Goal: Task Accomplishment & Management: Use online tool/utility

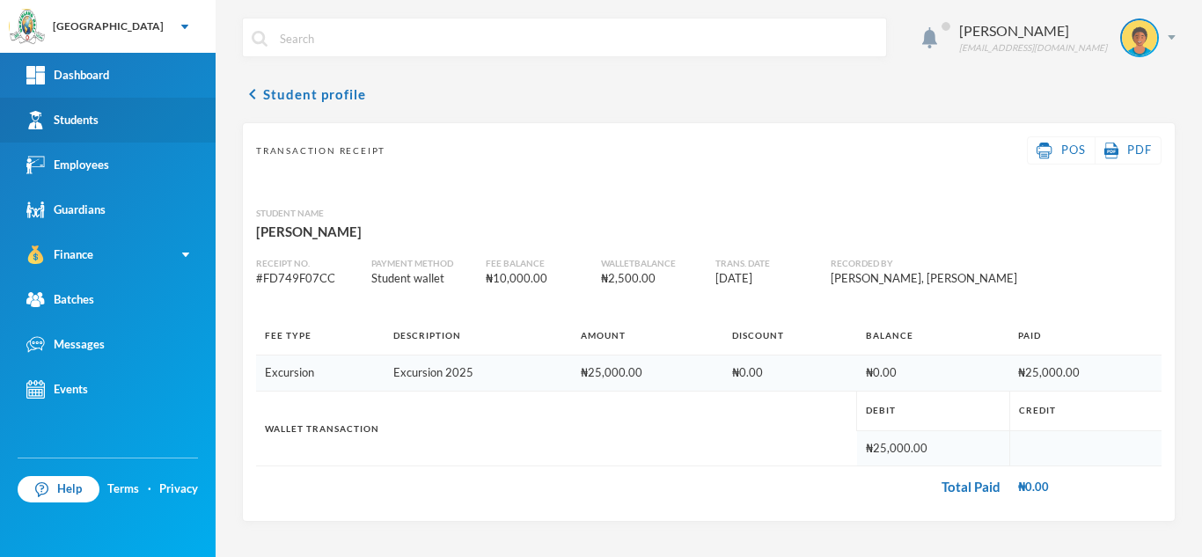
click at [153, 118] on link "Students" at bounding box center [108, 120] width 216 height 45
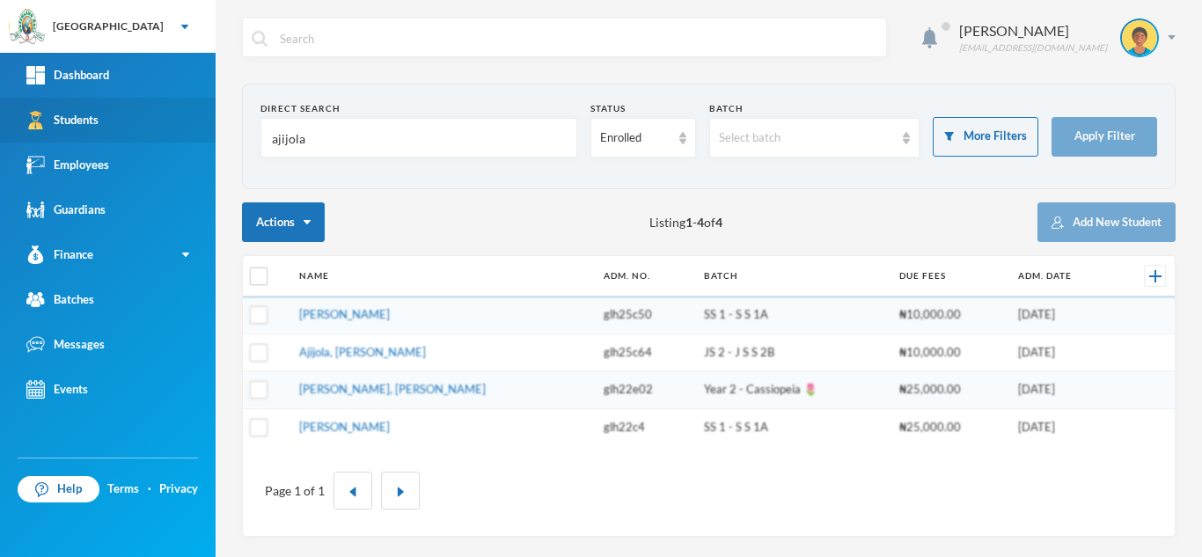
drag, startPoint x: 346, startPoint y: 138, endPoint x: 21, endPoint y: 138, distance: 324.6
click at [21, 138] on div "Greenland Hall Your Bluebic Account Greenland Hall Add a New School Dashboard S…" at bounding box center [601, 278] width 1202 height 557
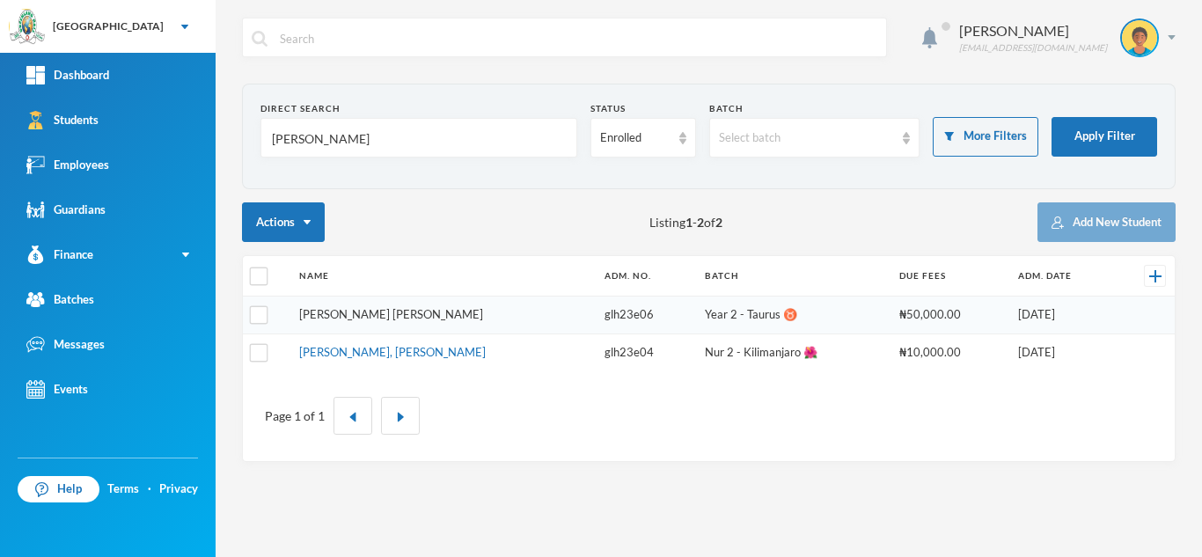
type input "[PERSON_NAME]"
click at [338, 311] on link "Asare, Charity Abena" at bounding box center [391, 314] width 184 height 14
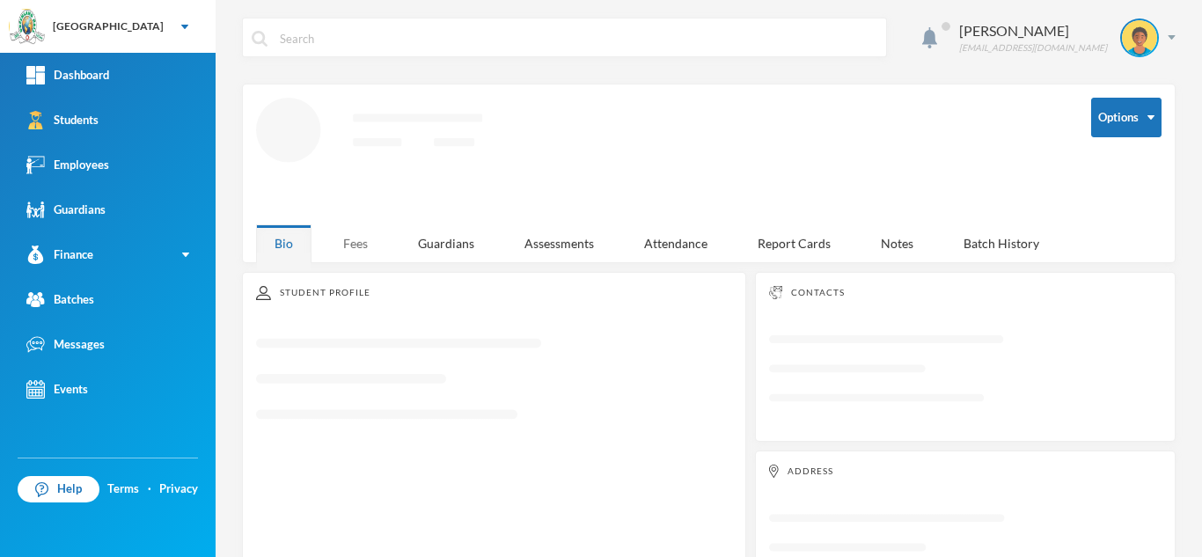
click at [372, 238] on div "Fees" at bounding box center [356, 243] width 62 height 38
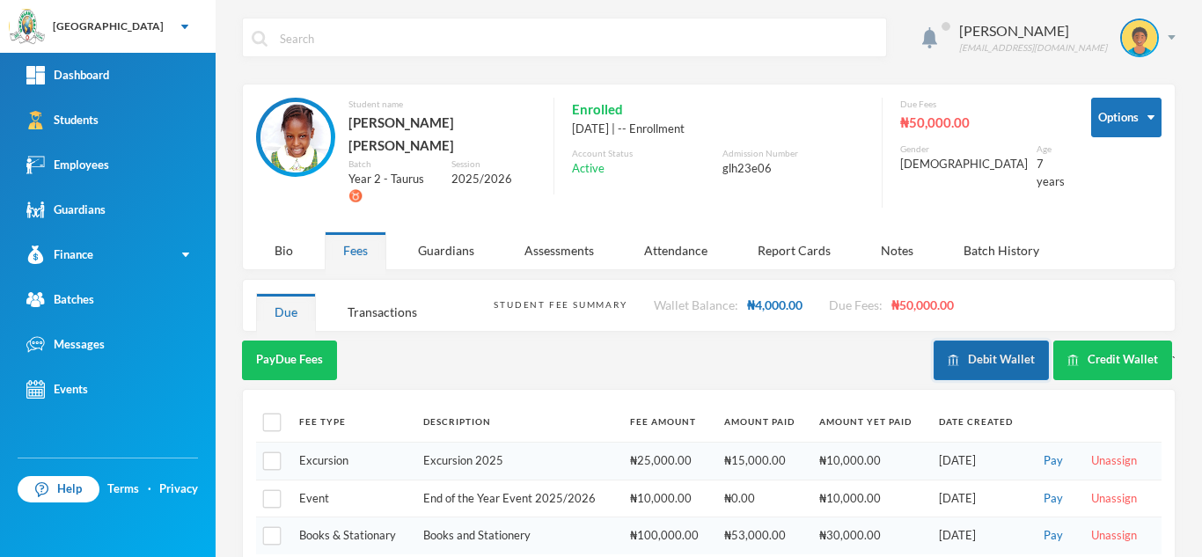
click at [997, 340] on button "Debit Wallet" at bounding box center [990, 360] width 115 height 40
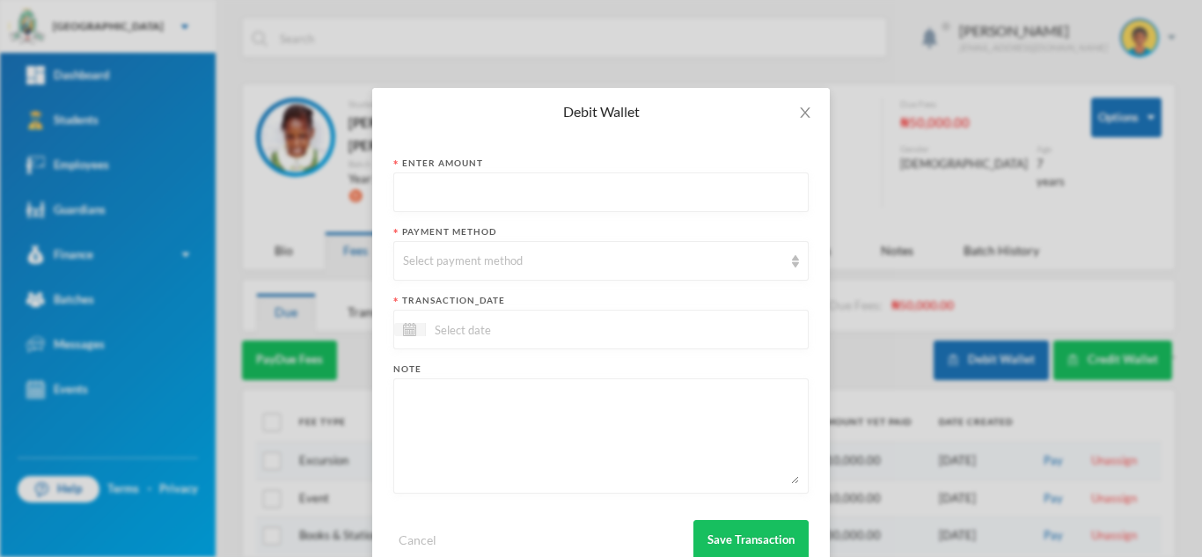
click at [421, 182] on input "text" at bounding box center [601, 193] width 396 height 40
type input "500"
click at [501, 272] on div "Select payment method" at bounding box center [600, 261] width 415 height 40
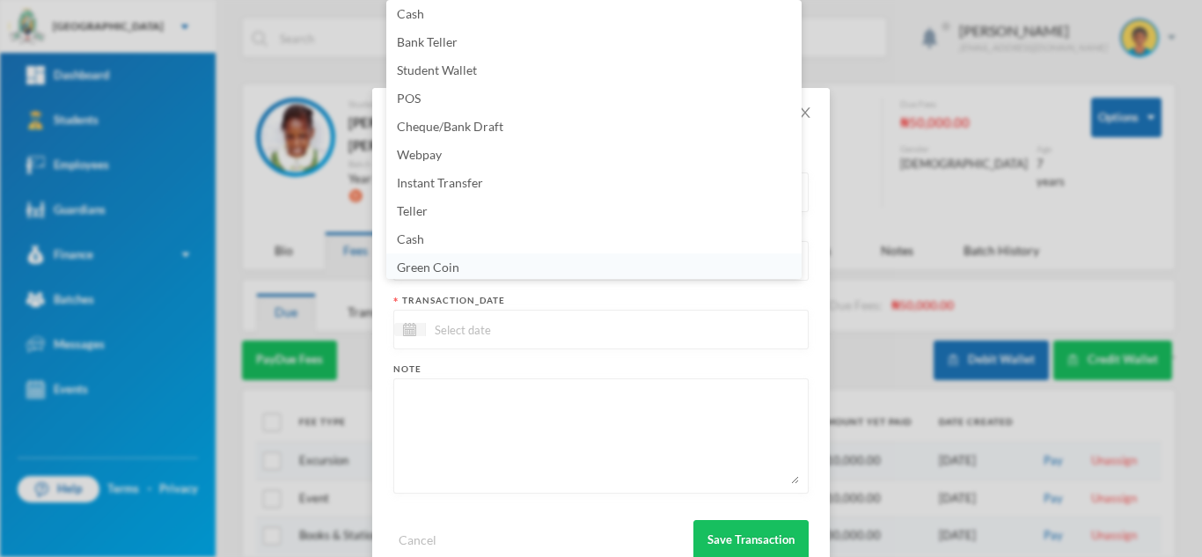
scroll to position [6, 0]
click at [468, 260] on li "Green Coin" at bounding box center [593, 265] width 415 height 28
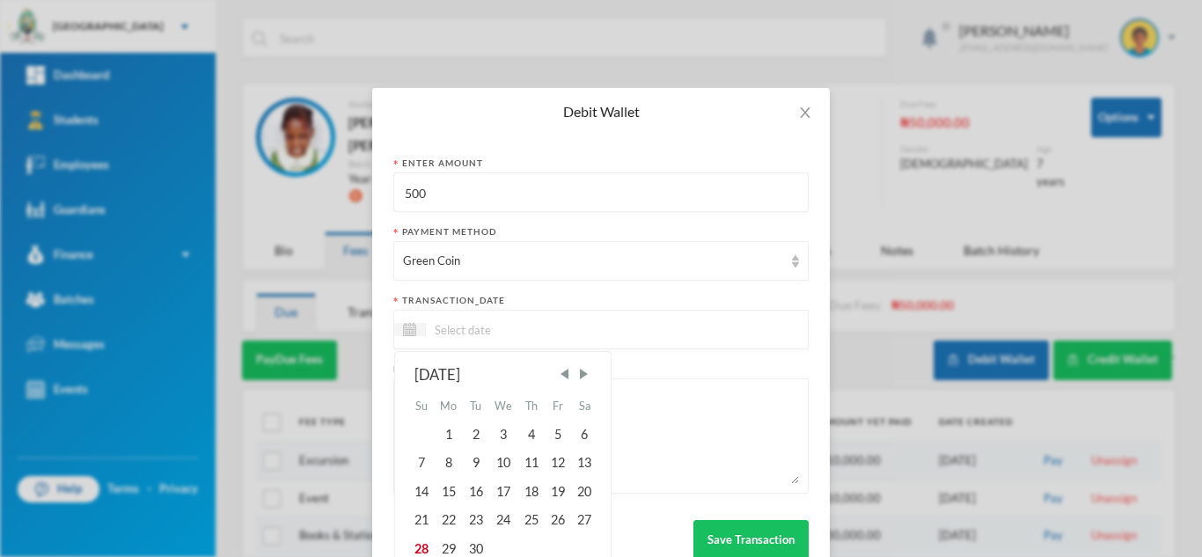
click at [464, 323] on input at bounding box center [500, 329] width 148 height 20
click at [559, 530] on div "26" at bounding box center [558, 520] width 26 height 28
type input "26/09/2025"
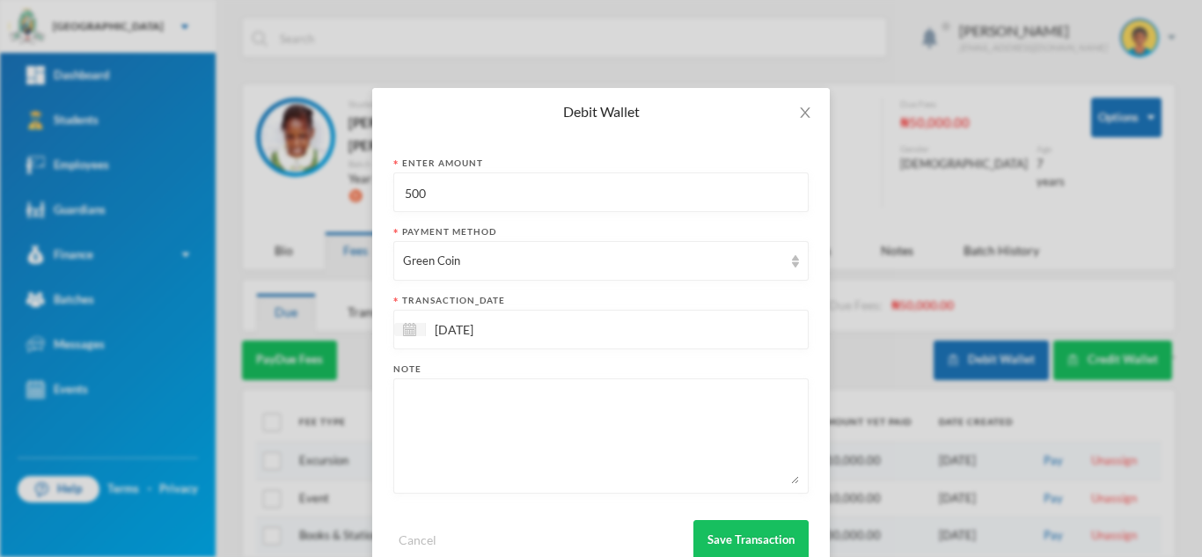
click at [537, 435] on textarea at bounding box center [601, 436] width 396 height 96
type textarea "food"
click at [756, 539] on button "Save Transaction" at bounding box center [750, 540] width 115 height 40
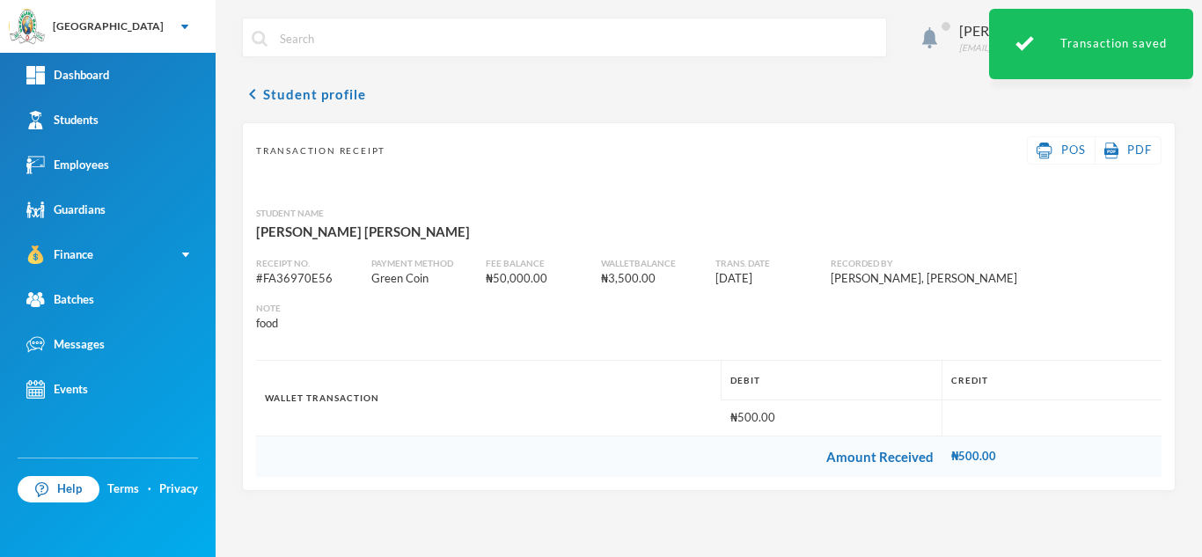
click at [756, 539] on div "Aderogba Olumide olumide.aderogba@greenlandhall.org chevron_left Student profil…" at bounding box center [709, 278] width 986 height 557
click at [183, 113] on link "Students" at bounding box center [108, 120] width 216 height 45
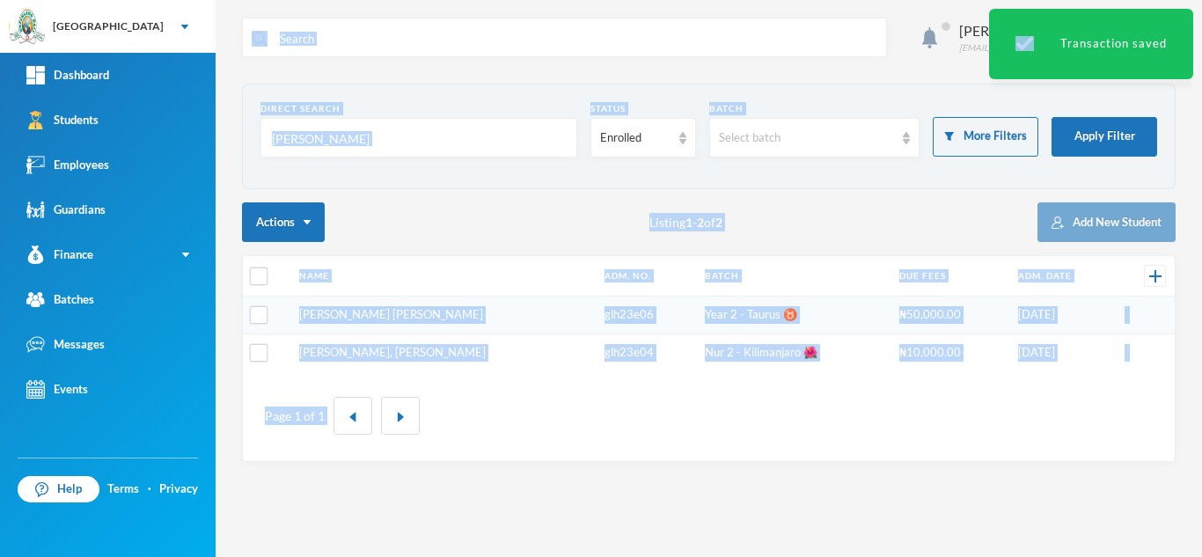
click at [313, 138] on input "asare" at bounding box center [418, 139] width 297 height 40
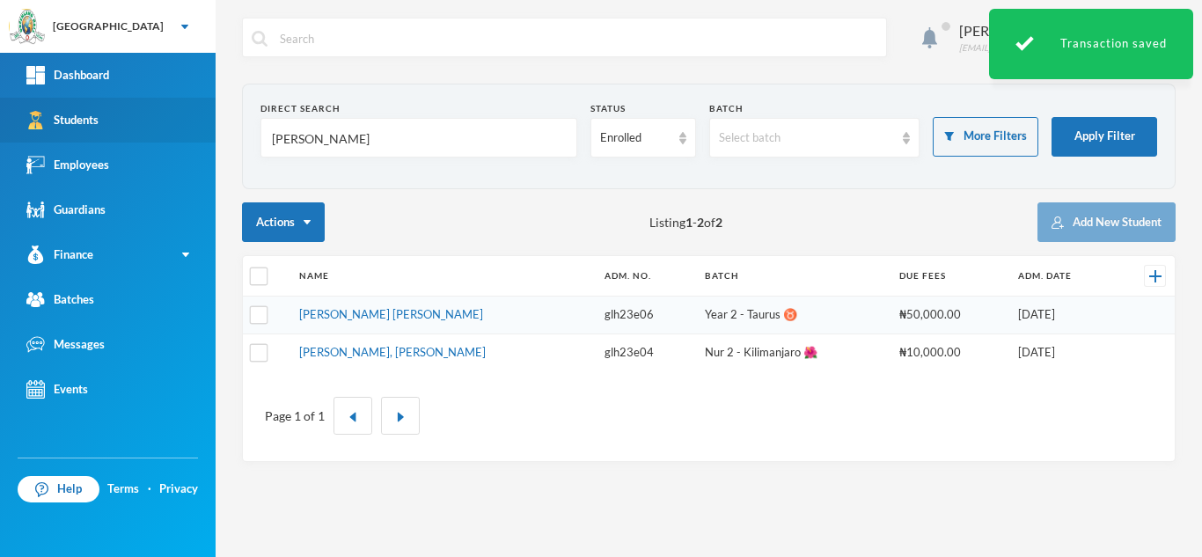
drag, startPoint x: 313, startPoint y: 138, endPoint x: 168, endPoint y: 122, distance: 146.0
click at [168, 122] on div "Greenland Hall Your Bluebic Account Greenland Hall Add a New School Dashboard S…" at bounding box center [601, 278] width 1202 height 557
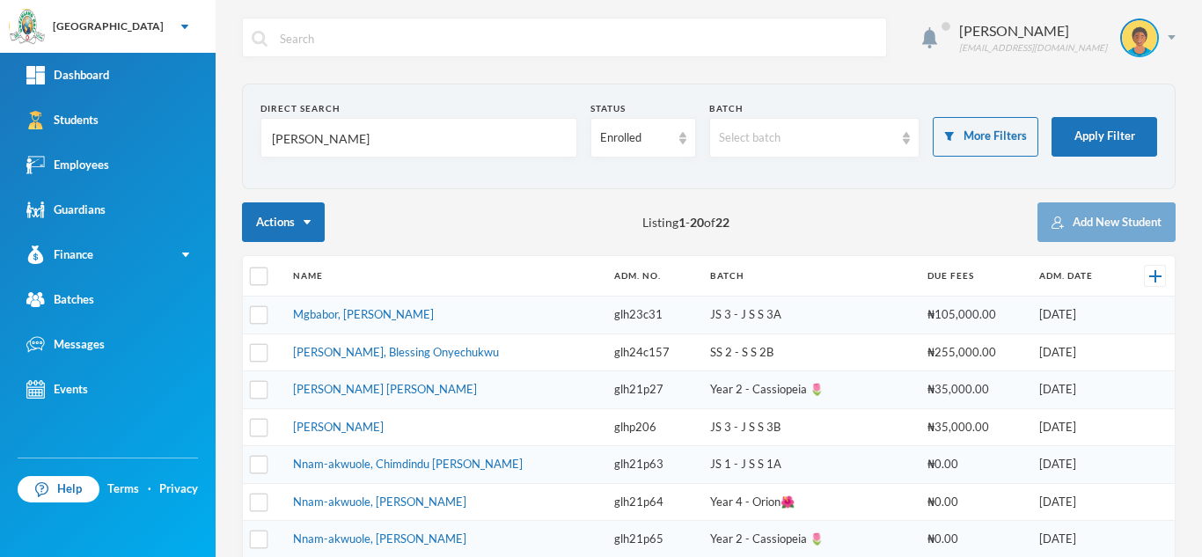
type input "nnadi"
click at [388, 381] on td "Nnadi, Osinachi Emmanuel" at bounding box center [444, 390] width 321 height 38
click at [388, 393] on link "Nnadi, Osinachi Emmanuel" at bounding box center [385, 389] width 184 height 14
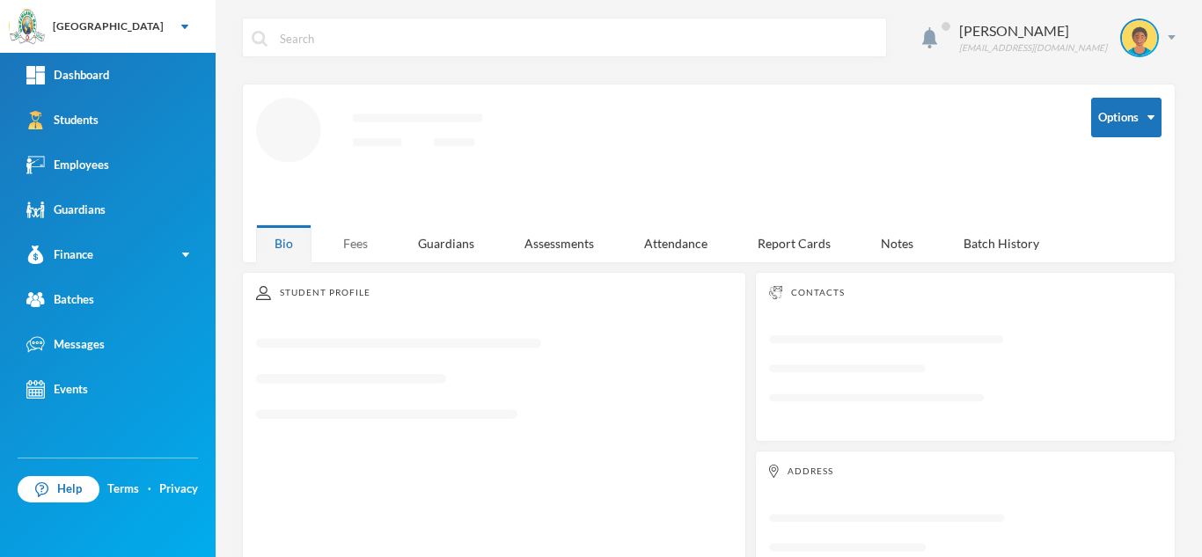
click at [350, 245] on div "Fees" at bounding box center [356, 243] width 62 height 38
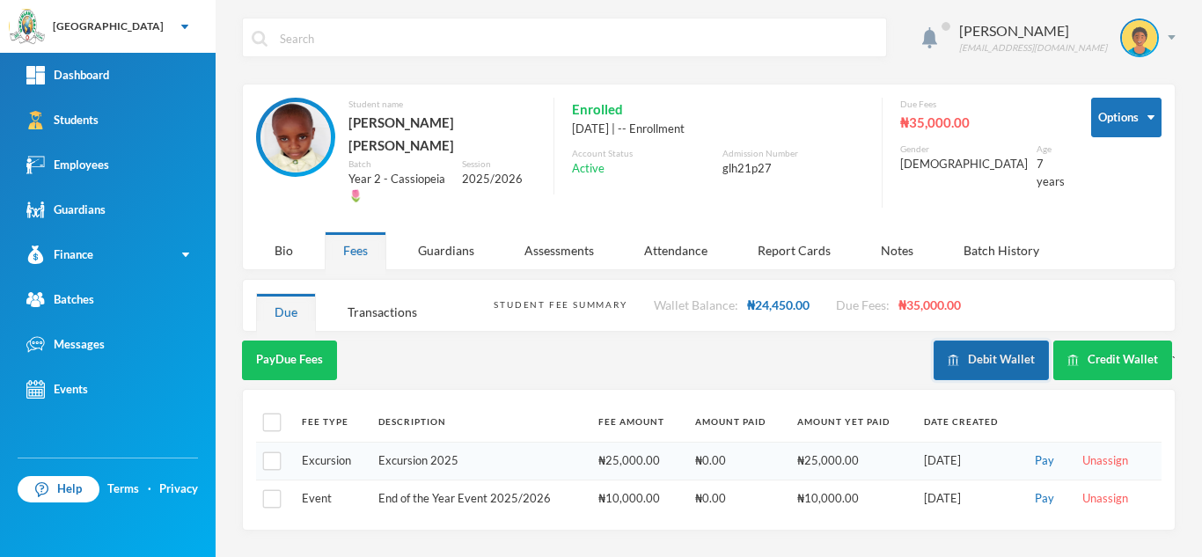
click at [996, 340] on button "Debit Wallet" at bounding box center [990, 360] width 115 height 40
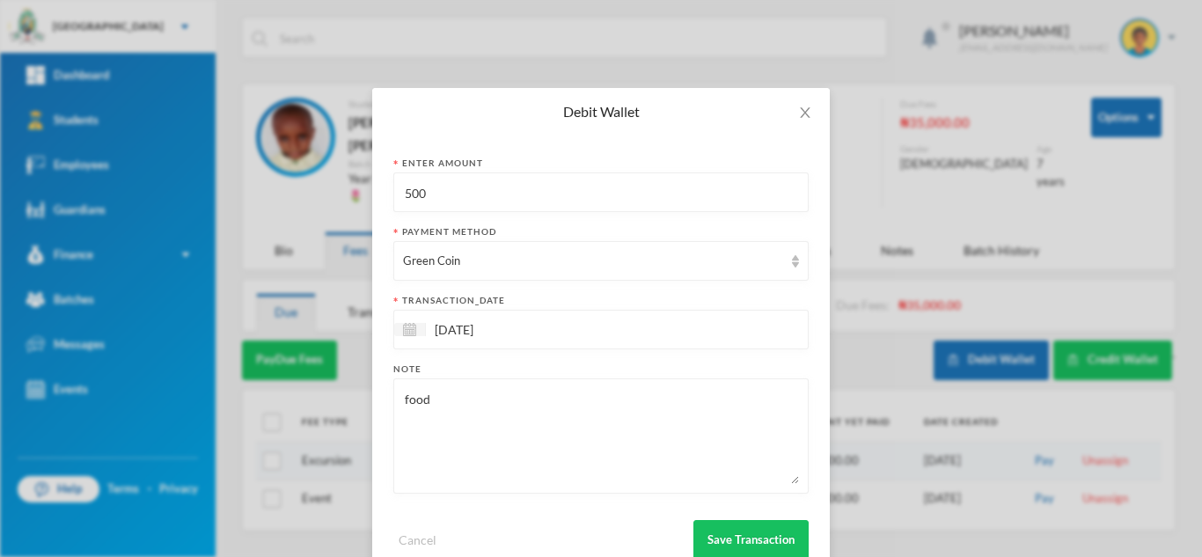
drag, startPoint x: 441, startPoint y: 182, endPoint x: 249, endPoint y: 187, distance: 191.9
click at [249, 187] on div "Debit Wallet Enter Amount 500 Payment Method Green Coin transaction_date 26/09/…" at bounding box center [601, 278] width 1202 height 557
type input "600"
click at [707, 532] on button "Save Transaction" at bounding box center [750, 540] width 115 height 40
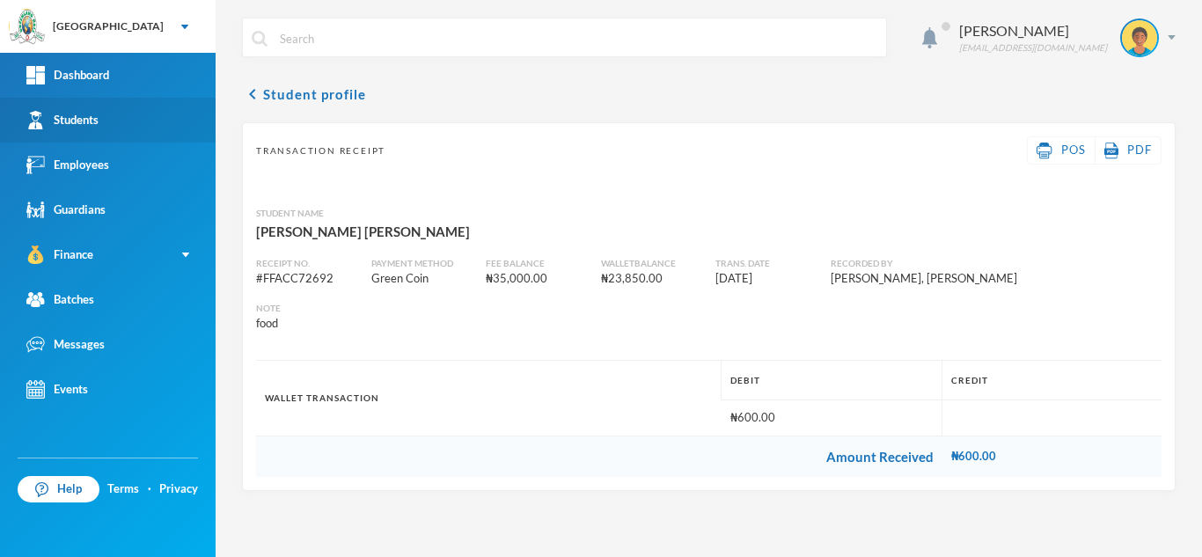
click at [78, 114] on div "Students" at bounding box center [62, 120] width 72 height 18
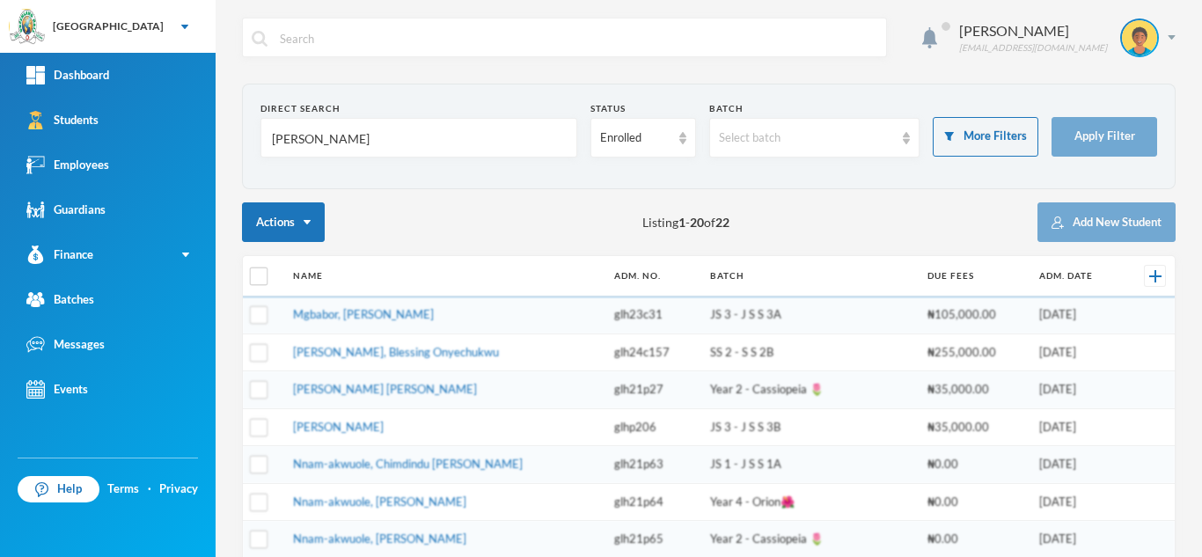
drag, startPoint x: 347, startPoint y: 150, endPoint x: 230, endPoint y: 134, distance: 118.2
click at [230, 134] on div "Aderogba Olumide olumide.aderogba@greenlandhall.org Direct Search nnadi Status …" at bounding box center [709, 278] width 986 height 557
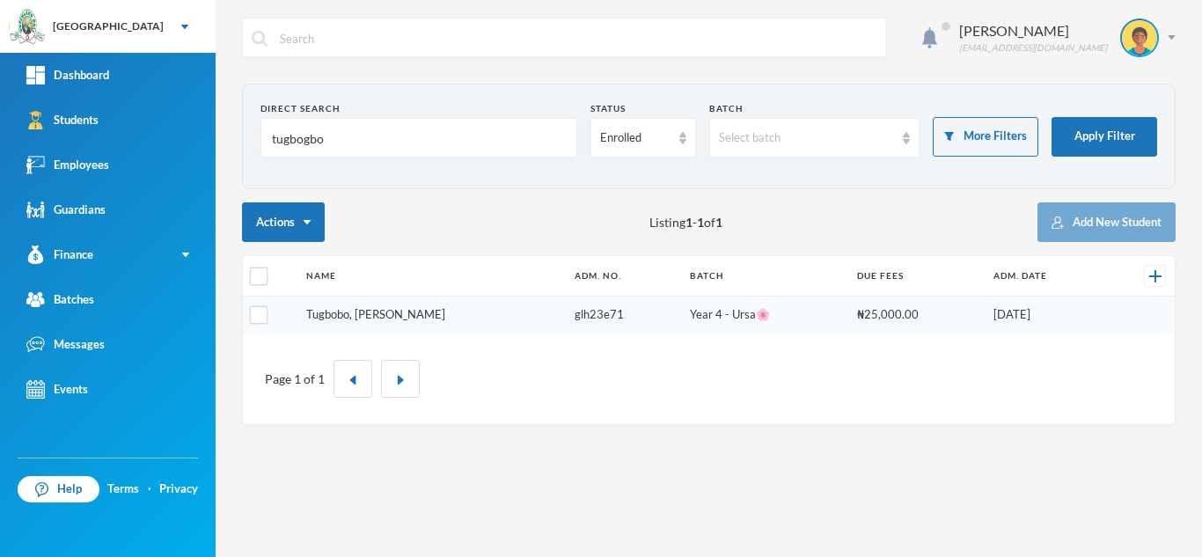
type input "tugbogbo"
click at [402, 311] on link "Tugbobo, Olamide Joel" at bounding box center [375, 314] width 139 height 14
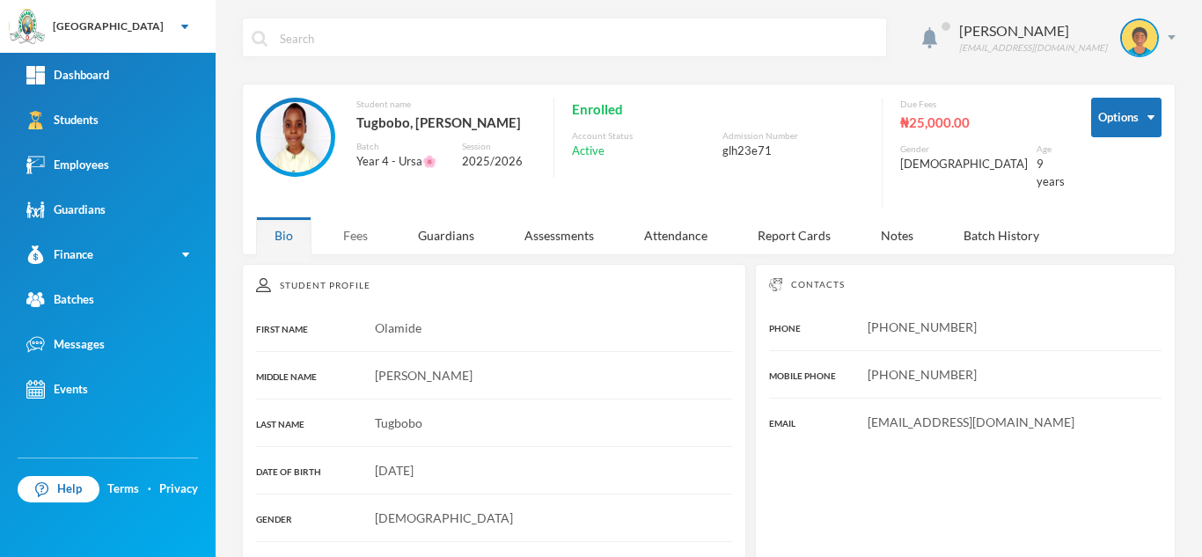
click at [350, 216] on div "Fees" at bounding box center [356, 235] width 62 height 38
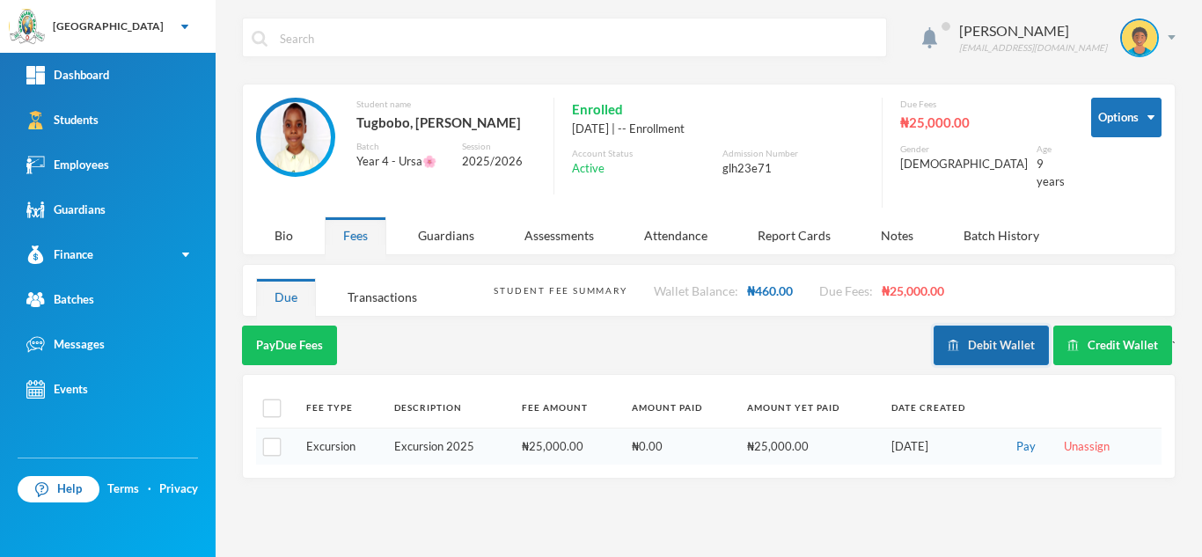
click at [947, 327] on button "Debit Wallet" at bounding box center [990, 346] width 115 height 40
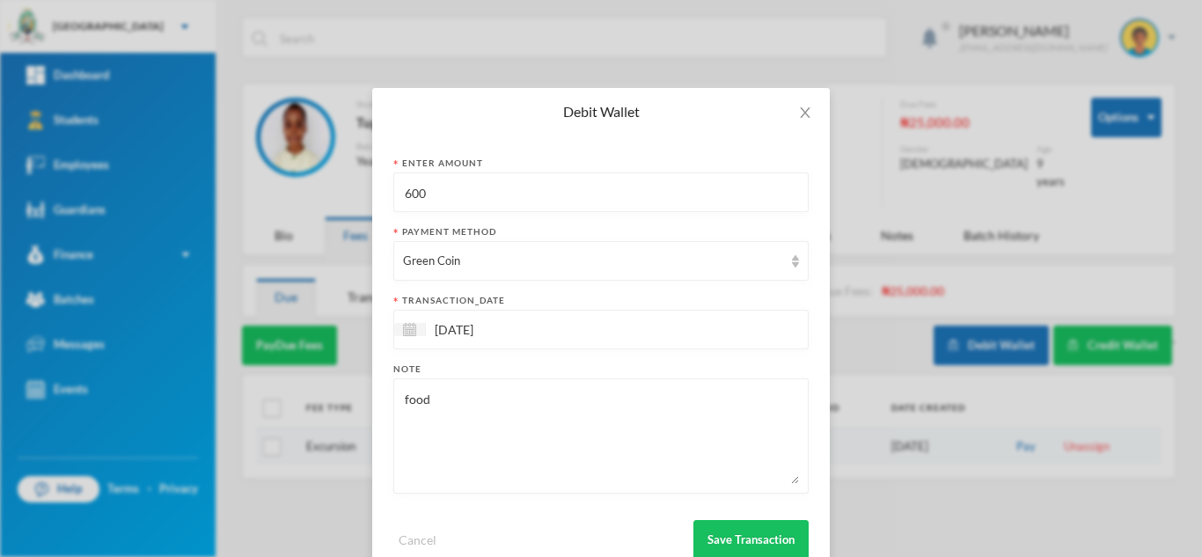
drag, startPoint x: 474, startPoint y: 189, endPoint x: 191, endPoint y: 210, distance: 284.1
click at [191, 210] on div "Debit Wallet Enter Amount 600 Payment Method Green Coin transaction_date 26/09/…" at bounding box center [601, 278] width 1202 height 557
type input "400"
drag, startPoint x: 445, startPoint y: 411, endPoint x: 176, endPoint y: 363, distance: 273.4
click at [176, 363] on div "Debit Wallet Enter Amount 400 Payment Method Green Coin transaction_date 26/09/…" at bounding box center [601, 278] width 1202 height 557
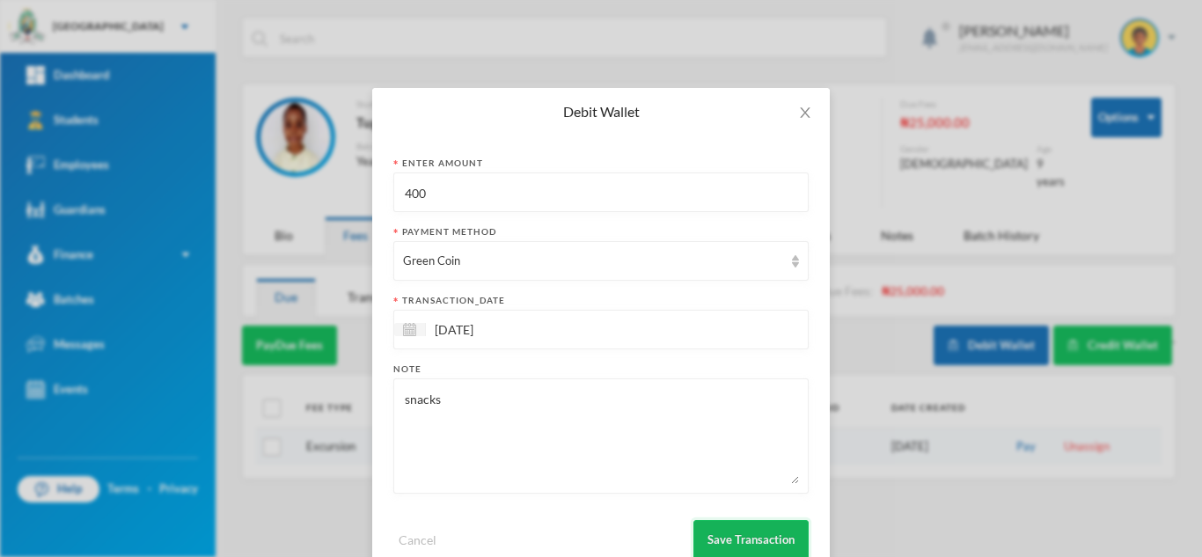
type textarea "snacks"
click at [721, 540] on button "Save Transaction" at bounding box center [750, 540] width 115 height 40
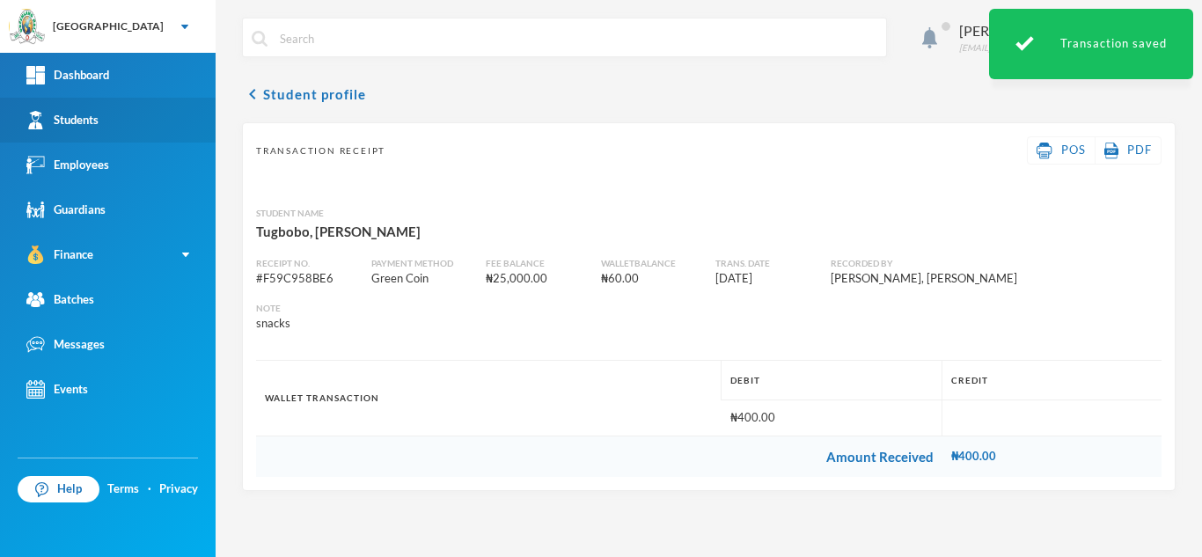
click at [159, 115] on link "Students" at bounding box center [108, 120] width 216 height 45
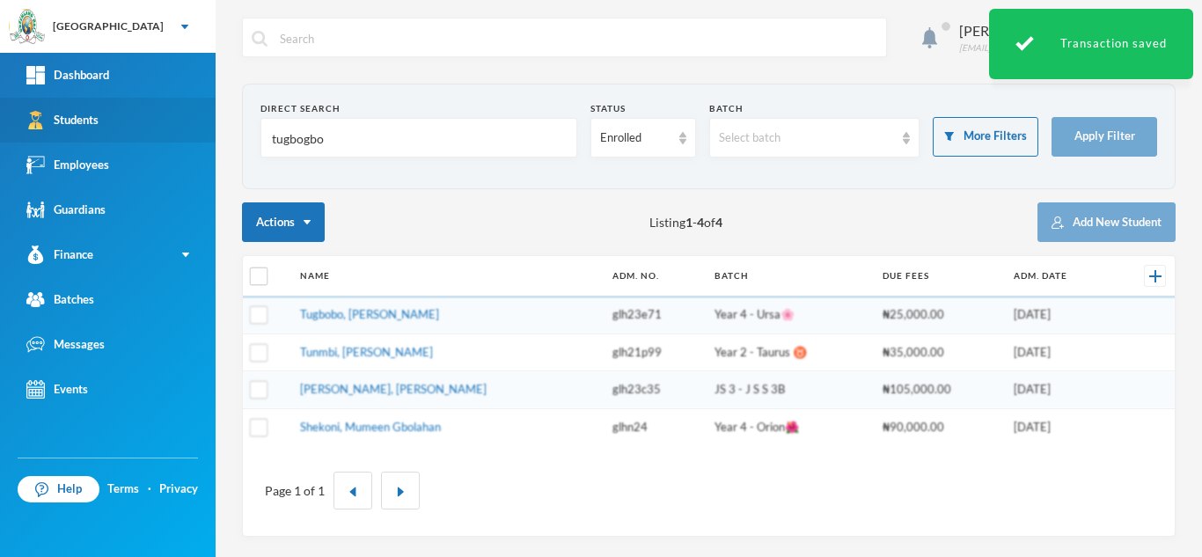
drag, startPoint x: 369, startPoint y: 146, endPoint x: 70, endPoint y: 137, distance: 299.2
click at [70, 137] on div "Greenland Hall Your Bluebic Account Greenland Hall Add a New School Dashboard S…" at bounding box center [601, 278] width 1202 height 557
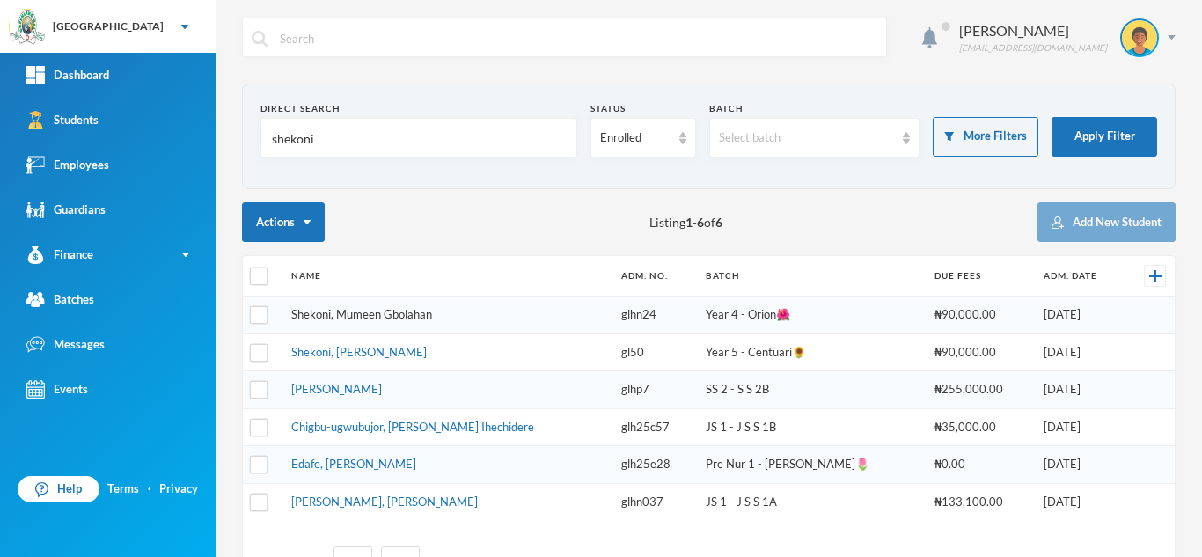
type input "shekoni"
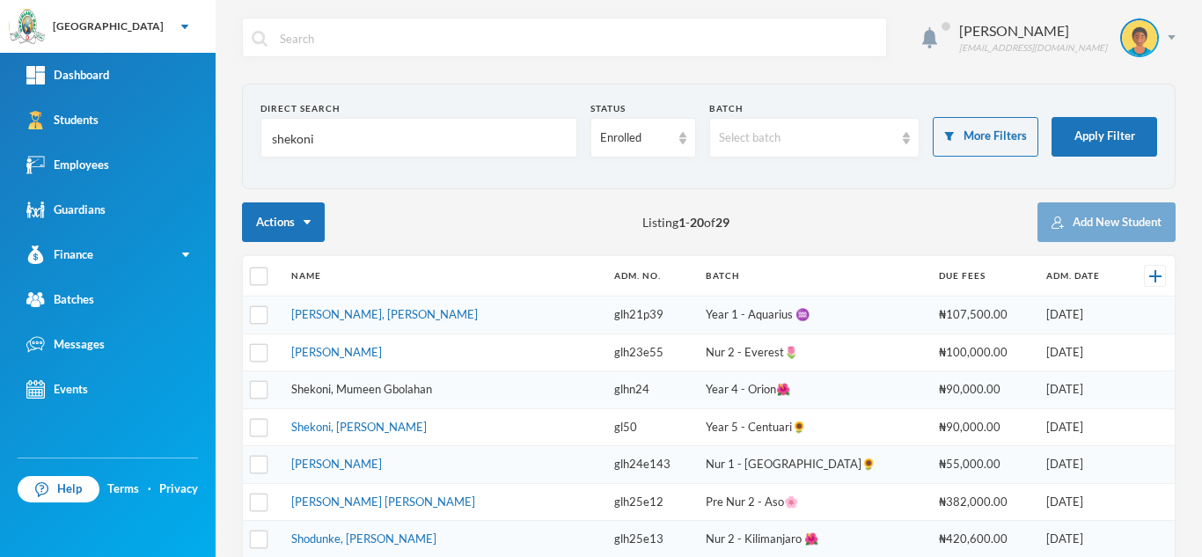
click at [375, 391] on link "Shekoni, Mumeen Gbolahan" at bounding box center [361, 389] width 141 height 14
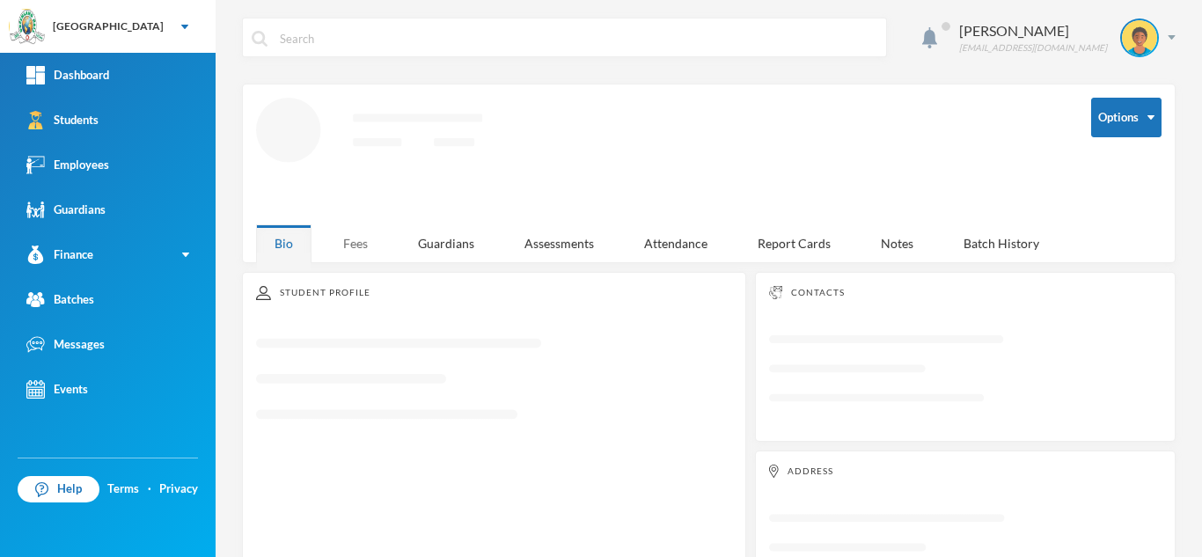
click at [357, 231] on div "Fees" at bounding box center [356, 243] width 62 height 38
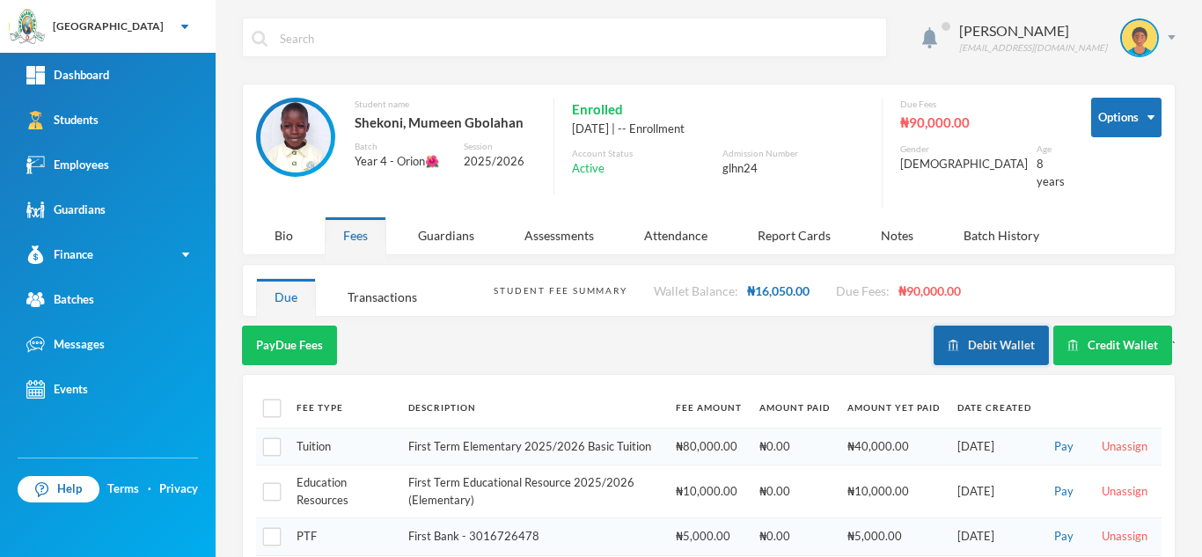
click at [977, 335] on button "Debit Wallet" at bounding box center [990, 346] width 115 height 40
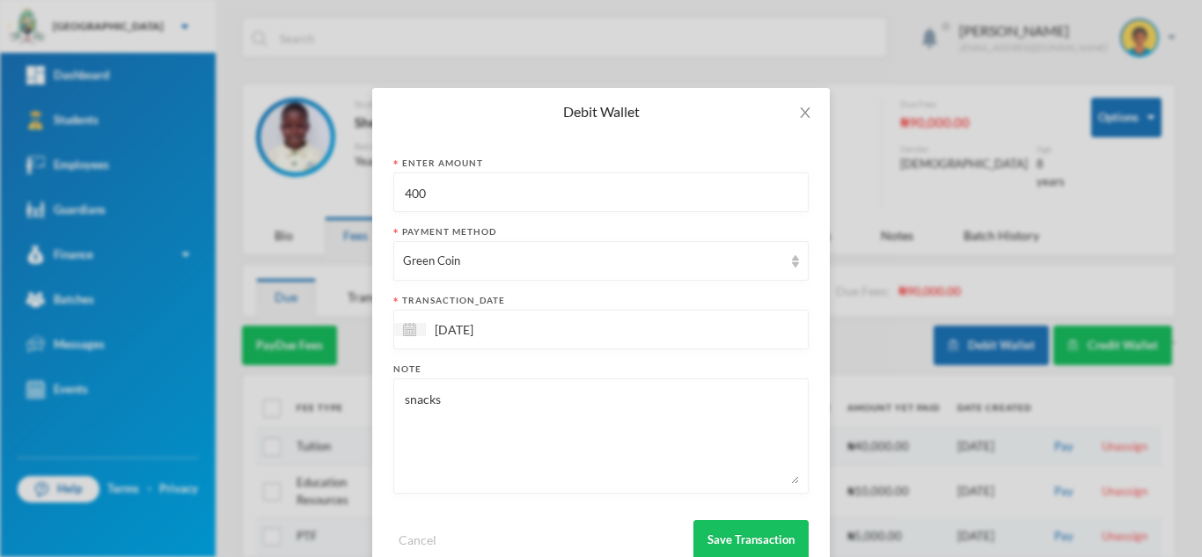
drag, startPoint x: 440, startPoint y: 190, endPoint x: 257, endPoint y: 180, distance: 183.2
click at [257, 180] on div "Debit Wallet Enter Amount 400 Payment Method Green Coin transaction_date 26/09/…" at bounding box center [601, 278] width 1202 height 557
type input "600"
click at [708, 525] on button "Save Transaction" at bounding box center [750, 540] width 115 height 40
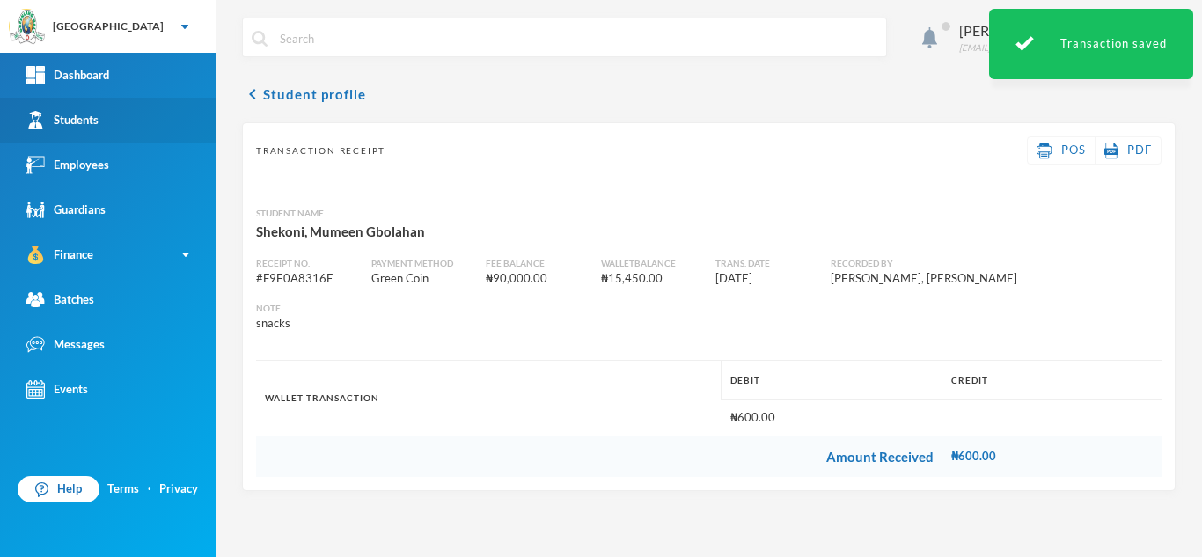
click at [149, 128] on link "Students" at bounding box center [108, 120] width 216 height 45
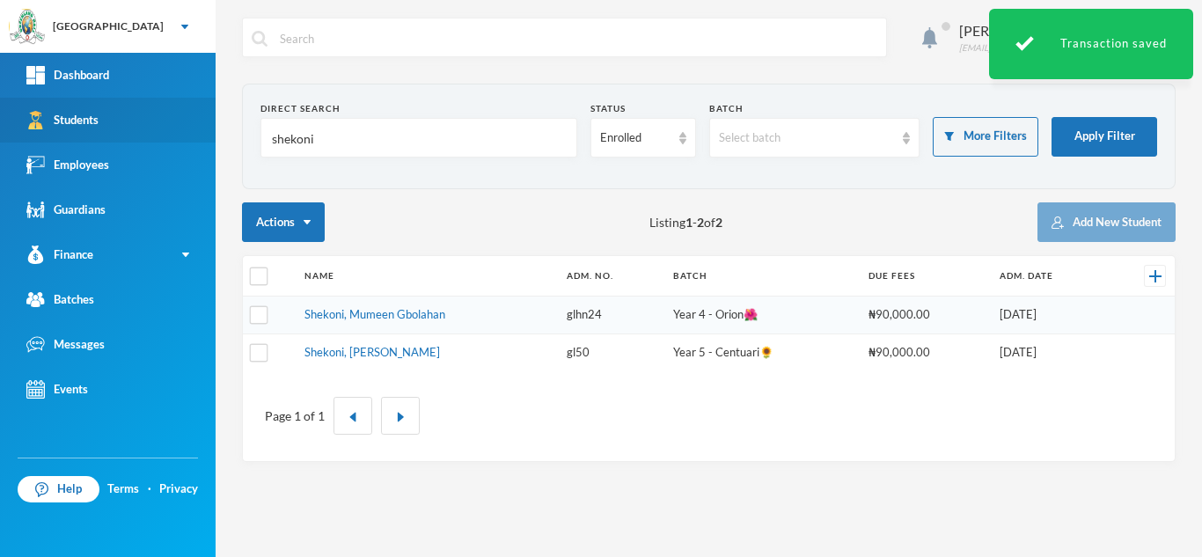
drag, startPoint x: 325, startPoint y: 138, endPoint x: 152, endPoint y: 113, distance: 174.3
click at [152, 113] on div "Greenland Hall Your Bluebic Account Greenland Hall Add a New School Dashboard S…" at bounding box center [601, 278] width 1202 height 557
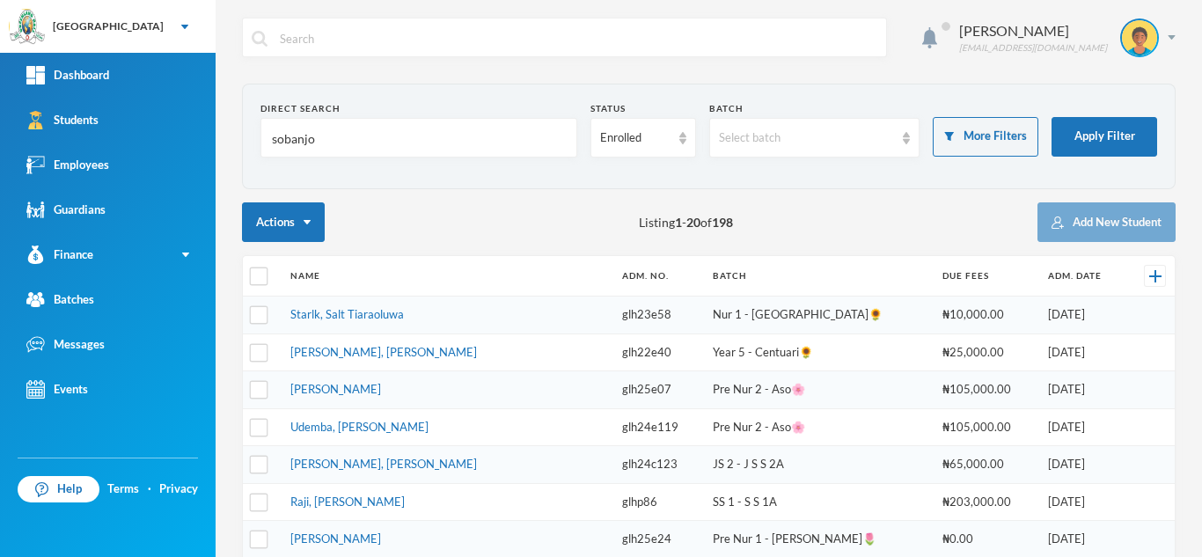
type input "sobanjo"
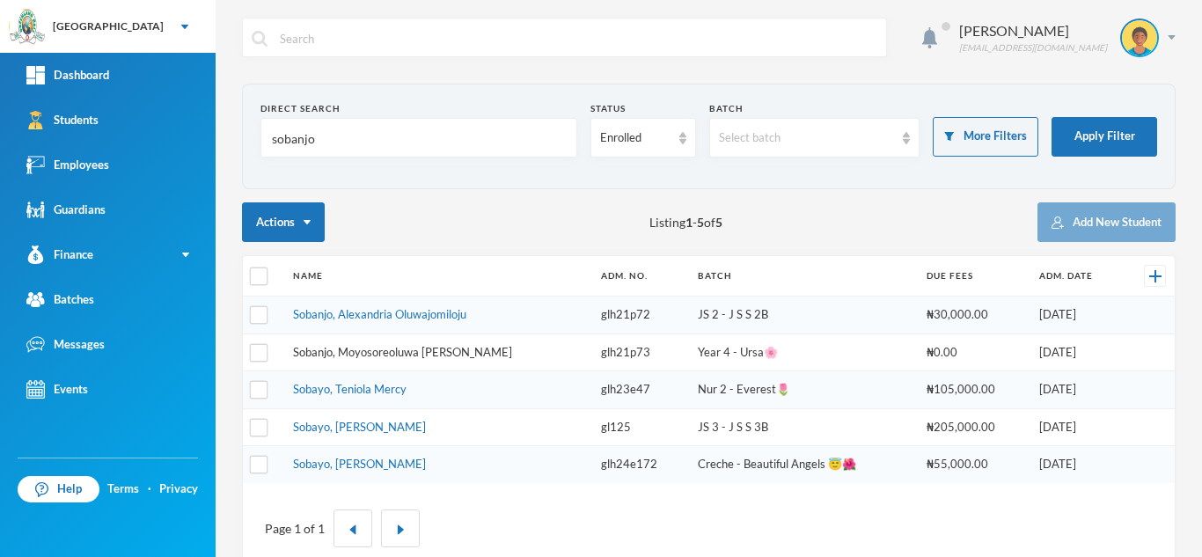
click at [414, 354] on link "Sobanjo, Moyosoreoluwa Josephine" at bounding box center [402, 352] width 219 height 14
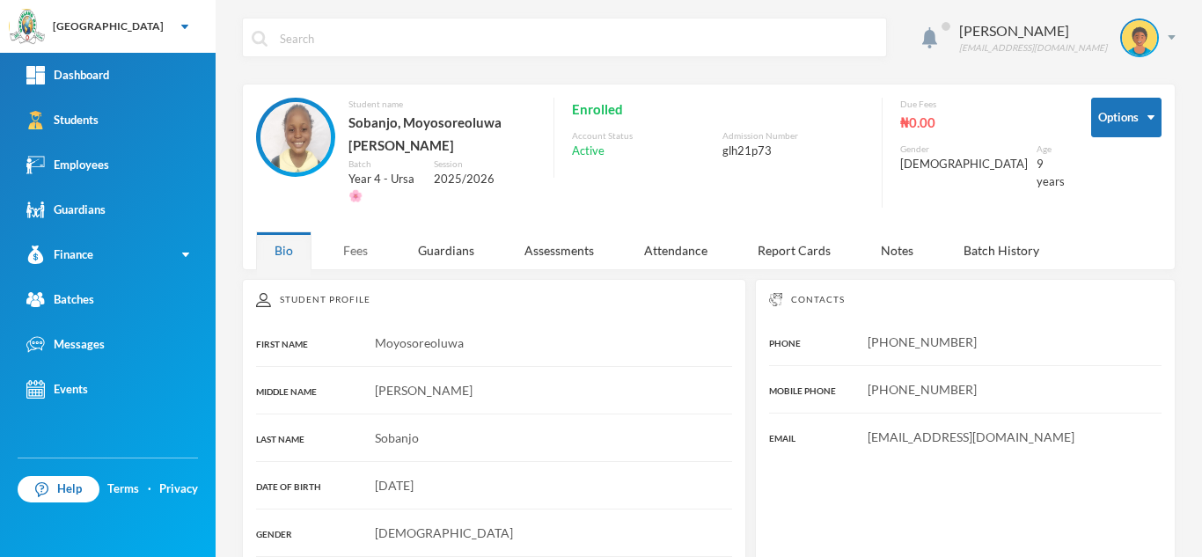
click at [354, 231] on div "Fees" at bounding box center [356, 250] width 62 height 38
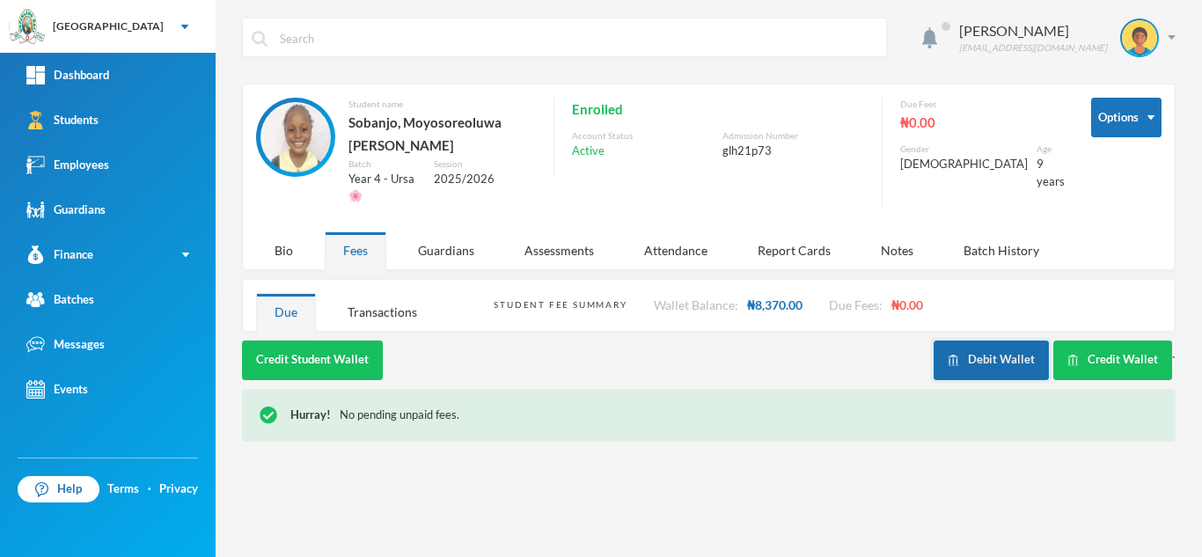
click at [1012, 340] on button "Debit Wallet" at bounding box center [990, 360] width 115 height 40
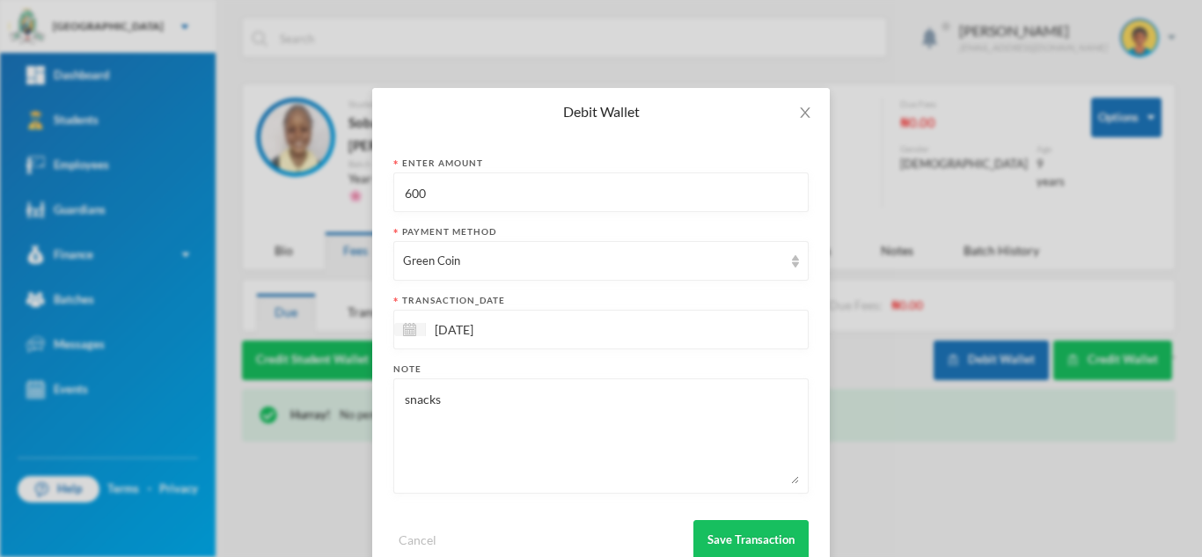
drag, startPoint x: 462, startPoint y: 187, endPoint x: 147, endPoint y: 184, distance: 315.0
click at [147, 184] on div "Debit Wallet Enter Amount 600 Payment Method Green Coin transaction_date 26/09/…" at bounding box center [601, 278] width 1202 height 557
type input "350"
click at [737, 538] on button "Save Transaction" at bounding box center [750, 540] width 115 height 40
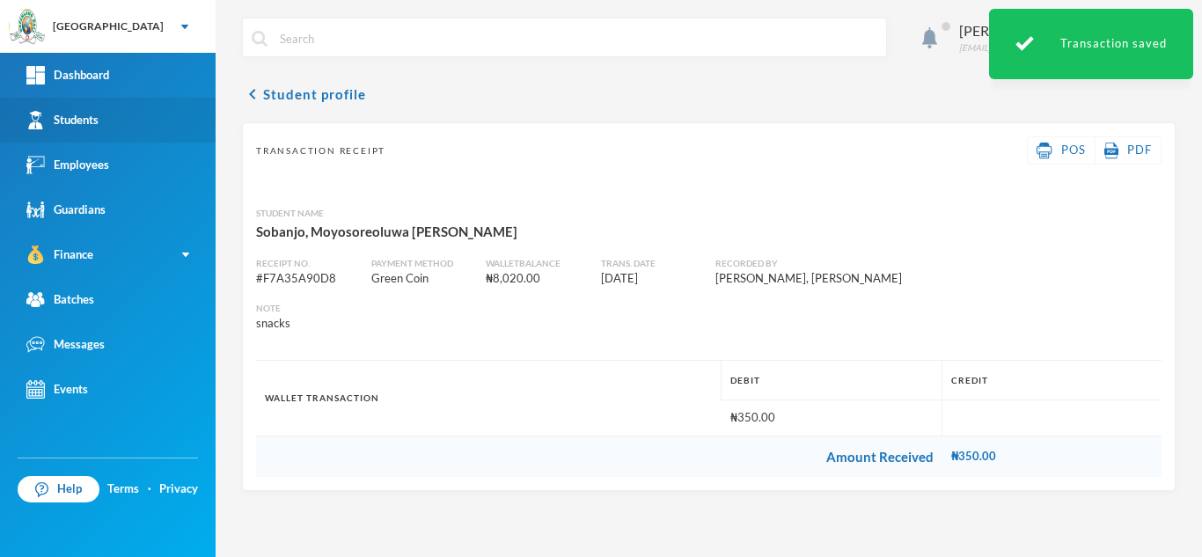
click at [135, 131] on link "Students" at bounding box center [108, 120] width 216 height 45
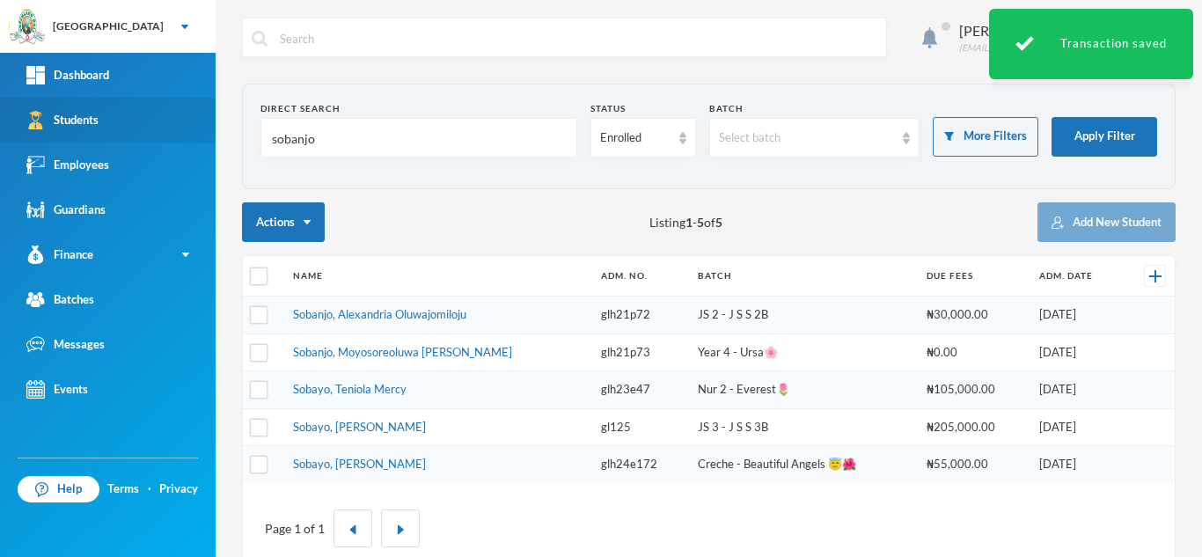
drag, startPoint x: 149, startPoint y: 137, endPoint x: 35, endPoint y: 136, distance: 113.5
click at [35, 136] on div "Greenland Hall Your Bluebic Account Greenland Hall Add a New School Dashboard S…" at bounding box center [601, 278] width 1202 height 557
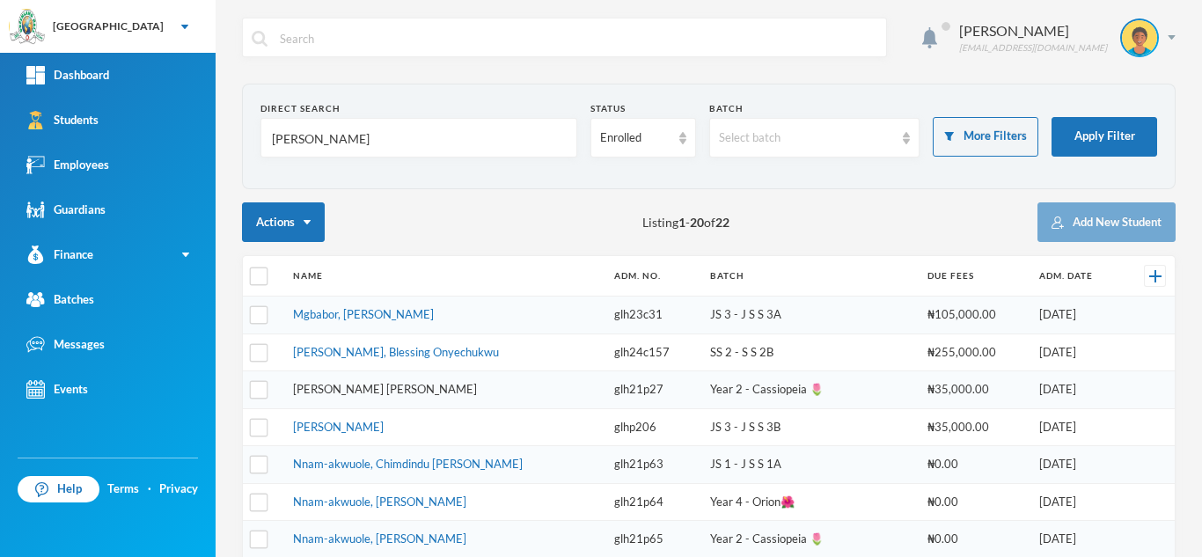
type input "nnadi"
click at [316, 389] on link "Nnadi, Osinachi Emmanuel" at bounding box center [385, 389] width 184 height 14
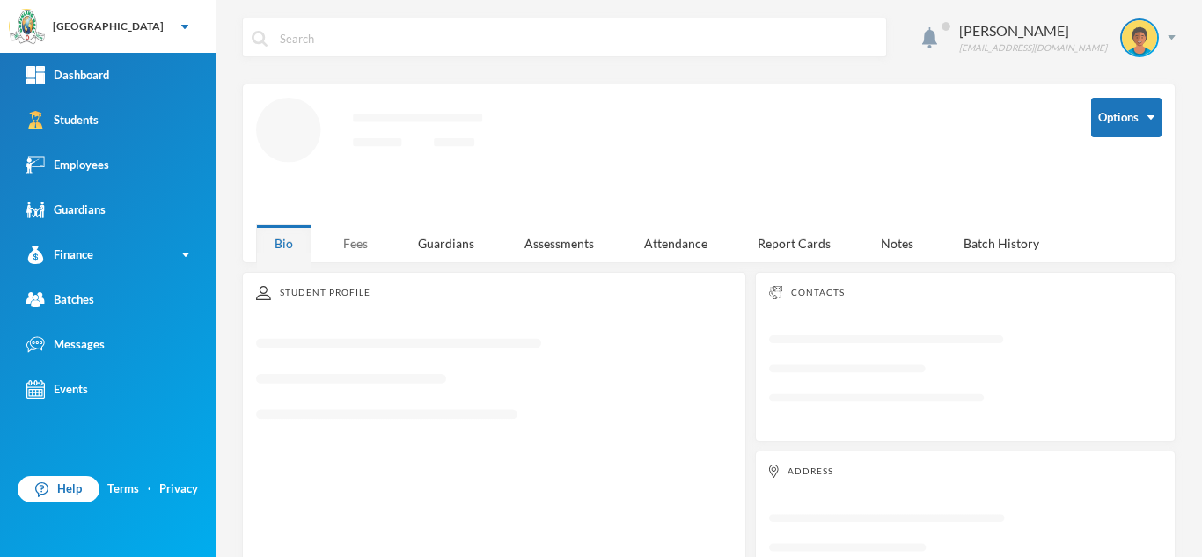
click at [373, 239] on div "Fees" at bounding box center [356, 243] width 62 height 38
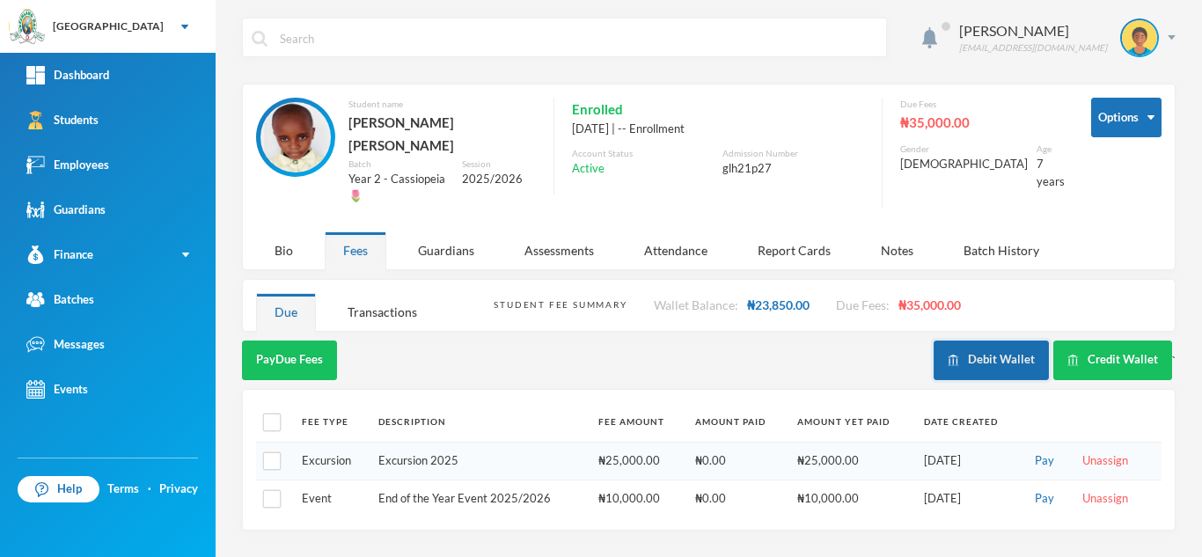
click at [1006, 340] on button "Debit Wallet" at bounding box center [990, 360] width 115 height 40
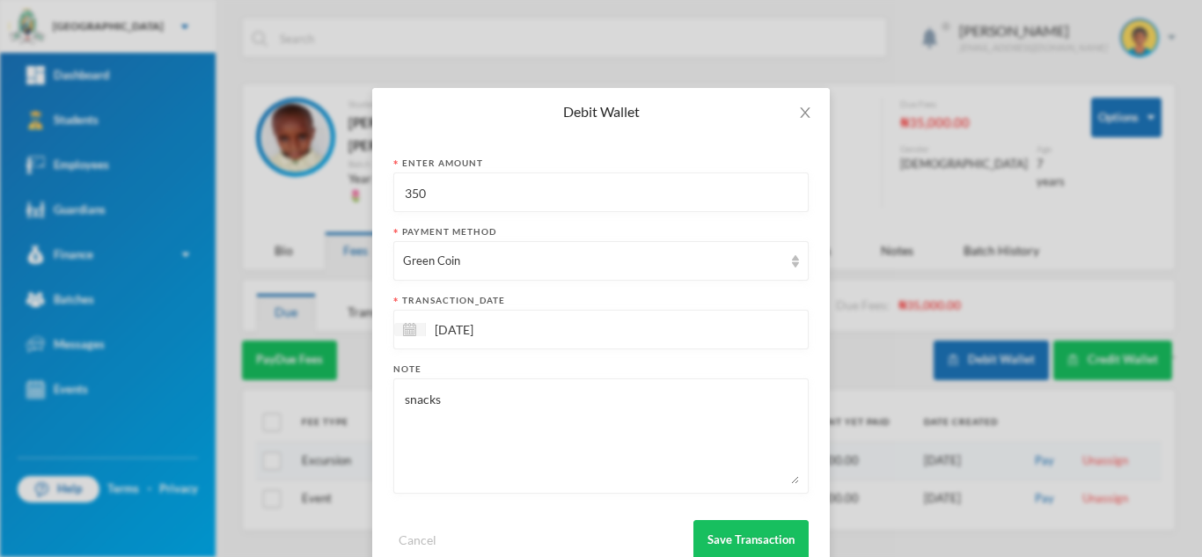
drag, startPoint x: 477, startPoint y: 184, endPoint x: 0, endPoint y: 238, distance: 479.8
click at [143, 228] on div "Debit Wallet Enter Amount 350 Payment Method Green Coin transaction_date 26/09/…" at bounding box center [601, 278] width 1202 height 557
type input "800"
click at [733, 547] on button "Save Transaction" at bounding box center [750, 540] width 115 height 40
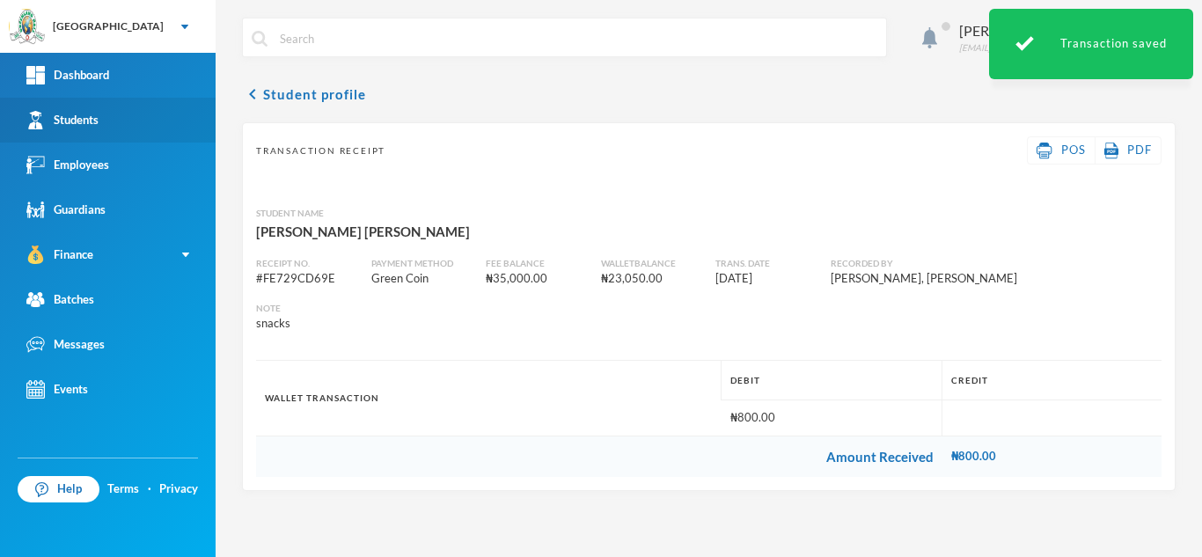
click at [77, 108] on link "Students" at bounding box center [108, 120] width 216 height 45
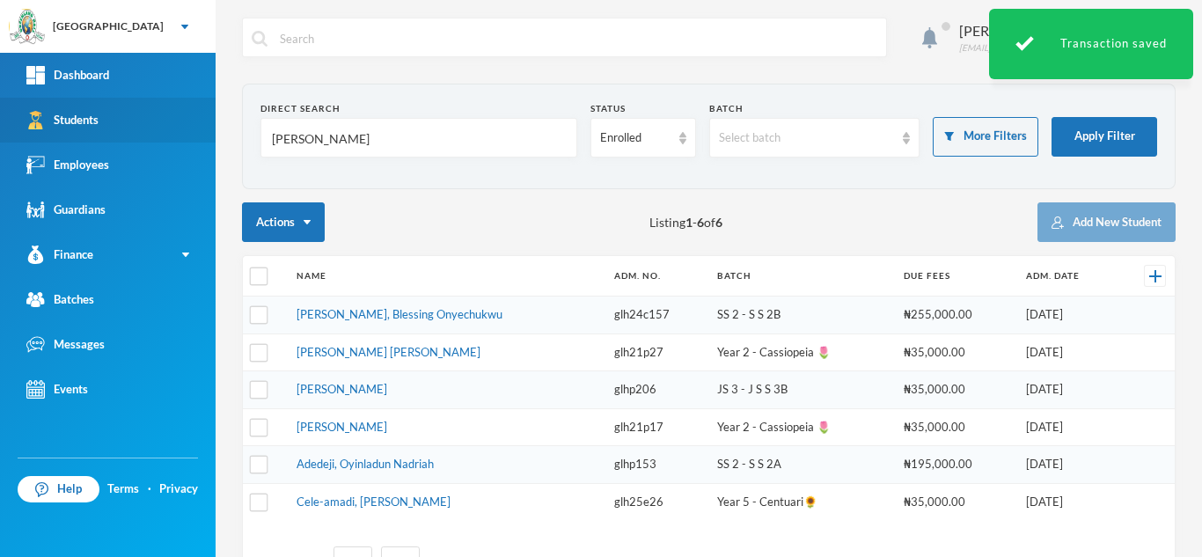
drag, startPoint x: 354, startPoint y: 144, endPoint x: 0, endPoint y: 114, distance: 354.9
click at [0, 114] on div "Greenland Hall Your Bluebic Account Greenland Hall Add a New School Dashboard S…" at bounding box center [601, 278] width 1202 height 557
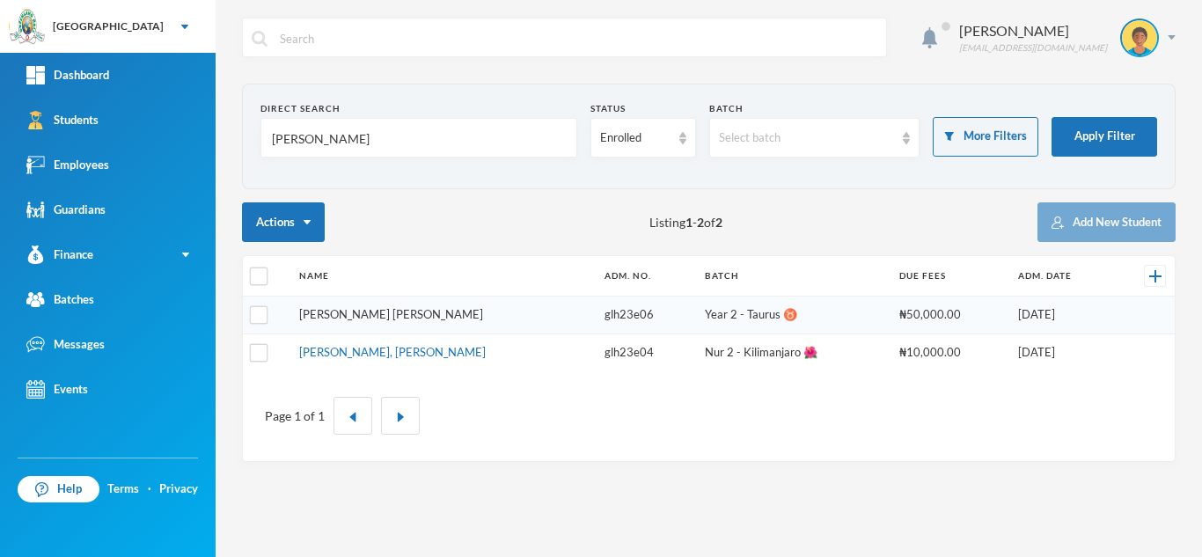
type input "asare"
click at [360, 313] on link "Asare, Charity Abena" at bounding box center [391, 314] width 184 height 14
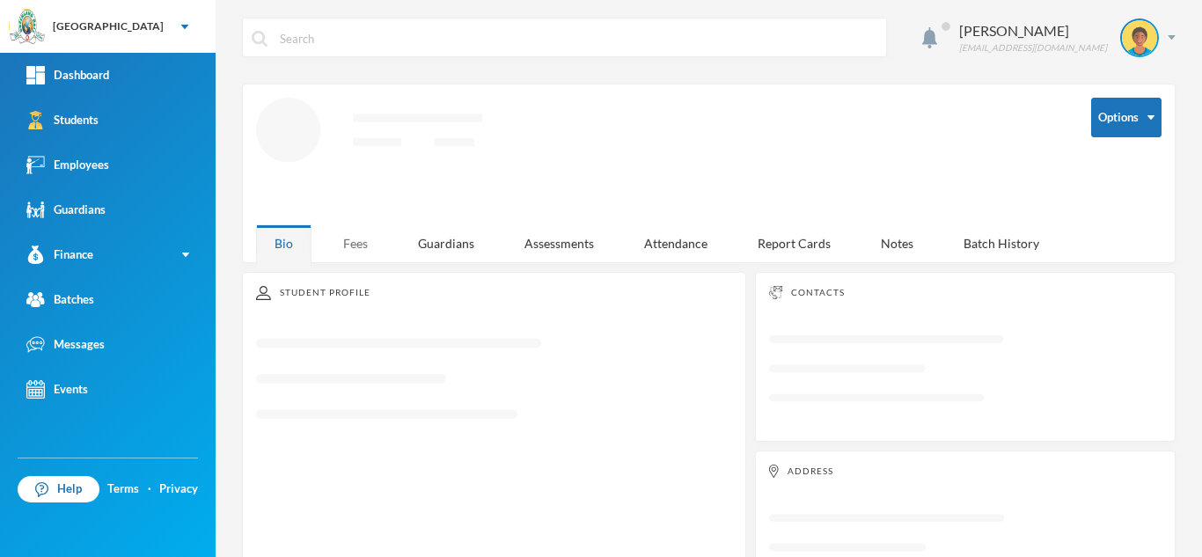
click at [344, 229] on div "Fees" at bounding box center [356, 243] width 62 height 38
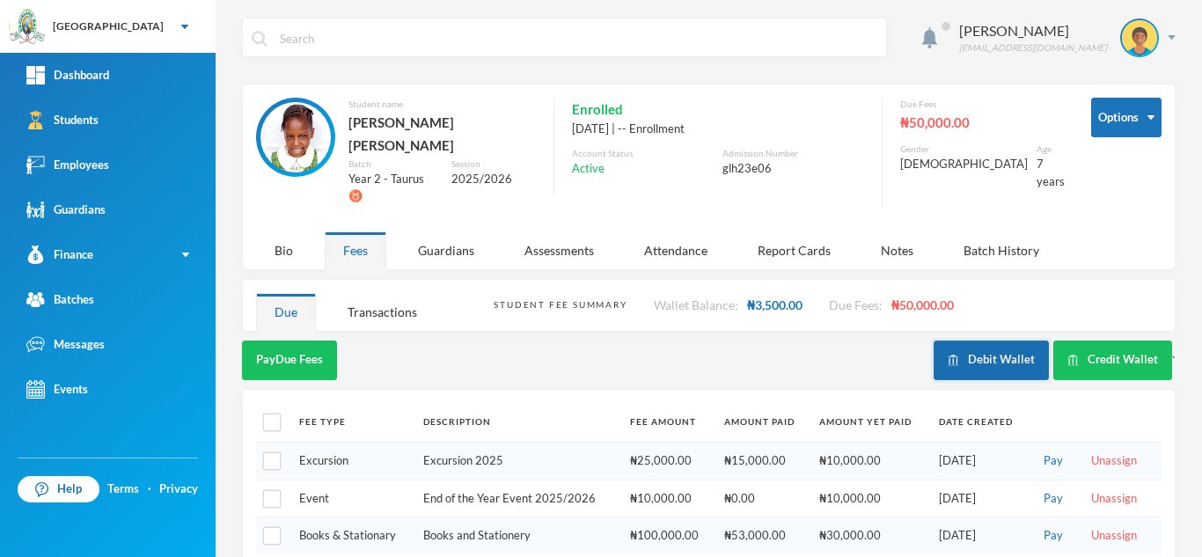
click at [945, 340] on button "Debit Wallet" at bounding box center [990, 360] width 115 height 40
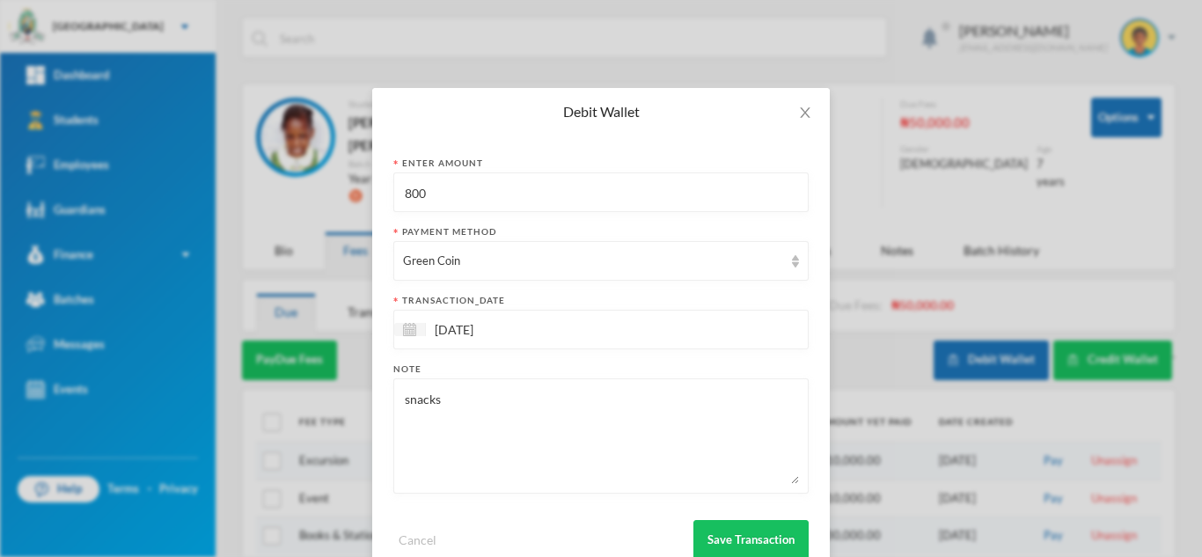
drag, startPoint x: 472, startPoint y: 199, endPoint x: 234, endPoint y: 117, distance: 251.2
click at [234, 117] on div "Debit Wallet Enter Amount 800 Payment Method Green Coin transaction_date 26/09/…" at bounding box center [601, 278] width 1202 height 557
type input "750"
click at [715, 540] on button "Save Transaction" at bounding box center [750, 540] width 115 height 40
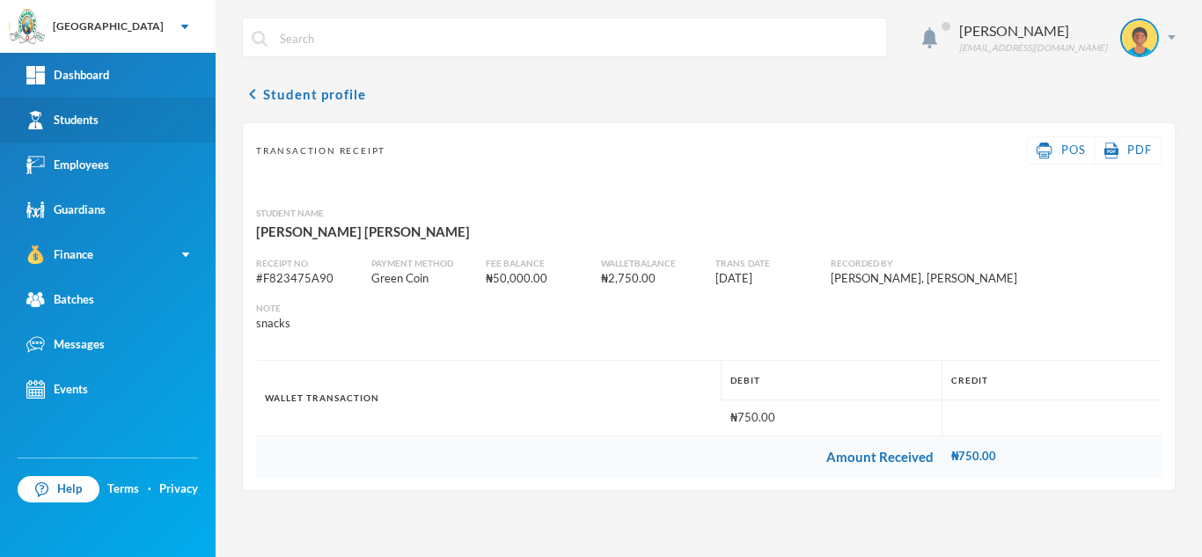
click at [99, 111] on link "Students" at bounding box center [108, 120] width 216 height 45
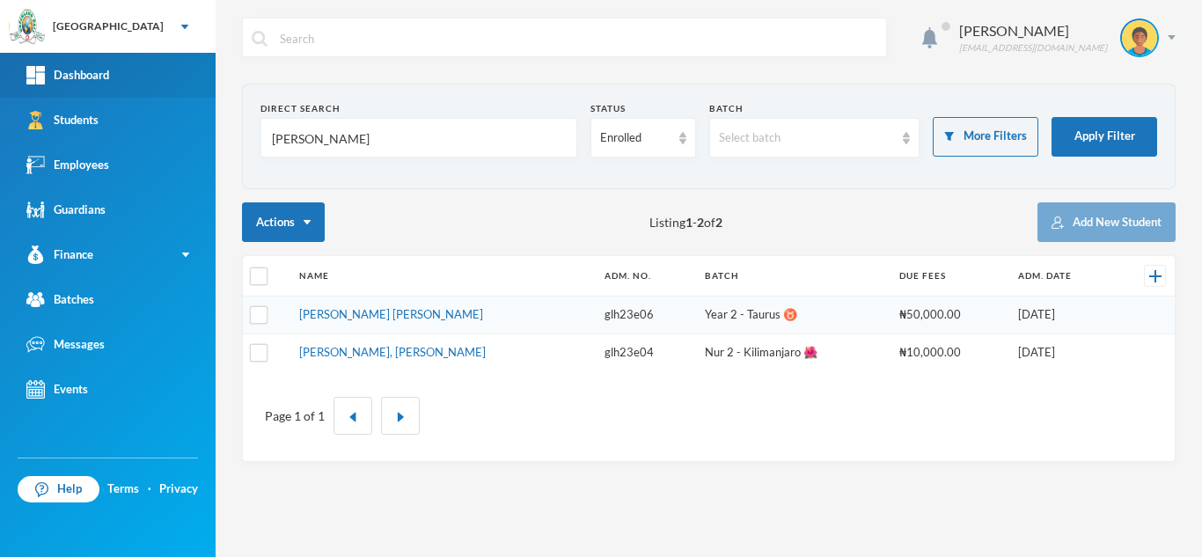
drag, startPoint x: 308, startPoint y: 144, endPoint x: 94, endPoint y: 56, distance: 231.2
click at [94, 56] on div "Greenland Hall Your Bluebic Account Greenland Hall Add a New School Dashboard S…" at bounding box center [601, 278] width 1202 height 557
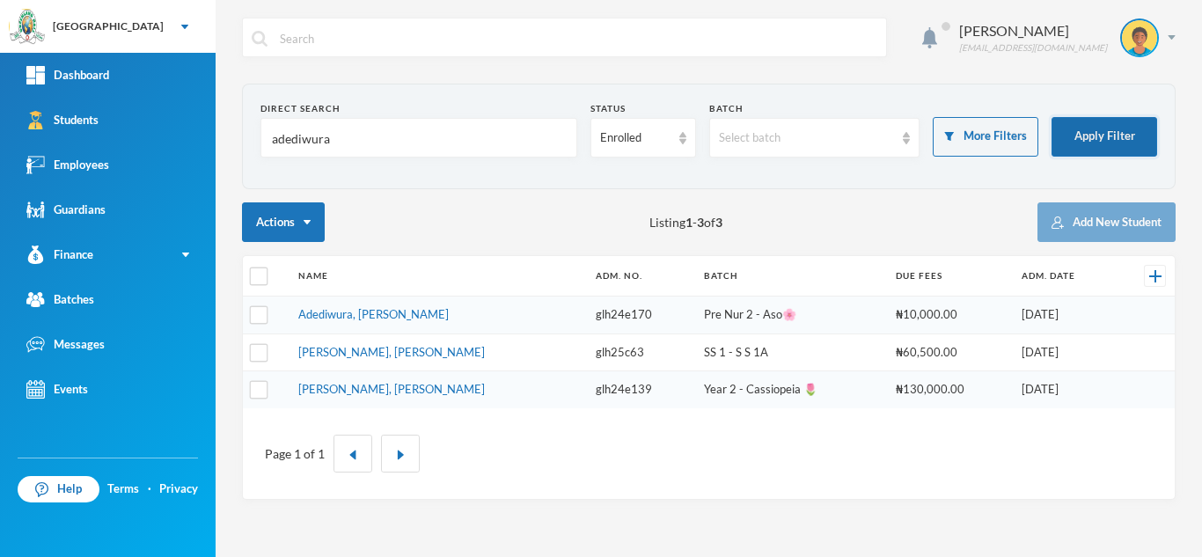
type input "adediwura"
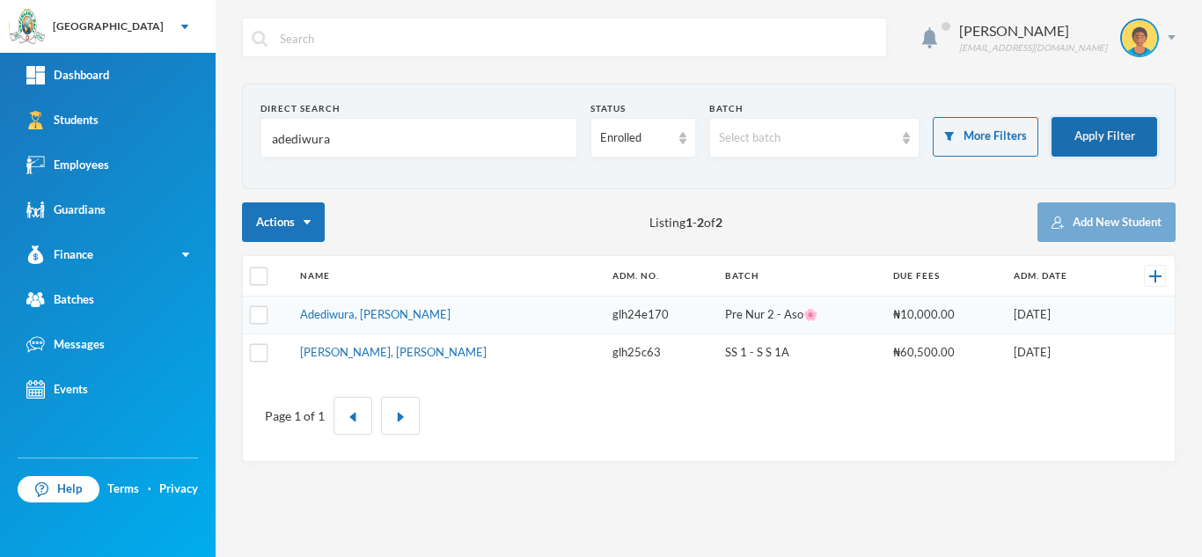
click at [1080, 132] on button "Apply Filter" at bounding box center [1104, 137] width 106 height 40
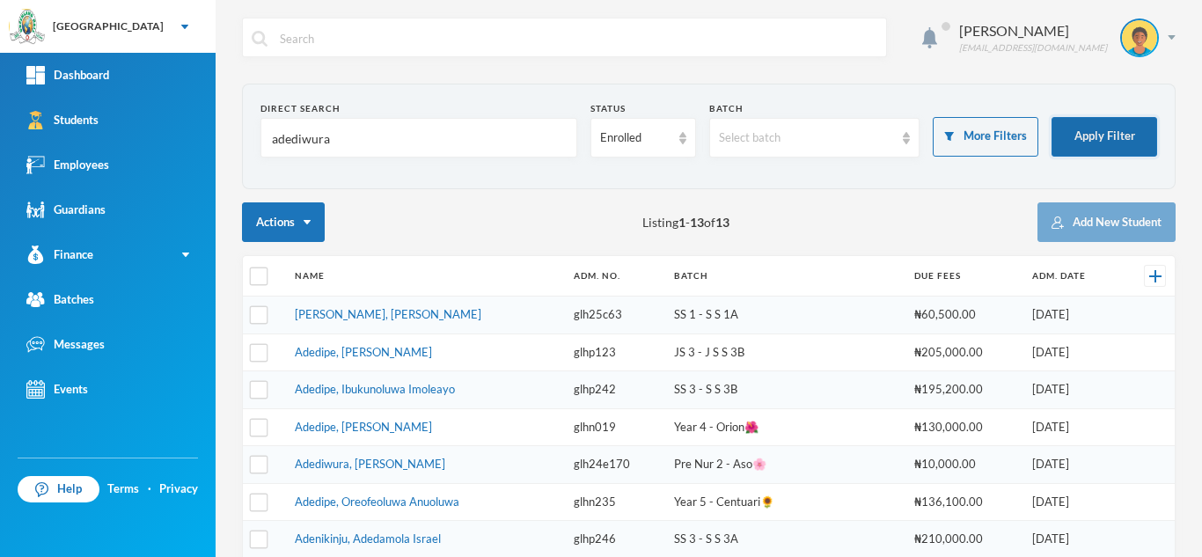
click at [1068, 142] on button "Apply Filter" at bounding box center [1104, 137] width 106 height 40
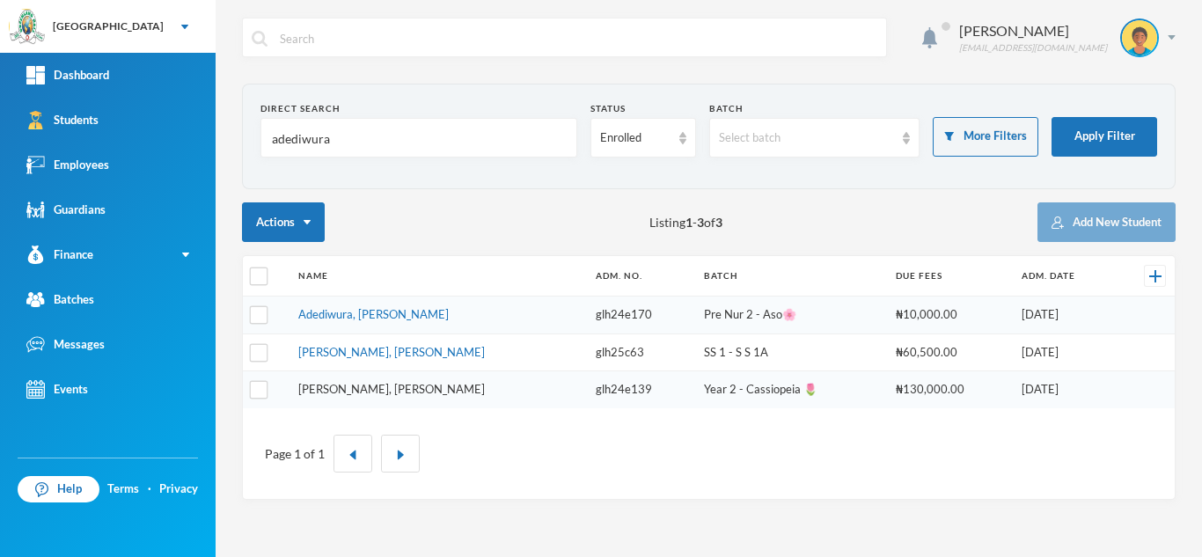
click at [342, 388] on link "Akinjiyan, Adewura Juliana" at bounding box center [391, 389] width 187 height 14
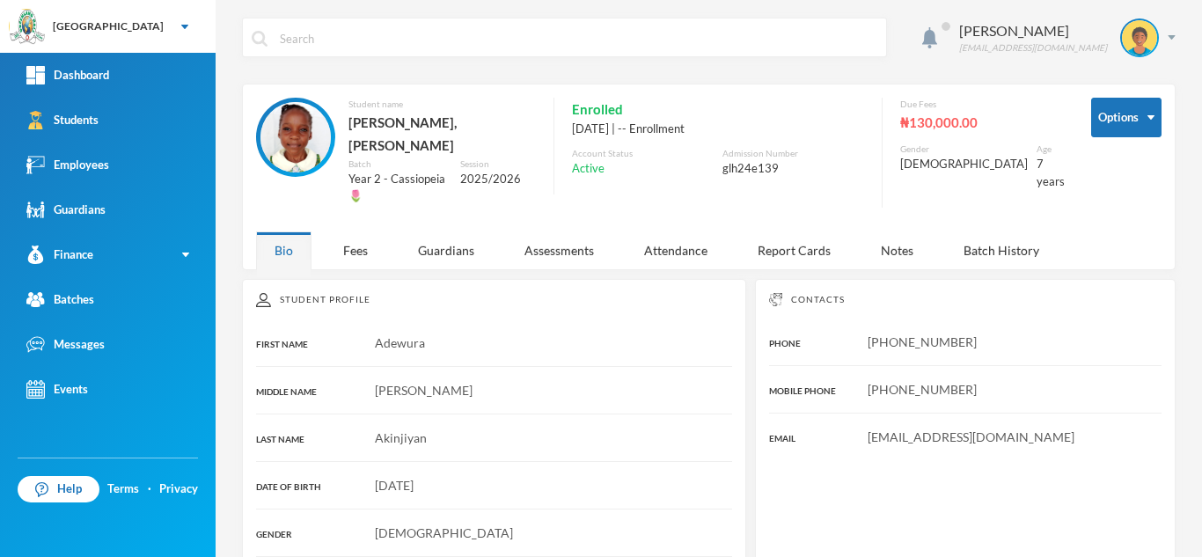
click at [353, 249] on div "Aderogba Olumide olumide.aderogba@greenlandhall.org Options Student name Akinji…" at bounding box center [709, 278] width 986 height 557
click at [345, 231] on div "Fees" at bounding box center [356, 250] width 62 height 38
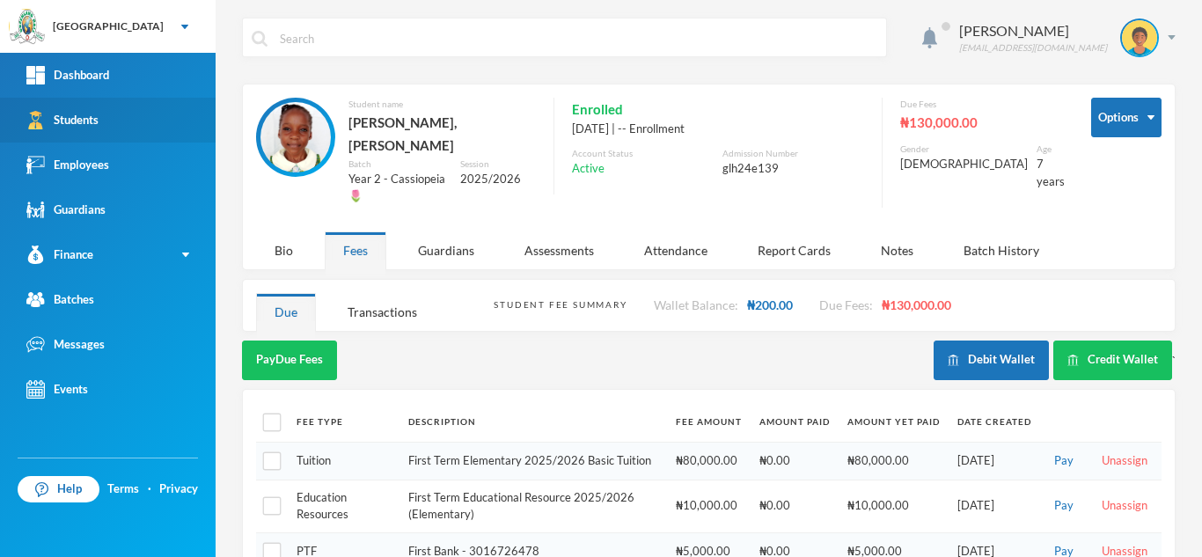
click at [93, 136] on link "Students" at bounding box center [108, 120] width 216 height 45
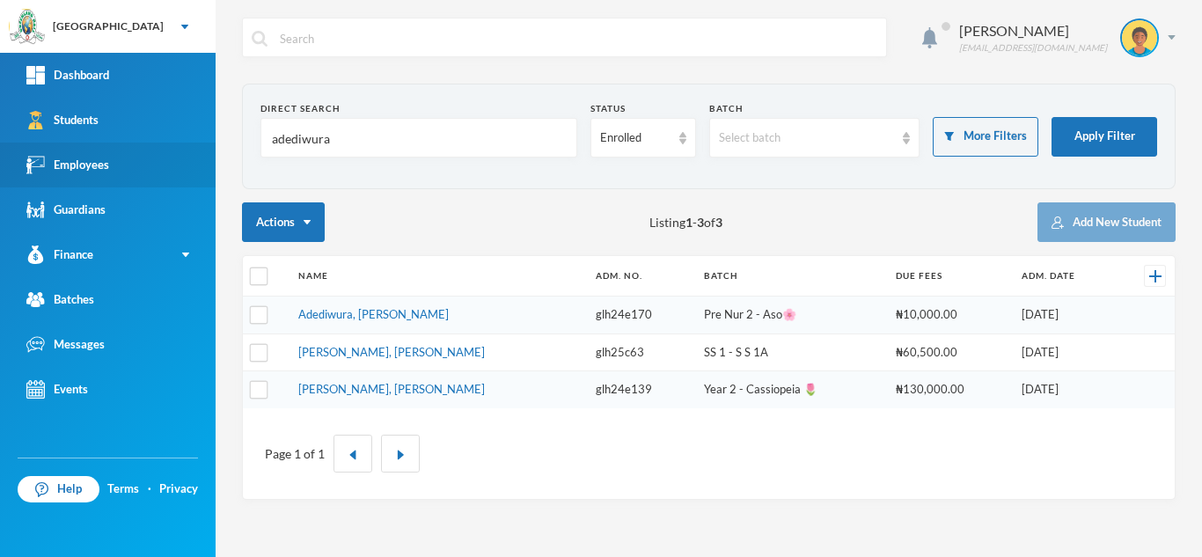
drag, startPoint x: 370, startPoint y: 141, endPoint x: 0, endPoint y: 172, distance: 371.7
click at [0, 172] on div "Greenland Hall Your Bluebic Account Greenland Hall Add a New School Dashboard S…" at bounding box center [601, 278] width 1202 height 557
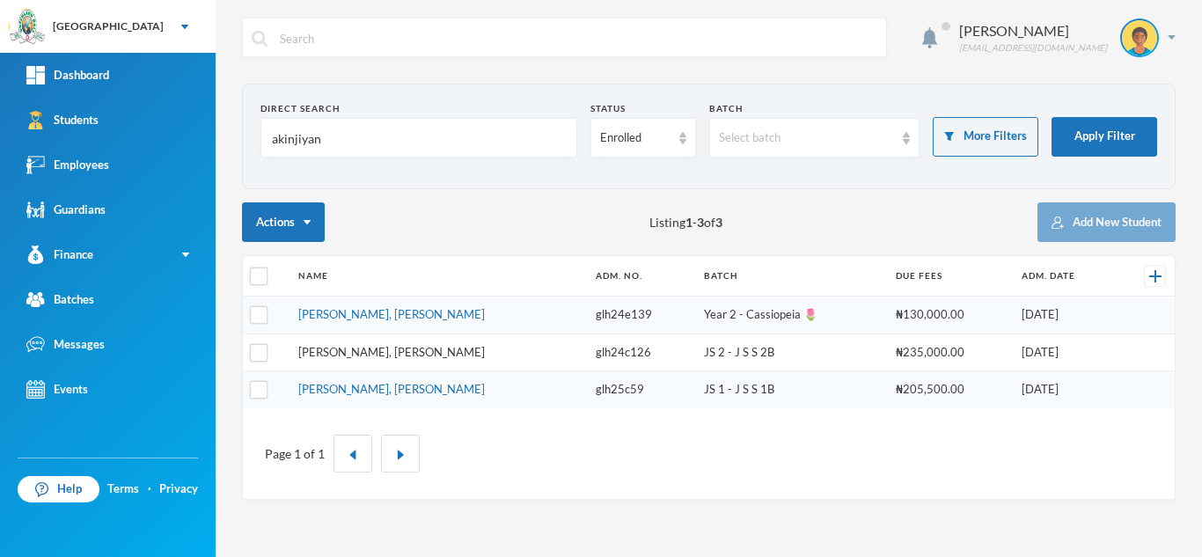
type input "akinjiyan"
click at [380, 354] on link "Akinjiyan, Morireoluwa Gideon" at bounding box center [391, 352] width 187 height 14
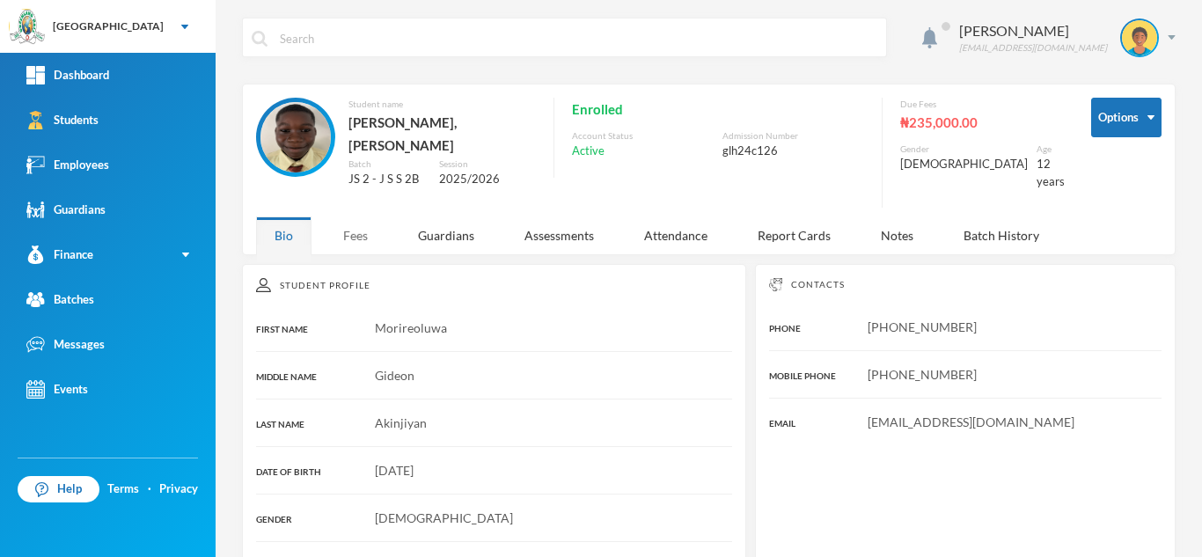
click at [364, 234] on div "Fees" at bounding box center [356, 235] width 62 height 38
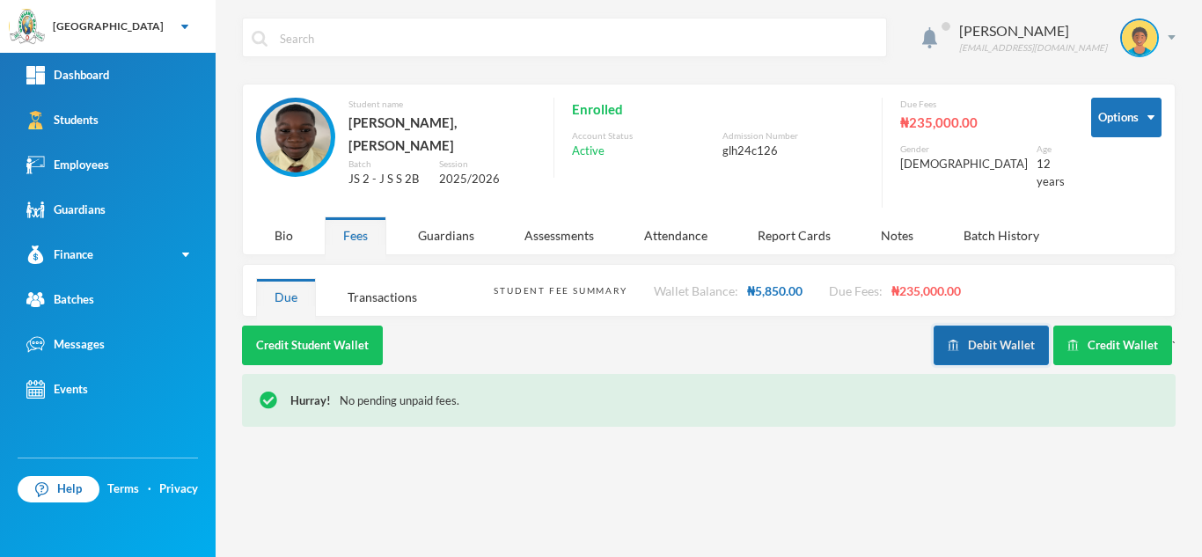
click at [976, 340] on button "Debit Wallet" at bounding box center [990, 346] width 115 height 40
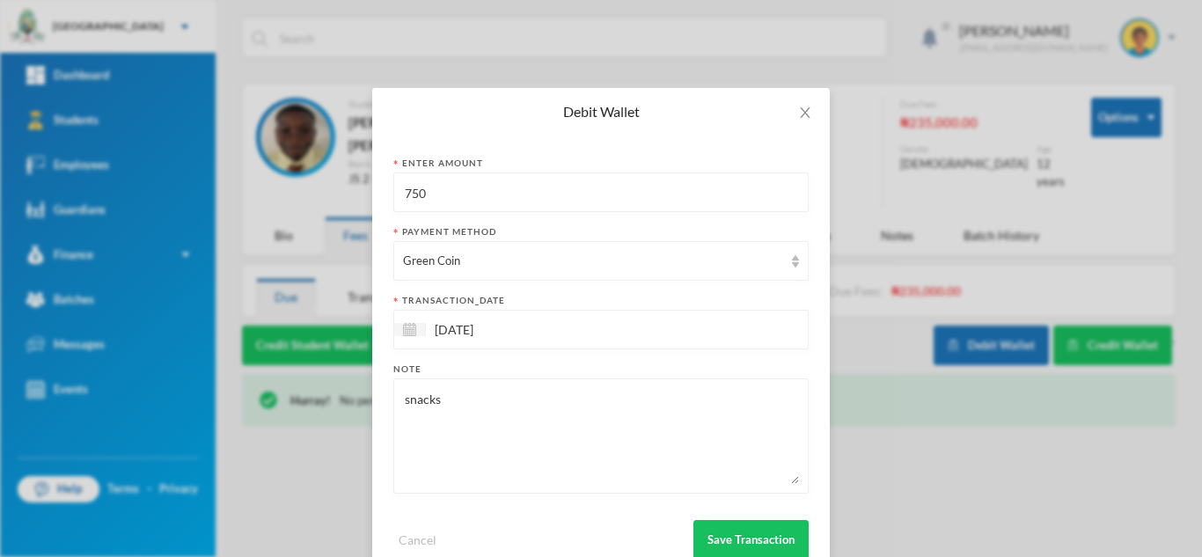
drag, startPoint x: 558, startPoint y: 177, endPoint x: 333, endPoint y: 224, distance: 229.3
click at [333, 224] on div "Debit Wallet Enter Amount 750 Payment Method Green Coin transaction_date 26/09/…" at bounding box center [601, 278] width 1202 height 557
type input "500"
click at [728, 531] on button "Save Transaction" at bounding box center [750, 540] width 115 height 40
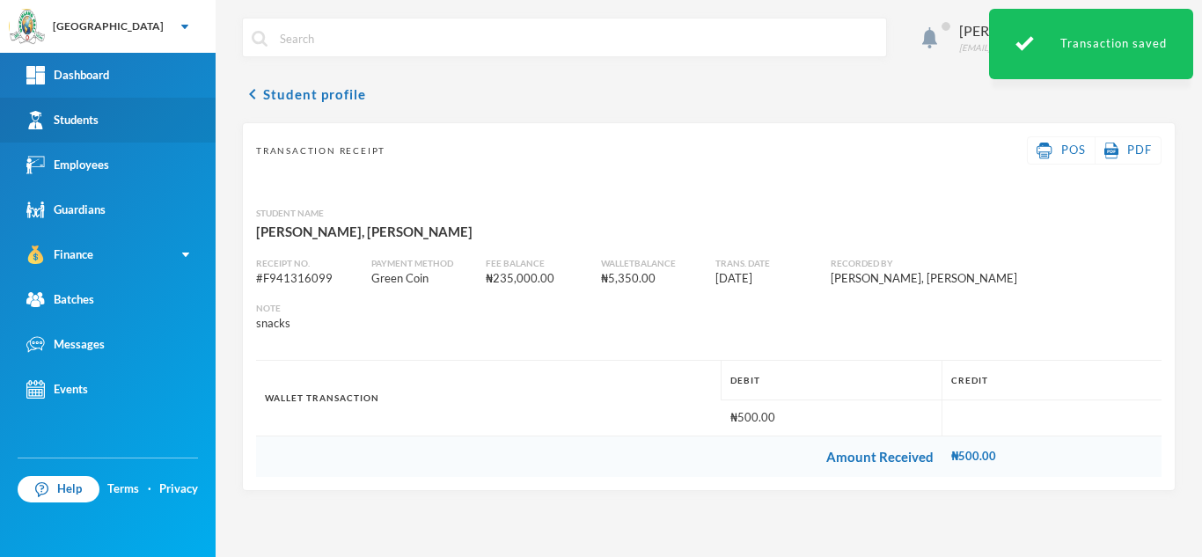
click at [48, 118] on div "Students" at bounding box center [62, 120] width 72 height 18
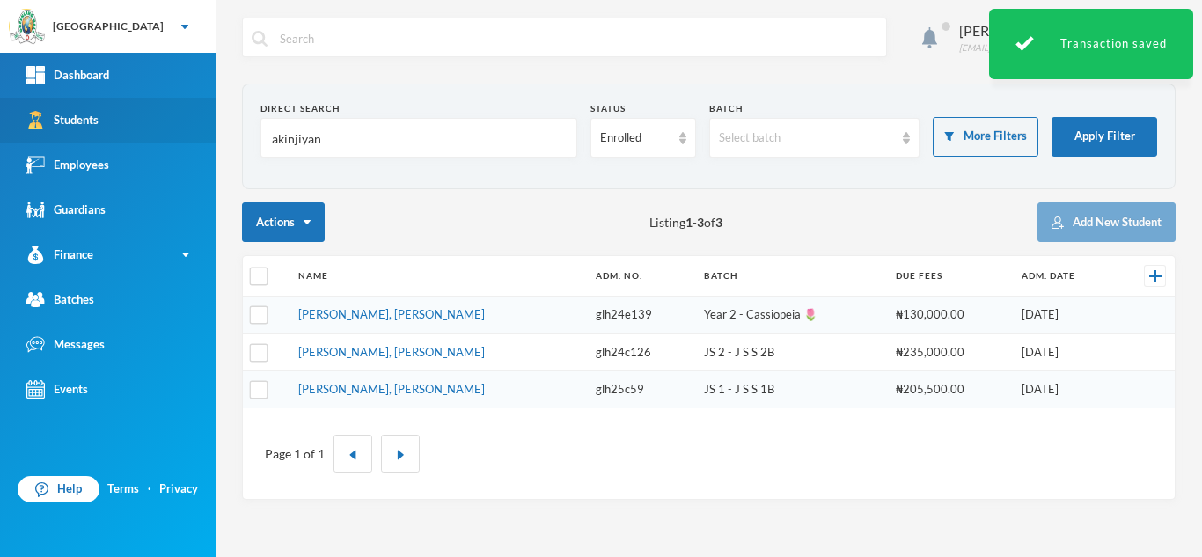
drag, startPoint x: 354, startPoint y: 139, endPoint x: 186, endPoint y: 142, distance: 168.1
click at [186, 142] on div "Greenland Hall Your Bluebic Account Greenland Hall Add a New School Dashboard S…" at bounding box center [601, 278] width 1202 height 557
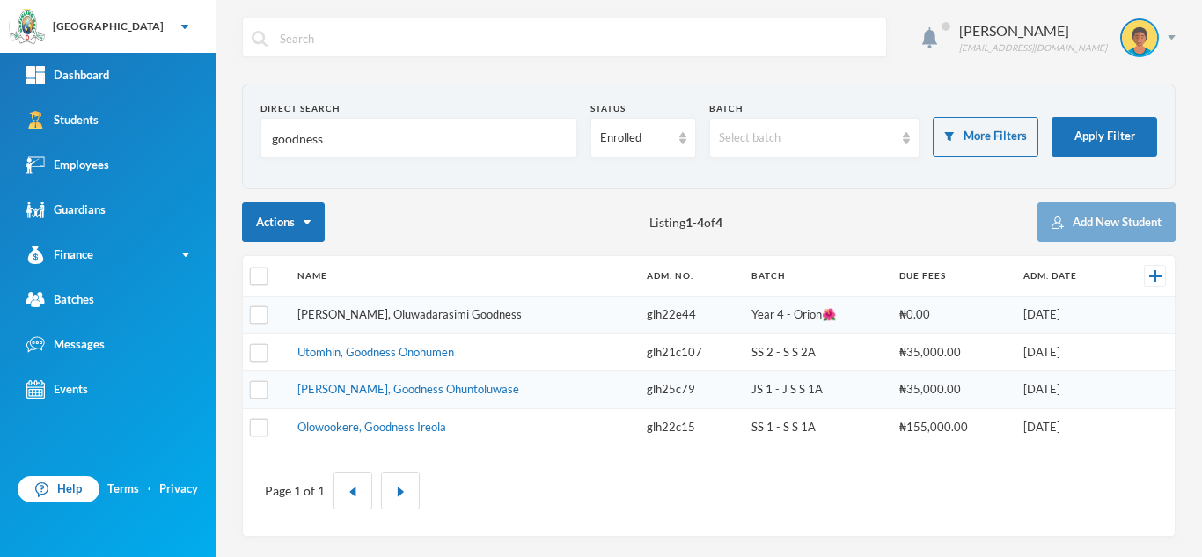
type input "goodness"
click at [385, 311] on link "Victor-idowu, Oluwadarasimi Goodness" at bounding box center [409, 314] width 224 height 14
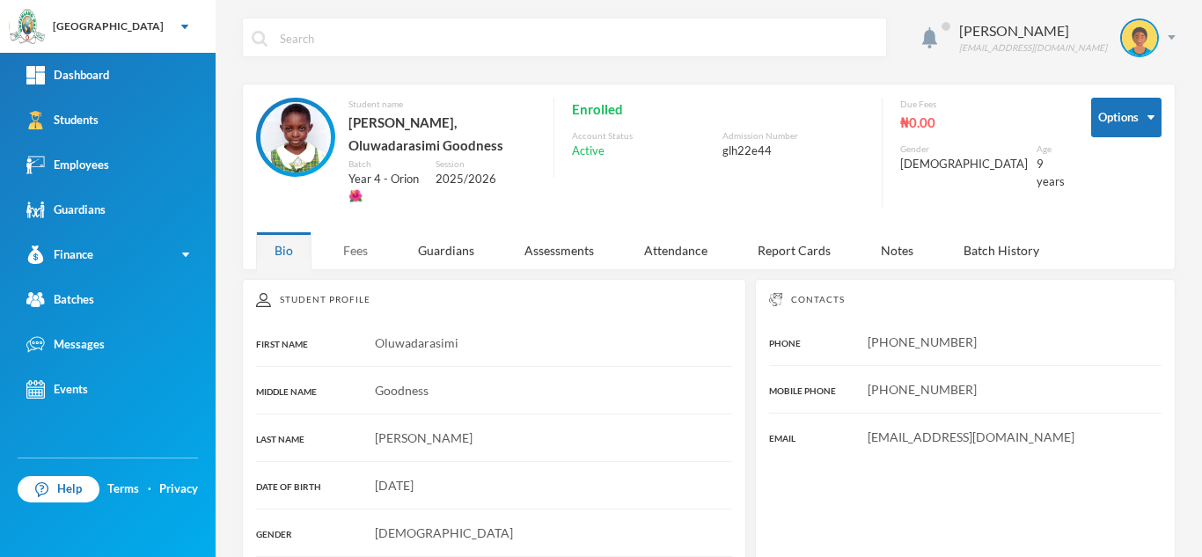
click at [364, 238] on div "Fees" at bounding box center [356, 250] width 62 height 38
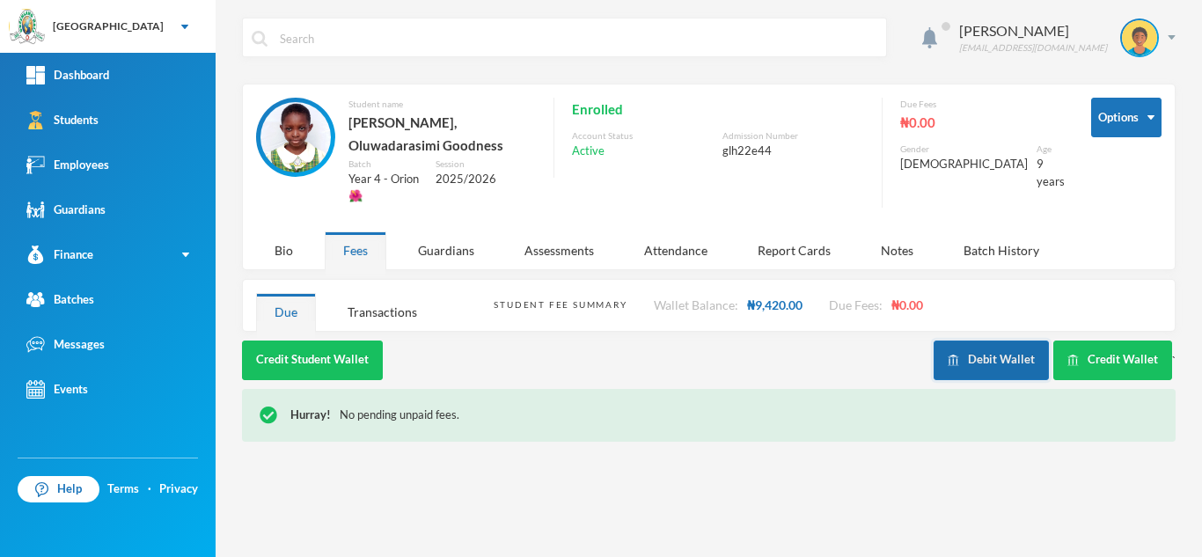
click at [983, 340] on button "Debit Wallet" at bounding box center [990, 360] width 115 height 40
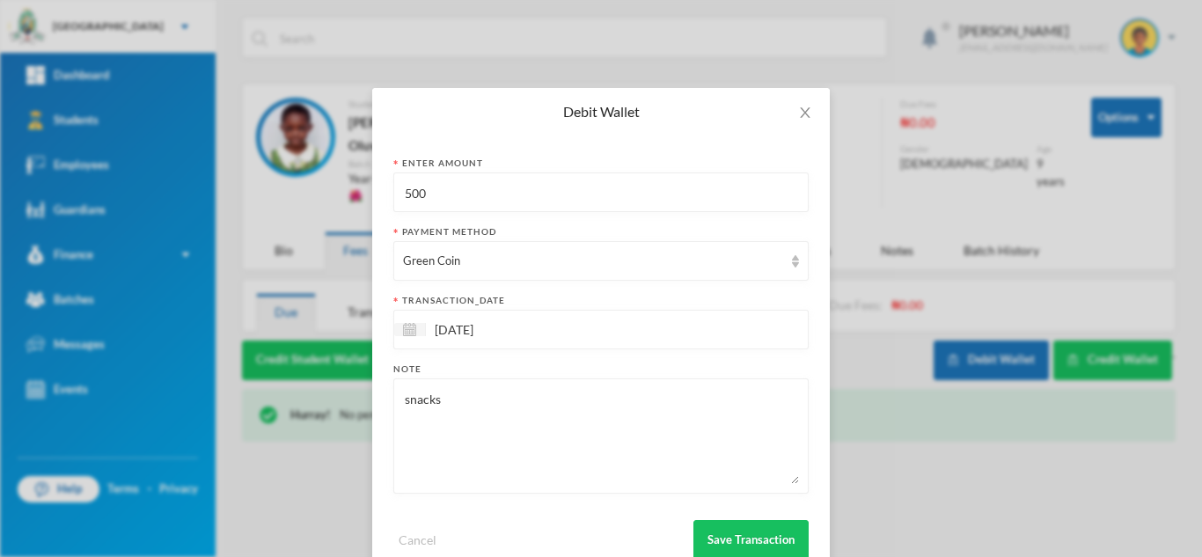
drag, startPoint x: 440, startPoint y: 190, endPoint x: 245, endPoint y: 172, distance: 195.2
click at [245, 172] on div "Debit Wallet Enter Amount 500 Payment Method Green Coin transaction_date 26/09/…" at bounding box center [601, 278] width 1202 height 557
type input "150"
click at [716, 537] on button "Save Transaction" at bounding box center [750, 540] width 115 height 40
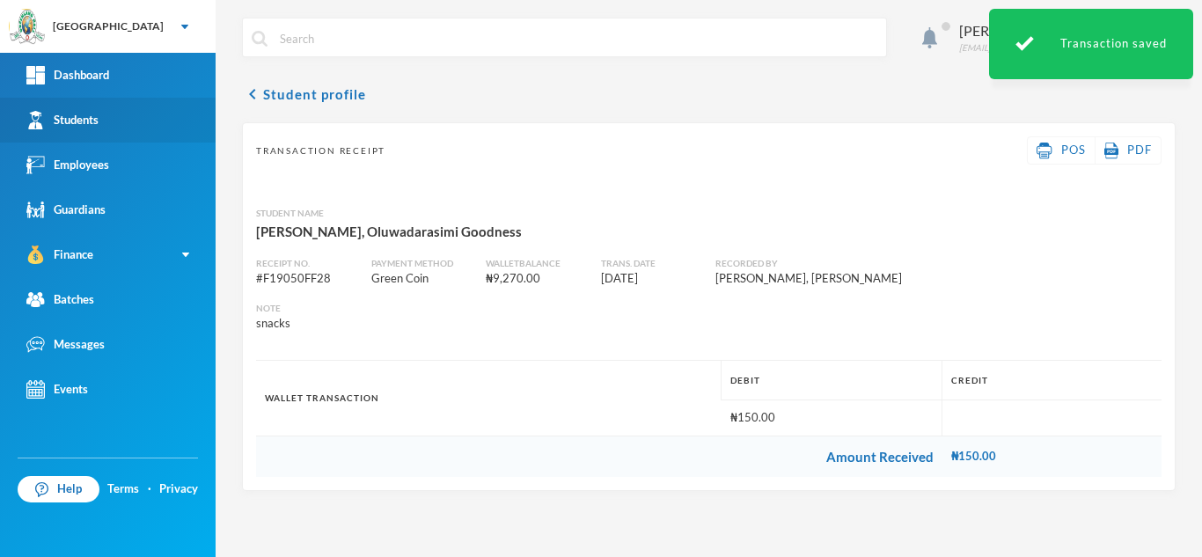
click at [128, 130] on link "Students" at bounding box center [108, 120] width 216 height 45
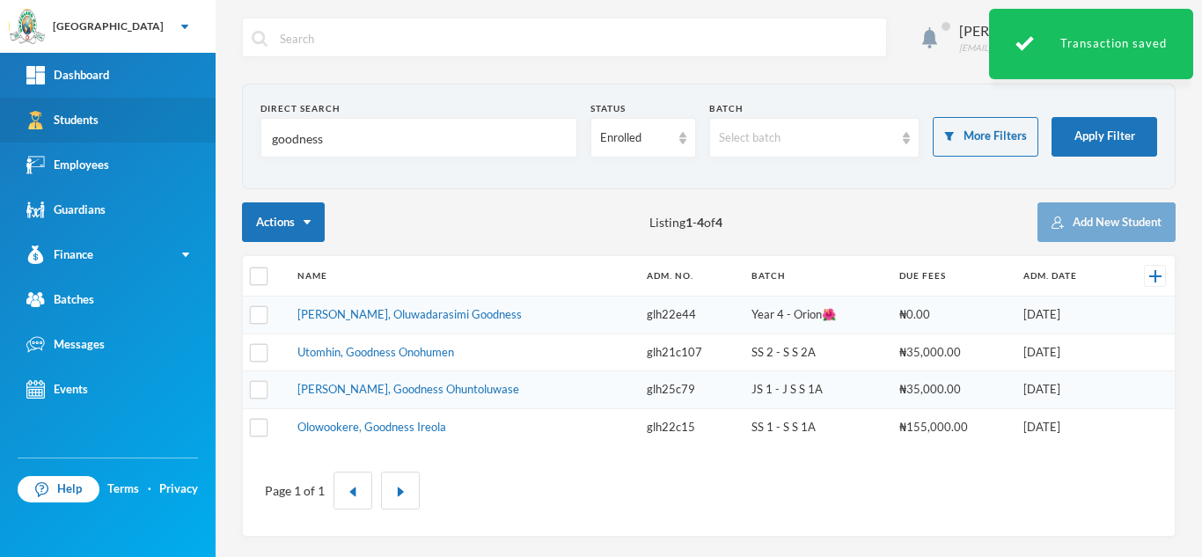
click at [28, 127] on div "Greenland Hall Your Bluebic Account Greenland Hall Add a New School Dashboard S…" at bounding box center [601, 278] width 1202 height 557
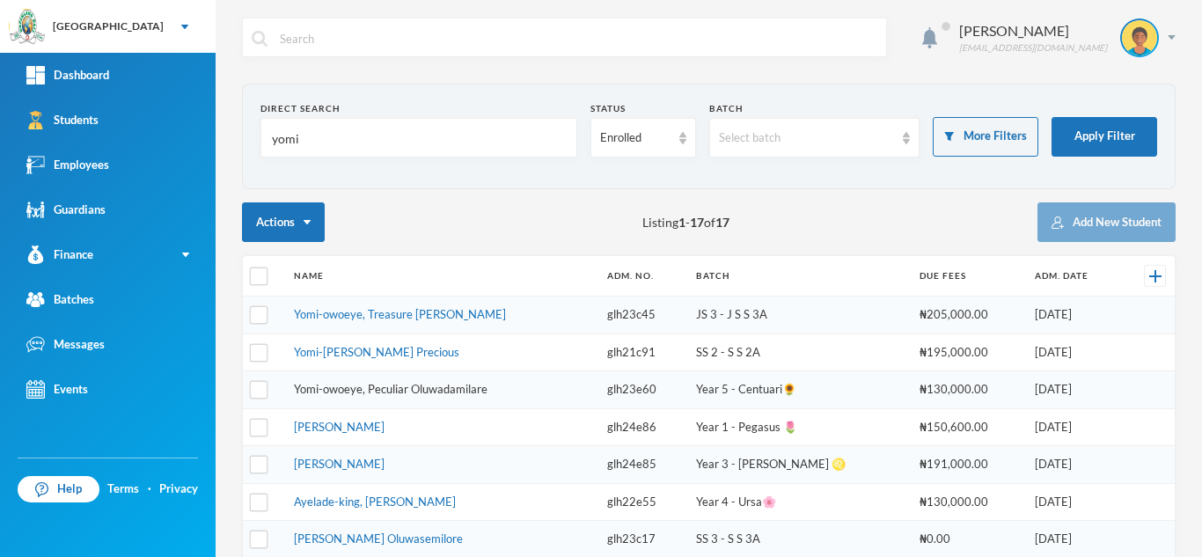
type input "yomi"
click at [433, 387] on link "Yomi-owoeye, Peculiar Oluwadamilare" at bounding box center [391, 389] width 194 height 14
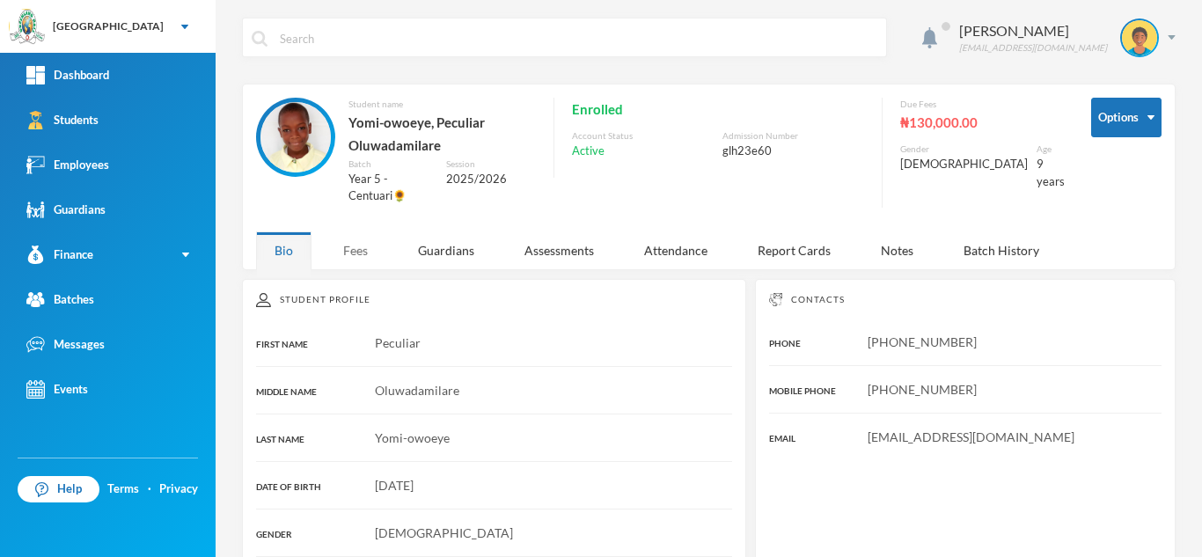
click at [364, 247] on div "Fees" at bounding box center [356, 250] width 62 height 38
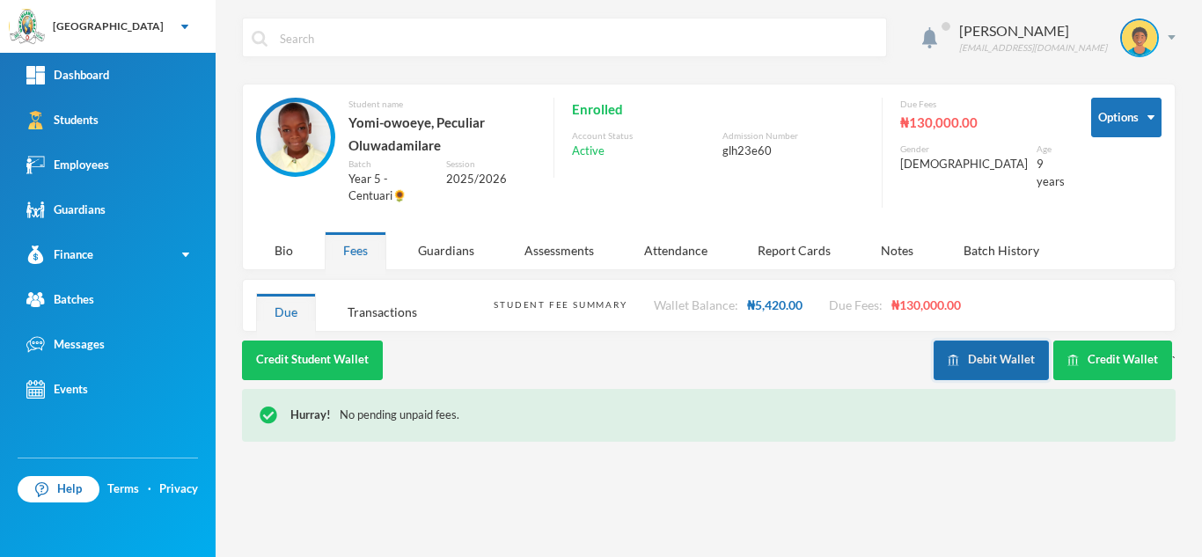
click at [971, 362] on button "Debit Wallet" at bounding box center [990, 360] width 115 height 40
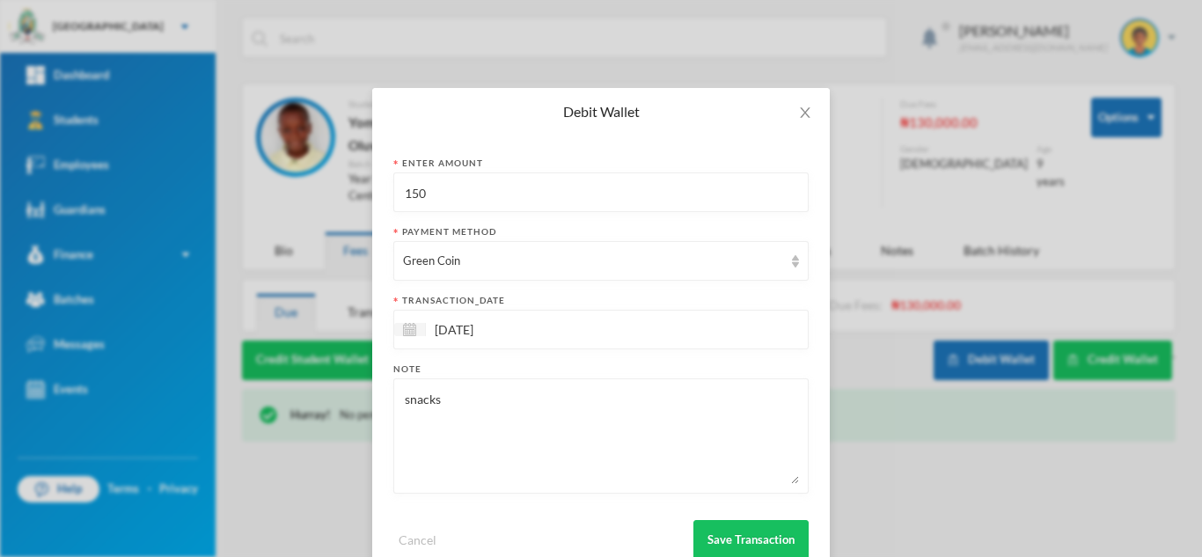
drag, startPoint x: 432, startPoint y: 195, endPoint x: 273, endPoint y: 189, distance: 159.4
click at [273, 189] on div "Debit Wallet Enter Amount 150 Payment Method Green Coin transaction_date 26/09/…" at bounding box center [601, 278] width 1202 height 557
type input "0"
type input "200"
click at [718, 540] on button "Save Transaction" at bounding box center [750, 540] width 115 height 40
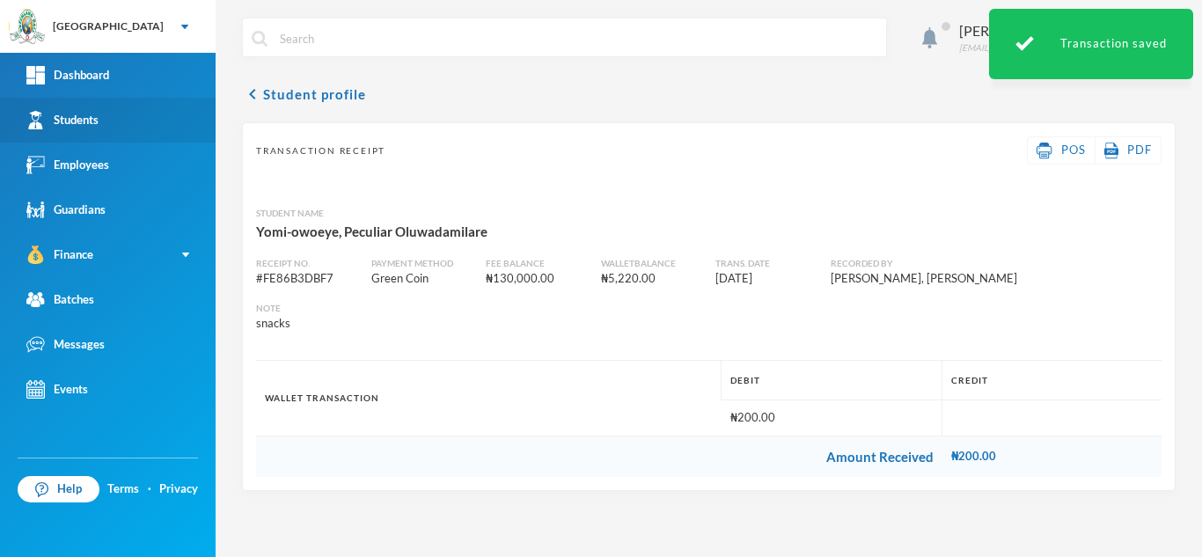
click at [75, 113] on div "Students" at bounding box center [62, 120] width 72 height 18
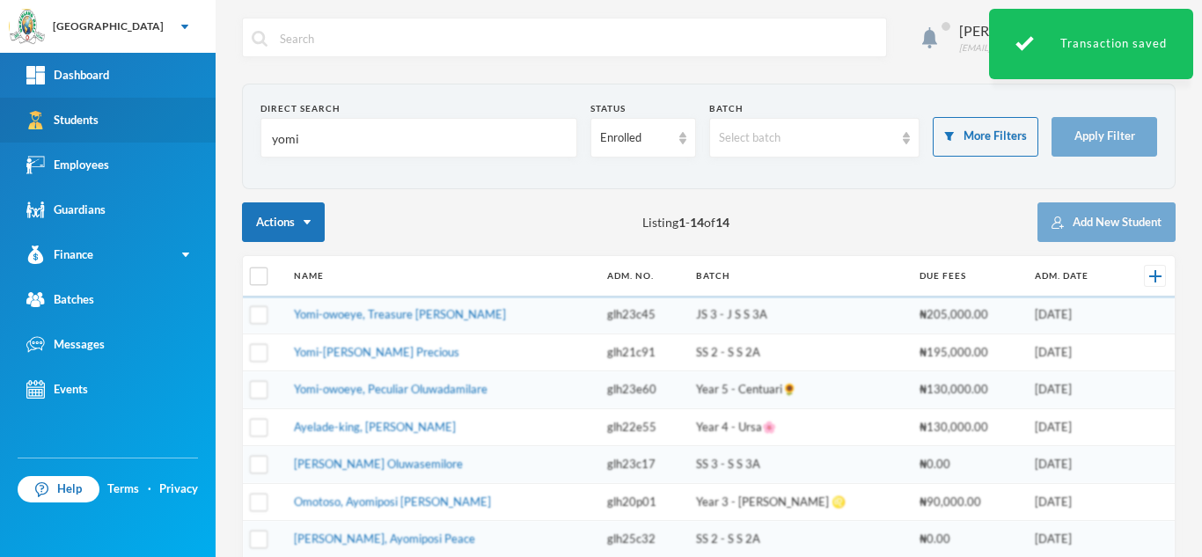
drag, startPoint x: 356, startPoint y: 146, endPoint x: 75, endPoint y: 104, distance: 284.7
click at [75, 104] on div "Greenland Hall Your Bluebic Account Greenland Hall Add a New School Dashboard S…" at bounding box center [601, 278] width 1202 height 557
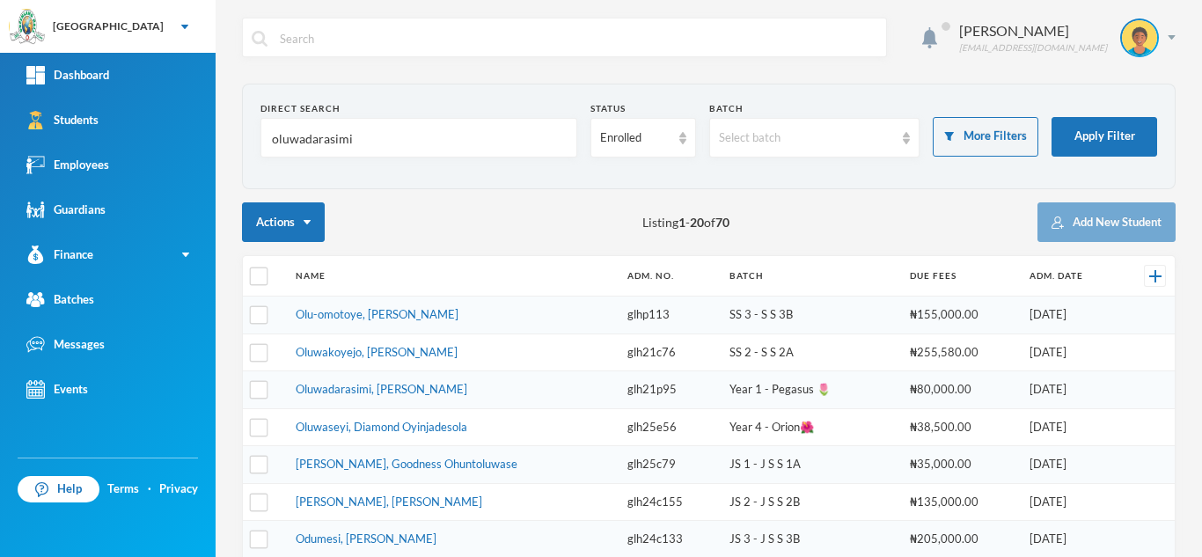
type input "oluwadarasimi"
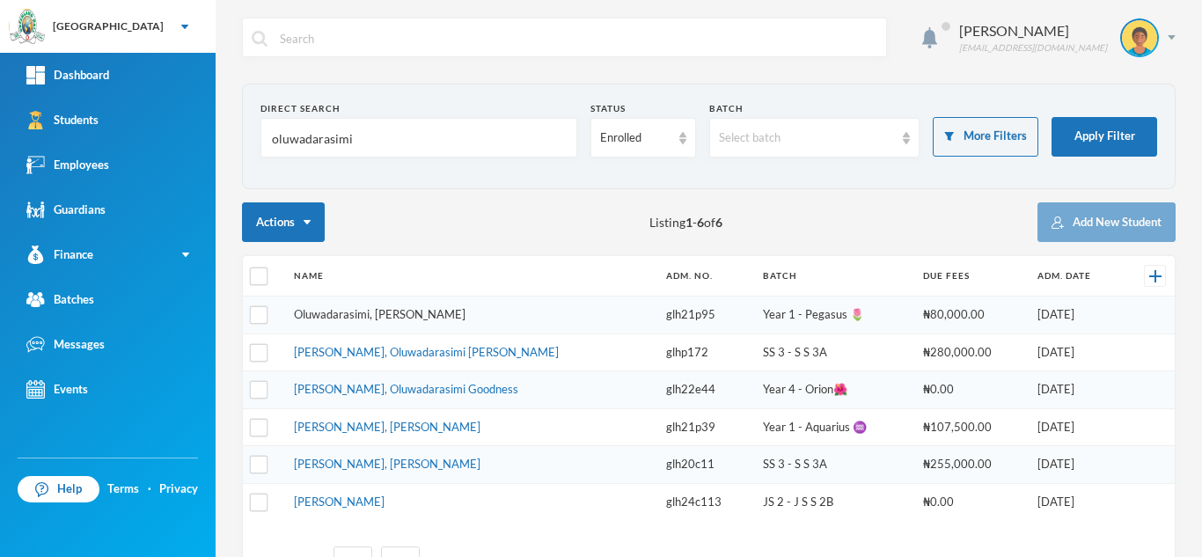
click at [392, 314] on link "Oluwadarasimi, David Bryan" at bounding box center [380, 314] width 172 height 14
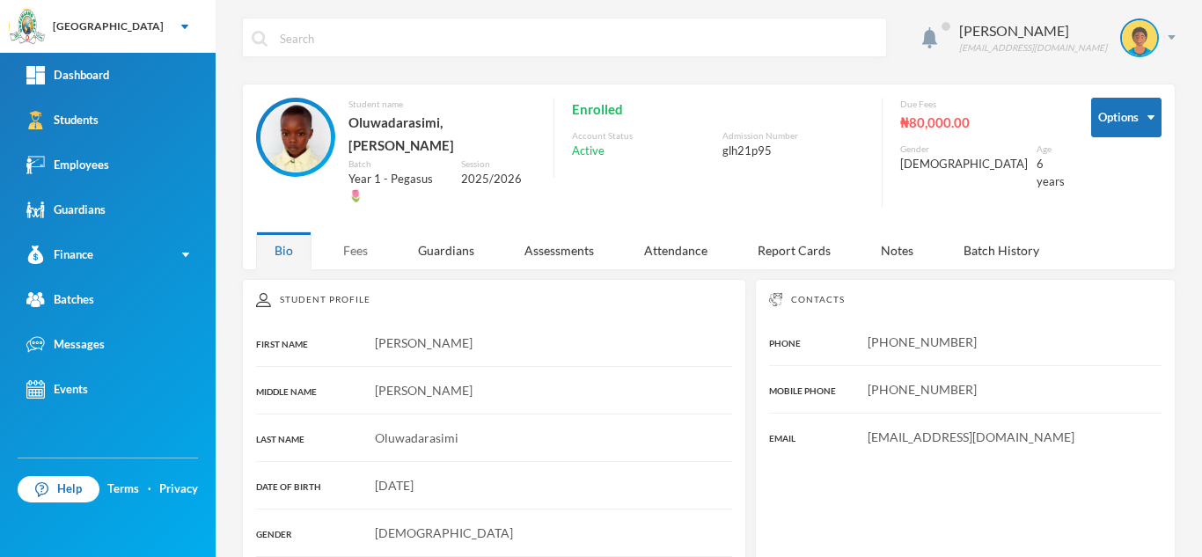
click at [348, 233] on div "Fees" at bounding box center [356, 250] width 62 height 38
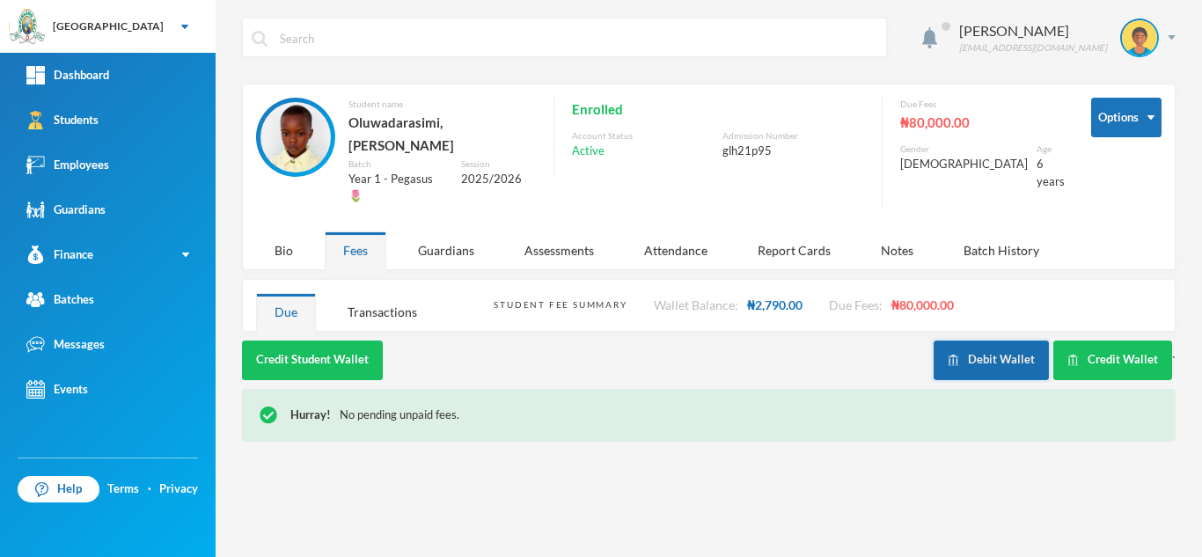
click at [987, 340] on button "Debit Wallet" at bounding box center [990, 360] width 115 height 40
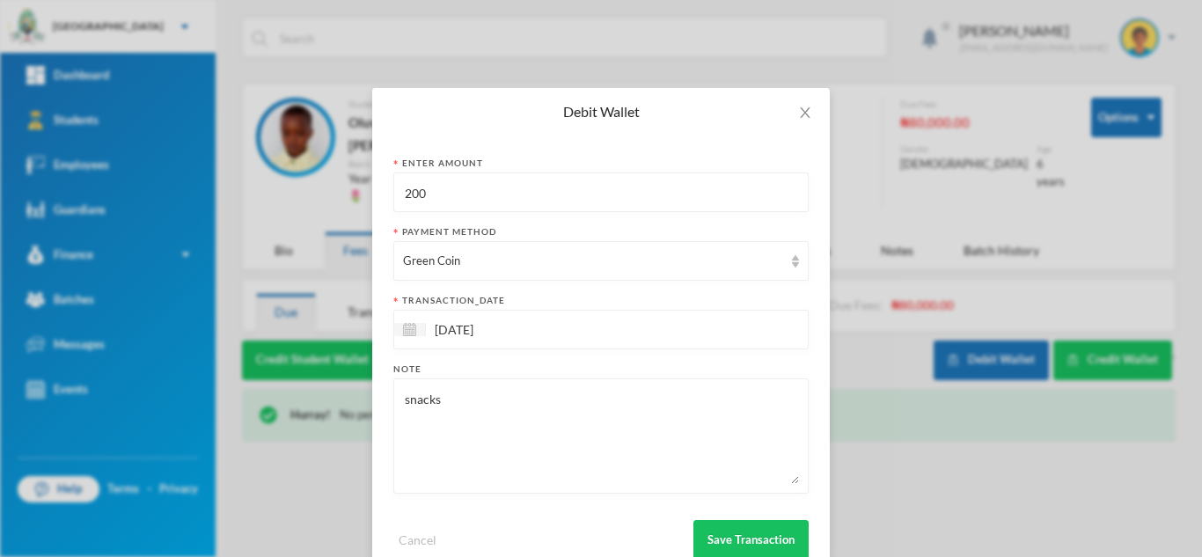
drag, startPoint x: 456, startPoint y: 198, endPoint x: 103, endPoint y: 230, distance: 354.3
click at [103, 230] on div "Debit Wallet Enter Amount 200 Payment Method Green Coin transaction_date 26/09/…" at bounding box center [601, 278] width 1202 height 557
type input "150"
click at [752, 536] on button "Save Transaction" at bounding box center [750, 540] width 115 height 40
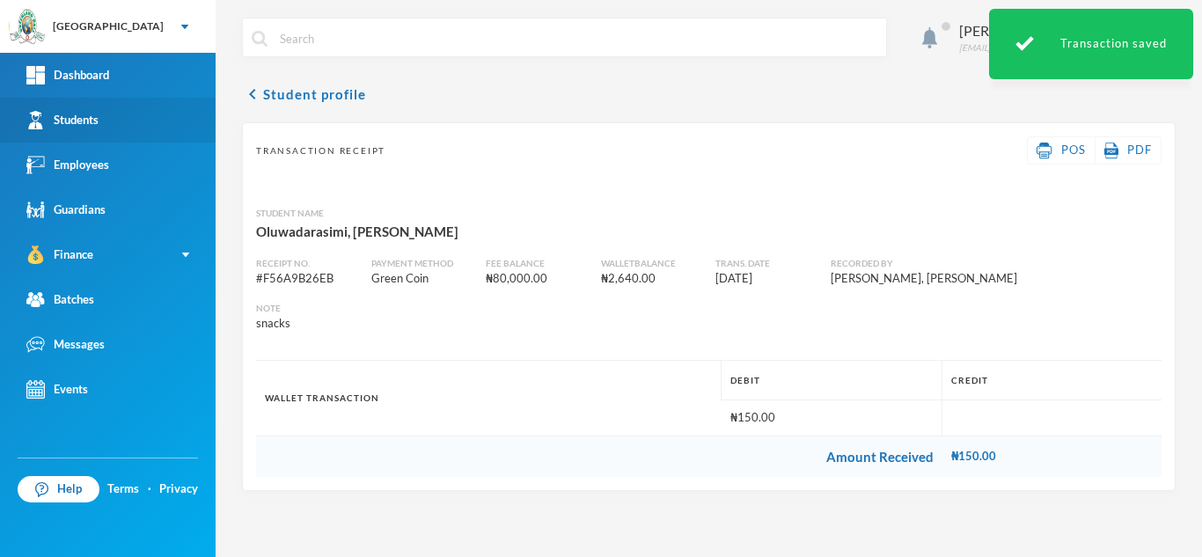
click at [141, 121] on link "Students" at bounding box center [108, 120] width 216 height 45
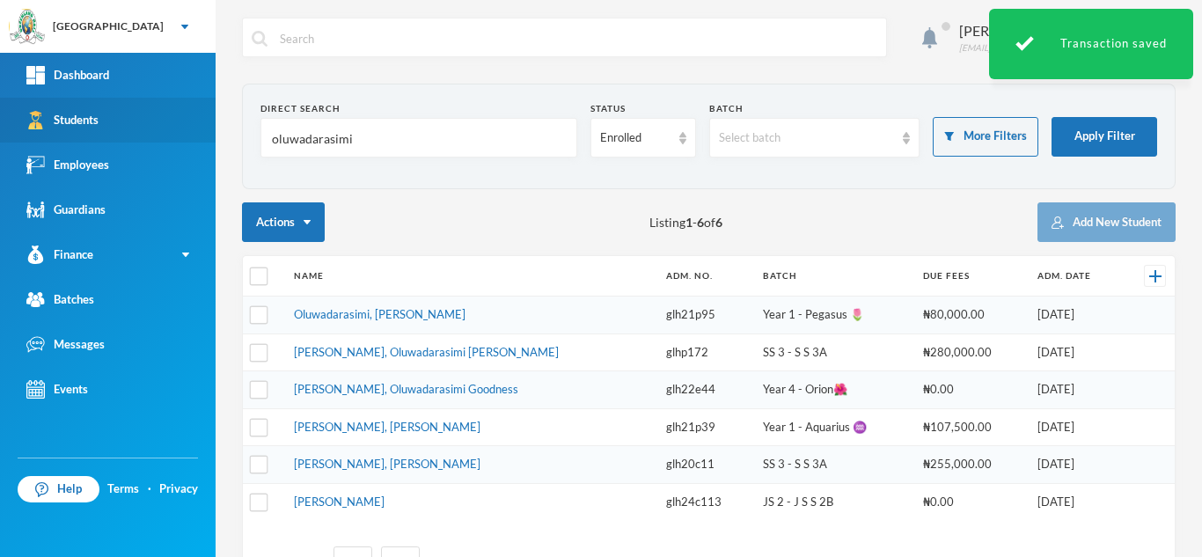
drag, startPoint x: 215, startPoint y: 128, endPoint x: 50, endPoint y: 119, distance: 164.8
click at [62, 110] on div "Greenland Hall Your Bluebic Account Greenland Hall Add a New School Dashboard S…" at bounding box center [601, 278] width 1202 height 557
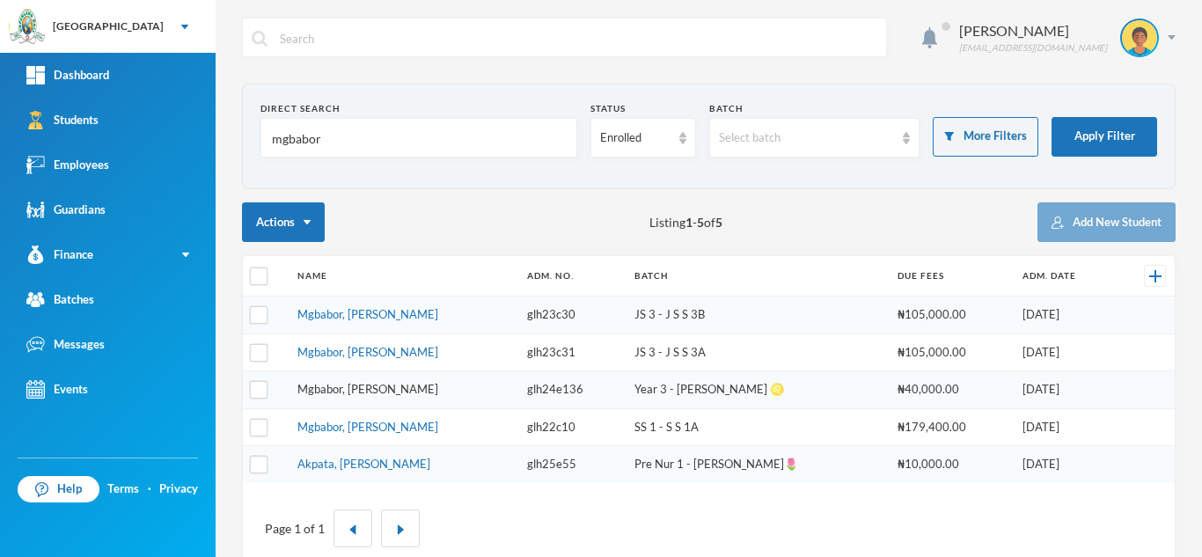
type input "mgbabor"
click at [379, 393] on link "Mgbabor, David Izuchukwu" at bounding box center [367, 389] width 141 height 14
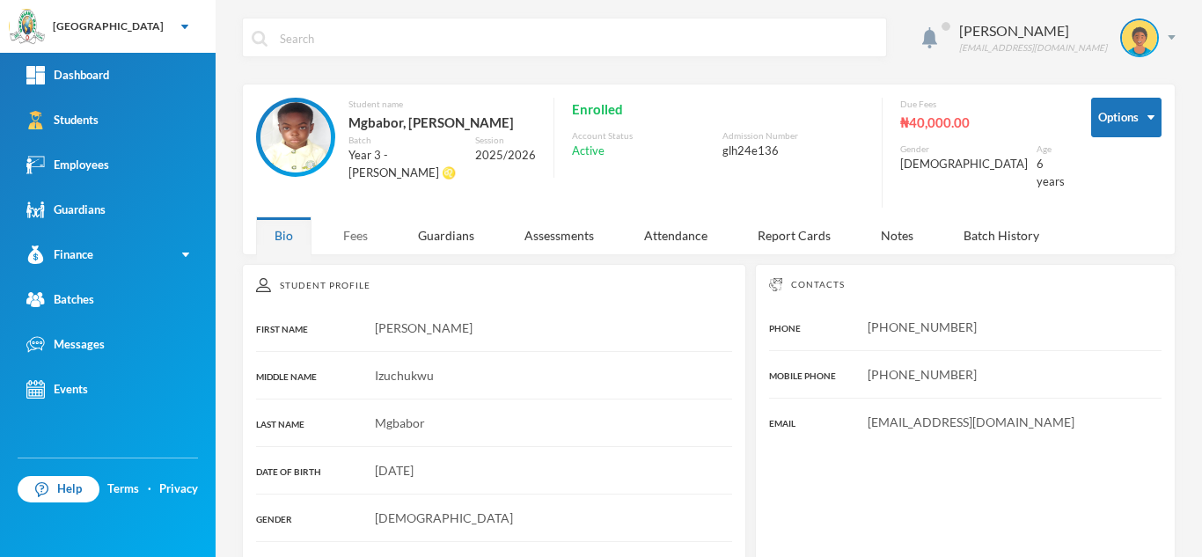
click at [349, 216] on div "Fees" at bounding box center [356, 235] width 62 height 38
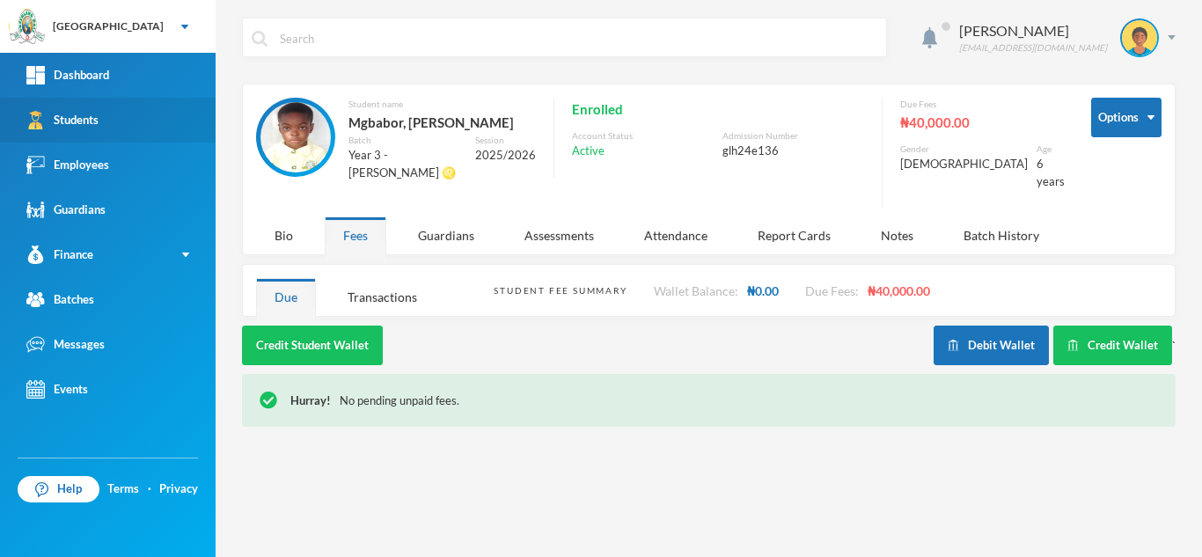
click at [154, 114] on link "Students" at bounding box center [108, 120] width 216 height 45
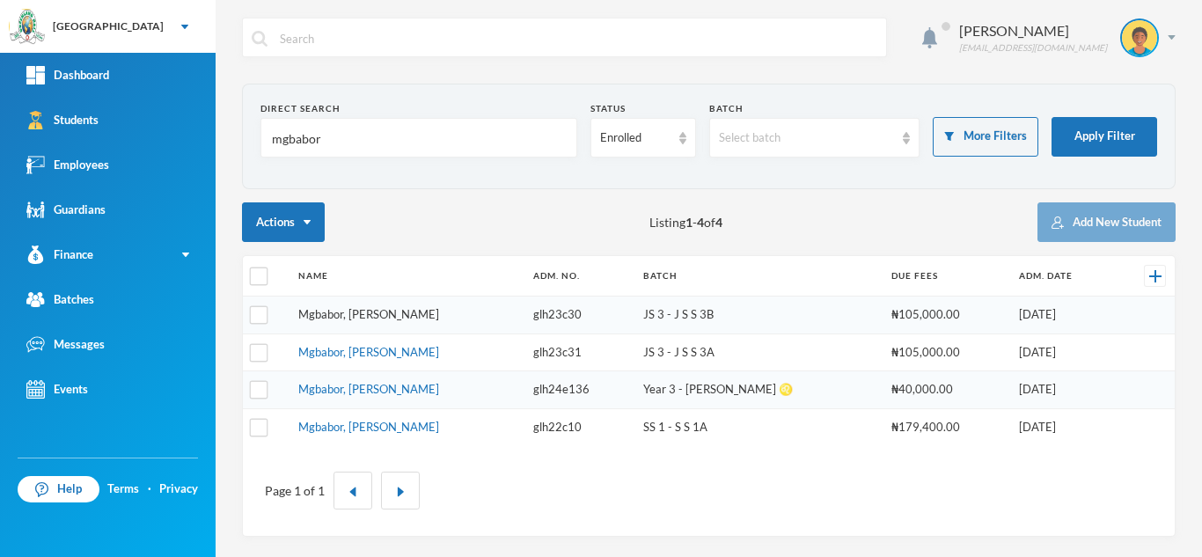
click at [353, 311] on link "Mgbabor, Rita Ezinne" at bounding box center [368, 314] width 141 height 14
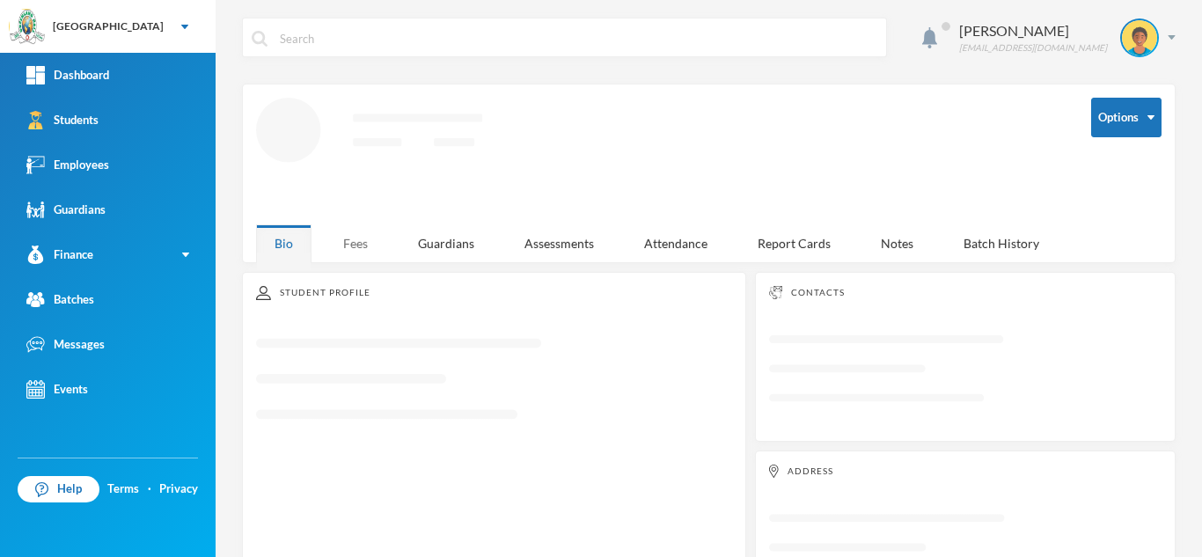
click at [351, 232] on div "Fees" at bounding box center [356, 243] width 62 height 38
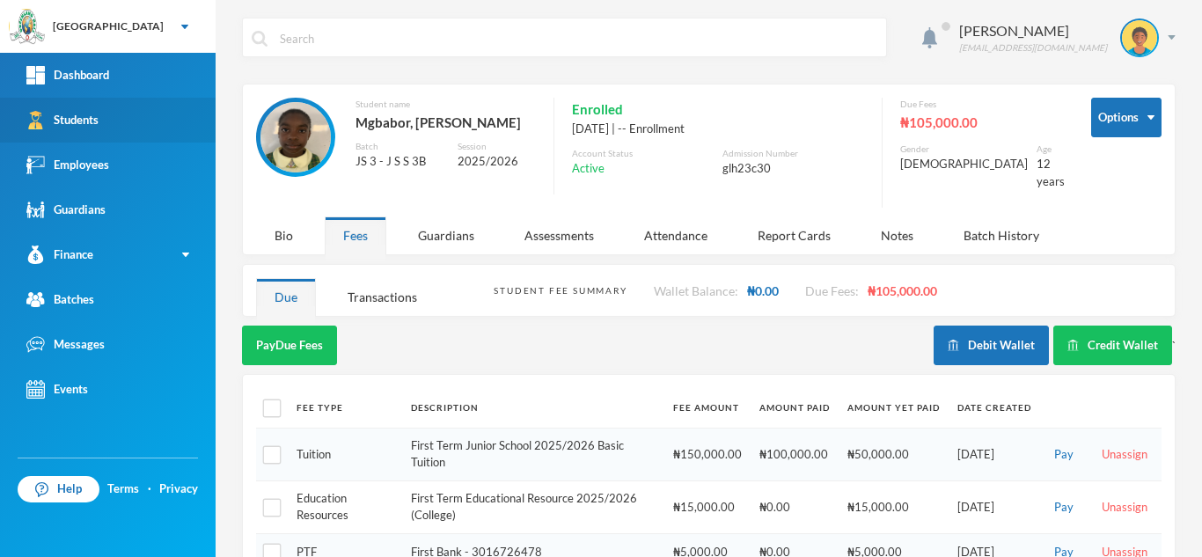
click at [179, 133] on link "Students" at bounding box center [108, 120] width 216 height 45
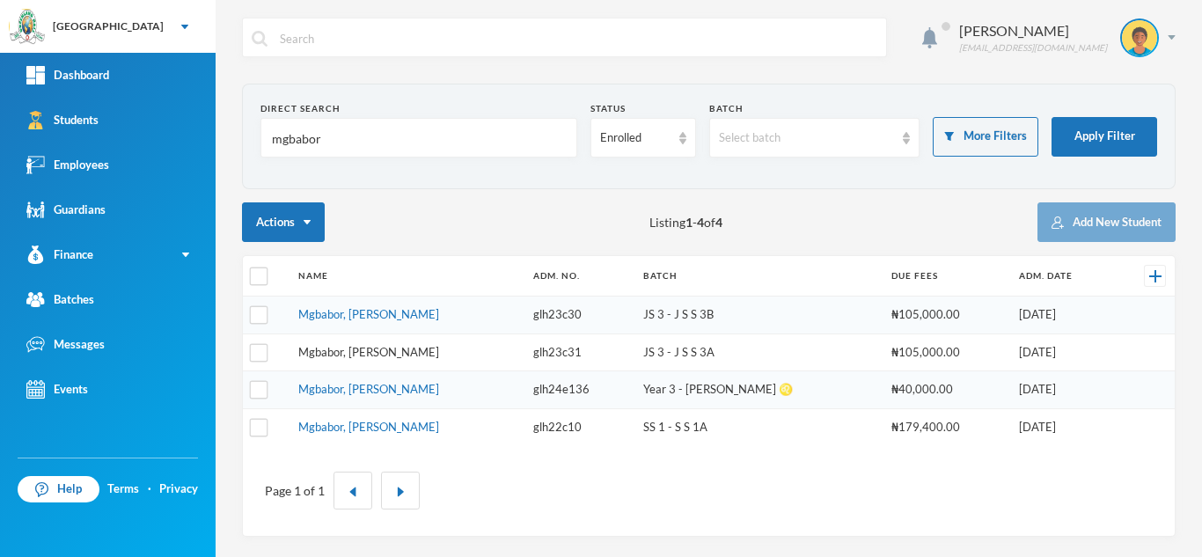
click at [359, 345] on link "Mgbabor, [PERSON_NAME]" at bounding box center [368, 352] width 141 height 14
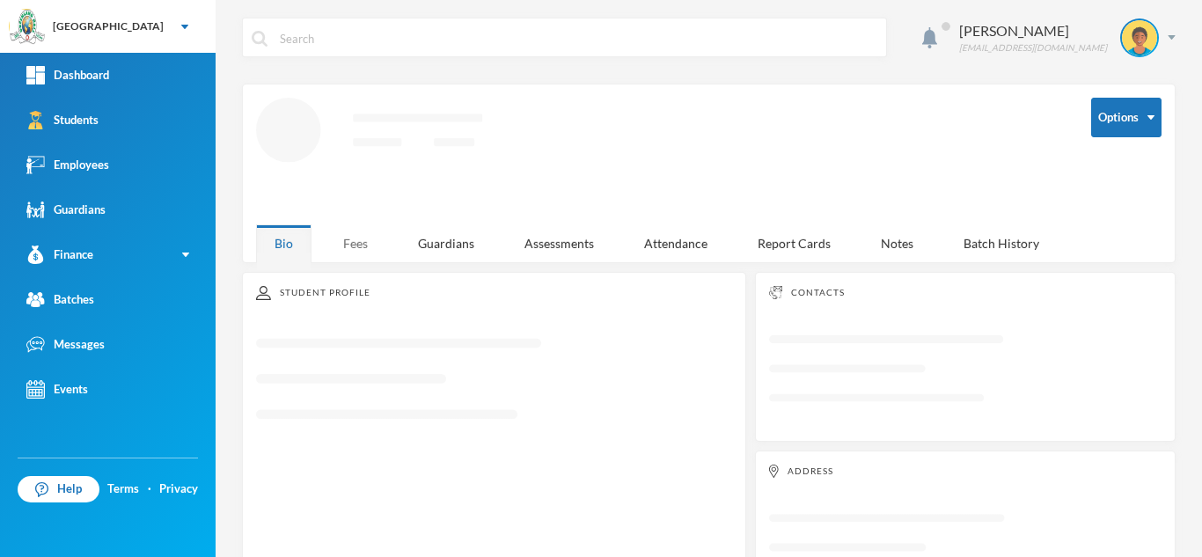
click at [347, 224] on div "Fees" at bounding box center [356, 243] width 62 height 38
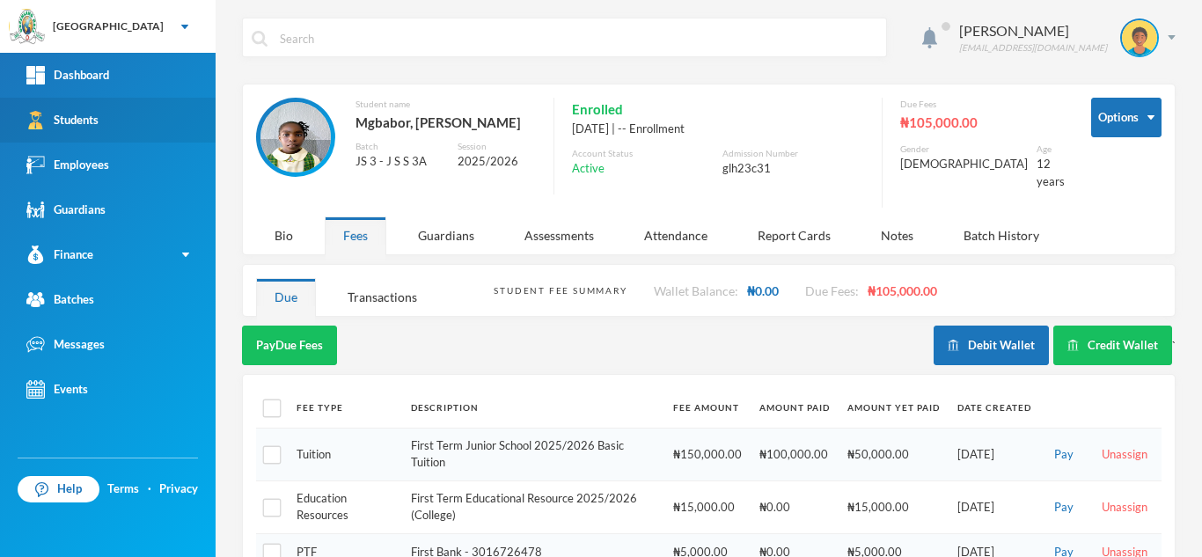
click at [80, 138] on link "Students" at bounding box center [108, 120] width 216 height 45
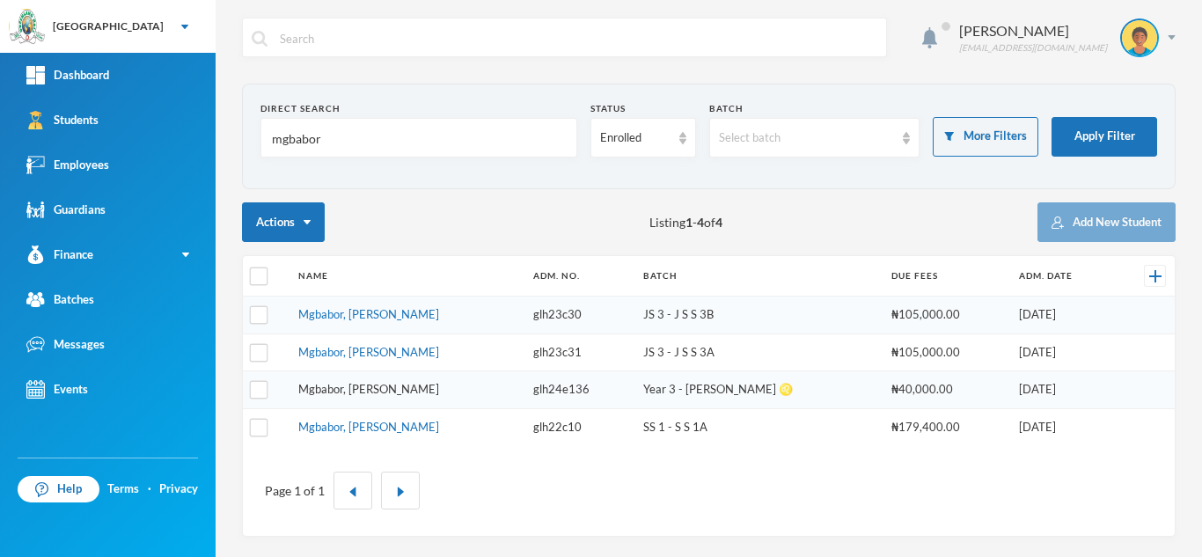
click at [337, 385] on link "Mgbabor, David Izuchukwu" at bounding box center [368, 389] width 141 height 14
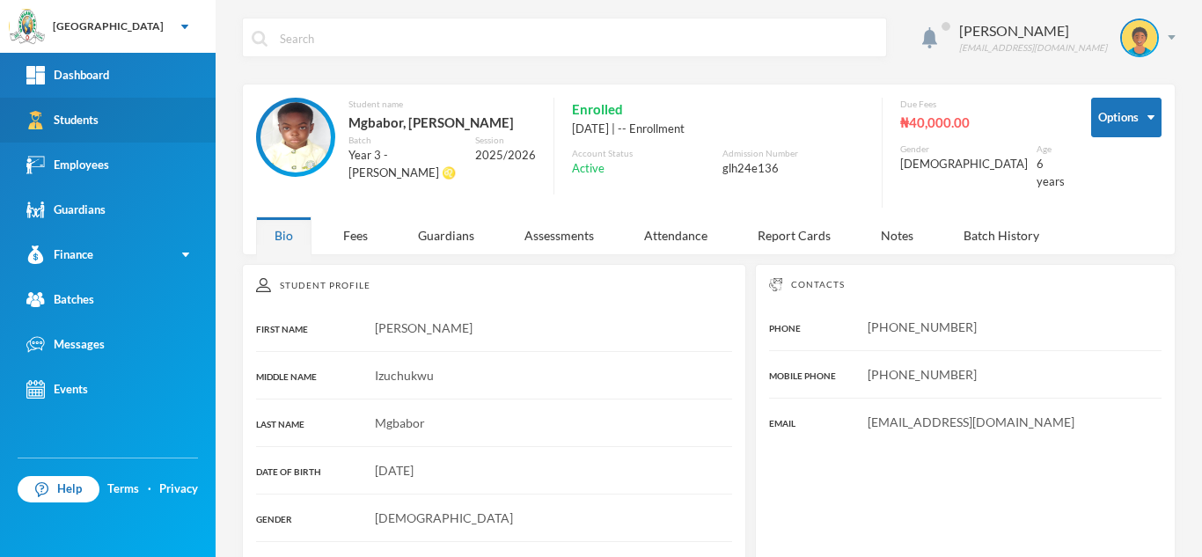
click at [113, 116] on link "Students" at bounding box center [108, 120] width 216 height 45
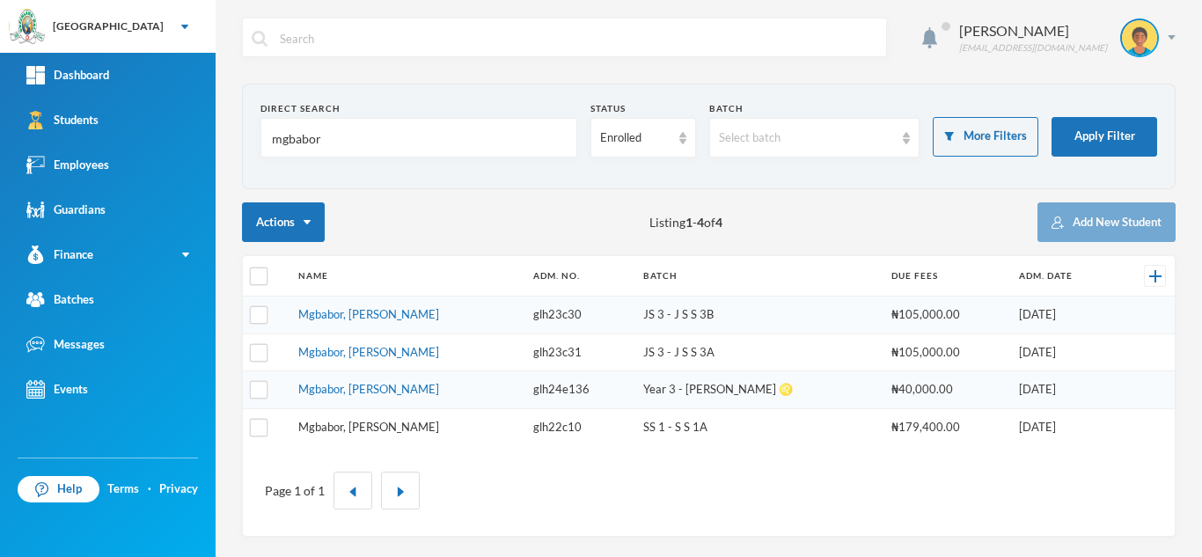
click at [427, 427] on link "Mgbabor, Gideon Chidiebube" at bounding box center [368, 427] width 141 height 14
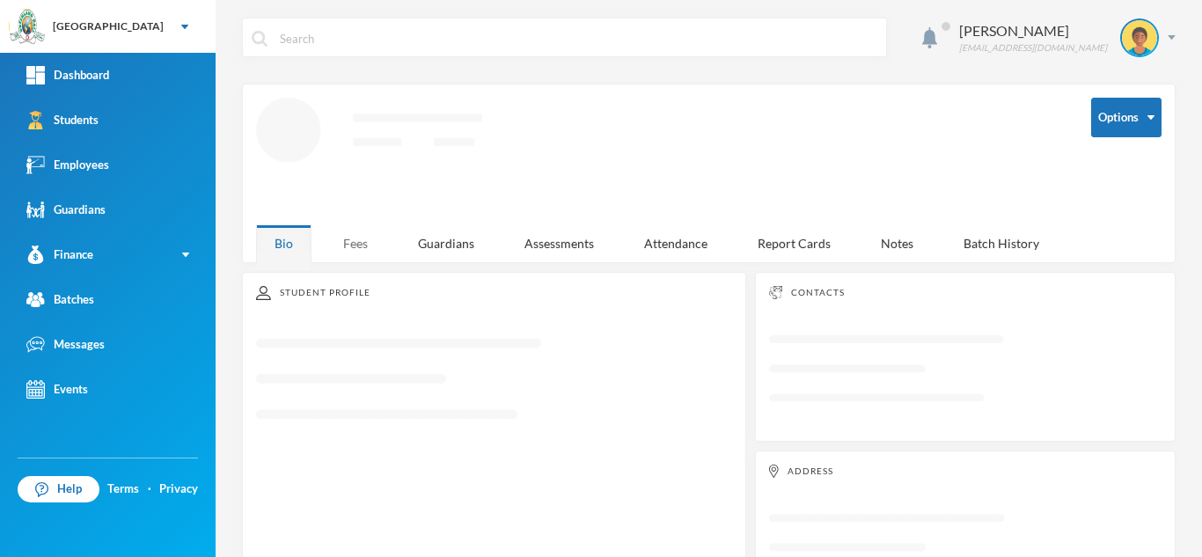
click at [353, 245] on div "Aderogba Olumide olumide.aderogba@greenlandhall.org Options Loading interface..…" at bounding box center [709, 278] width 986 height 557
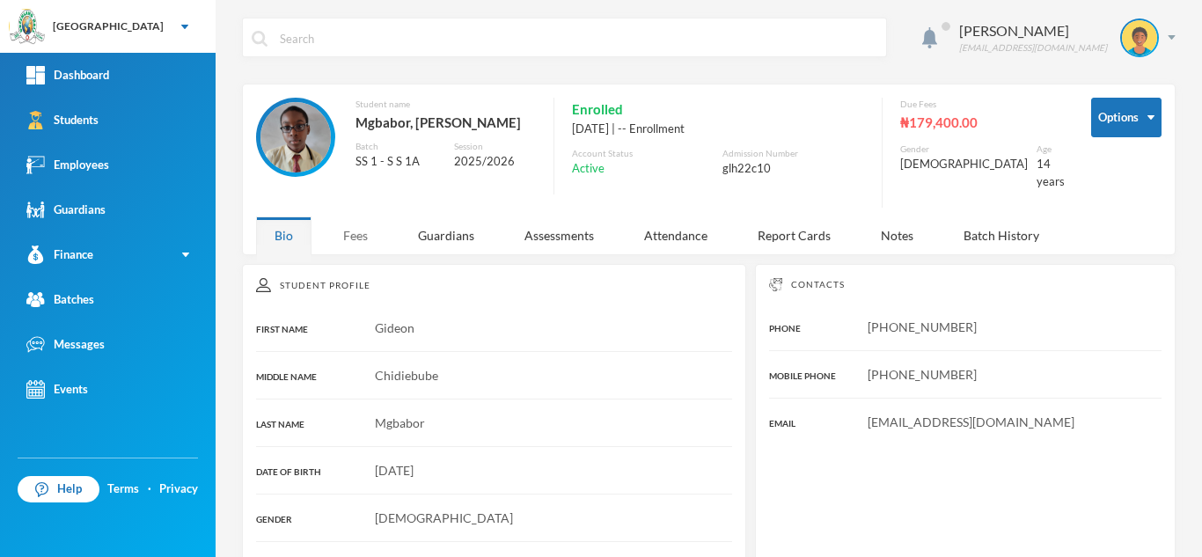
click at [355, 216] on div "Fees" at bounding box center [356, 235] width 62 height 38
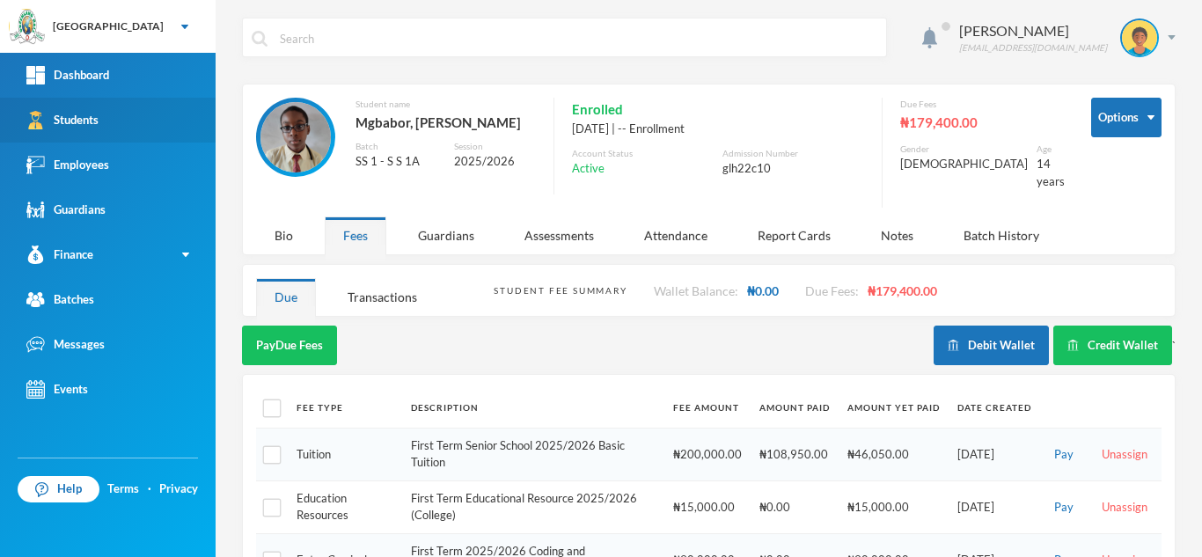
click at [168, 129] on link "Students" at bounding box center [108, 120] width 216 height 45
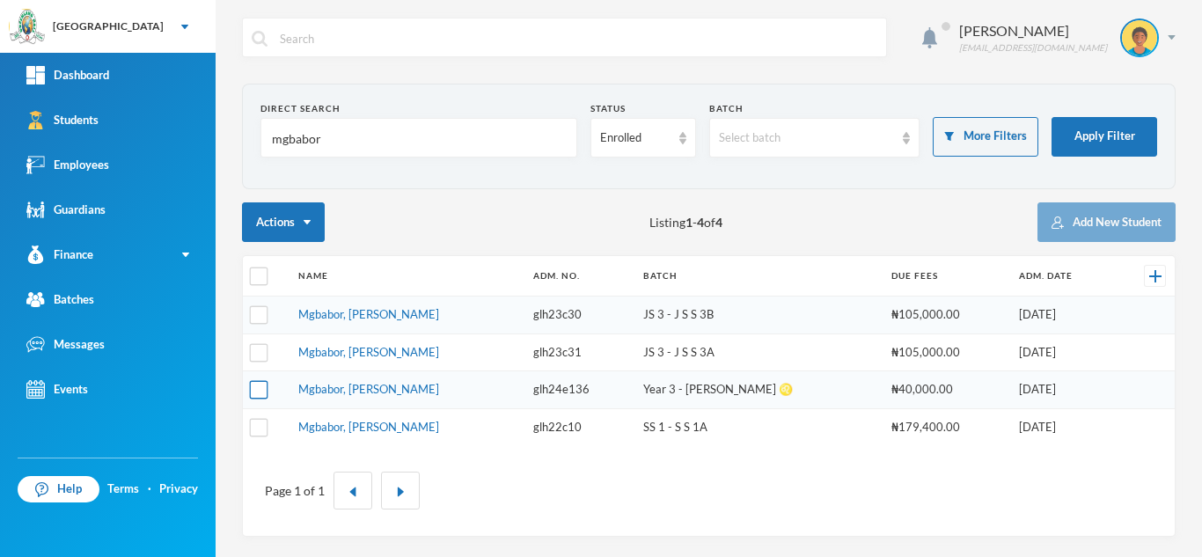
click at [252, 391] on input "checkbox" at bounding box center [259, 390] width 18 height 18
checkbox input "true"
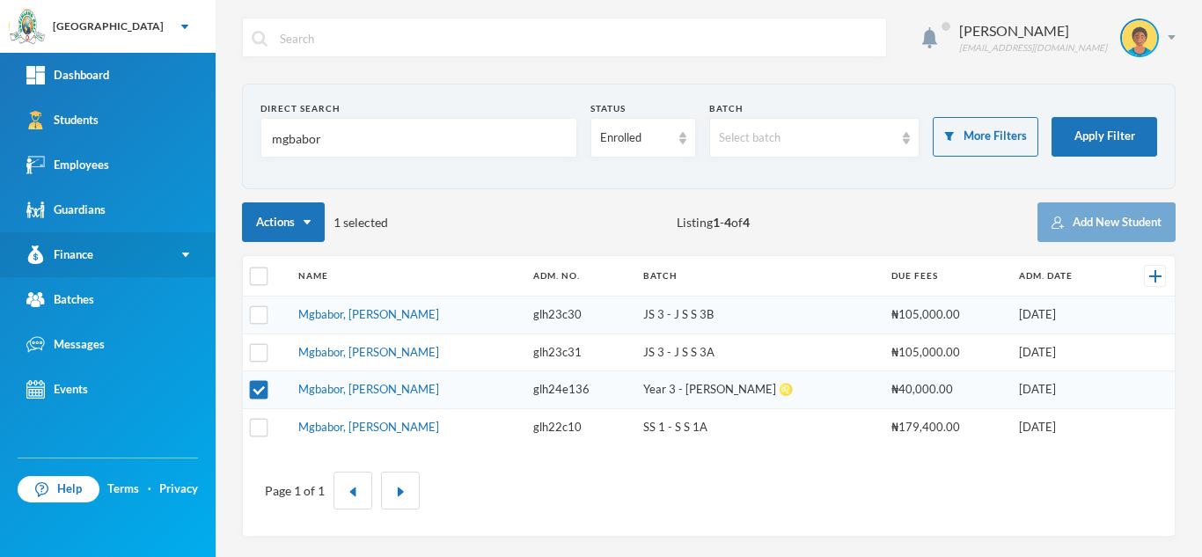
click at [157, 253] on link "Finance" at bounding box center [108, 254] width 216 height 45
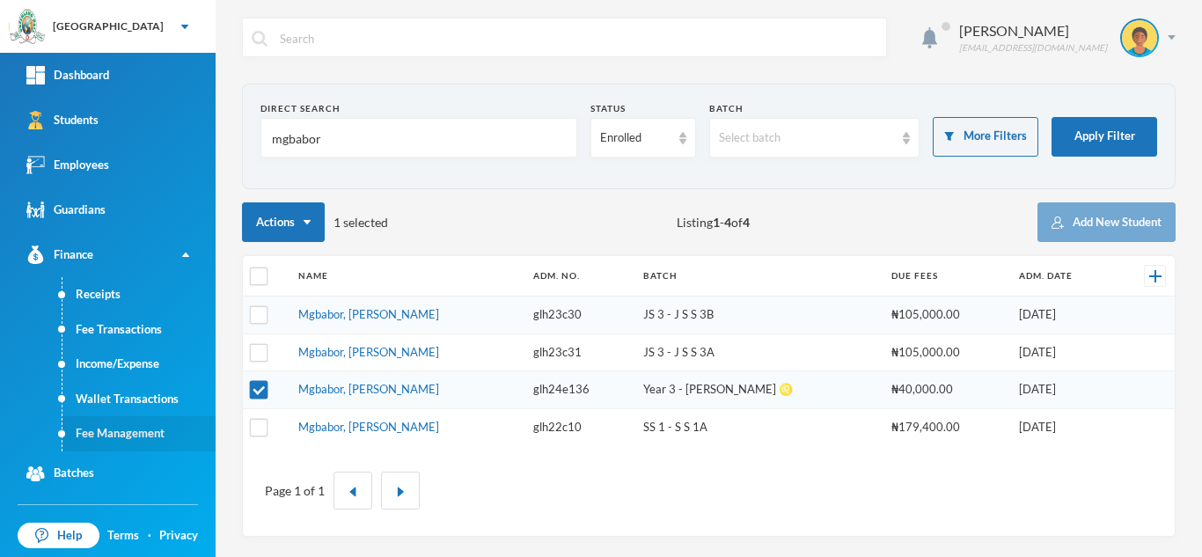
click at [150, 439] on link "Fee Management" at bounding box center [138, 433] width 153 height 35
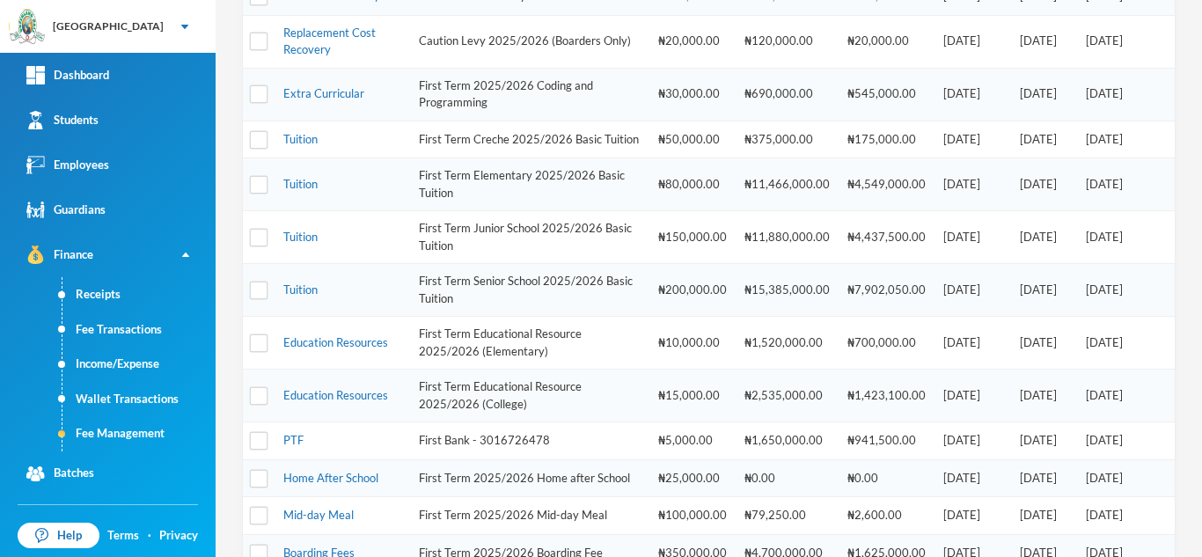
scroll to position [481, 0]
click at [336, 523] on link "Mid-day Meal" at bounding box center [318, 516] width 70 height 14
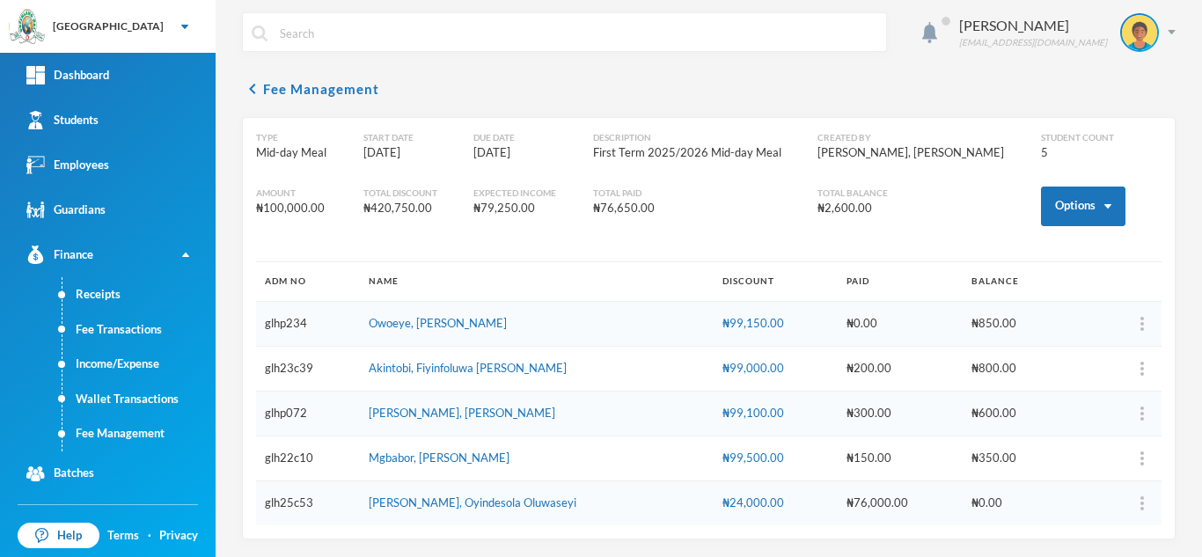
scroll to position [5, 0]
click at [1053, 205] on button "Options" at bounding box center [1083, 207] width 84 height 40
click at [1026, 282] on button "Assign to ( 1 ) selected students" at bounding box center [1017, 283] width 158 height 32
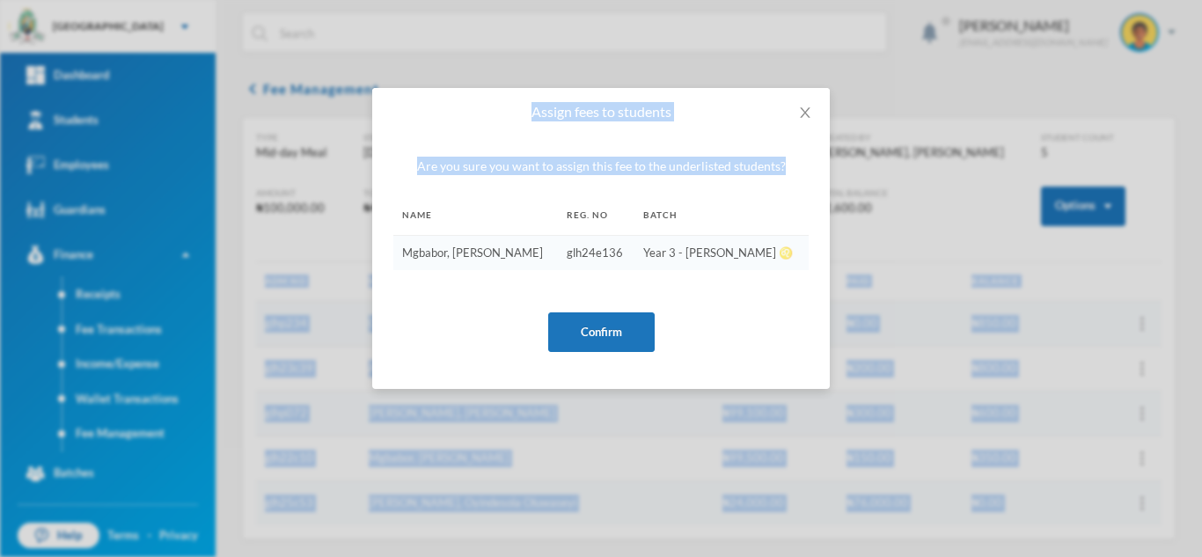
drag, startPoint x: 1201, startPoint y: 486, endPoint x: 1201, endPoint y: 597, distance: 111.7
click at [1201, 556] on html "Greenland Hall Your Bluebic Account Greenland Hall Add a New School Dashboard S…" at bounding box center [601, 278] width 1202 height 557
click at [632, 331] on button "Confirm" at bounding box center [601, 332] width 106 height 40
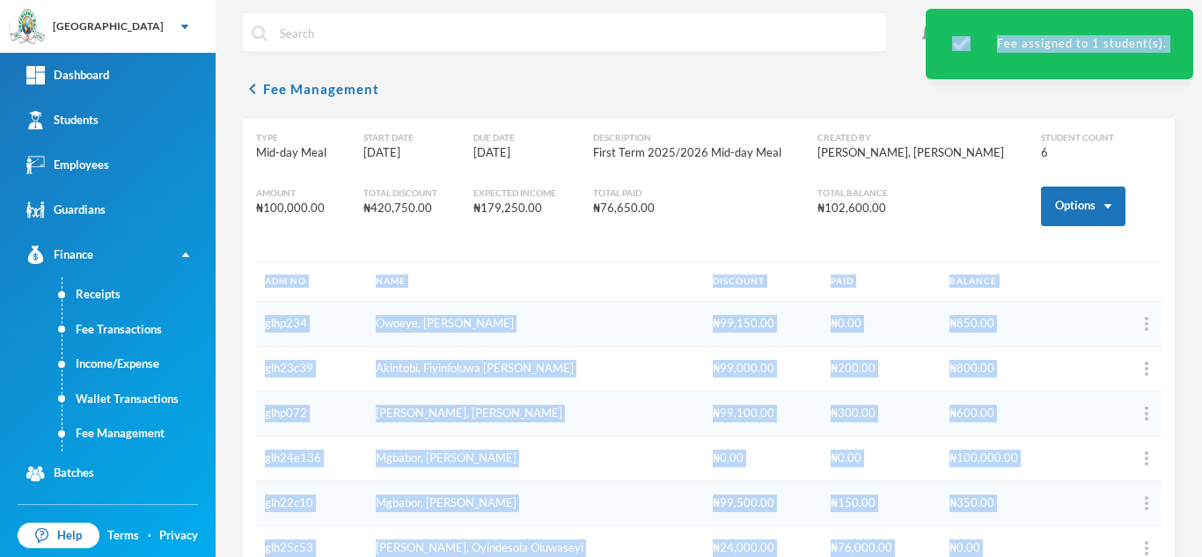
scroll to position [50, 0]
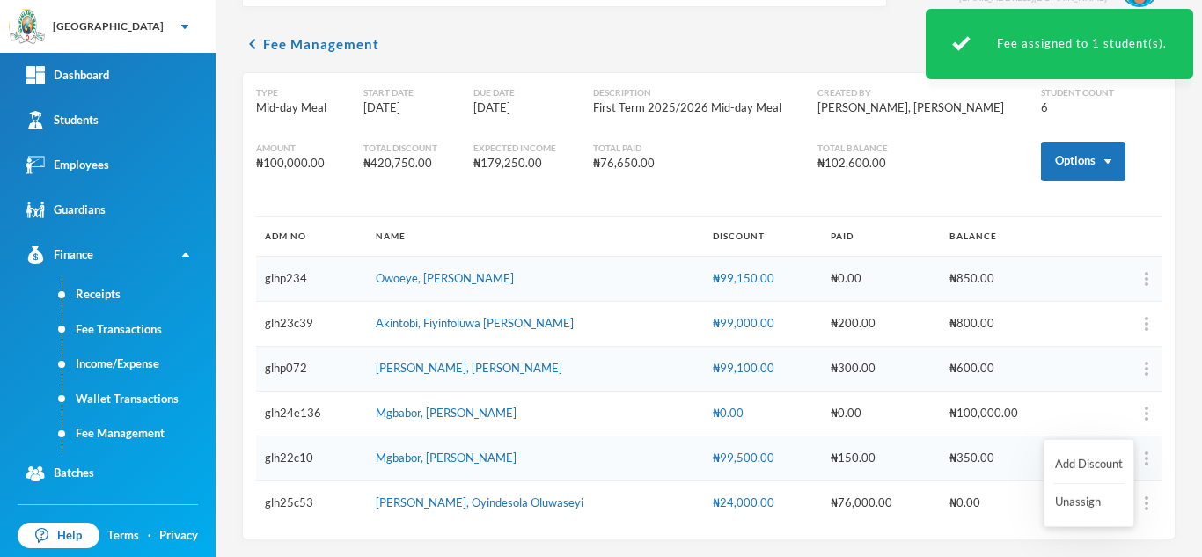
click at [1136, 413] on td at bounding box center [1115, 413] width 92 height 45
click at [1137, 413] on td at bounding box center [1115, 413] width 92 height 45
click at [1145, 412] on img "button" at bounding box center [1147, 413] width 4 height 14
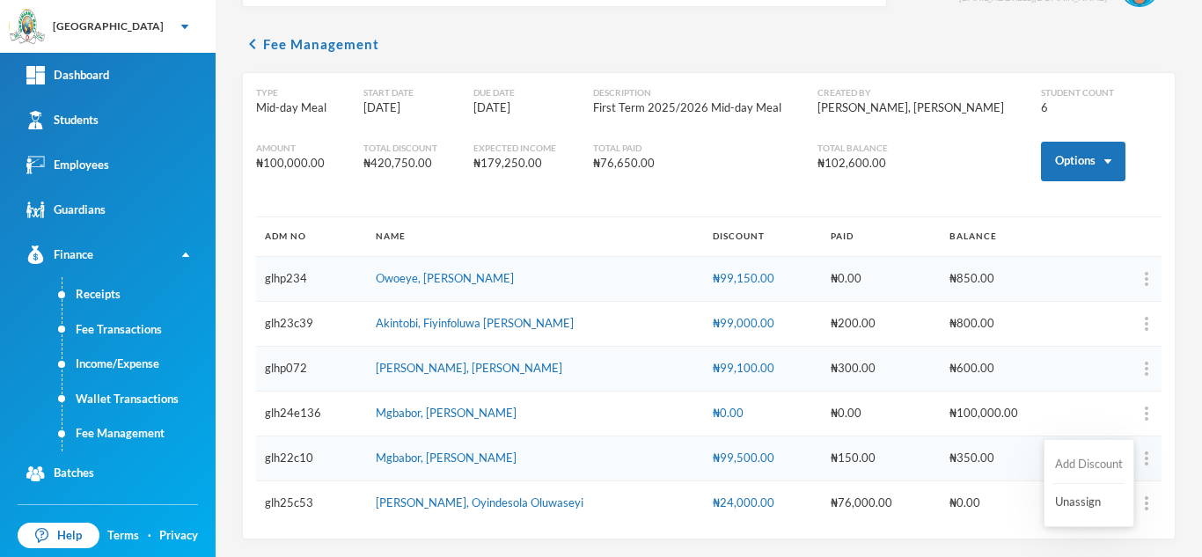
click at [1082, 458] on button "Add Discount" at bounding box center [1088, 465] width 71 height 32
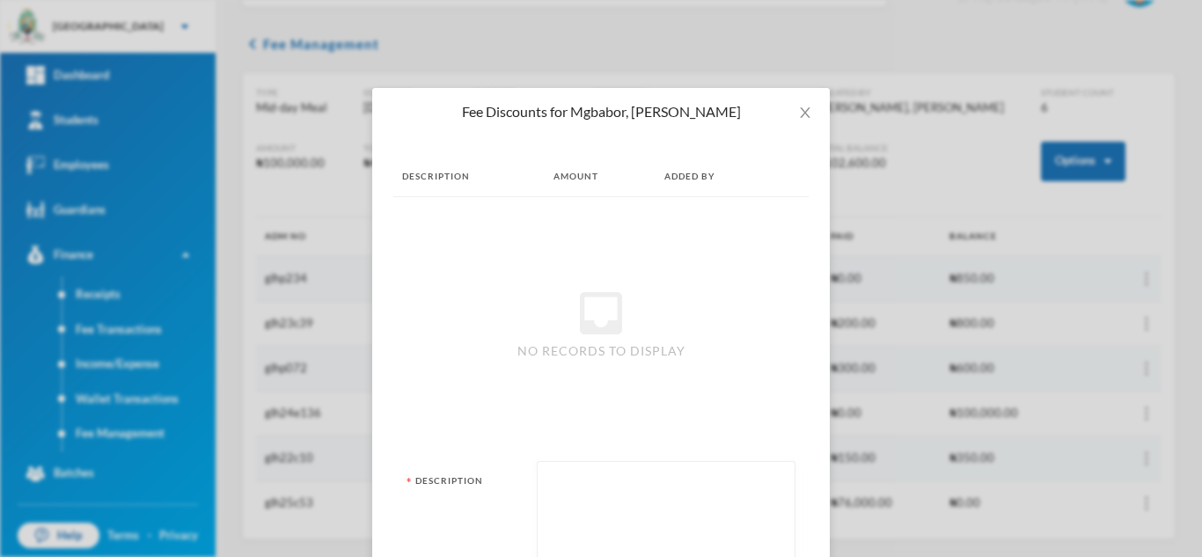
click at [624, 511] on textarea at bounding box center [665, 519] width 239 height 96
type textarea "snacks"
click at [700, 531] on textarea "snacks" at bounding box center [665, 519] width 239 height 96
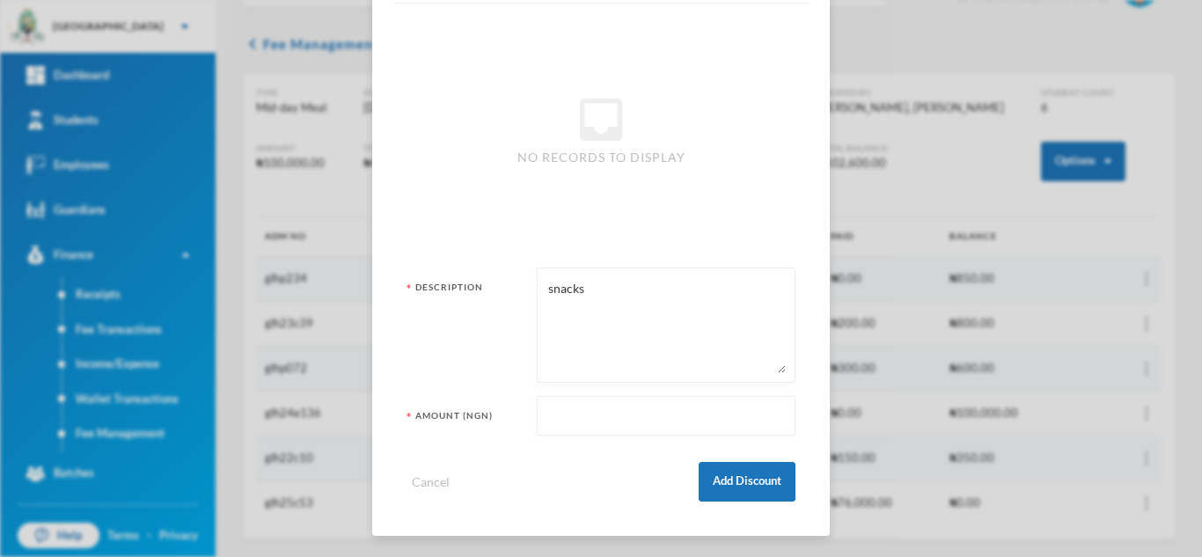
click at [640, 428] on input "text" at bounding box center [665, 417] width 239 height 40
type input "99850"
click at [752, 472] on button "Add Discount" at bounding box center [747, 482] width 97 height 40
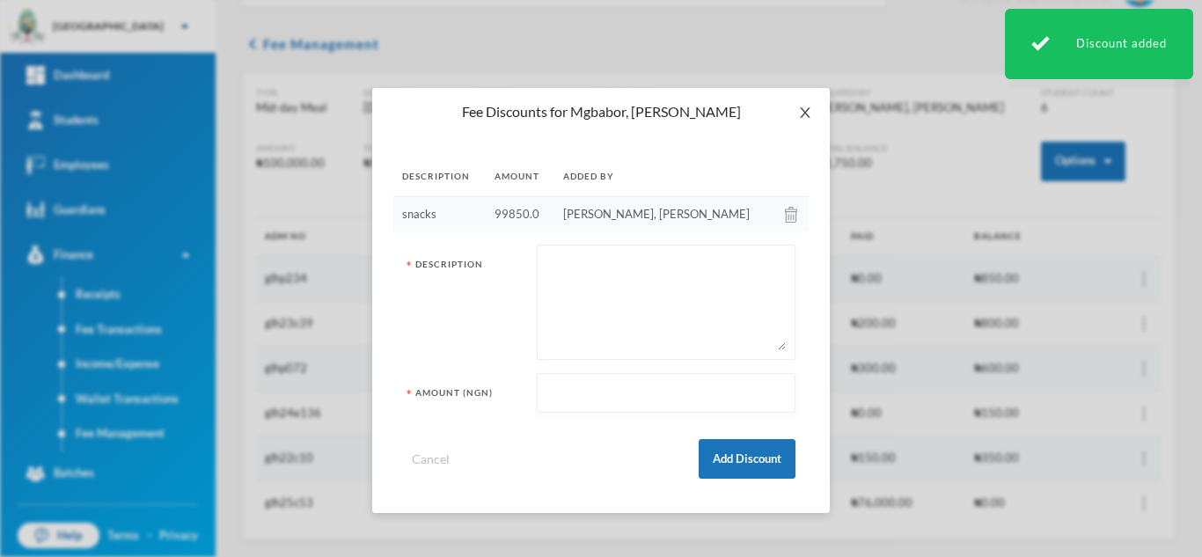
click at [810, 104] on span "Close" at bounding box center [804, 112] width 49 height 49
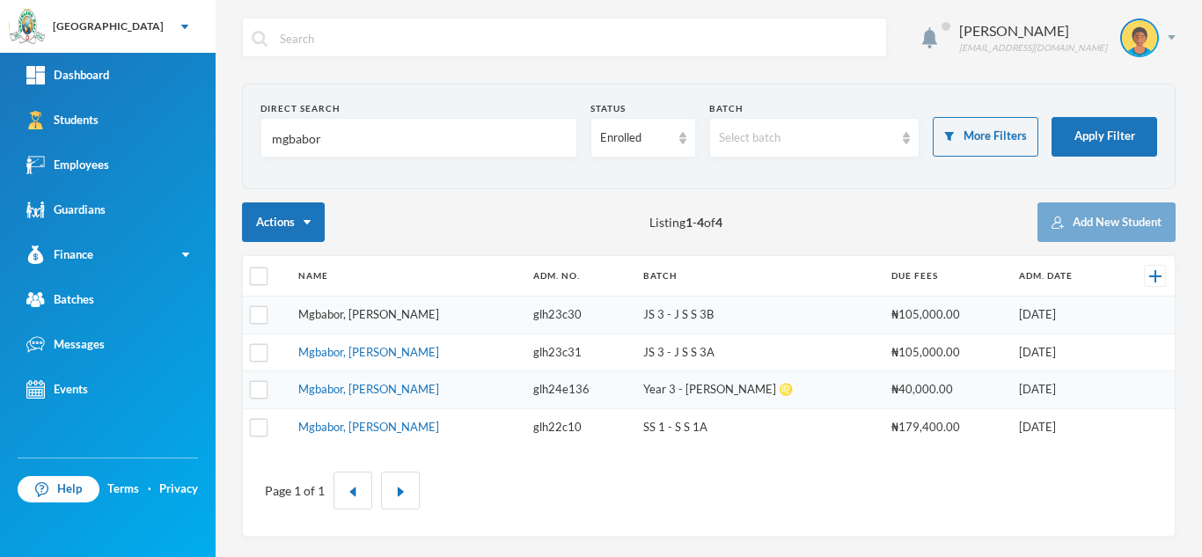
click at [365, 310] on link "Mgbabor, [PERSON_NAME]" at bounding box center [368, 314] width 141 height 14
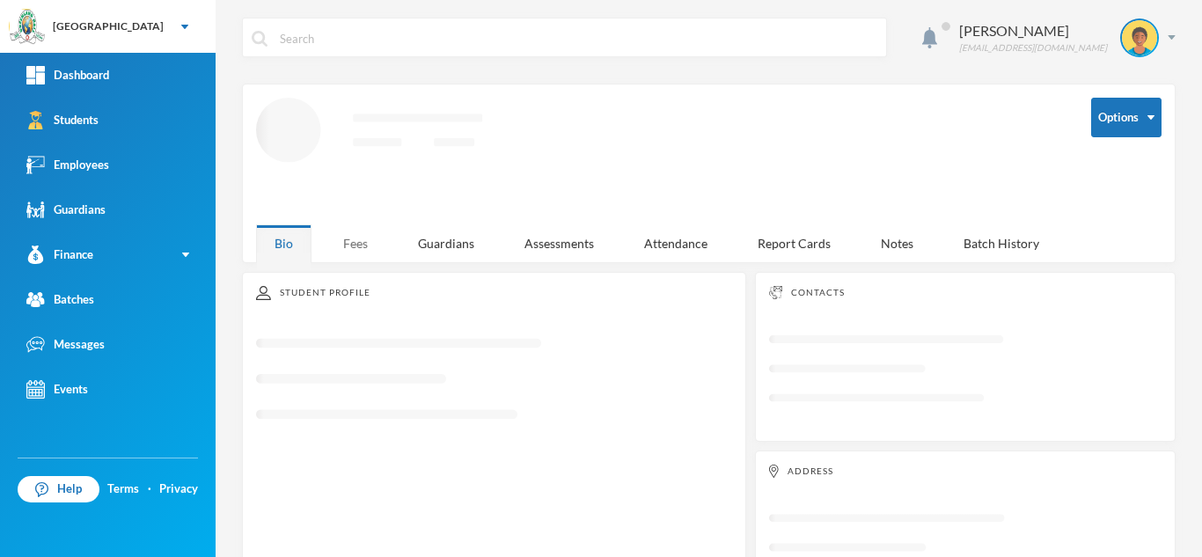
click at [355, 230] on div "Fees" at bounding box center [356, 243] width 62 height 38
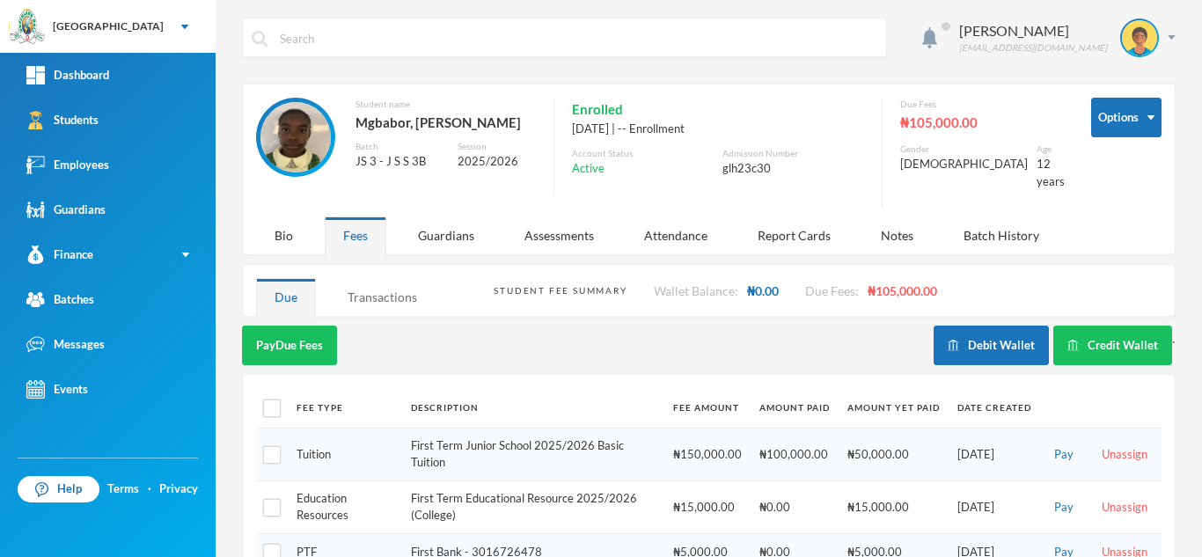
click at [380, 285] on div "Transactions" at bounding box center [382, 297] width 106 height 38
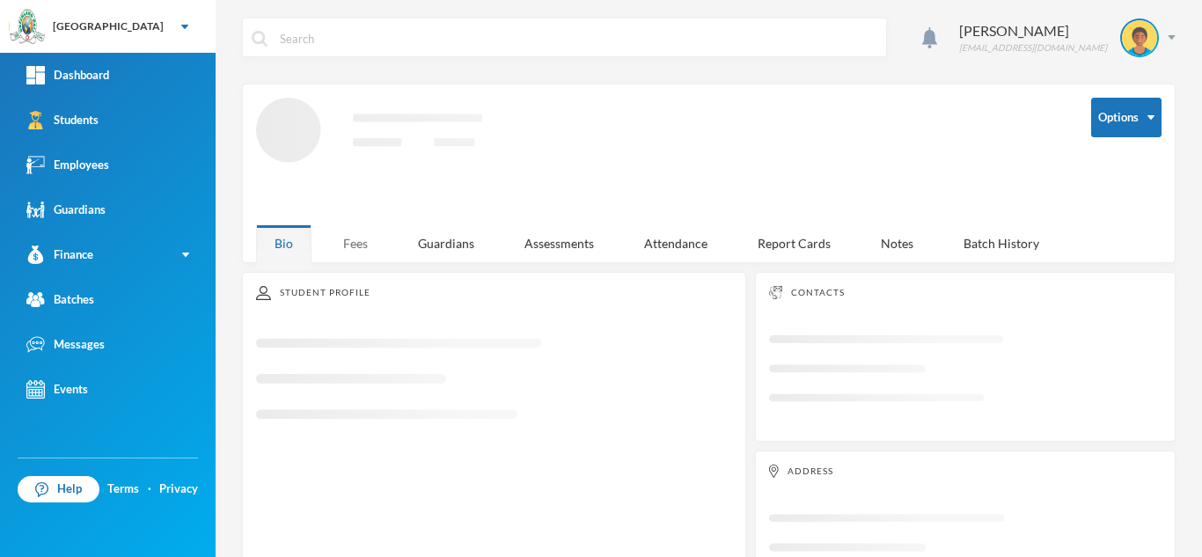
click at [343, 236] on div "Fees" at bounding box center [356, 243] width 62 height 38
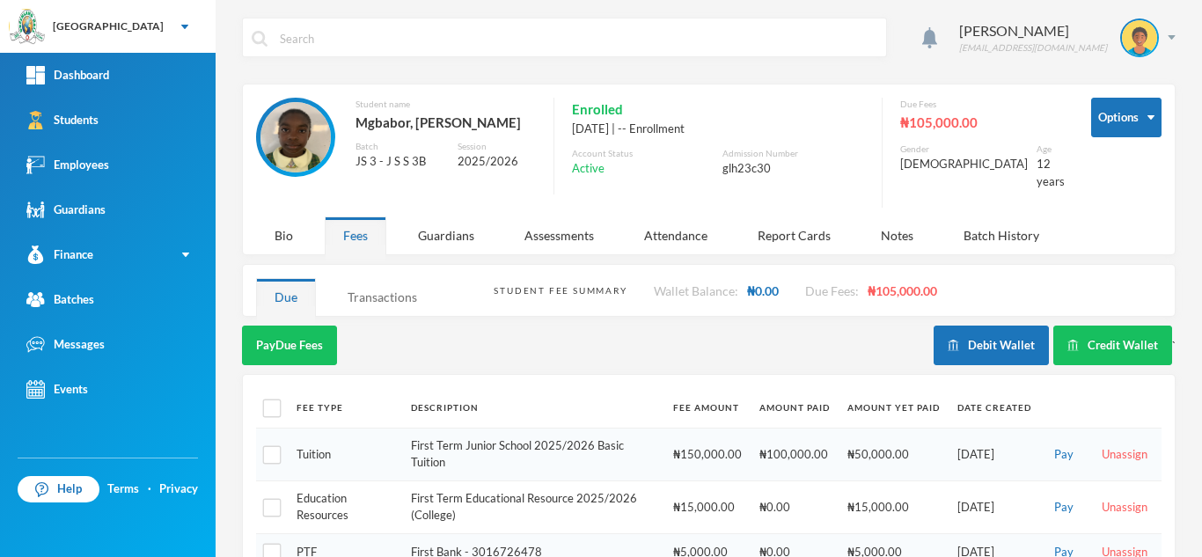
click at [400, 278] on div "Transactions" at bounding box center [382, 297] width 106 height 38
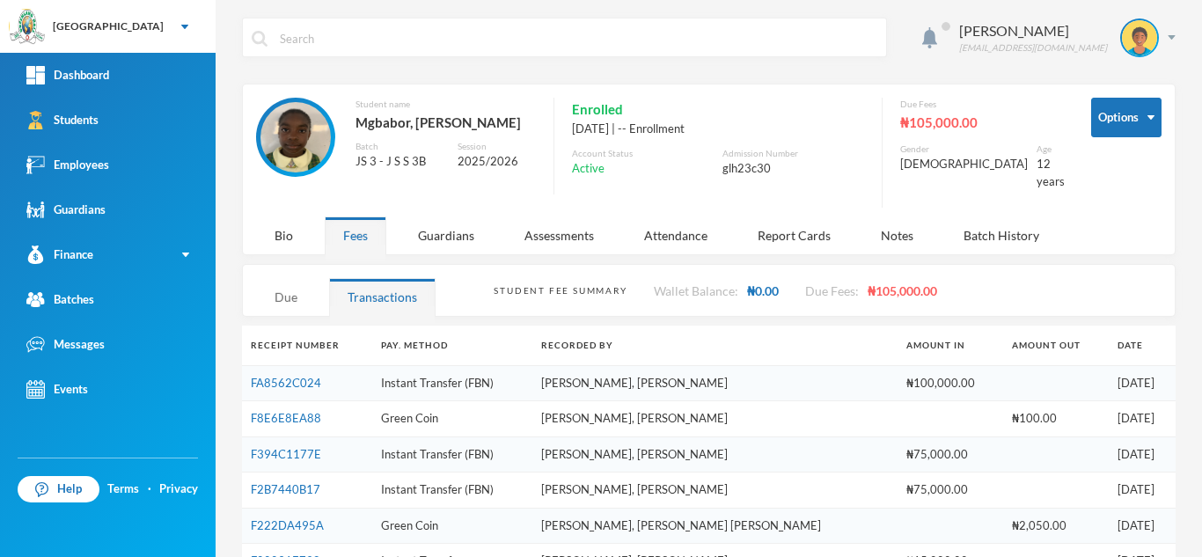
click at [282, 278] on div "Due" at bounding box center [286, 297] width 60 height 38
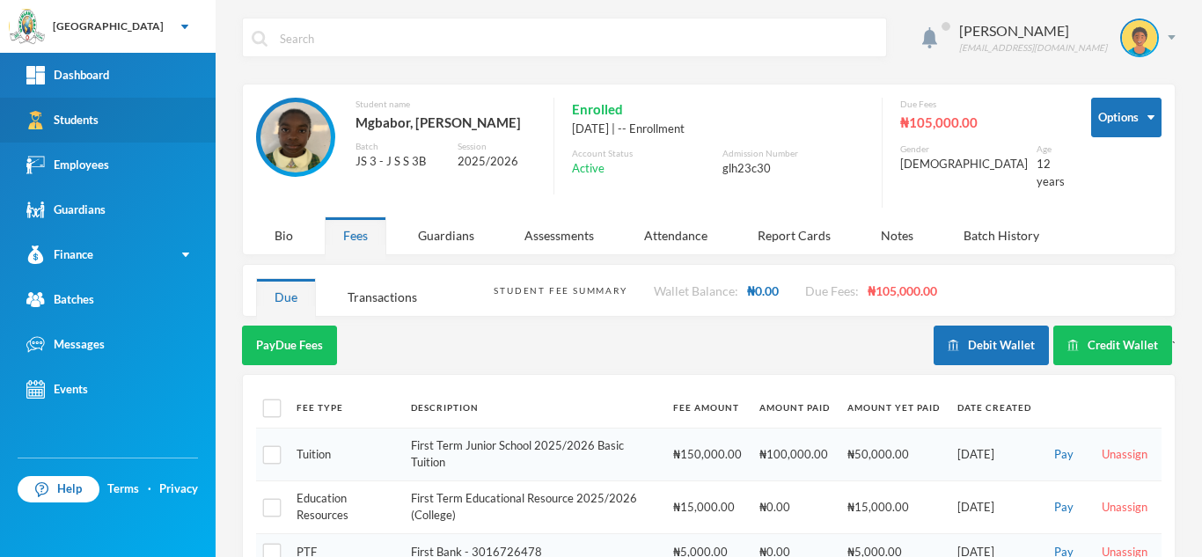
click at [178, 109] on link "Students" at bounding box center [108, 120] width 216 height 45
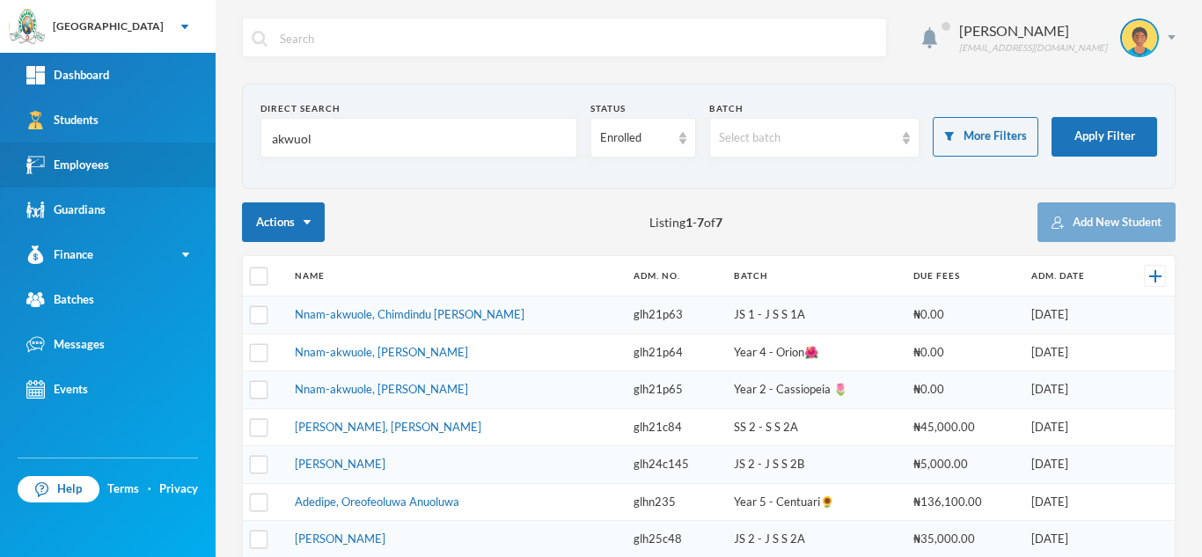
drag, startPoint x: 320, startPoint y: 140, endPoint x: 129, endPoint y: 162, distance: 192.2
click at [129, 162] on div "Greenland Hall Your Bluebic Account Greenland Hall Add a New School Dashboard S…" at bounding box center [601, 278] width 1202 height 557
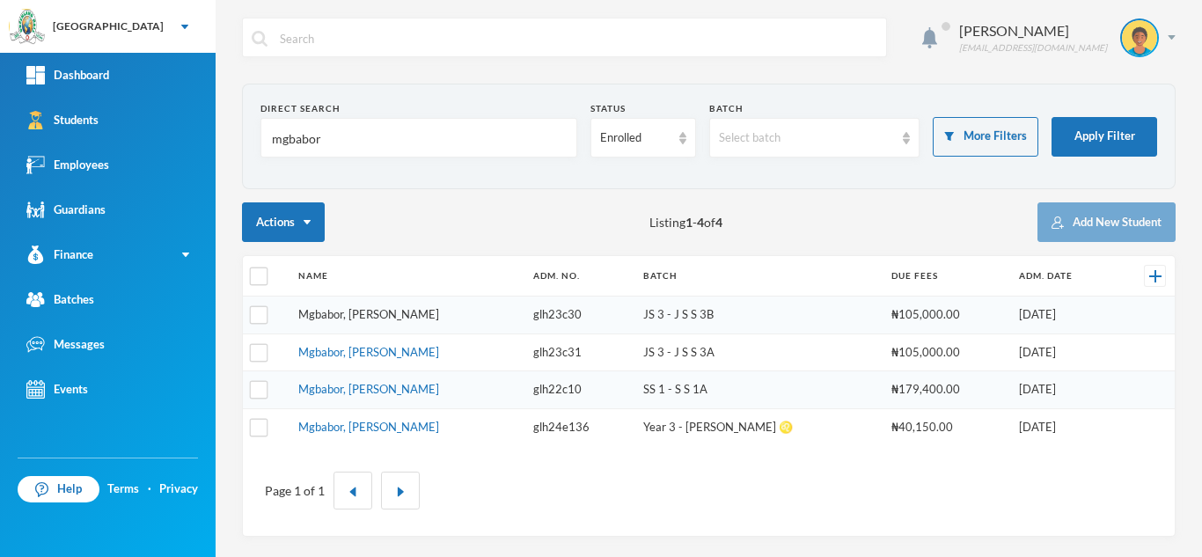
type input "mgbabor"
drag, startPoint x: 398, startPoint y: 396, endPoint x: 366, endPoint y: 386, distance: 33.1
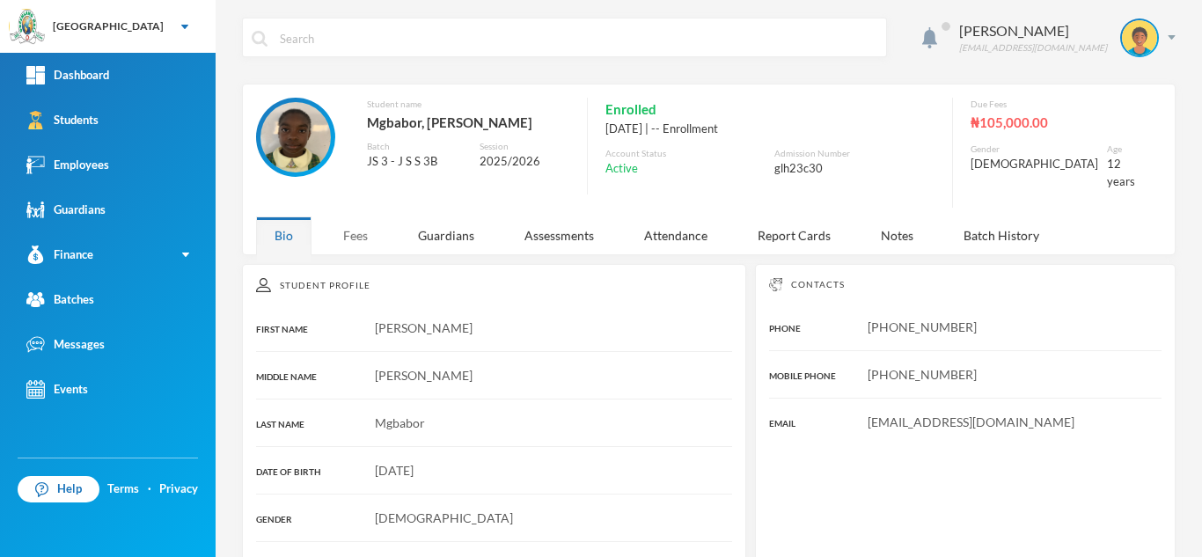
click at [363, 218] on div "Fees" at bounding box center [356, 235] width 62 height 38
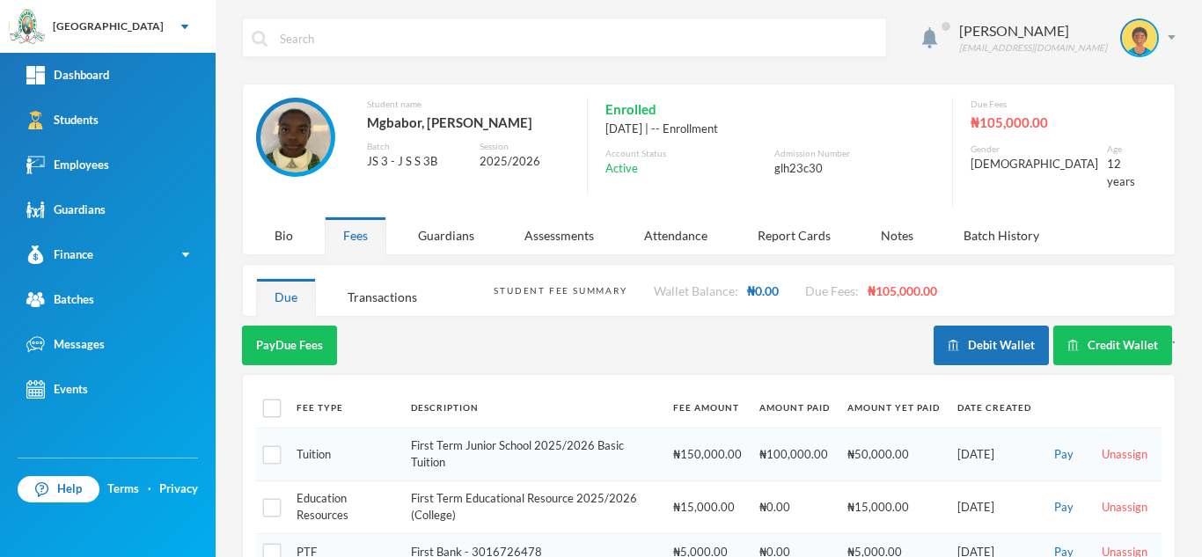
scroll to position [106, 0]
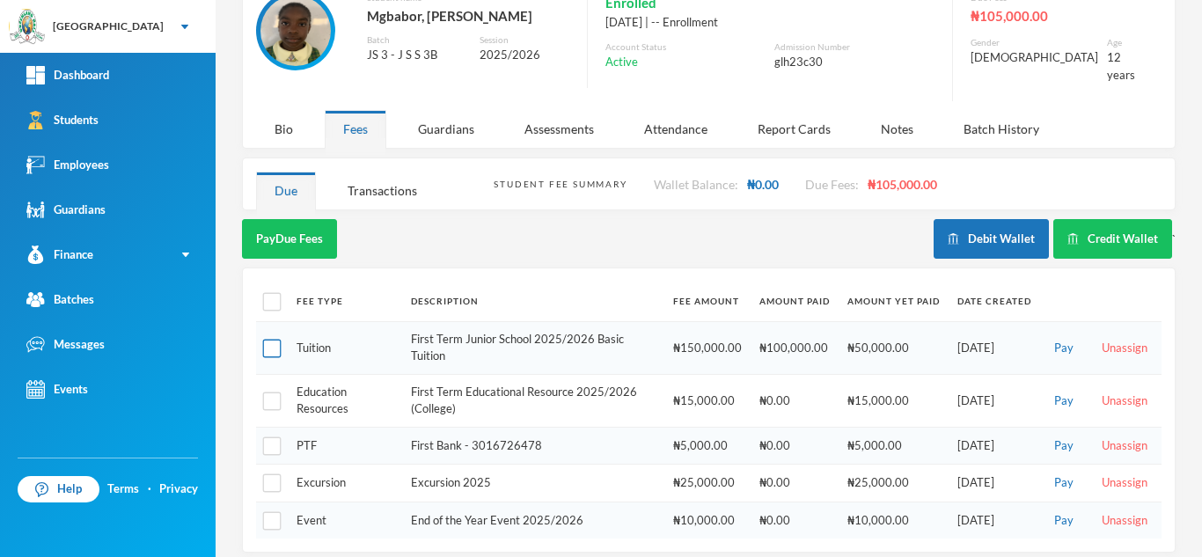
click at [268, 341] on input "checkbox" at bounding box center [272, 348] width 18 height 18
click at [271, 339] on input "checkbox" at bounding box center [272, 348] width 18 height 18
checkbox input "true"
click at [279, 293] on input "checkbox" at bounding box center [272, 302] width 18 height 18
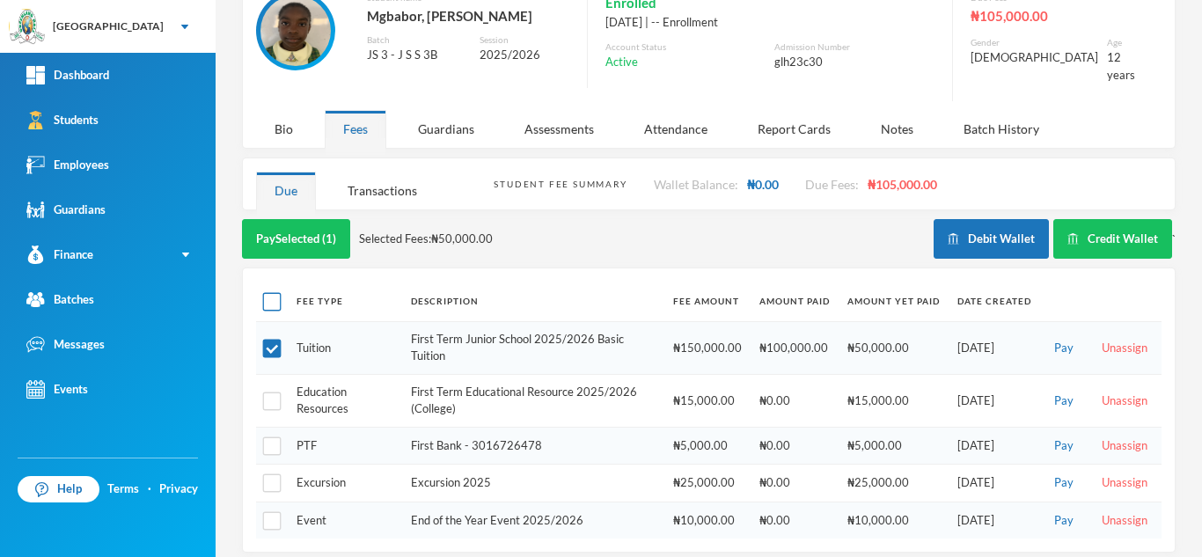
checkbox input "true"
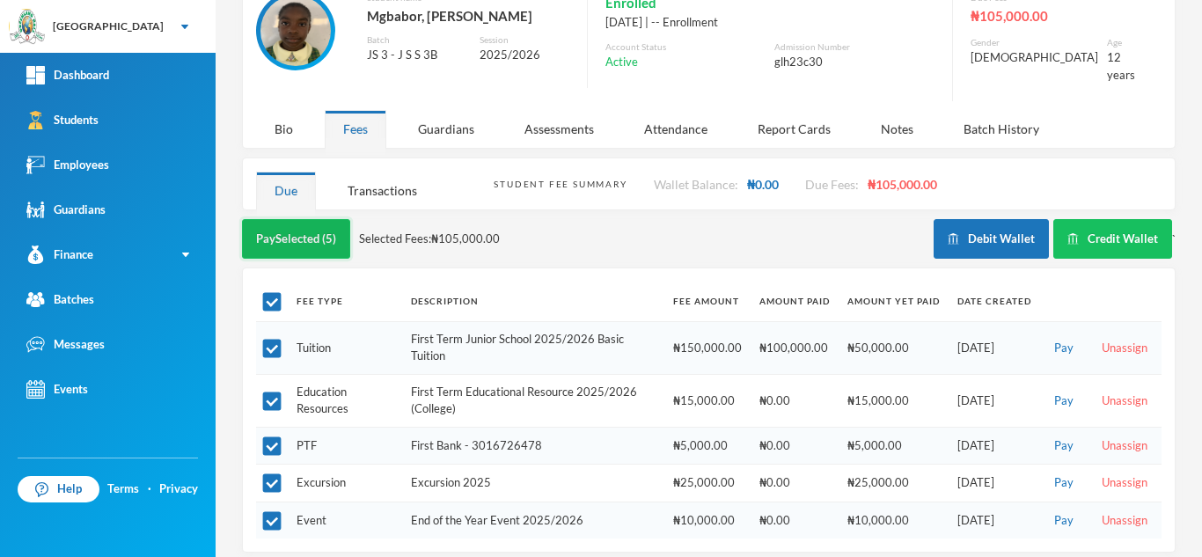
click at [326, 221] on button "Pay Selected (5)" at bounding box center [296, 239] width 108 height 40
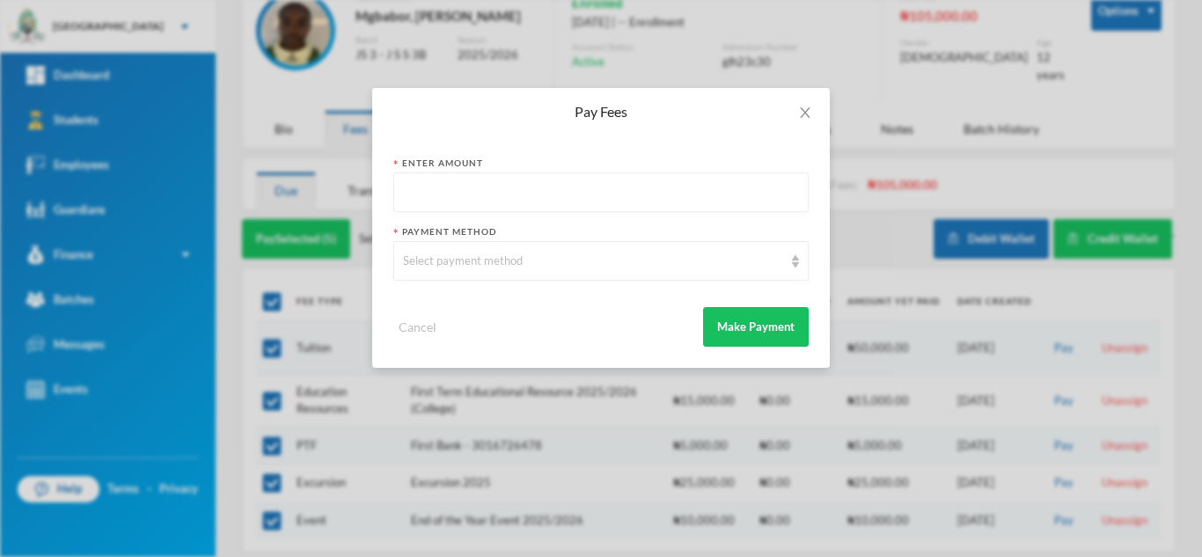
click at [551, 185] on input "text" at bounding box center [601, 193] width 396 height 40
type input "60000"
click at [502, 268] on div "Select payment method" at bounding box center [593, 261] width 380 height 18
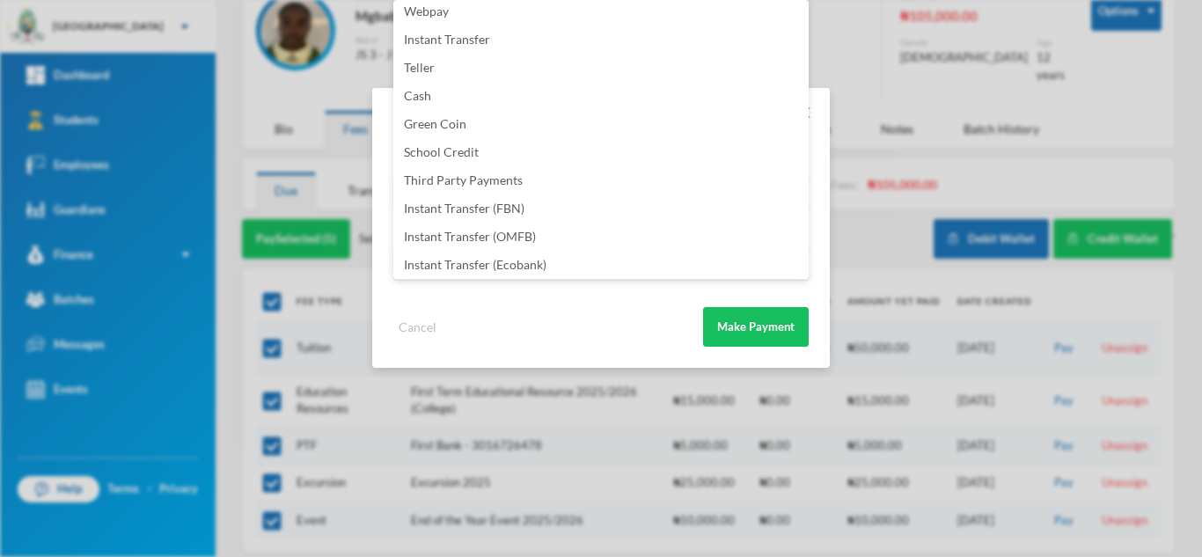
scroll to position [207, 0]
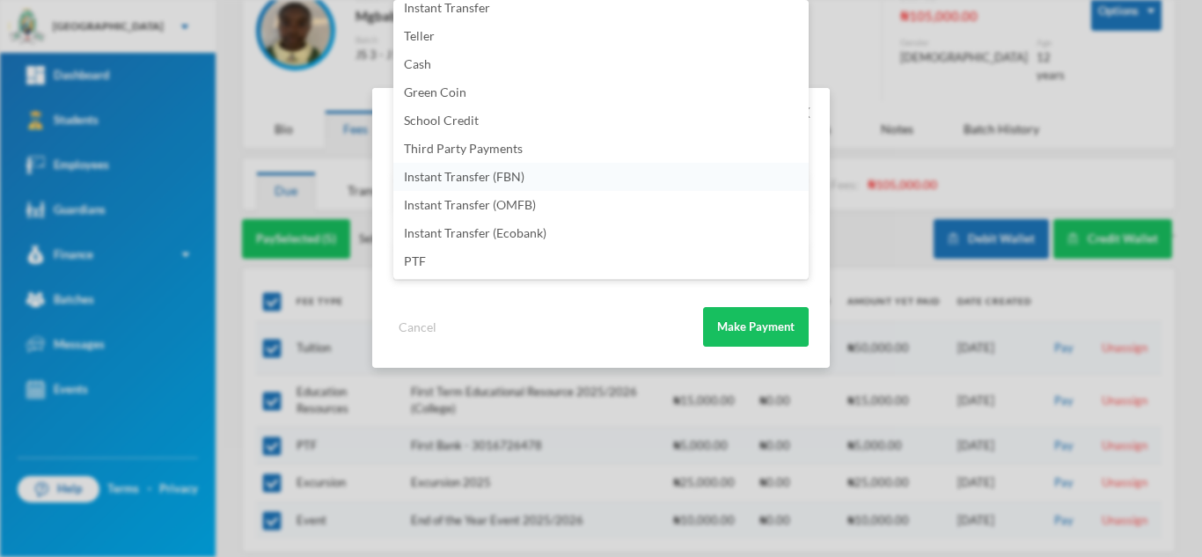
click at [473, 177] on span "Instant Transfer (FBN)" at bounding box center [464, 176] width 121 height 15
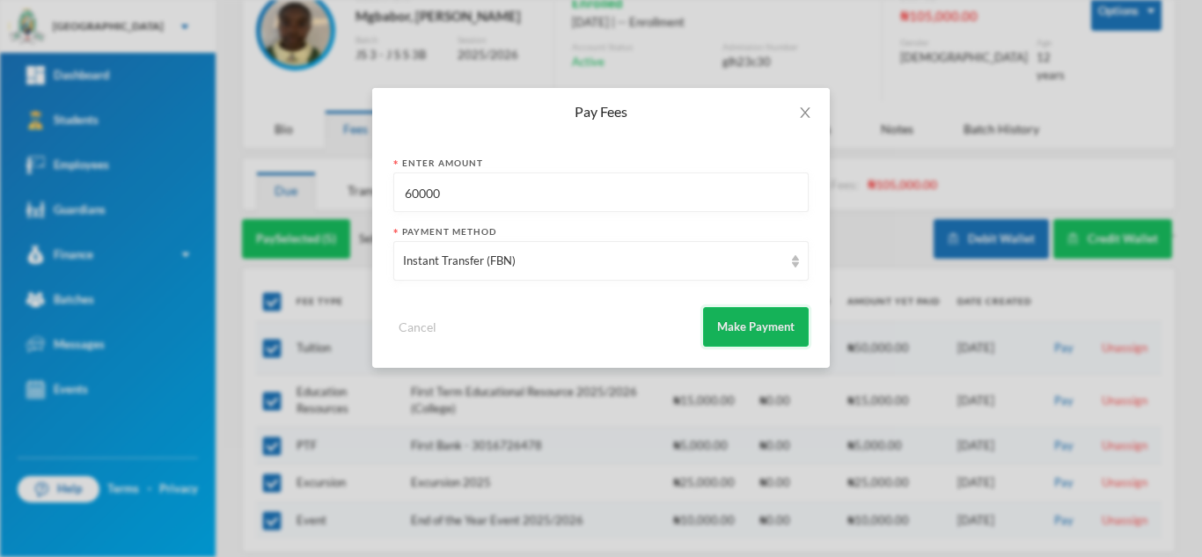
click at [729, 309] on button "Make Payment" at bounding box center [756, 327] width 106 height 40
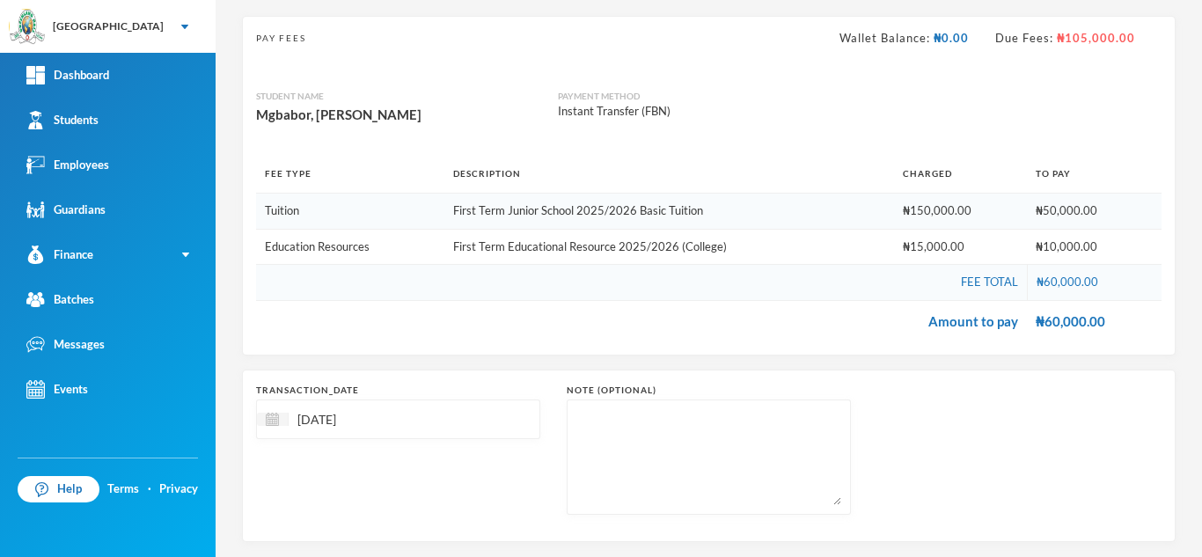
scroll to position [184, 0]
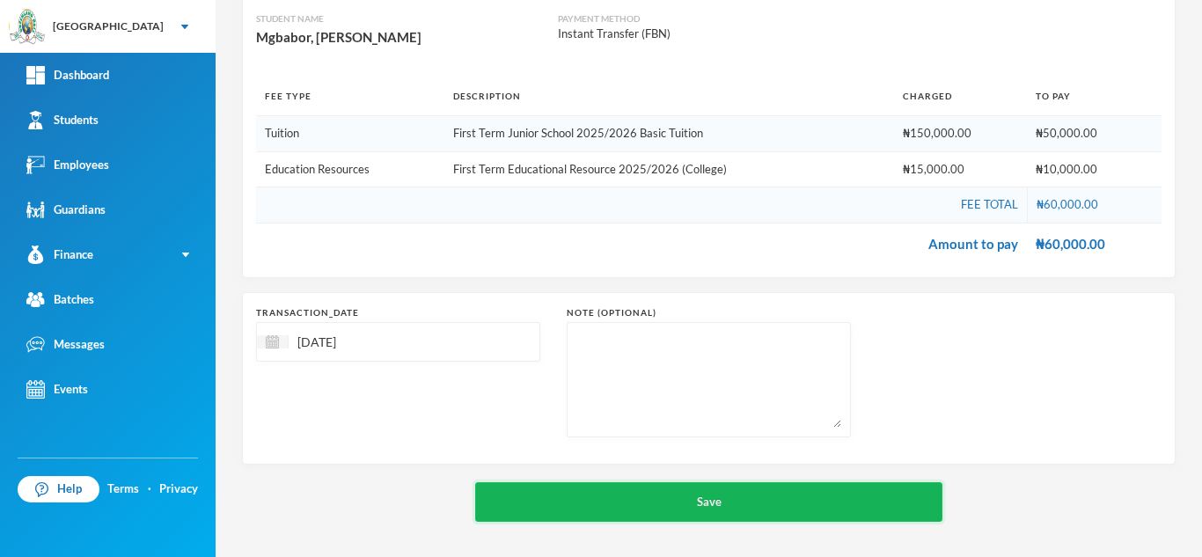
click at [668, 518] on button "Save" at bounding box center [708, 502] width 467 height 40
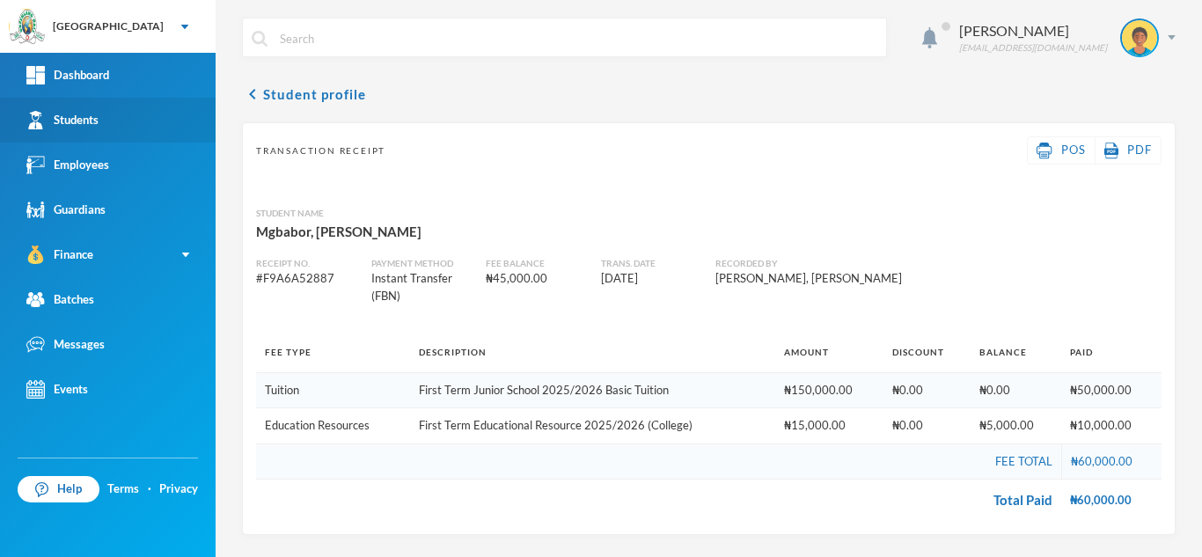
click at [99, 114] on div "Students" at bounding box center [62, 120] width 72 height 18
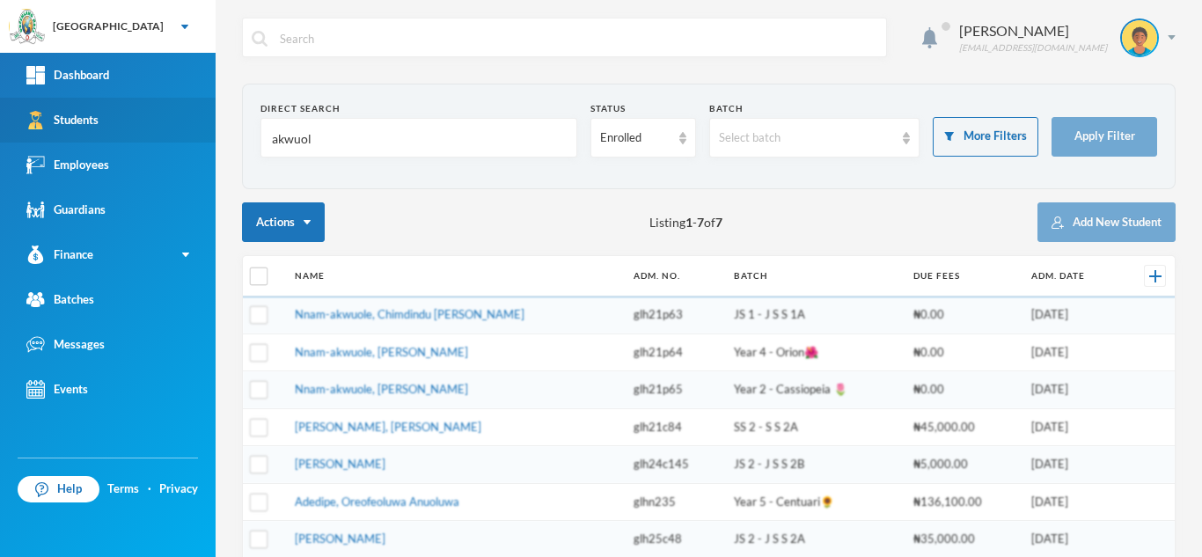
drag, startPoint x: 340, startPoint y: 149, endPoint x: 91, endPoint y: 135, distance: 248.5
click at [91, 135] on div "Greenland Hall Your Bluebic Account Greenland Hall Add a New School Dashboard S…" at bounding box center [601, 278] width 1202 height 557
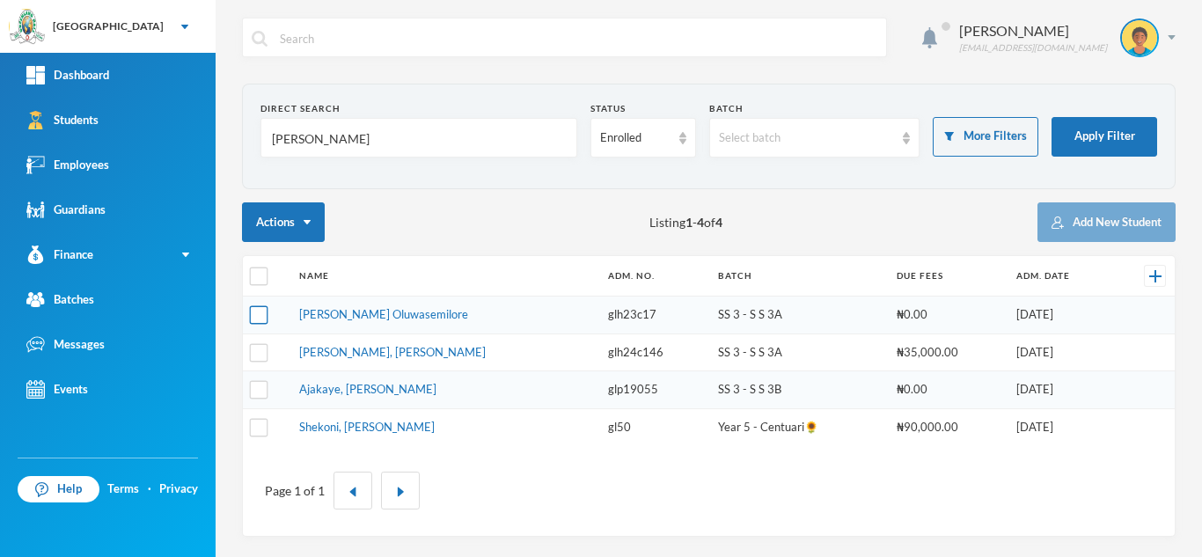
type input "ajala"
click at [261, 316] on input "checkbox" at bounding box center [259, 315] width 18 height 18
checkbox input "true"
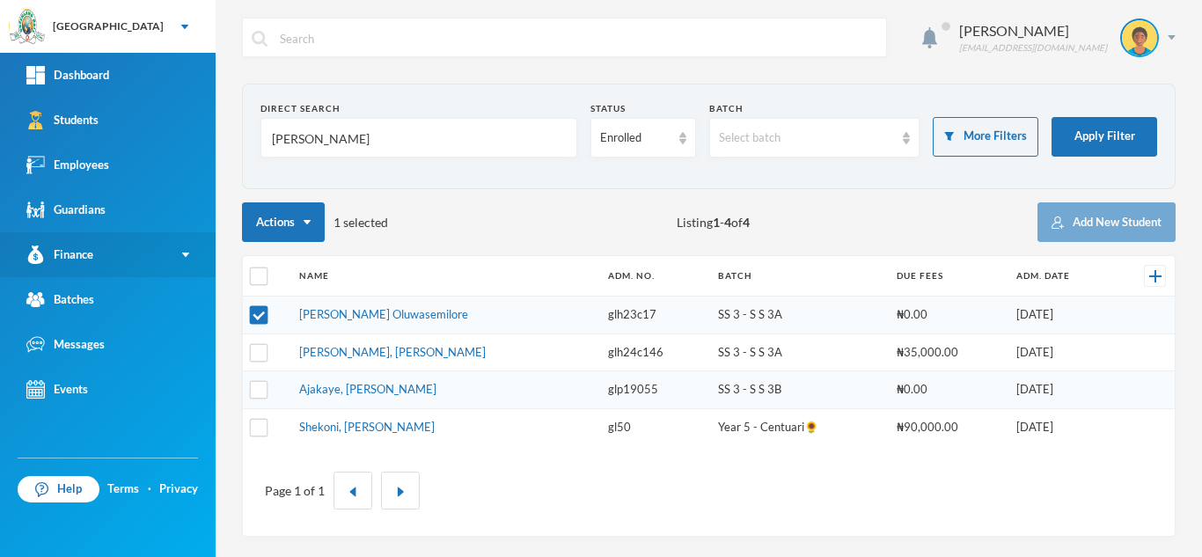
click at [123, 260] on link "Finance" at bounding box center [108, 254] width 216 height 45
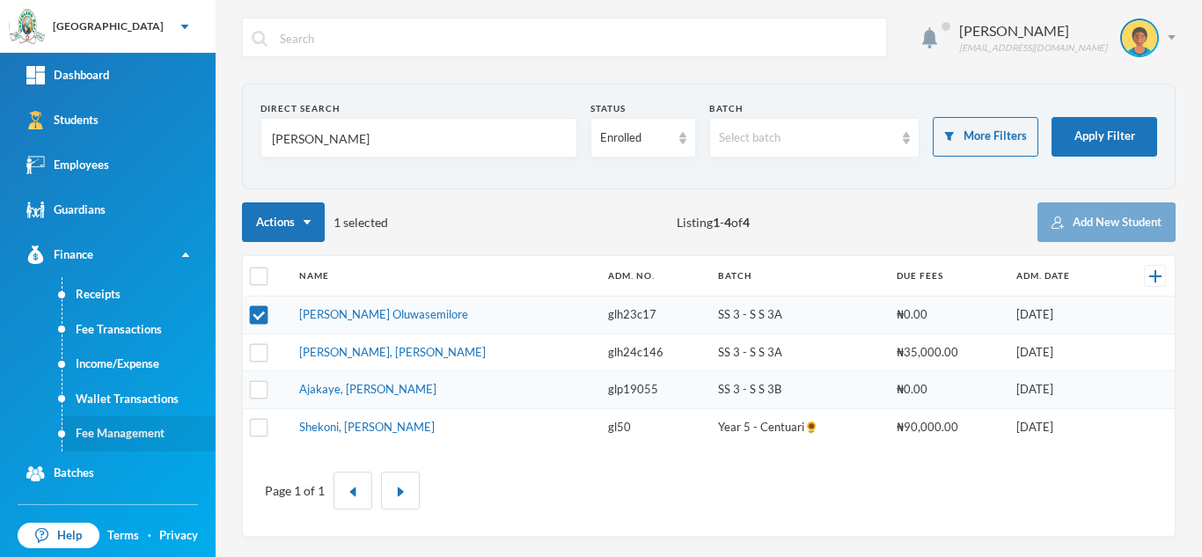
click at [138, 425] on link "Fee Management" at bounding box center [138, 433] width 153 height 35
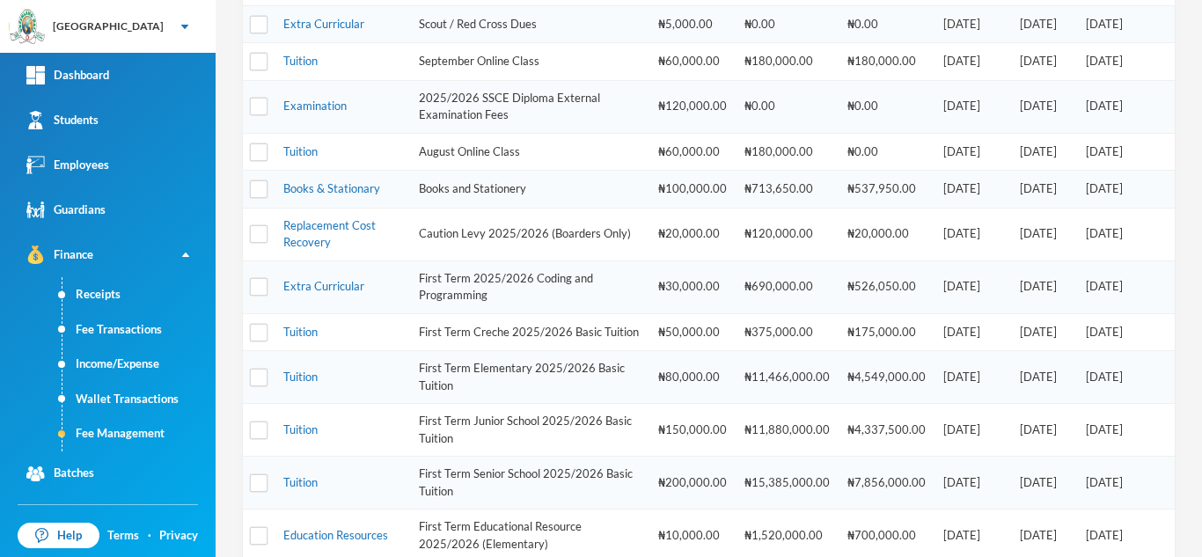
scroll to position [334, 0]
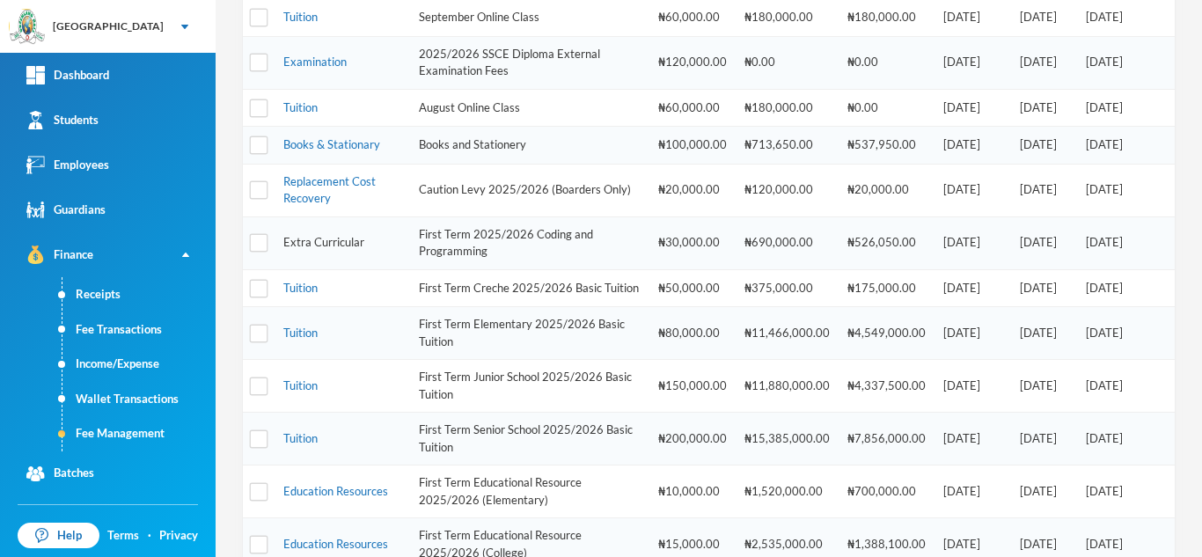
click at [332, 243] on link "Extra Curricular" at bounding box center [323, 242] width 81 height 14
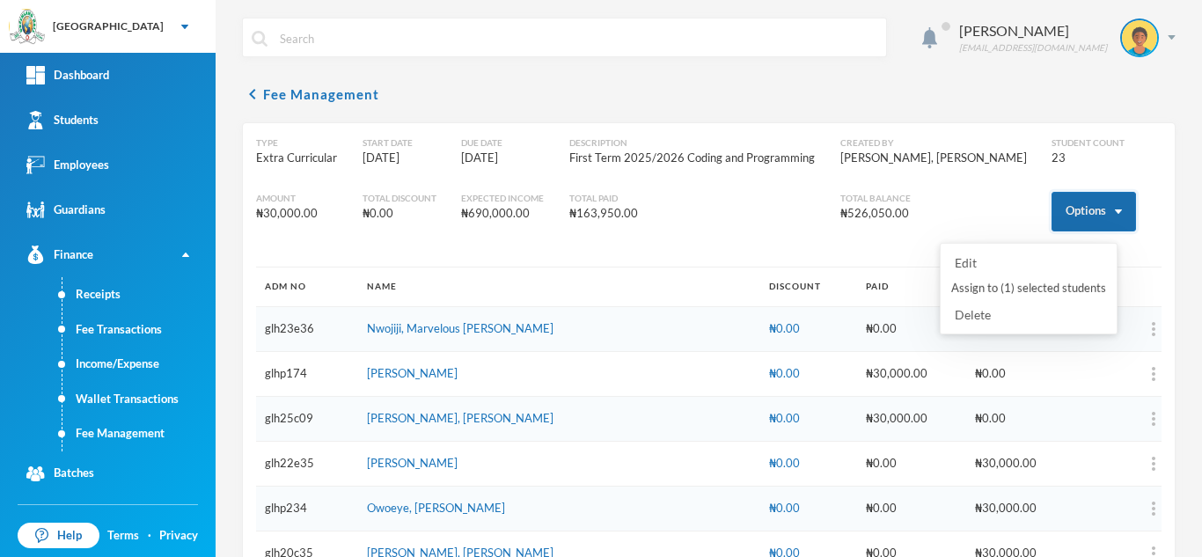
click at [1065, 218] on button "Options" at bounding box center [1093, 212] width 84 height 40
click at [1045, 286] on button "Assign to ( 1 ) selected students" at bounding box center [1028, 289] width 158 height 32
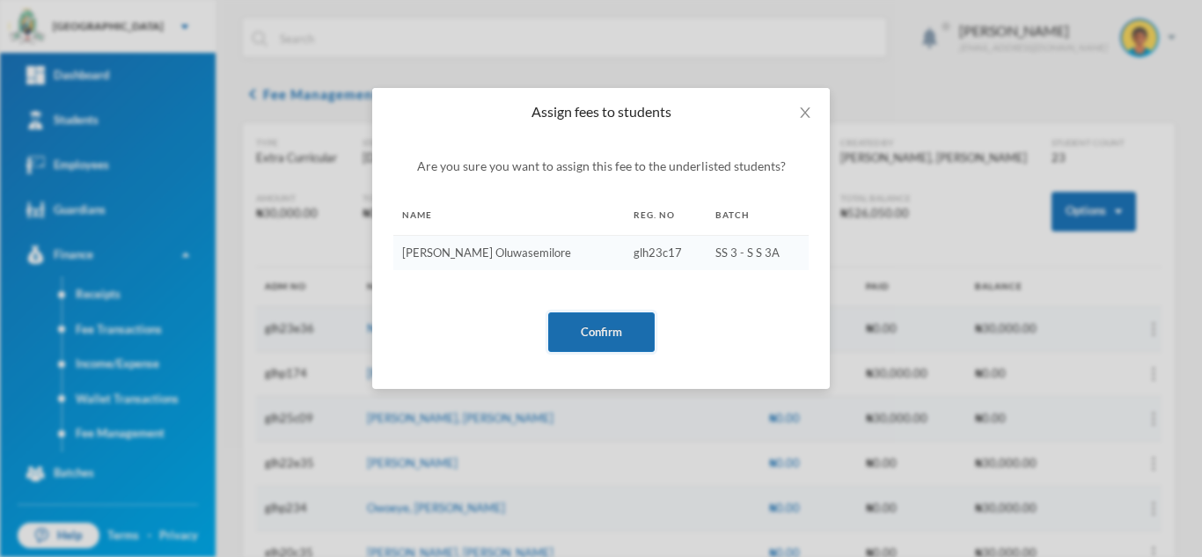
click at [626, 332] on button "Confirm" at bounding box center [601, 332] width 106 height 40
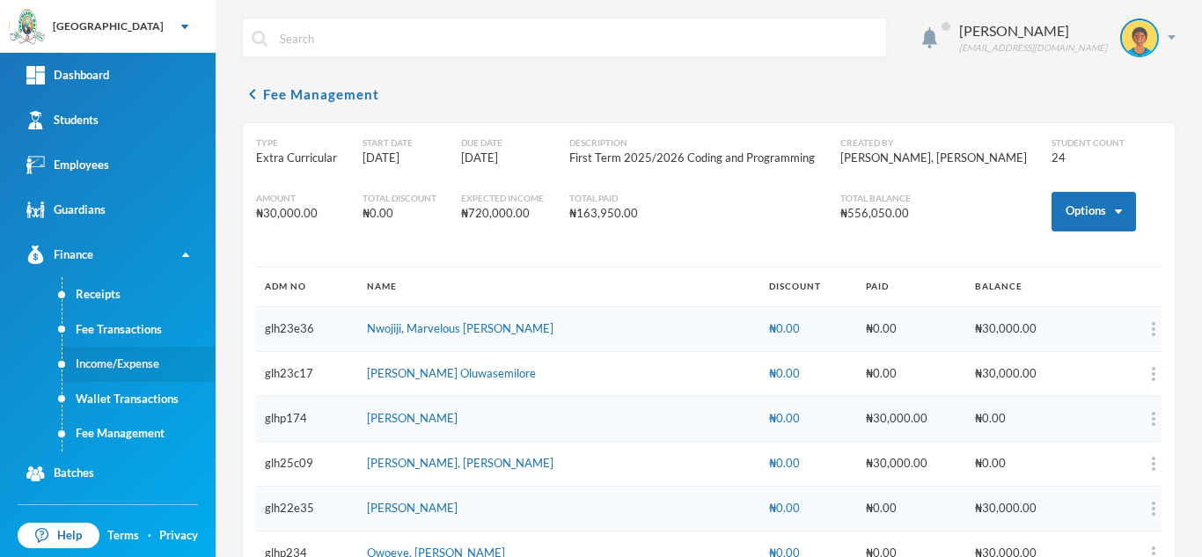
click at [99, 369] on link "Income/Expense" at bounding box center [138, 364] width 153 height 35
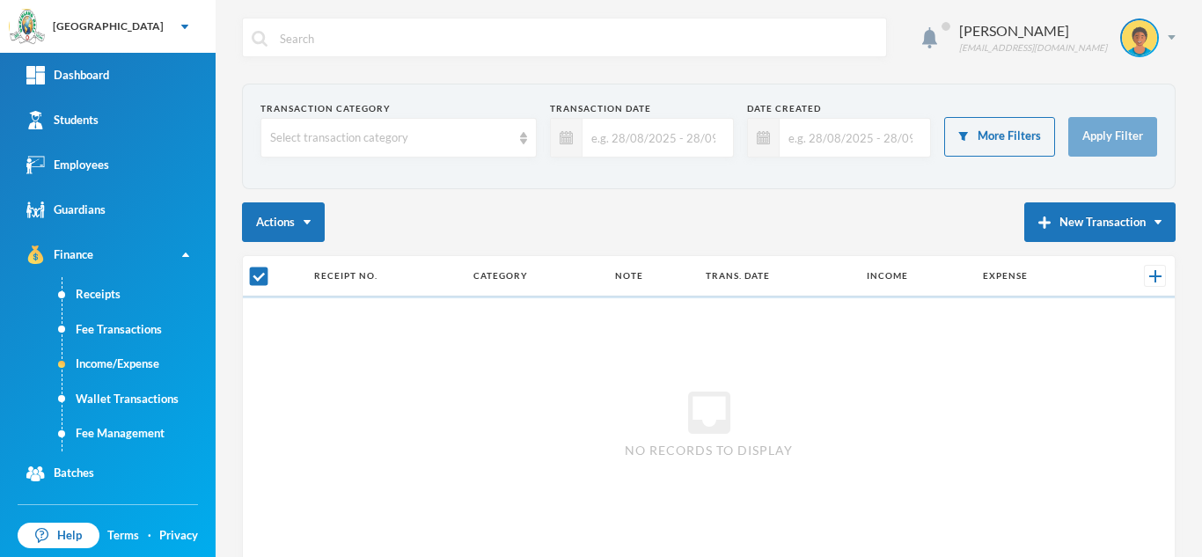
checkbox input "false"
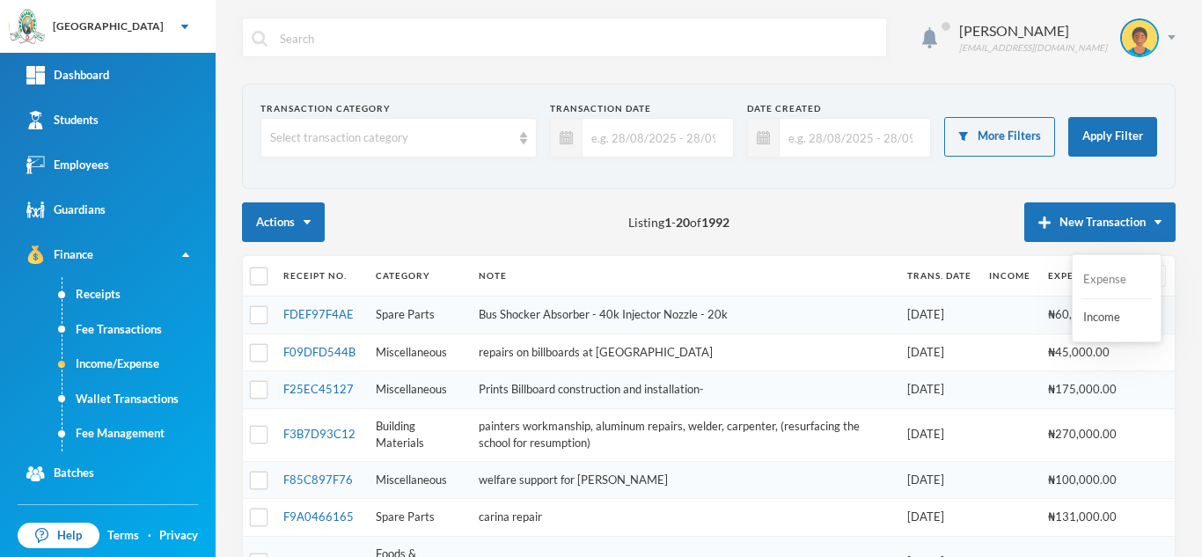
click at [1092, 276] on button "Expense" at bounding box center [1116, 280] width 70 height 32
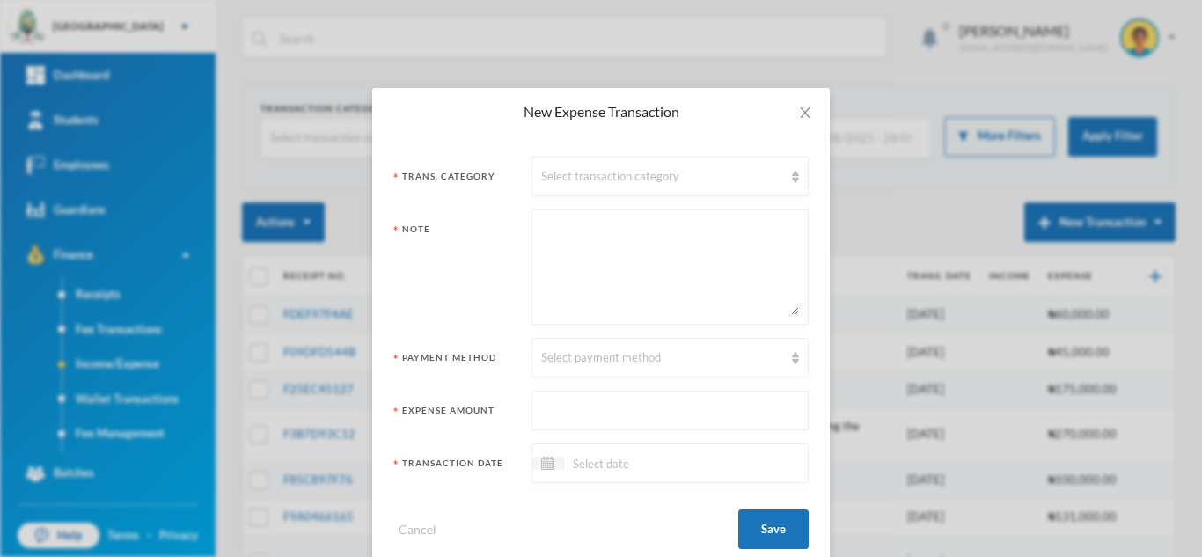
click at [575, 230] on textarea at bounding box center [670, 267] width 258 height 96
paste textarea "10 LCD Writing tablet for pre nursery classes (4k each)- 40,000"
type textarea "10 LCD Writing tablet for pre nursery classes (4k each)- 40,000"
click at [581, 354] on div "Select payment method" at bounding box center [662, 358] width 242 height 18
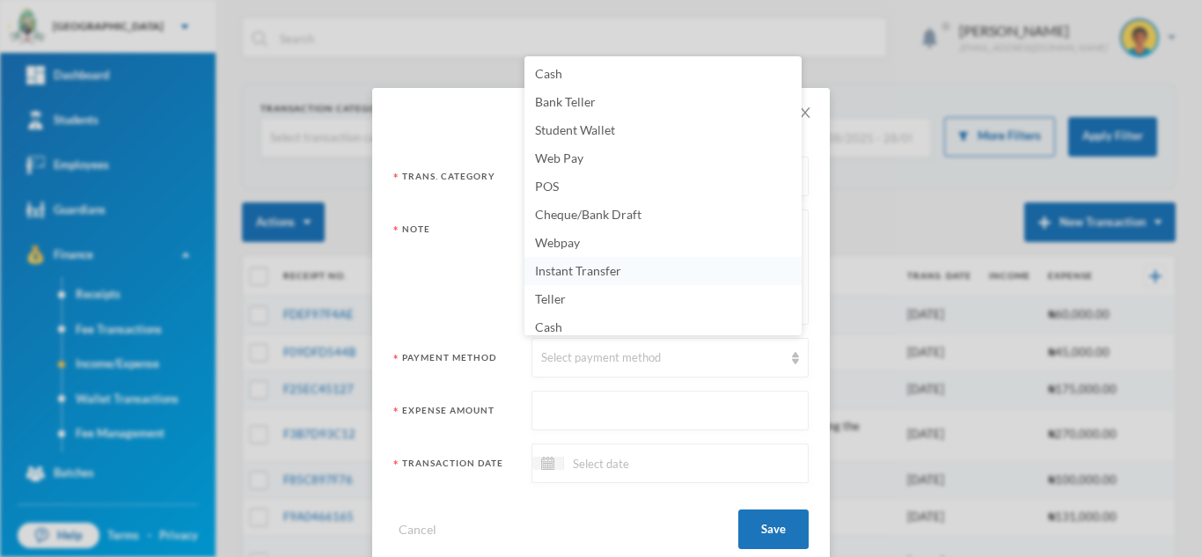
click at [583, 268] on span "Instant Transfer" at bounding box center [578, 270] width 86 height 15
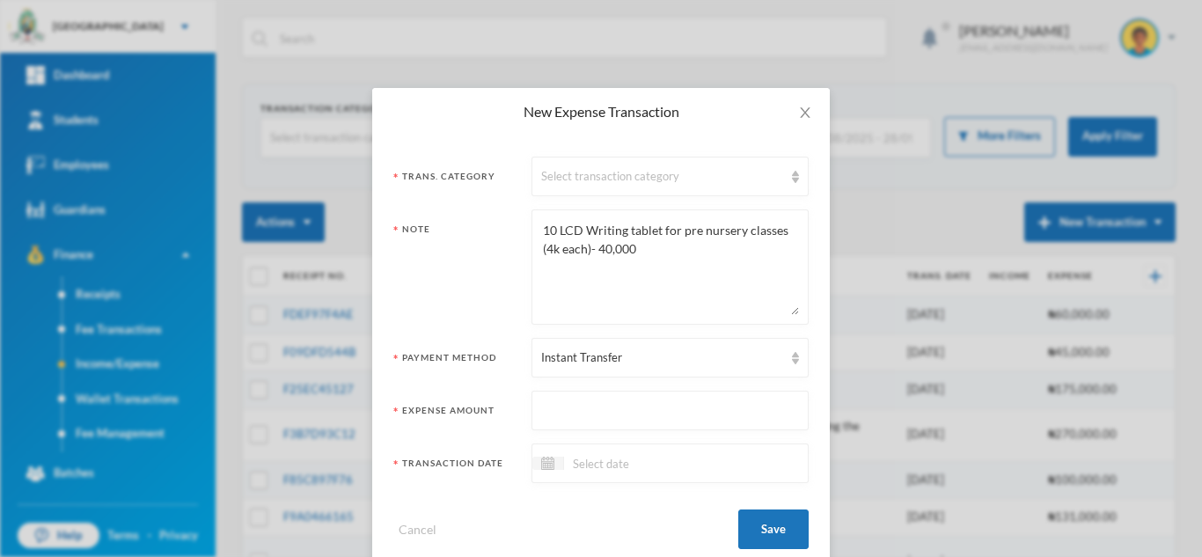
click at [602, 414] on input "text" at bounding box center [670, 411] width 258 height 40
type input "40000"
drag, startPoint x: 670, startPoint y: 257, endPoint x: 588, endPoint y: 251, distance: 82.9
click at [588, 251] on textarea "10 LCD Writing tablet for pre nursery classes (4k each)- 40,000" at bounding box center [670, 267] width 258 height 96
type textarea "10 LCD Writing tablet for pre nursery classes (4k each)"
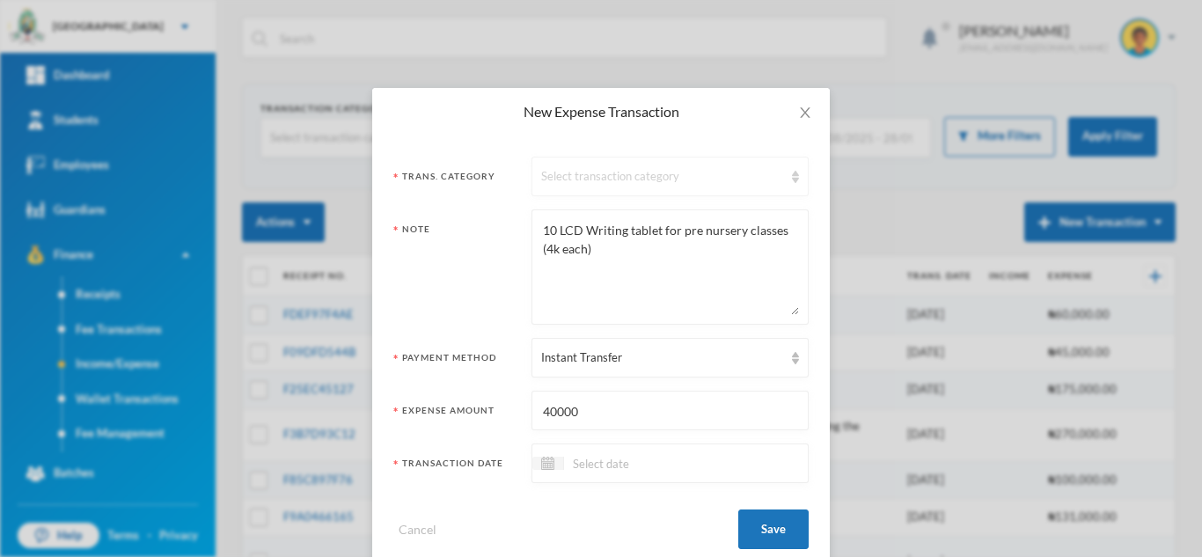
click at [569, 184] on div "Select transaction category" at bounding box center [662, 177] width 242 height 18
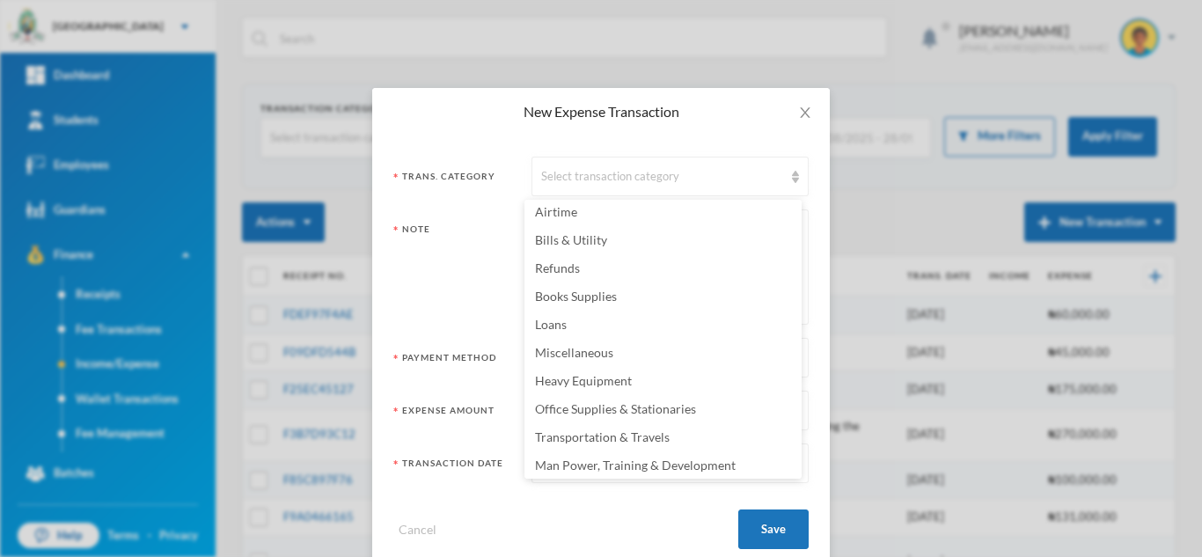
scroll to position [348, 0]
click at [670, 403] on span "Office Supplies & Stationaries" at bounding box center [615, 404] width 161 height 15
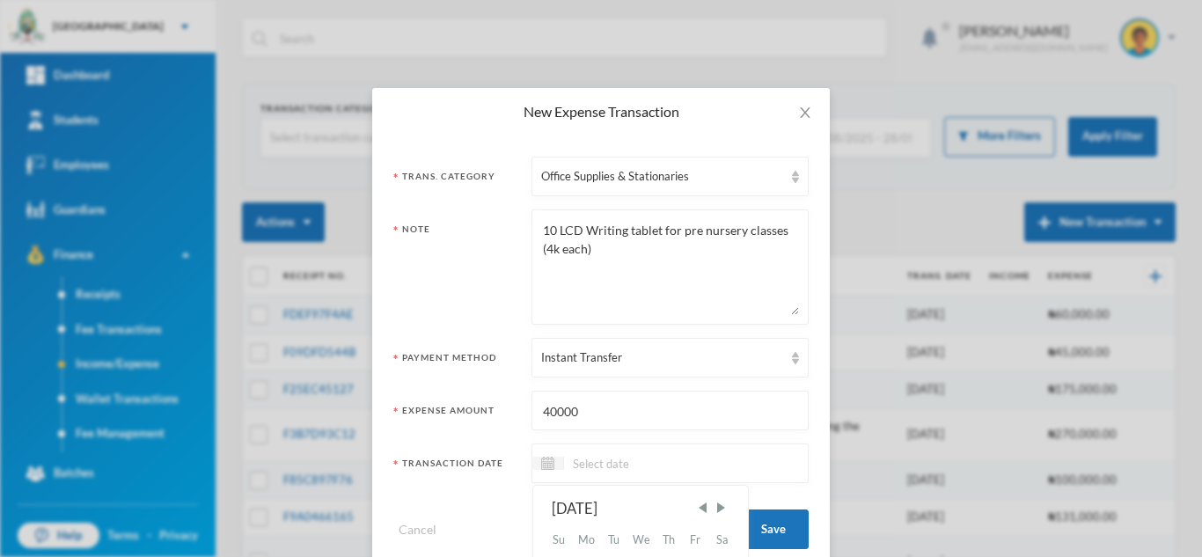
click at [627, 469] on input at bounding box center [638, 463] width 148 height 20
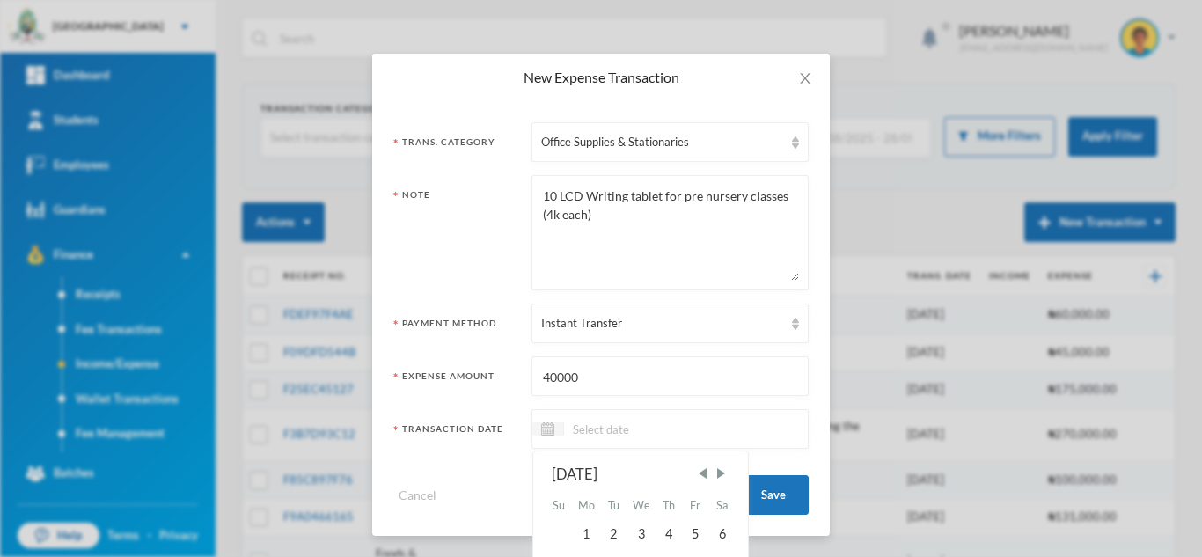
click at [574, 435] on input at bounding box center [638, 429] width 148 height 20
click at [584, 530] on div "1" at bounding box center [586, 534] width 28 height 28
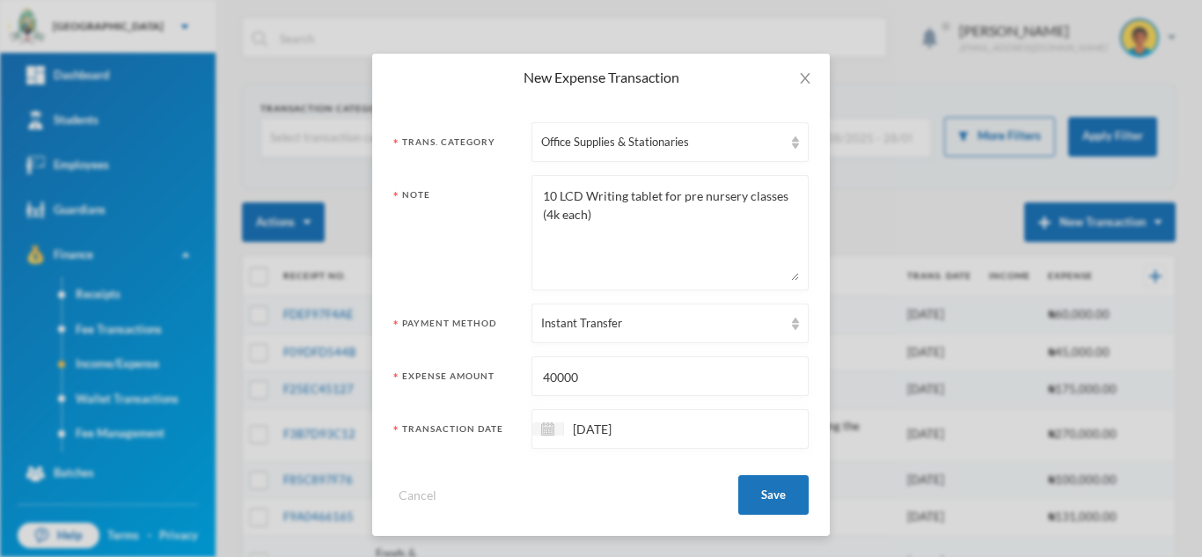
click at [578, 426] on input "01/09/2025" at bounding box center [638, 429] width 148 height 20
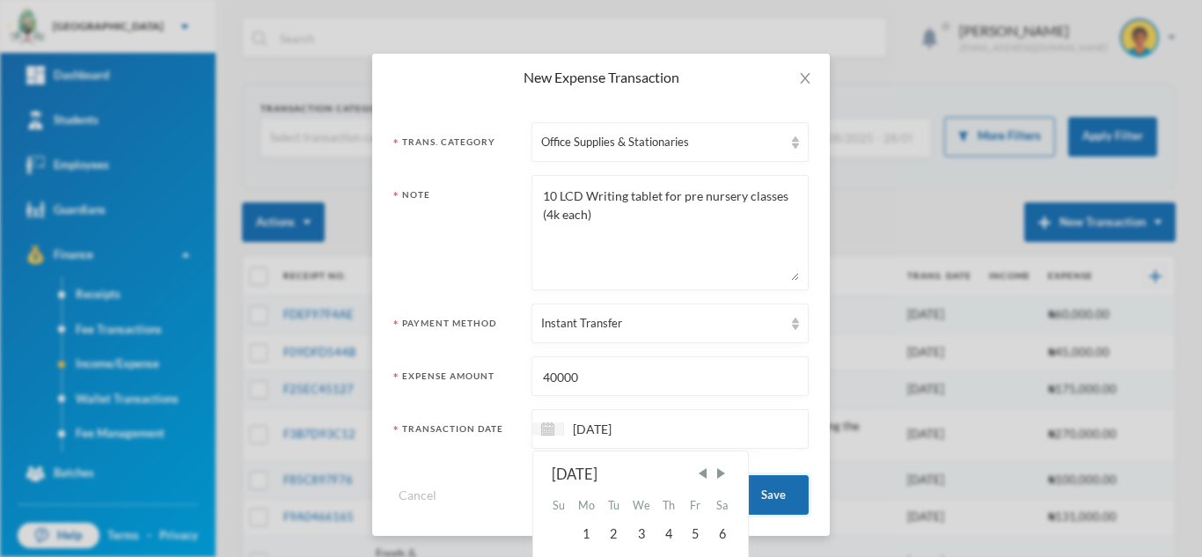
type input "19/09/2025"
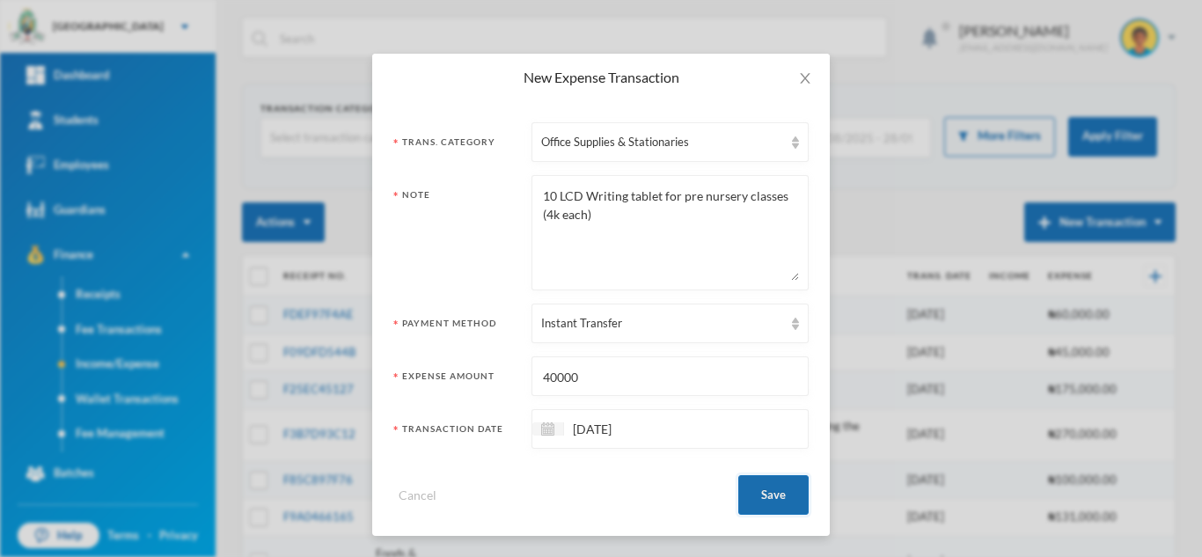
click at [765, 503] on button "Save" at bounding box center [773, 495] width 70 height 40
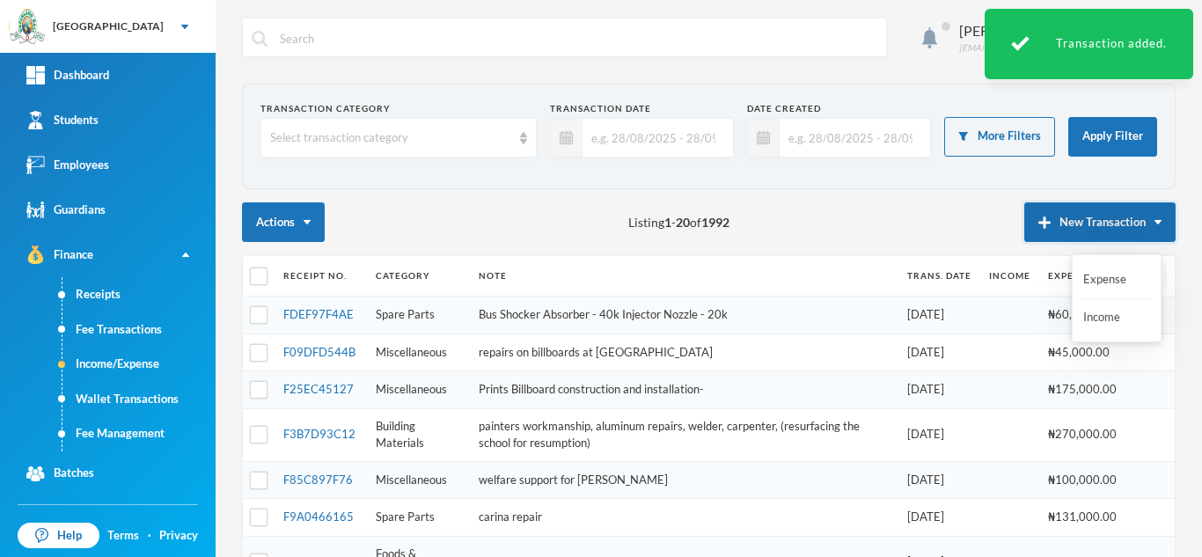
click at [1058, 219] on button "New Transaction" at bounding box center [1099, 222] width 151 height 40
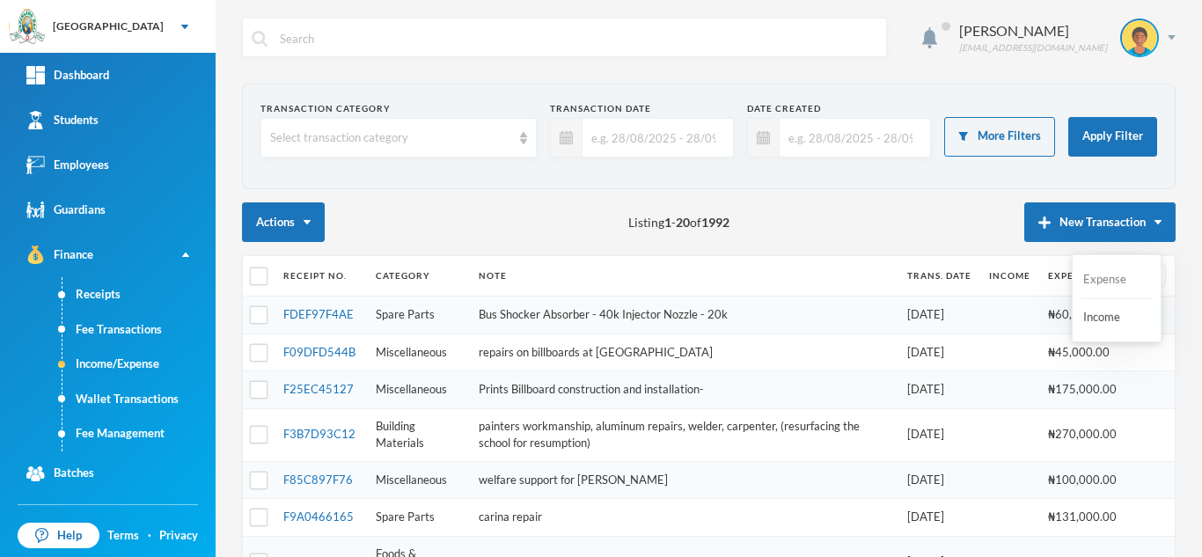
click at [1106, 284] on button "Expense" at bounding box center [1116, 280] width 70 height 32
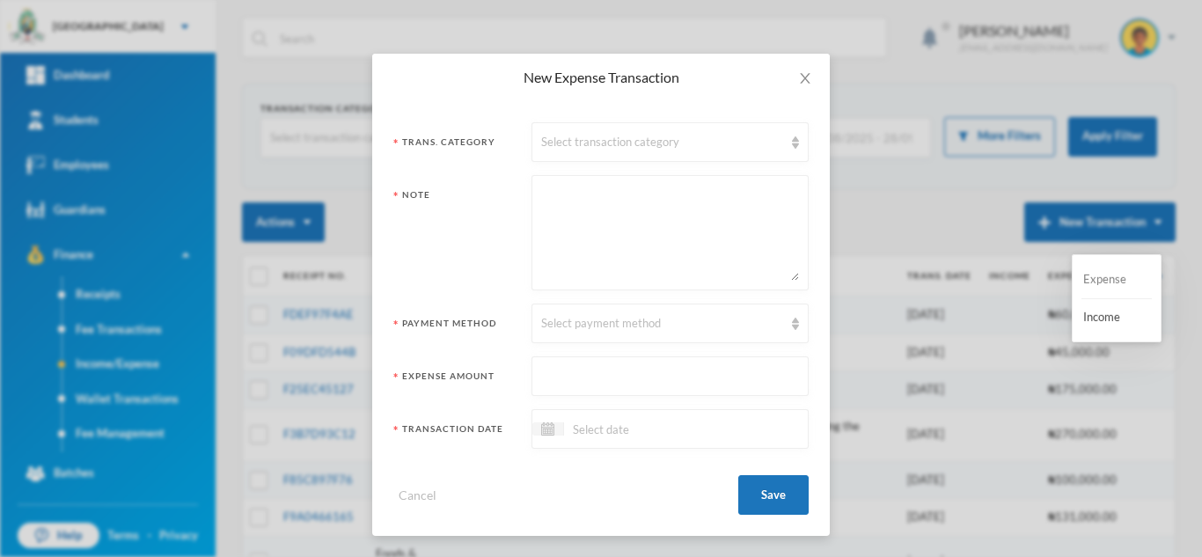
scroll to position [0, 0]
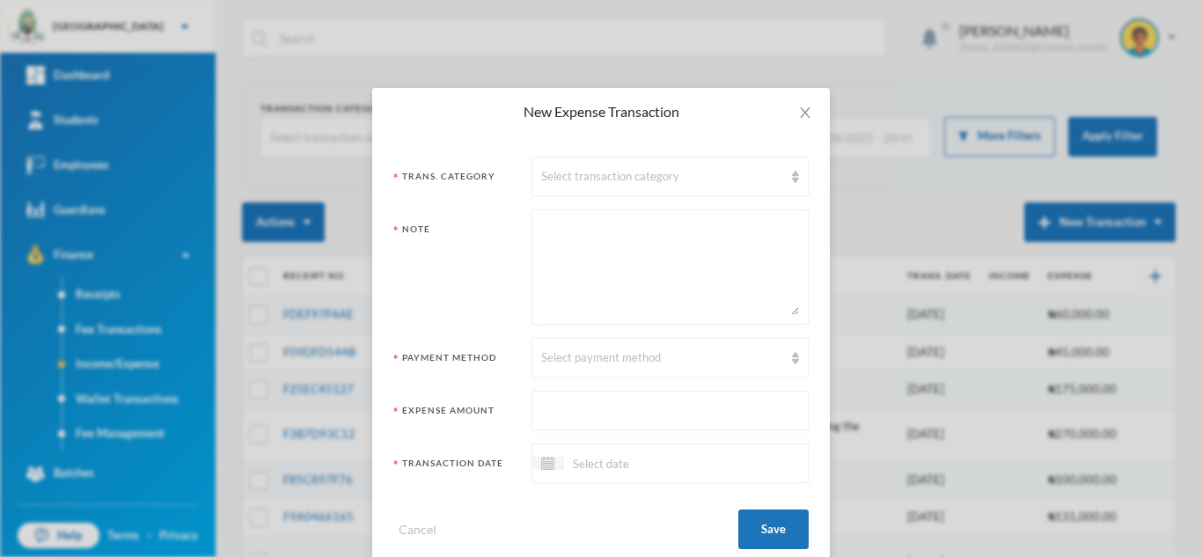
click at [570, 241] on textarea at bounding box center [670, 267] width 258 height 96
paste textarea "3 Chromebook Laptops (70k each)- 210,000"
type textarea "3 Chromebook Laptops (70k each)- 210,000"
click at [604, 406] on input "text" at bounding box center [670, 411] width 258 height 40
type input "210000"
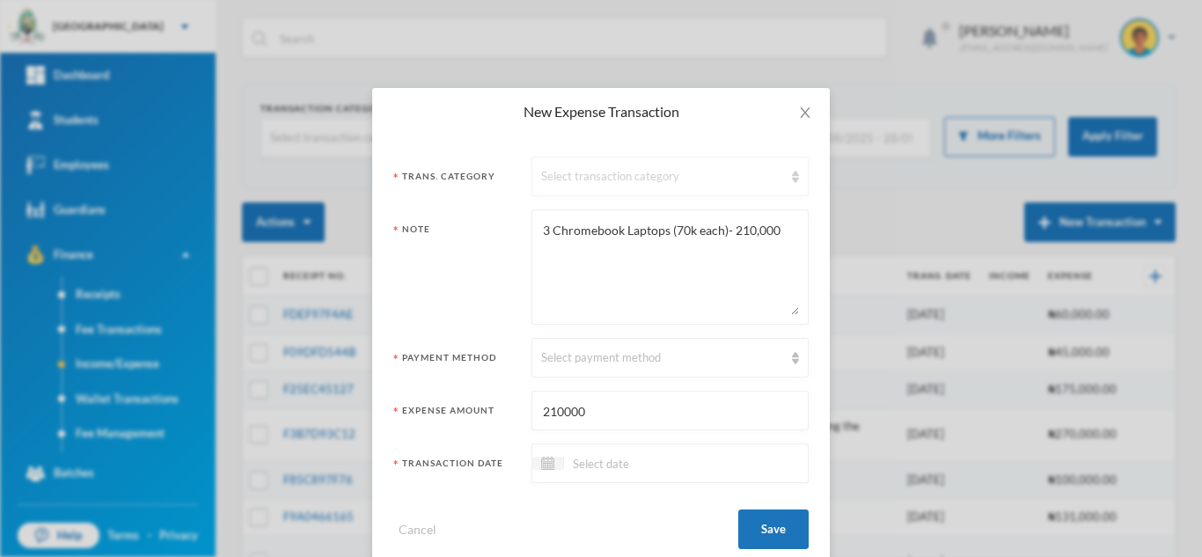
click at [610, 171] on div "Select transaction category" at bounding box center [662, 177] width 242 height 18
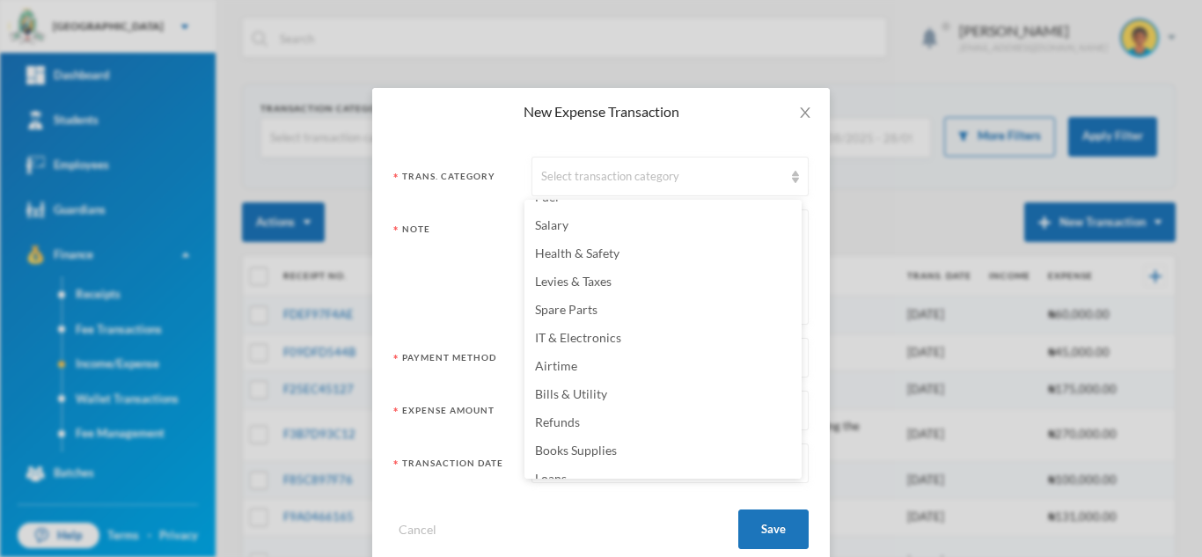
scroll to position [192, 0]
click at [675, 331] on li "IT & Electronics" at bounding box center [662, 335] width 277 height 28
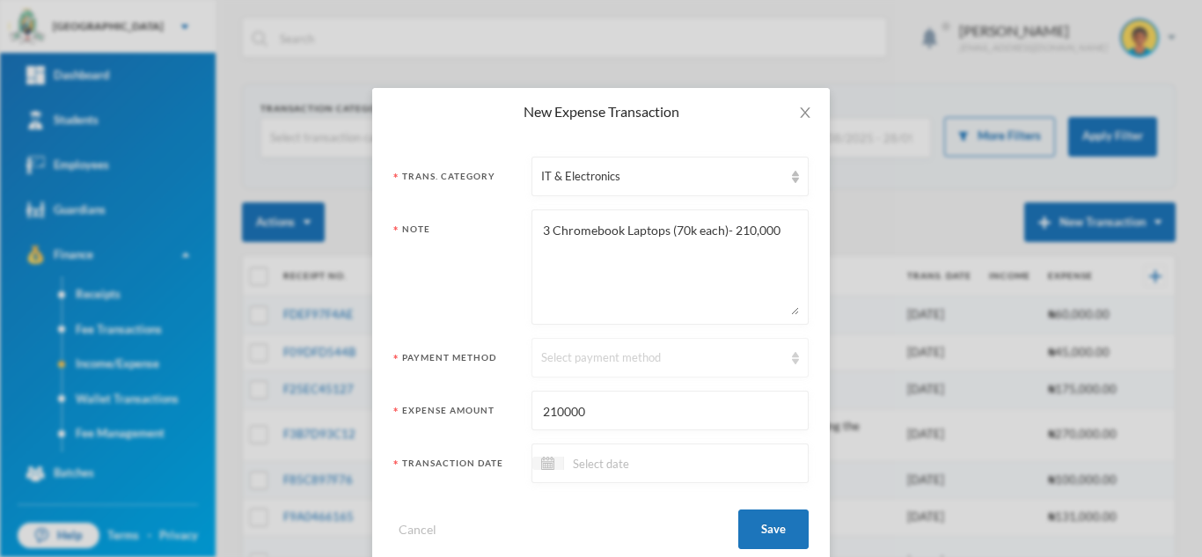
click at [647, 362] on div "Select payment method" at bounding box center [662, 358] width 242 height 18
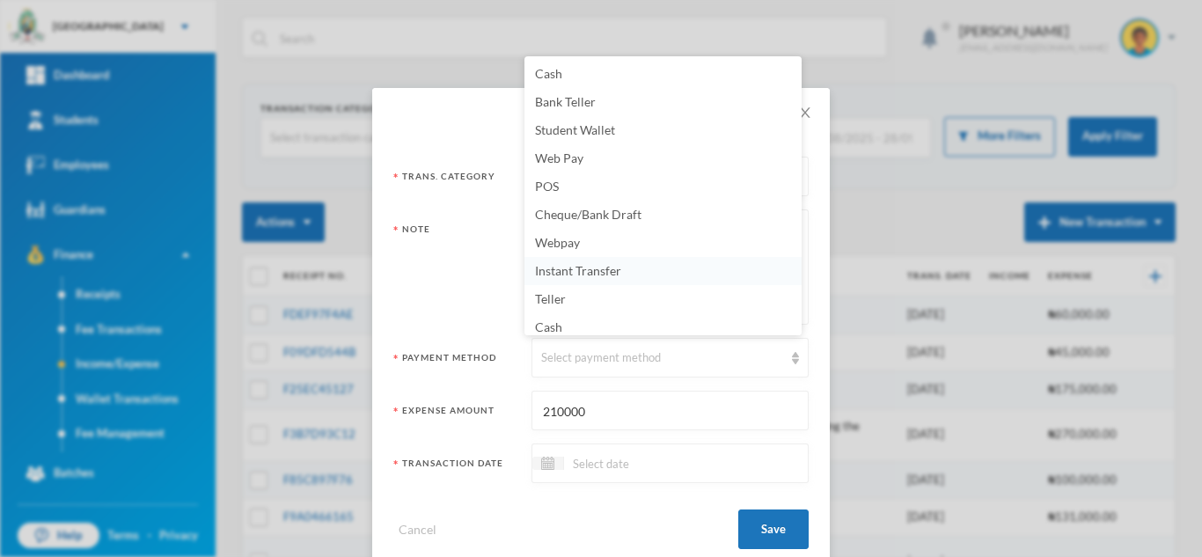
click at [606, 268] on span "Instant Transfer" at bounding box center [578, 270] width 86 height 15
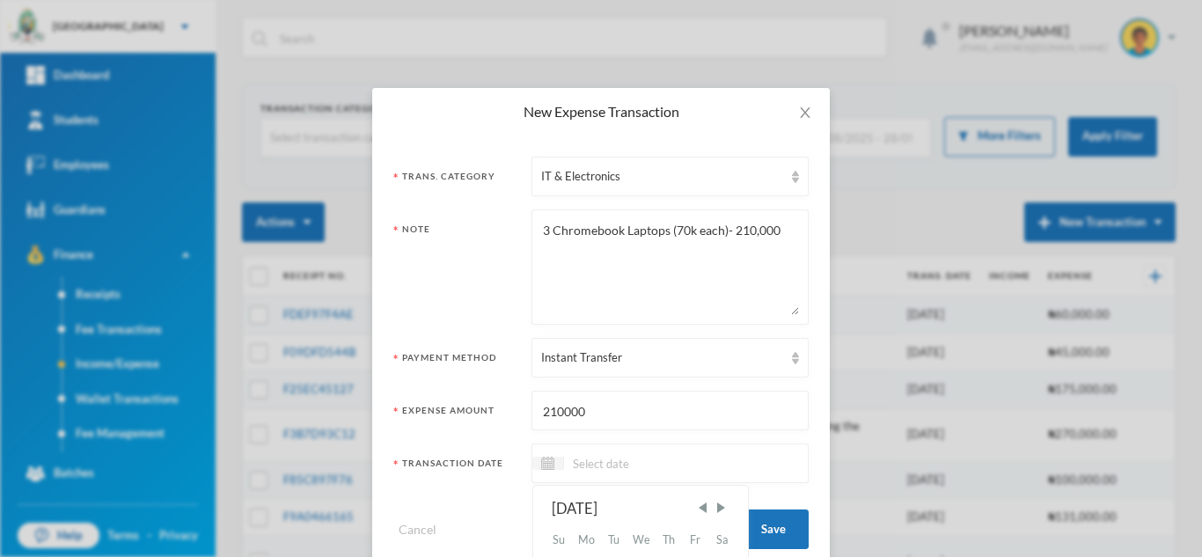
click at [595, 457] on input at bounding box center [638, 463] width 148 height 20
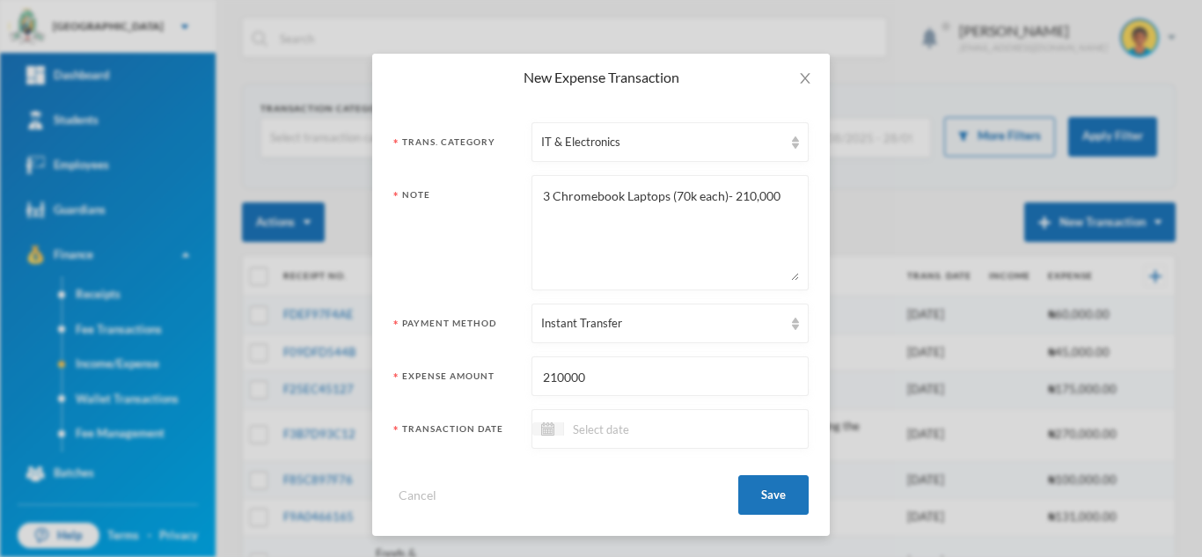
click at [585, 433] on input at bounding box center [638, 429] width 148 height 20
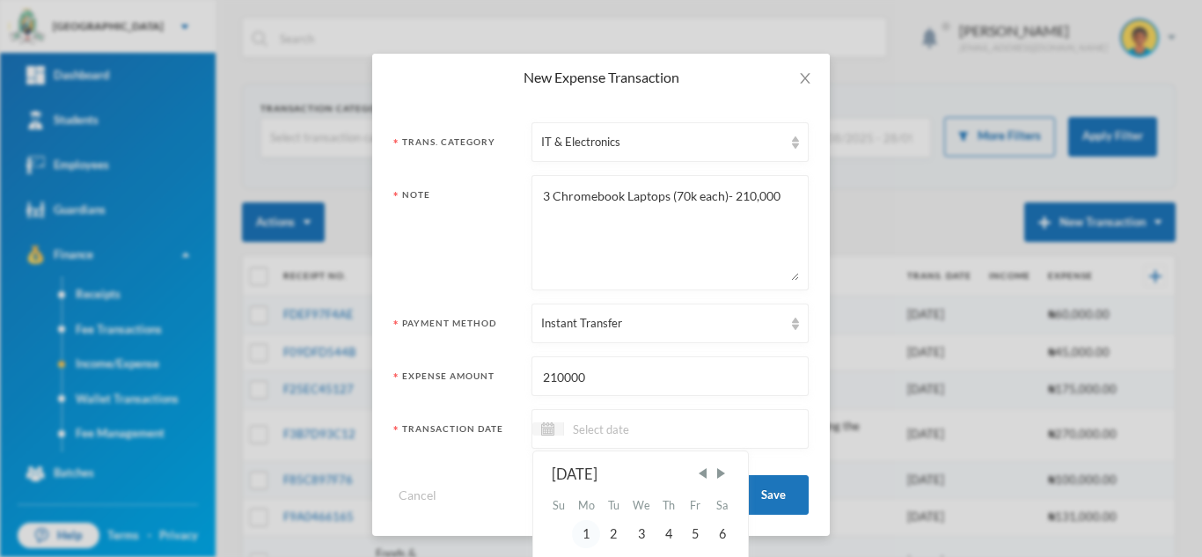
click at [586, 536] on div "1" at bounding box center [586, 534] width 28 height 28
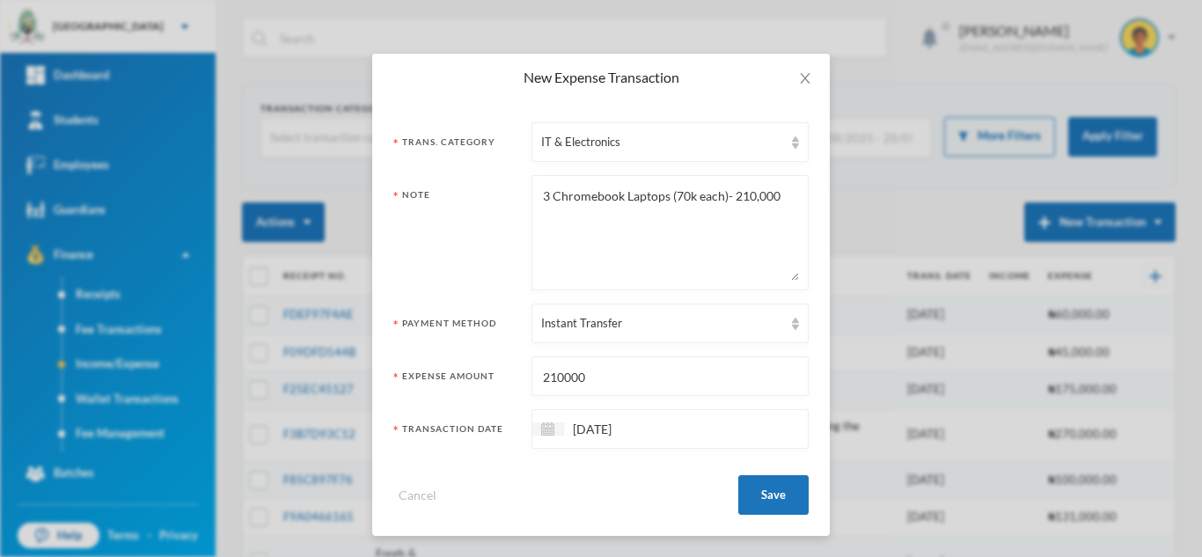
click at [579, 429] on input "01/09/2025" at bounding box center [638, 429] width 148 height 20
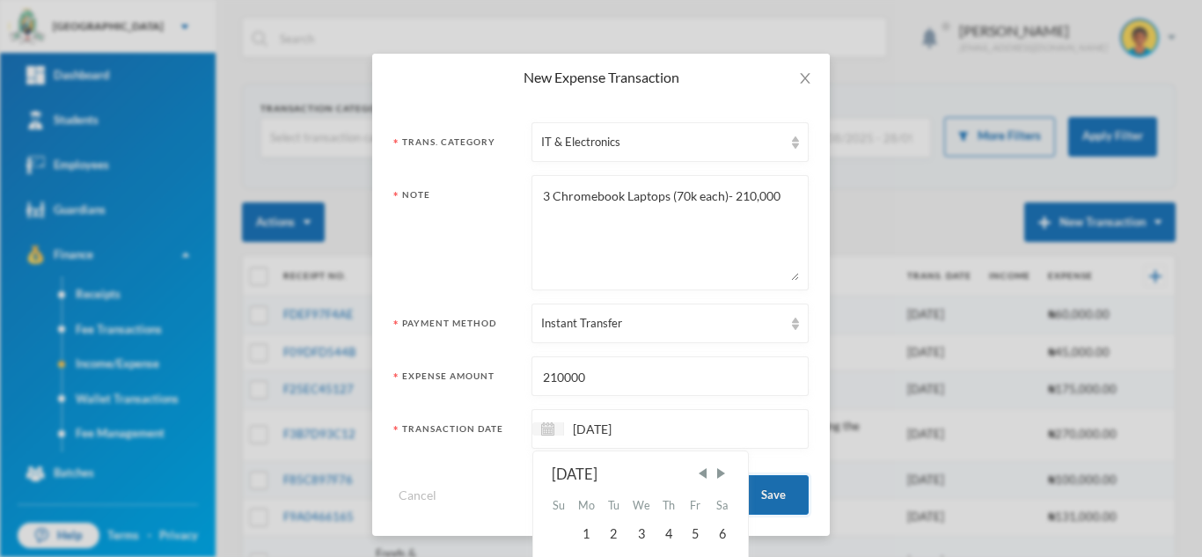
type input "19/09/2025"
click at [765, 483] on button "Save" at bounding box center [773, 495] width 70 height 40
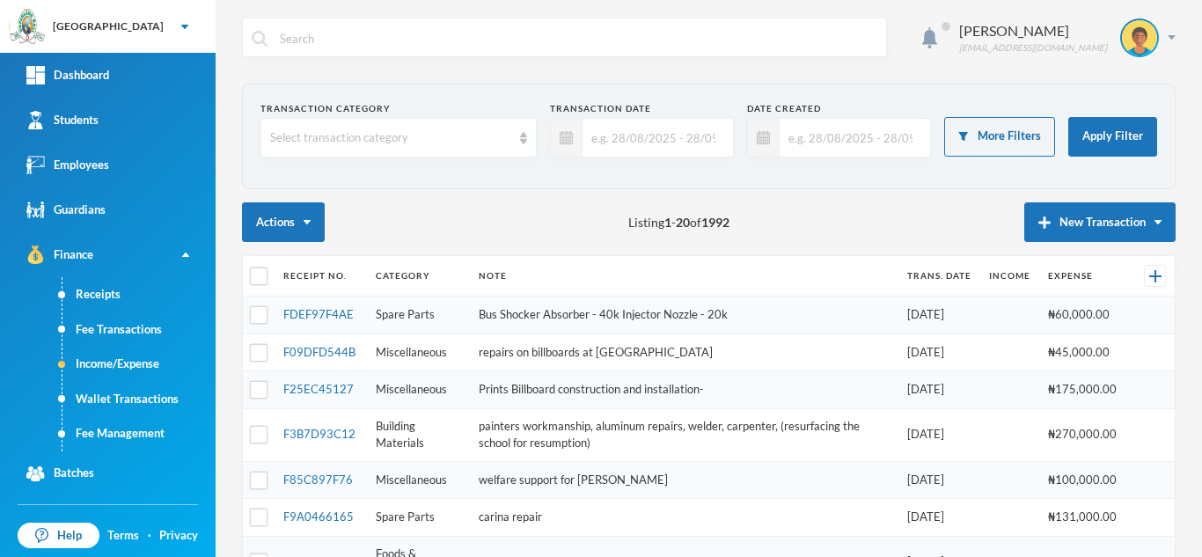
scroll to position [0, 0]
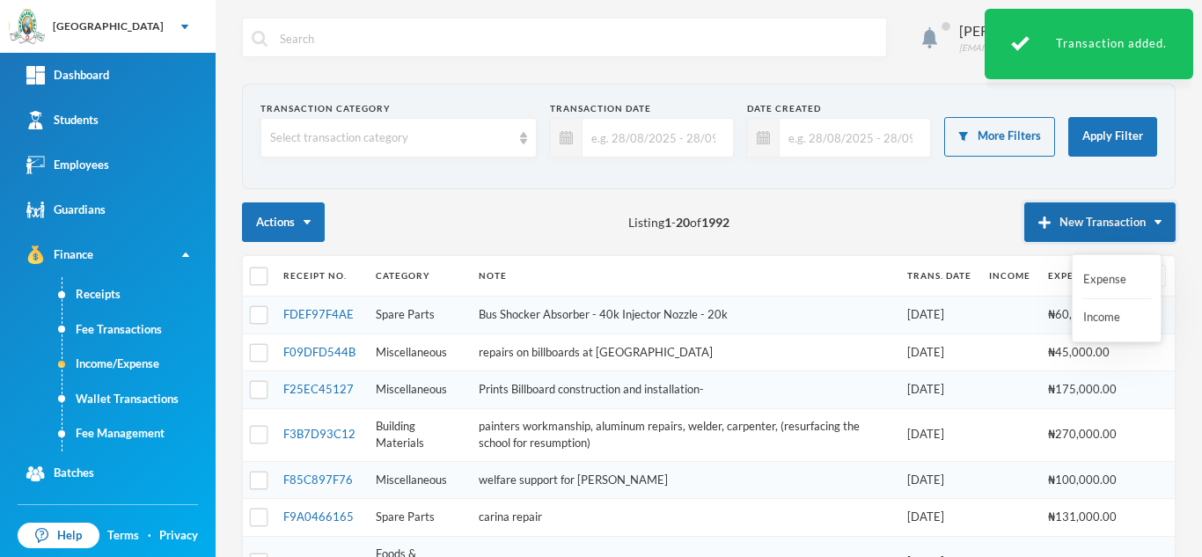
click at [1029, 215] on button "New Transaction" at bounding box center [1099, 222] width 151 height 40
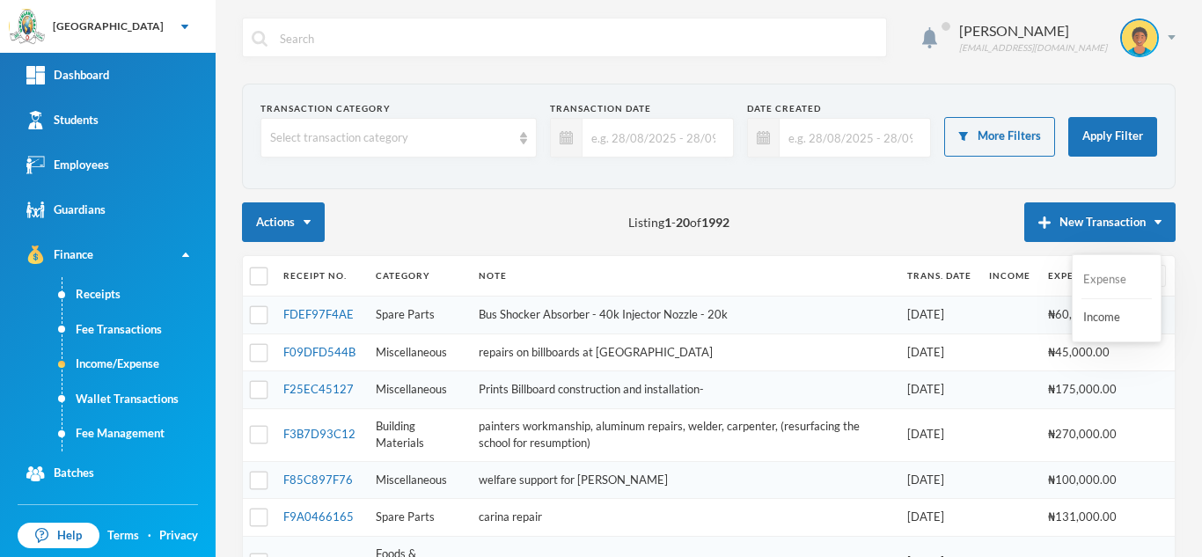
click at [1105, 278] on button "Expense" at bounding box center [1116, 280] width 70 height 32
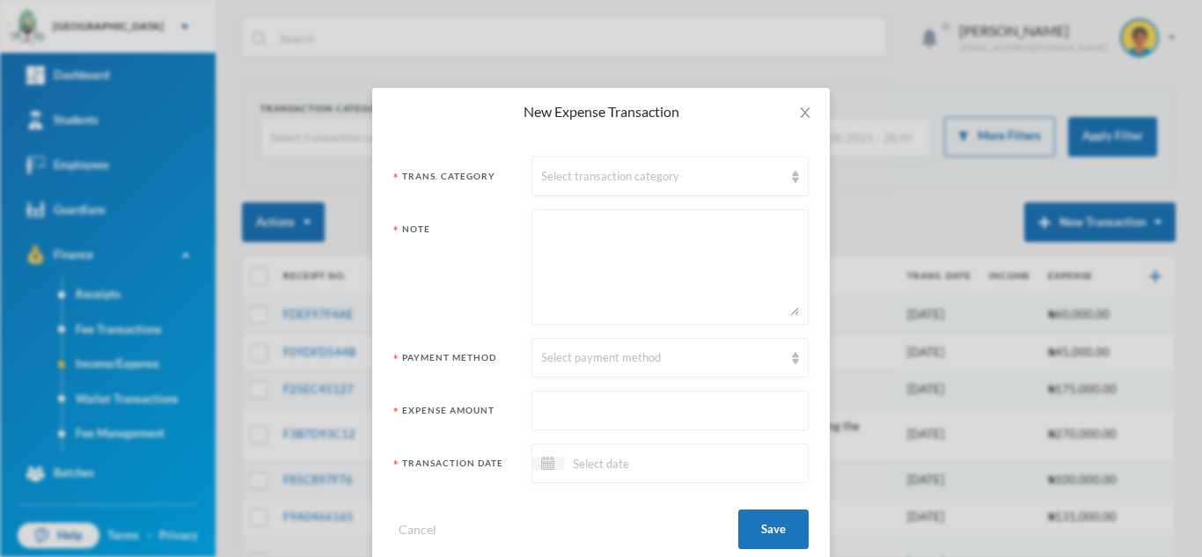
click at [657, 226] on textarea at bounding box center [670, 267] width 258 height 96
paste textarea "Tuck shop purchase-200,000"
type textarea "Tuck shop purchase-200,000"
click at [617, 350] on div "Select payment method" at bounding box center [662, 358] width 242 height 18
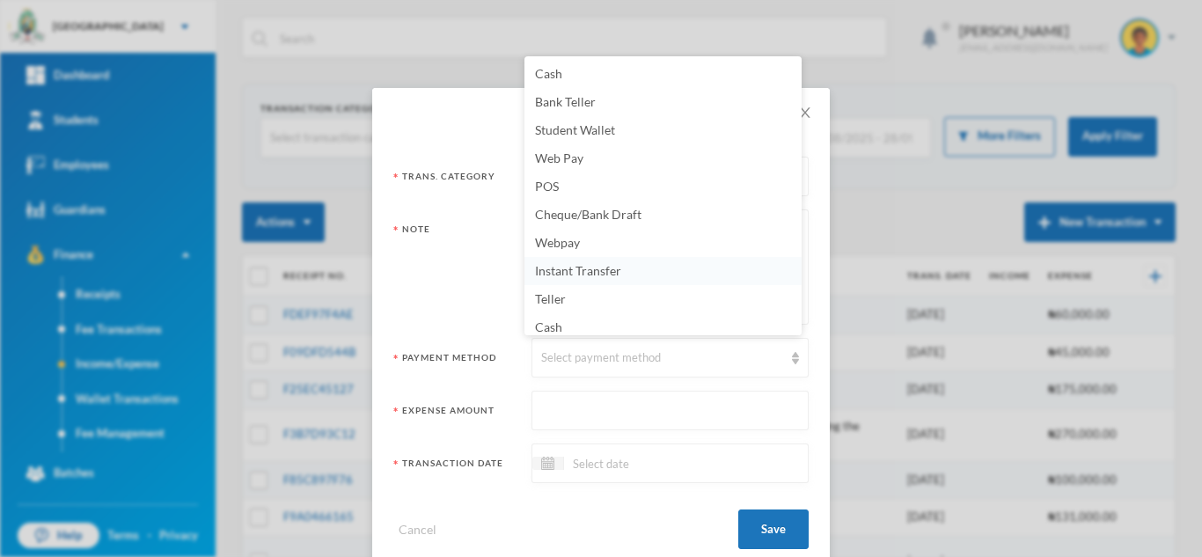
click at [588, 271] on span "Instant Transfer" at bounding box center [578, 270] width 86 height 15
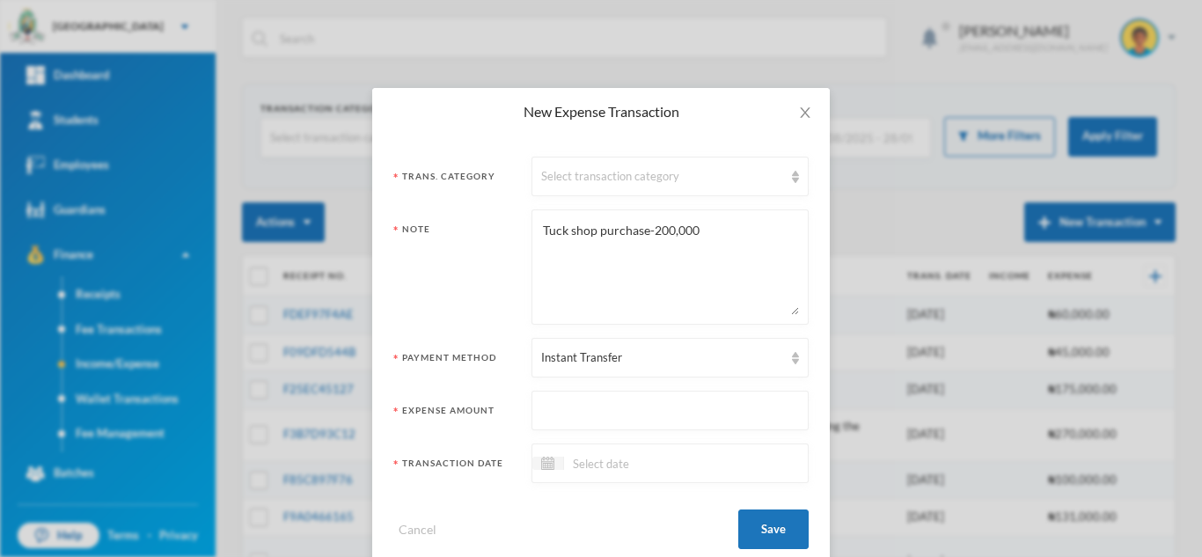
click at [588, 417] on input "text" at bounding box center [670, 411] width 258 height 40
type input "200000"
drag, startPoint x: 700, startPoint y: 236, endPoint x: 643, endPoint y: 231, distance: 57.4
click at [643, 231] on textarea "Tuck shop purchase-200,000" at bounding box center [670, 267] width 258 height 96
type textarea "Tuck shop purchase"
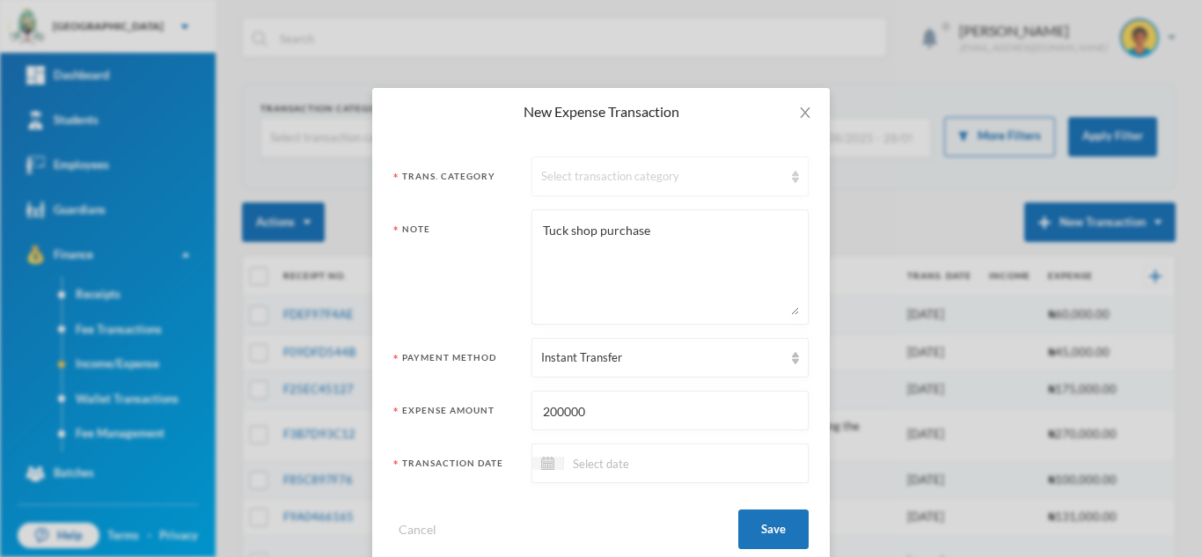
click at [561, 184] on div "Select transaction category" at bounding box center [662, 177] width 242 height 18
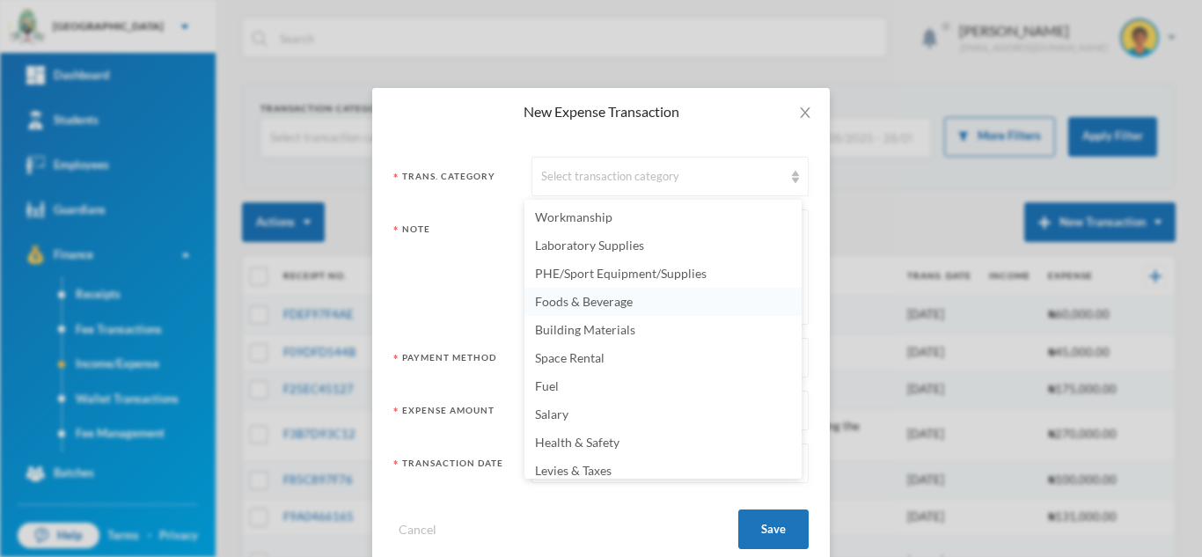
click at [623, 292] on li "Foods & Beverage" at bounding box center [662, 302] width 277 height 28
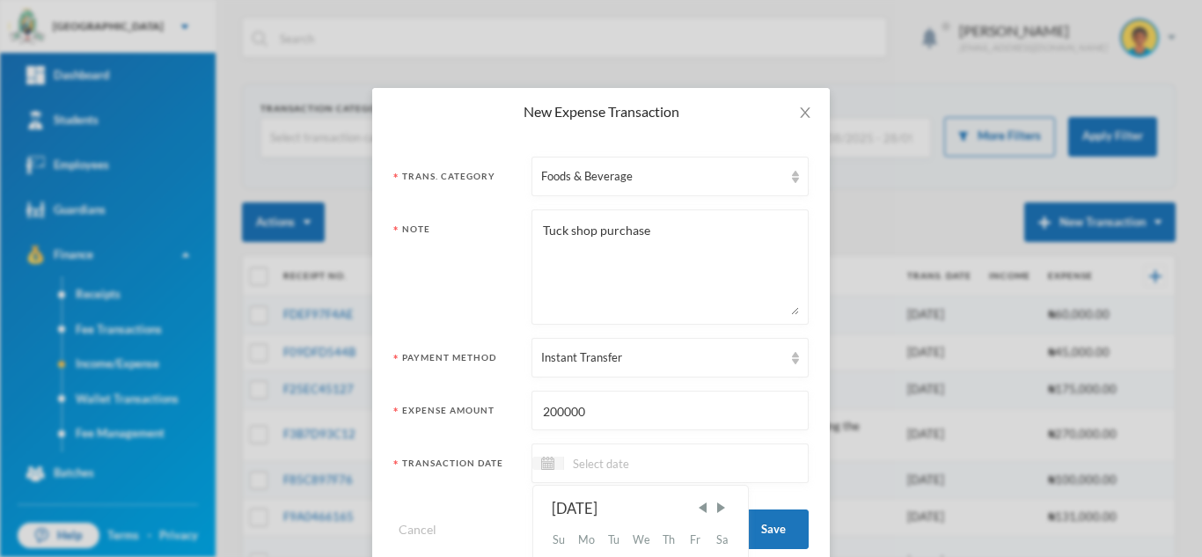
click at [572, 469] on input at bounding box center [638, 463] width 148 height 20
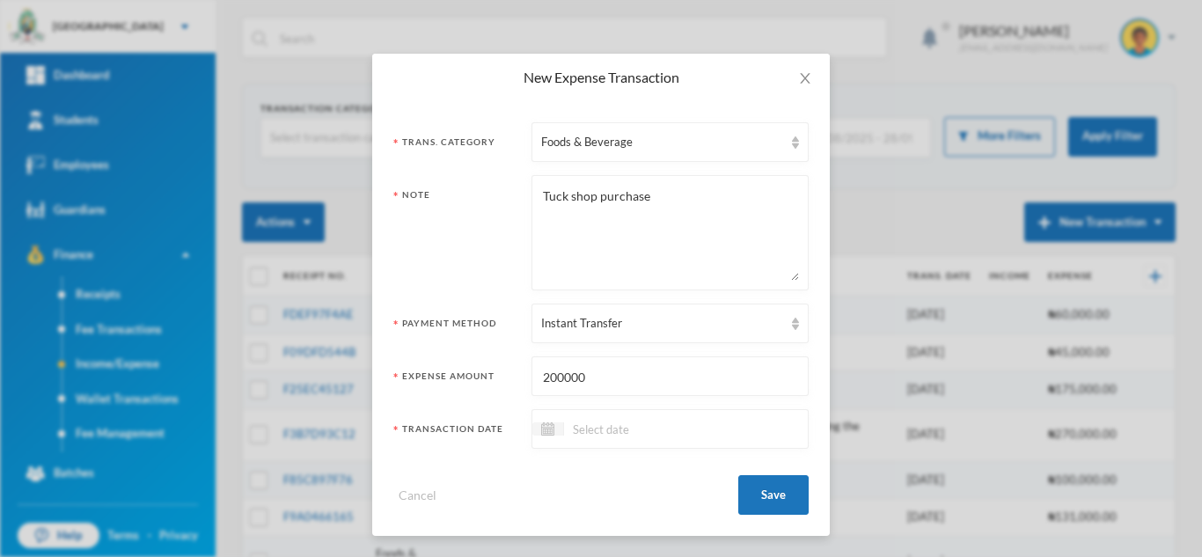
click at [542, 439] on div at bounding box center [669, 429] width 277 height 40
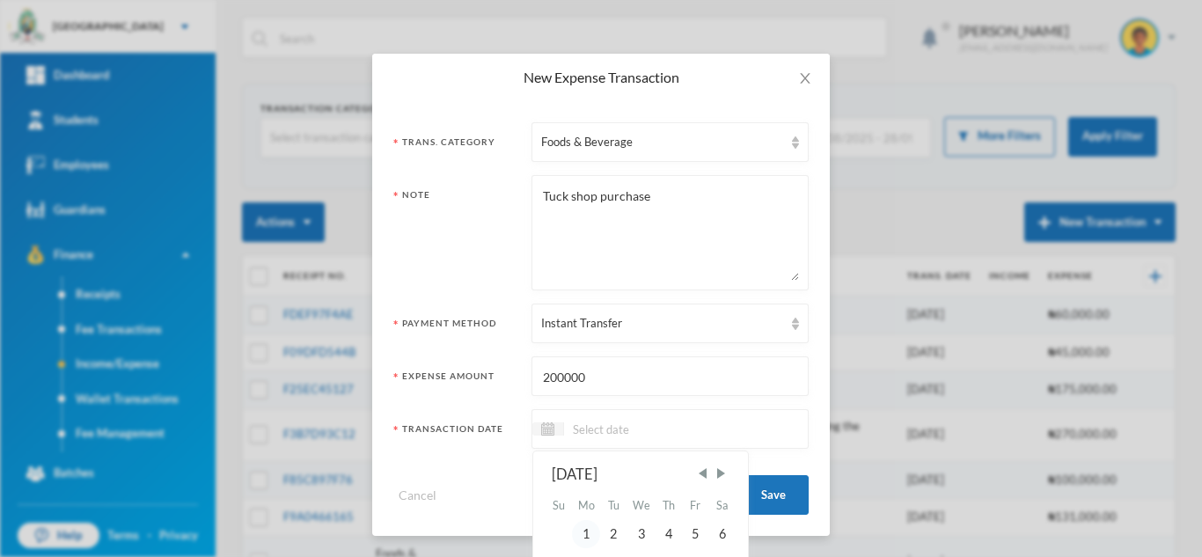
click at [587, 532] on div "1" at bounding box center [586, 534] width 28 height 28
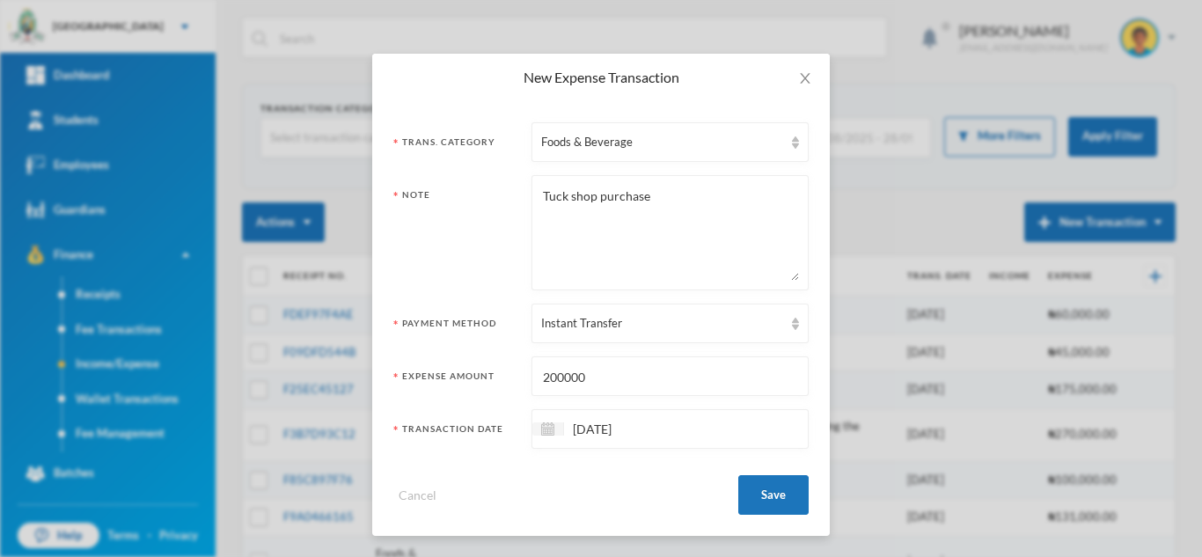
click at [579, 428] on input "01/09/2025" at bounding box center [638, 429] width 148 height 20
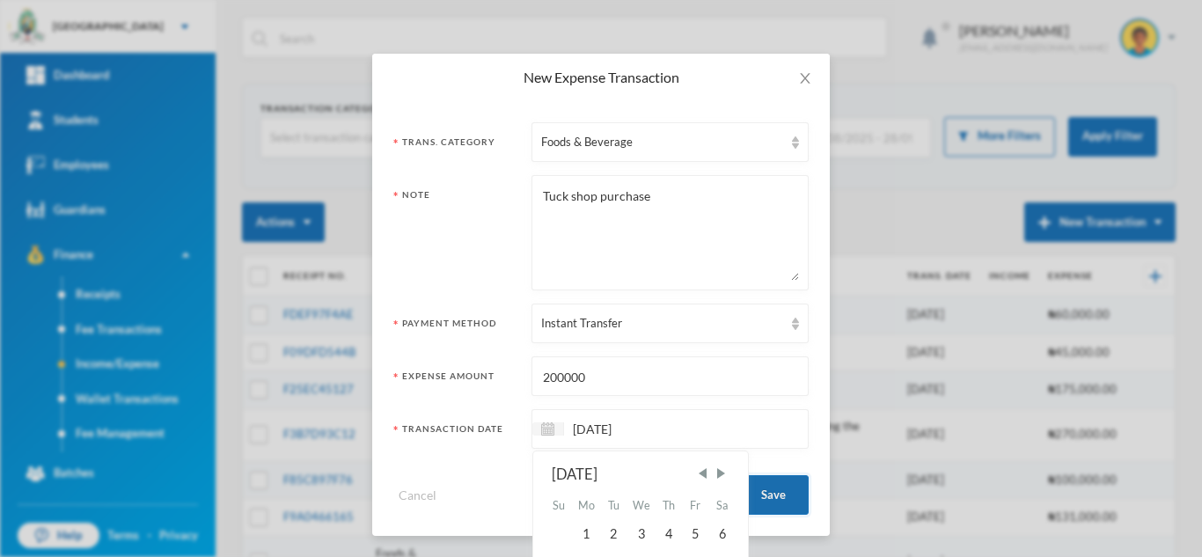
type input "19/09/2025"
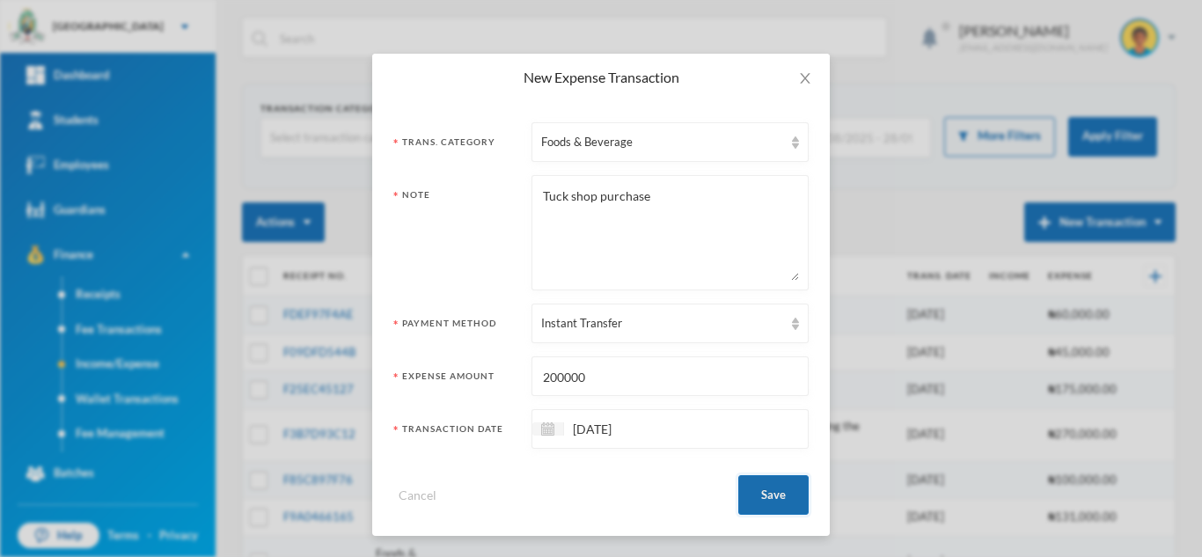
click at [781, 494] on button "Save" at bounding box center [773, 495] width 70 height 40
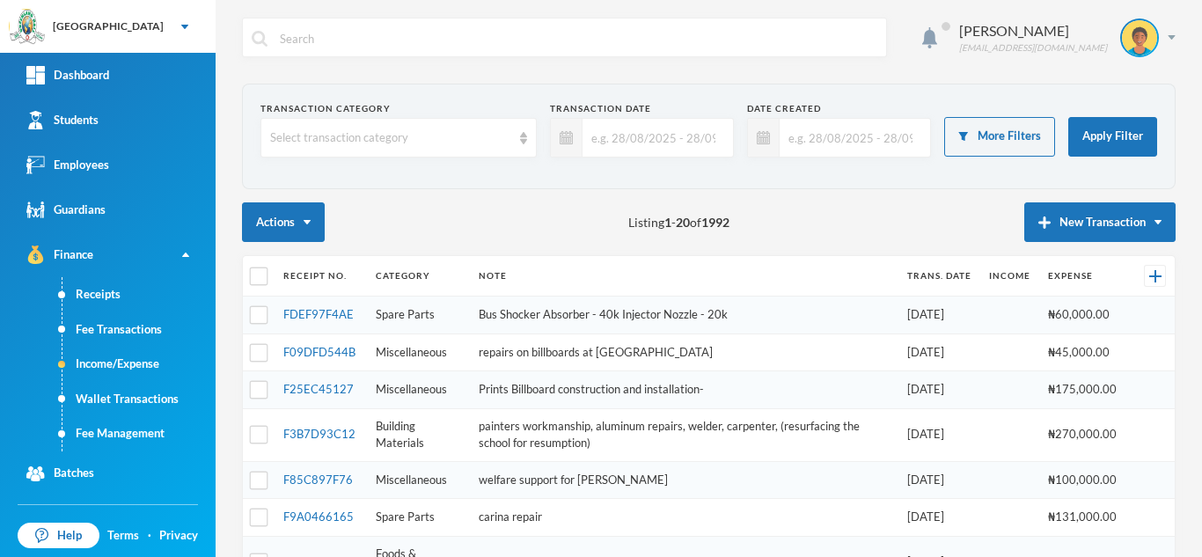
scroll to position [0, 0]
click at [1038, 219] on img "button" at bounding box center [1044, 222] width 12 height 12
click at [1107, 276] on button "Expense" at bounding box center [1116, 280] width 70 height 32
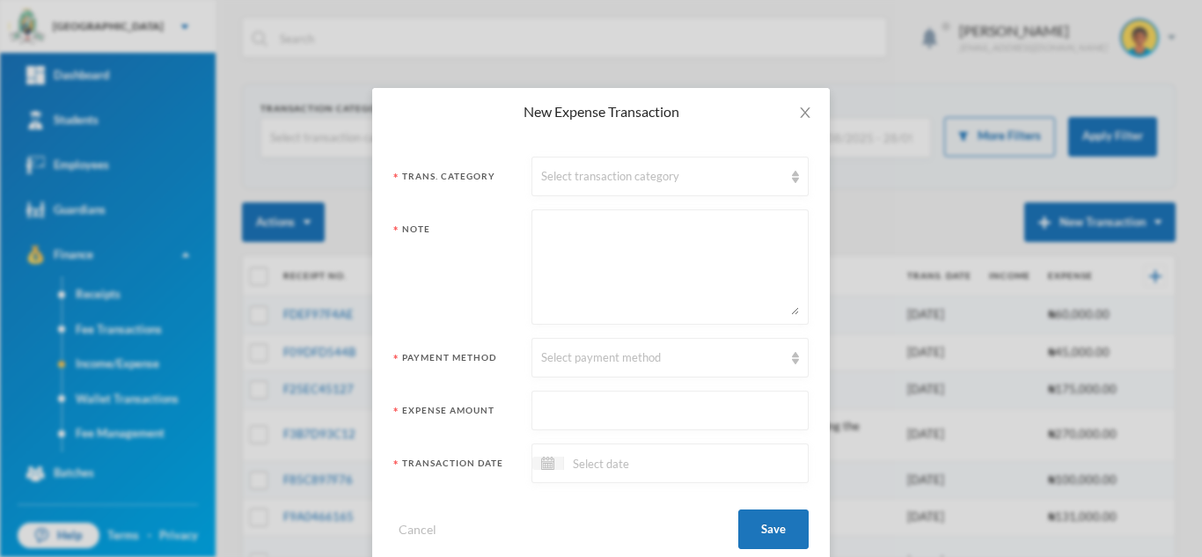
click at [651, 228] on textarea at bounding box center [670, 267] width 258 height 96
drag, startPoint x: 651, startPoint y: 228, endPoint x: 662, endPoint y: 248, distance: 23.2
click at [662, 248] on textarea at bounding box center [670, 267] width 258 height 96
paste textarea "-Soft broom-24pcs @ N700-N16,800 -Long hard broom -12pcs @ N600-N7,200 -Mops-24…"
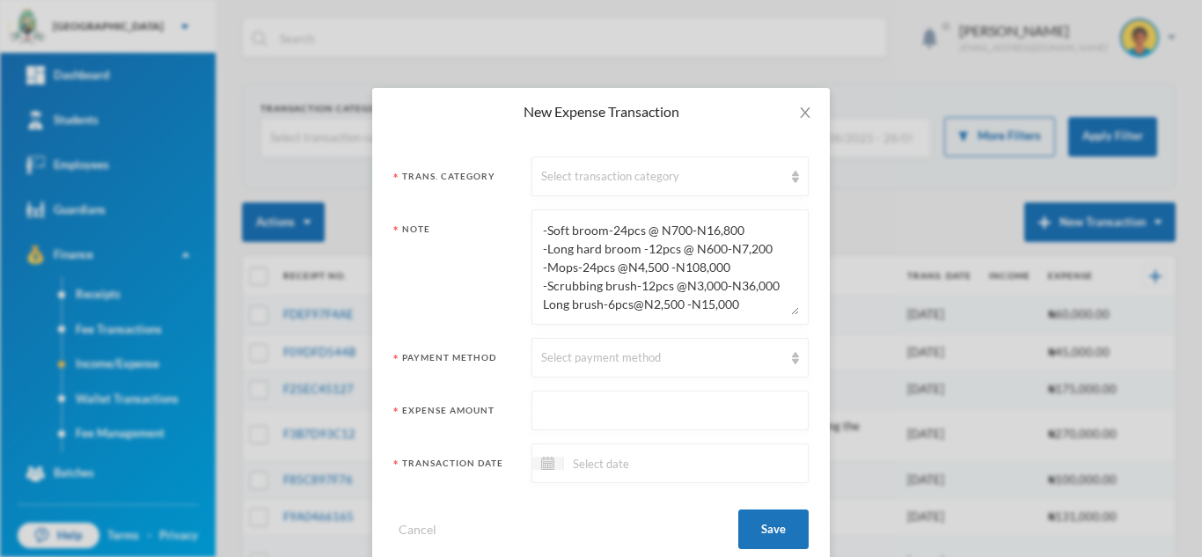
type textarea "-Soft broom-24pcs @ N700-N16,800 -Long hard broom -12pcs @ N600-N7,200 -Mops-24…"
click at [584, 413] on input "text" at bounding box center [670, 411] width 258 height 40
type input "182800"
click at [582, 160] on div "Select transaction category" at bounding box center [669, 177] width 277 height 40
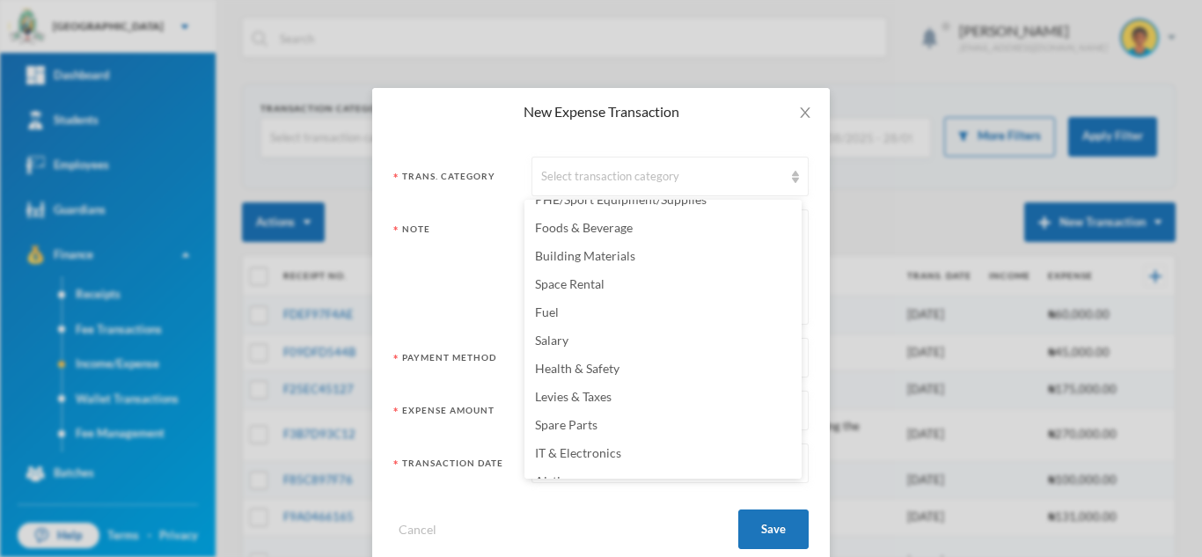
scroll to position [83, 0]
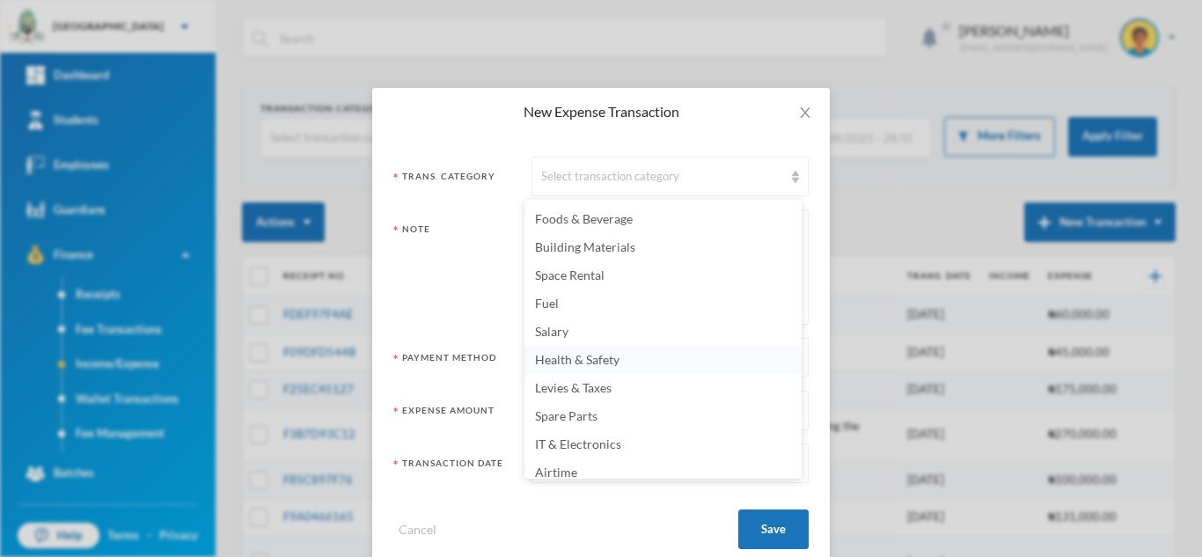
click at [597, 359] on span "Health & Safety" at bounding box center [577, 359] width 84 height 15
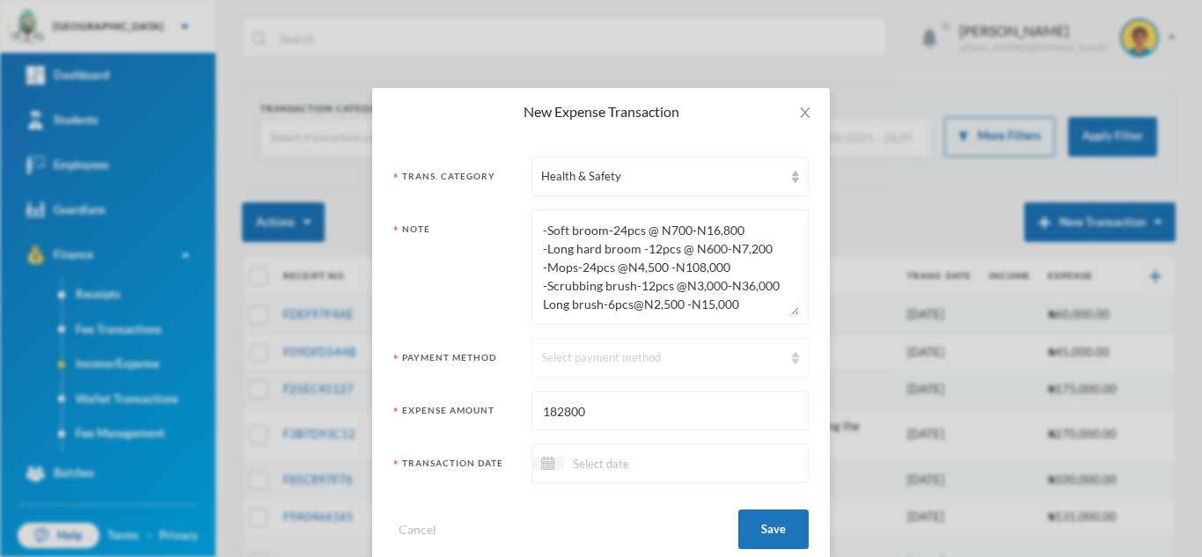
click at [638, 363] on div "Select payment method" at bounding box center [662, 358] width 242 height 18
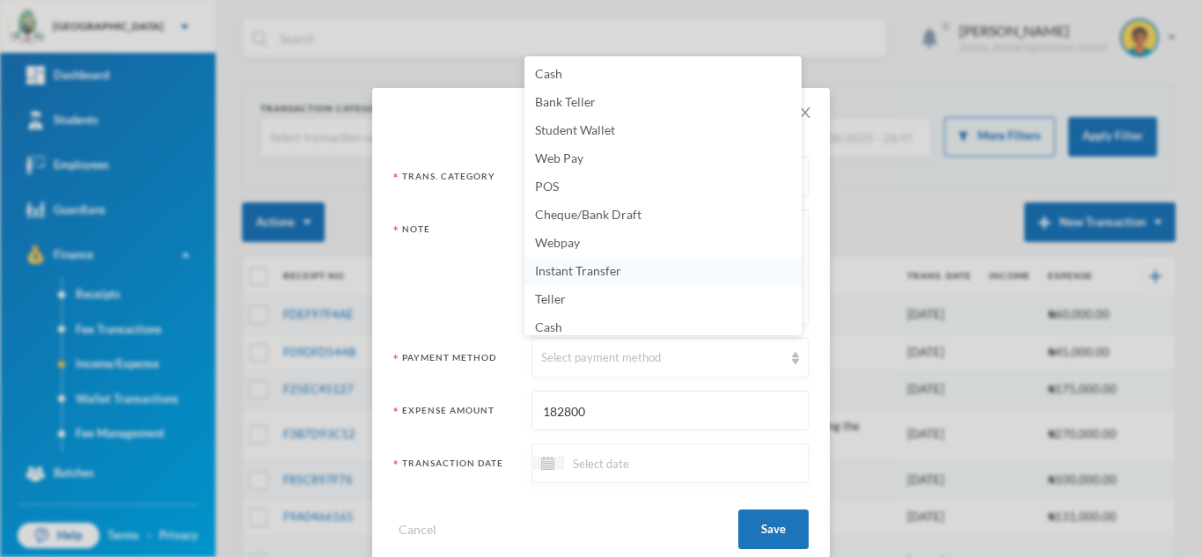
click at [594, 274] on span "Instant Transfer" at bounding box center [578, 270] width 86 height 15
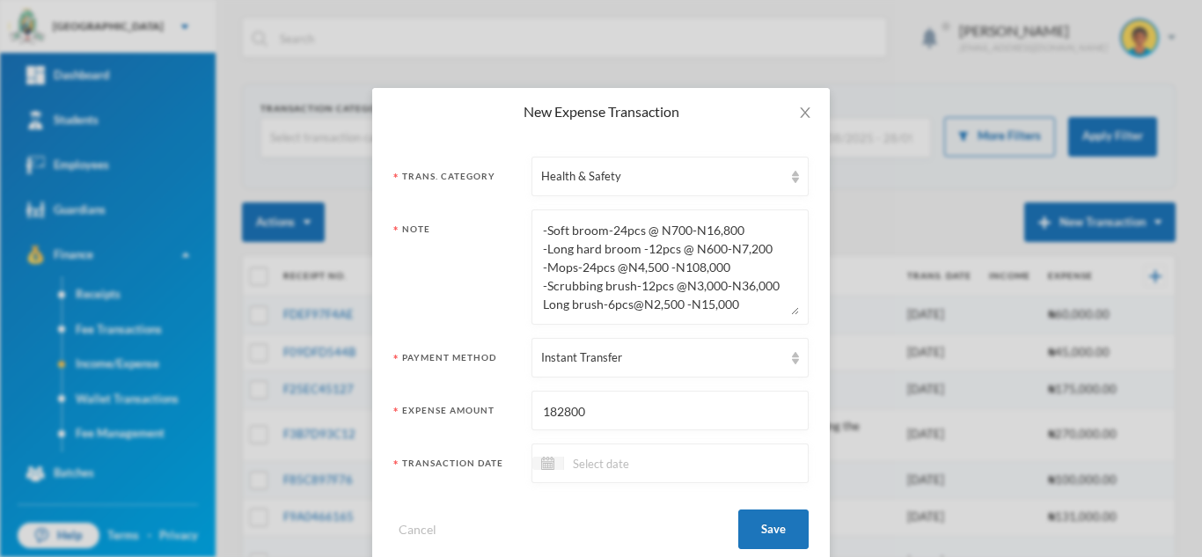
scroll to position [34, 0]
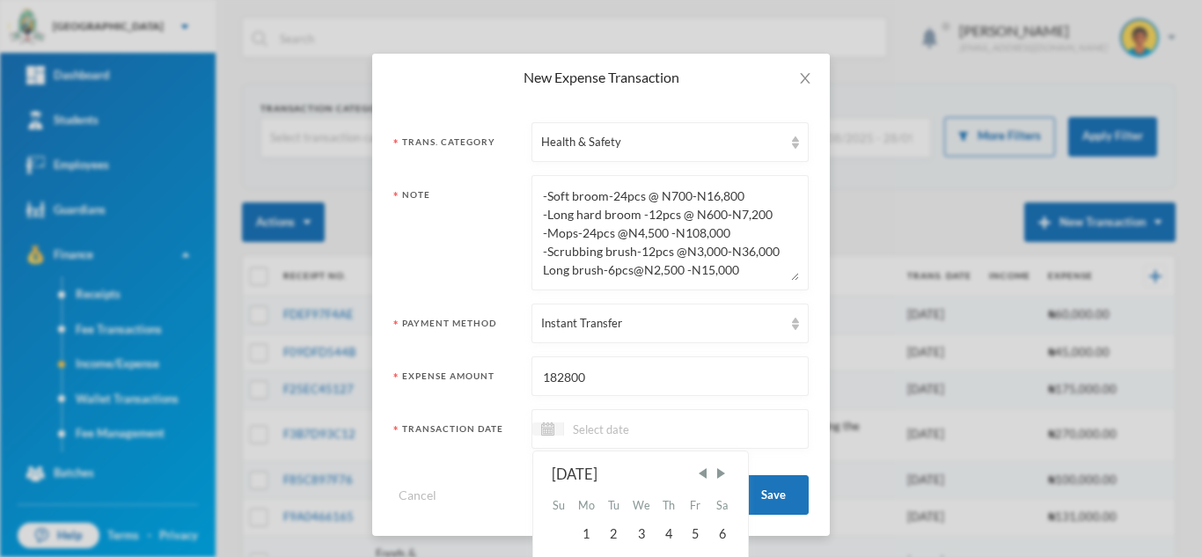
click at [590, 421] on input at bounding box center [638, 429] width 148 height 20
click at [585, 535] on div "1" at bounding box center [586, 534] width 28 height 28
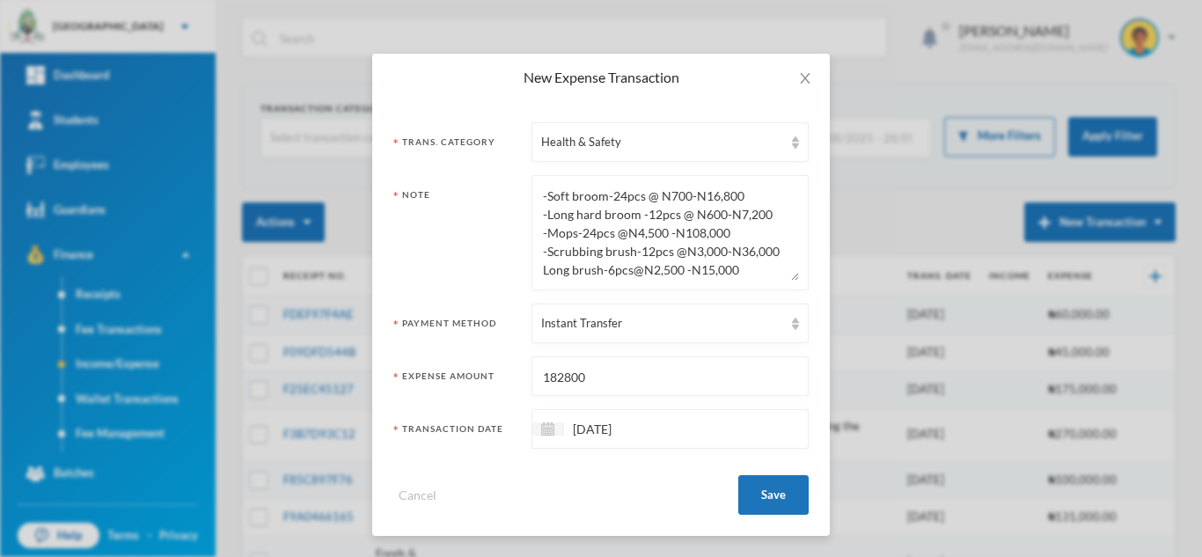
click at [580, 435] on input "01/09/2025" at bounding box center [638, 429] width 148 height 20
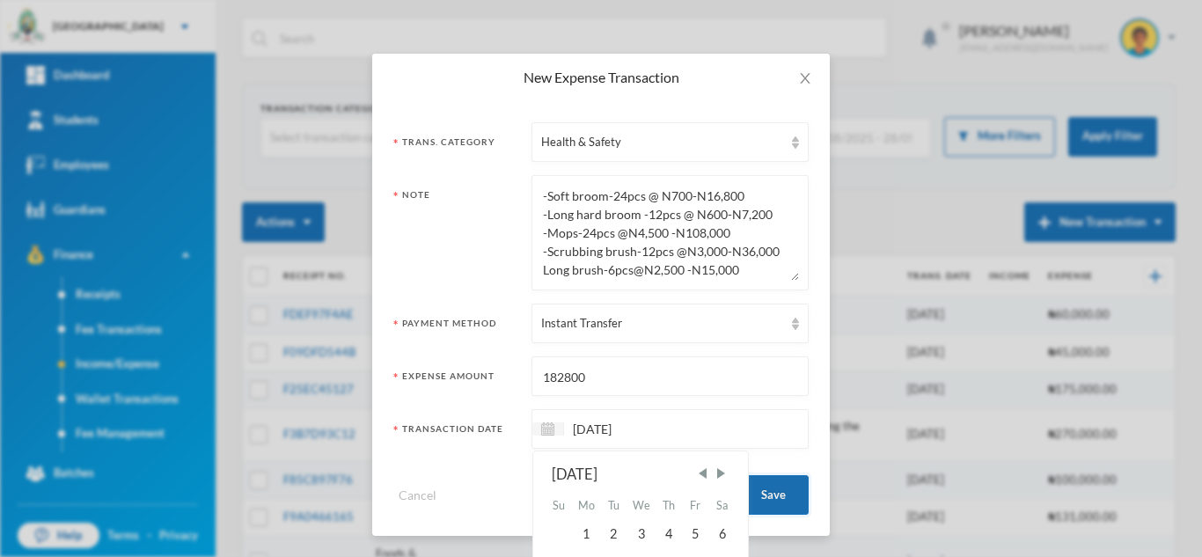
type input "19/09/2025"
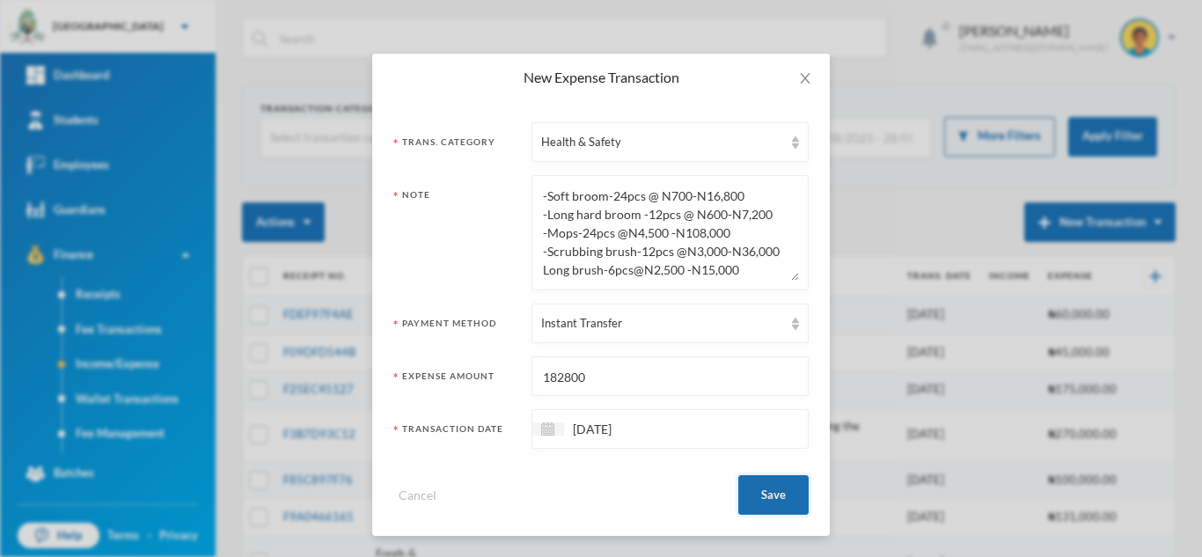
click at [767, 489] on button "Save" at bounding box center [773, 495] width 70 height 40
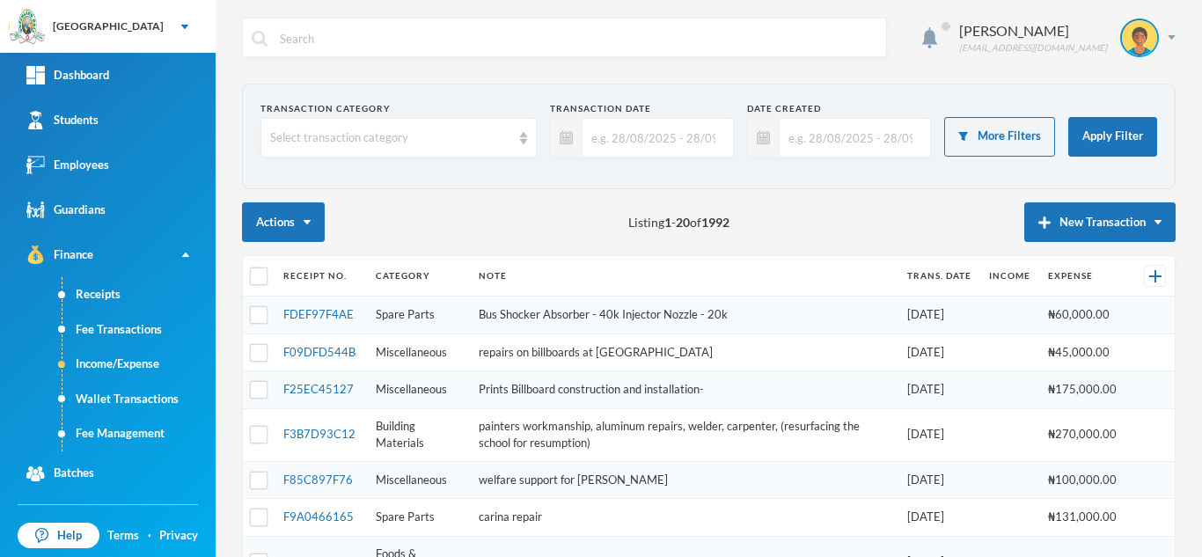
scroll to position [0, 0]
click at [1087, 212] on button "New Transaction" at bounding box center [1099, 222] width 151 height 40
click at [1084, 225] on button "New Transaction" at bounding box center [1099, 222] width 151 height 40
click at [1087, 273] on button "Expense" at bounding box center [1116, 280] width 70 height 32
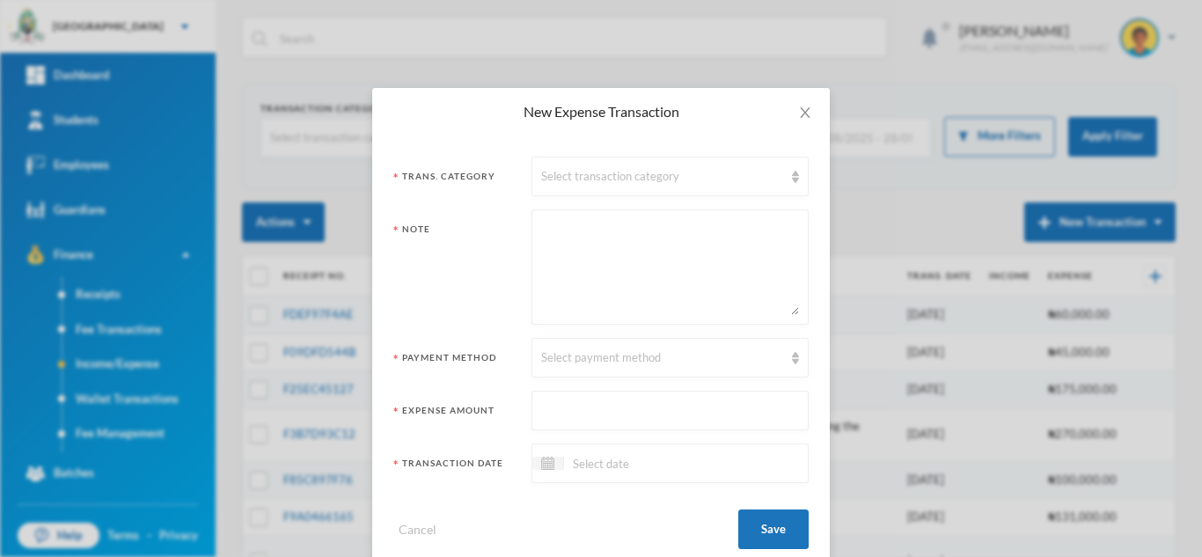
click at [598, 222] on textarea at bounding box center [670, 267] width 258 height 96
paste textarea ". Bus repairs -hub- 60,000 -welding of silencer -5,000"
click at [591, 180] on div "Select transaction category" at bounding box center [662, 177] width 242 height 18
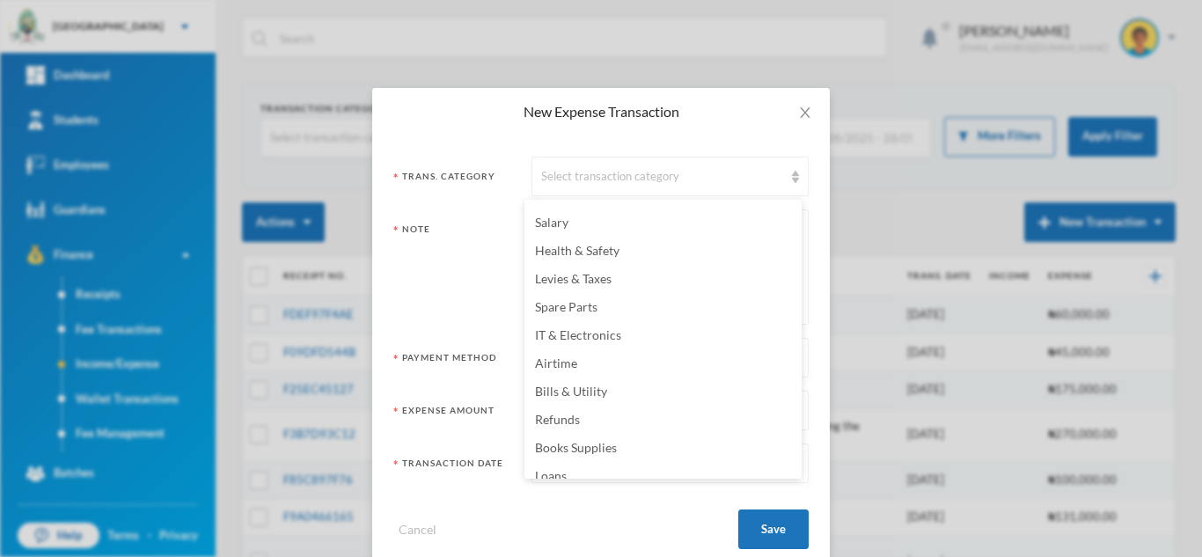
scroll to position [194, 0]
click at [633, 306] on li "Spare Parts" at bounding box center [662, 305] width 277 height 28
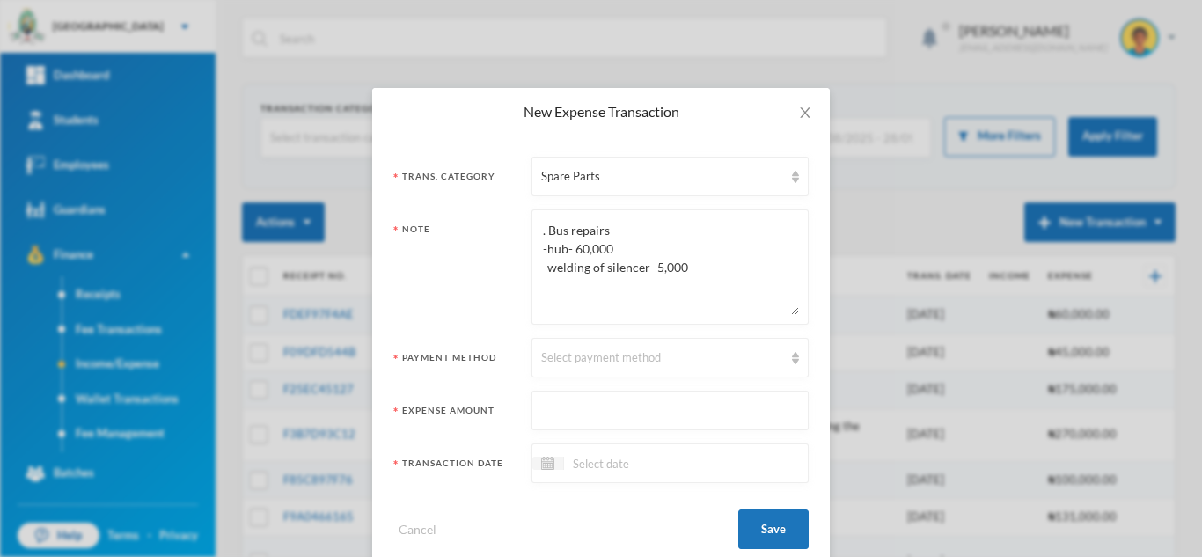
drag, startPoint x: 600, startPoint y: 224, endPoint x: 427, endPoint y: 234, distance: 173.6
click at [427, 234] on div "Note . Bus repairs -hub- 60,000 -welding of silencer -5,000" at bounding box center [600, 266] width 415 height 115
type textarea "-hub- 60,000 -welding of silencer -5,000"
click at [569, 362] on div "Select payment method" at bounding box center [662, 358] width 242 height 18
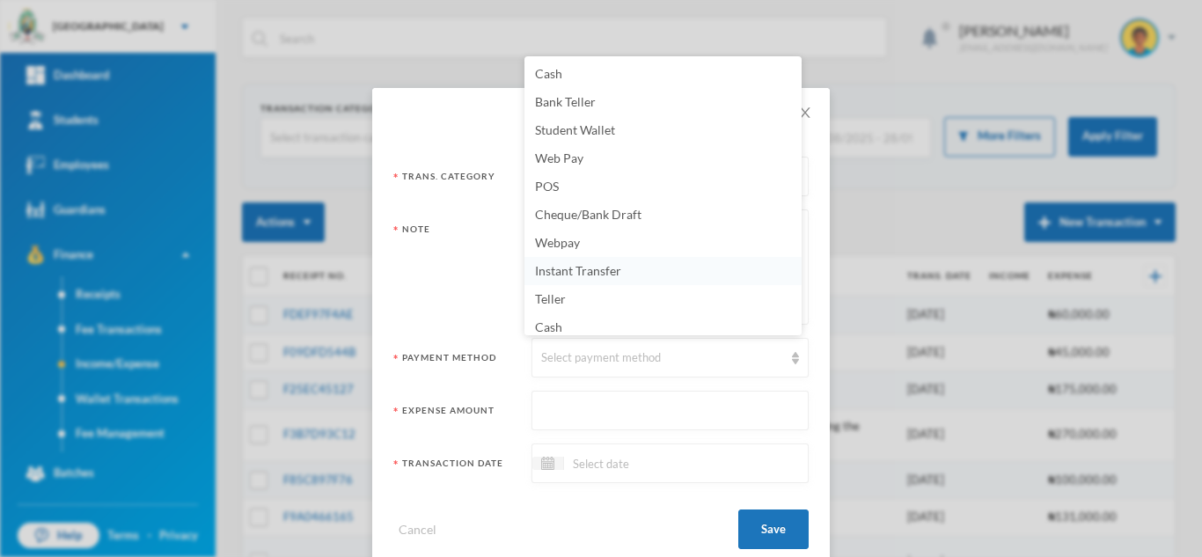
click at [571, 274] on span "Instant Transfer" at bounding box center [578, 270] width 86 height 15
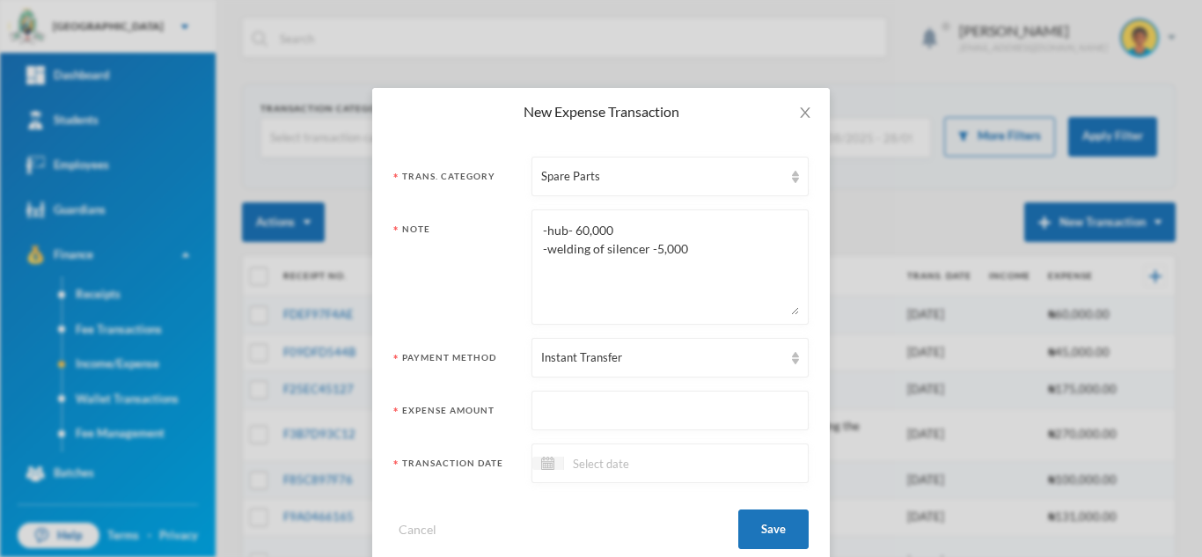
click at [580, 415] on input "text" at bounding box center [670, 411] width 258 height 40
type input "65000"
click at [624, 465] on input at bounding box center [638, 463] width 148 height 20
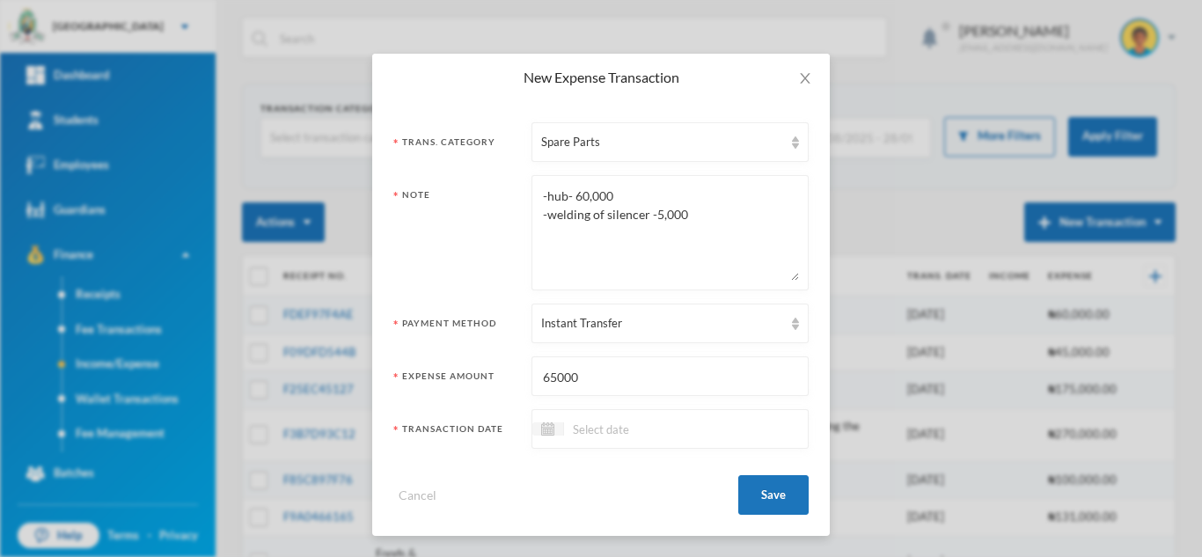
click at [596, 441] on div at bounding box center [669, 429] width 277 height 40
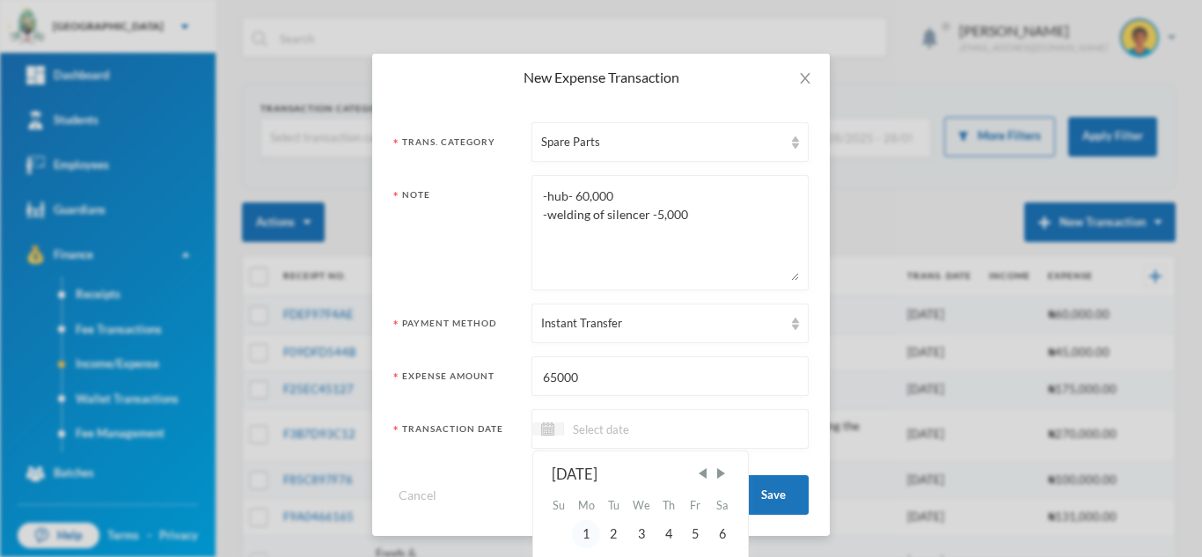
click at [587, 531] on div "1" at bounding box center [586, 534] width 28 height 28
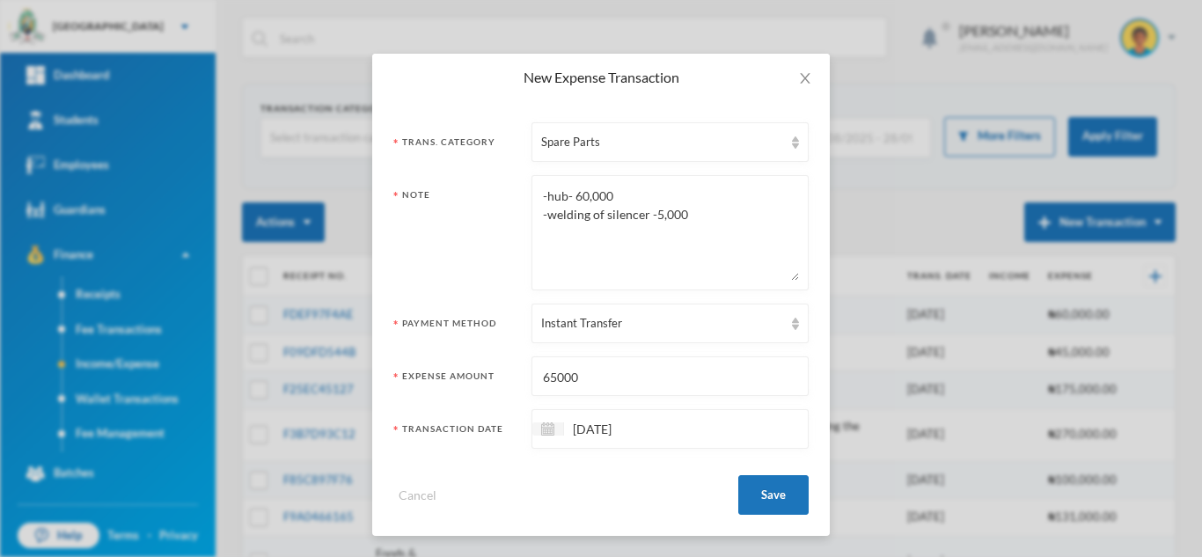
click at [581, 425] on input "01/09/2025" at bounding box center [638, 429] width 148 height 20
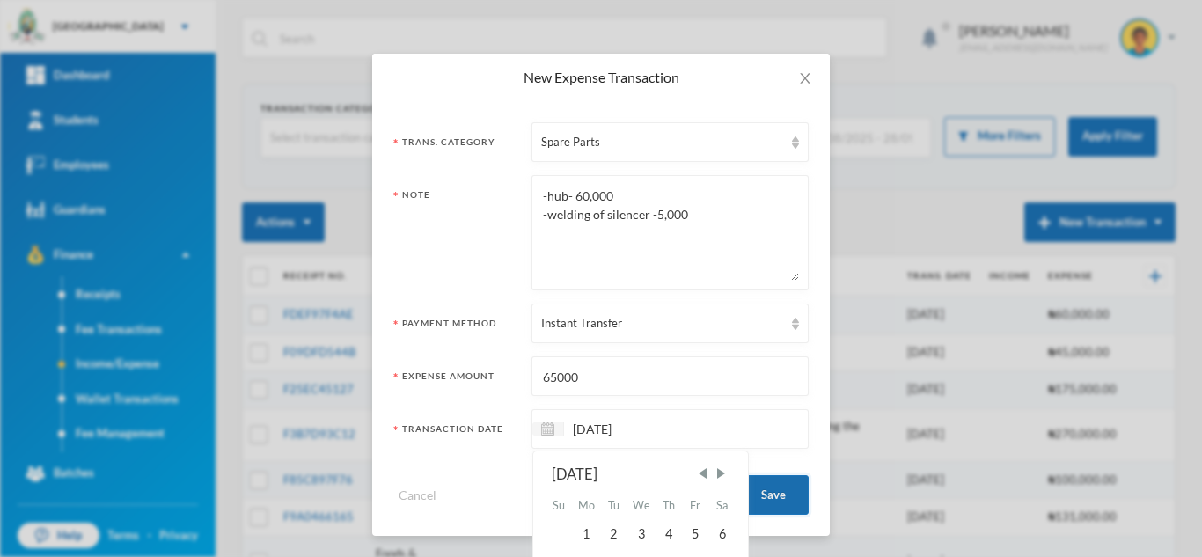
type input "19/09/2025"
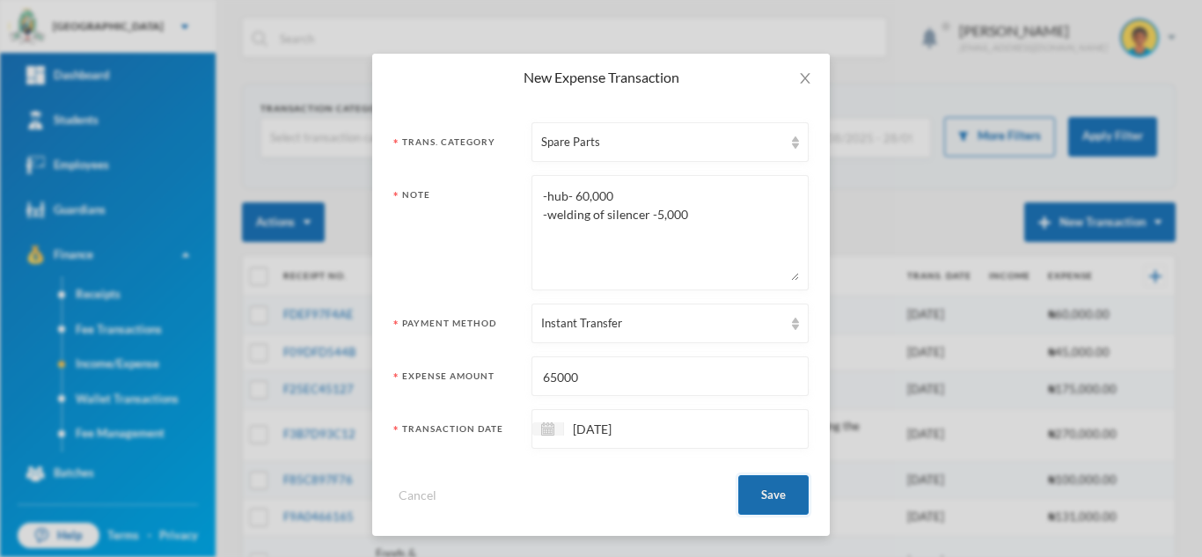
click at [783, 491] on button "Save" at bounding box center [773, 495] width 70 height 40
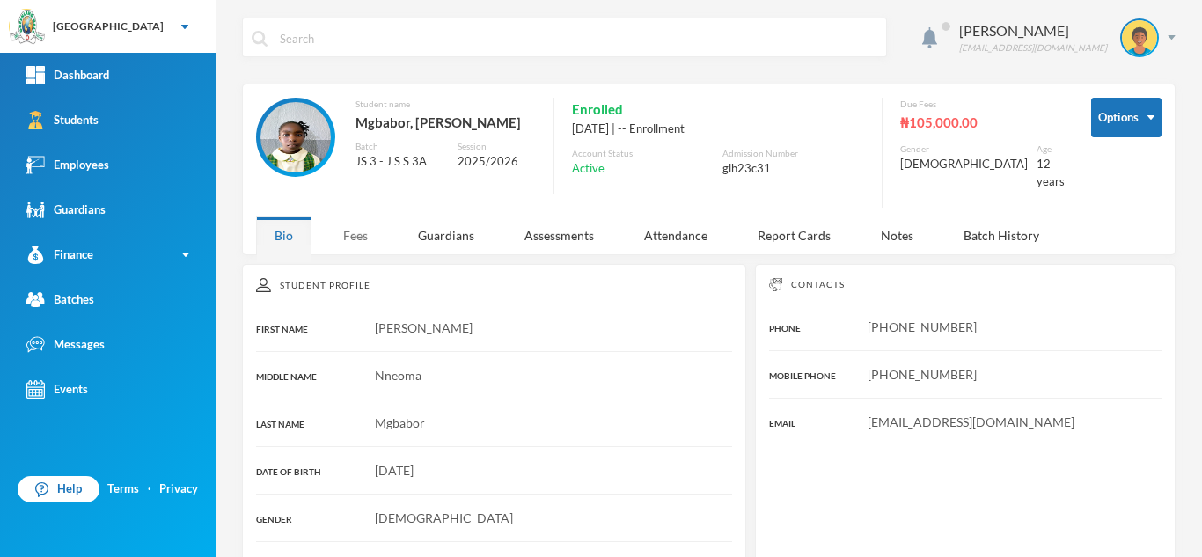
click at [356, 226] on div "Fees" at bounding box center [356, 235] width 62 height 38
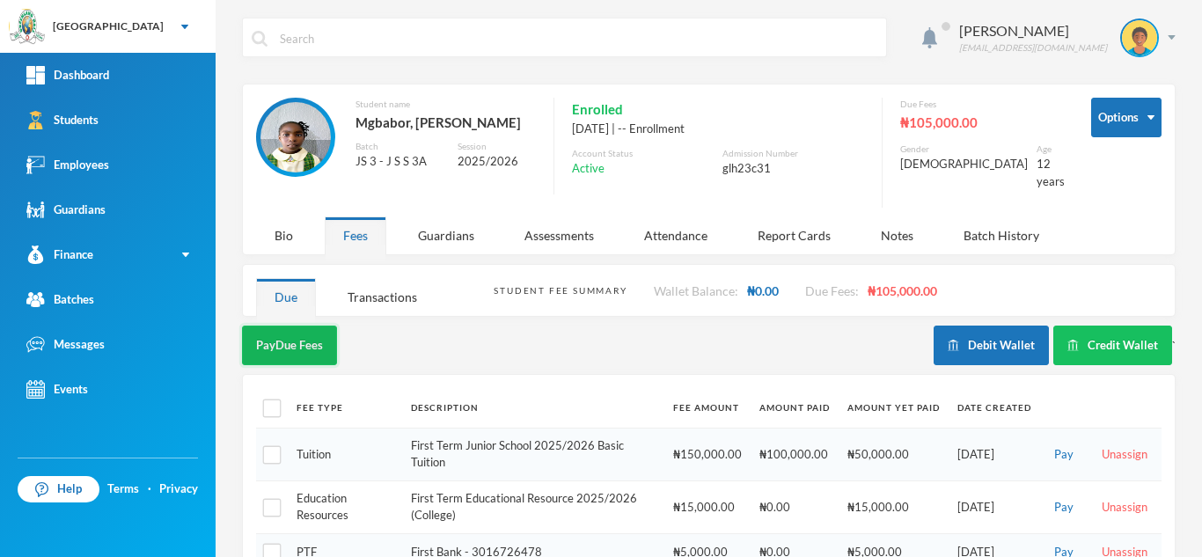
click at [277, 328] on button "Pay Due Fees" at bounding box center [289, 346] width 95 height 40
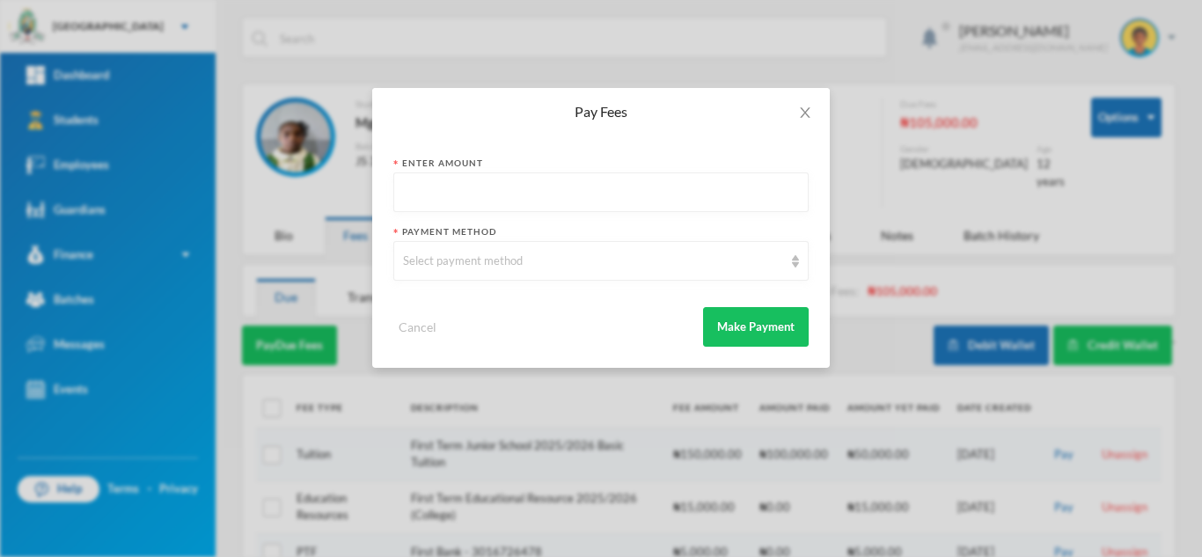
click at [429, 193] on input "text" at bounding box center [601, 193] width 396 height 40
type input "60000"
click at [433, 258] on div "Select payment method" at bounding box center [593, 261] width 380 height 18
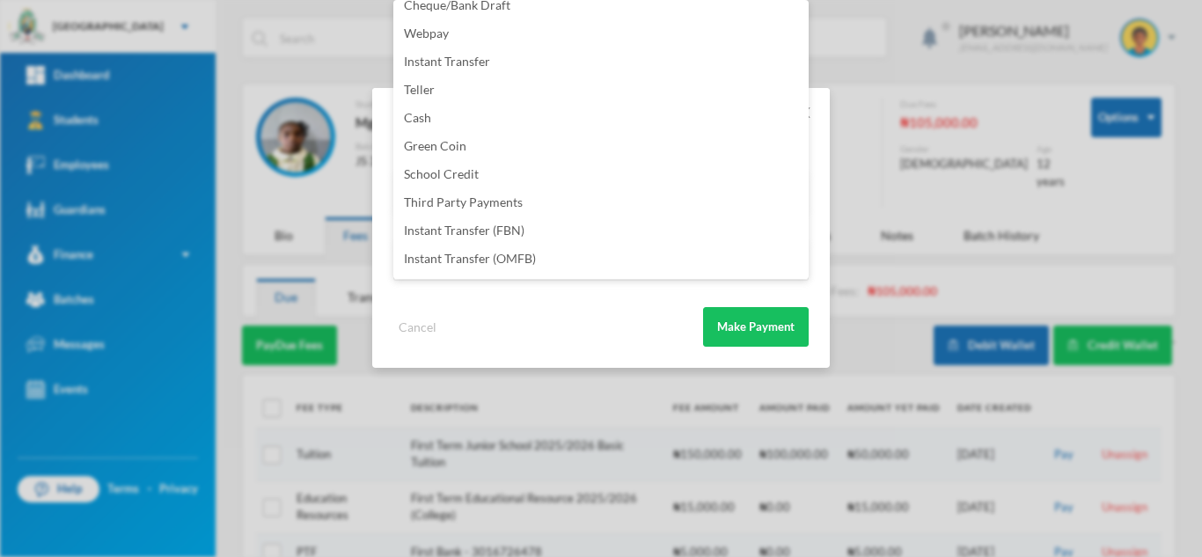
scroll to position [207, 0]
click at [486, 178] on span "Instant Transfer (FBN)" at bounding box center [464, 176] width 121 height 15
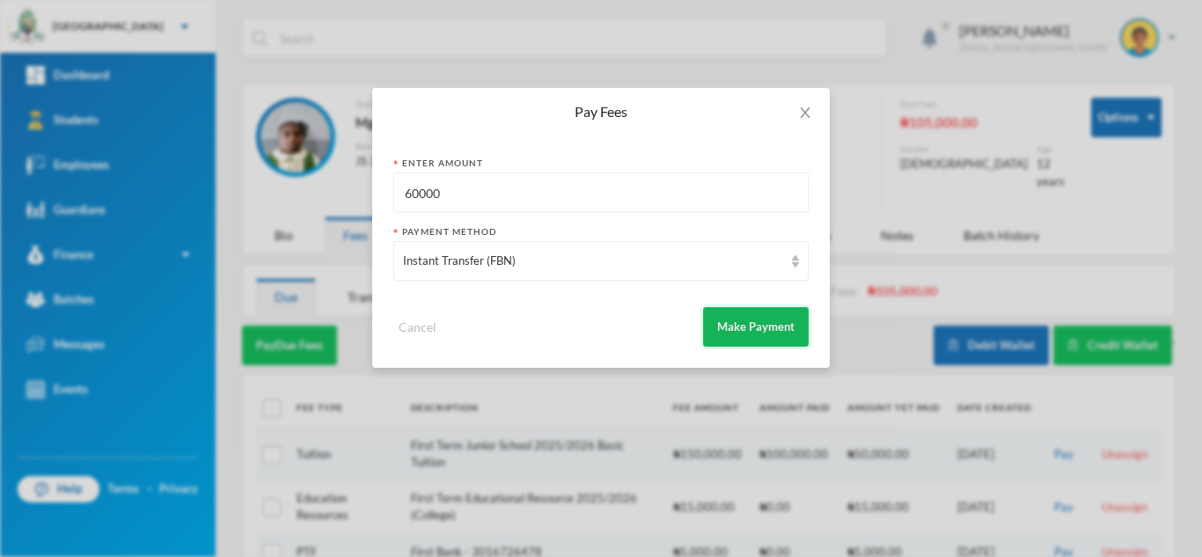
click at [757, 315] on button "Make Payment" at bounding box center [756, 327] width 106 height 40
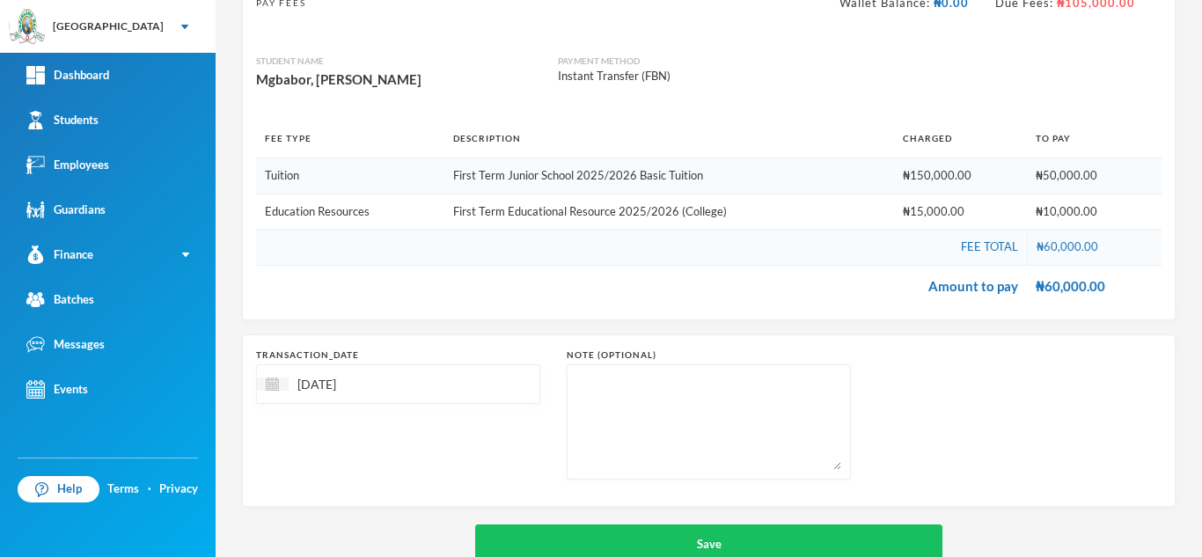
scroll to position [184, 0]
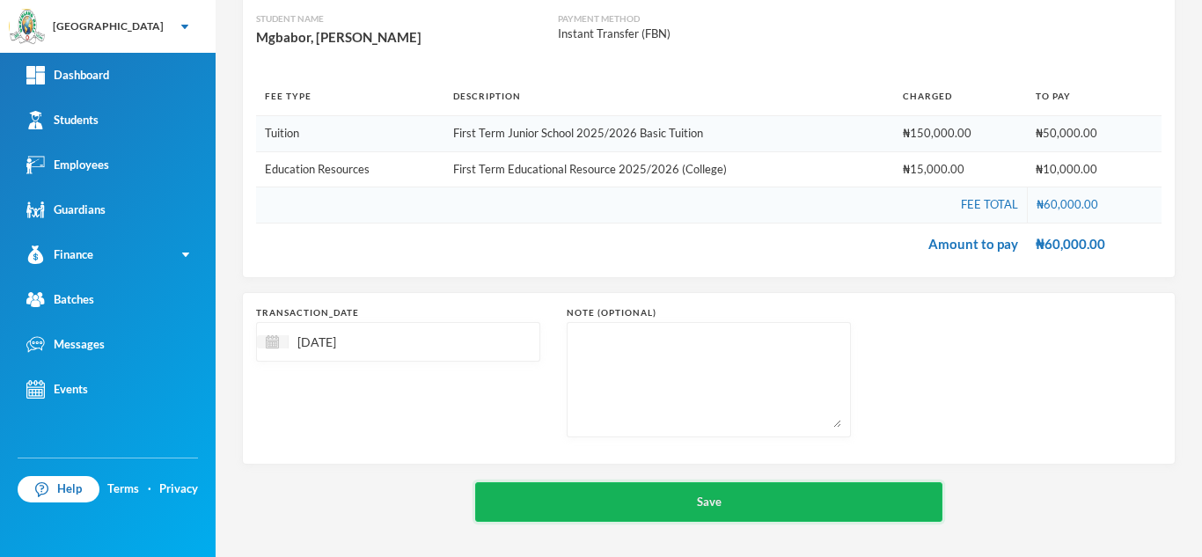
click at [613, 489] on button "Save" at bounding box center [708, 502] width 467 height 40
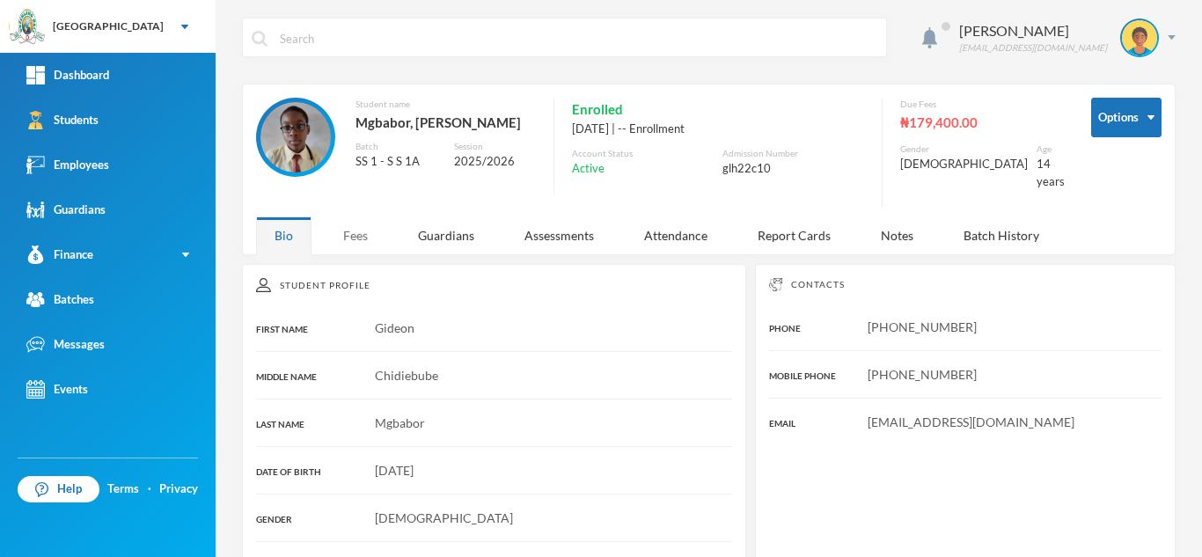
click at [361, 216] on div "Fees" at bounding box center [356, 235] width 62 height 38
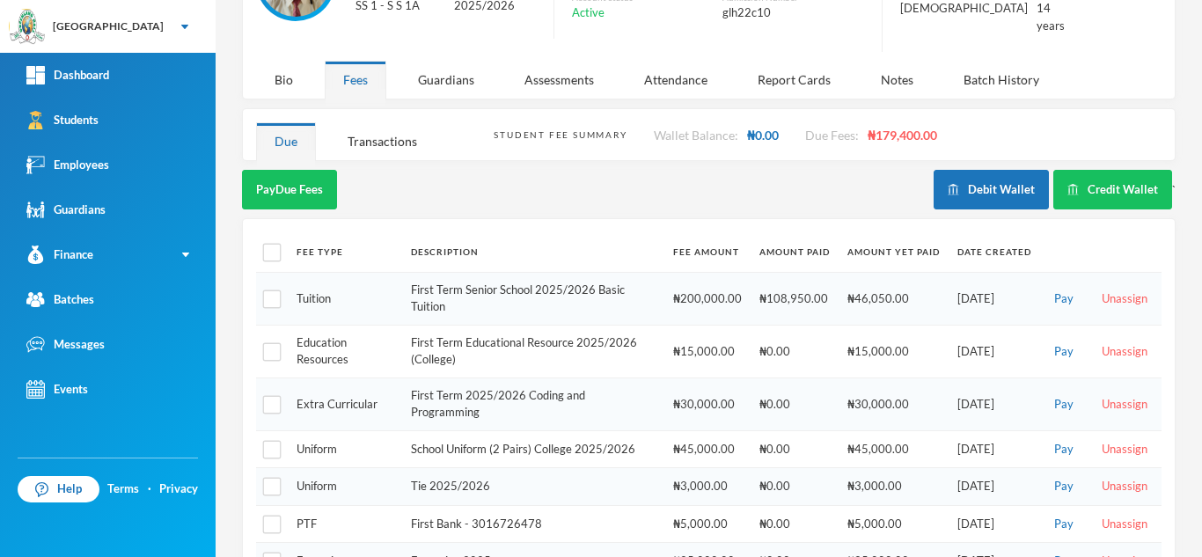
scroll to position [154, 0]
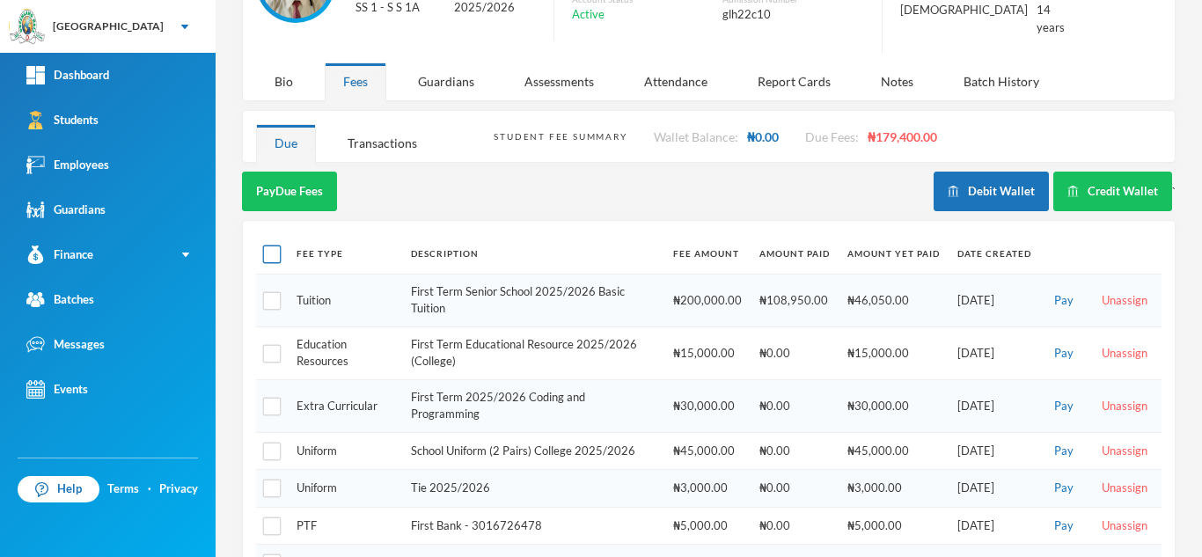
click at [274, 245] on input "checkbox" at bounding box center [272, 254] width 18 height 18
checkbox input "true"
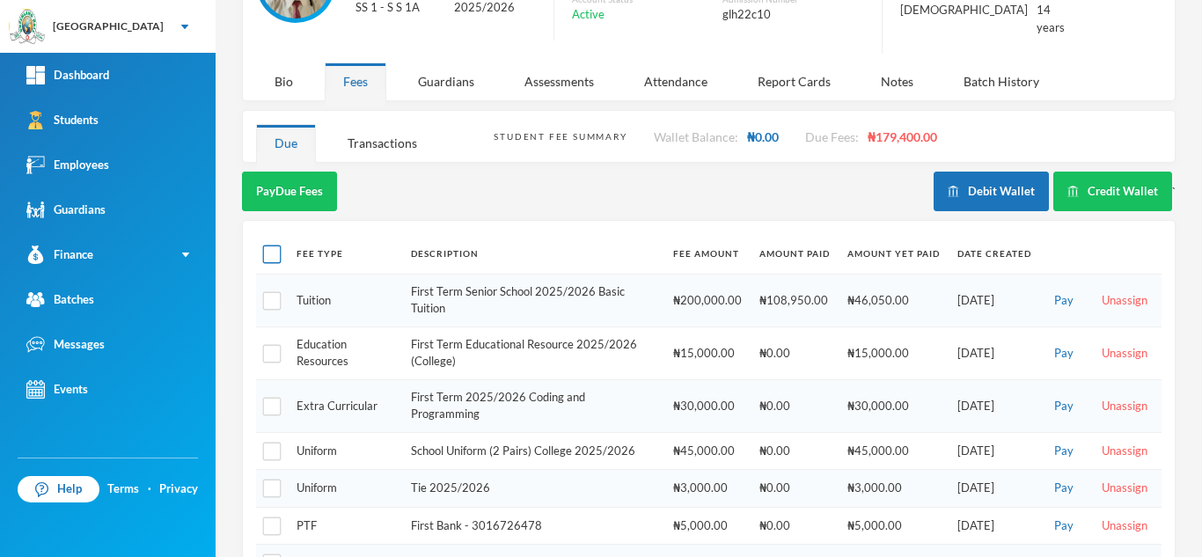
checkbox input "true"
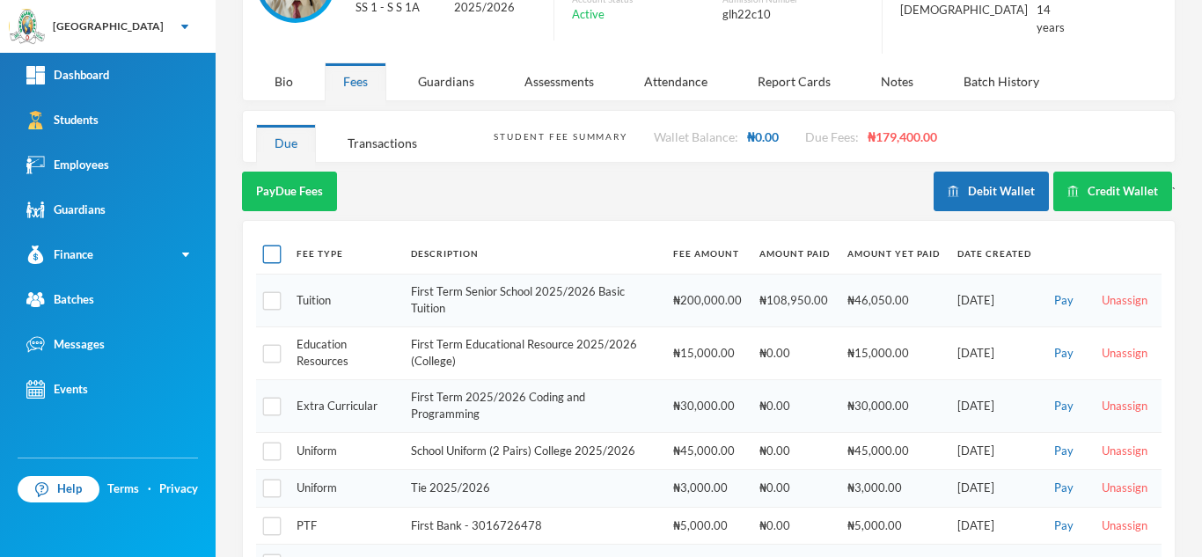
checkbox input "true"
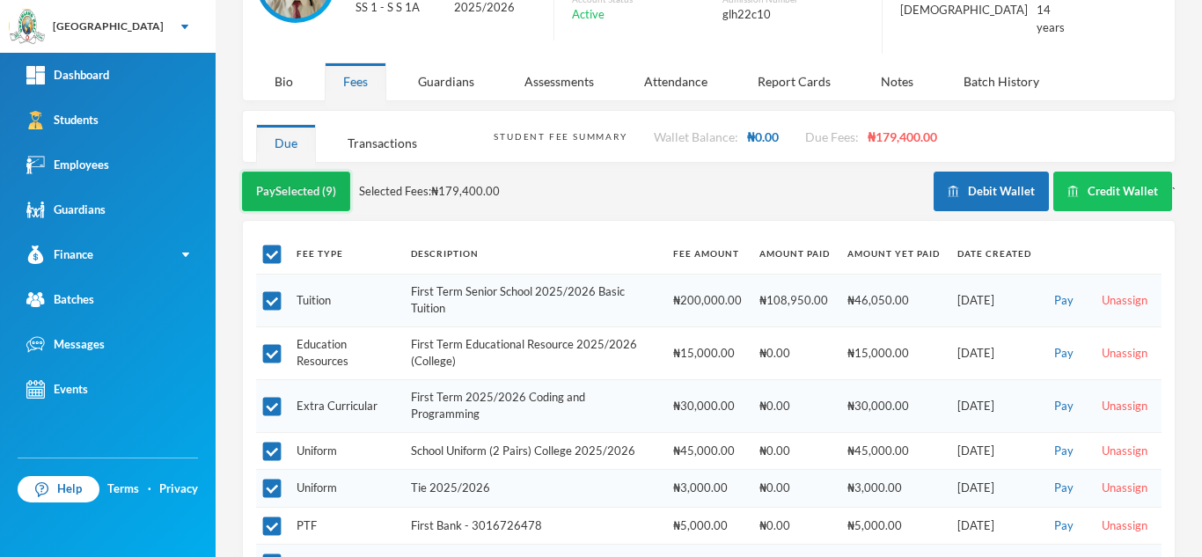
click at [279, 175] on button "Pay Selected (9)" at bounding box center [296, 192] width 108 height 40
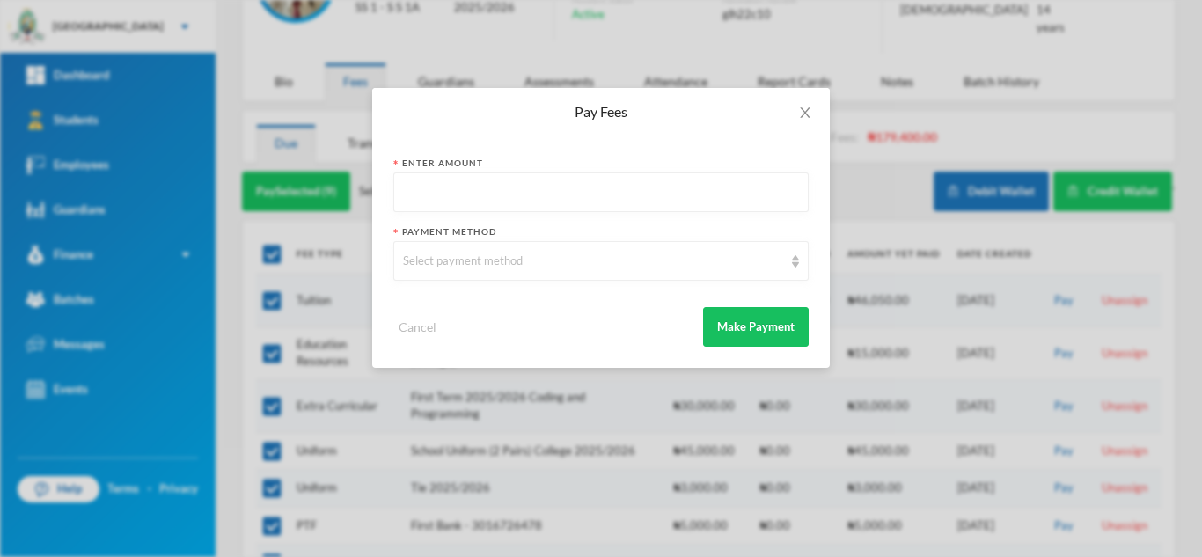
click at [417, 192] on input "text" at bounding box center [601, 193] width 396 height 40
click at [428, 196] on input "text" at bounding box center [601, 193] width 396 height 40
click at [802, 115] on icon "icon: close" at bounding box center [805, 112] width 10 height 11
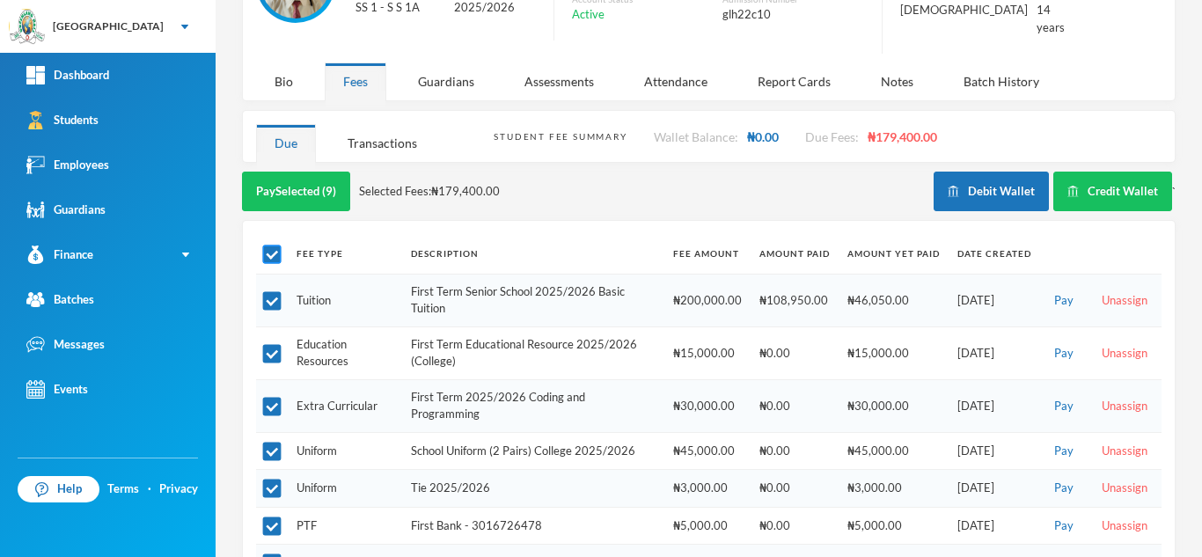
click at [274, 245] on input "checkbox" at bounding box center [272, 254] width 18 height 18
checkbox input "false"
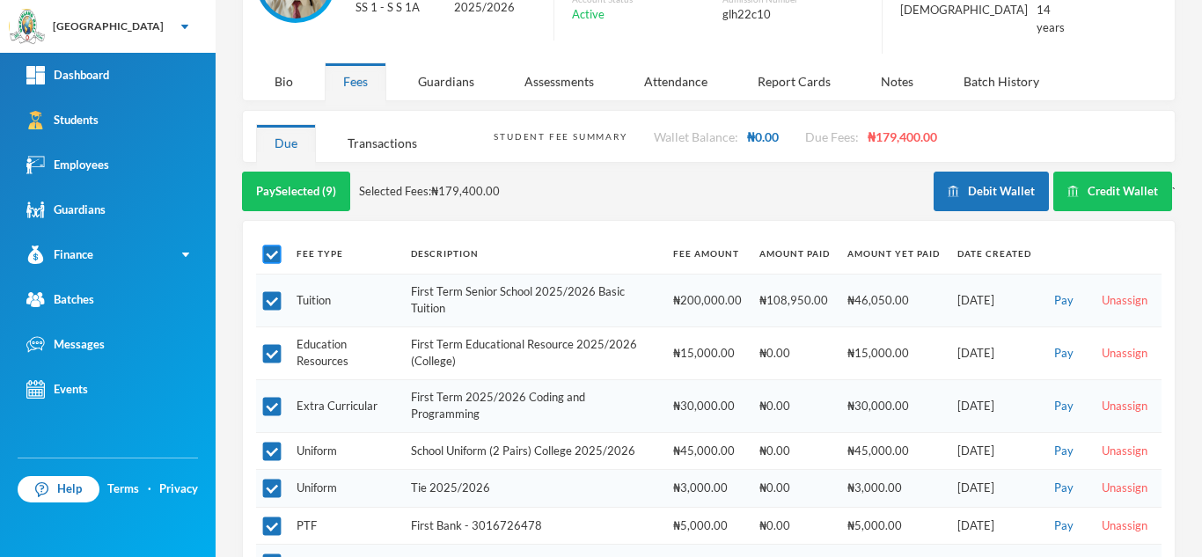
checkbox input "false"
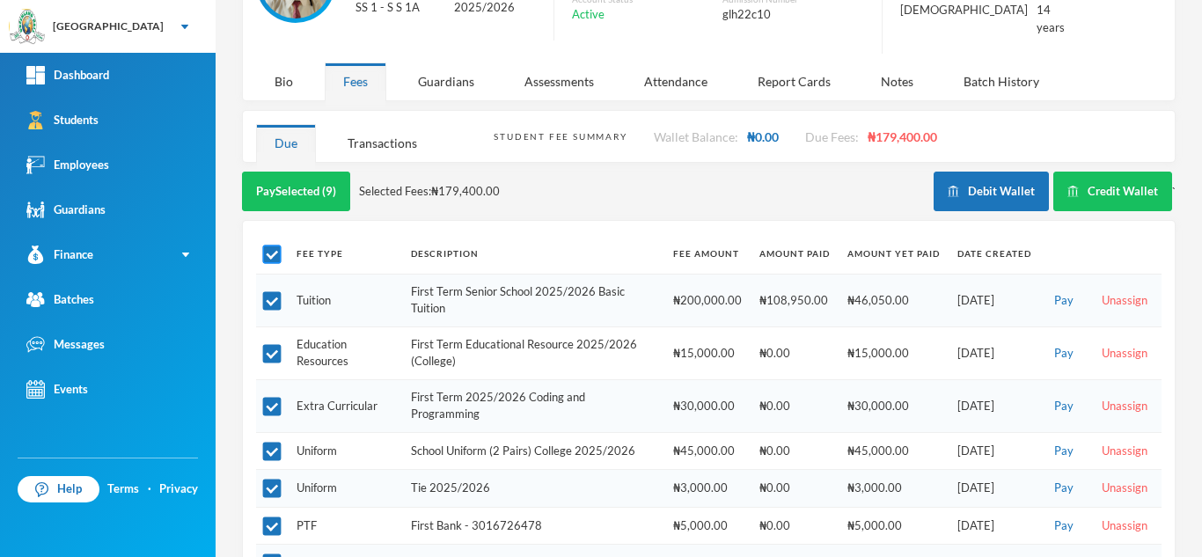
checkbox input "false"
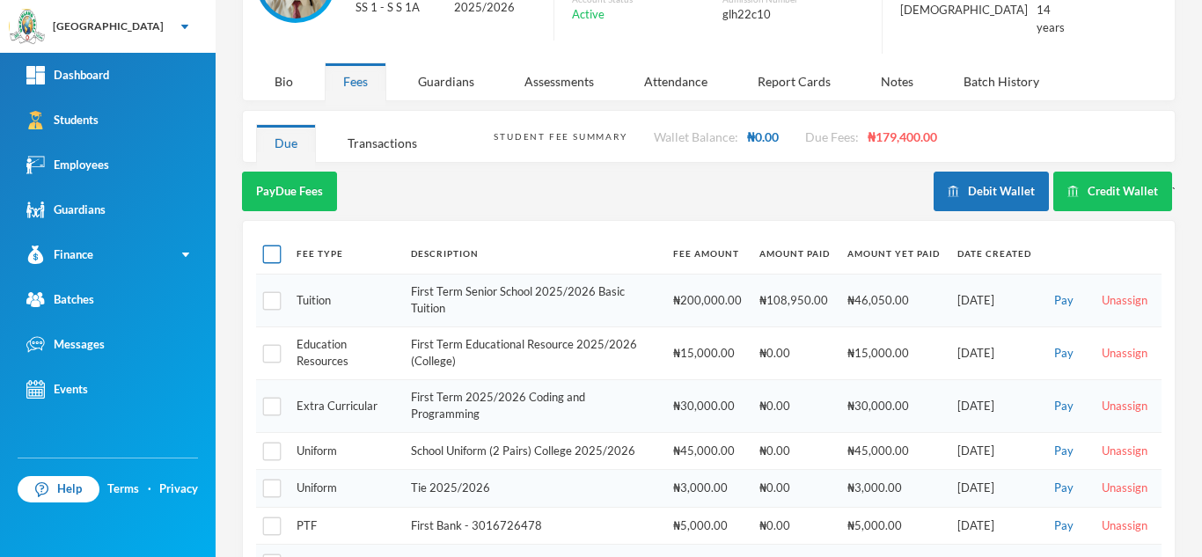
click at [274, 245] on input "checkbox" at bounding box center [272, 254] width 18 height 18
checkbox input "true"
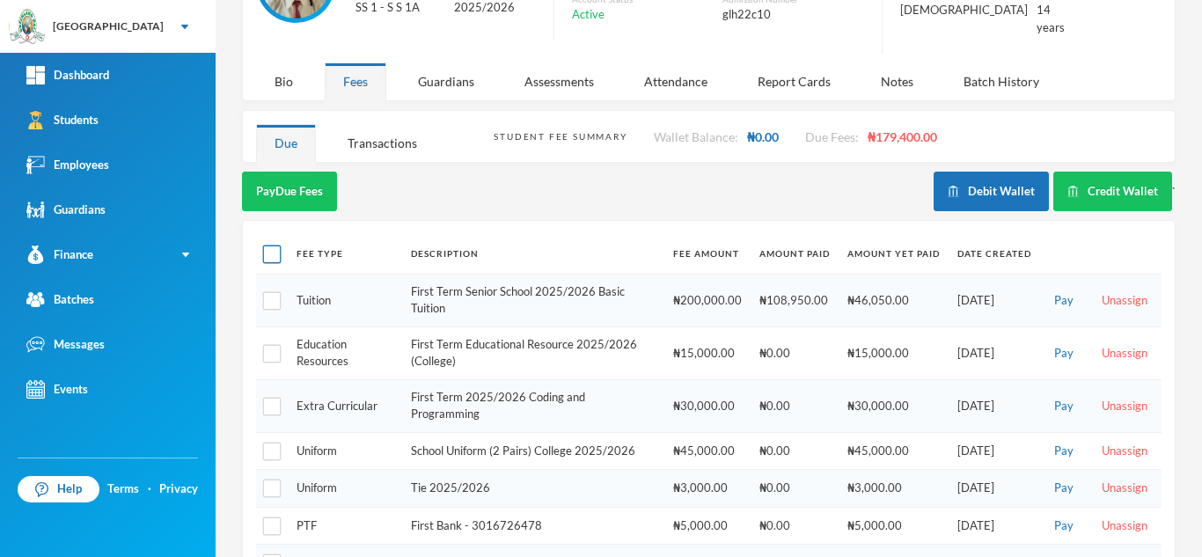
checkbox input "true"
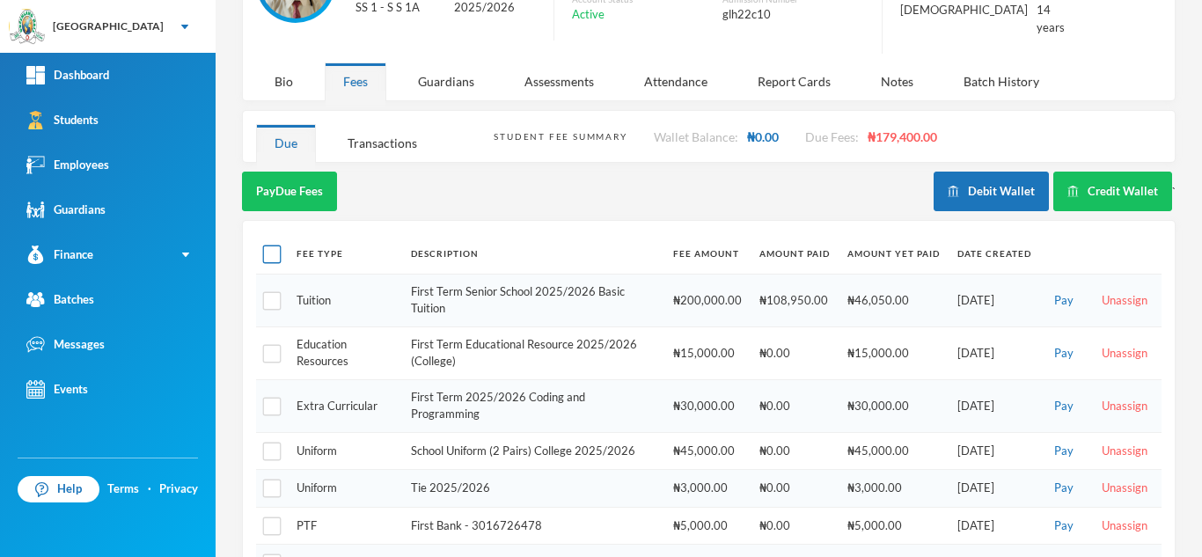
checkbox input "true"
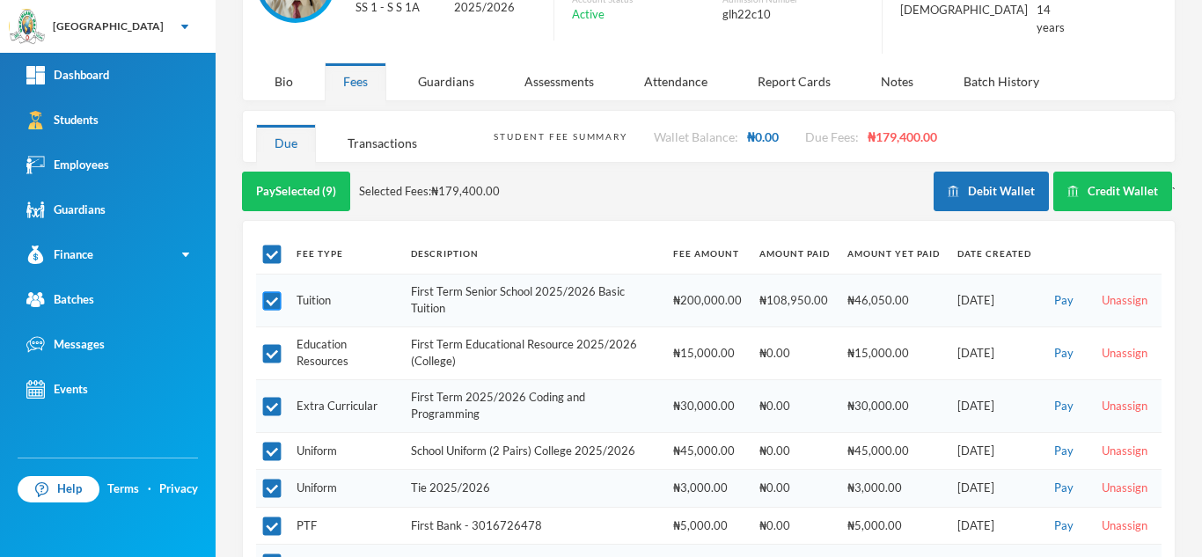
click at [273, 291] on input "checkbox" at bounding box center [272, 300] width 18 height 18
checkbox input "false"
click at [277, 245] on input "checkbox" at bounding box center [272, 254] width 18 height 18
checkbox input "true"
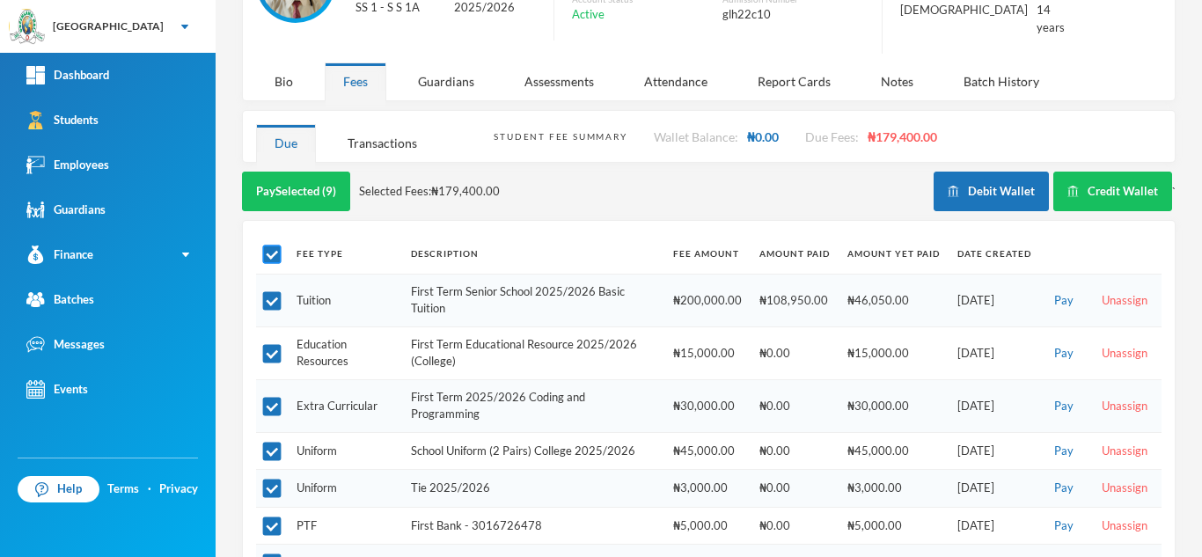
click at [277, 245] on input "checkbox" at bounding box center [272, 254] width 18 height 18
checkbox input "false"
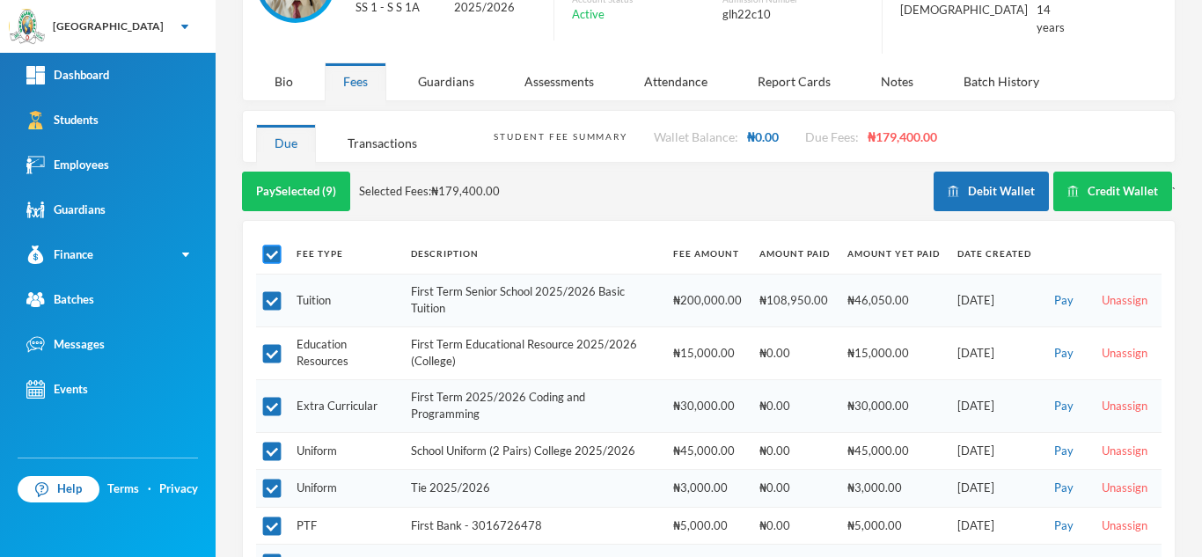
checkbox input "false"
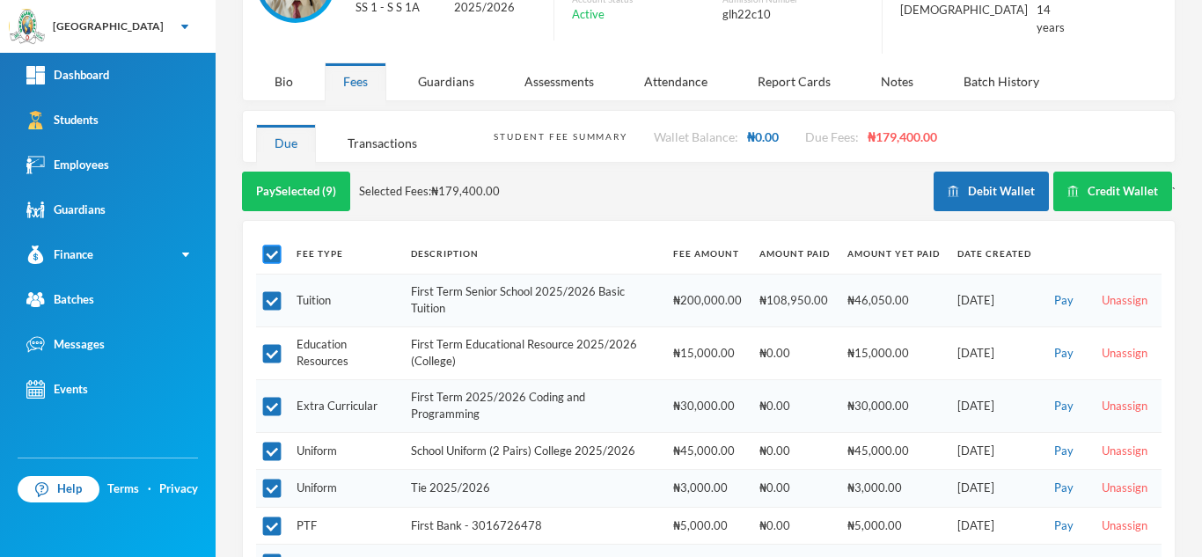
checkbox input "false"
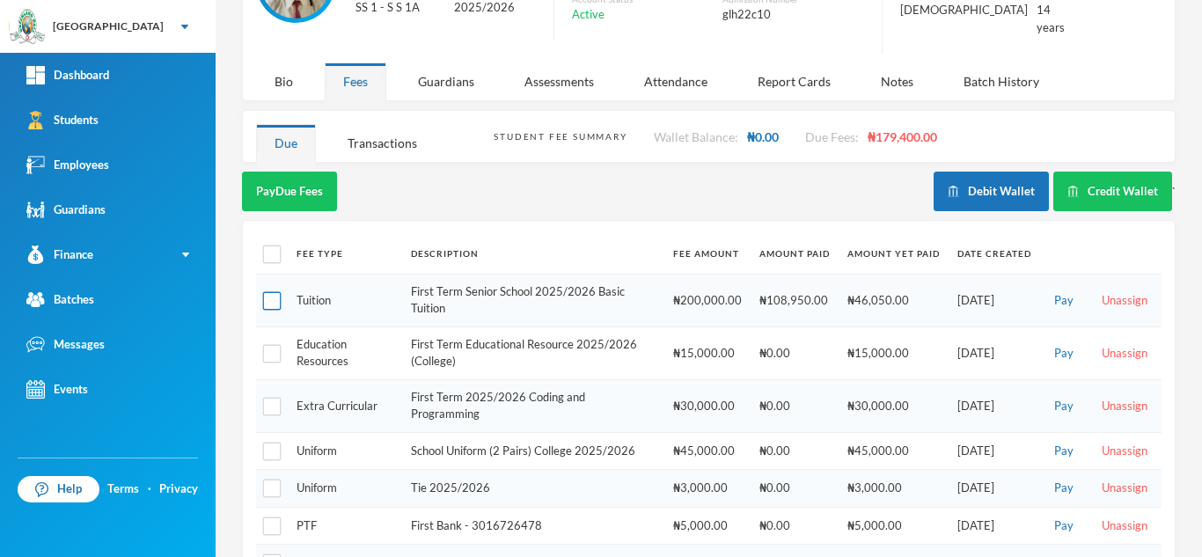
click at [277, 291] on input "checkbox" at bounding box center [272, 300] width 18 height 18
checkbox input "true"
click at [274, 344] on input "checkbox" at bounding box center [272, 353] width 18 height 18
checkbox input "true"
click at [280, 397] on input "checkbox" at bounding box center [272, 406] width 18 height 18
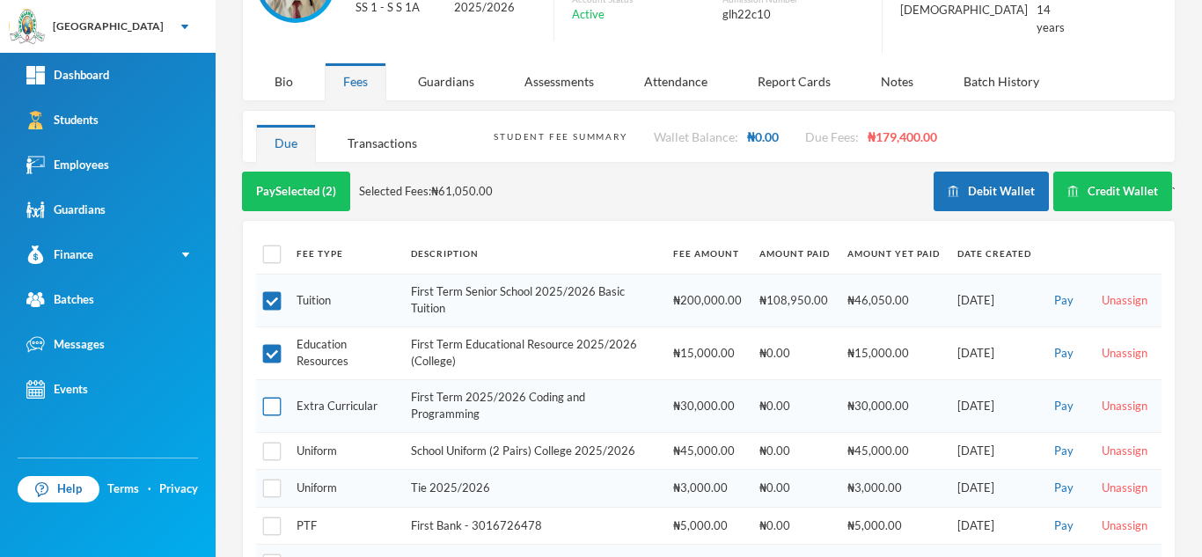
checkbox input "true"
click at [318, 178] on button "Pay Selected (3)" at bounding box center [296, 192] width 108 height 40
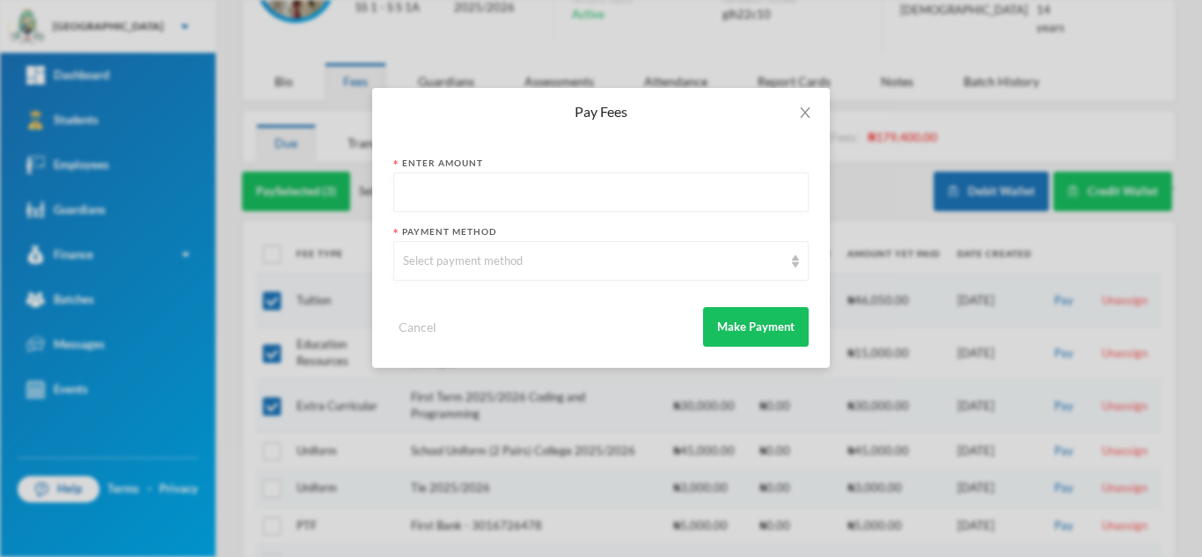
click at [509, 201] on input "text" at bounding box center [601, 193] width 396 height 40
type input "80000"
click at [490, 272] on div "Select payment method" at bounding box center [600, 261] width 415 height 40
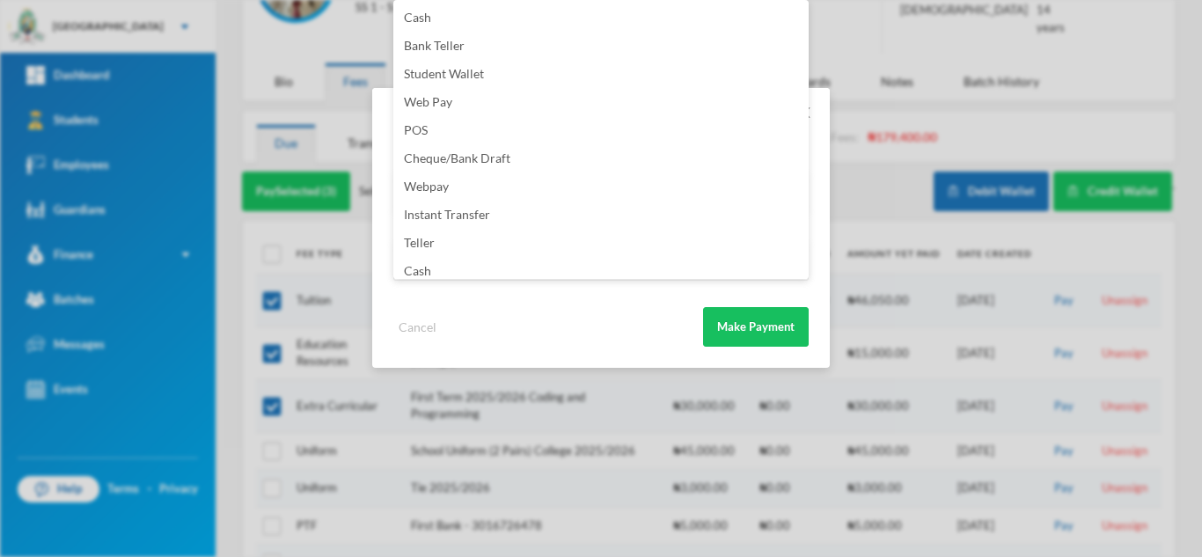
scroll to position [207, 0]
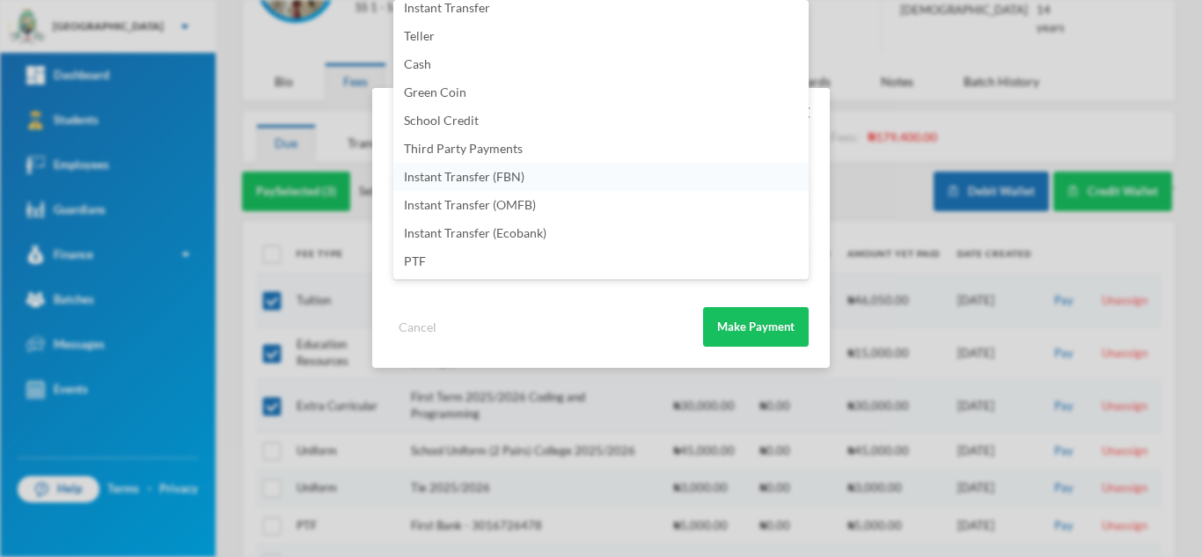
click at [600, 184] on li "Instant Transfer (FBN)" at bounding box center [600, 177] width 415 height 28
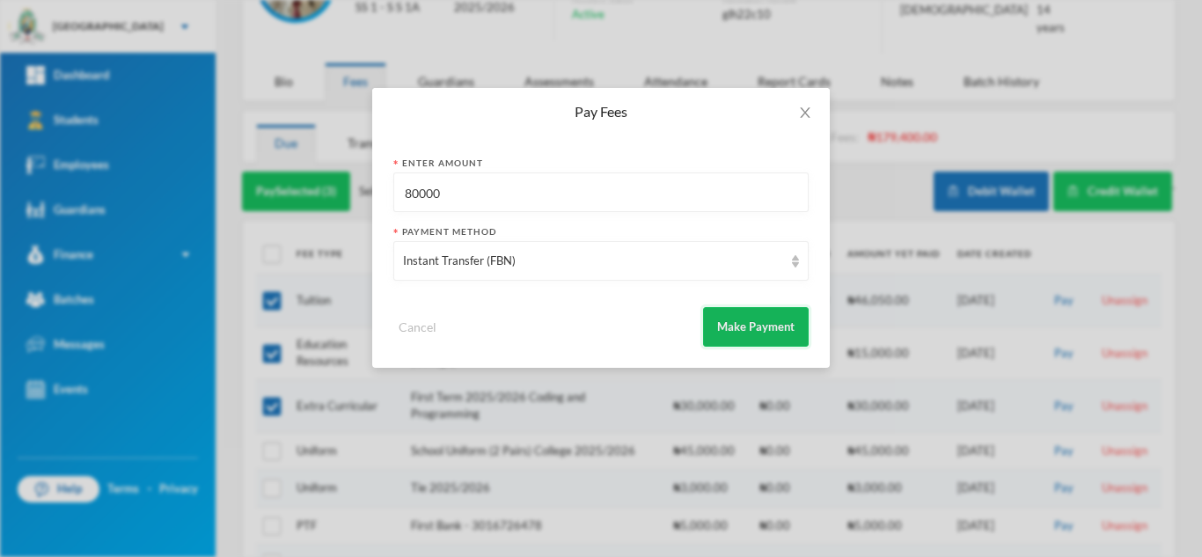
click at [749, 328] on button "Make Payment" at bounding box center [756, 327] width 106 height 40
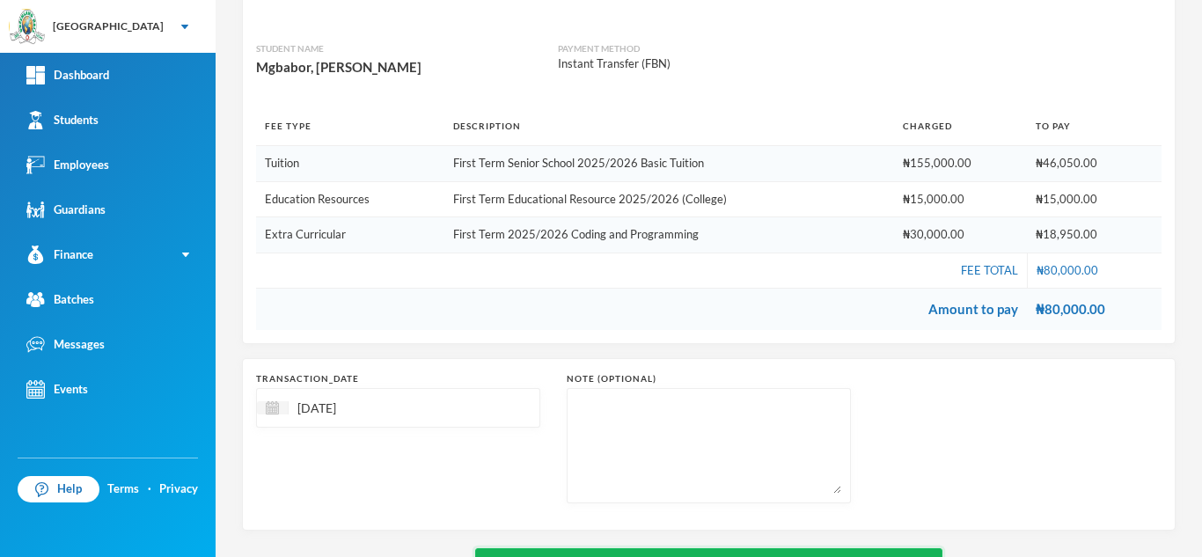
click at [674, 548] on button "Save" at bounding box center [708, 568] width 467 height 40
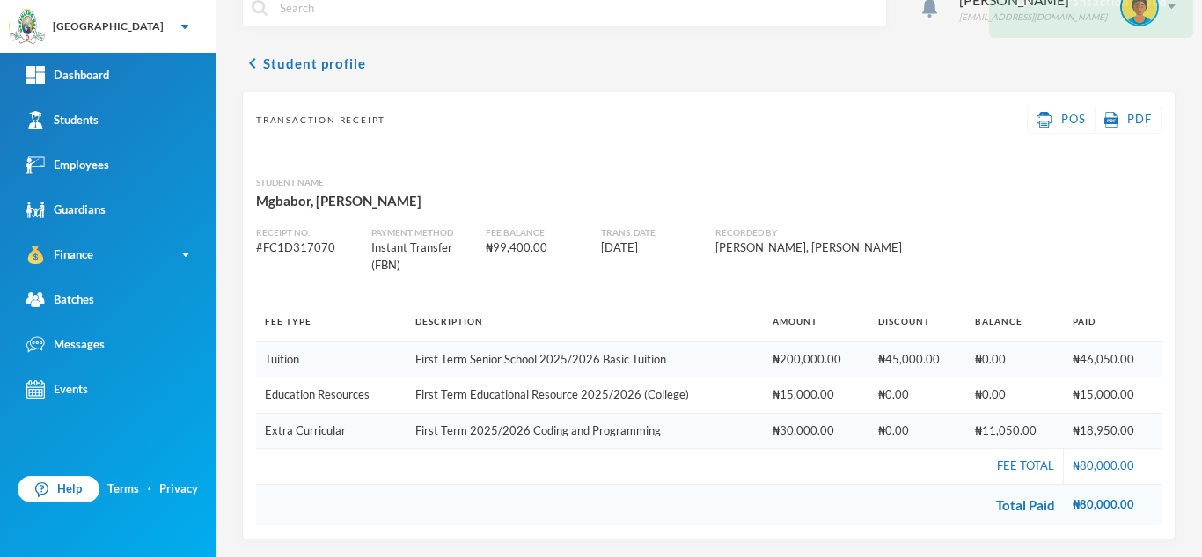
scroll to position [31, 0]
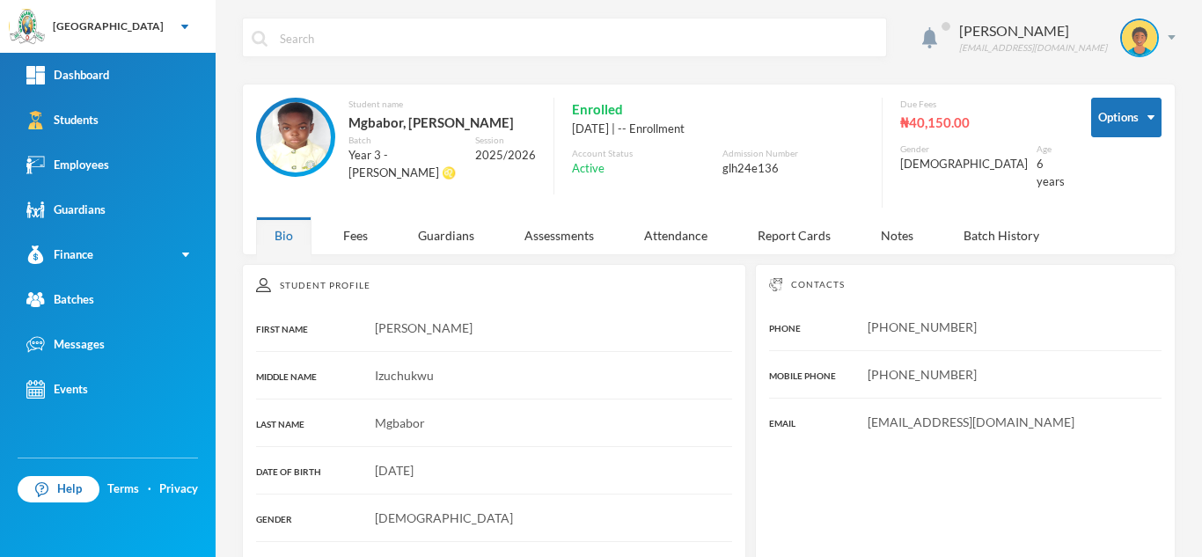
click at [384, 194] on div "Student name Mgbabor, David Izuchukwu Batch Year 3 - Leo ♌️ Session 2025/2026 E…" at bounding box center [660, 153] width 809 height 110
click at [369, 216] on div "Fees" at bounding box center [356, 235] width 62 height 38
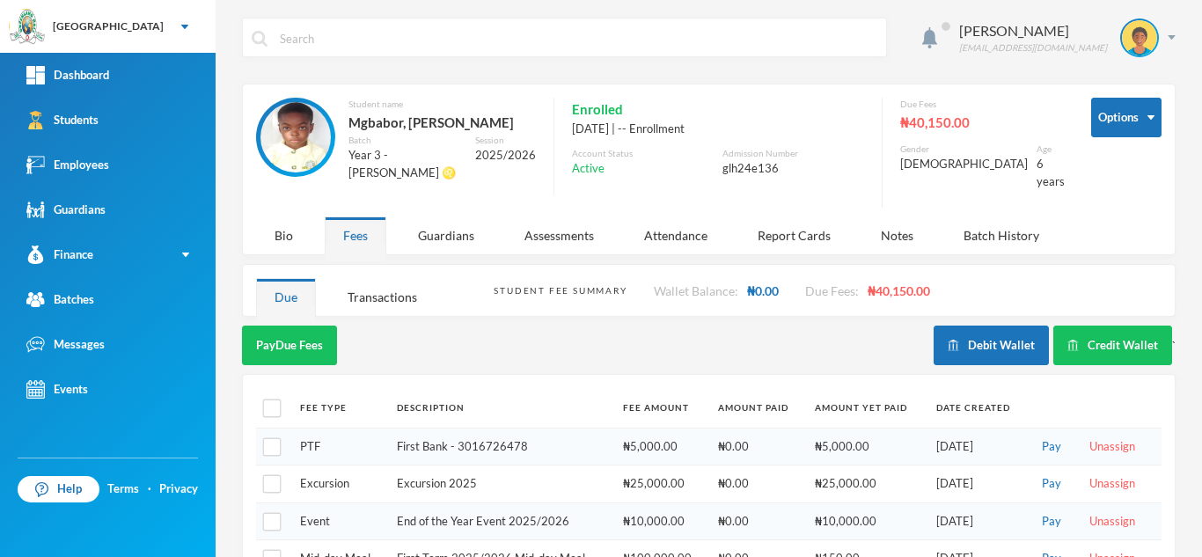
scroll to position [39, 0]
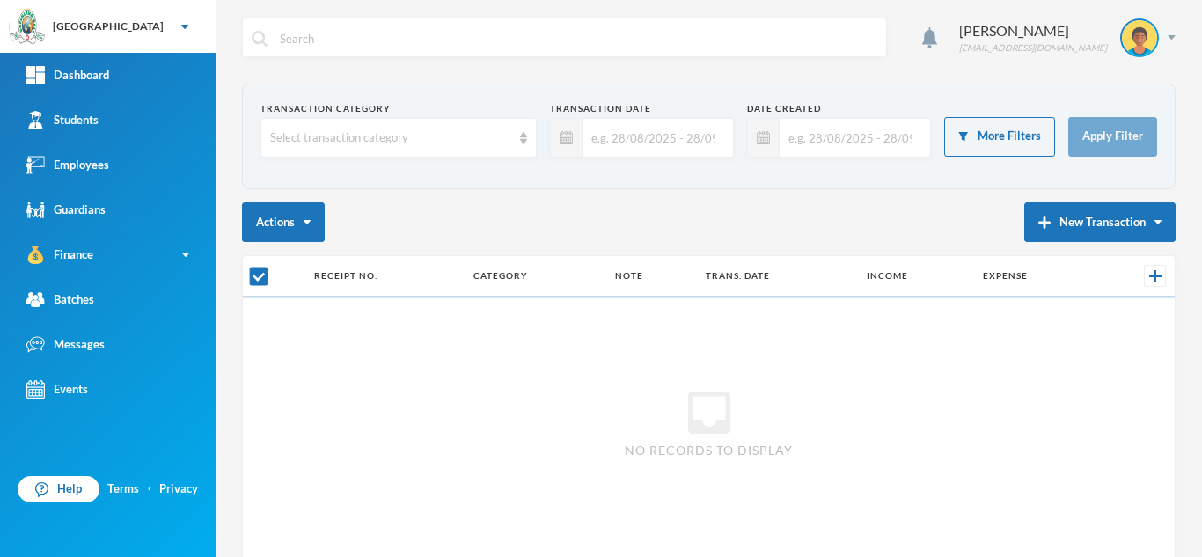
checkbox input "false"
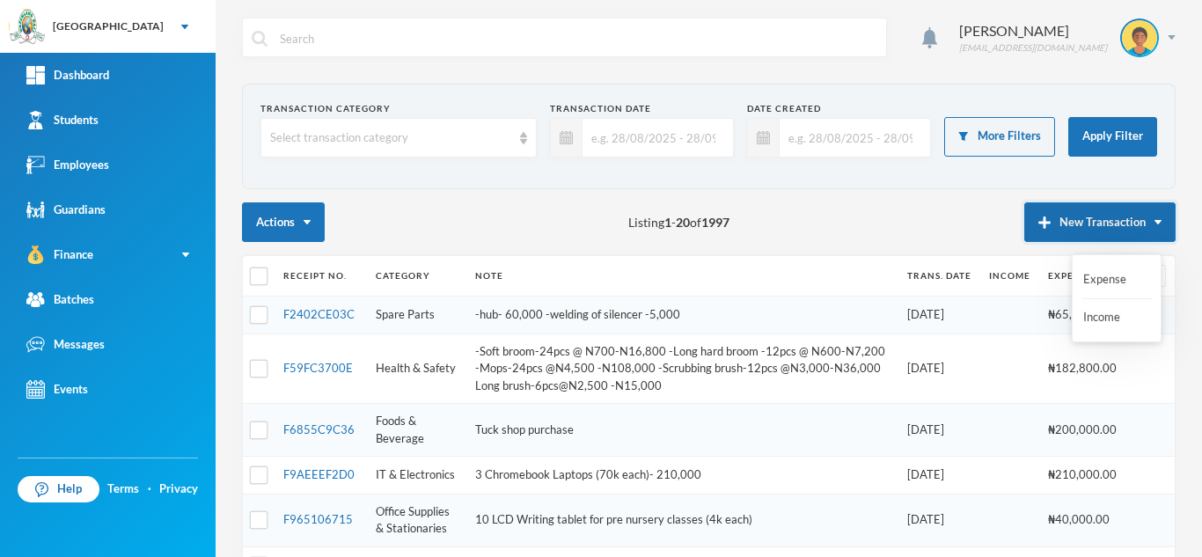
click at [1088, 215] on button "New Transaction" at bounding box center [1099, 222] width 151 height 40
click at [1089, 278] on button "Expense" at bounding box center [1116, 280] width 70 height 32
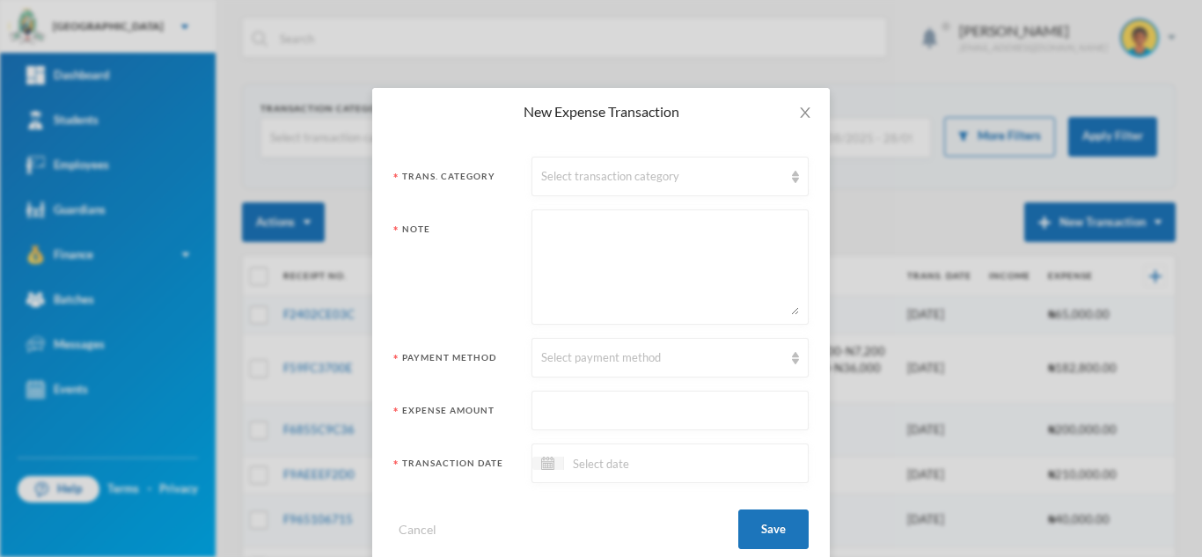
click at [587, 230] on textarea at bounding box center [670, 267] width 258 height 96
paste textarea "Nursery tables -4@55,000-"
type textarea "Nursery tables -4@55,000-"
click at [765, 410] on input "text" at bounding box center [670, 411] width 258 height 40
click at [677, 396] on input "text" at bounding box center [670, 411] width 258 height 40
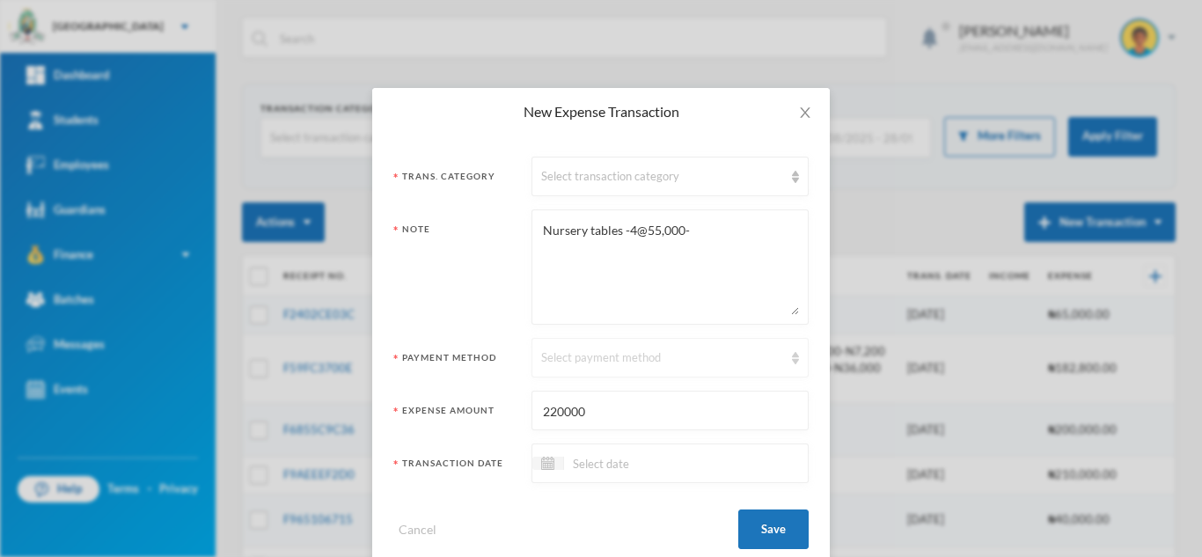
type input "220000"
click at [661, 352] on div "Select payment method" at bounding box center [662, 358] width 242 height 18
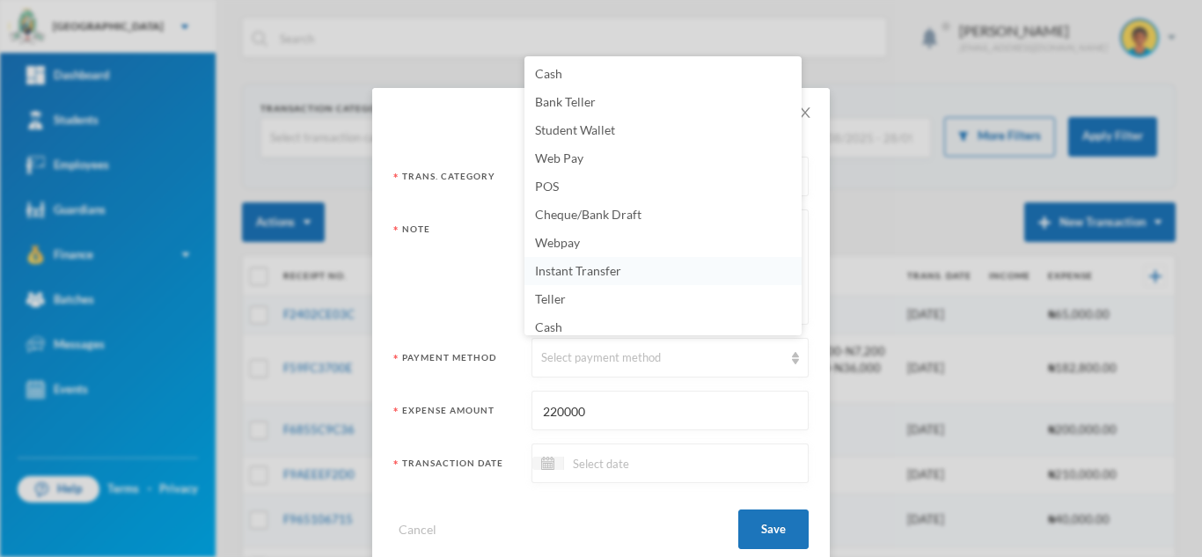
click at [633, 273] on li "Instant Transfer" at bounding box center [662, 271] width 277 height 28
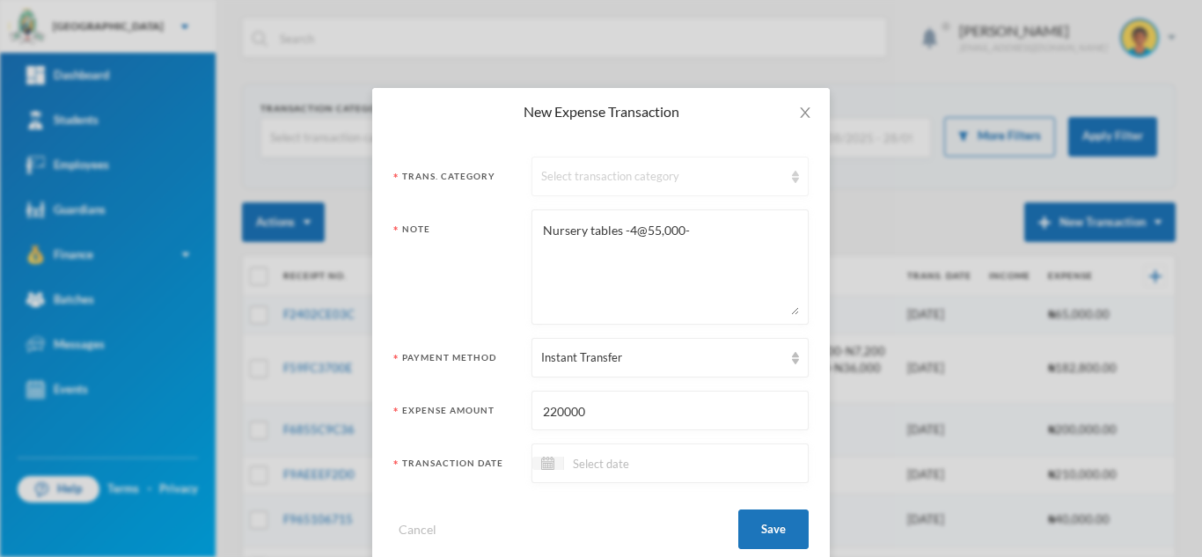
click at [582, 163] on div "Select transaction category" at bounding box center [669, 177] width 277 height 40
click at [812, 284] on div "Trans. Category Select transaction category Note Nursery tables -4@55,000- Paym…" at bounding box center [600, 352] width 457 height 435
click at [664, 173] on div "Select transaction category" at bounding box center [662, 177] width 242 height 18
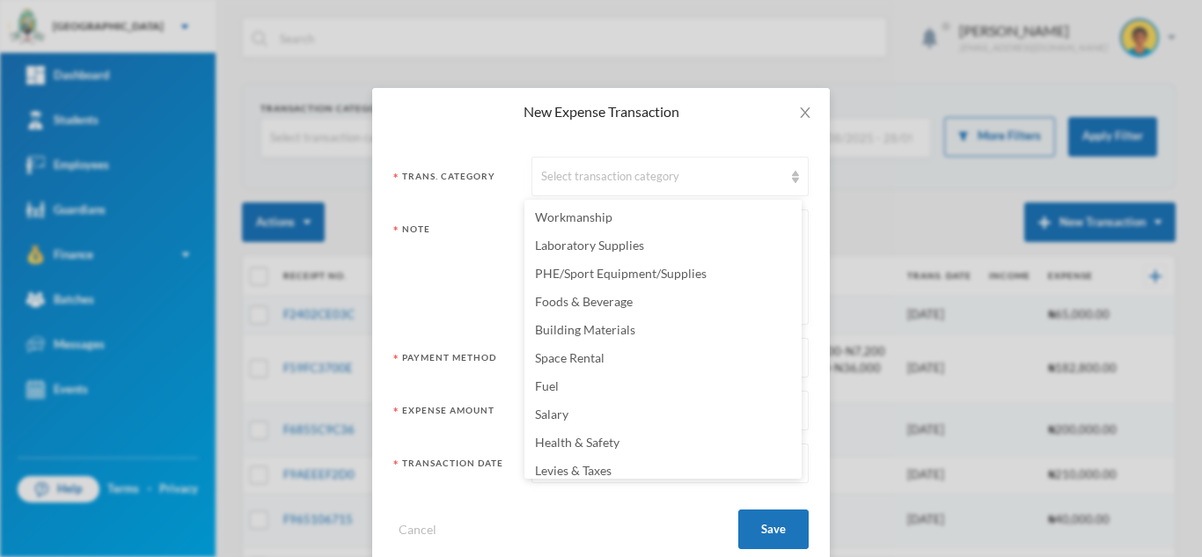
scroll to position [348, 0]
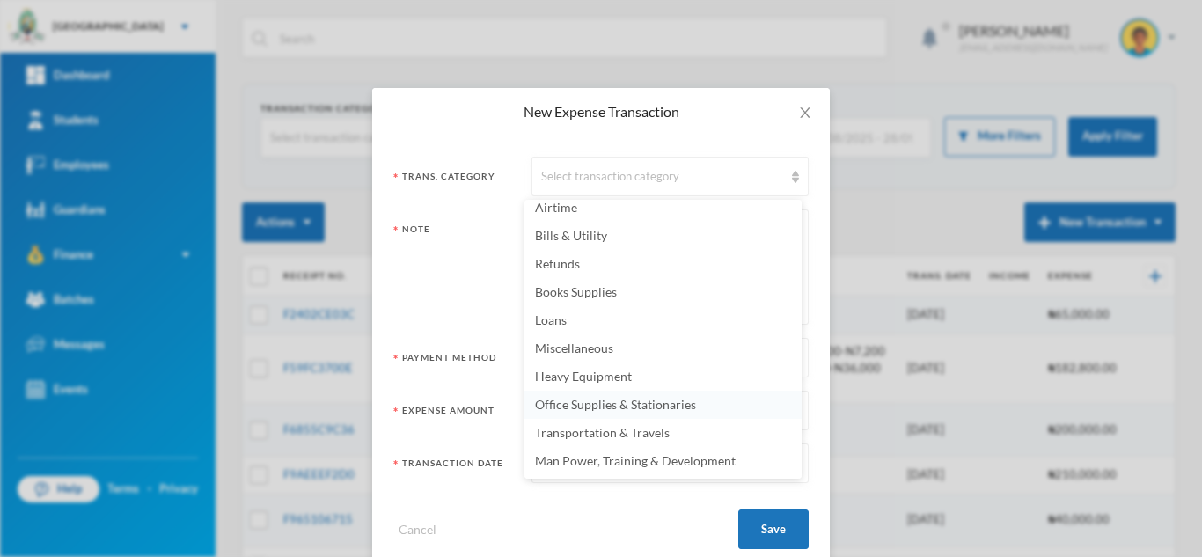
click at [657, 401] on span "Office Supplies & Stationaries" at bounding box center [615, 404] width 161 height 15
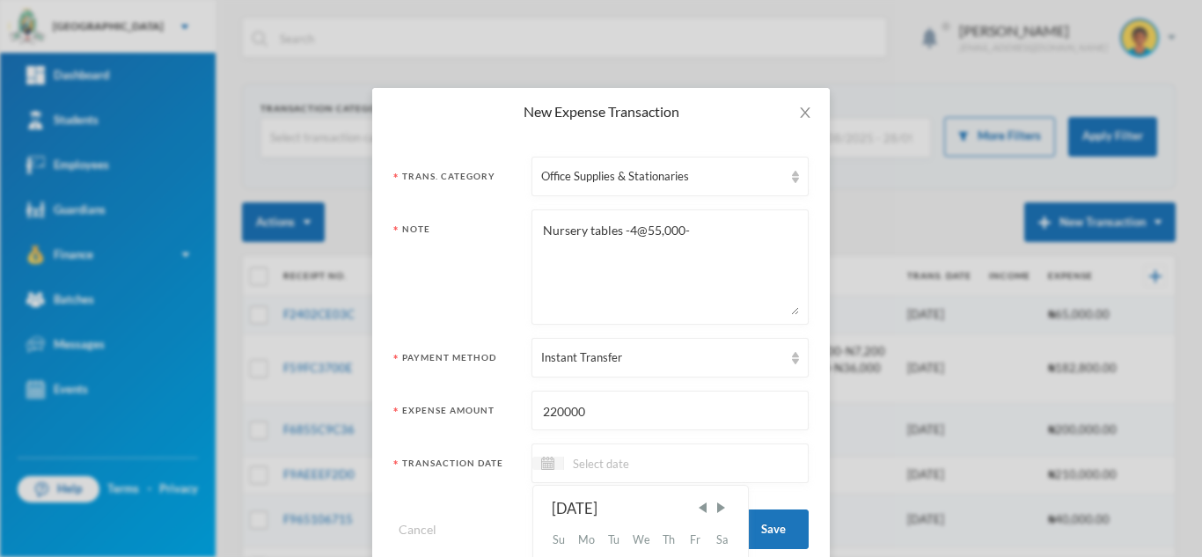
click at [644, 457] on input at bounding box center [638, 463] width 148 height 20
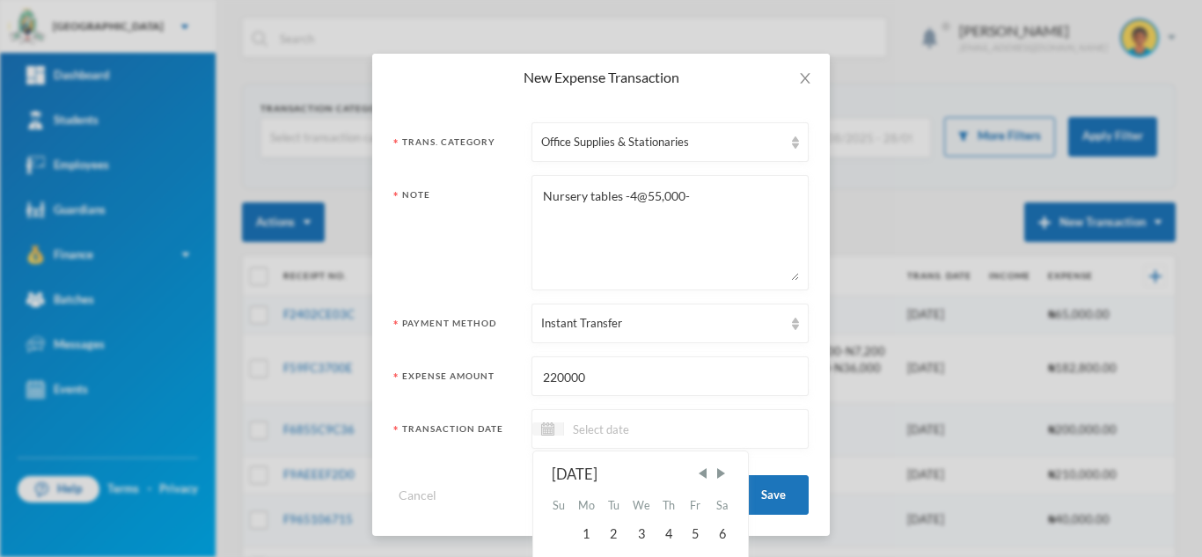
click at [571, 435] on input at bounding box center [638, 429] width 148 height 20
click at [579, 541] on div "1" at bounding box center [586, 534] width 28 height 28
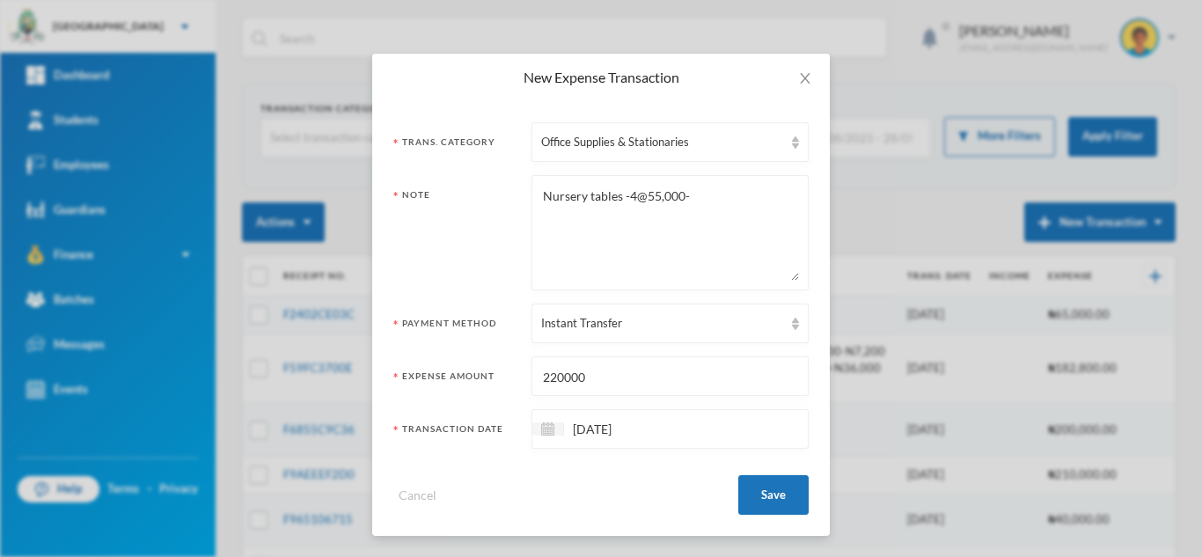
click at [577, 435] on input "01/09/2025" at bounding box center [638, 429] width 148 height 20
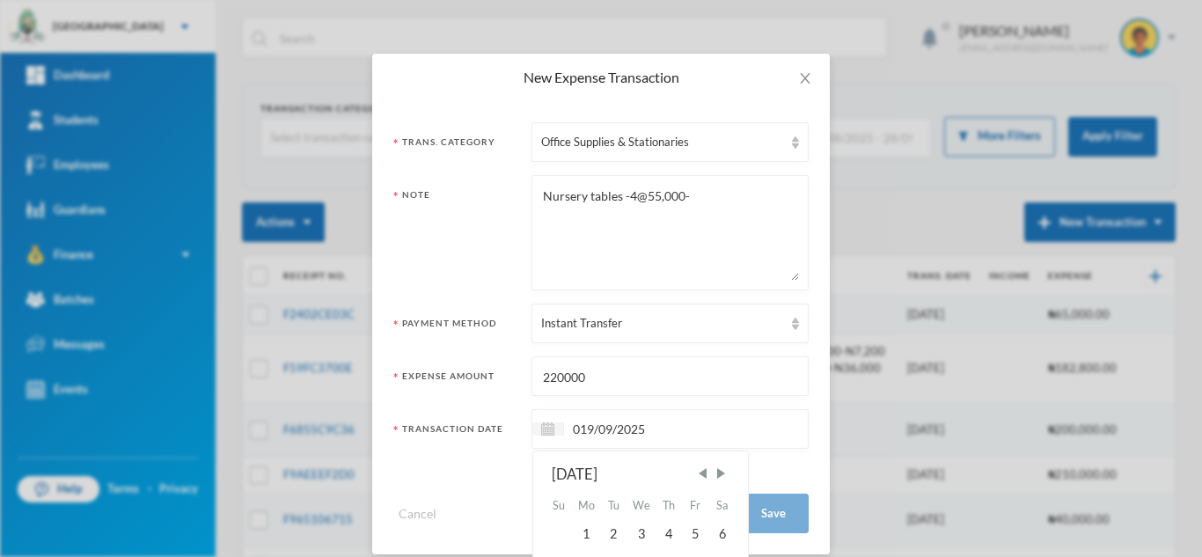
click at [574, 430] on input "019/09/2025" at bounding box center [638, 429] width 148 height 20
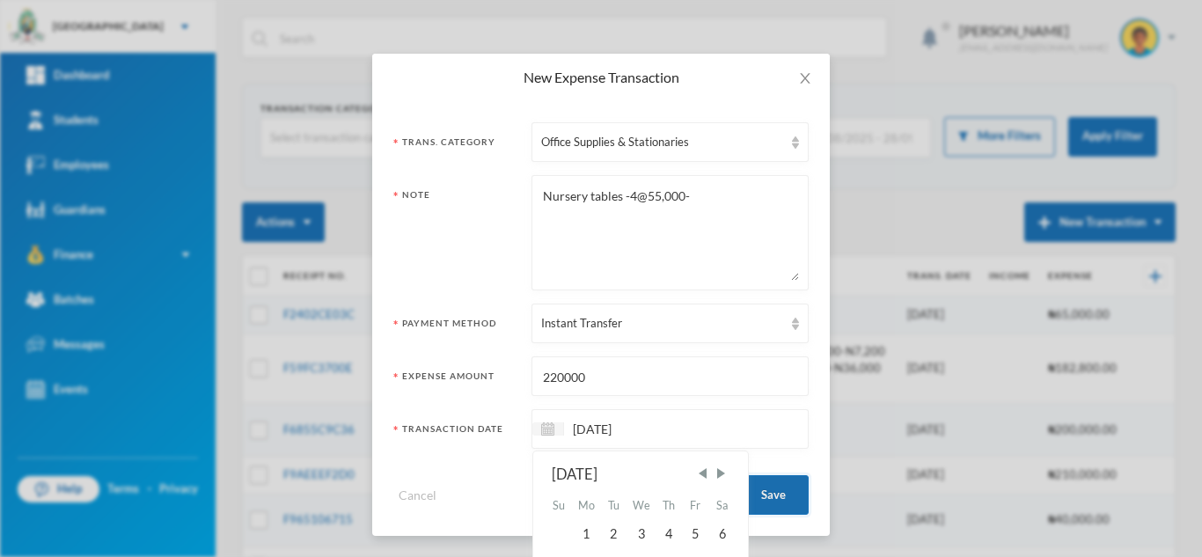
type input "19/09/2025"
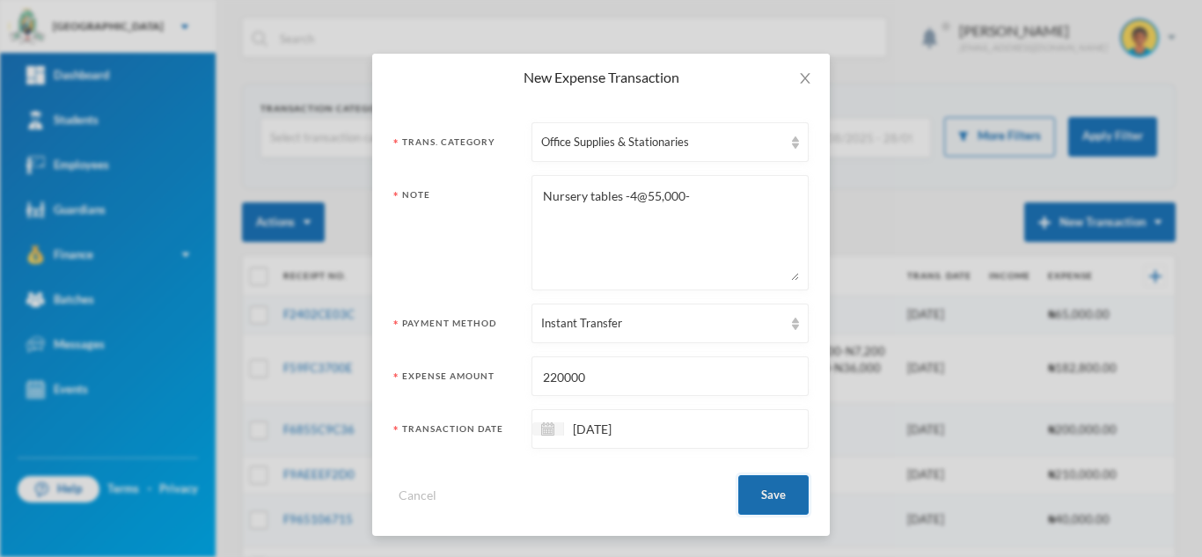
click at [770, 484] on button "Save" at bounding box center [773, 495] width 70 height 40
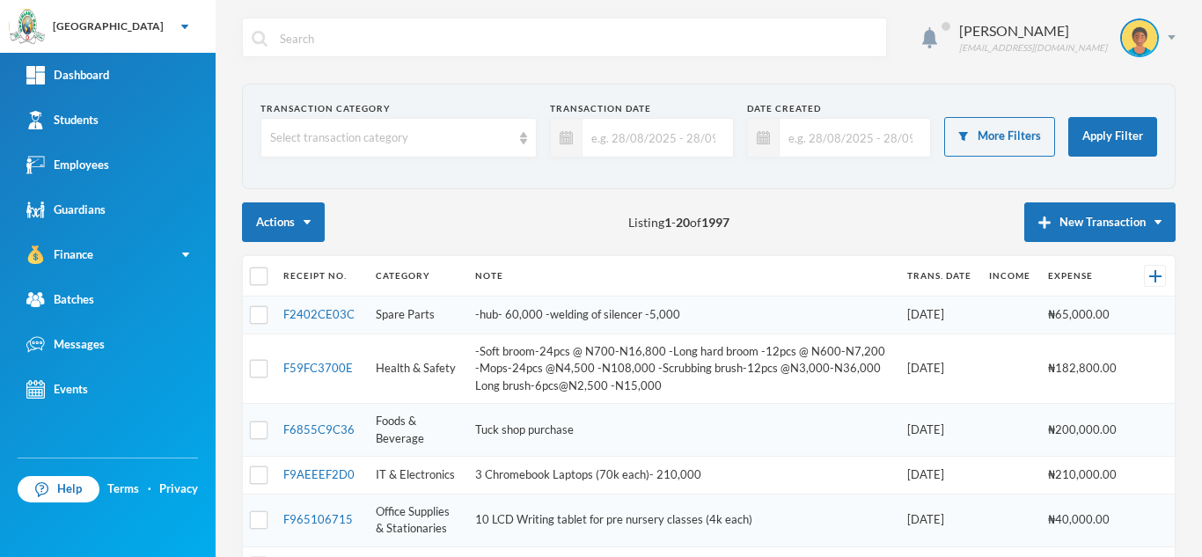
scroll to position [0, 0]
click at [1092, 216] on button "New Transaction" at bounding box center [1099, 222] width 151 height 40
click at [1094, 272] on button "Expense" at bounding box center [1116, 280] width 70 height 32
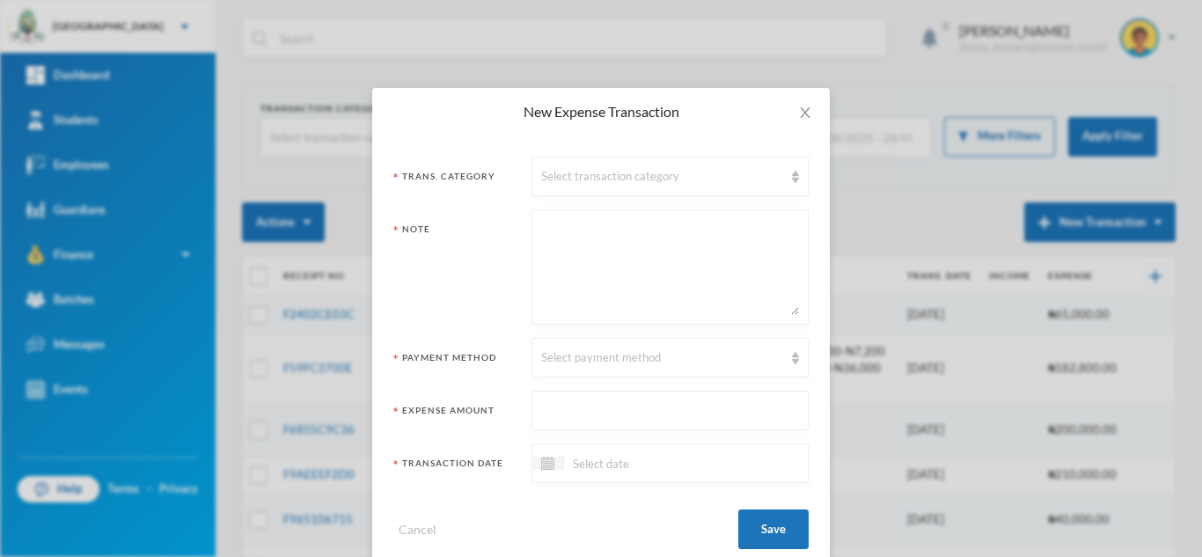
click at [563, 280] on textarea at bounding box center [670, 267] width 258 height 96
paste textarea "Woollen and synthetic Textile (balance for green check fabric)N2,645,200"
type textarea "Woollen and synthetic Textile (balance for green check fabric)N2,645,200"
click at [573, 177] on div "Select transaction category" at bounding box center [662, 177] width 242 height 18
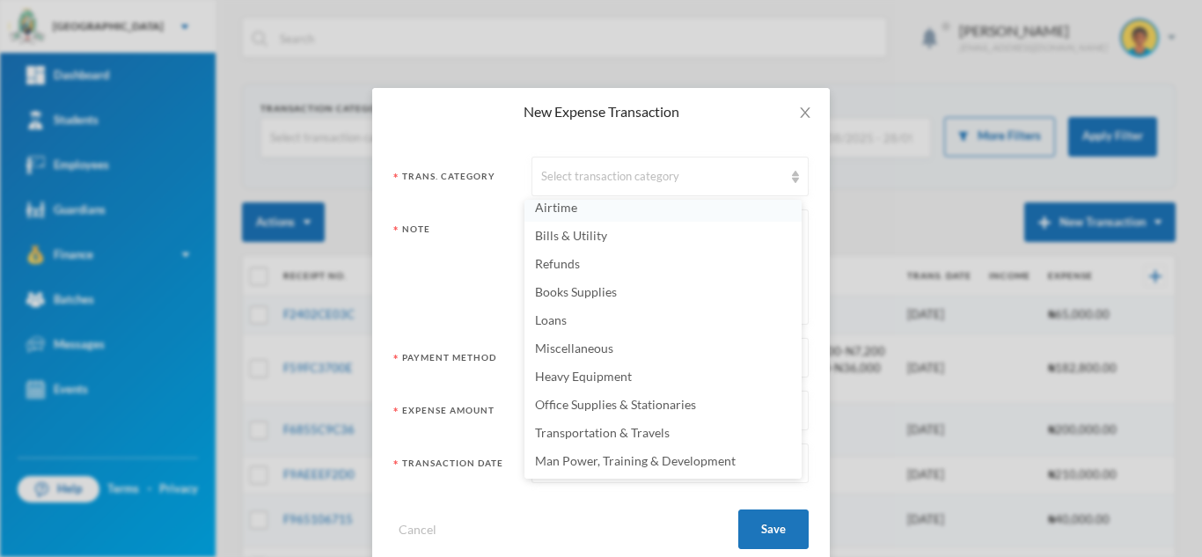
scroll to position [341, 0]
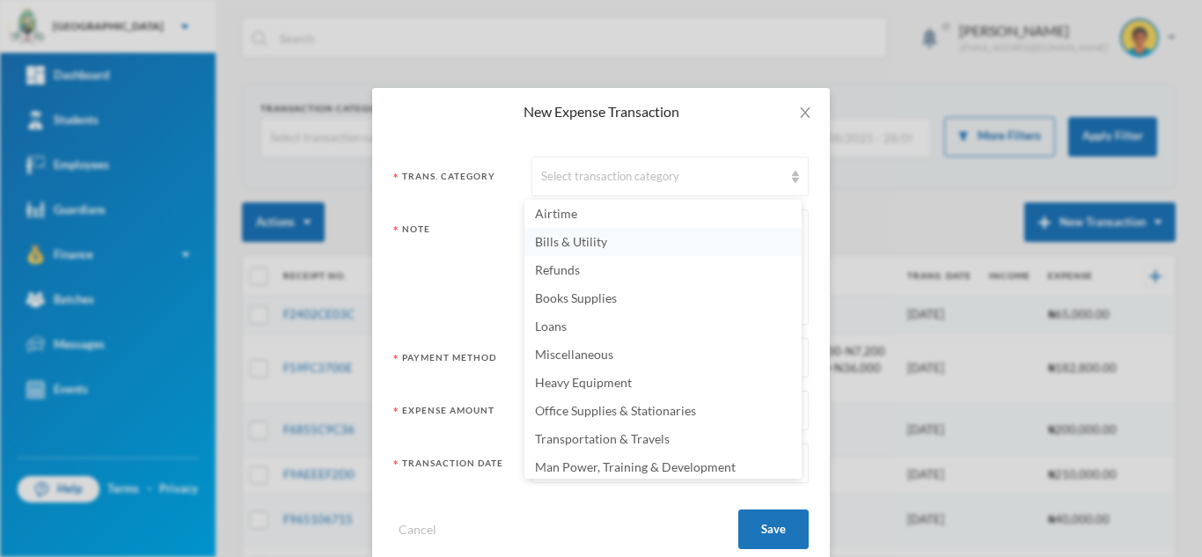
click at [602, 236] on span "Bills & Utility" at bounding box center [571, 241] width 72 height 15
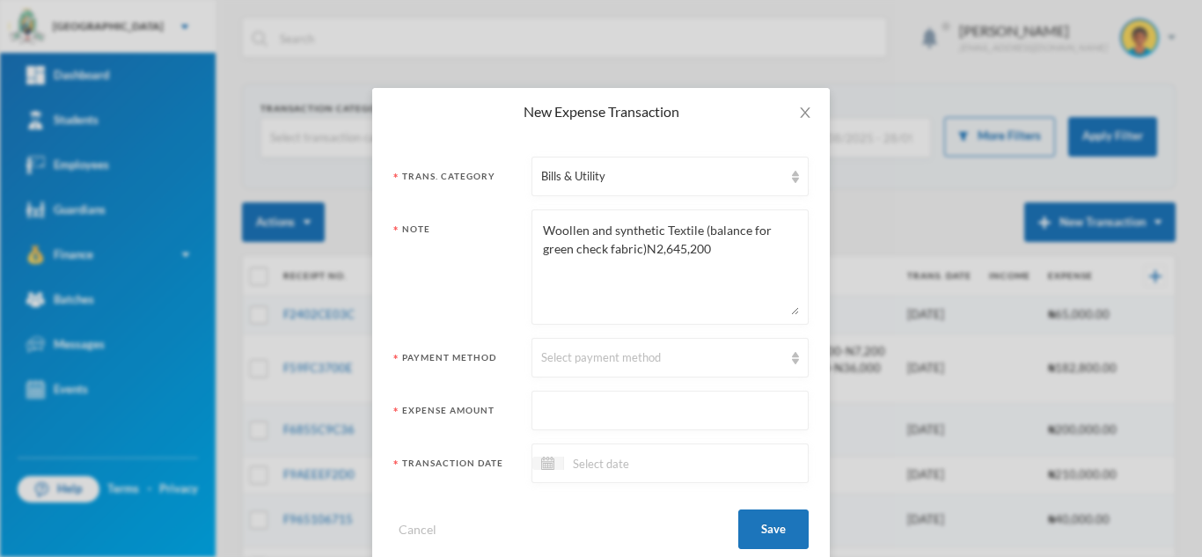
click at [601, 427] on input "text" at bounding box center [670, 411] width 258 height 40
type input "2645200"
click at [541, 234] on textarea "Woollen and synthetic Textile (balance for green check fabric)N2,645,200" at bounding box center [670, 267] width 258 height 96
click at [668, 228] on textarea "balance paid to Woollen and synthetic Textile (balance for green check fabric)N…" at bounding box center [670, 267] width 258 height 96
click at [640, 225] on textarea "balance paid to Woollen and synthetic Textile (balance for green check fabric)N…" at bounding box center [670, 267] width 258 height 96
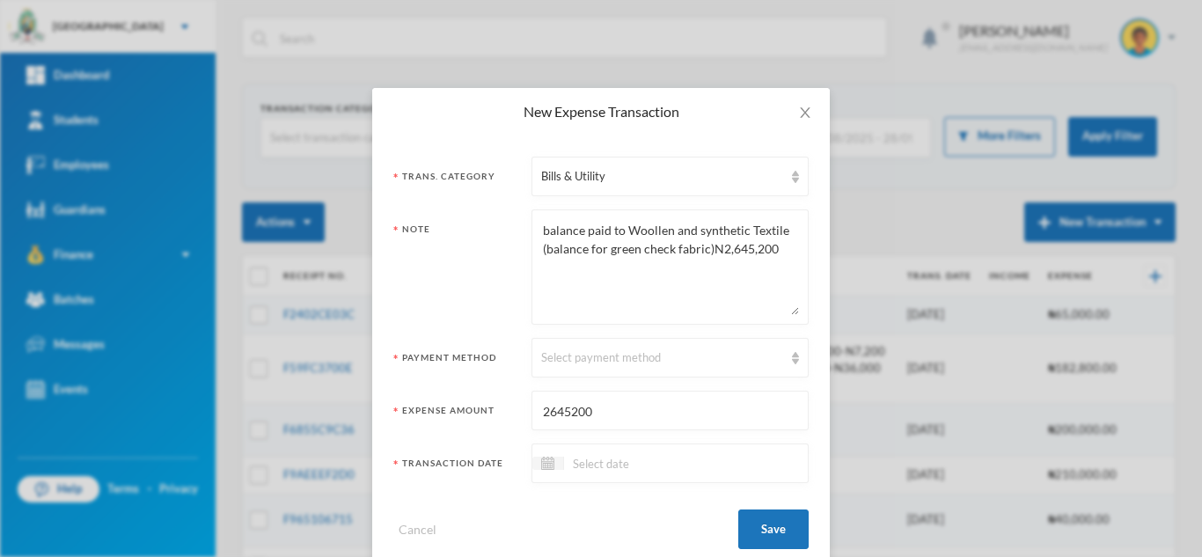
drag, startPoint x: 640, startPoint y: 225, endPoint x: 606, endPoint y: 268, distance: 55.1
click at [606, 268] on textarea "balance paid to Woollen and synthetic Textile (balance for green check fabric)N…" at bounding box center [670, 267] width 258 height 96
drag, startPoint x: 790, startPoint y: 252, endPoint x: 706, endPoint y: 251, distance: 84.5
click at [706, 251] on textarea "balance paid to Woollen and synthetic Textile (balance for green check fabric)N…" at bounding box center [670, 267] width 258 height 96
type textarea "balance paid to Woollen and synthetic Textile (balance for green check fabric)"
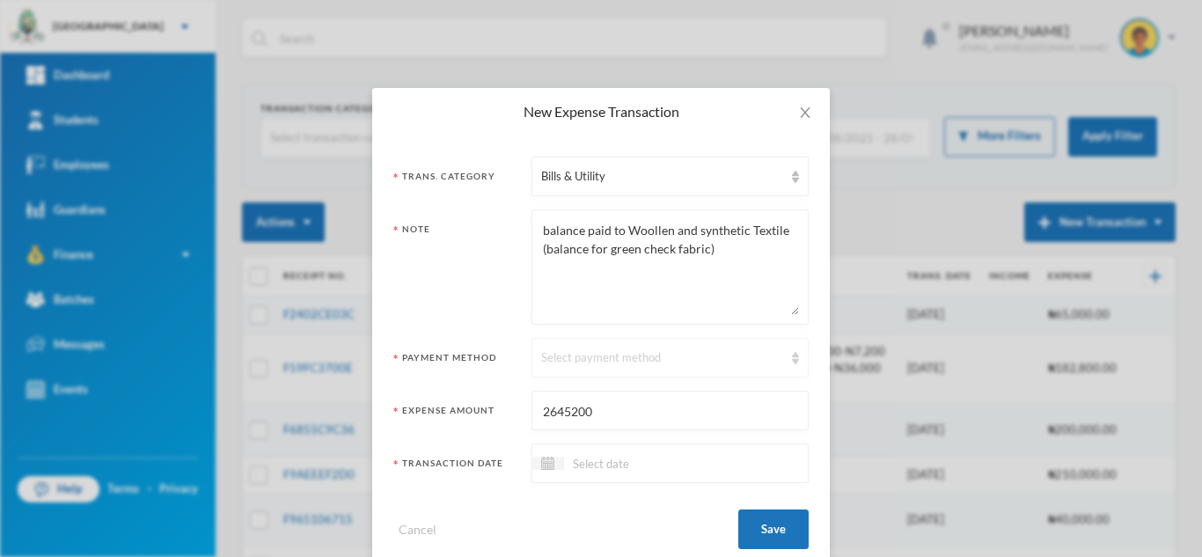
click at [662, 362] on div "Select payment method" at bounding box center [662, 358] width 242 height 18
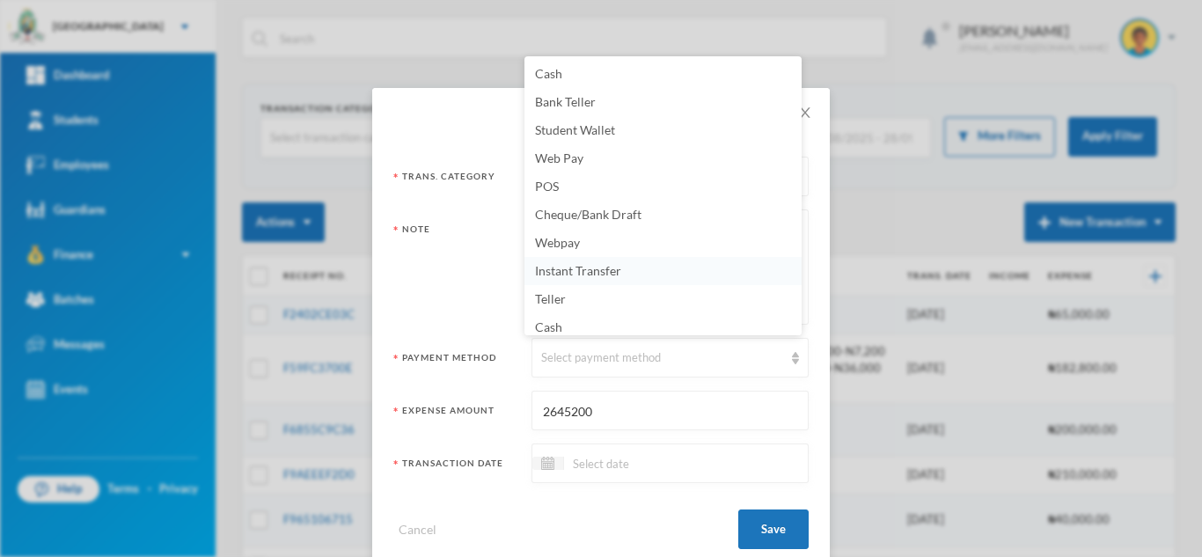
click at [657, 266] on li "Instant Transfer" at bounding box center [662, 271] width 277 height 28
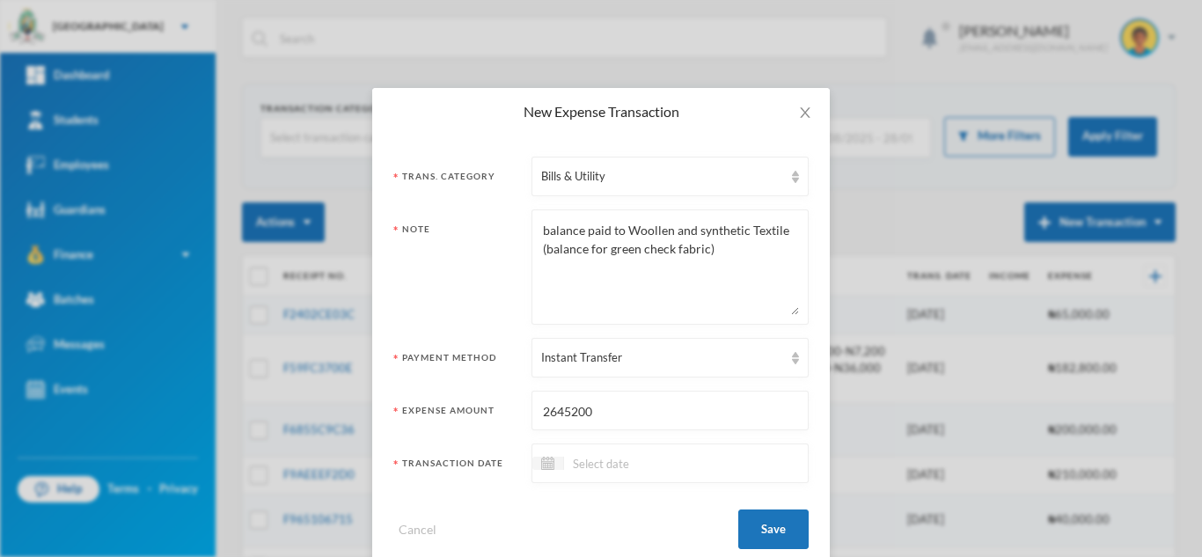
scroll to position [34, 0]
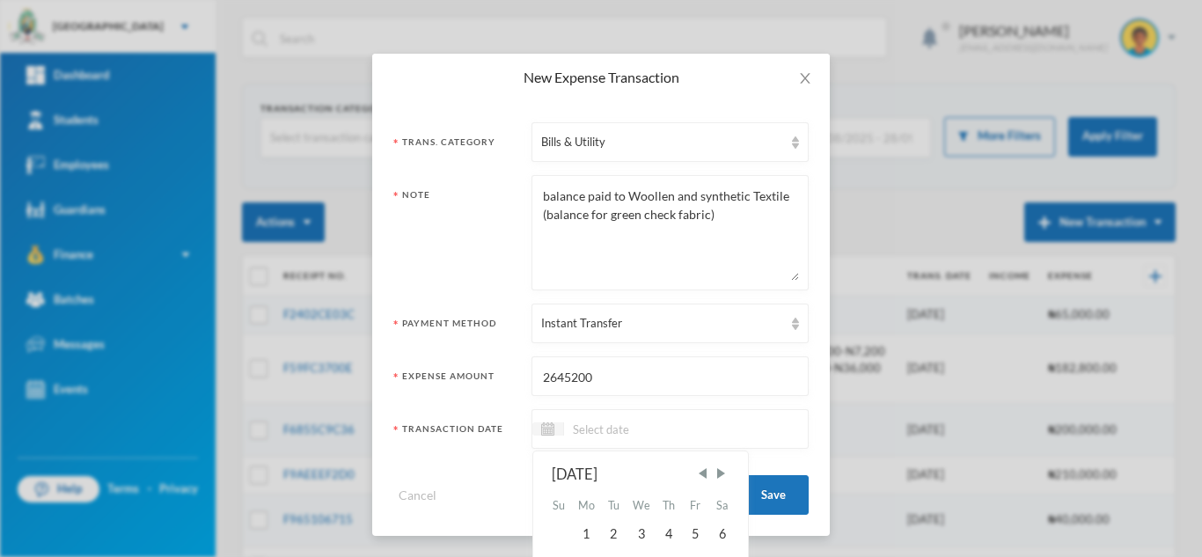
click at [649, 429] on input at bounding box center [638, 429] width 148 height 20
click at [583, 532] on div "1" at bounding box center [586, 534] width 28 height 28
click at [580, 428] on input "01/09/2025" at bounding box center [638, 429] width 148 height 20
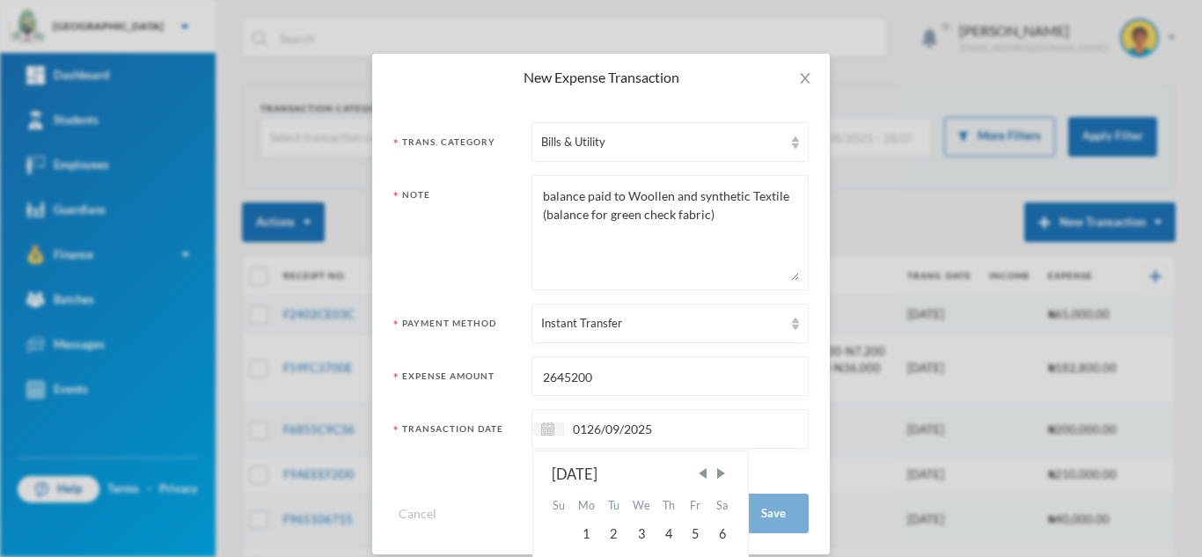
click at [578, 428] on input "0126/09/2025" at bounding box center [638, 429] width 148 height 20
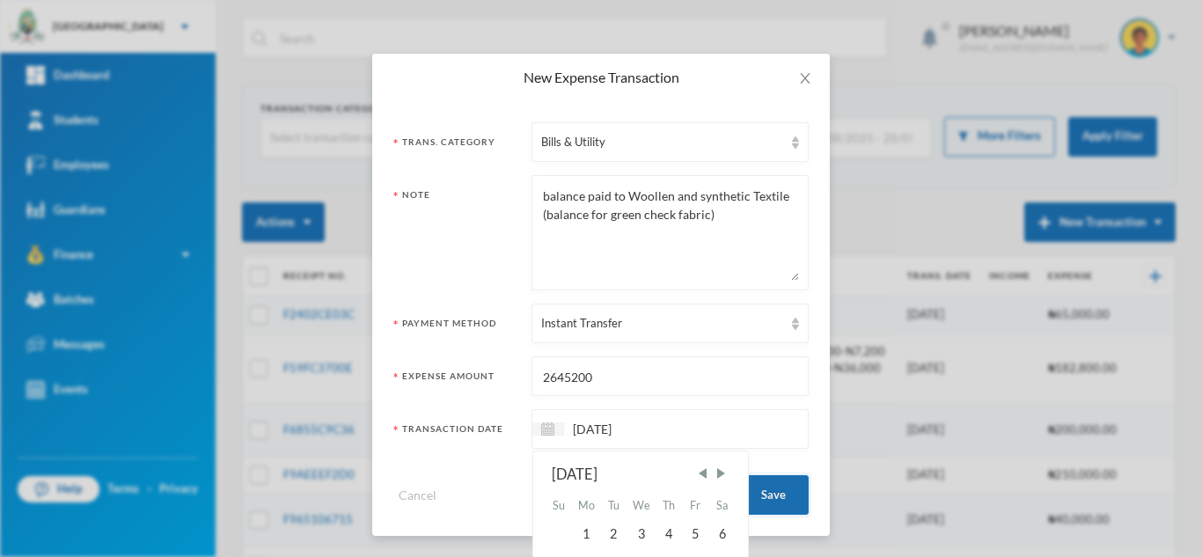
type input "[DATE]"
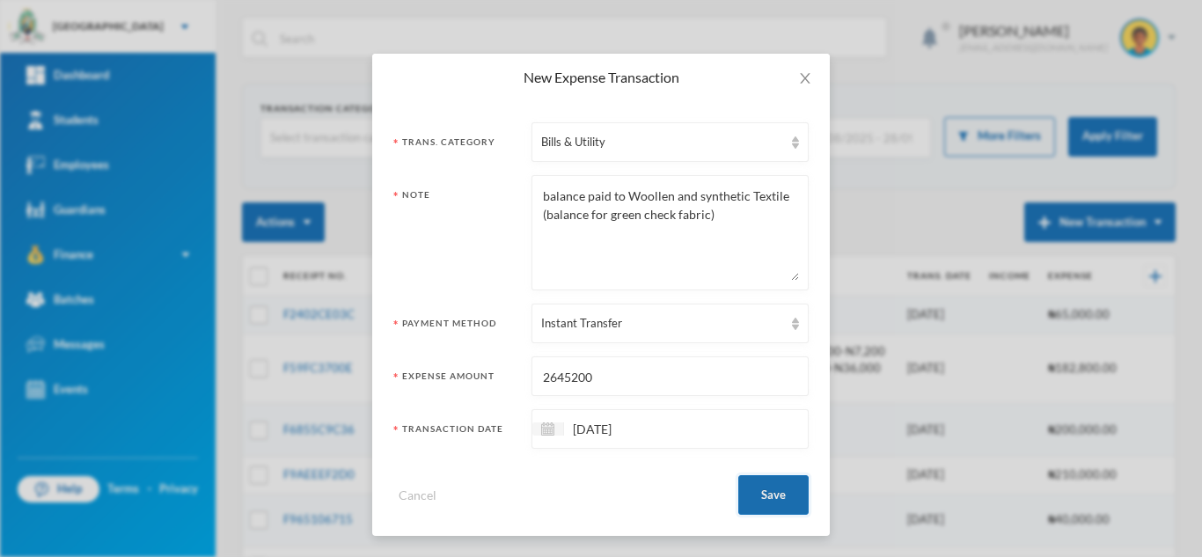
click at [786, 487] on button "Save" at bounding box center [773, 495] width 70 height 40
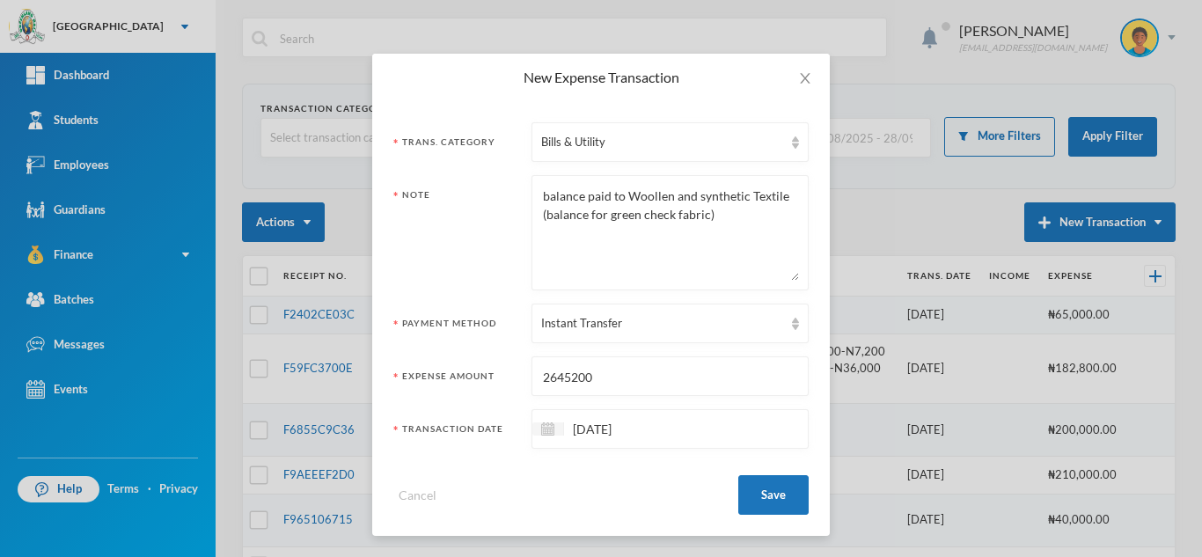
scroll to position [0, 0]
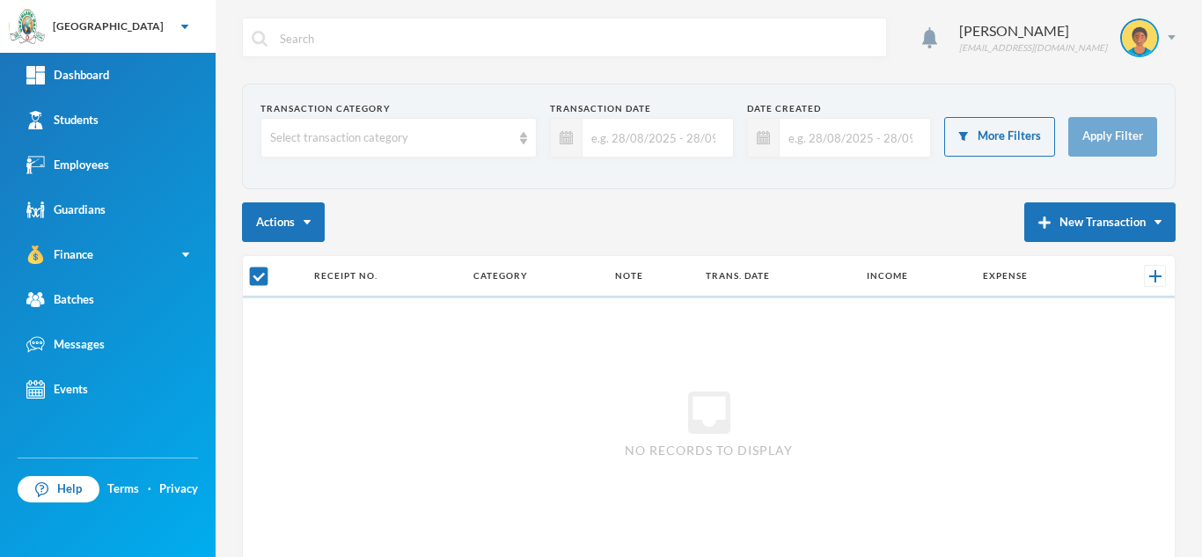
checkbox input "false"
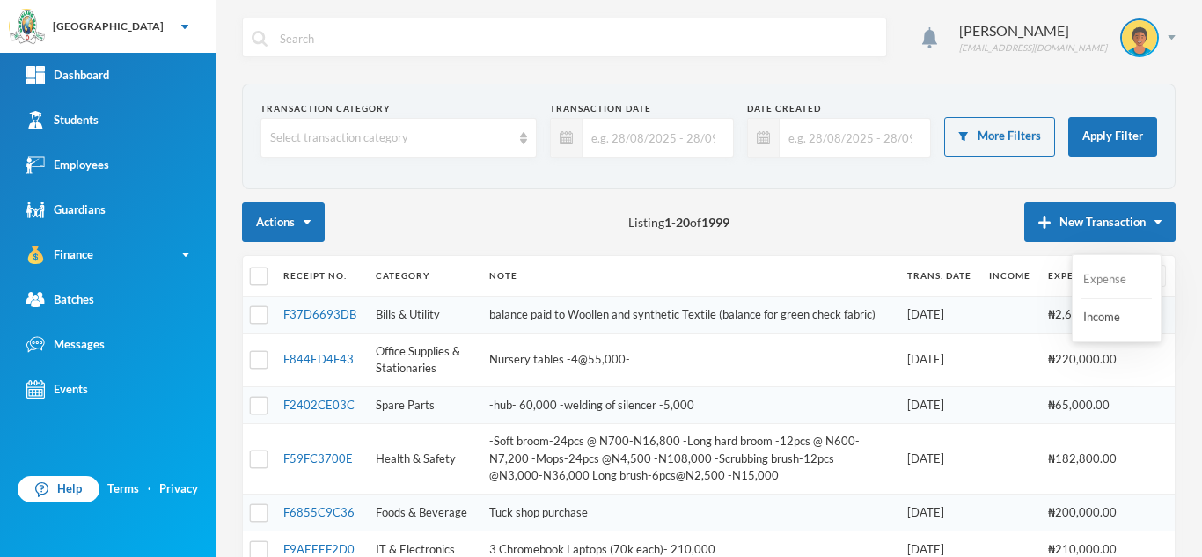
click at [1089, 282] on button "Expense" at bounding box center [1116, 280] width 70 height 32
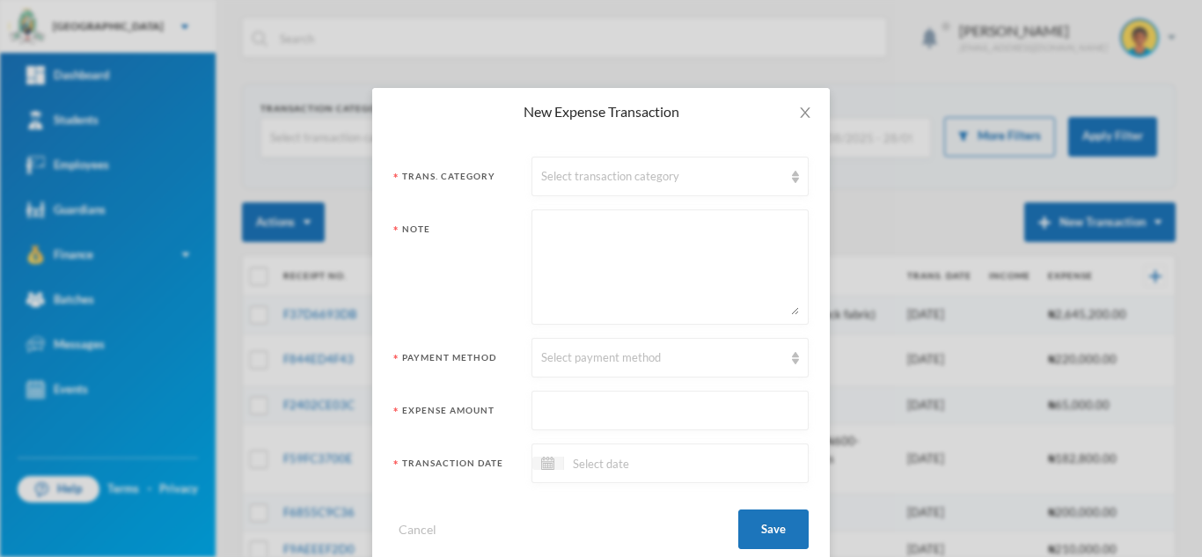
click at [670, 225] on textarea at bounding box center [670, 267] width 258 height 96
paste textarea "Rsquare N1,500,000"
click at [541, 230] on textarea "Rsquare N1,500,000" at bounding box center [670, 267] width 258 height 96
type textarea "deposit for uniform. sportwear paid to Rsquare N1,500,000"
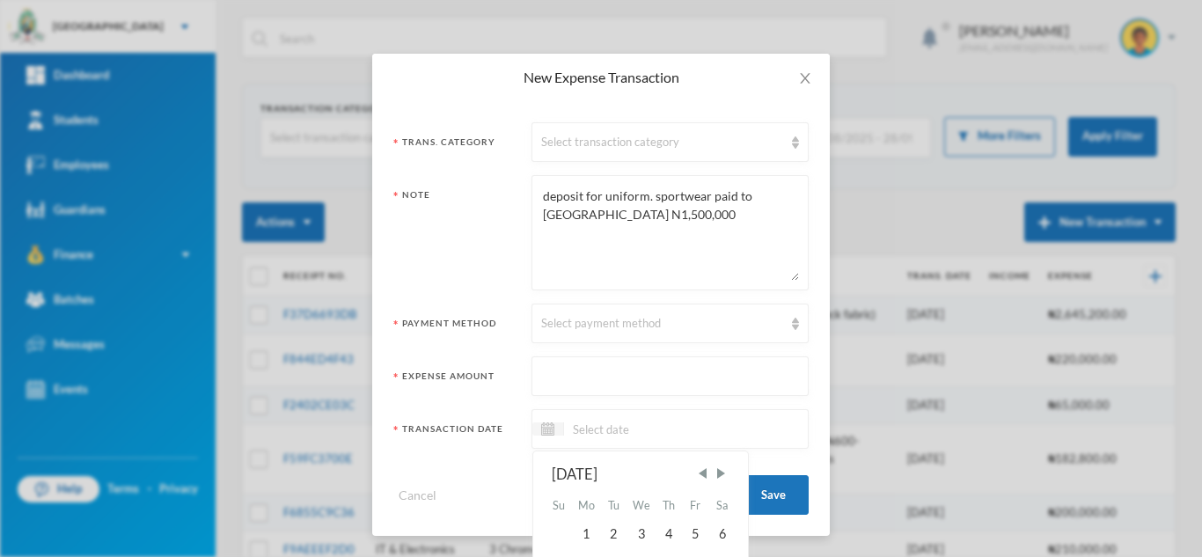
click at [691, 428] on input at bounding box center [638, 429] width 148 height 20
click at [604, 532] on div "2" at bounding box center [613, 534] width 26 height 28
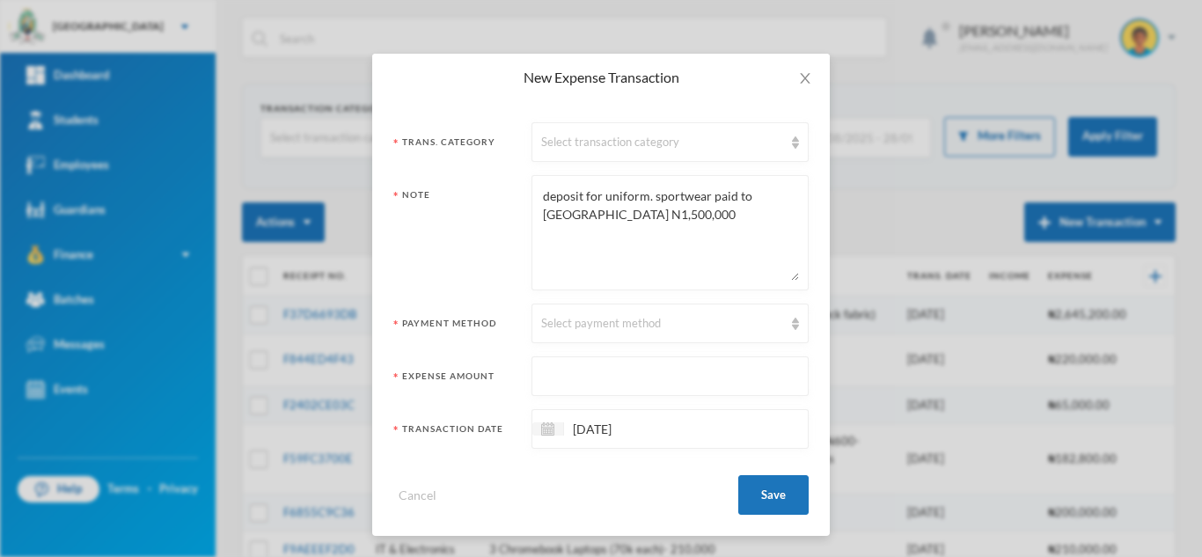
click at [582, 424] on input "02/09/2025" at bounding box center [638, 429] width 148 height 20
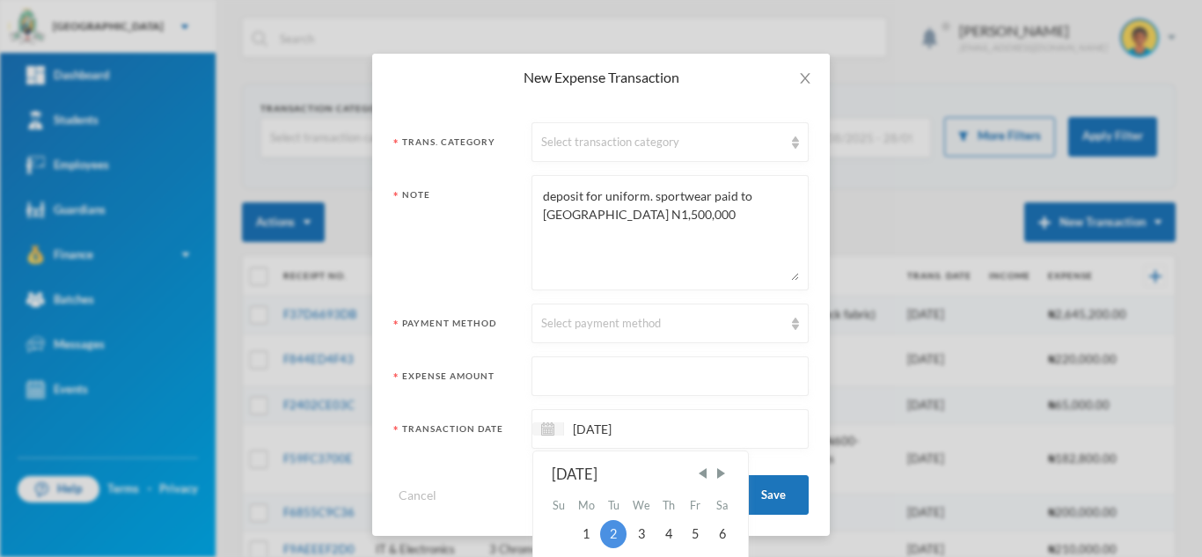
click at [581, 424] on input "02/09/2025" at bounding box center [638, 429] width 148 height 20
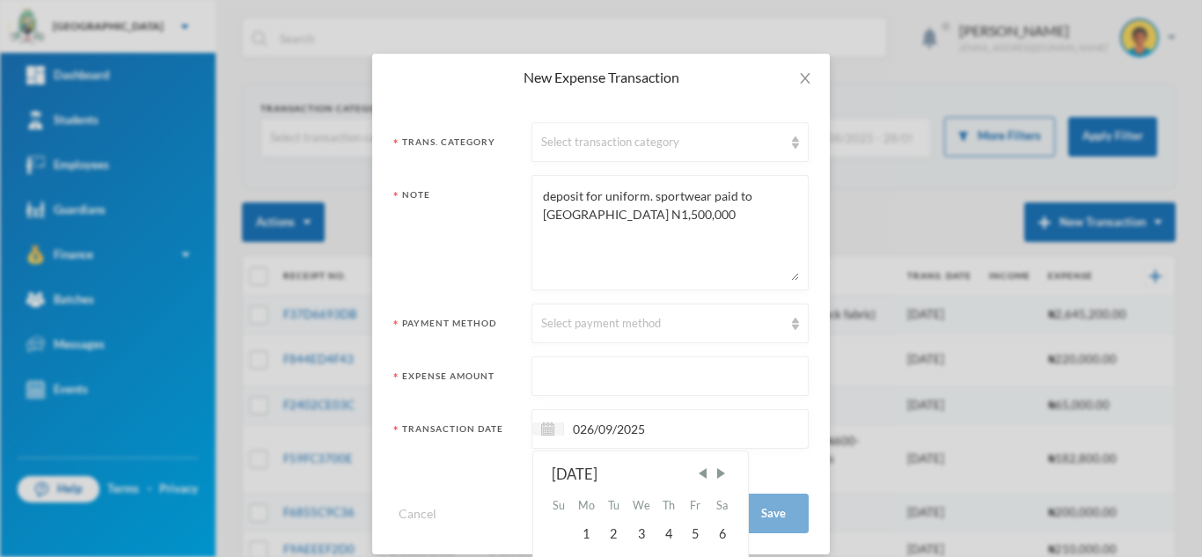
click at [572, 427] on input "026/09/2025" at bounding box center [638, 429] width 148 height 20
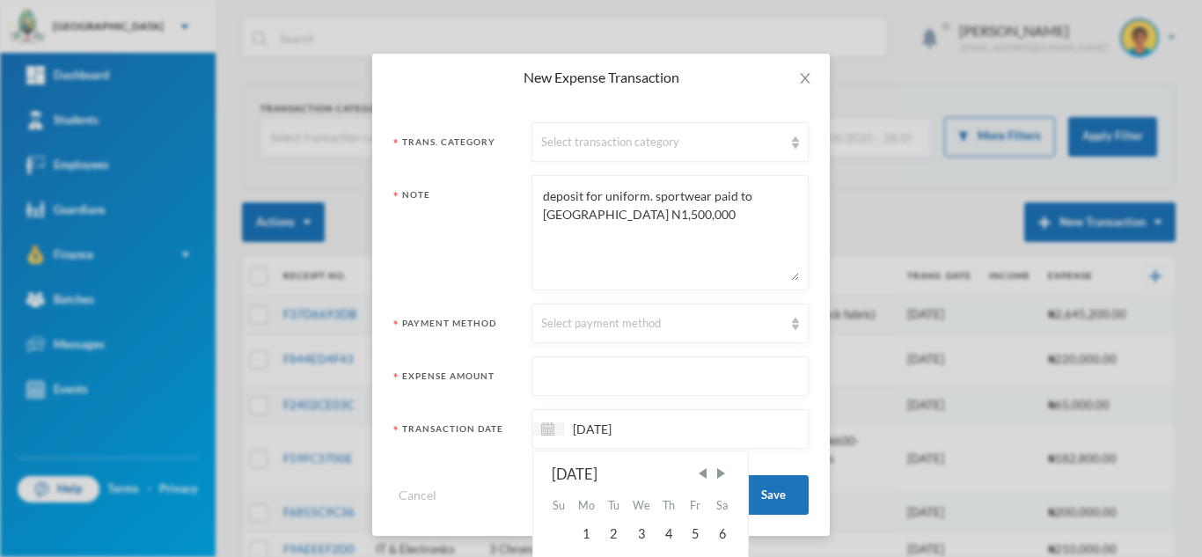
type input "26/09/2025"
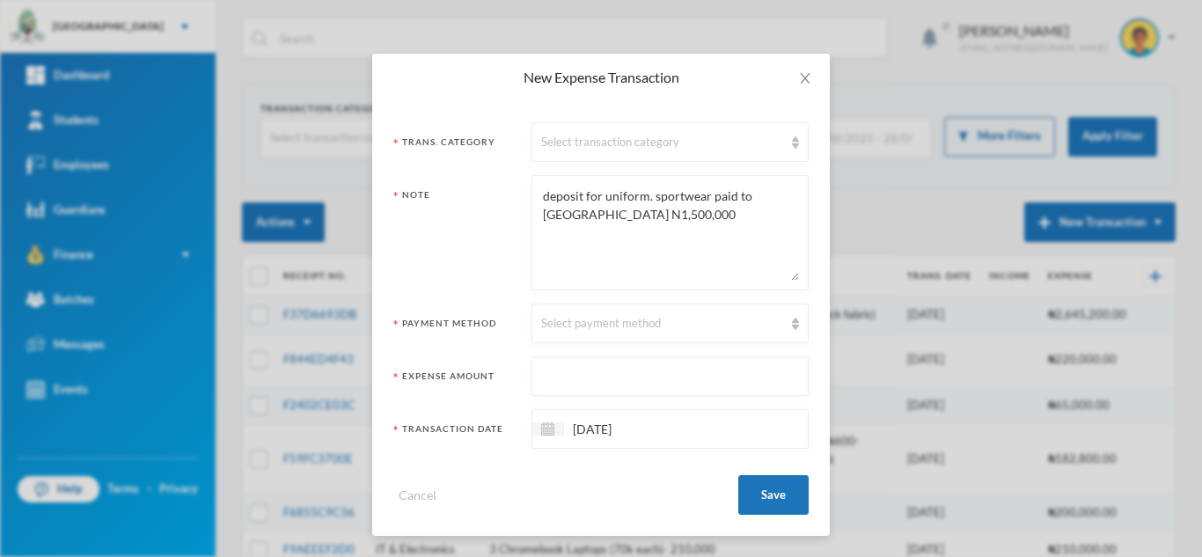
click at [593, 373] on input "text" at bounding box center [670, 377] width 258 height 40
type input "1500000"
drag, startPoint x: 637, startPoint y: 206, endPoint x: 518, endPoint y: 218, distance: 119.4
click at [518, 218] on div "Note deposit for uniform. sportwear paid to Rsquare N1,500,000" at bounding box center [600, 232] width 415 height 115
type textarea "deposit for uniform. sportwear paid to Rsquare"
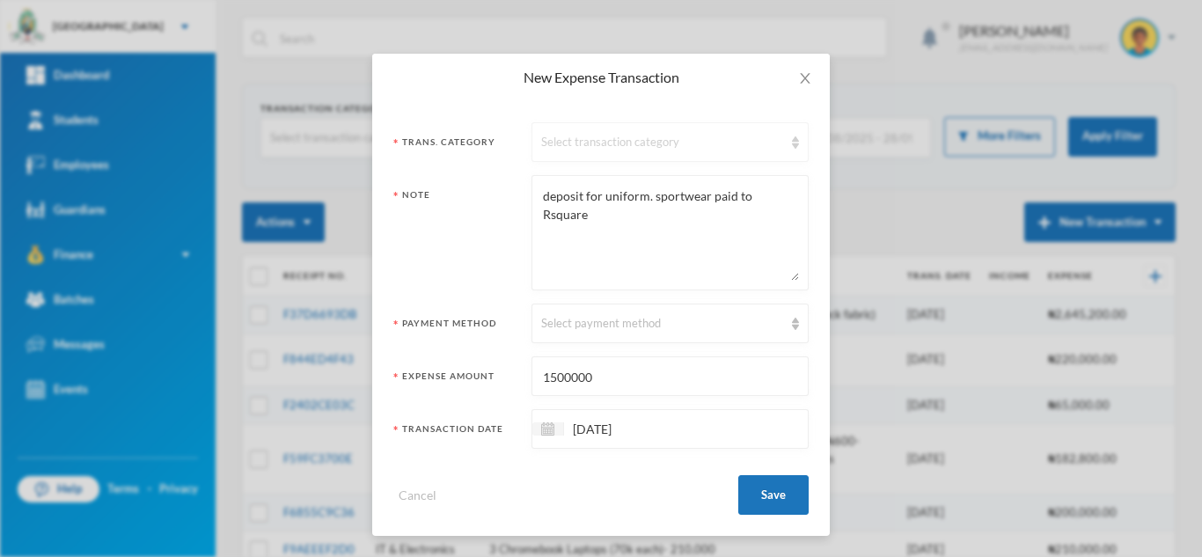
click at [572, 138] on div "Select transaction category" at bounding box center [662, 143] width 242 height 18
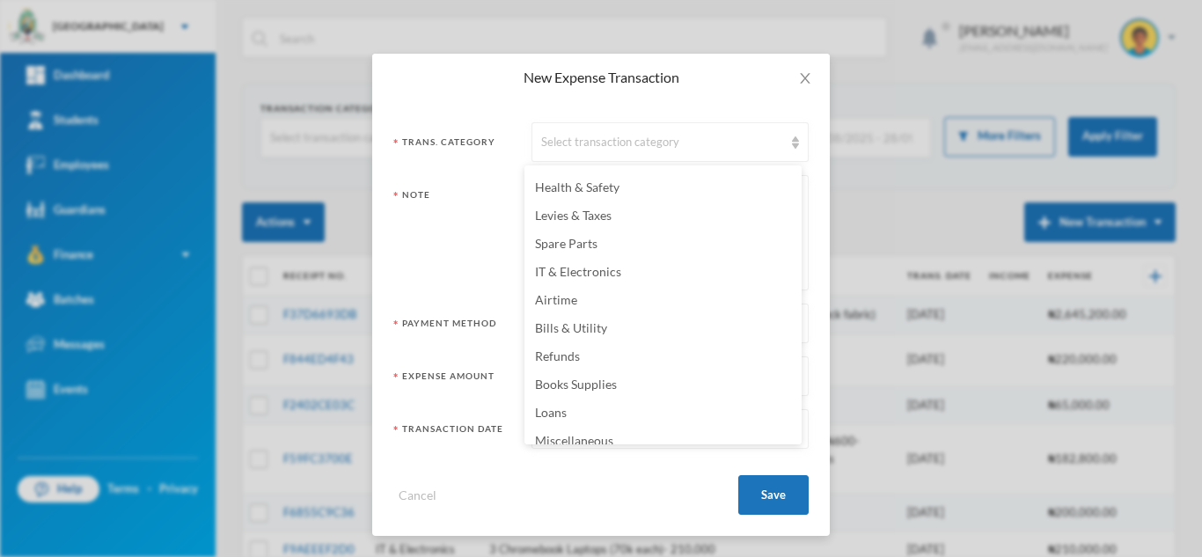
scroll to position [218, 0]
click at [659, 325] on li "Bills & Utility" at bounding box center [662, 331] width 277 height 28
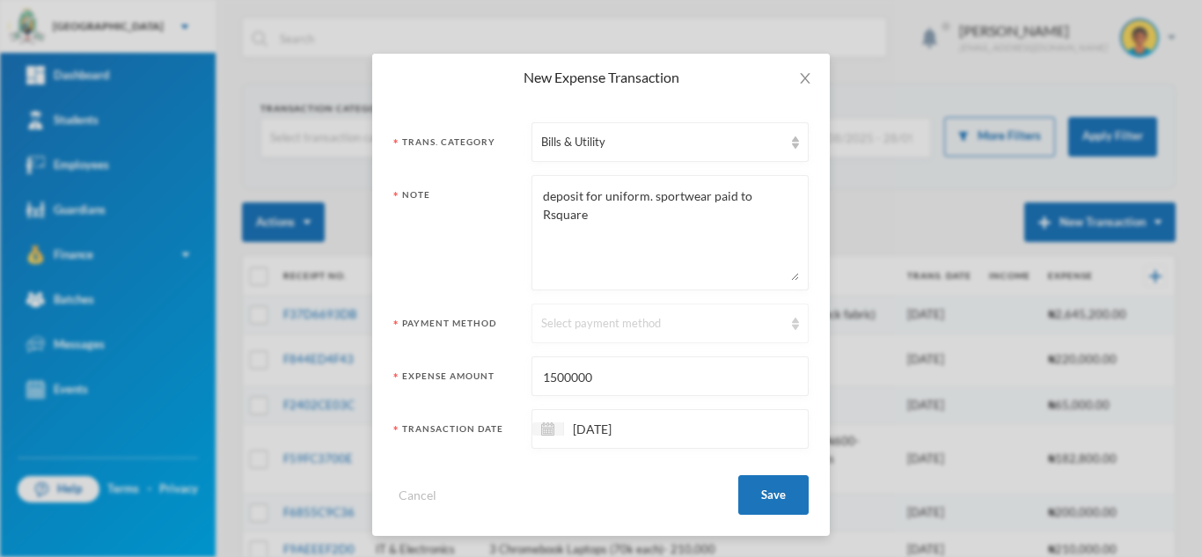
drag, startPoint x: 780, startPoint y: 489, endPoint x: 734, endPoint y: 332, distance: 164.2
click at [734, 332] on form "Trans. Category Bills & Utility Note deposit for uniform. sportwear paid to Rsq…" at bounding box center [600, 318] width 415 height 392
click at [734, 332] on div "Select payment method" at bounding box center [662, 324] width 242 height 18
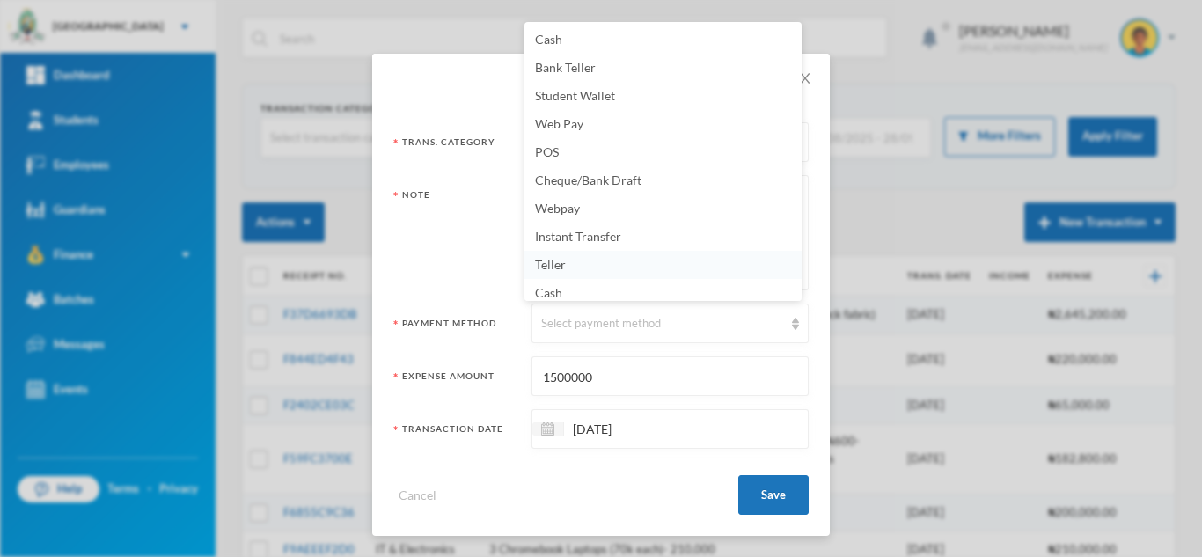
click at [725, 258] on li "Teller" at bounding box center [662, 265] width 277 height 28
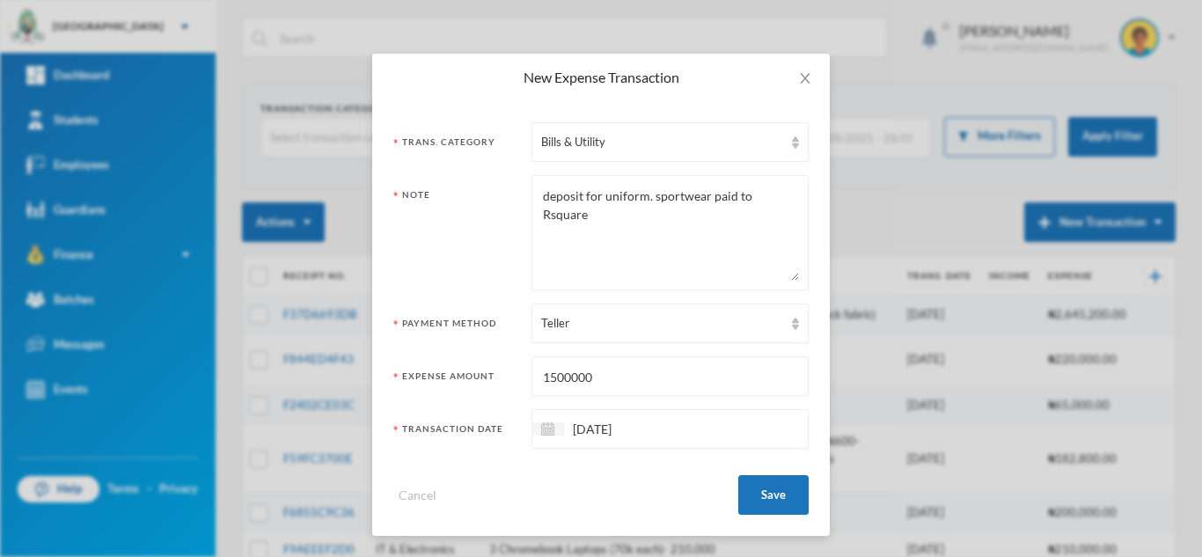
click at [658, 343] on form "Trans. Category Bills & Utility Note deposit for uniform. sportwear paid to Rsq…" at bounding box center [600, 318] width 415 height 392
click at [653, 334] on div "Teller" at bounding box center [669, 324] width 277 height 40
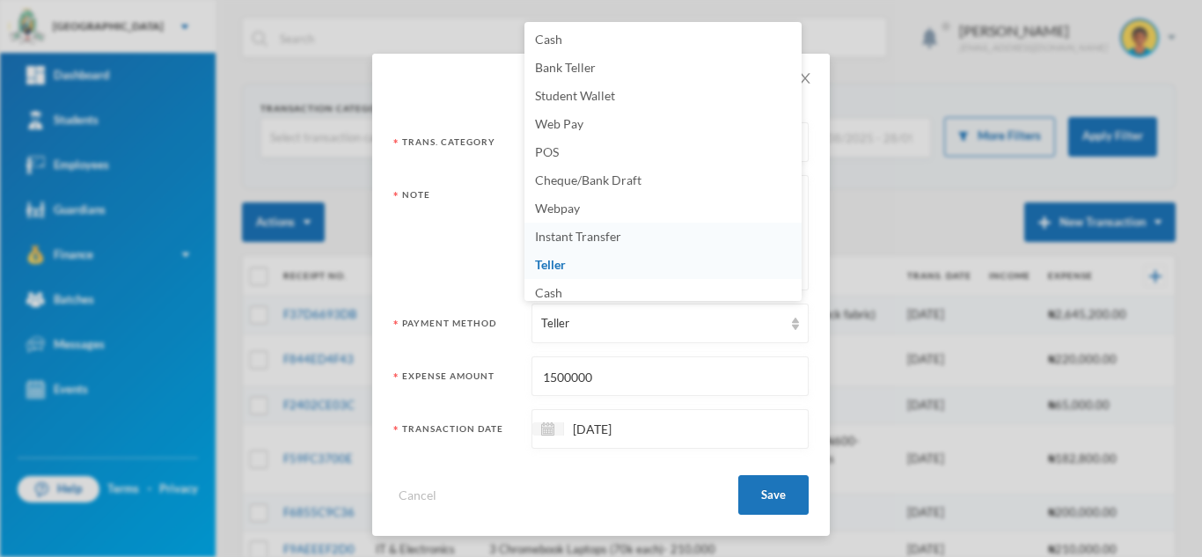
click at [648, 231] on li "Instant Transfer" at bounding box center [662, 237] width 277 height 28
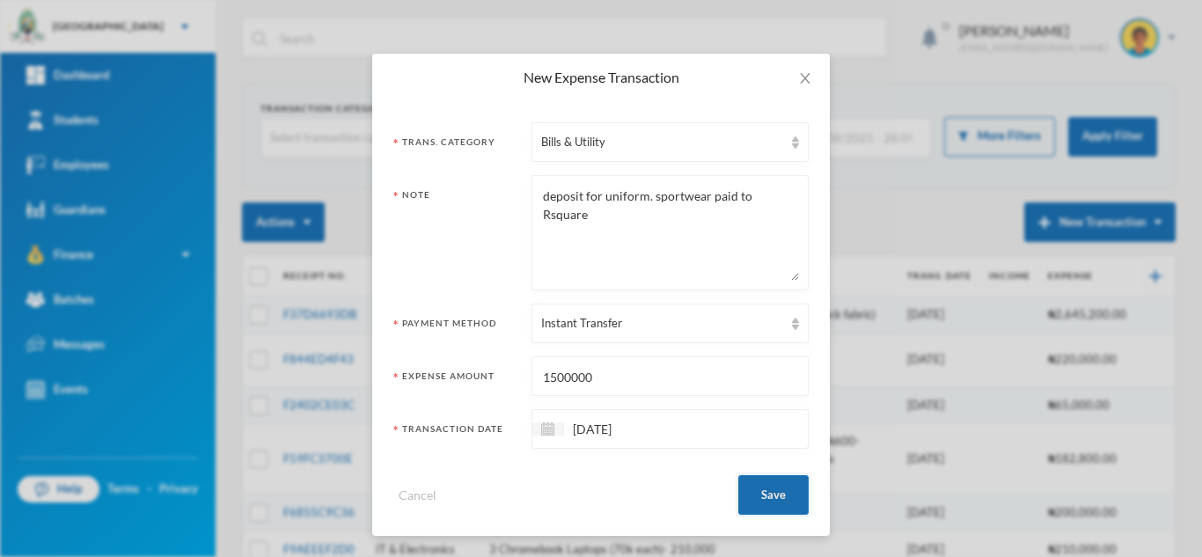
click at [758, 485] on button "Save" at bounding box center [773, 495] width 70 height 40
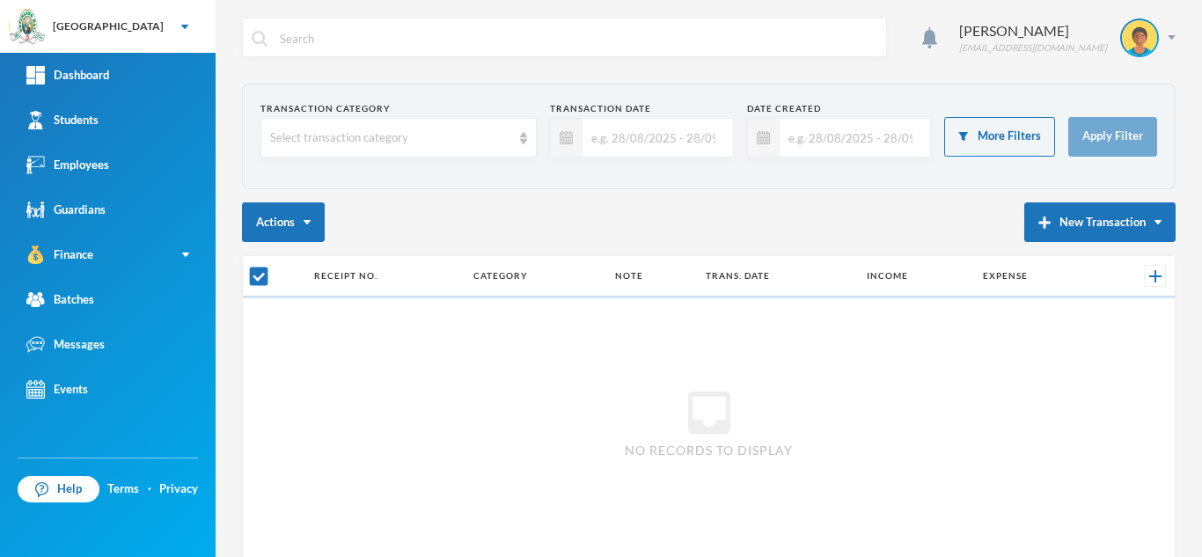
checkbox input "false"
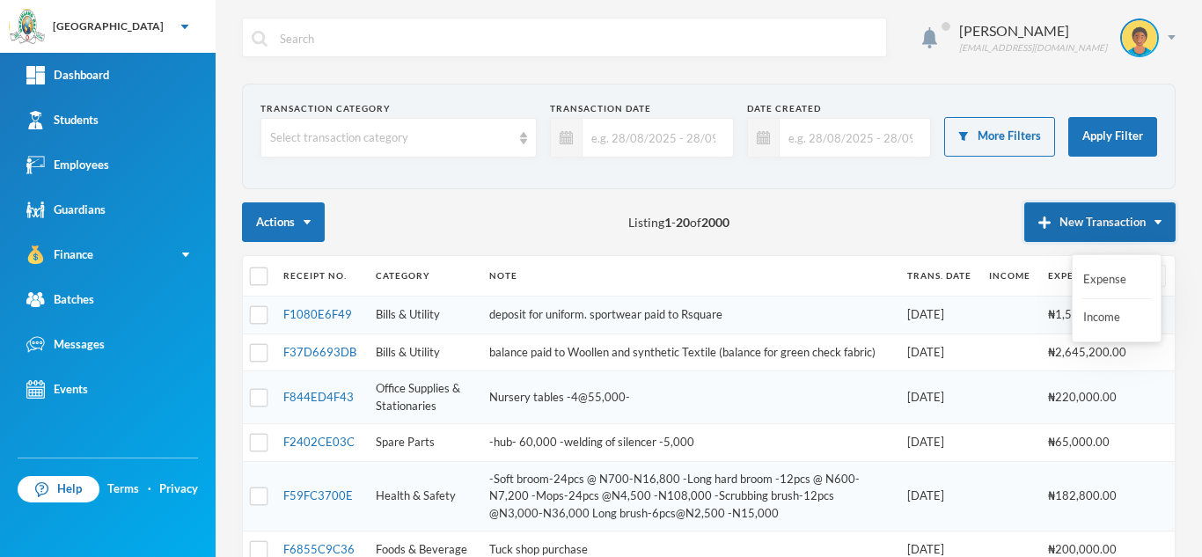
click at [1082, 224] on button "New Transaction" at bounding box center [1099, 222] width 151 height 40
click at [1101, 275] on button "Expense" at bounding box center [1116, 280] width 70 height 32
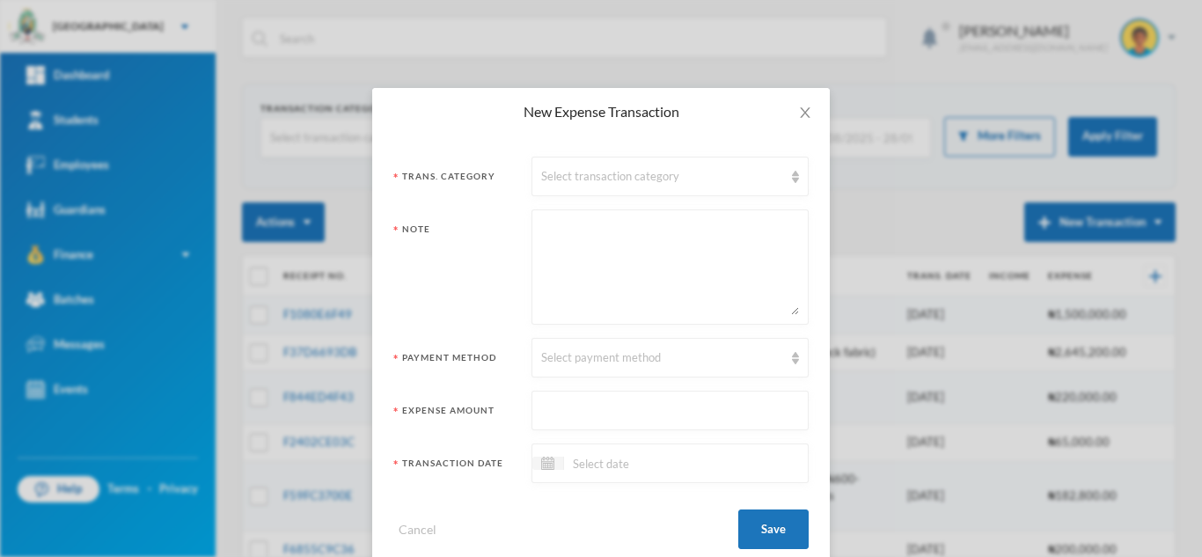
click at [640, 265] on textarea at bounding box center [670, 267] width 258 height 96
paste textarea "⁠bus repairs N18,000"
type textarea "⁠bus repairs N18,000"
click at [592, 409] on input "text" at bounding box center [670, 411] width 258 height 40
type input "18000"
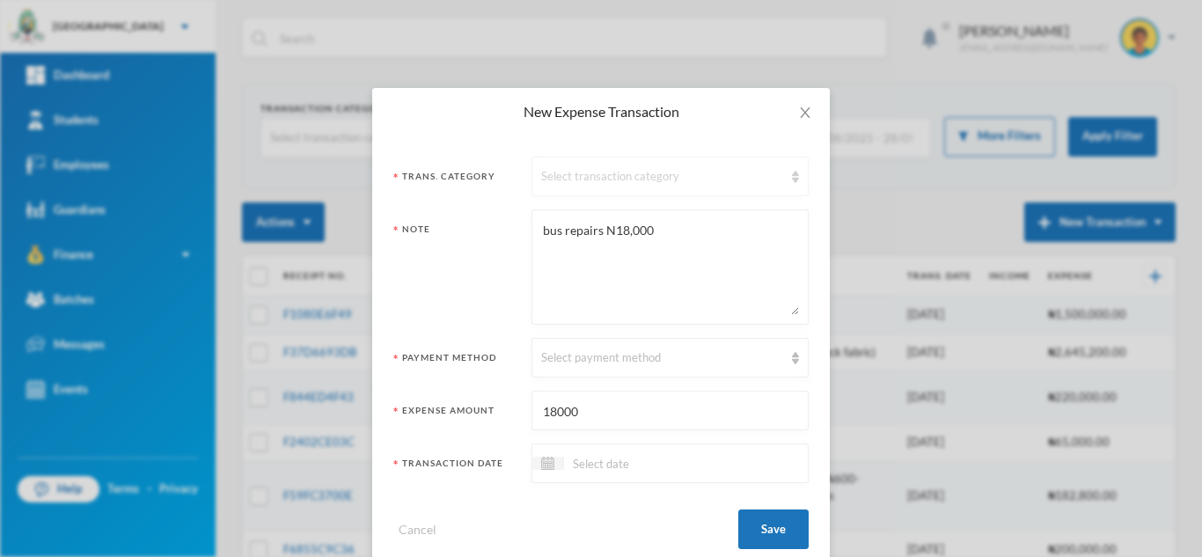
click at [636, 178] on div "Select transaction category" at bounding box center [662, 177] width 242 height 18
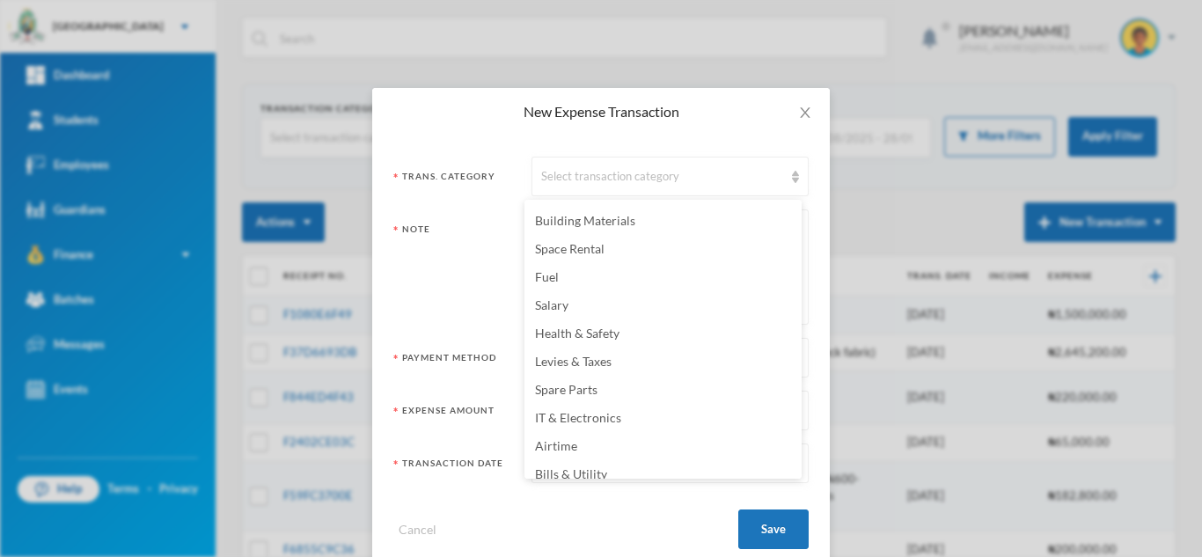
scroll to position [111, 0]
click at [652, 381] on li "Spare Parts" at bounding box center [662, 388] width 277 height 28
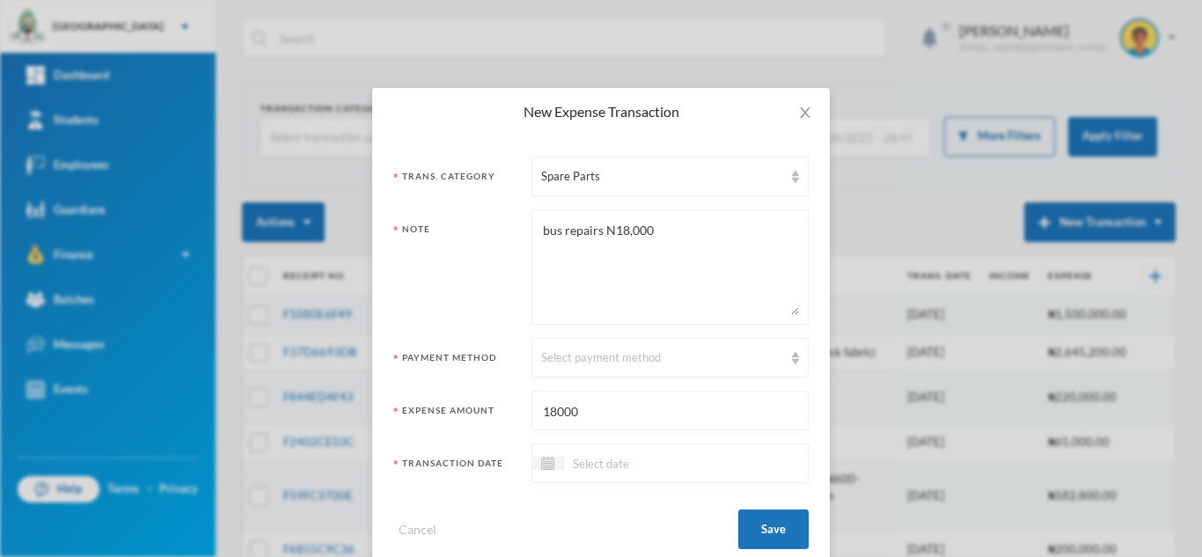
drag, startPoint x: 687, startPoint y: 238, endPoint x: 593, endPoint y: 220, distance: 95.8
click at [593, 220] on textarea "⁠bus repairs N18,000" at bounding box center [670, 267] width 258 height 96
type textarea "⁠bus repairs"
click at [748, 346] on div "Select payment method" at bounding box center [669, 358] width 277 height 40
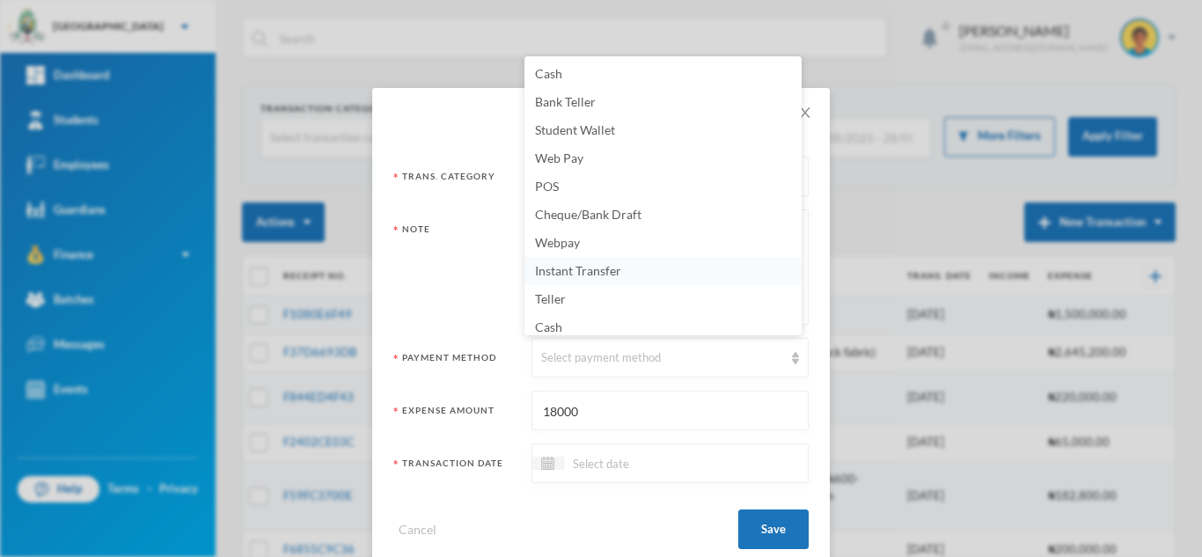
click at [670, 270] on li "Instant Transfer" at bounding box center [662, 271] width 277 height 28
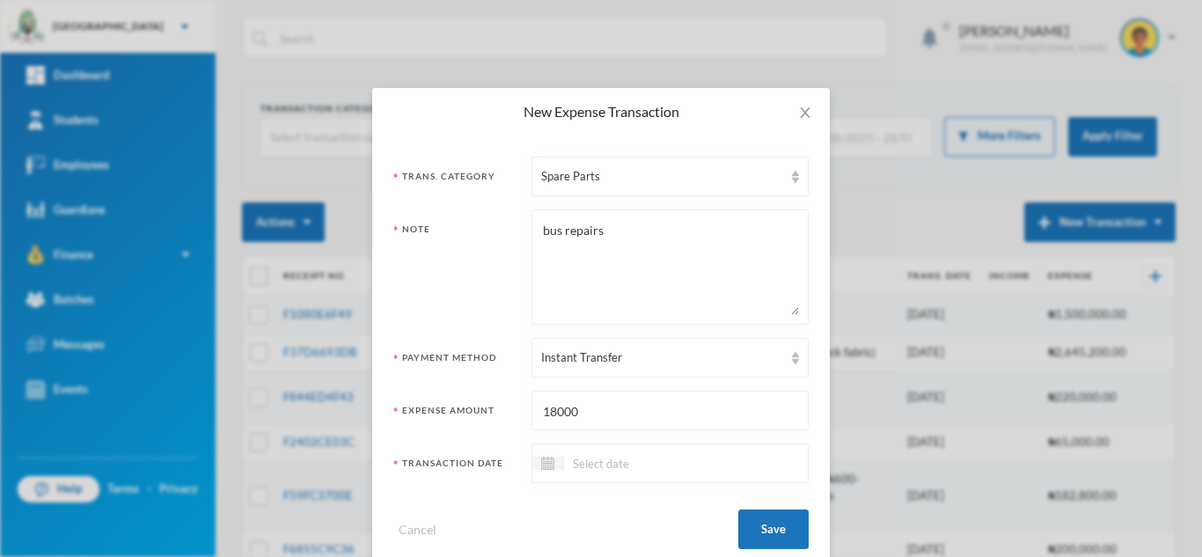
scroll to position [34, 0]
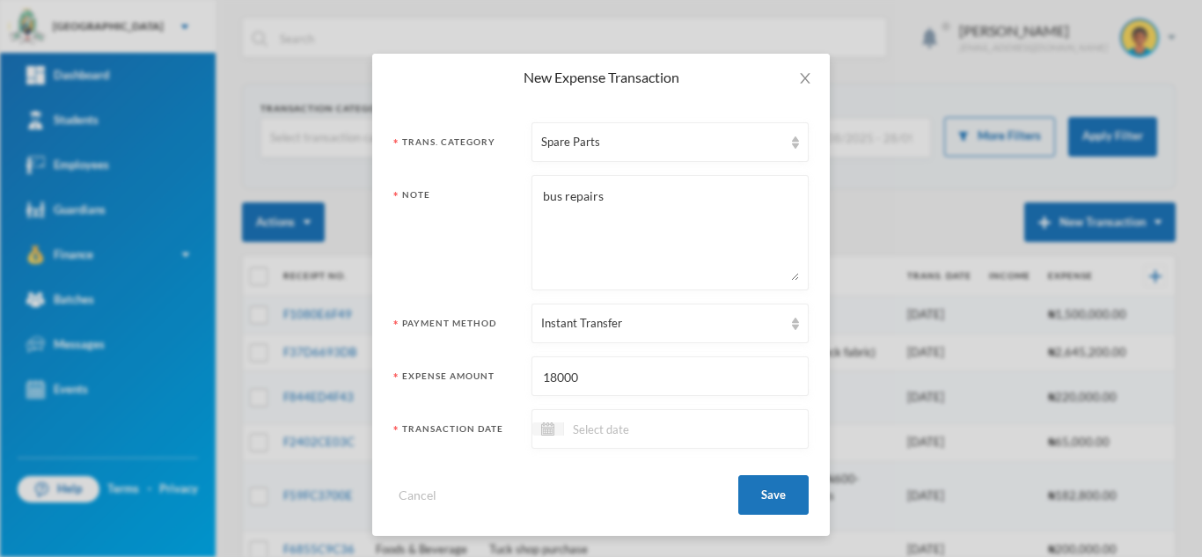
click at [609, 428] on input at bounding box center [638, 429] width 148 height 20
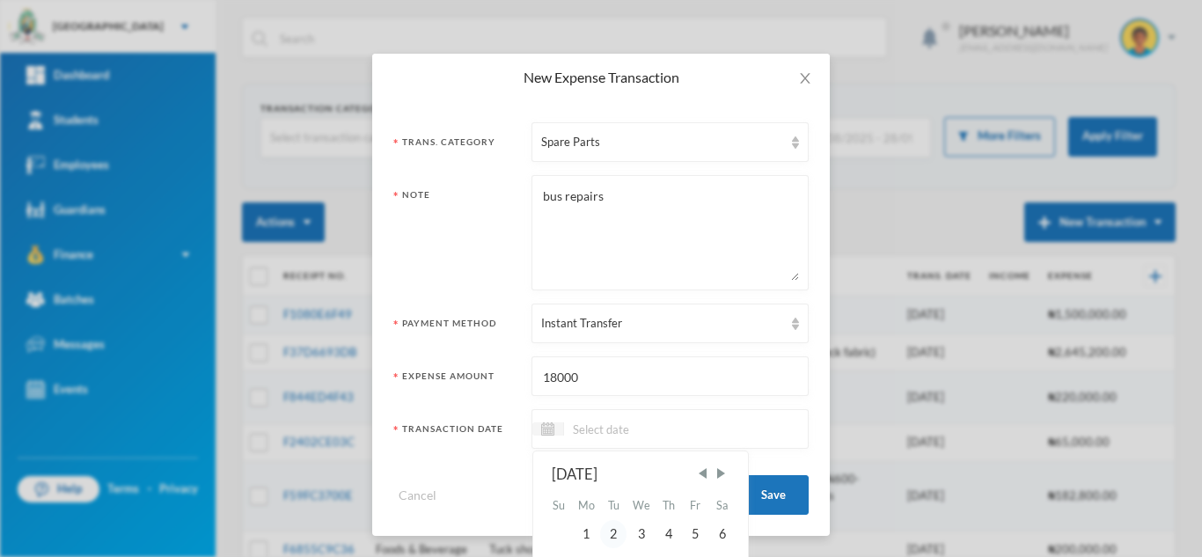
click at [607, 533] on div "2" at bounding box center [613, 534] width 26 height 28
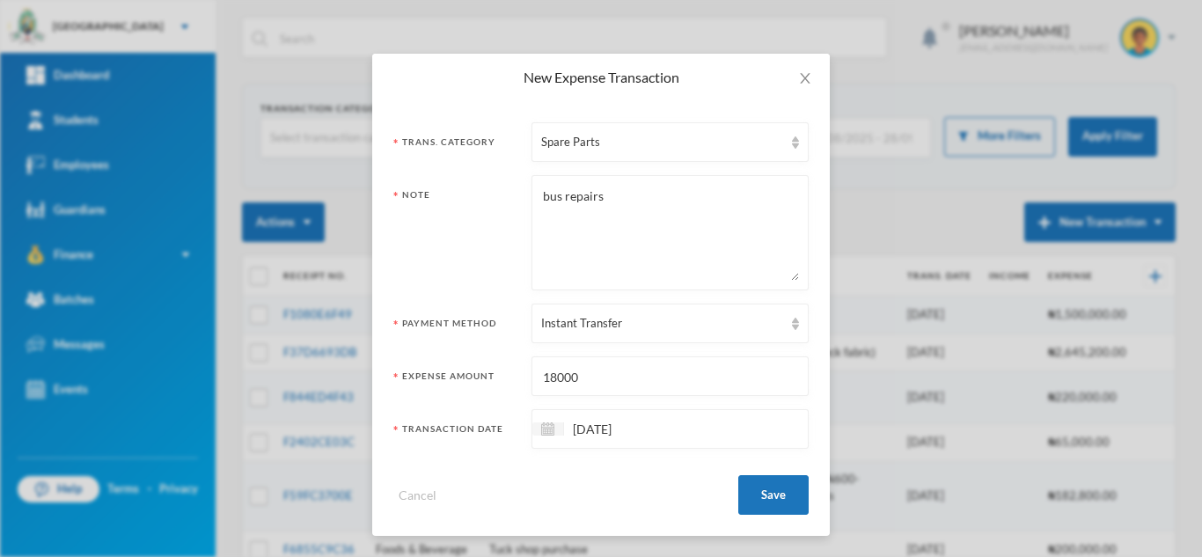
click at [581, 431] on input "02/09/2025" at bounding box center [638, 429] width 148 height 20
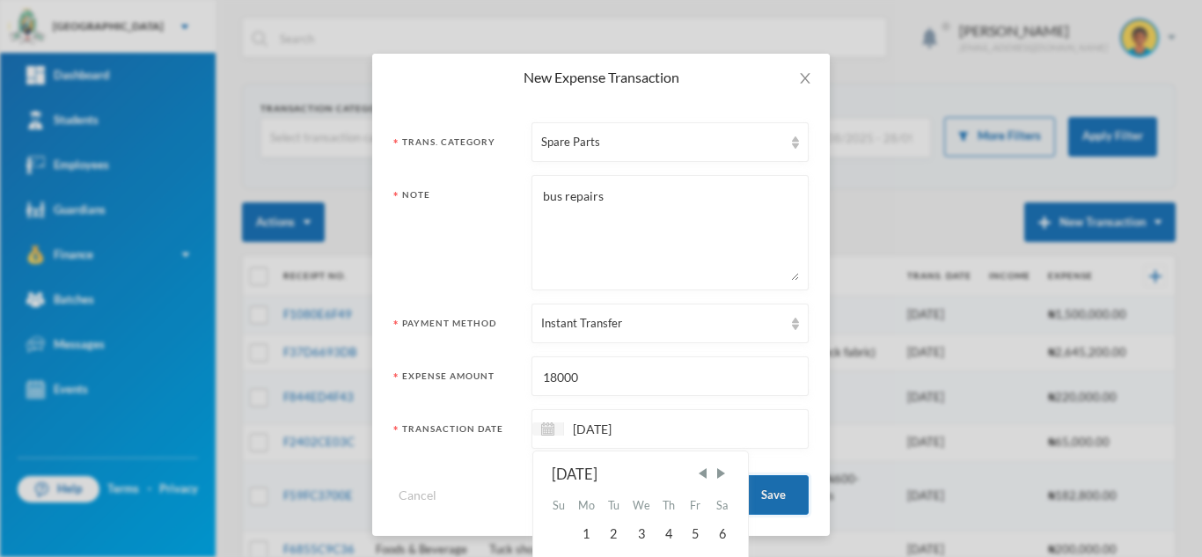
type input "26/09/2025"
click at [765, 495] on button "Save" at bounding box center [773, 495] width 70 height 40
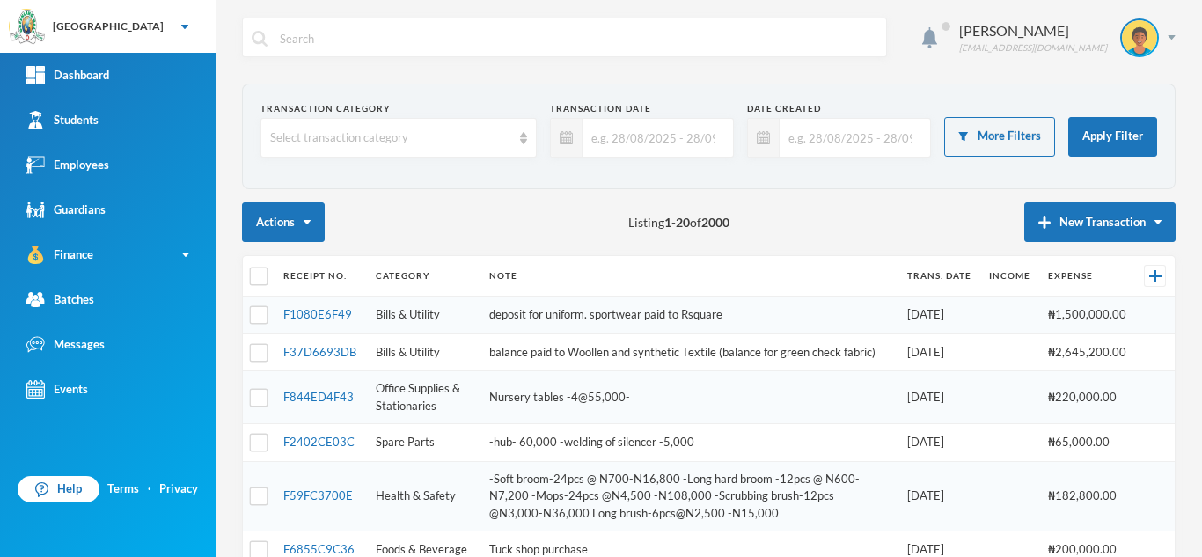
scroll to position [0, 0]
click at [1082, 214] on button "New Transaction" at bounding box center [1099, 222] width 151 height 40
click at [1092, 277] on button "Expense" at bounding box center [1116, 280] width 70 height 32
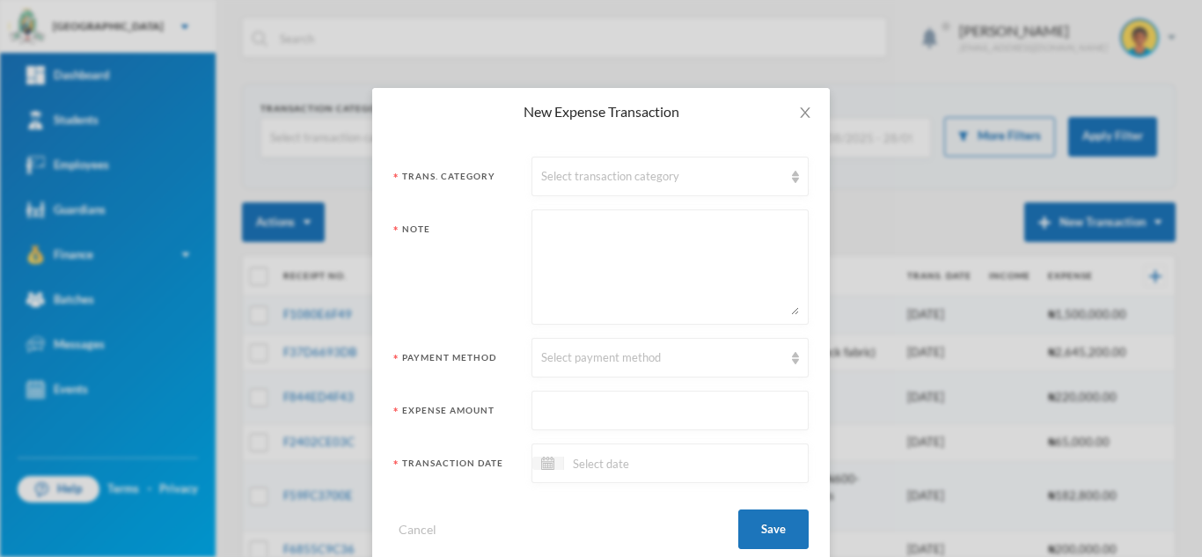
click at [592, 238] on textarea at bounding box center [670, 267] width 258 height 96
paste textarea "id card N30,000"
type textarea "id card N30,000"
click at [596, 406] on input "text" at bounding box center [670, 411] width 258 height 40
type input "30000"
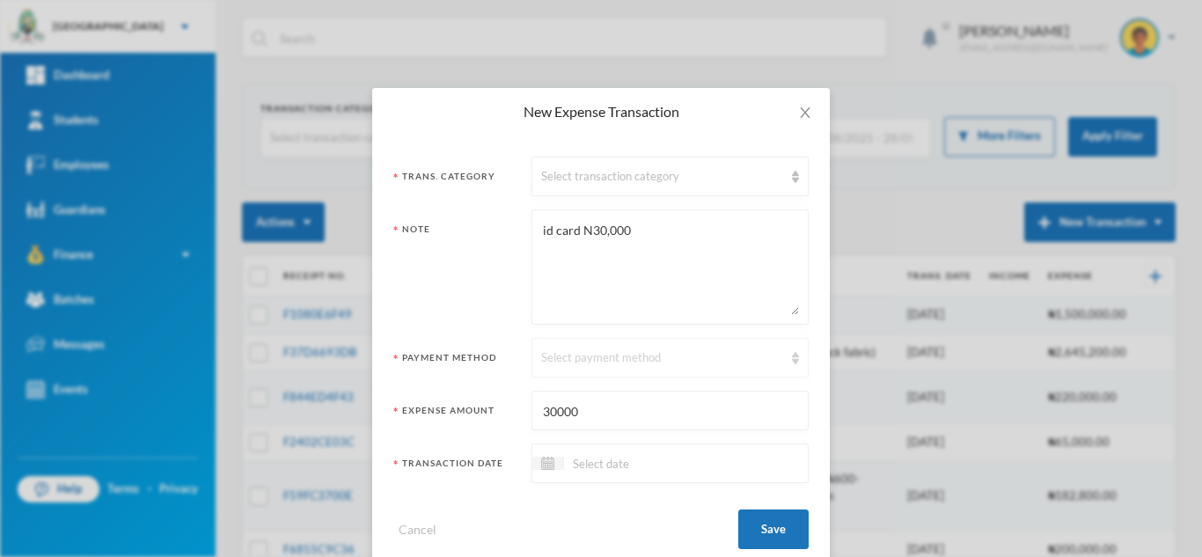
click at [619, 362] on div "Select payment method" at bounding box center [662, 358] width 242 height 18
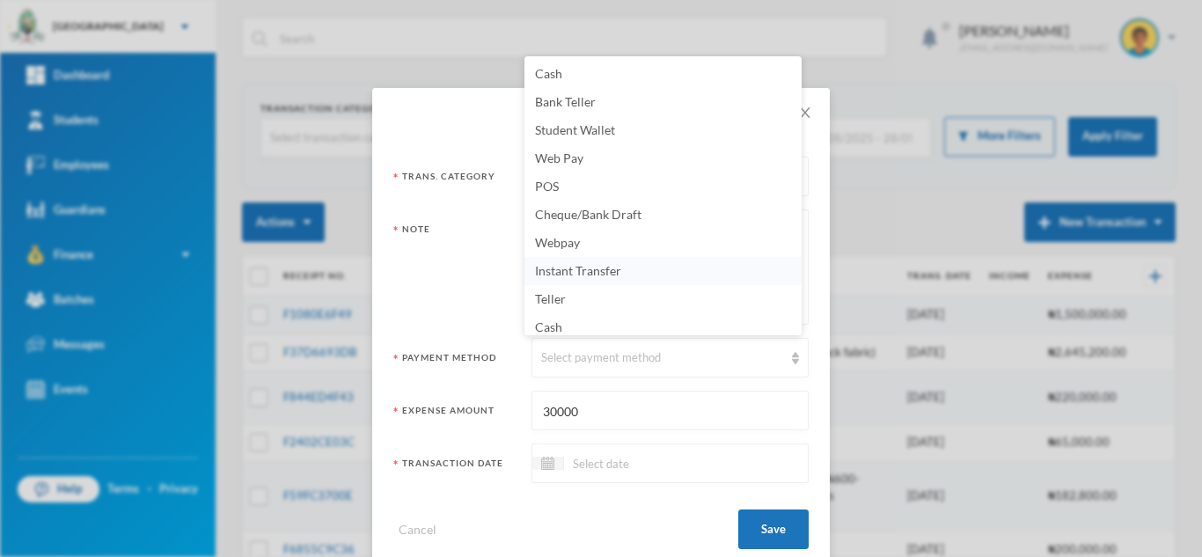
click at [622, 272] on li "Instant Transfer" at bounding box center [662, 271] width 277 height 28
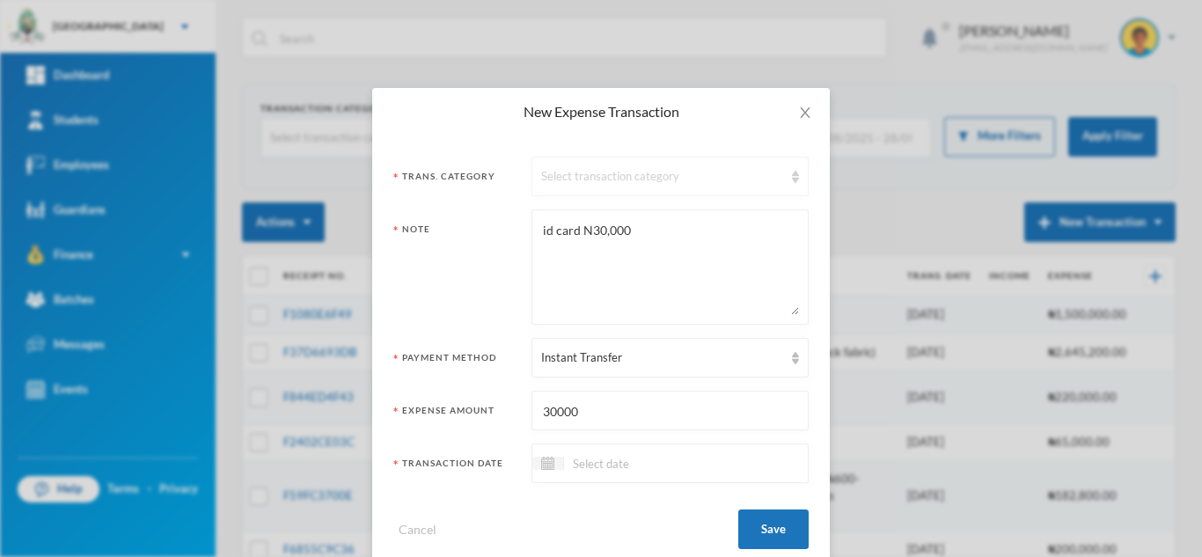
click at [618, 174] on div "Select transaction category" at bounding box center [662, 177] width 242 height 18
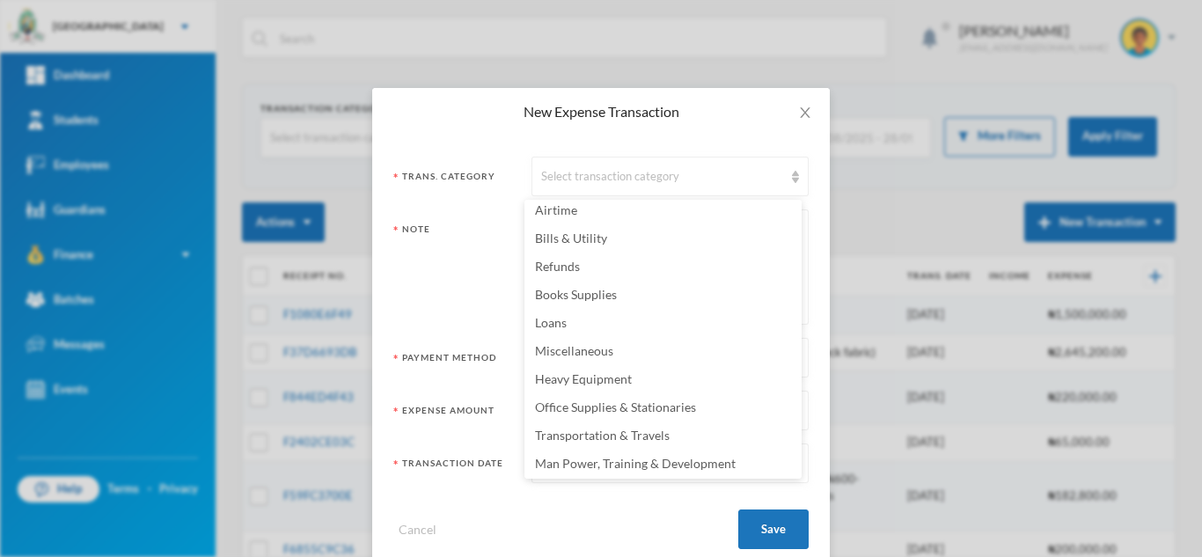
scroll to position [348, 0]
click at [690, 407] on span "Office Supplies & Stationaries" at bounding box center [615, 404] width 161 height 15
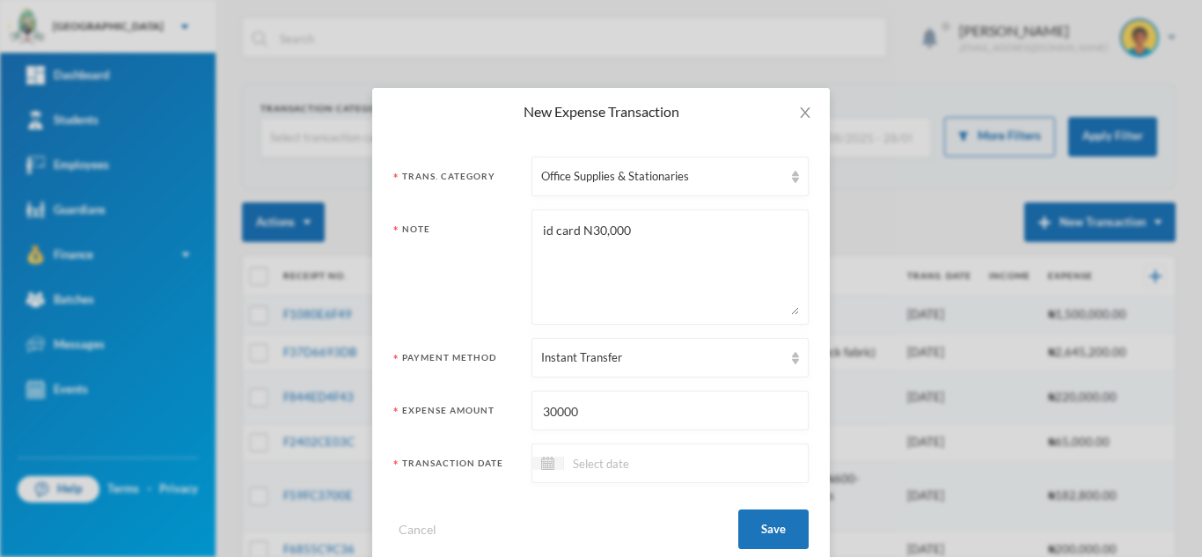
drag, startPoint x: 635, startPoint y: 232, endPoint x: 574, endPoint y: 224, distance: 61.2
click at [574, 224] on textarea "id card N30,000" at bounding box center [670, 267] width 258 height 96
type textarea "id cards"
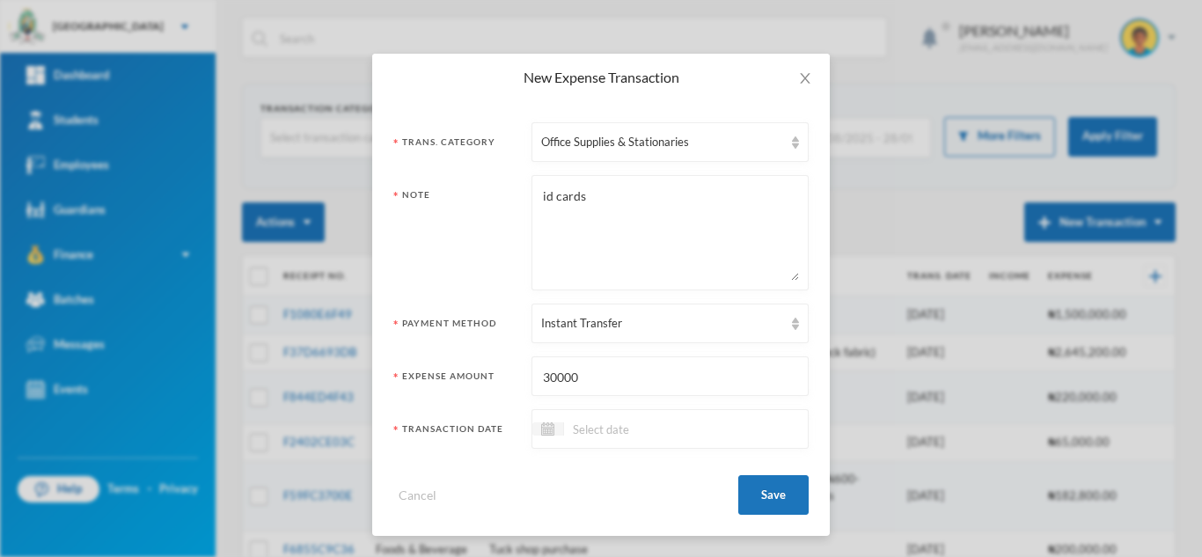
click at [669, 439] on div at bounding box center [669, 429] width 277 height 40
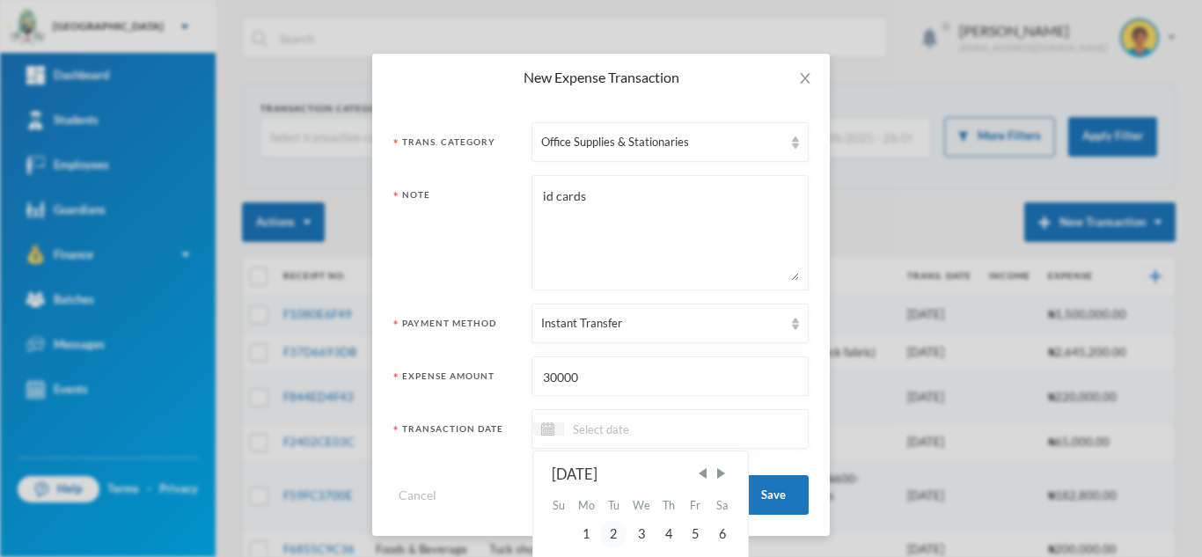
click at [614, 533] on div "2" at bounding box center [613, 534] width 26 height 28
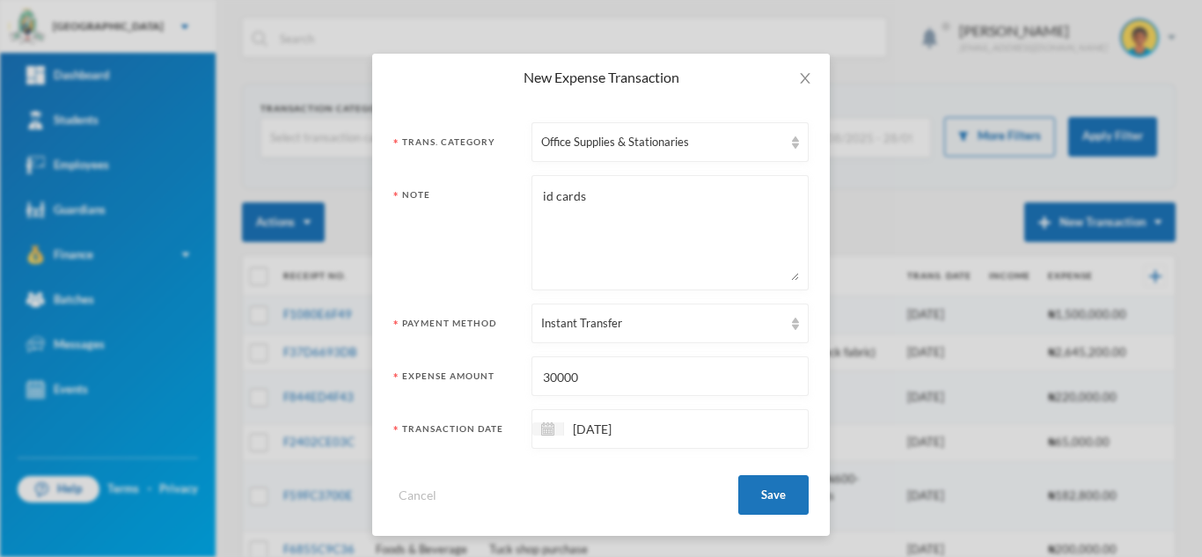
click at [582, 432] on input "[DATE]" at bounding box center [638, 429] width 148 height 20
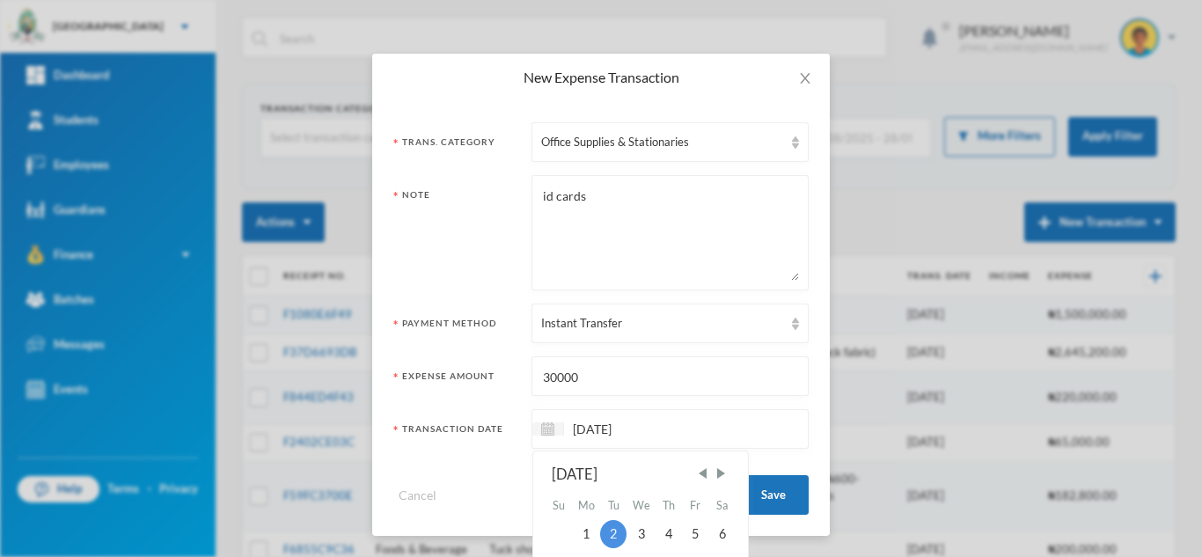
click at [579, 428] on input "[DATE]" at bounding box center [638, 429] width 148 height 20
type input "[DATE]"
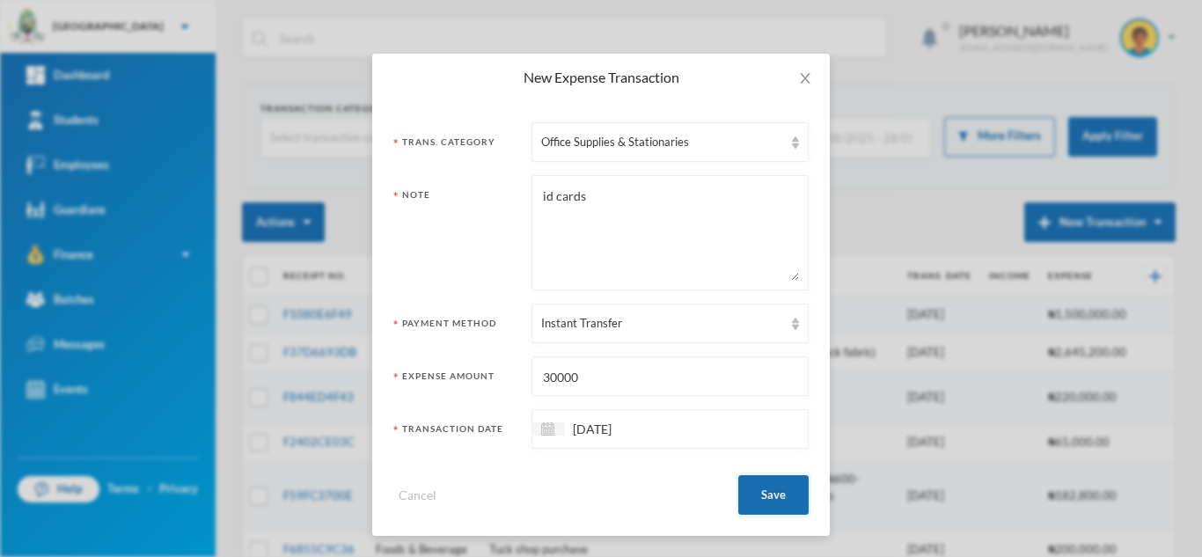
click at [787, 485] on button "Save" at bounding box center [773, 495] width 70 height 40
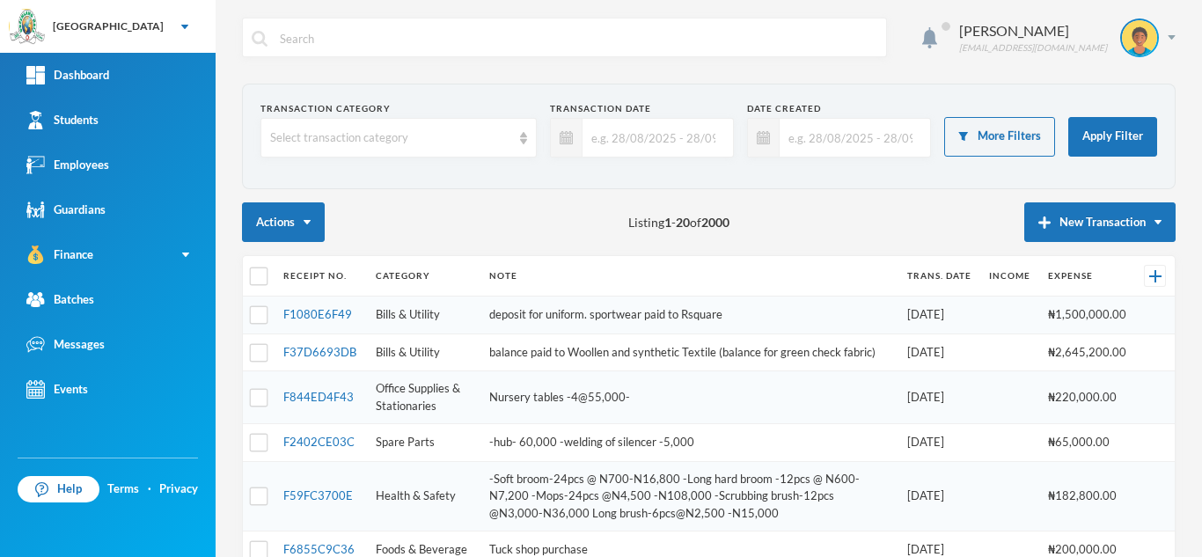
scroll to position [0, 0]
click at [1043, 219] on button "New Transaction" at bounding box center [1099, 222] width 151 height 40
click at [1091, 276] on button "Expense" at bounding box center [1116, 280] width 70 height 32
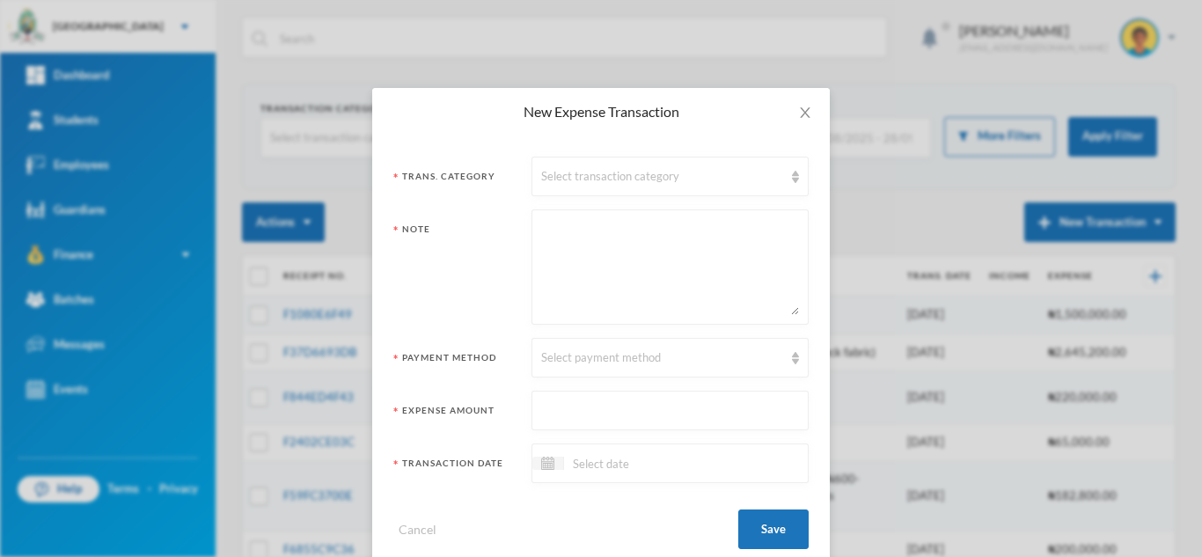
scroll to position [34, 0]
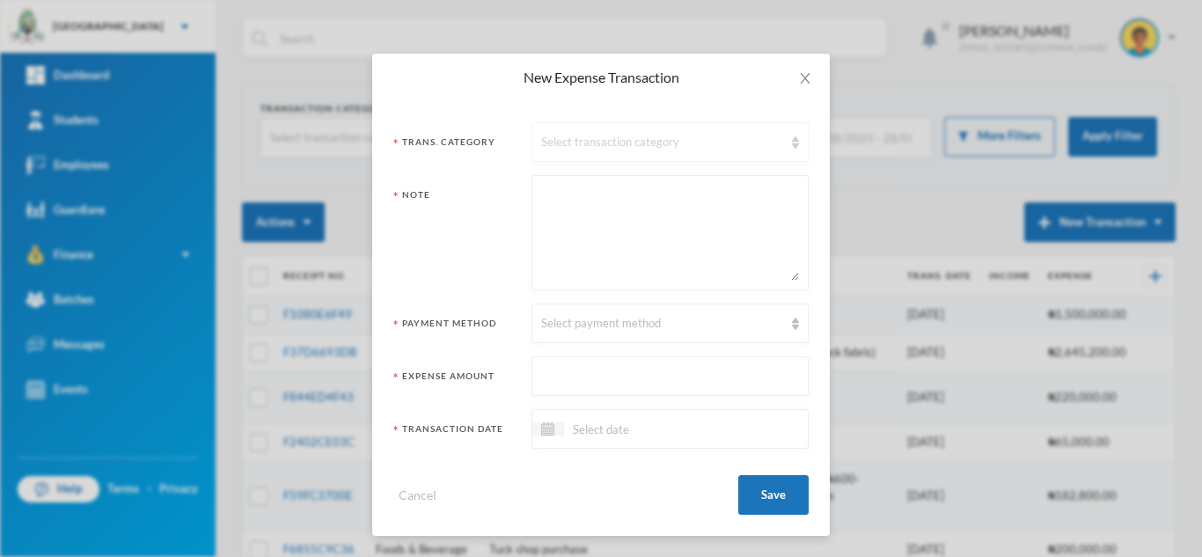
click at [604, 142] on div "Select transaction category" at bounding box center [662, 143] width 242 height 18
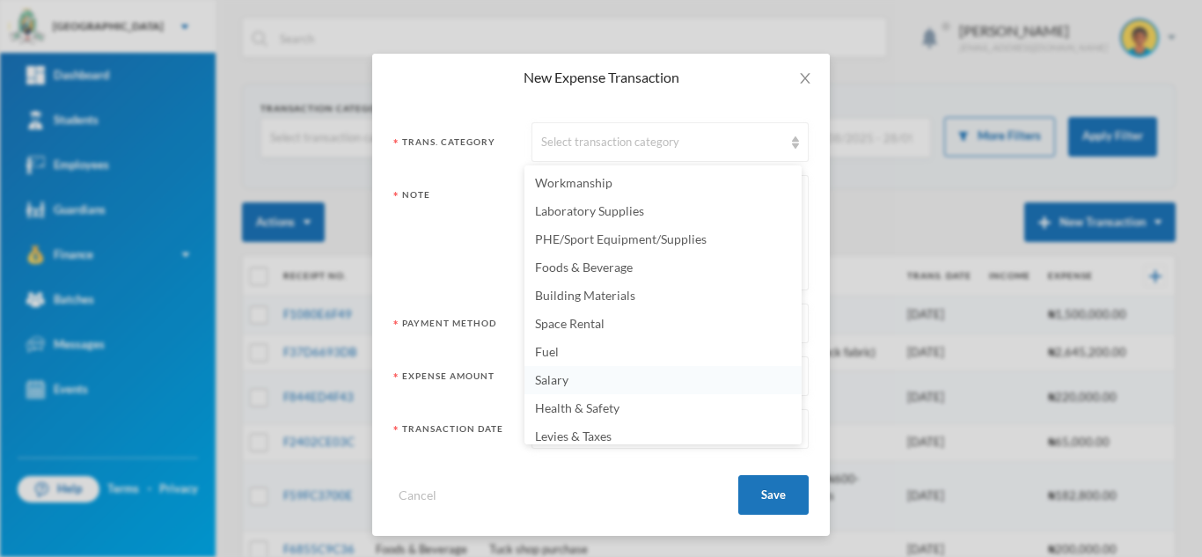
click at [564, 378] on span "Salary" at bounding box center [551, 379] width 33 height 15
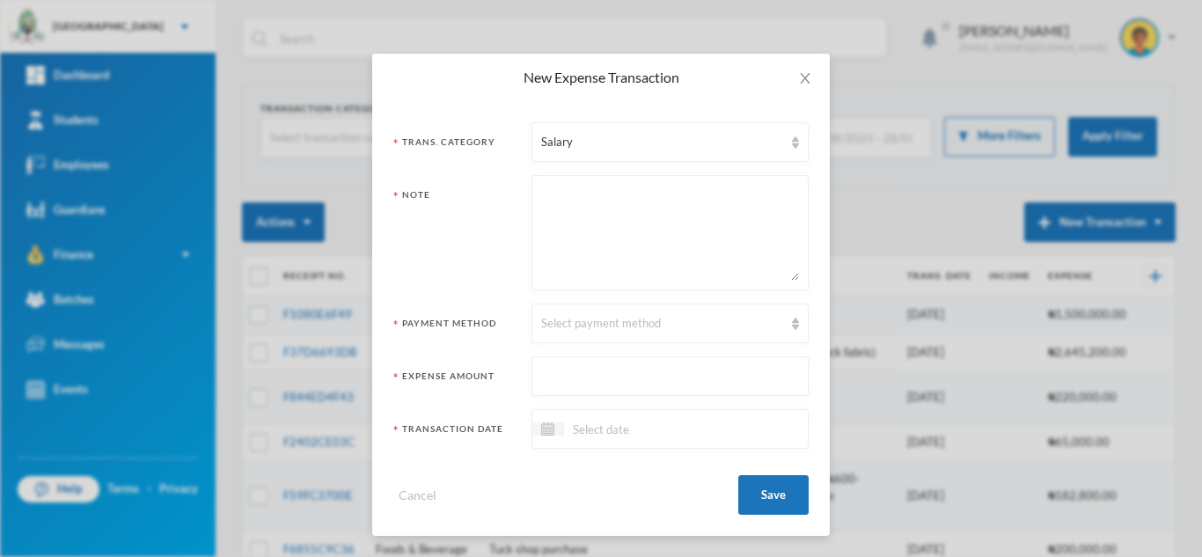
click at [574, 249] on textarea at bounding box center [670, 233] width 258 height 96
click at [600, 195] on textarea "September Remuneration" at bounding box center [670, 233] width 258 height 96
type textarea "[DATE] Remuneration"
click at [626, 330] on div "Select payment method" at bounding box center [662, 324] width 242 height 18
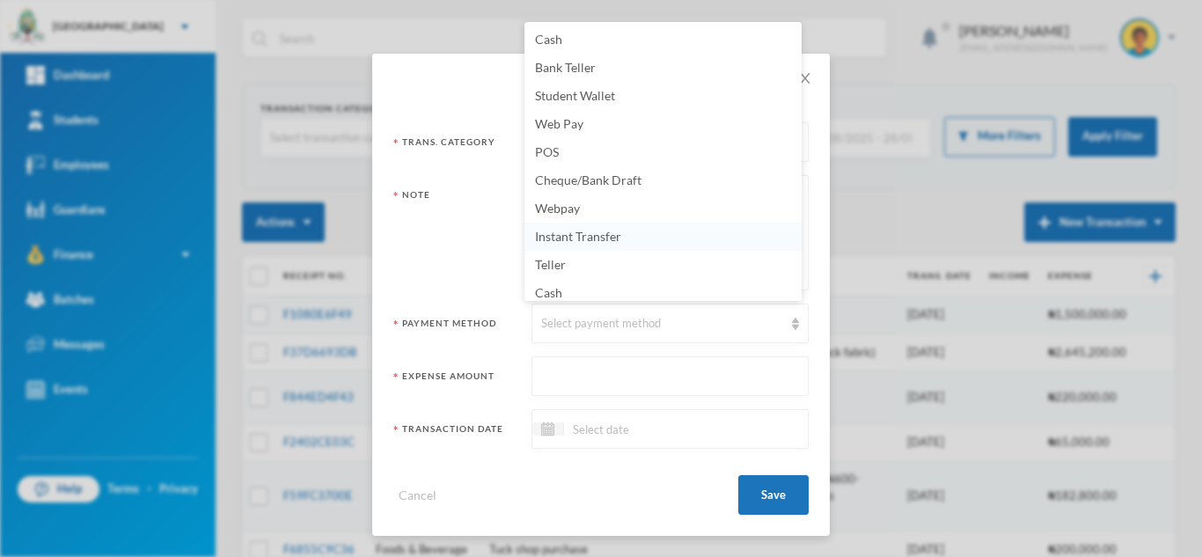
click at [697, 238] on li "Instant Transfer" at bounding box center [662, 237] width 277 height 28
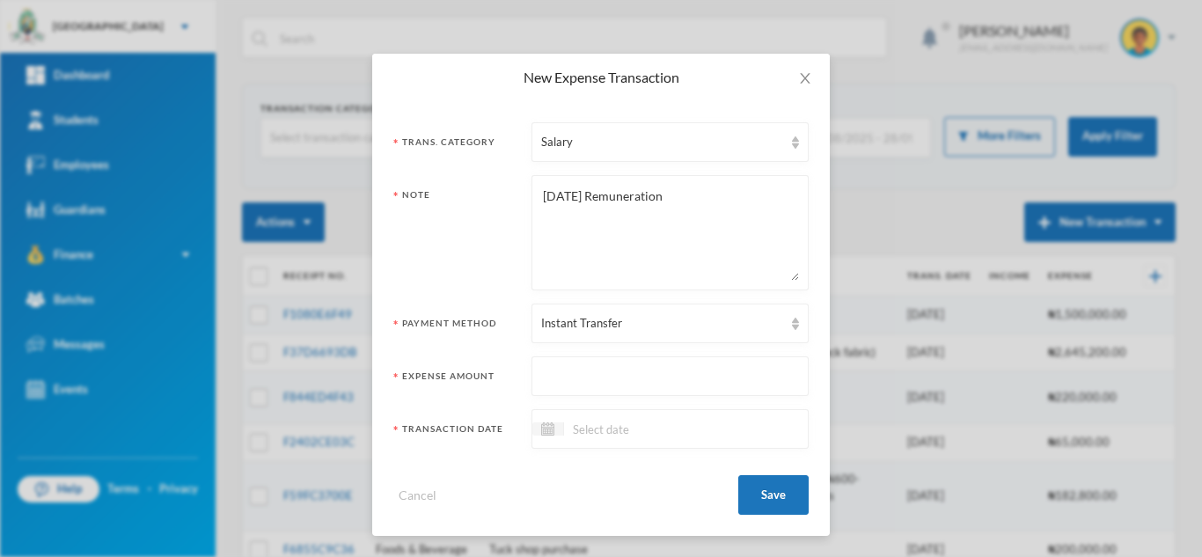
click at [604, 370] on input "text" at bounding box center [670, 377] width 258 height 40
type input "2626712.01"
click at [601, 436] on input at bounding box center [638, 429] width 148 height 20
click at [616, 429] on input at bounding box center [638, 429] width 148 height 20
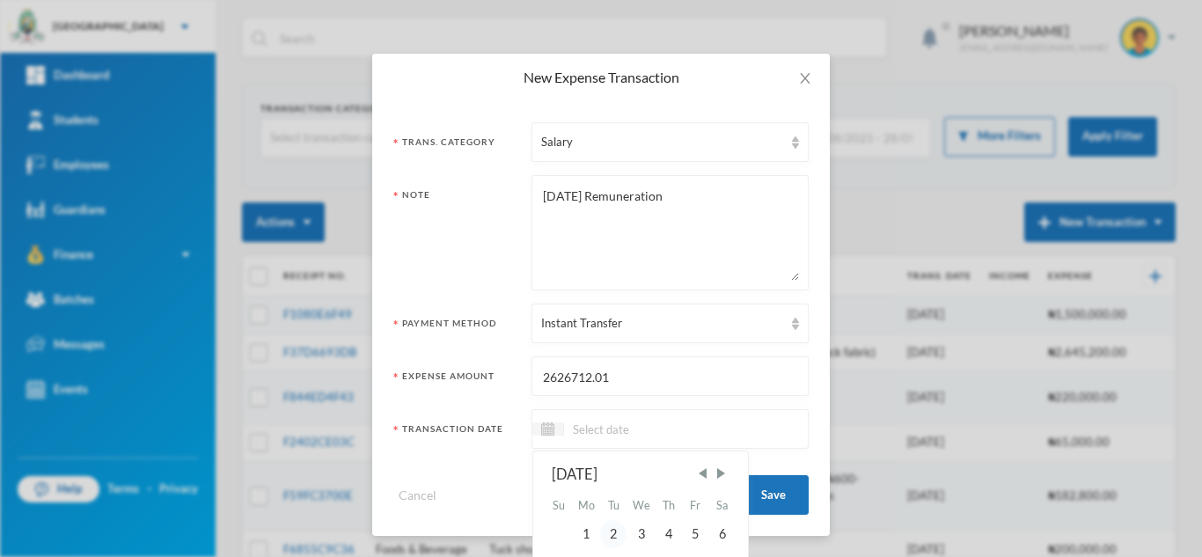
click at [609, 531] on div "2" at bounding box center [613, 534] width 26 height 28
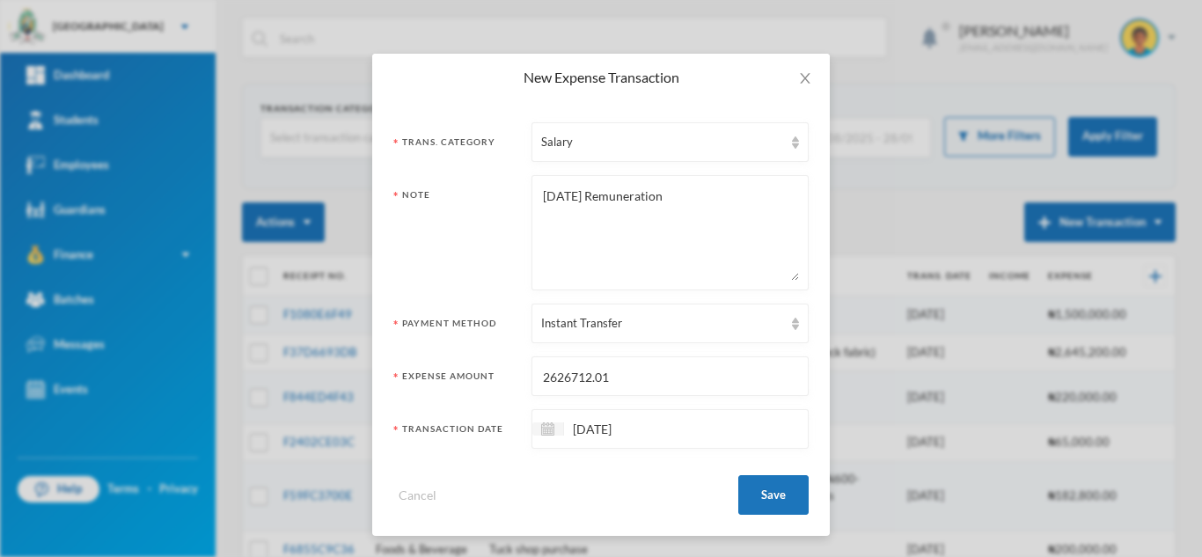
click at [582, 431] on input "[DATE]" at bounding box center [638, 429] width 148 height 20
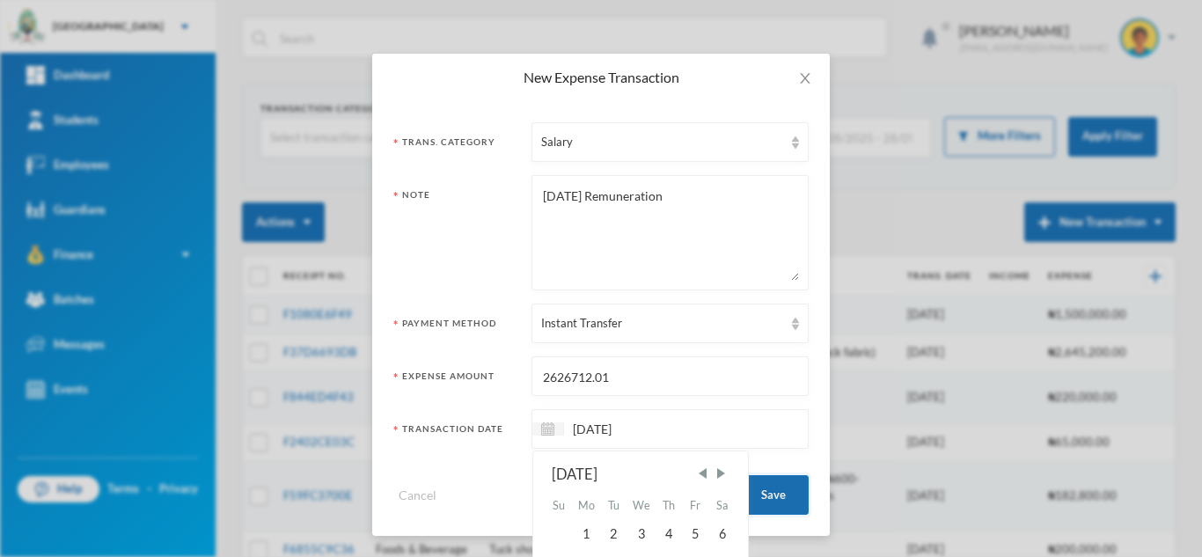
type input "[DATE]"
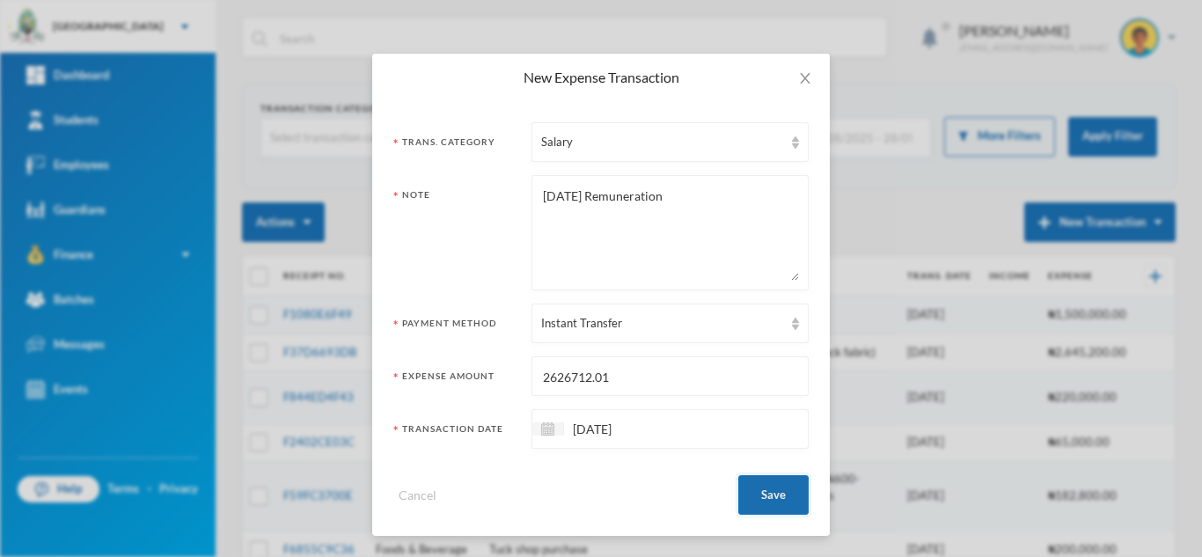
click at [779, 504] on button "Save" at bounding box center [773, 495] width 70 height 40
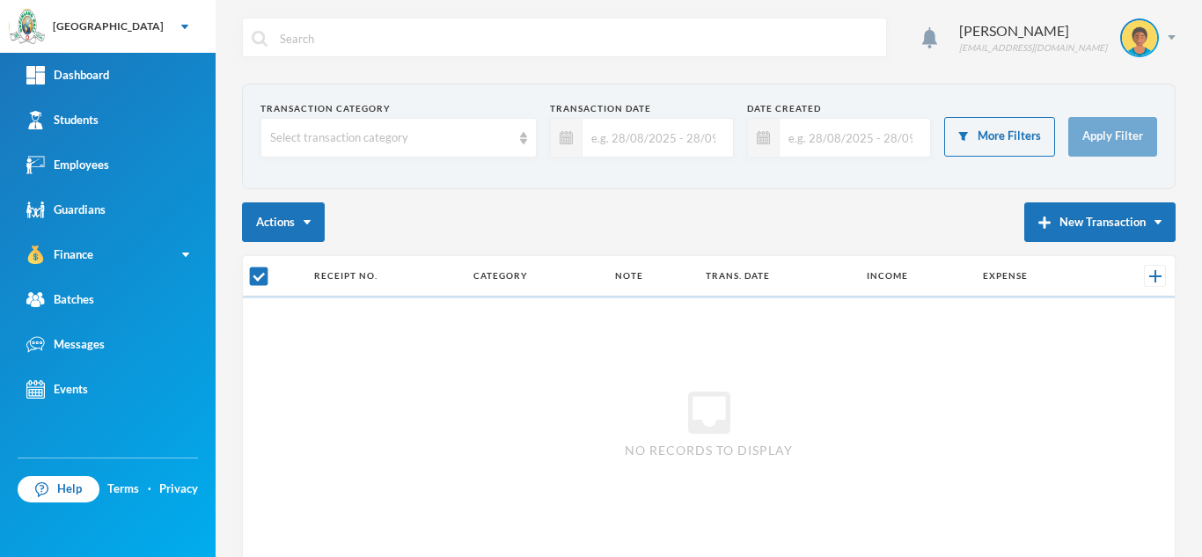
checkbox input "false"
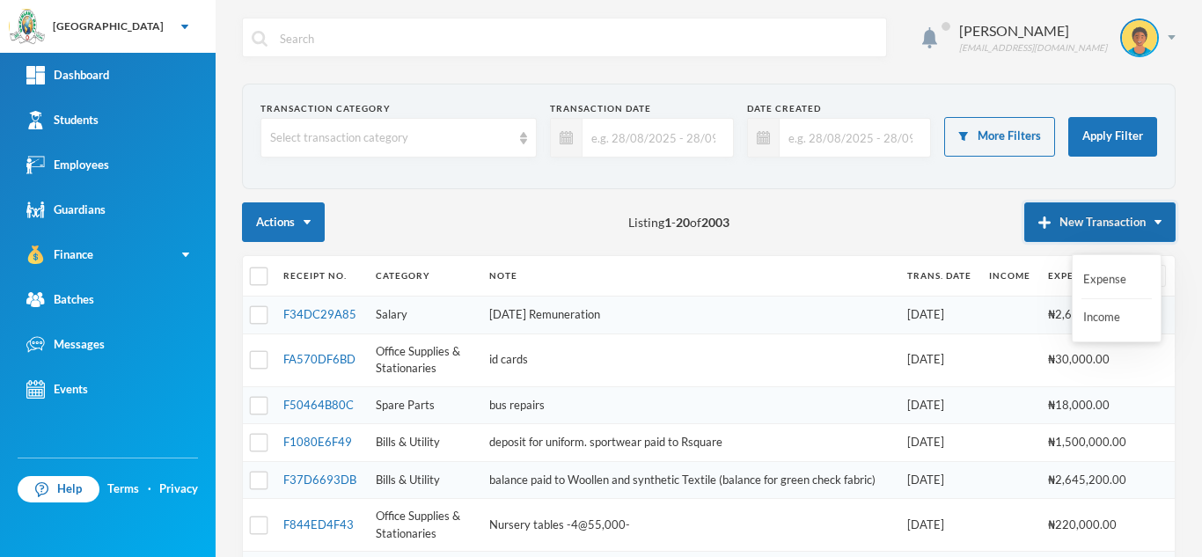
click at [1038, 224] on img "button" at bounding box center [1044, 222] width 12 height 12
click at [1097, 270] on button "Expense" at bounding box center [1116, 280] width 70 height 32
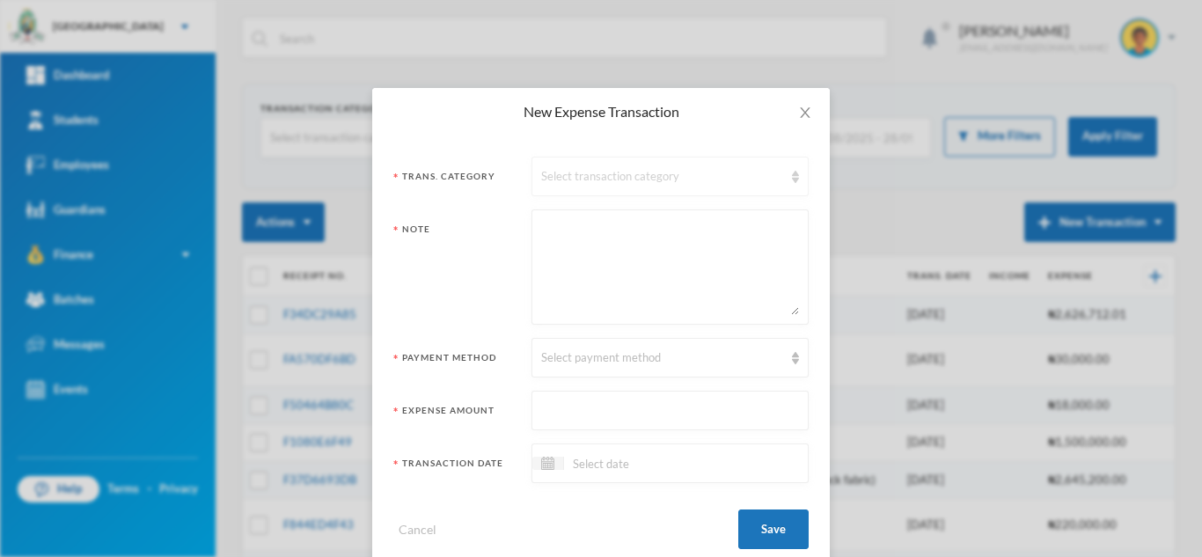
click at [669, 161] on div "Select transaction category" at bounding box center [669, 177] width 277 height 40
drag, startPoint x: 802, startPoint y: 296, endPoint x: 799, endPoint y: 399, distance: 103.0
click at [799, 399] on div "Trans. Category Select transaction category Note Payment Method Select payment …" at bounding box center [600, 352] width 457 height 435
click at [699, 178] on div "Select transaction category" at bounding box center [662, 177] width 242 height 18
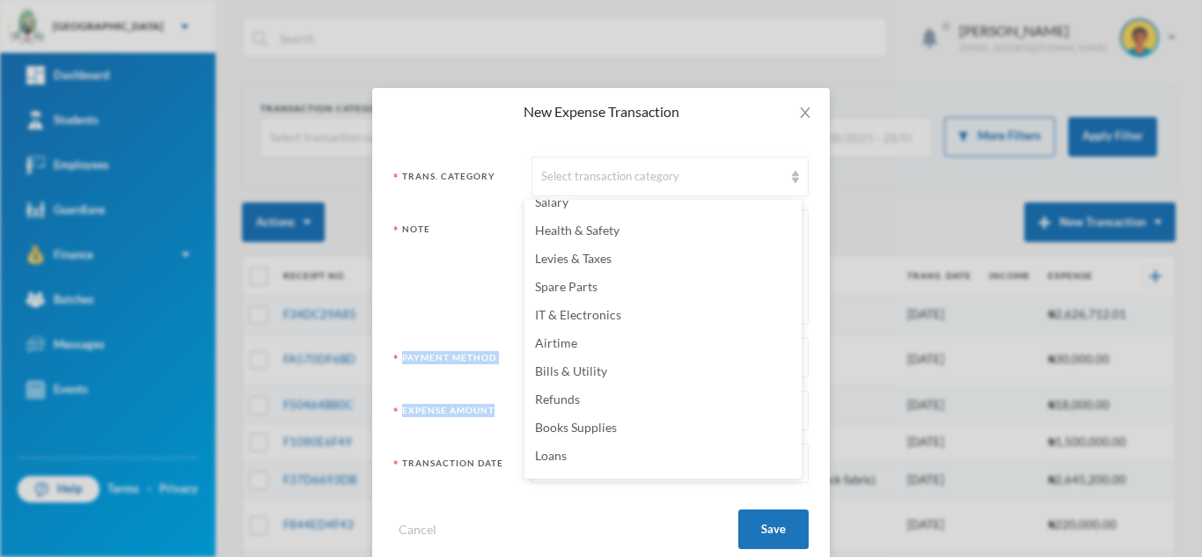
scroll to position [227, 0]
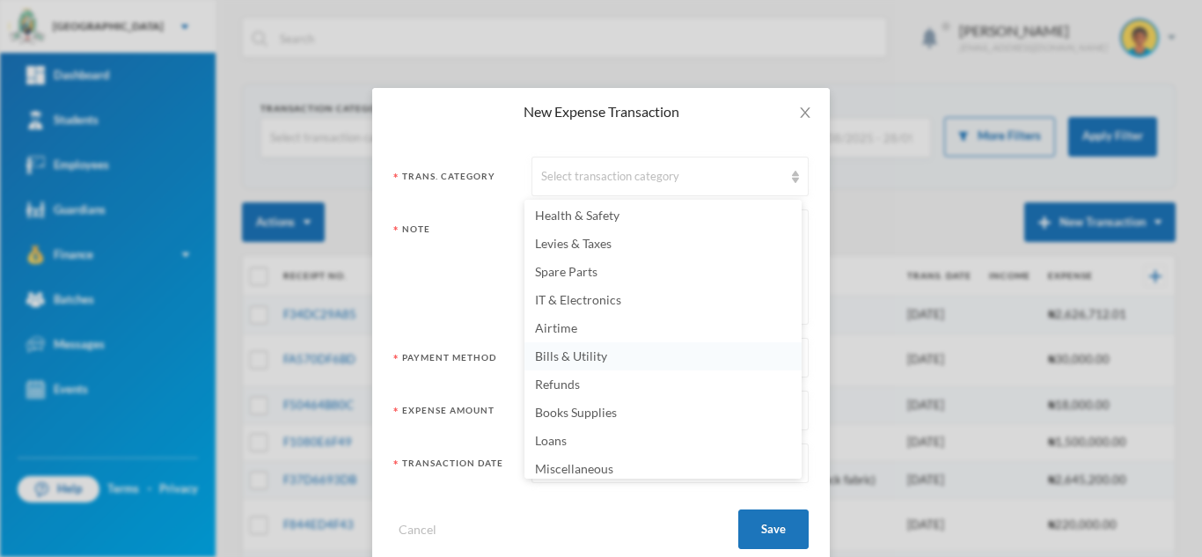
click at [631, 355] on li "Bills & Utility" at bounding box center [662, 356] width 277 height 28
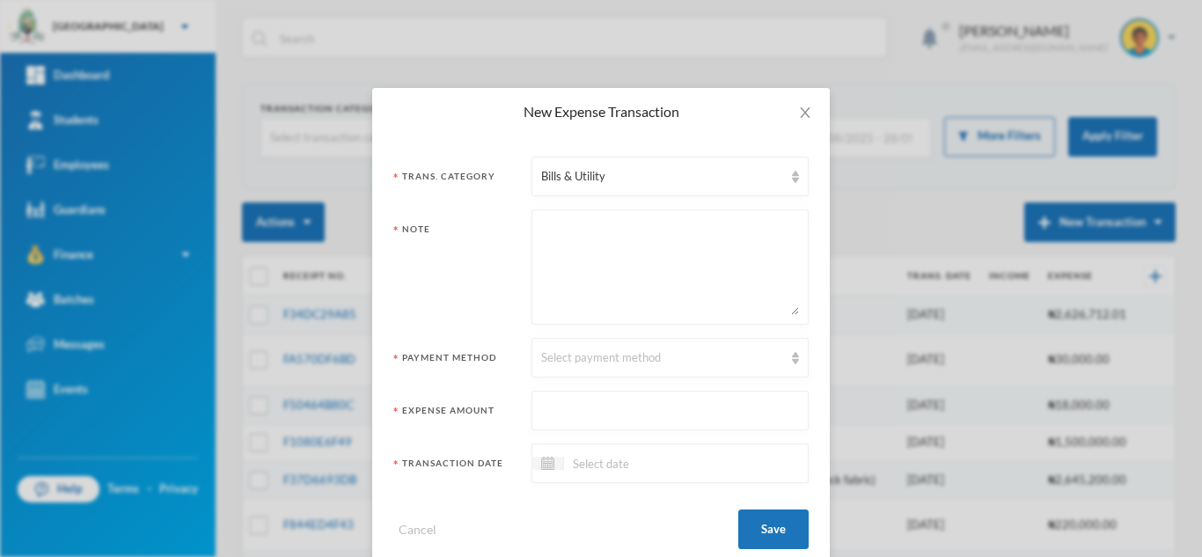
click at [595, 292] on textarea at bounding box center [670, 267] width 258 height 96
click at [571, 230] on textarea "Internert service" at bounding box center [670, 267] width 258 height 96
type textarea "Internet service"
click at [551, 346] on div "Select payment method" at bounding box center [669, 358] width 277 height 40
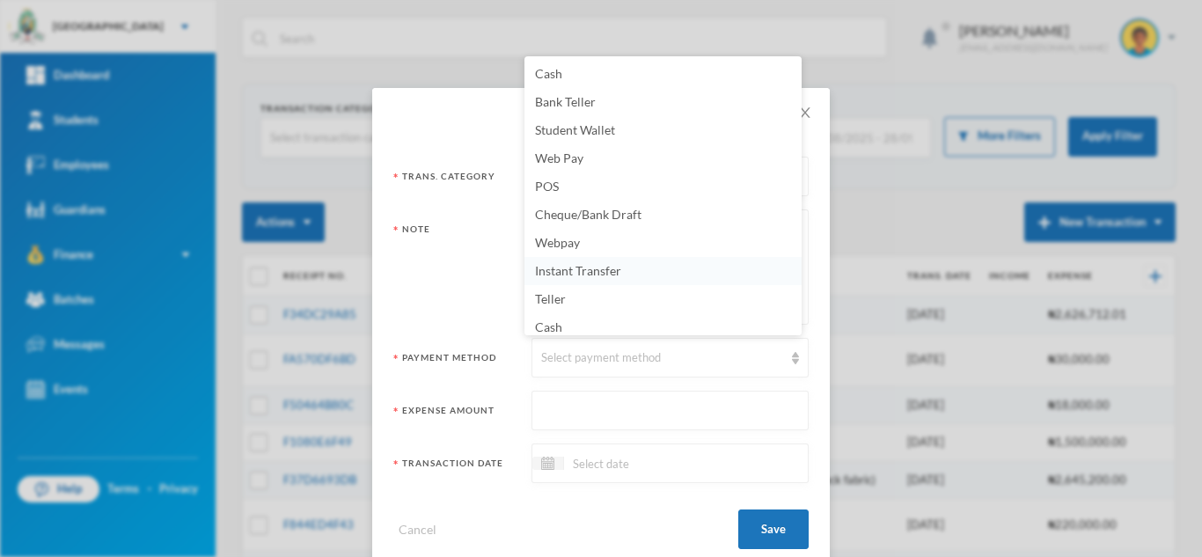
click at [592, 282] on li "Instant Transfer" at bounding box center [662, 271] width 277 height 28
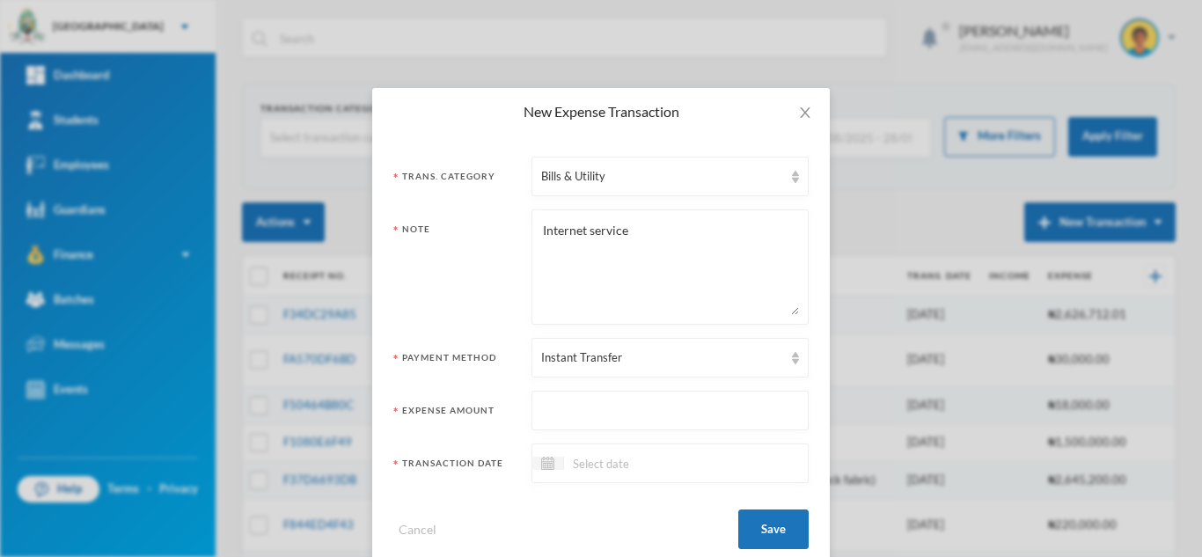
click at [566, 416] on input "text" at bounding box center [670, 411] width 258 height 40
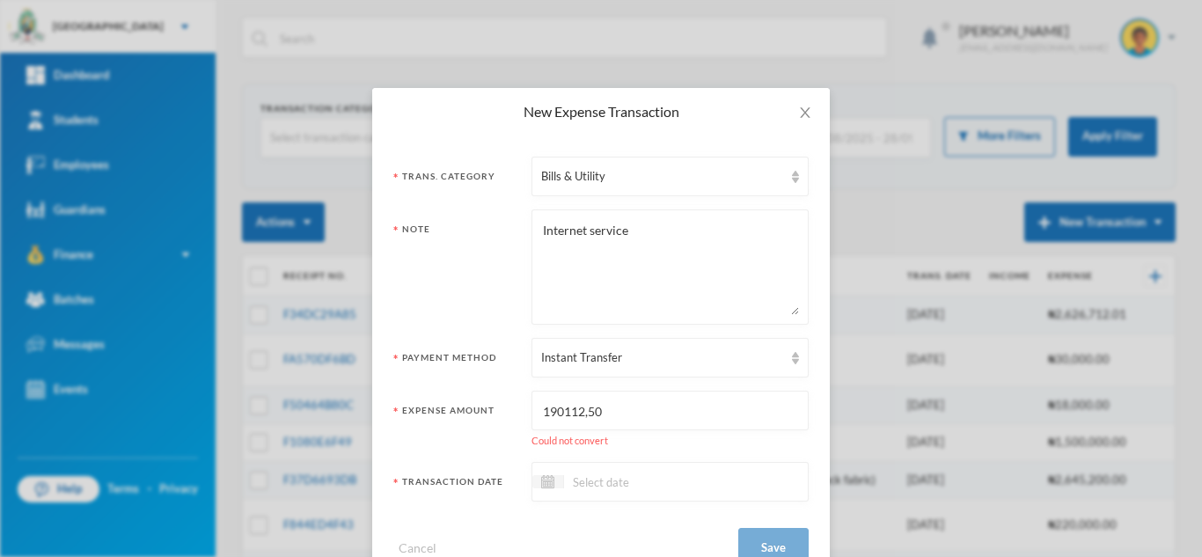
click at [580, 413] on input "190112,50" at bounding box center [670, 411] width 258 height 40
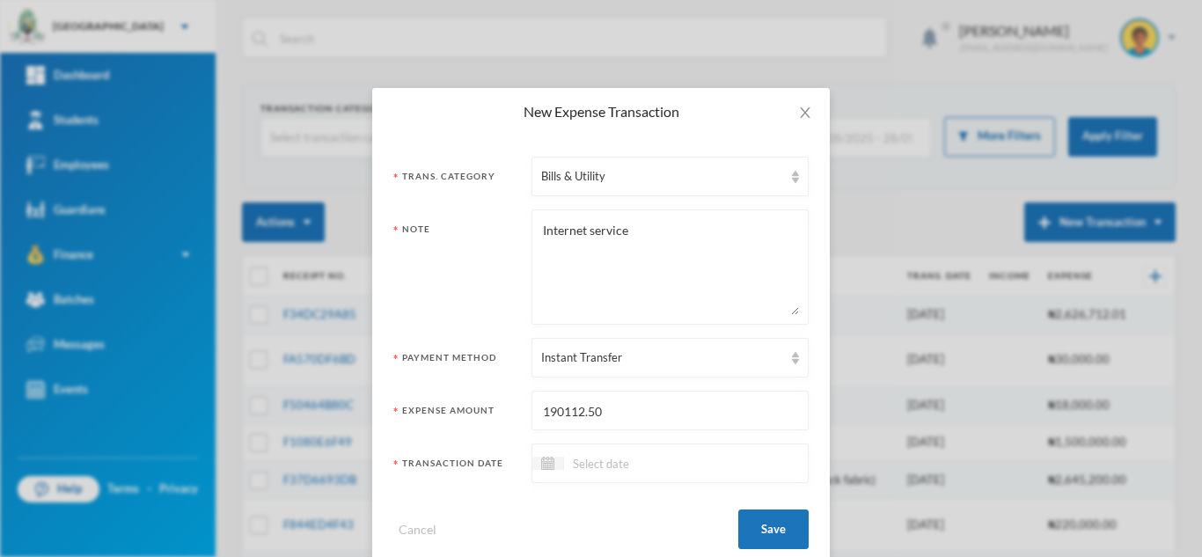
type input "190112.50"
click at [611, 470] on input at bounding box center [638, 463] width 148 height 20
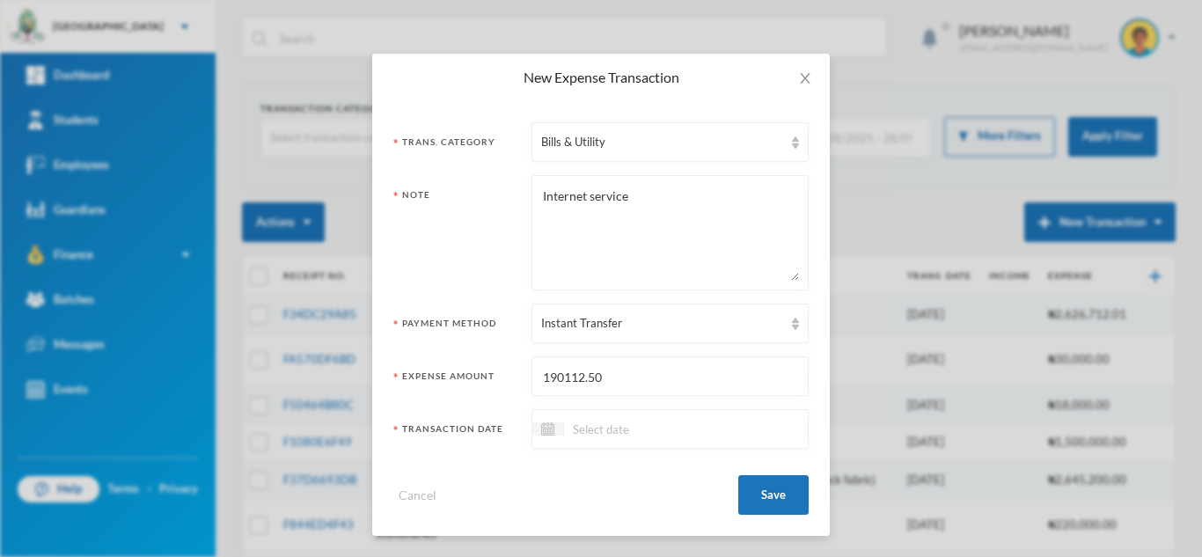
click at [583, 433] on input at bounding box center [638, 429] width 148 height 20
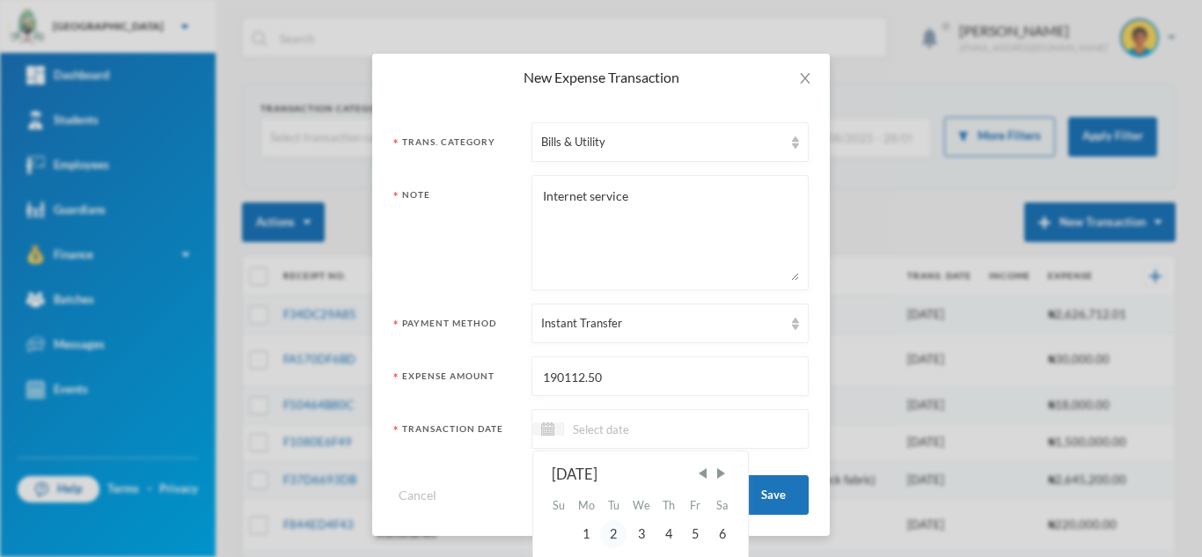
click at [608, 535] on div "2" at bounding box center [613, 534] width 26 height 28
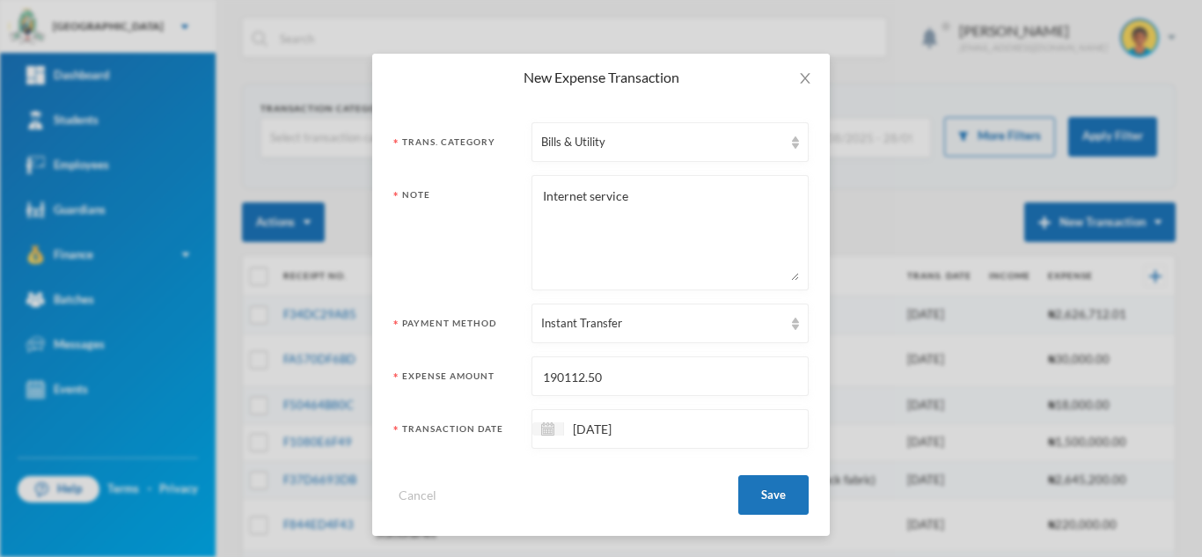
click at [582, 426] on input "[DATE]" at bounding box center [638, 429] width 148 height 20
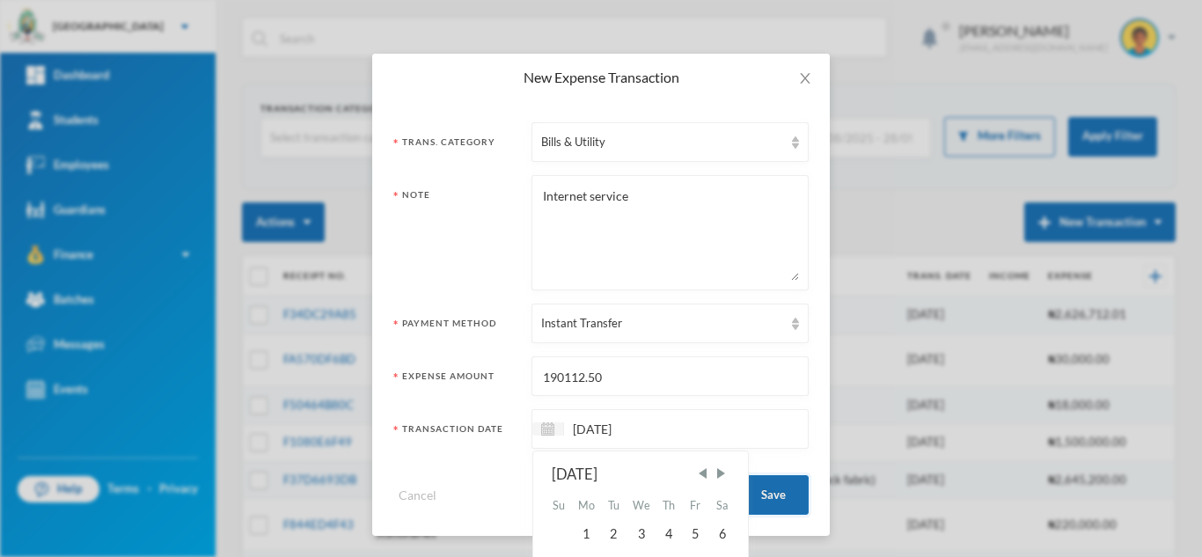
type input "[DATE]"
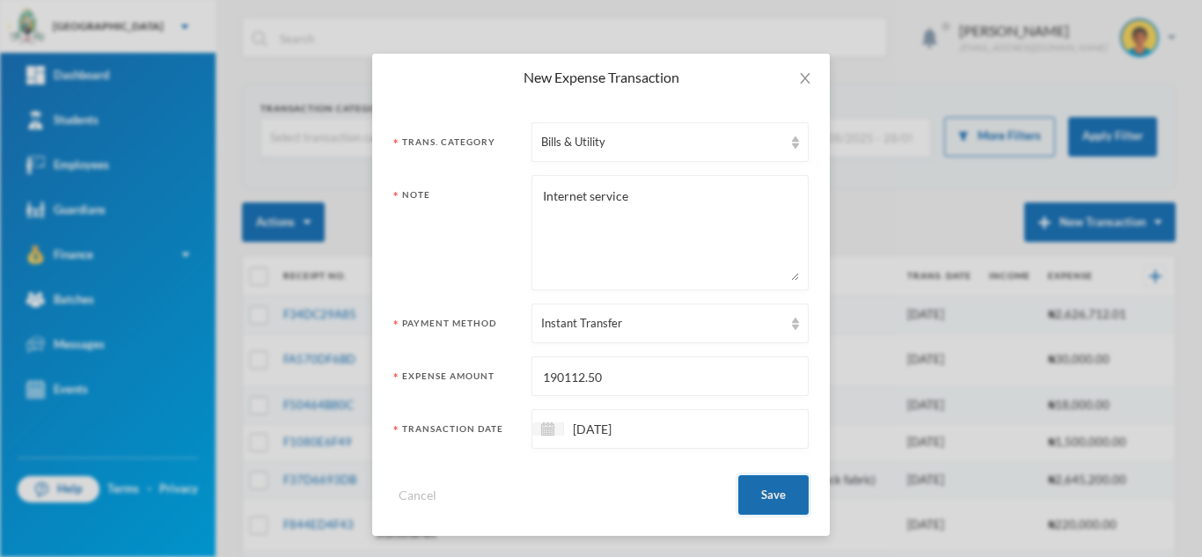
click at [786, 484] on button "Save" at bounding box center [773, 495] width 70 height 40
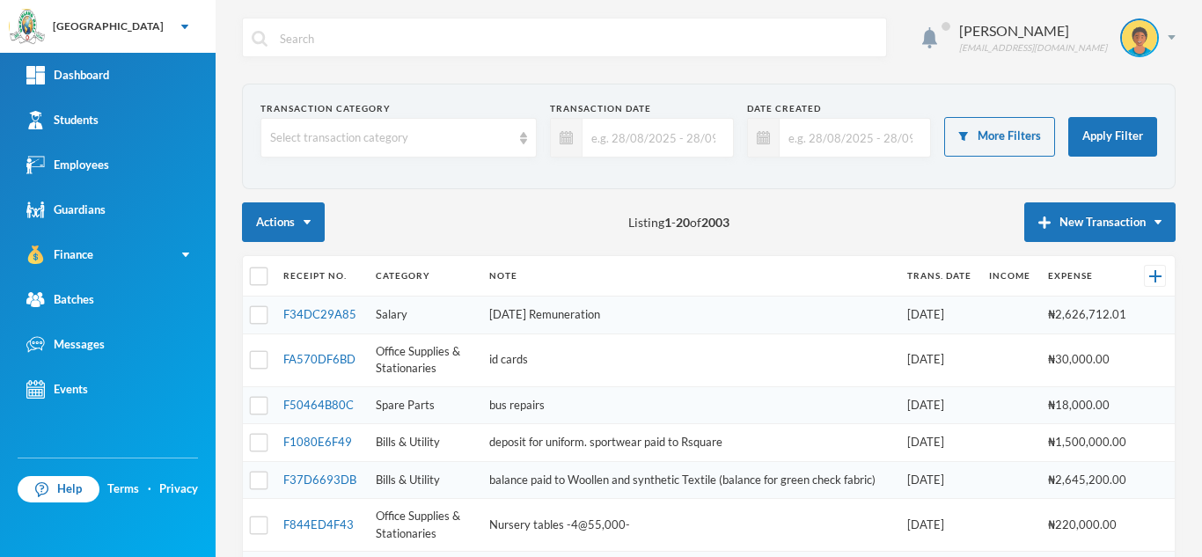
scroll to position [0, 0]
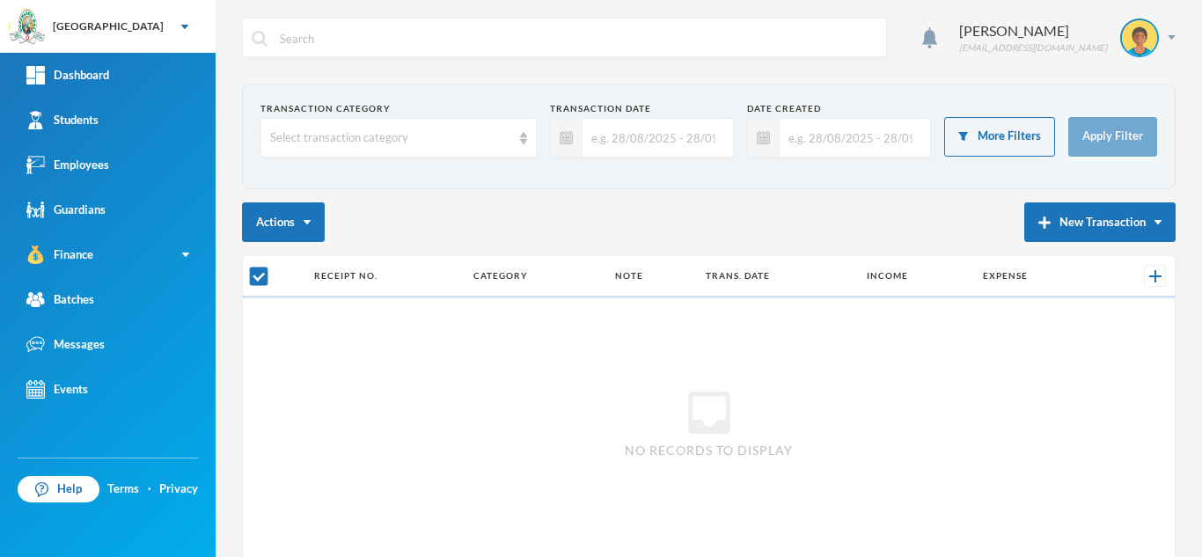
checkbox input "false"
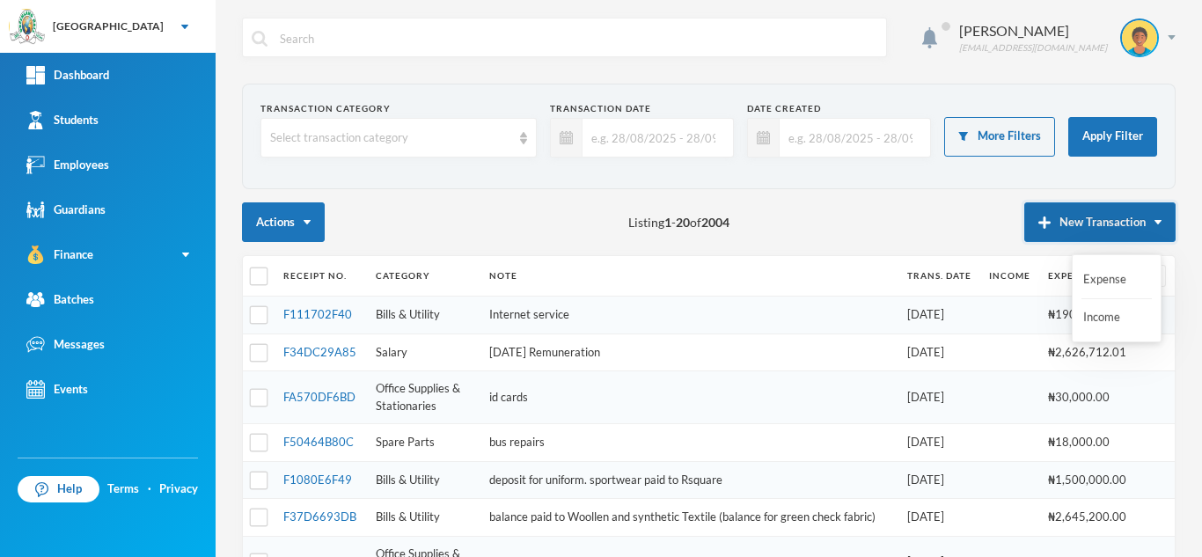
click at [1038, 223] on img "button" at bounding box center [1044, 222] width 12 height 12
click at [1081, 282] on button "Expense" at bounding box center [1116, 280] width 70 height 32
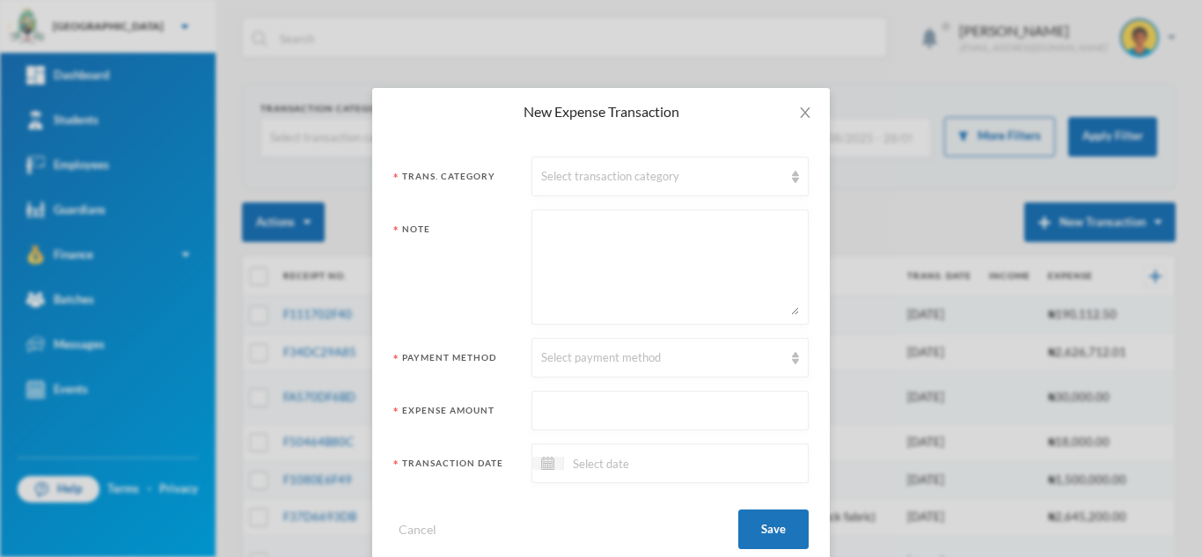
click at [574, 255] on textarea at bounding box center [670, 267] width 258 height 96
type textarea "Salary by hand"
click at [550, 411] on input "text" at bounding box center [670, 411] width 258 height 40
type input "538991.21"
drag, startPoint x: 552, startPoint y: 380, endPoint x: 415, endPoint y: 118, distance: 295.9
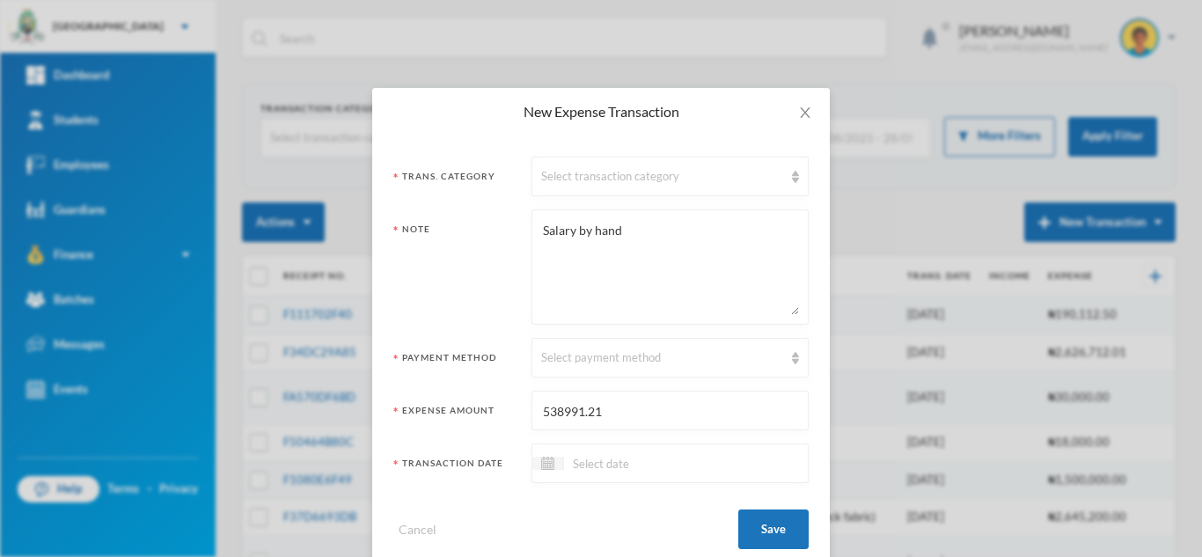
click at [522, 316] on form "Trans. Category Select transaction category Note Salary by hand Payment Method …" at bounding box center [600, 353] width 415 height 392
click at [664, 364] on div "Select payment method" at bounding box center [662, 358] width 242 height 18
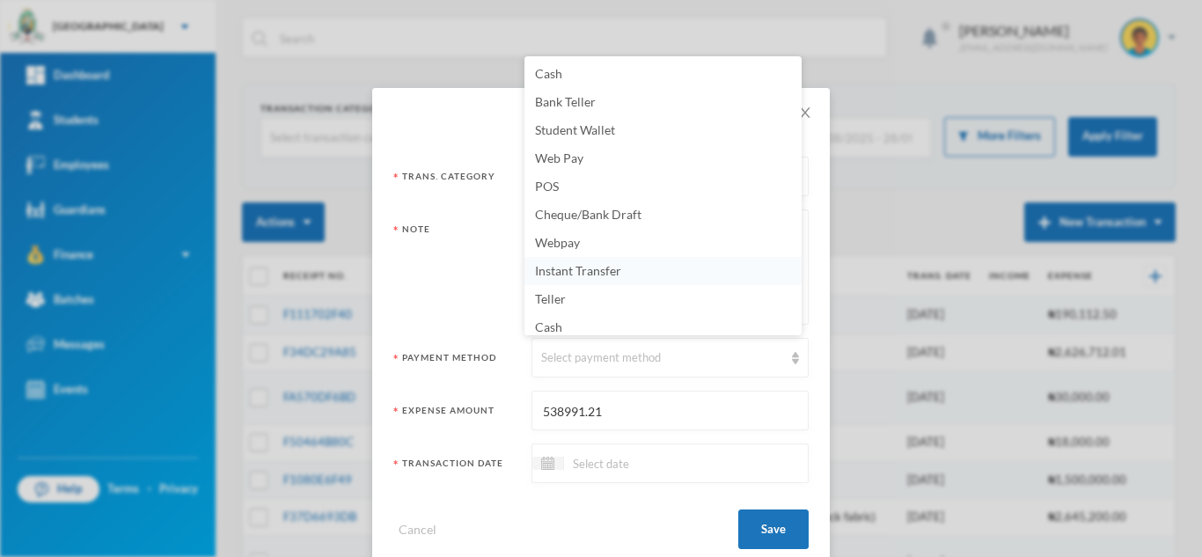
click at [643, 261] on li "Instant Transfer" at bounding box center [662, 271] width 277 height 28
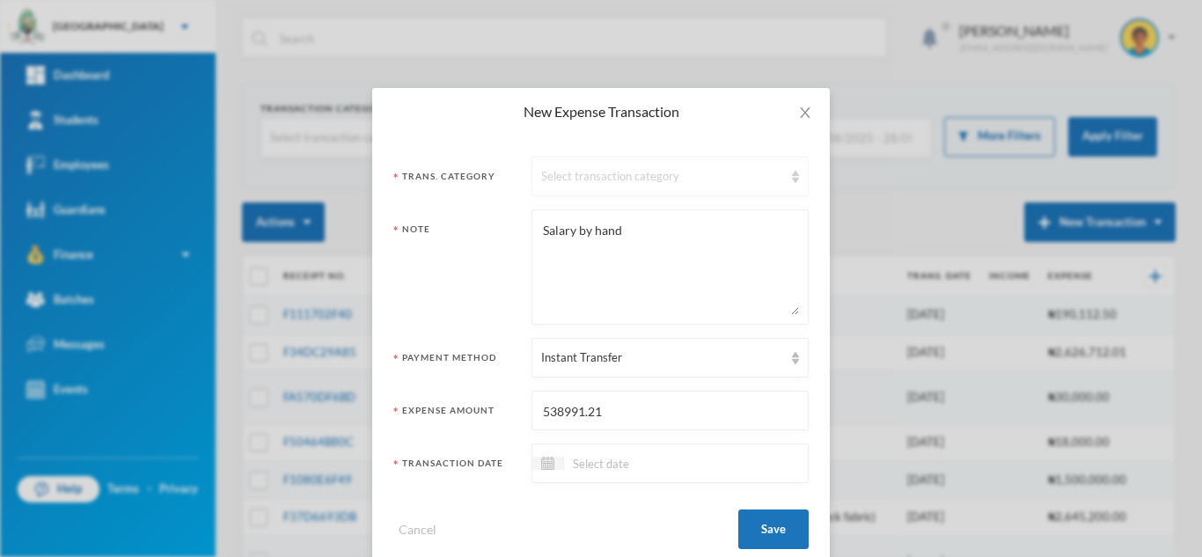
click at [594, 169] on div "Select transaction category" at bounding box center [662, 177] width 242 height 18
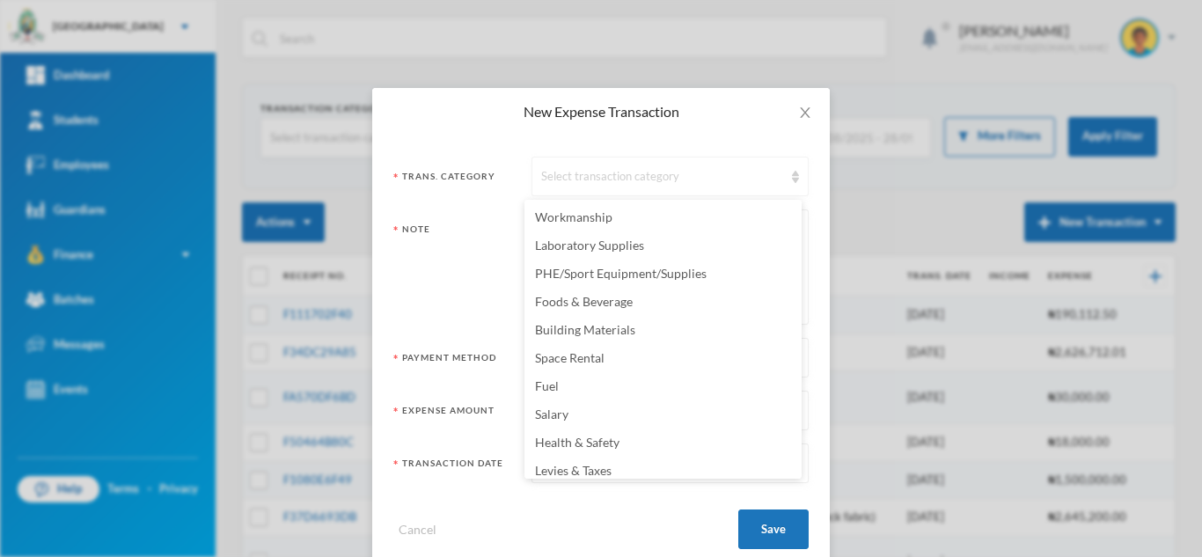
click at [689, 184] on div "Select transaction category" at bounding box center [662, 177] width 242 height 18
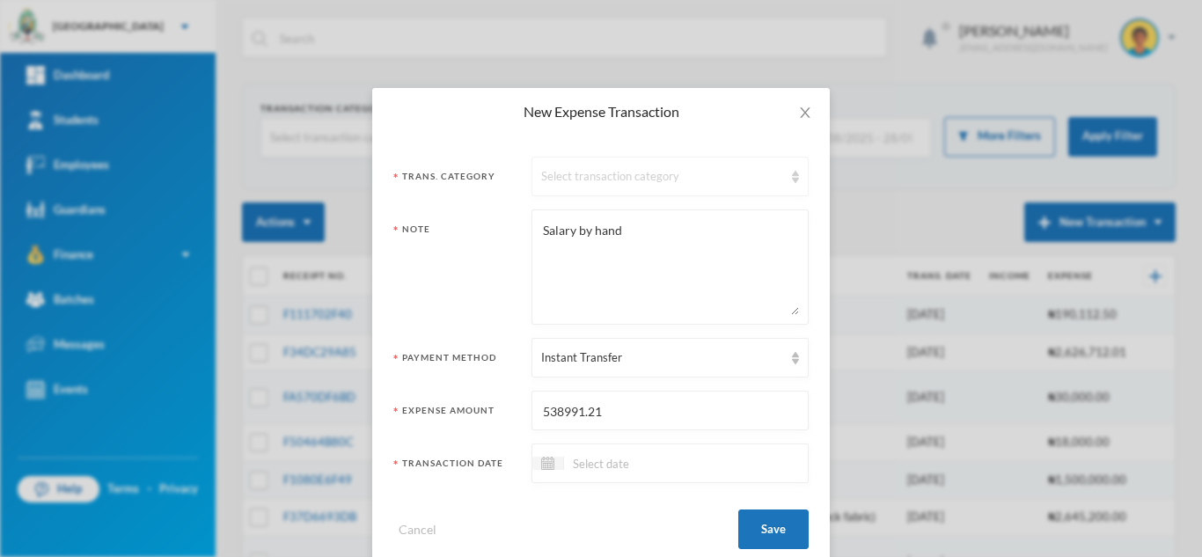
click at [656, 170] on div "Select transaction category" at bounding box center [662, 177] width 242 height 18
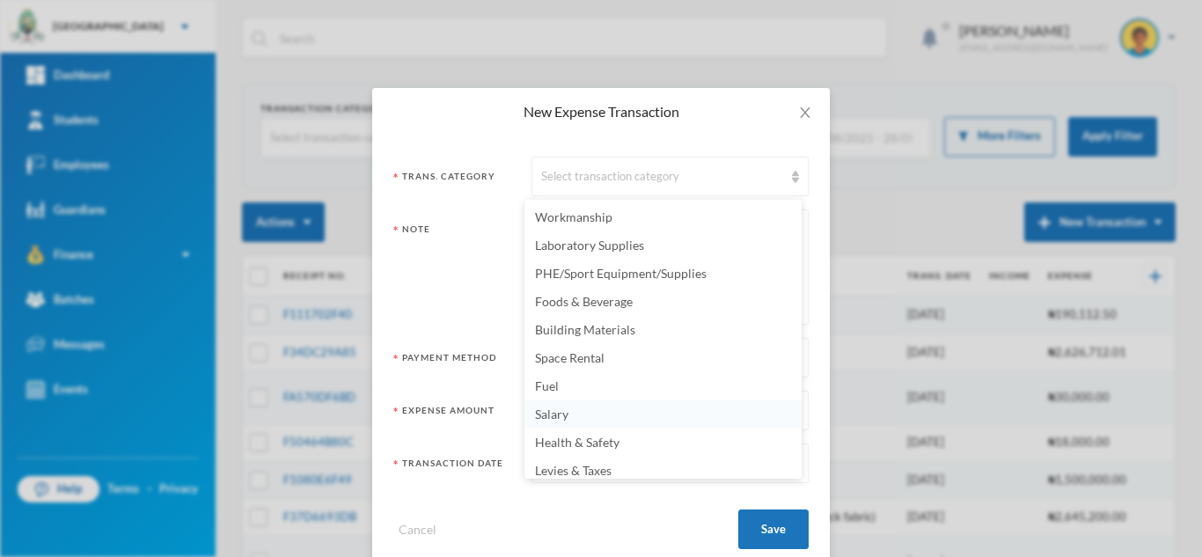
click at [626, 408] on li "Salary" at bounding box center [662, 414] width 277 height 28
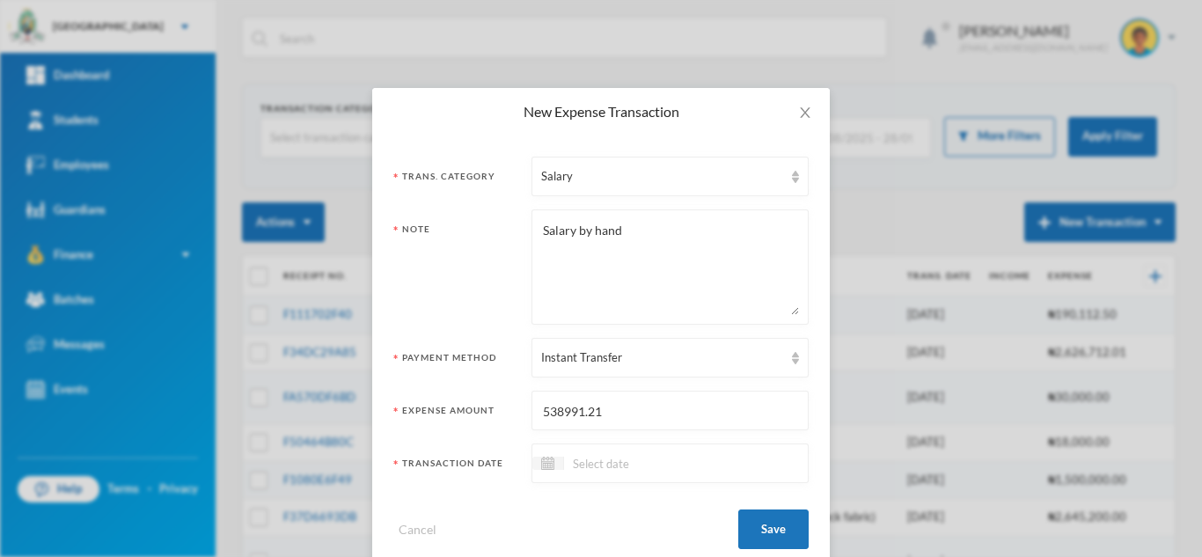
click at [541, 227] on textarea "Salary by hand" at bounding box center [670, 267] width 258 height 96
type textarea "[DATE] Salary by hand"
click at [713, 456] on div at bounding box center [669, 463] width 277 height 40
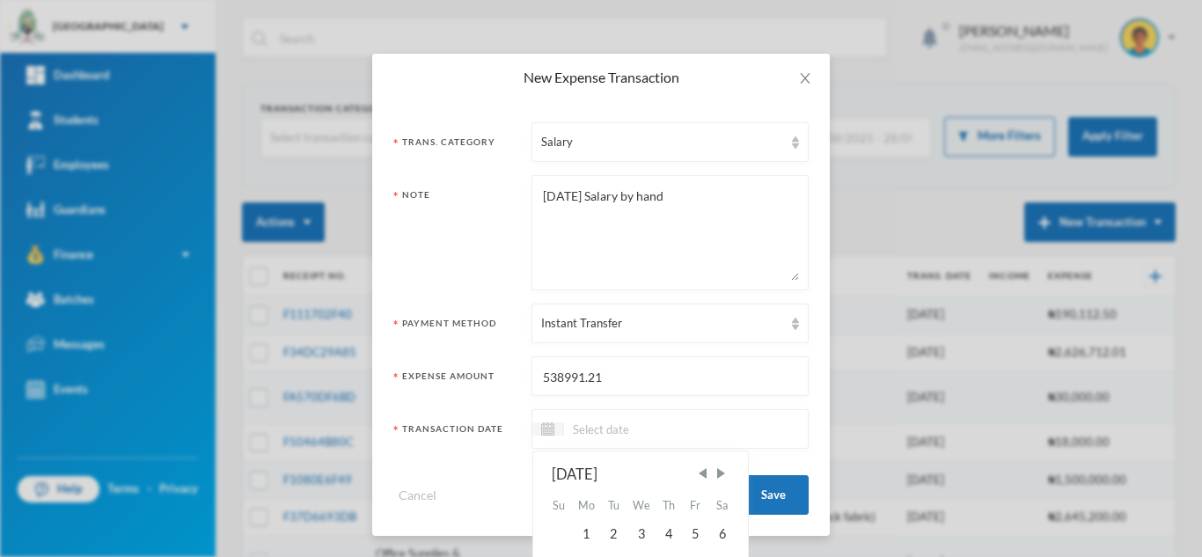
click at [570, 430] on input at bounding box center [638, 429] width 148 height 20
click at [605, 529] on div "2" at bounding box center [613, 534] width 26 height 28
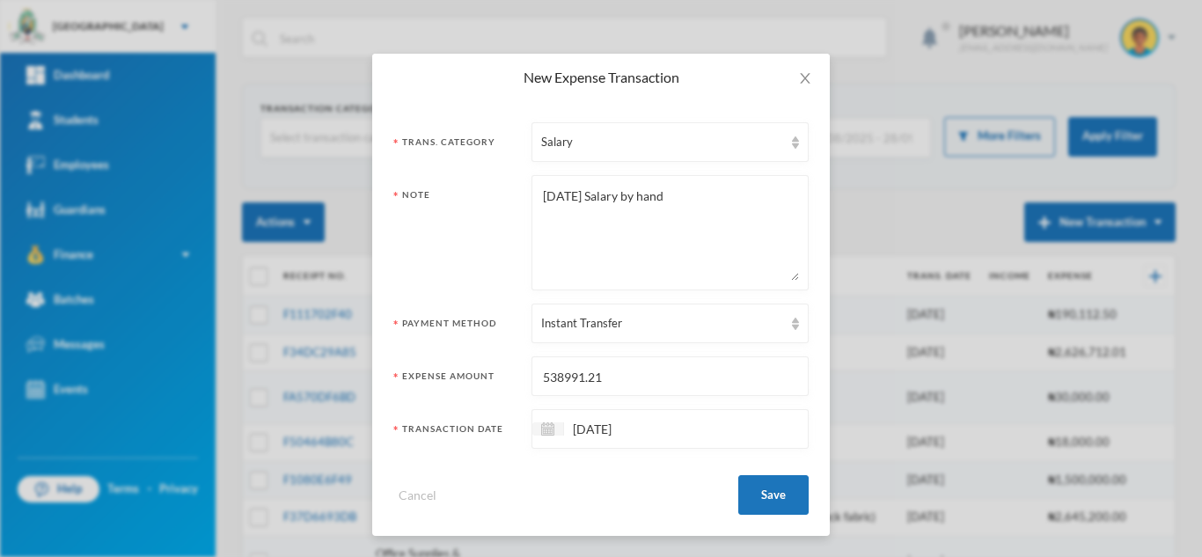
click at [580, 428] on input "[DATE]" at bounding box center [638, 429] width 148 height 20
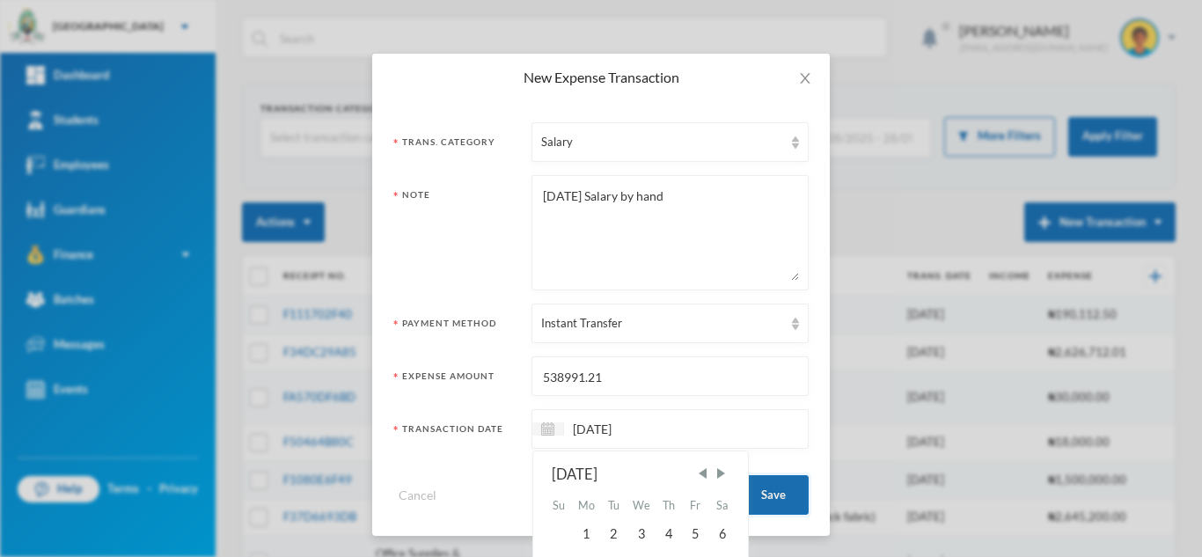
type input "[DATE]"
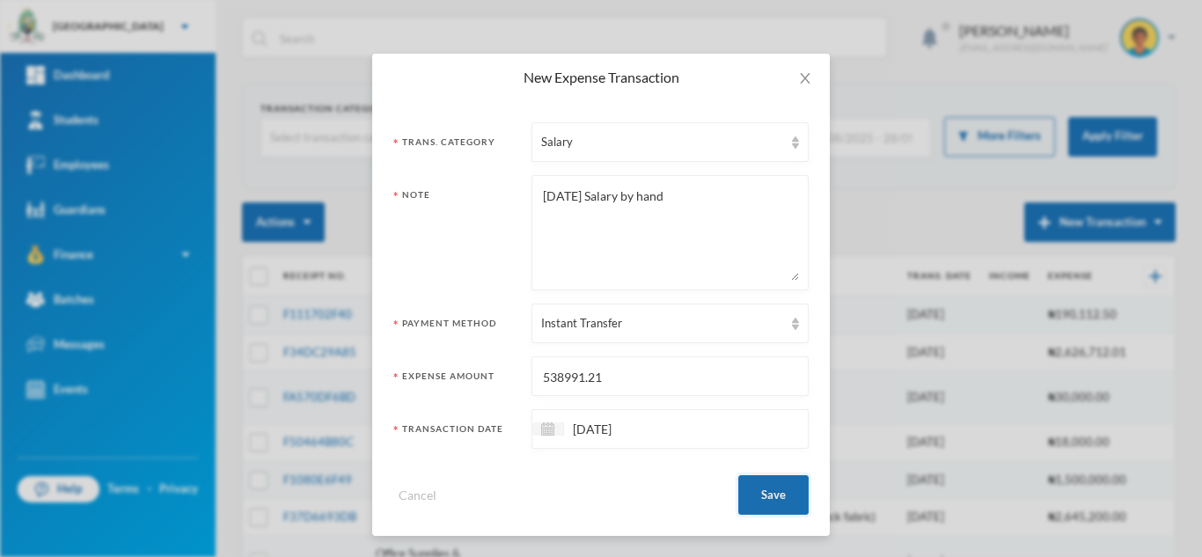
click at [761, 501] on button "Save" at bounding box center [773, 495] width 70 height 40
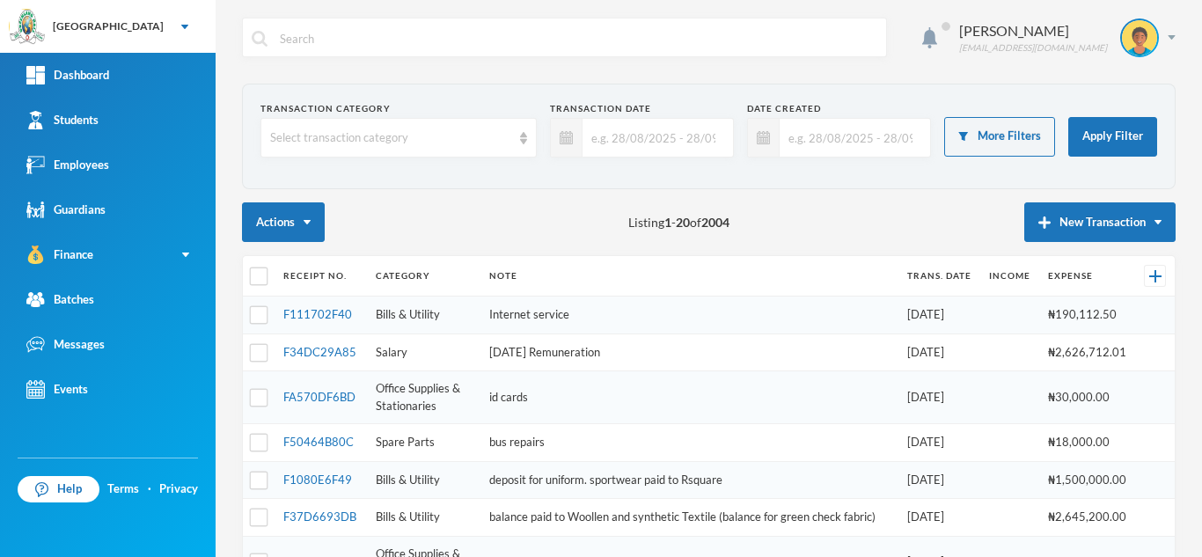
scroll to position [0, 0]
click at [1087, 277] on button "Expense" at bounding box center [1116, 280] width 70 height 32
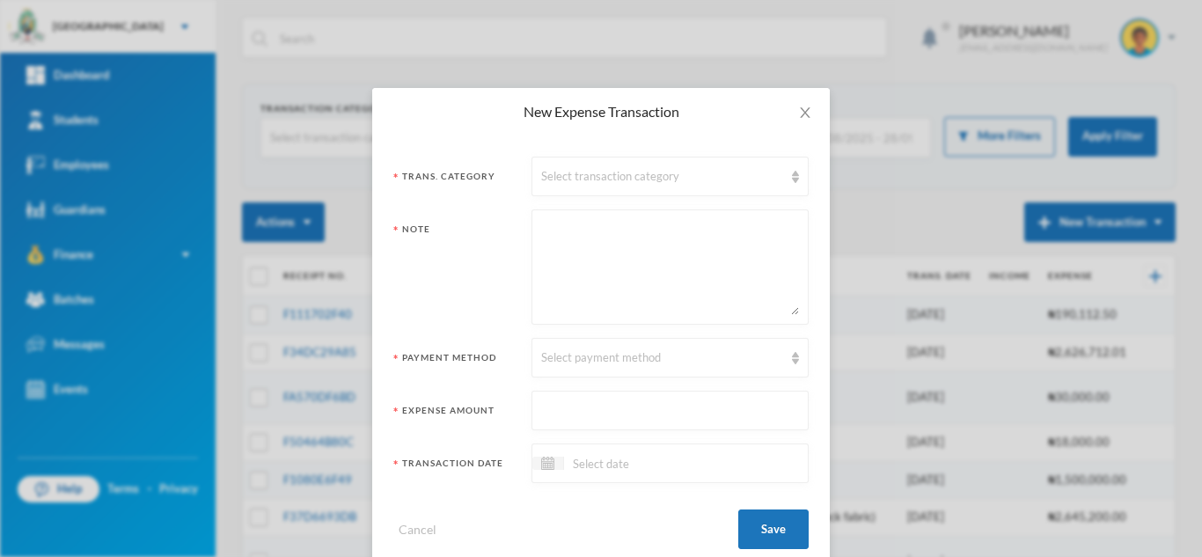
click at [578, 267] on textarea at bounding box center [670, 267] width 258 height 96
type textarea "b"
click at [582, 239] on textarea "Bluebic 2024" at bounding box center [670, 267] width 258 height 96
click at [586, 229] on textarea "Bluebic firat term suscription 2024" at bounding box center [670, 267] width 258 height 96
click at [653, 239] on textarea "Bluebic first term suscription 2024" at bounding box center [670, 267] width 258 height 96
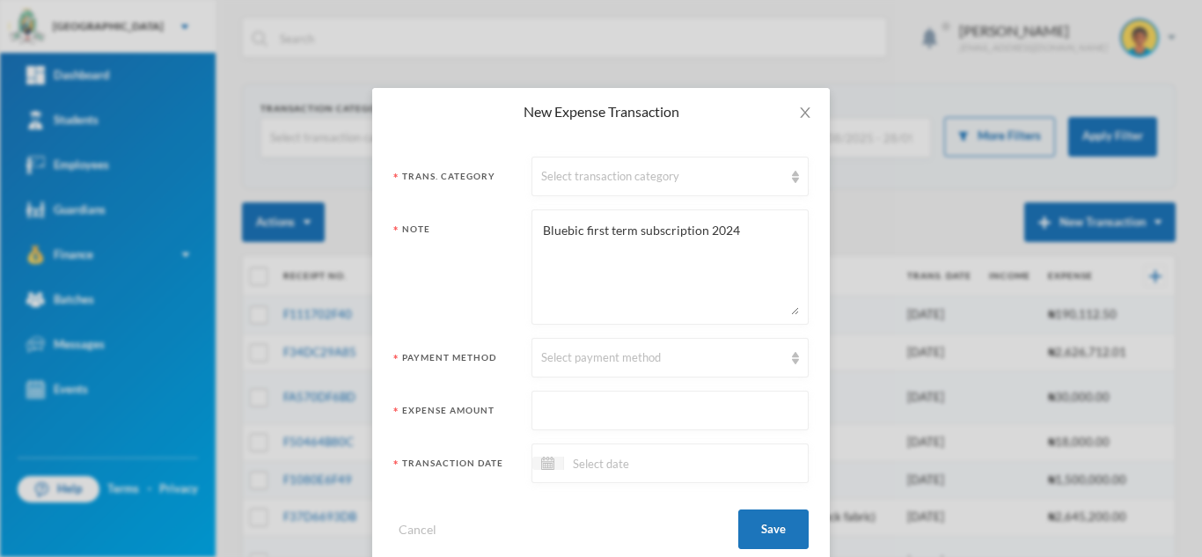
click at [741, 236] on textarea "Bluebic first term subscription 2024" at bounding box center [670, 267] width 258 height 96
type textarea "Bluebic first term subscription 2025/26"
click at [699, 367] on div "Select payment method" at bounding box center [669, 358] width 277 height 40
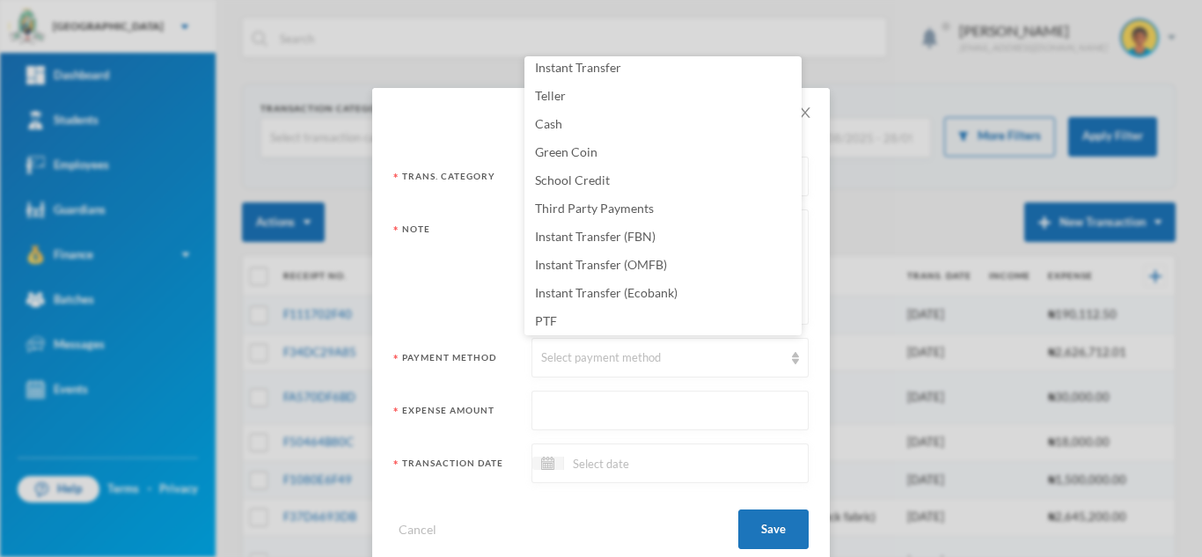
scroll to position [207, 0]
drag, startPoint x: 765, startPoint y: 168, endPoint x: 725, endPoint y: 109, distance: 71.0
click at [739, 130] on ul "Cash Bank Teller Student Wallet Web Pay POS Cheque/Bank Draft Webpay Instant Tr…" at bounding box center [662, 195] width 277 height 279
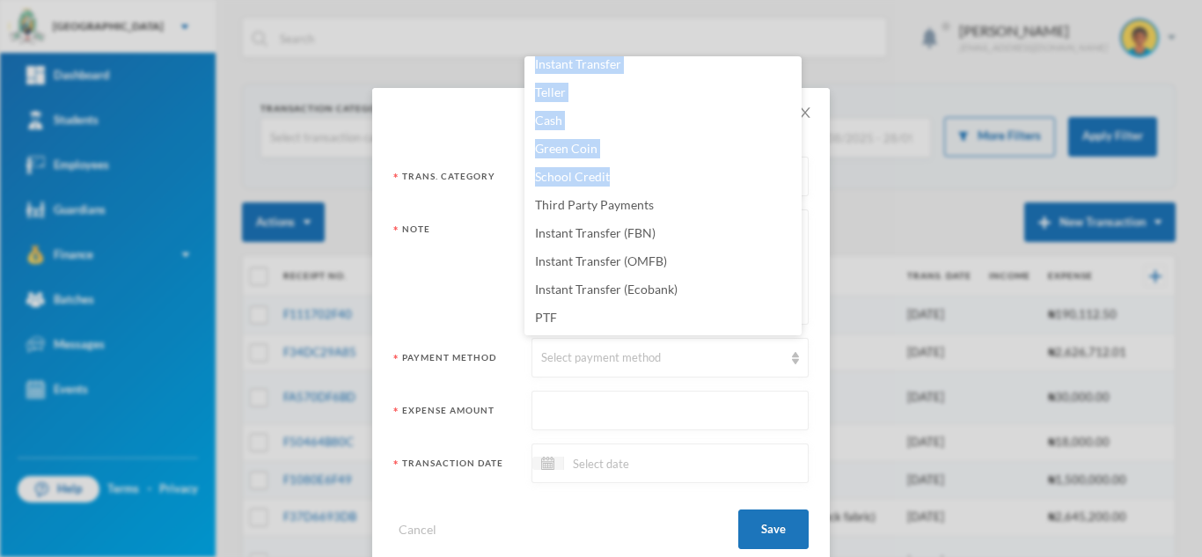
scroll to position [4, 0]
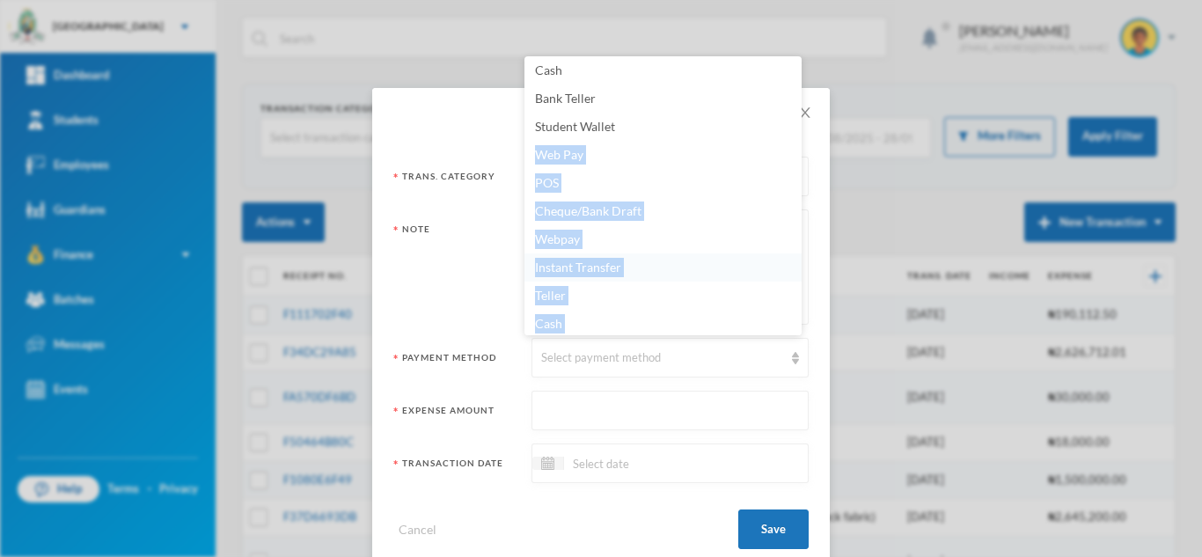
click at [603, 260] on span "Instant Transfer" at bounding box center [578, 267] width 86 height 15
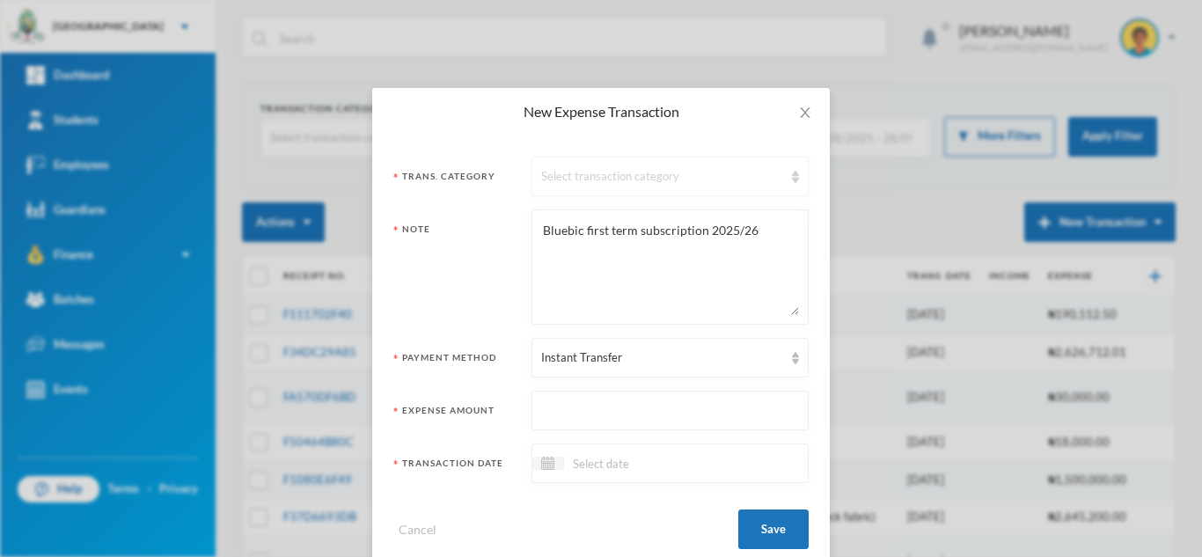
click at [649, 177] on div "Select transaction category" at bounding box center [662, 177] width 242 height 18
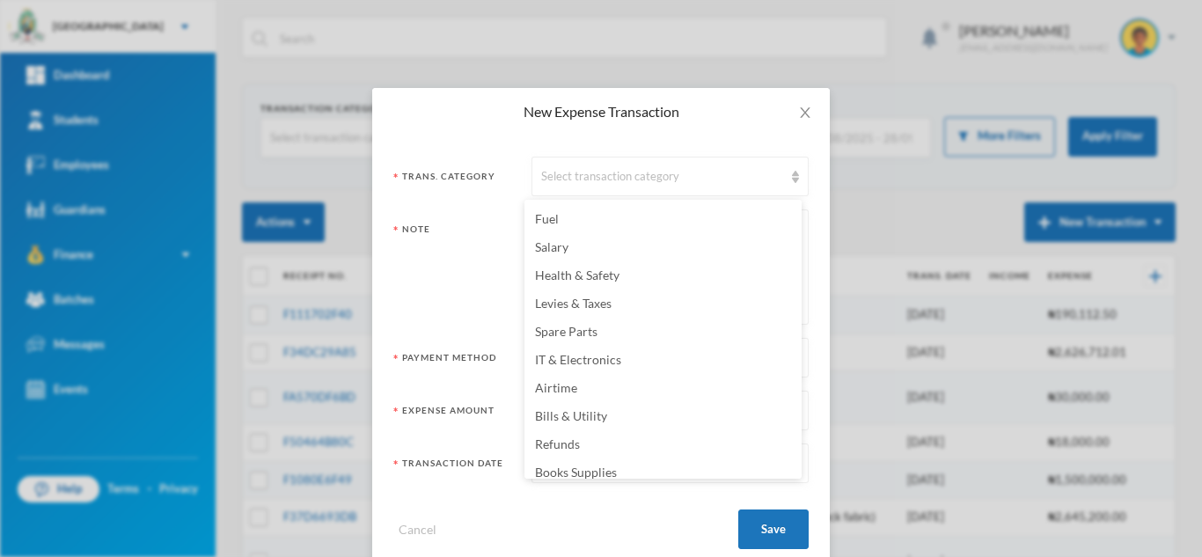
scroll to position [198, 0]
click at [594, 385] on span "Bills & Utility" at bounding box center [571, 384] width 72 height 15
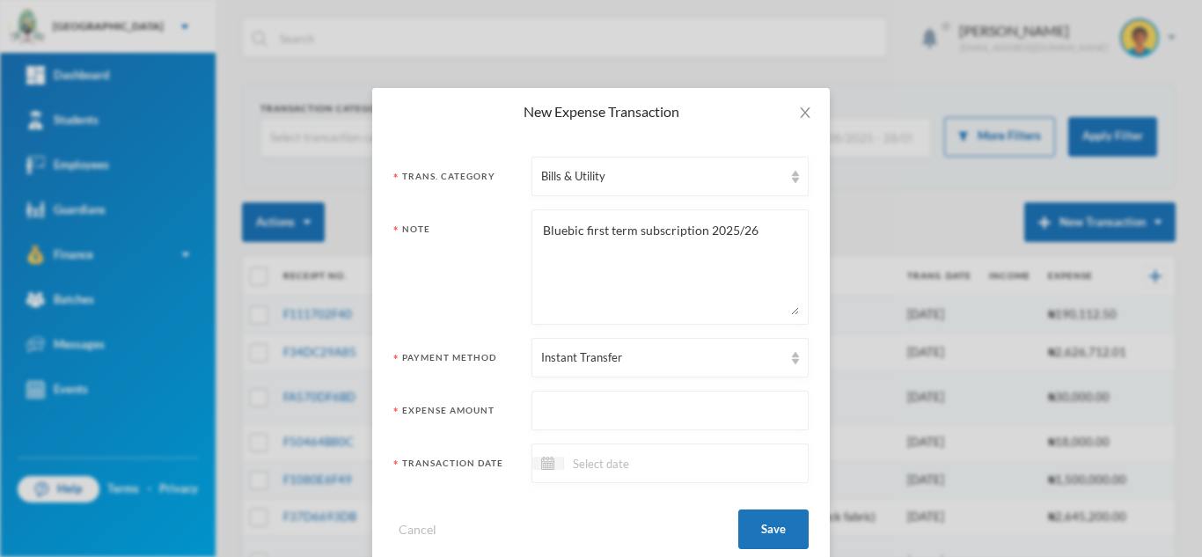
click at [588, 413] on input "text" at bounding box center [670, 411] width 258 height 40
type input "200000"
click at [620, 470] on input at bounding box center [638, 463] width 148 height 20
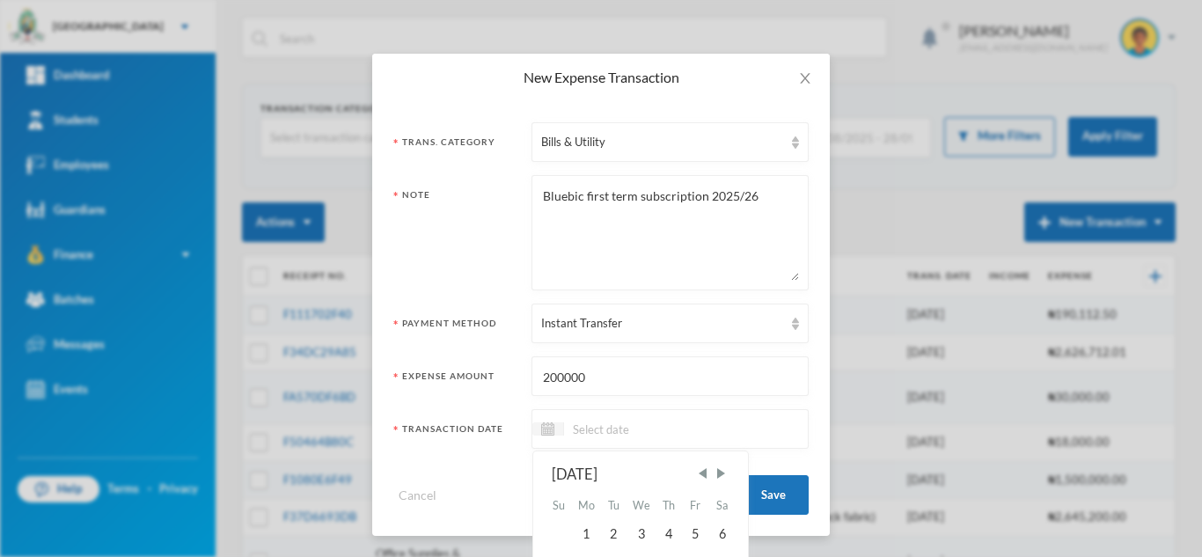
click at [565, 433] on input at bounding box center [638, 429] width 148 height 20
click at [609, 538] on div "2" at bounding box center [613, 534] width 26 height 28
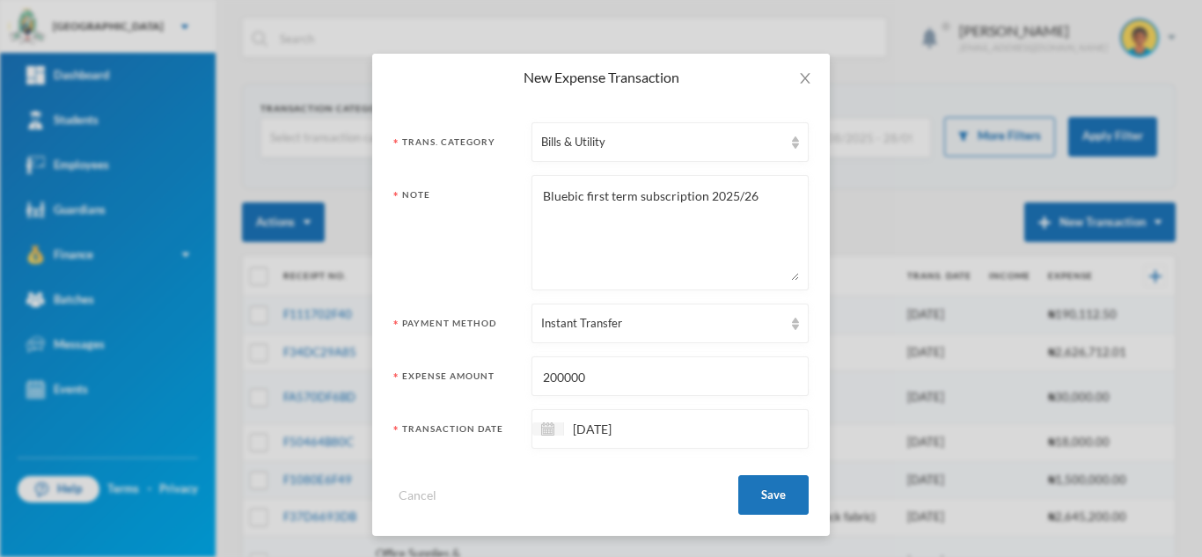
click at [575, 426] on input "[DATE]" at bounding box center [638, 429] width 148 height 20
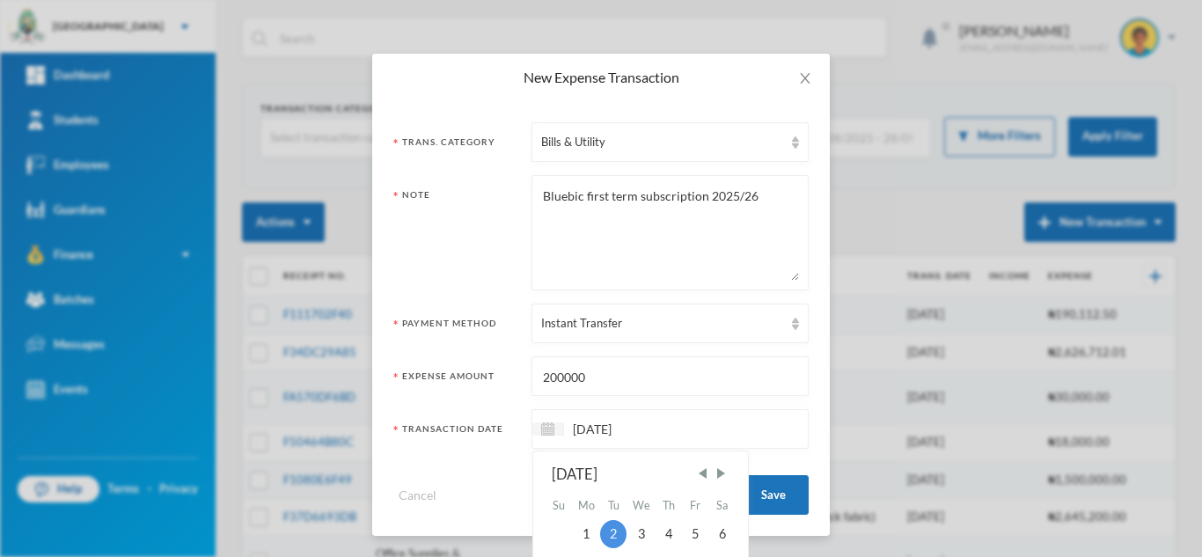
click at [581, 427] on input "[DATE]" at bounding box center [638, 429] width 148 height 20
type input "[DATE]"
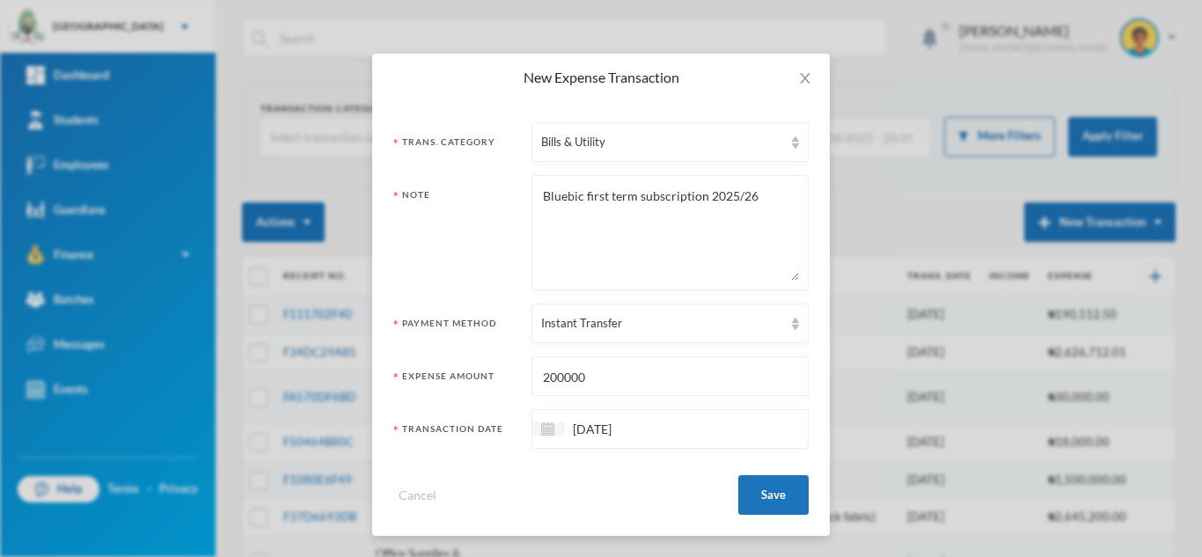
click at [751, 390] on input "200000" at bounding box center [670, 377] width 258 height 40
drag, startPoint x: 601, startPoint y: 384, endPoint x: 440, endPoint y: 370, distance: 161.6
click at [440, 370] on div "Expense Amount 200000" at bounding box center [600, 376] width 415 height 40
type input "343000"
click at [781, 491] on button "Save" at bounding box center [773, 495] width 70 height 40
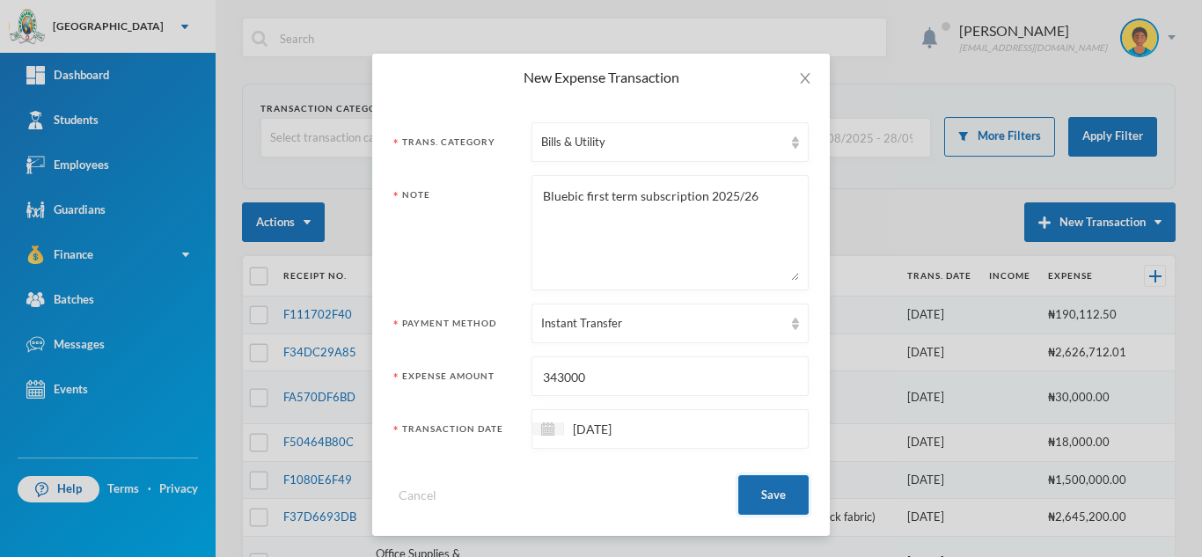
scroll to position [0, 0]
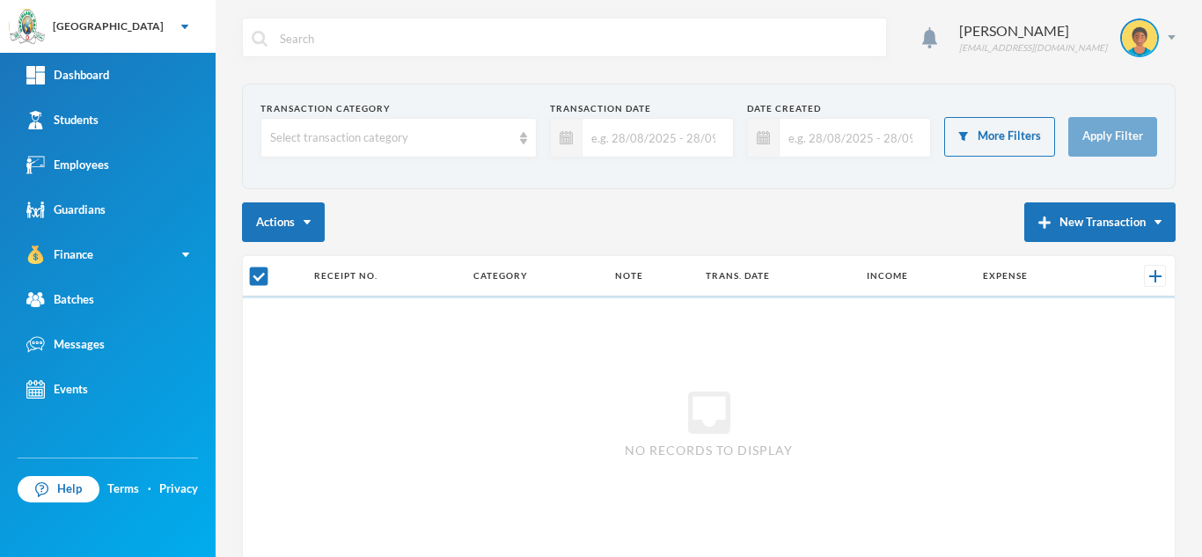
checkbox input "false"
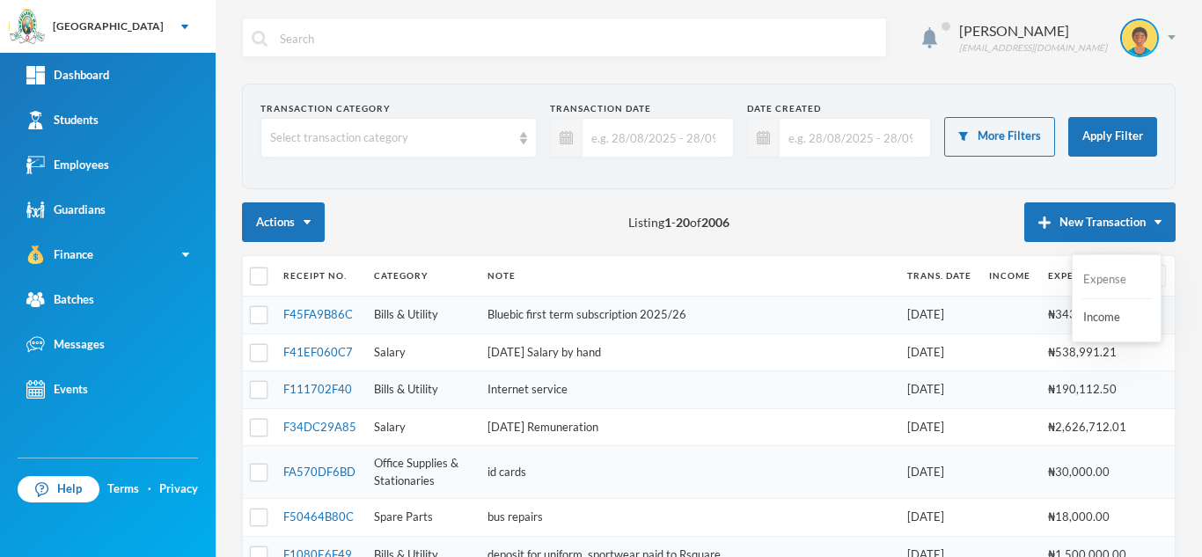
click at [1094, 278] on button "Expense" at bounding box center [1116, 280] width 70 height 32
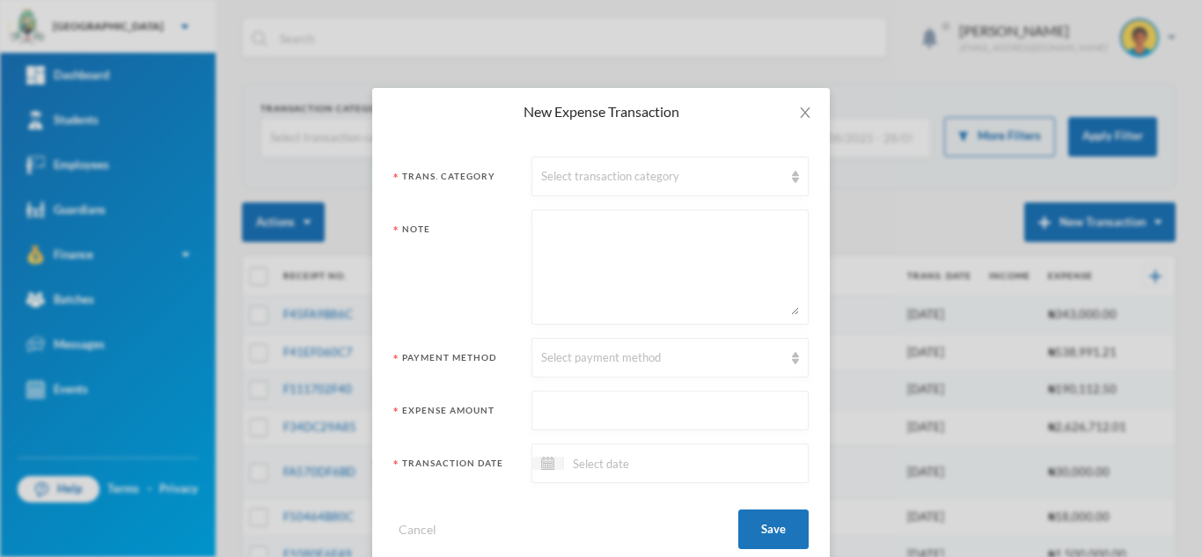
click at [544, 279] on textarea at bounding box center [670, 267] width 258 height 96
type textarea "s"
type textarea "BPA security [DATE] salary"
click at [571, 187] on div "Select transaction category" at bounding box center [669, 177] width 277 height 40
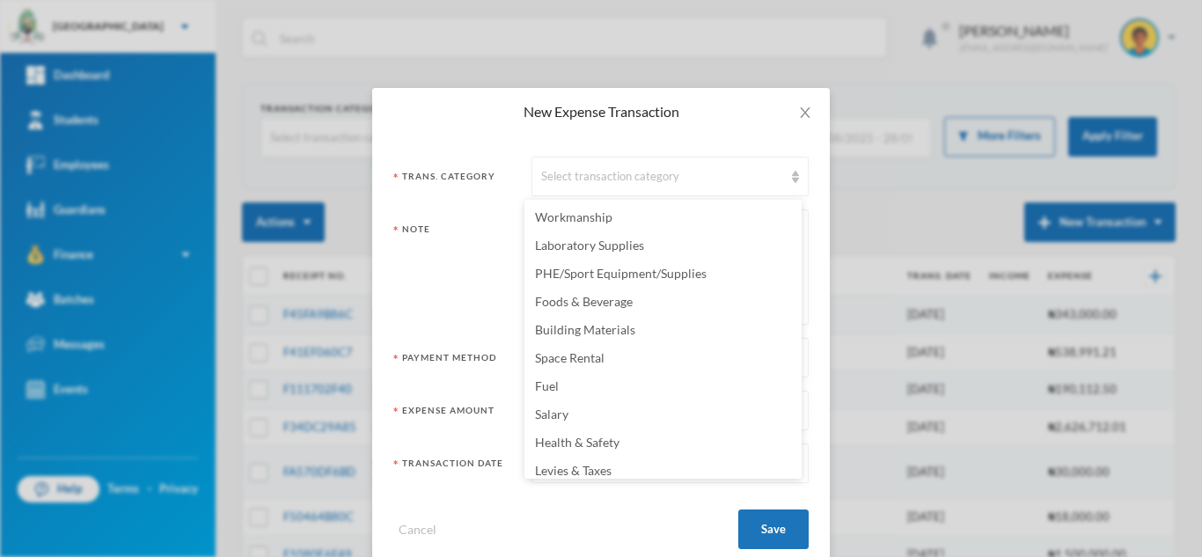
scroll to position [244, 0]
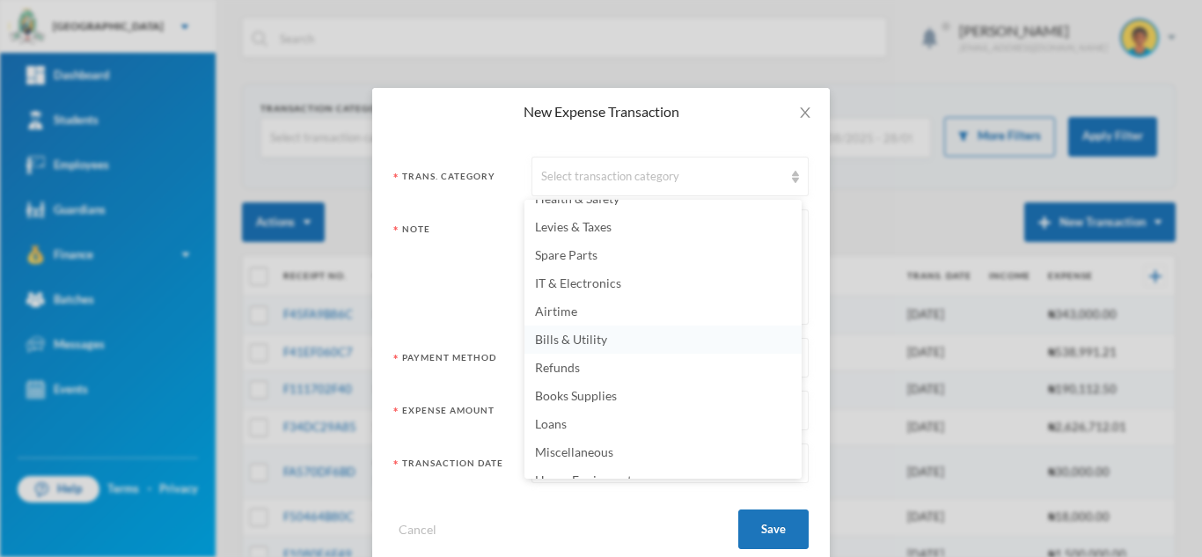
click at [577, 335] on span "Bills & Utility" at bounding box center [571, 339] width 72 height 15
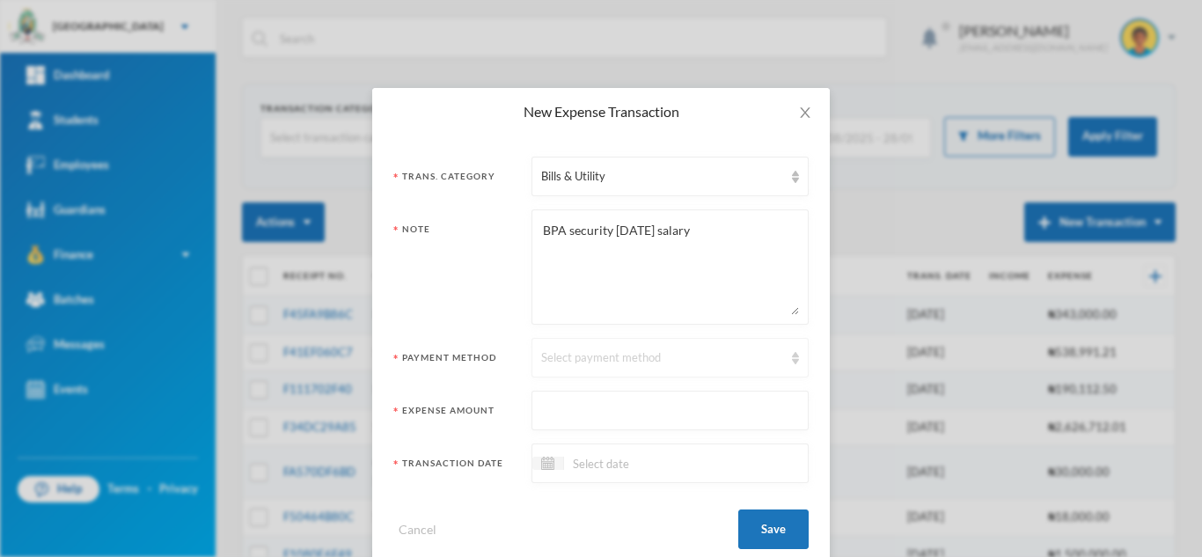
click at [560, 362] on div "Select payment method" at bounding box center [662, 358] width 242 height 18
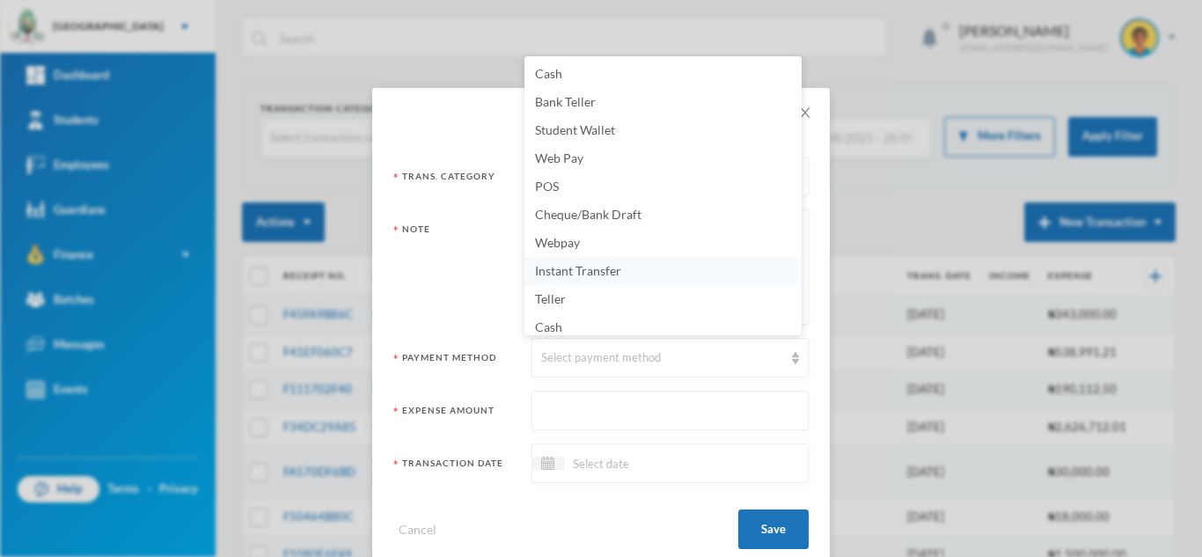
click at [543, 269] on span "Instant Transfer" at bounding box center [578, 270] width 86 height 15
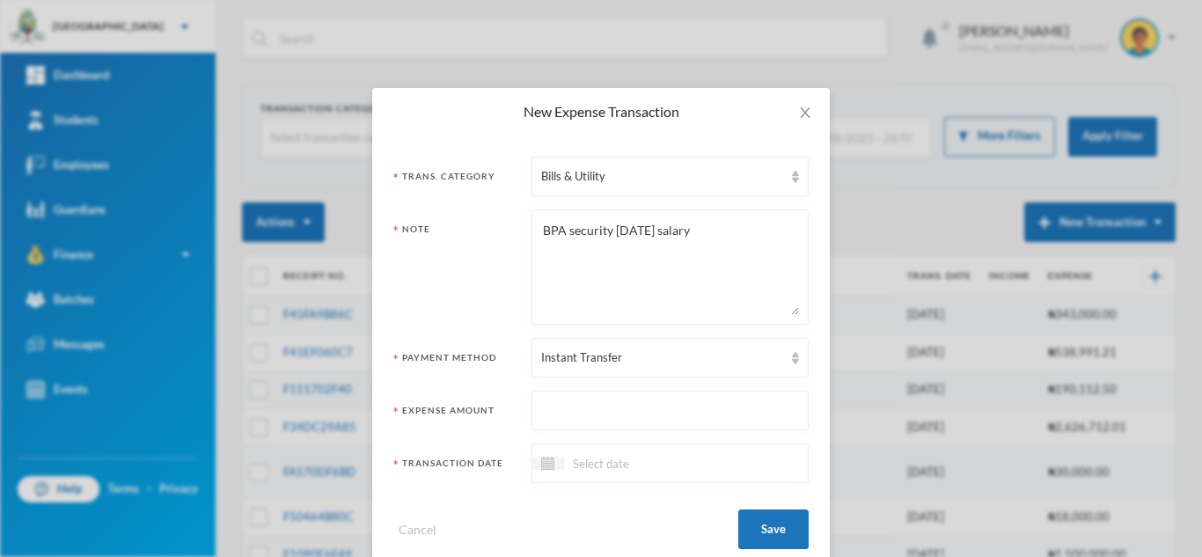
click at [559, 409] on input "text" at bounding box center [670, 411] width 258 height 40
type input "200000"
drag, startPoint x: 1185, startPoint y: 414, endPoint x: 1201, endPoint y: 509, distance: 96.3
click at [1201, 509] on div "New Expense Transaction Trans. Category Bills & Utility Note BPA security [DATE…" at bounding box center [601, 278] width 1202 height 557
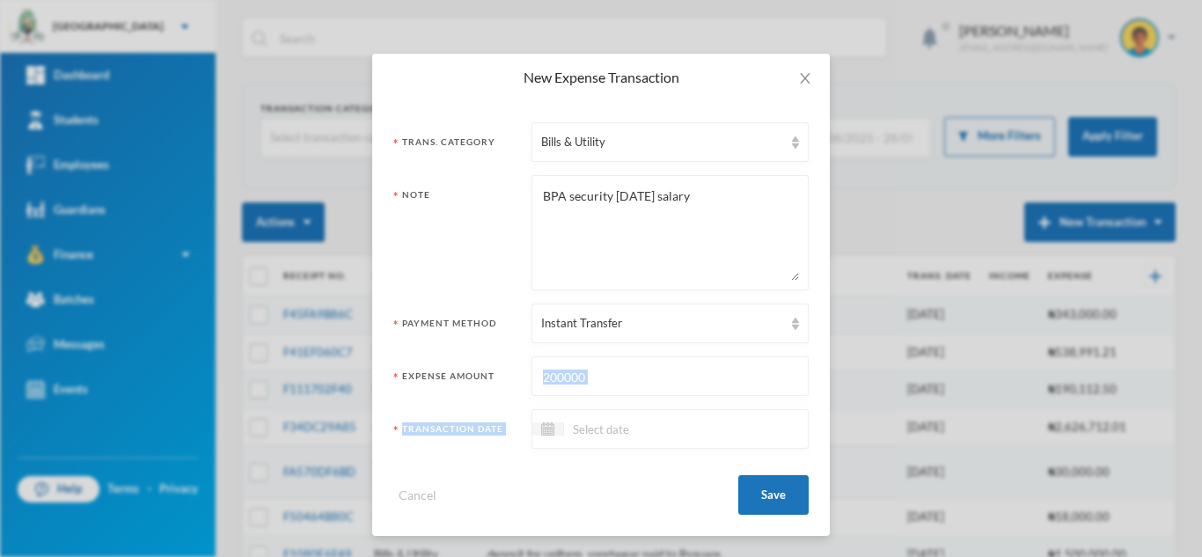
click at [639, 438] on input at bounding box center [638, 429] width 148 height 20
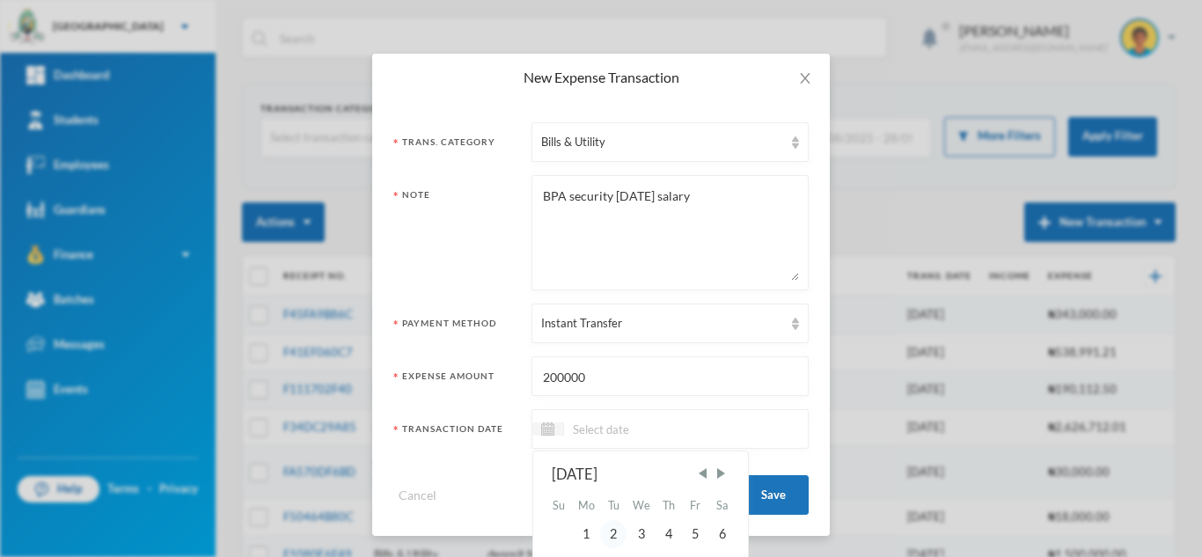
click at [611, 533] on div "2" at bounding box center [613, 534] width 26 height 28
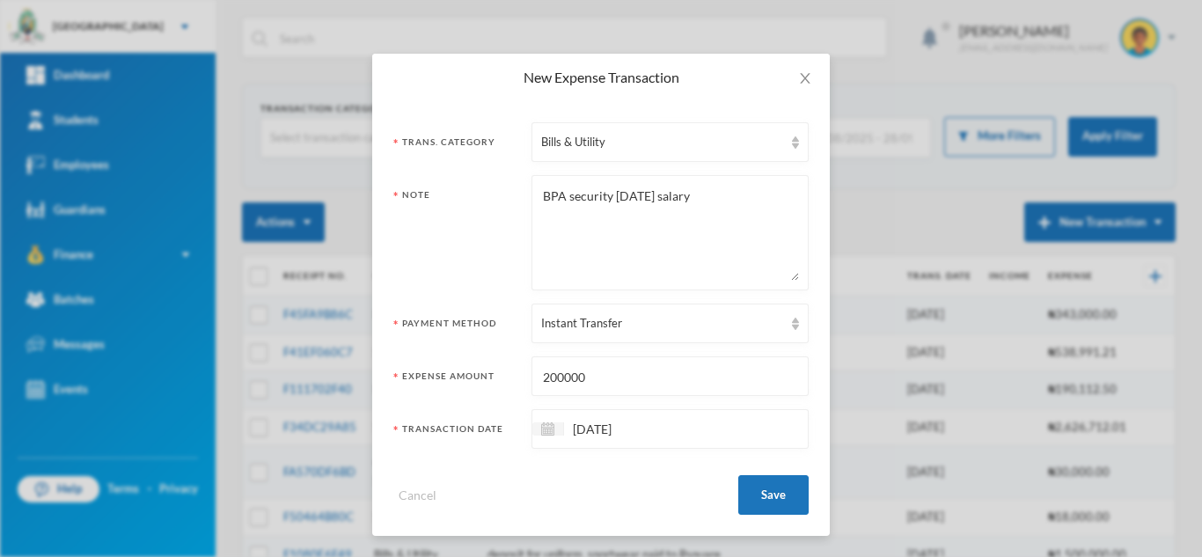
click at [579, 434] on input "[DATE]" at bounding box center [638, 429] width 148 height 20
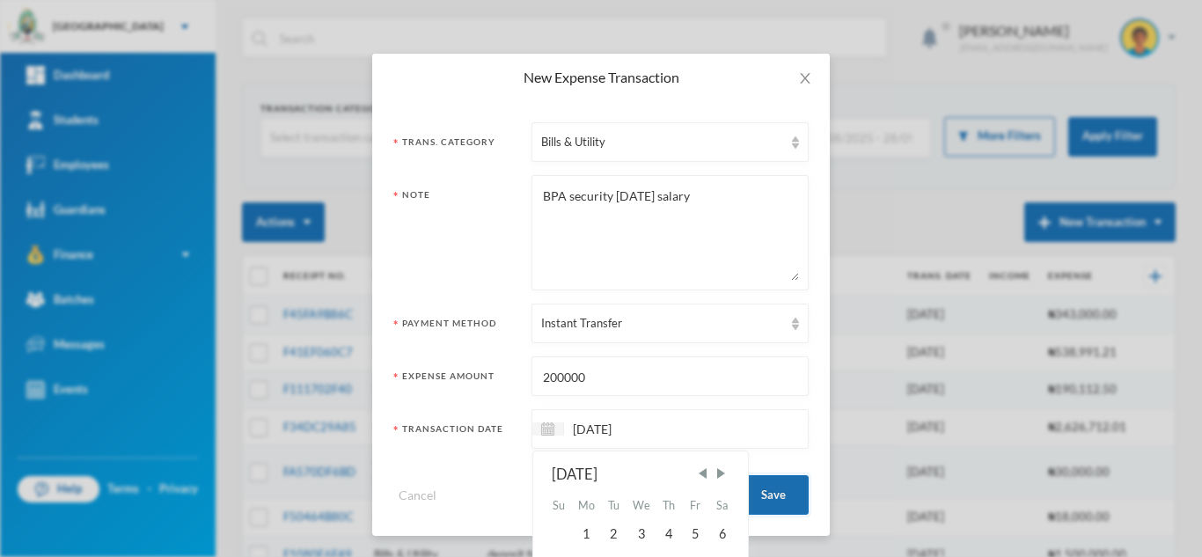
type input "[DATE]"
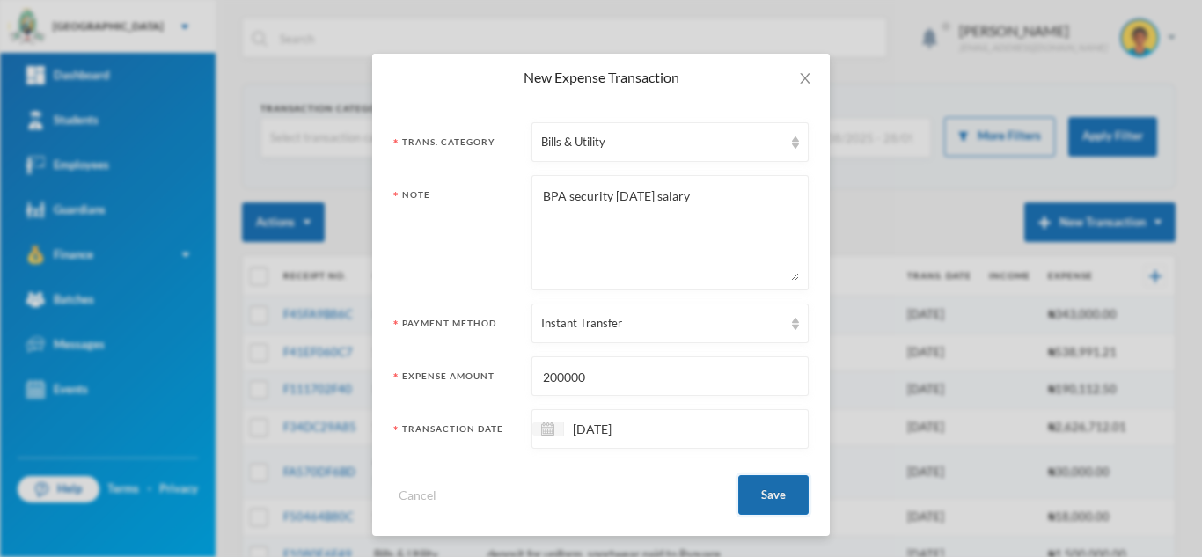
click at [787, 494] on button "Save" at bounding box center [773, 495] width 70 height 40
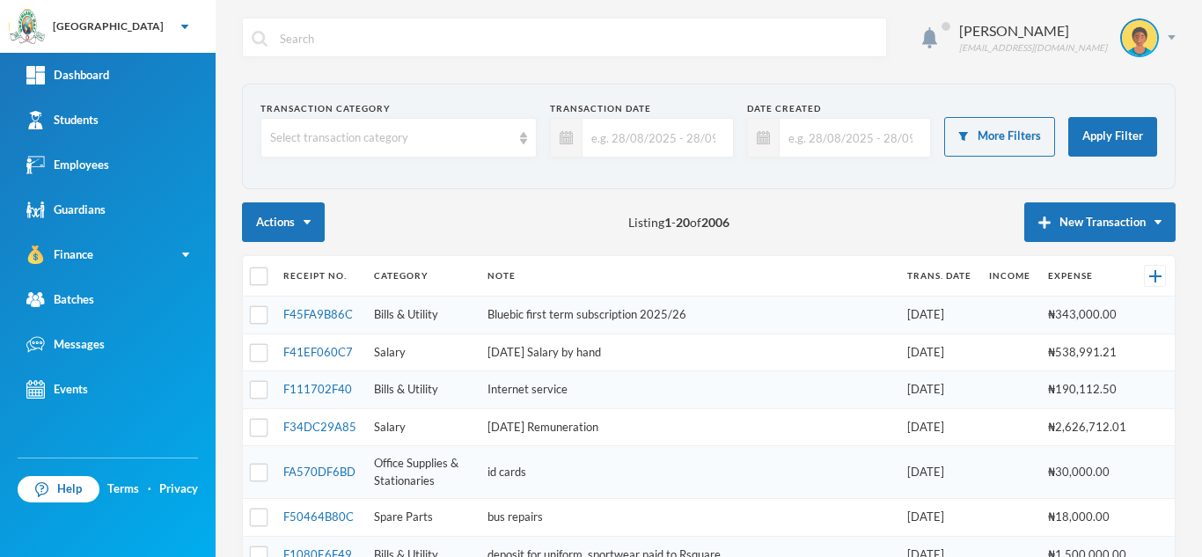
scroll to position [0, 0]
click at [1087, 232] on button "New Transaction" at bounding box center [1099, 222] width 151 height 40
click at [1043, 240] on button "New Transaction" at bounding box center [1099, 222] width 151 height 40
click at [1087, 282] on button "Expense" at bounding box center [1116, 280] width 70 height 32
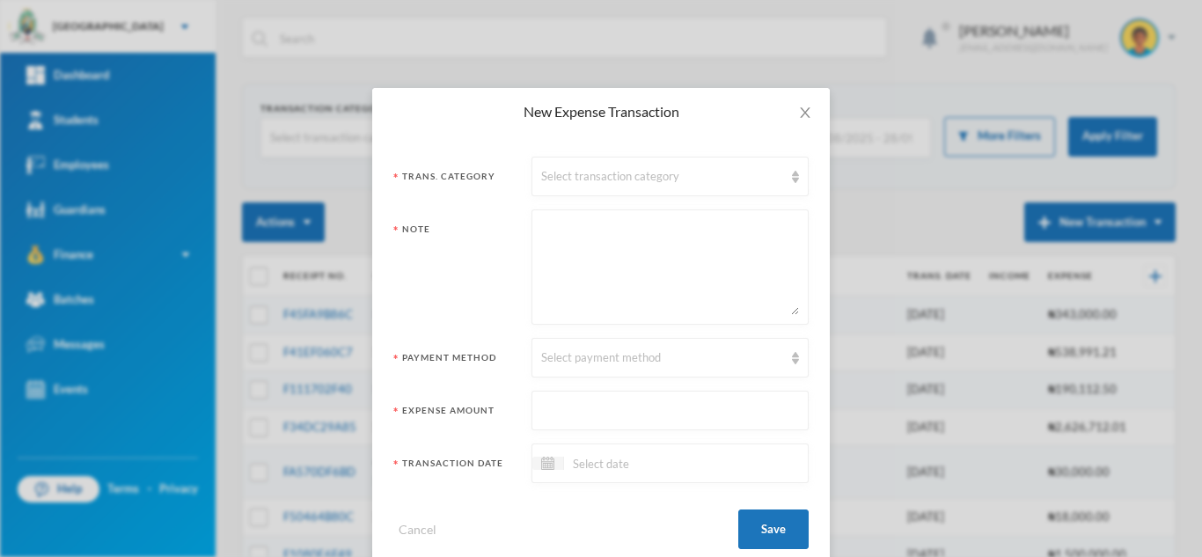
click at [541, 245] on textarea at bounding box center [670, 267] width 258 height 96
click at [543, 233] on textarea "PAchievers CDA dues" at bounding box center [670, 267] width 258 height 96
click at [620, 230] on textarea "Achievers CDA dues" at bounding box center [670, 267] width 258 height 96
type textarea "Achievers CDA [DATE] dues"
click at [620, 359] on div "Select payment method" at bounding box center [662, 358] width 242 height 18
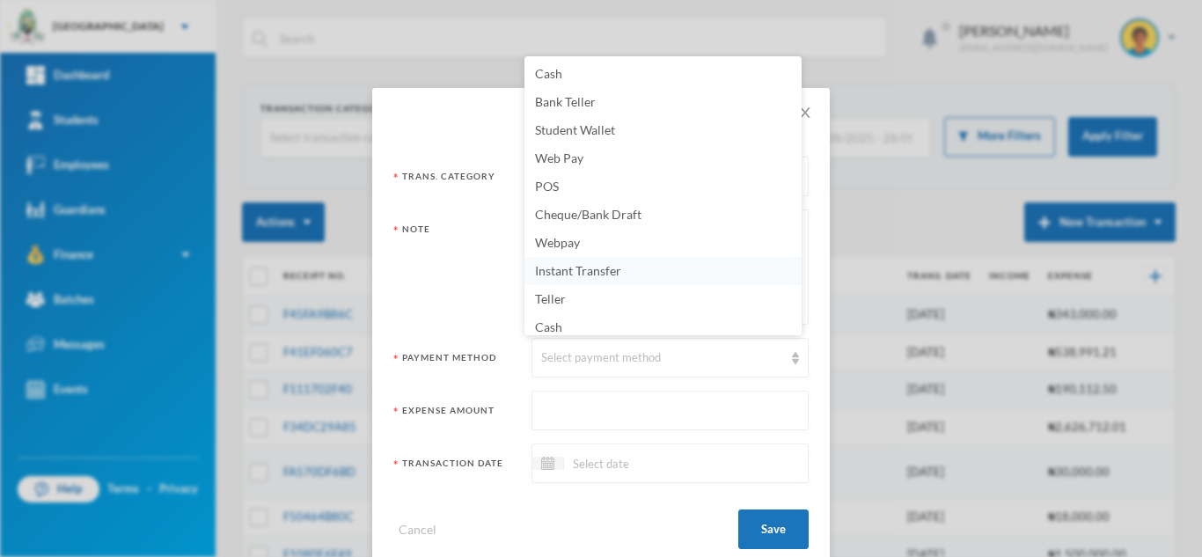
click at [587, 266] on span "Instant Transfer" at bounding box center [578, 270] width 86 height 15
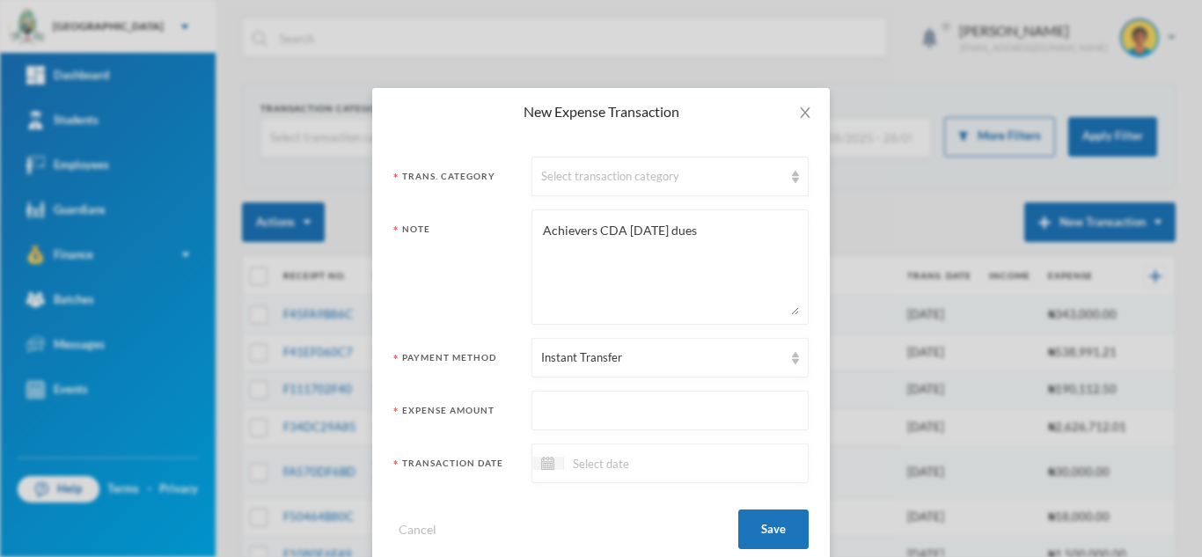
click at [602, 406] on input "text" at bounding box center [670, 411] width 258 height 40
type input "5000"
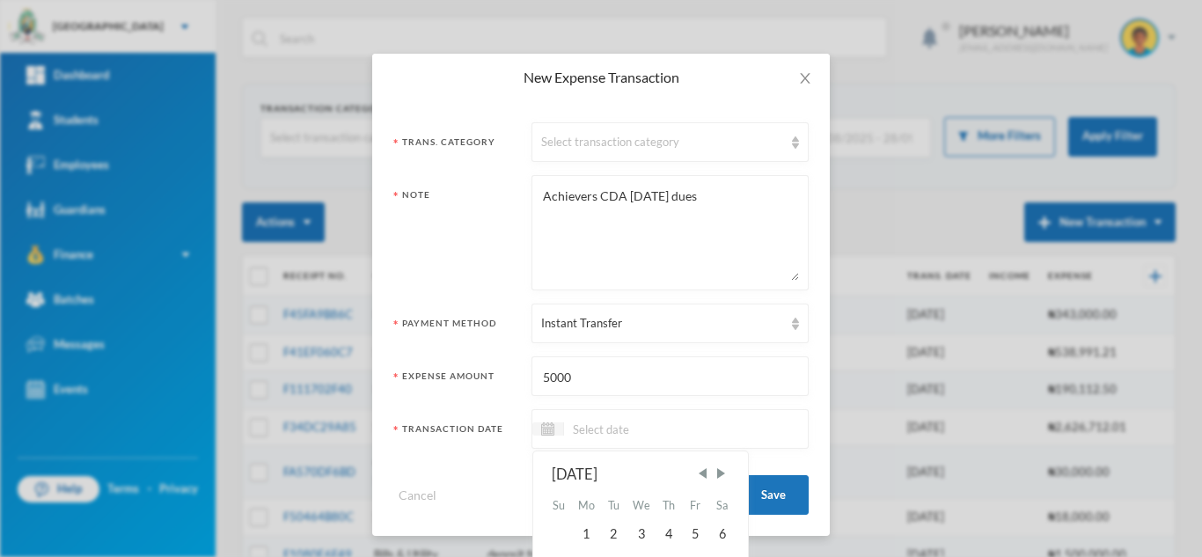
click at [610, 431] on input at bounding box center [638, 429] width 148 height 20
click at [603, 541] on div "2" at bounding box center [613, 534] width 26 height 28
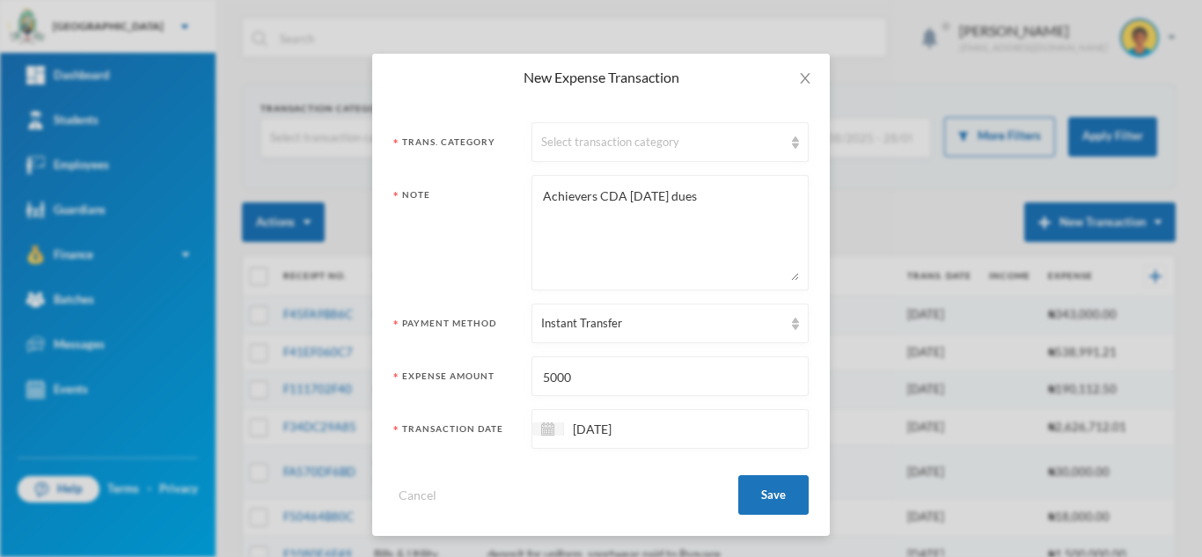
click at [578, 431] on input "[DATE]" at bounding box center [638, 429] width 148 height 20
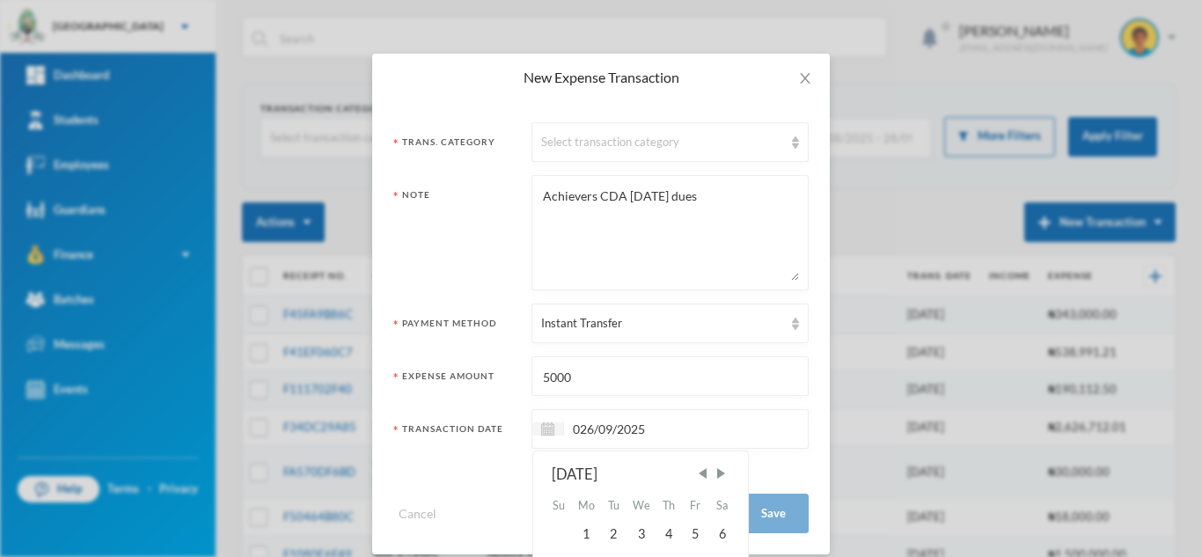
click at [575, 429] on input "026/09/2025" at bounding box center [638, 429] width 148 height 20
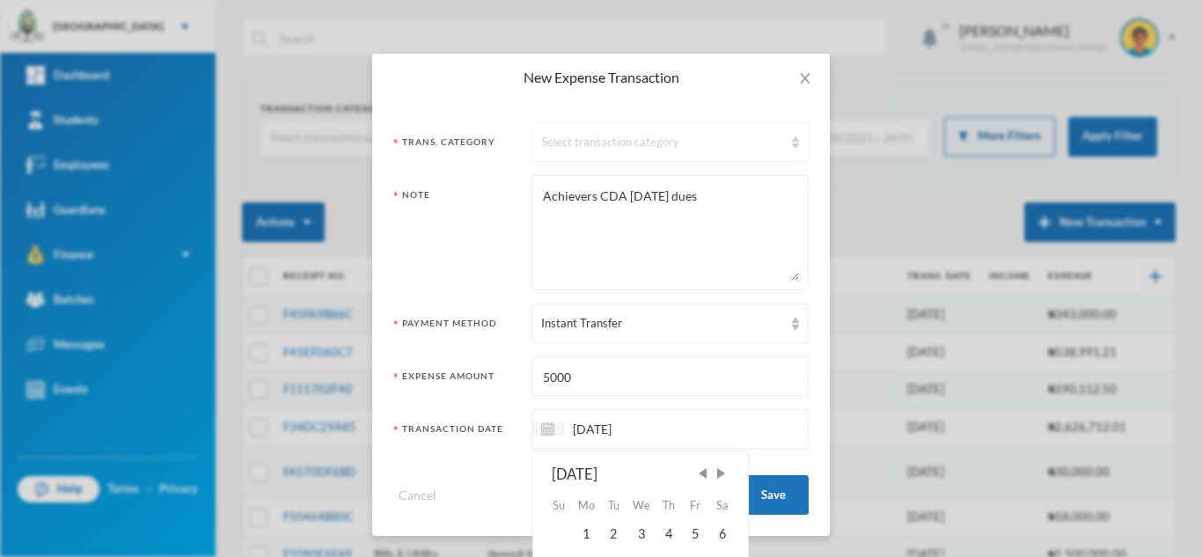
type input "[DATE]"
click at [540, 151] on div "Select transaction category" at bounding box center [669, 142] width 277 height 40
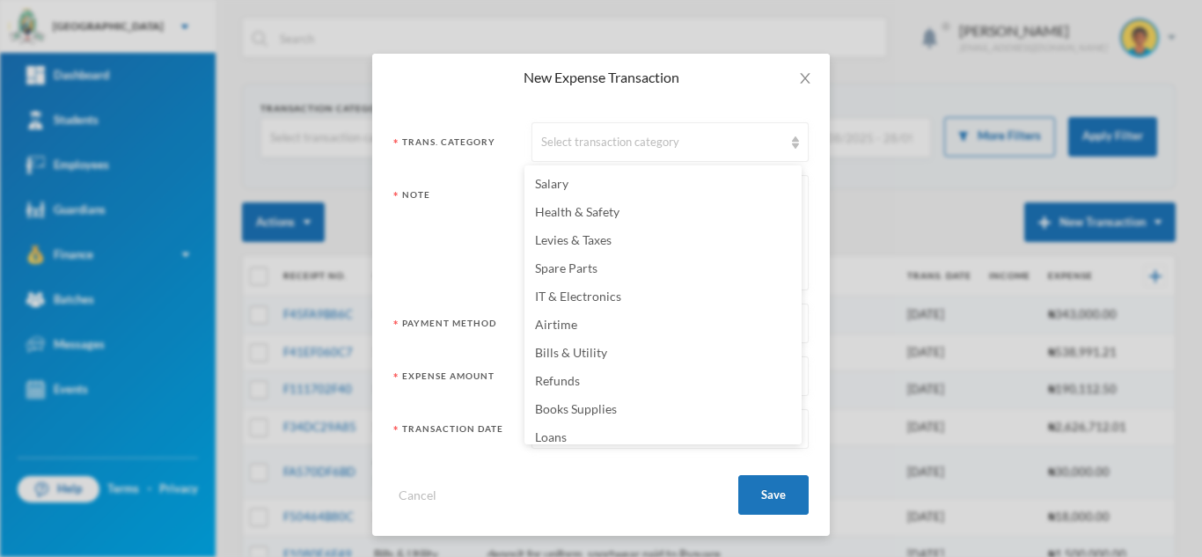
scroll to position [244, 0]
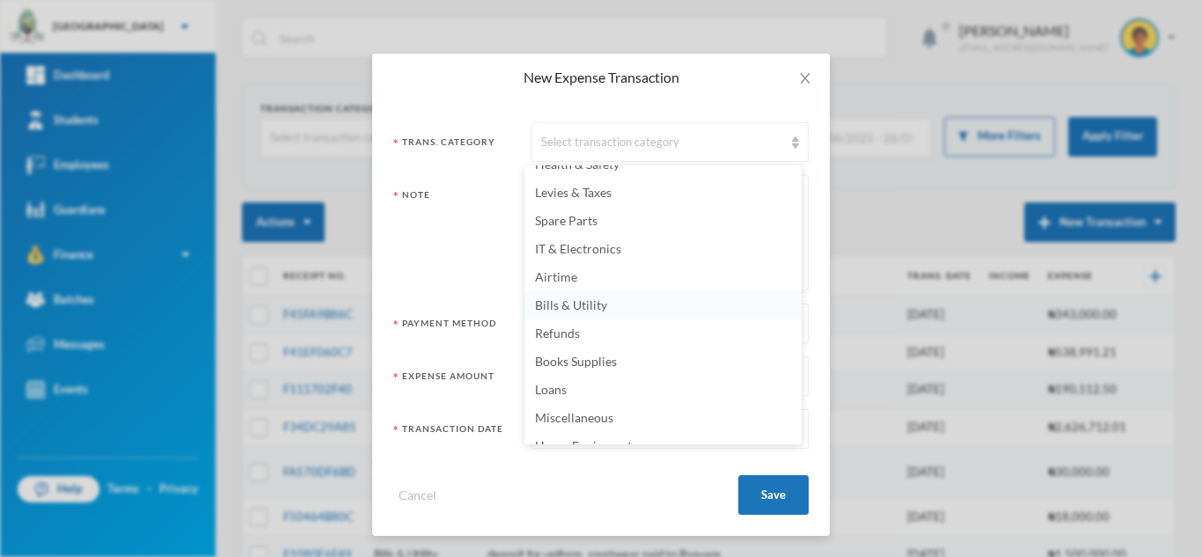
click at [560, 306] on span "Bills & Utility" at bounding box center [571, 304] width 72 height 15
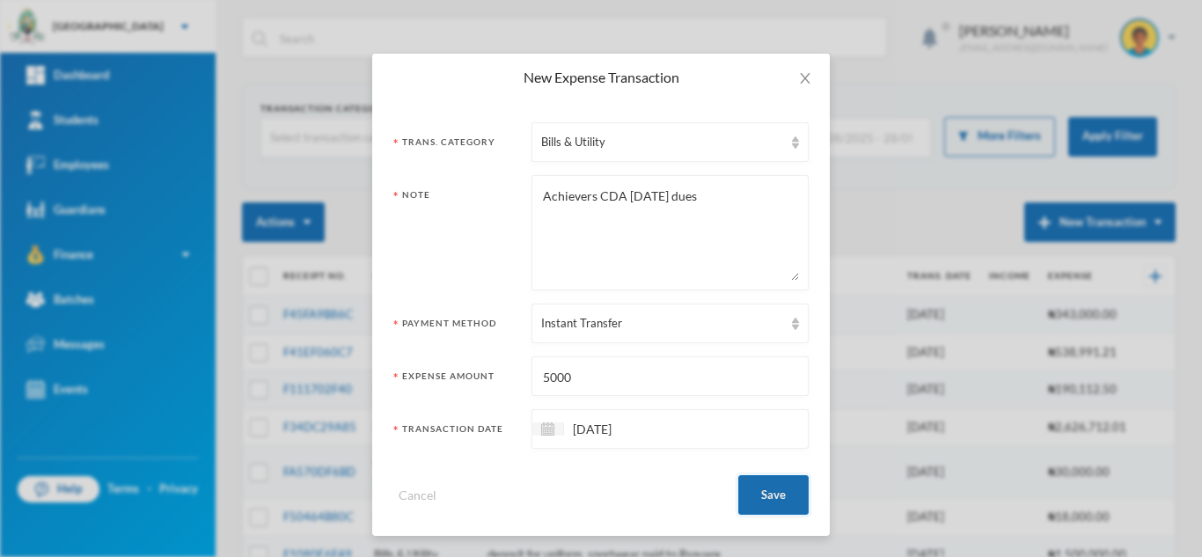
click at [766, 493] on button "Save" at bounding box center [773, 495] width 70 height 40
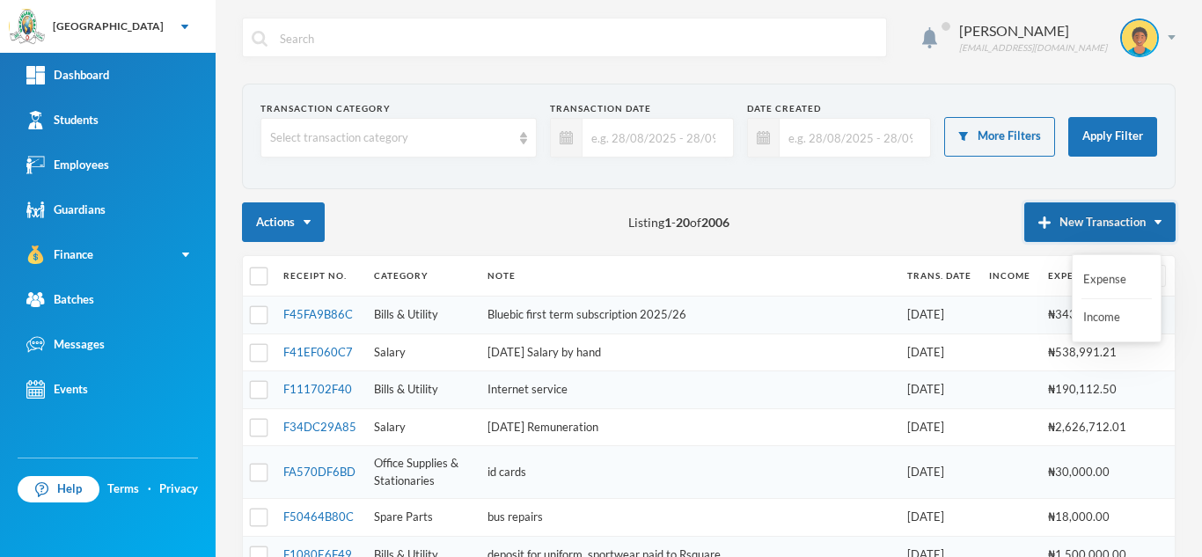
click at [1062, 217] on button "New Transaction" at bounding box center [1099, 222] width 151 height 40
click at [1093, 274] on button "Expense" at bounding box center [1116, 280] width 70 height 32
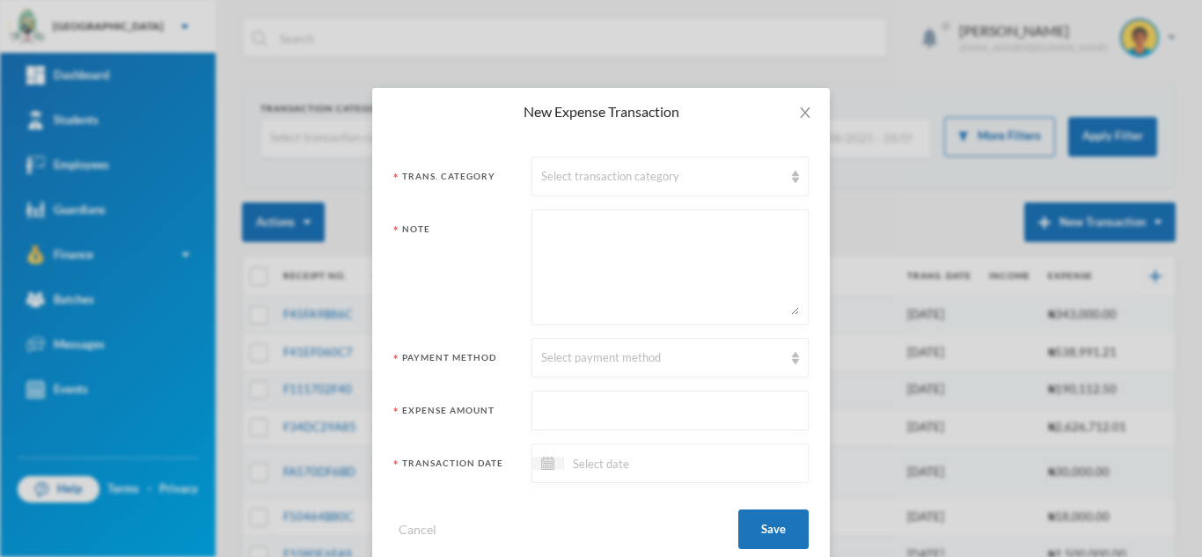
click at [638, 250] on textarea at bounding box center [670, 267] width 258 height 96
type textarea "Billboard Advert for MAO"
click at [566, 361] on div "Select payment method" at bounding box center [662, 358] width 242 height 18
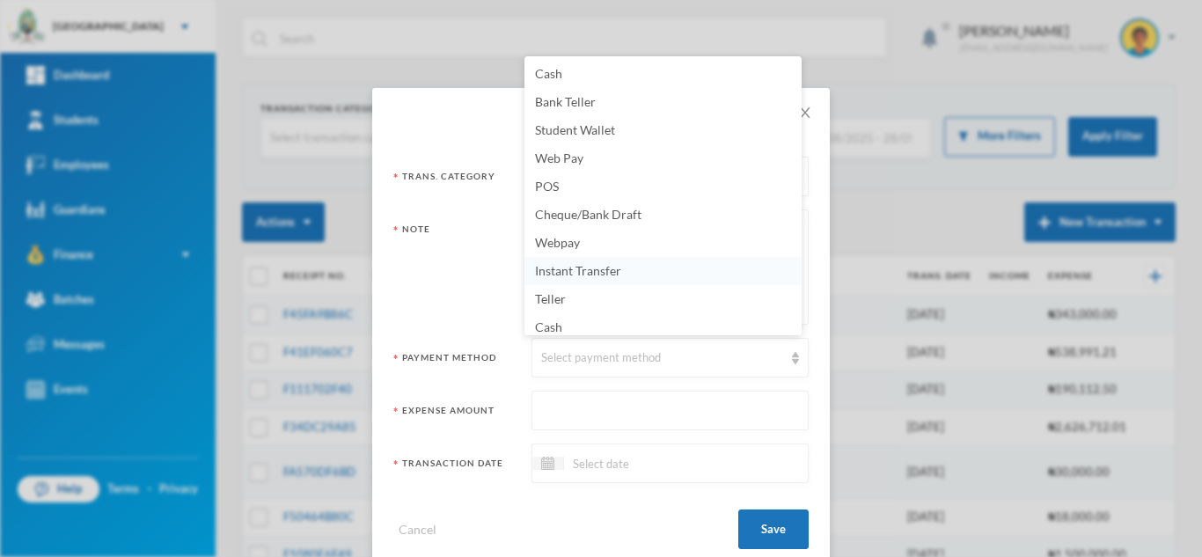
click at [577, 274] on span "Instant Transfer" at bounding box center [578, 270] width 86 height 15
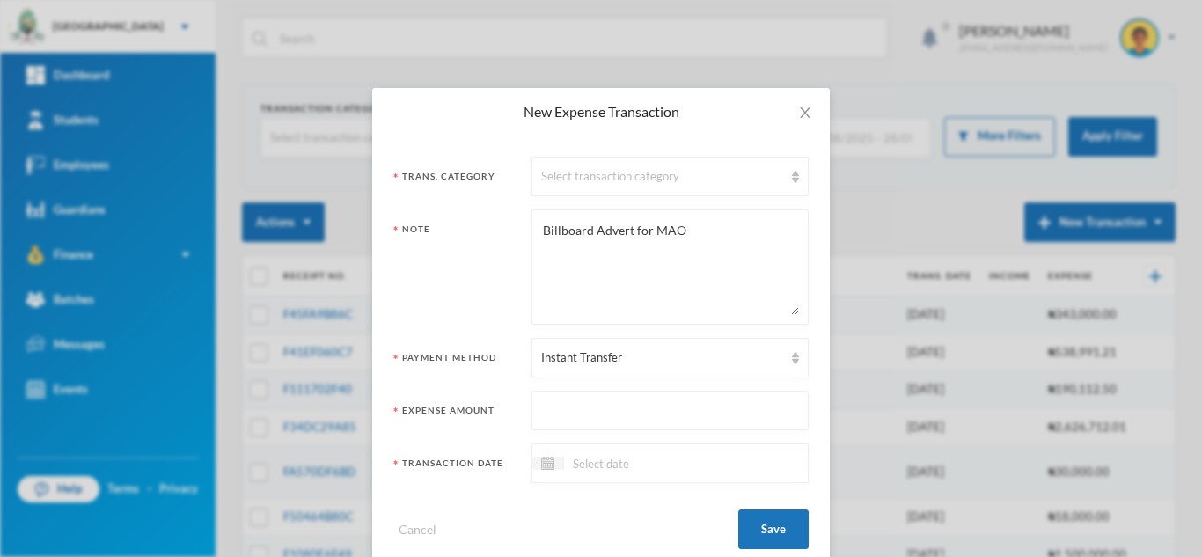
click at [579, 408] on input "text" at bounding box center [670, 411] width 258 height 40
type input "100000"
click at [552, 180] on div "Select transaction category" at bounding box center [662, 177] width 242 height 18
drag, startPoint x: 803, startPoint y: 305, endPoint x: 803, endPoint y: 322, distance: 16.7
click at [803, 322] on div "Trans. Category Select transaction category Note Billboard Advert for MAO Payme…" at bounding box center [600, 352] width 457 height 435
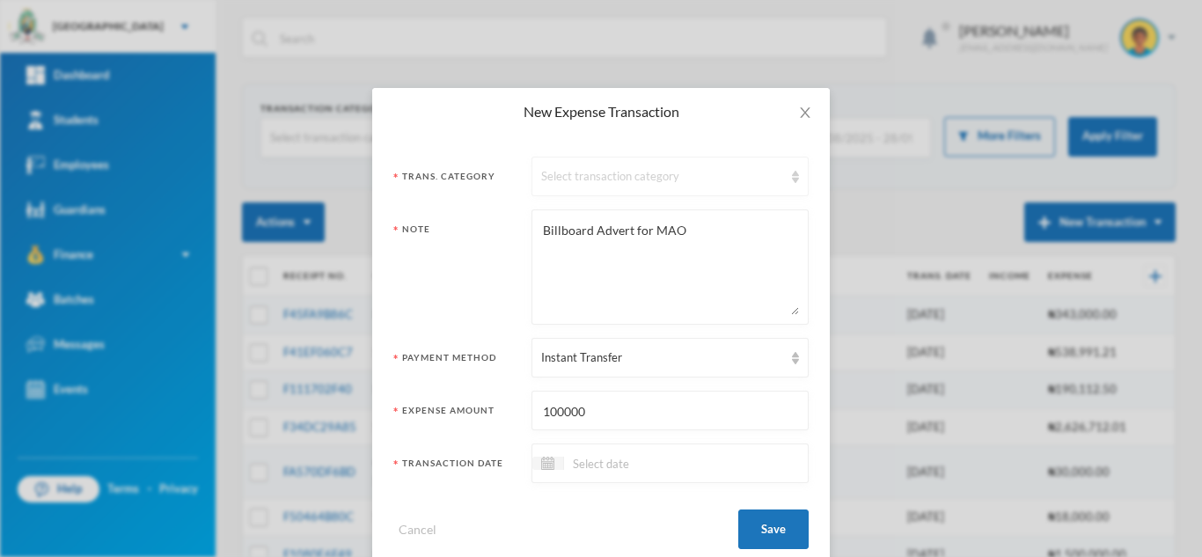
click at [713, 185] on div "Select transaction category" at bounding box center [662, 177] width 242 height 18
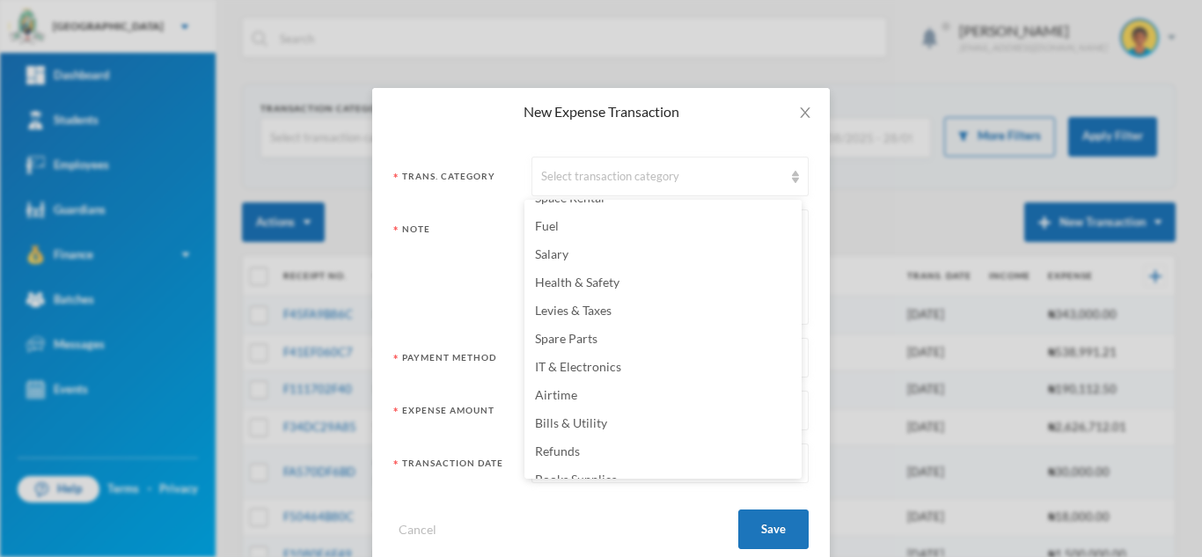
scroll to position [179, 0]
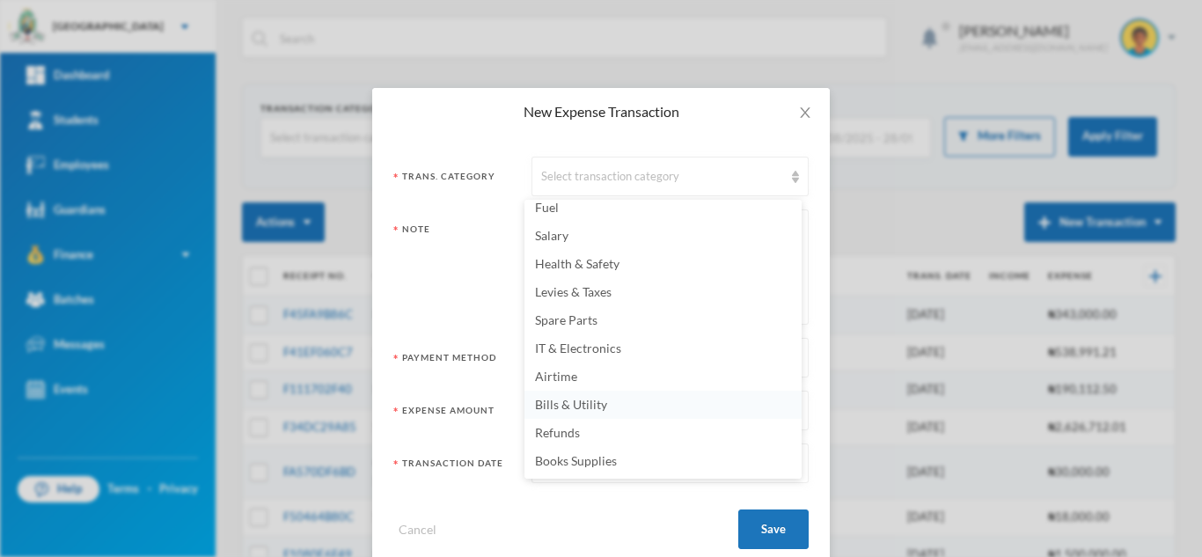
click at [581, 412] on li "Bills & Utility" at bounding box center [662, 405] width 277 height 28
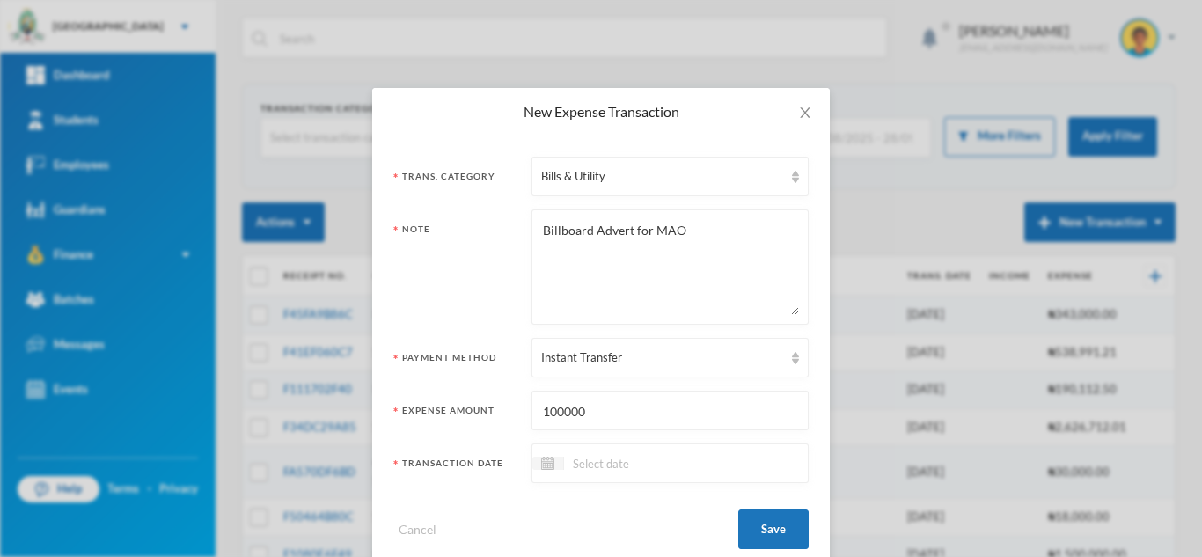
click at [637, 474] on div at bounding box center [669, 463] width 277 height 40
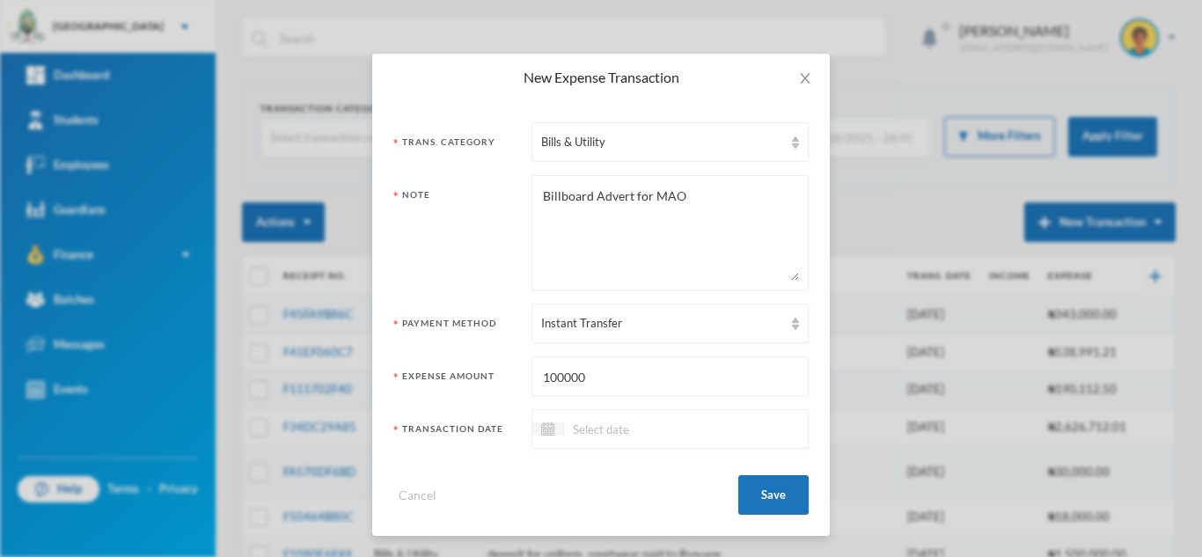
click at [628, 431] on input at bounding box center [638, 429] width 148 height 20
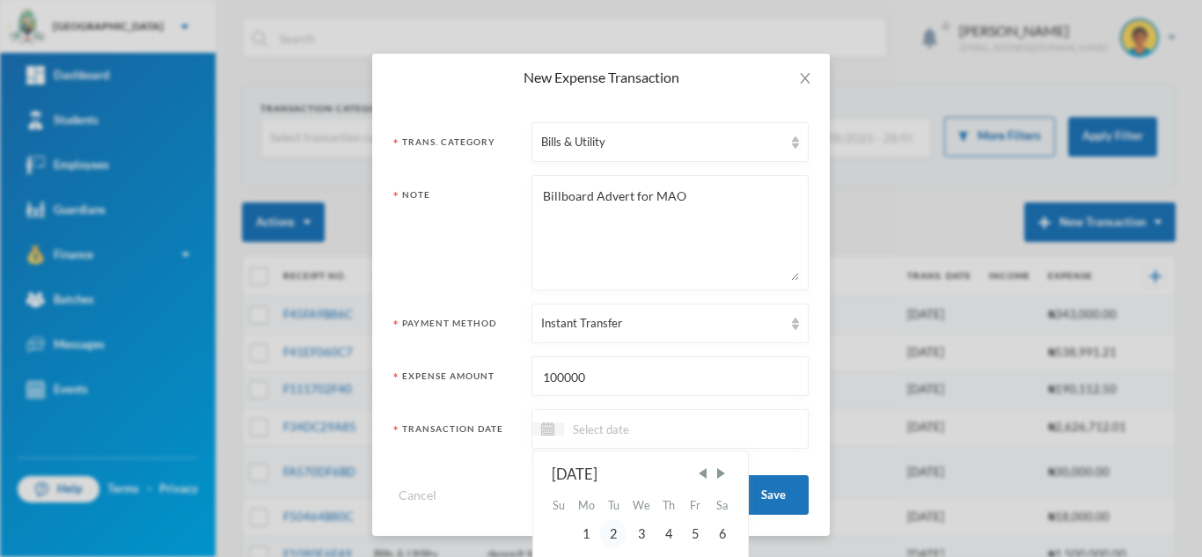
click at [605, 538] on div "2" at bounding box center [613, 534] width 26 height 28
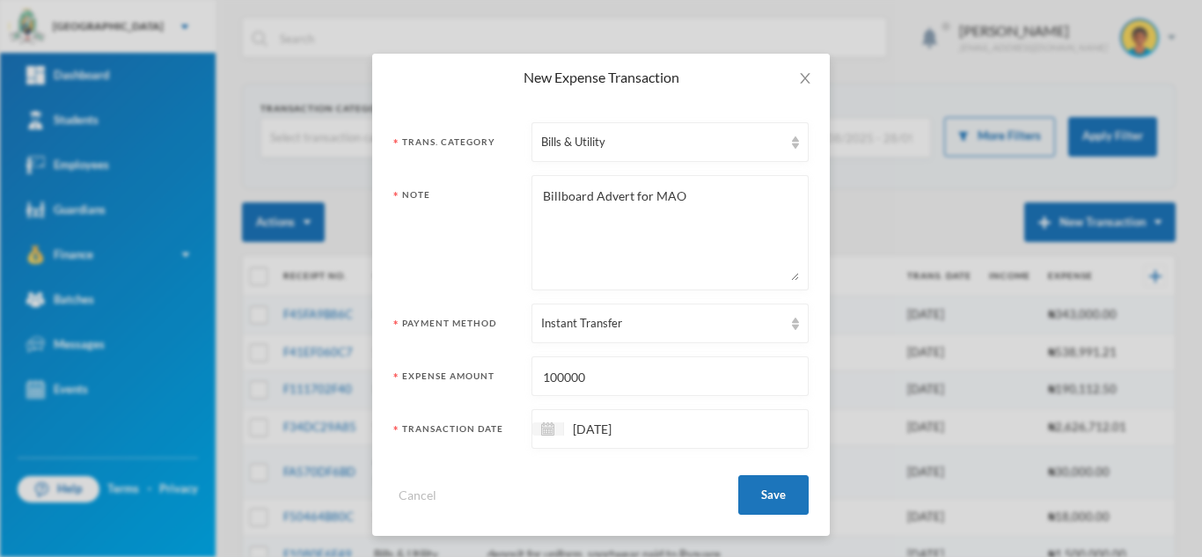
click at [578, 429] on input "[DATE]" at bounding box center [638, 429] width 148 height 20
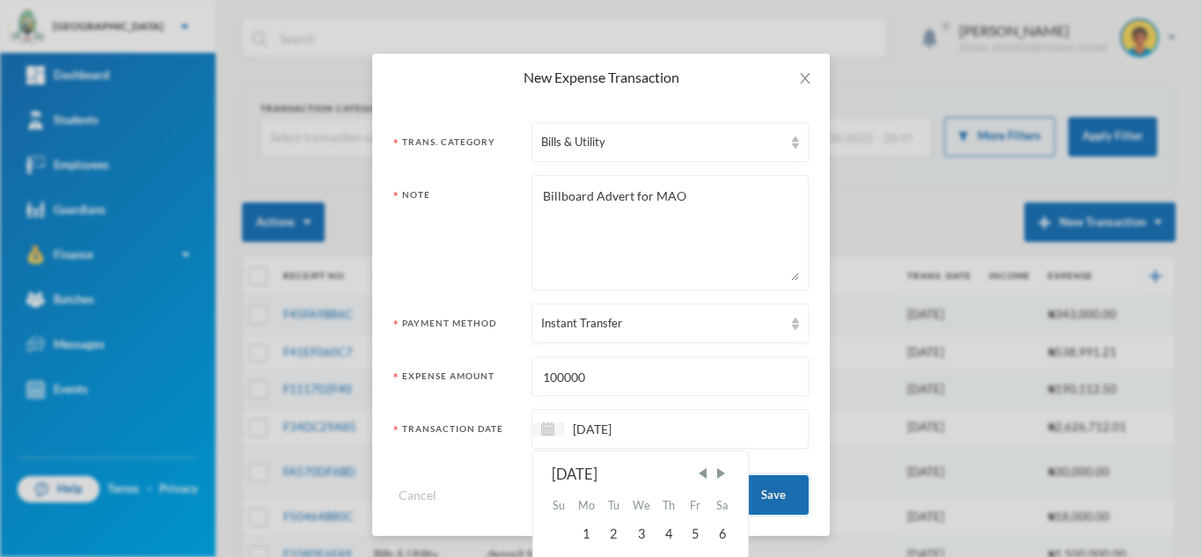
type input "[DATE]"
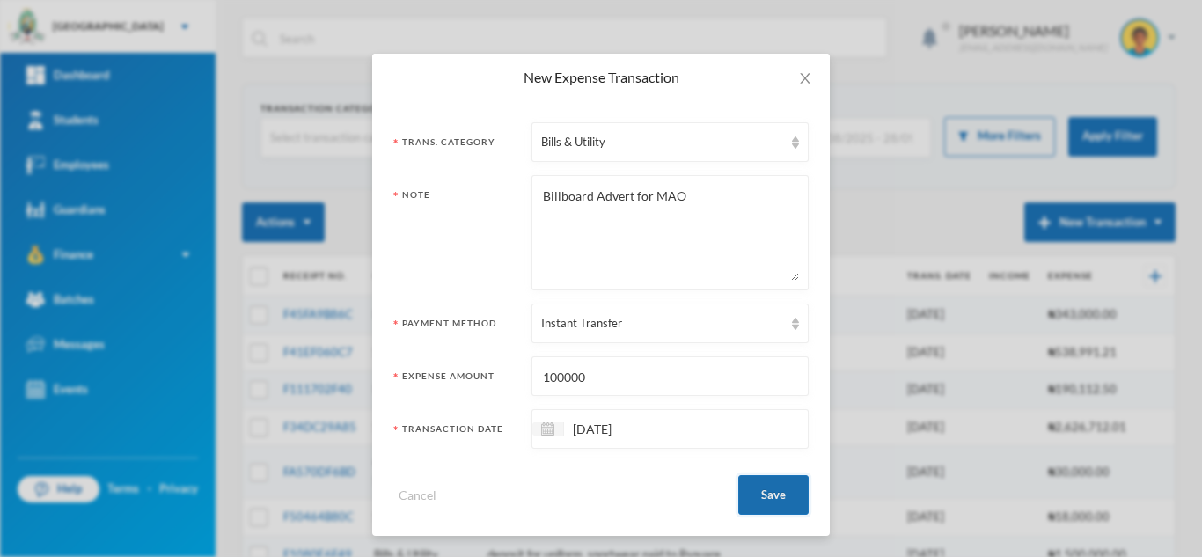
click at [779, 497] on button "Save" at bounding box center [773, 495] width 70 height 40
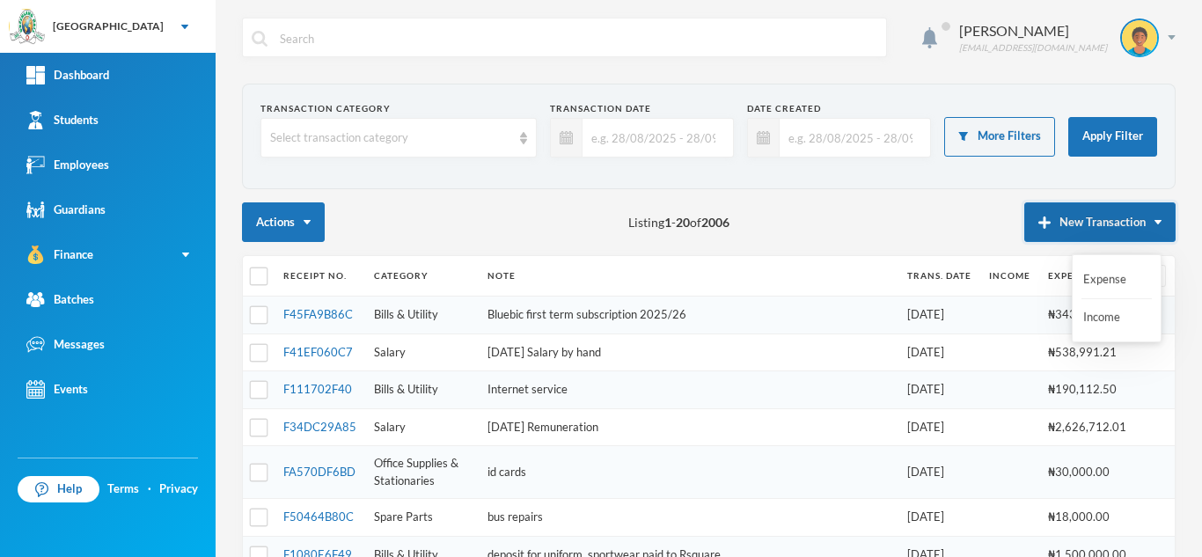
click at [1066, 216] on button "New Transaction" at bounding box center [1099, 222] width 151 height 40
click at [1047, 215] on button "New Transaction" at bounding box center [1099, 222] width 151 height 40
click at [1106, 288] on button "Expense" at bounding box center [1116, 280] width 70 height 32
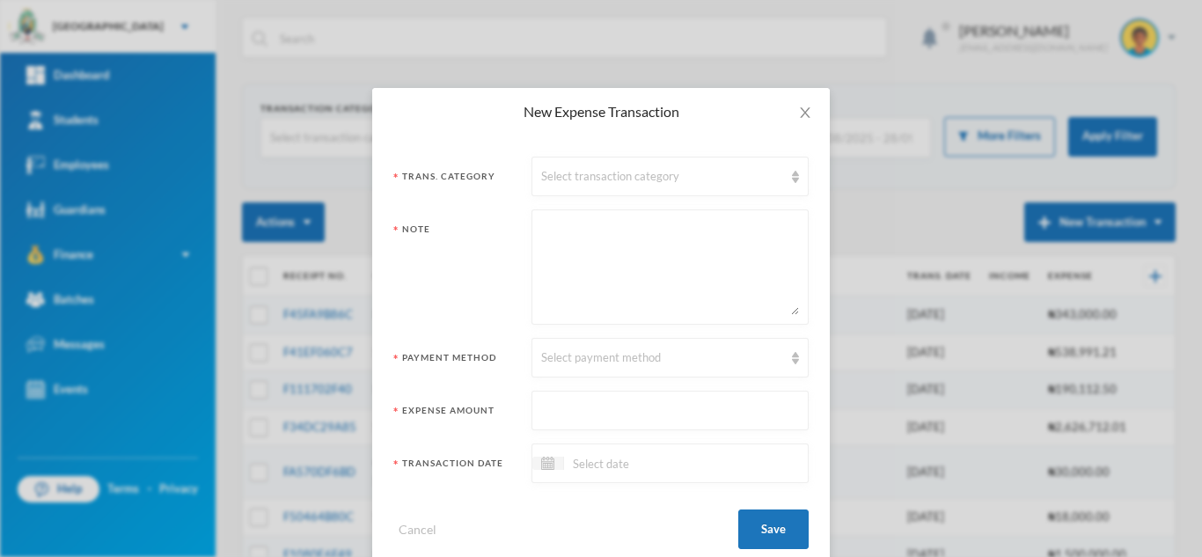
scroll to position [34, 0]
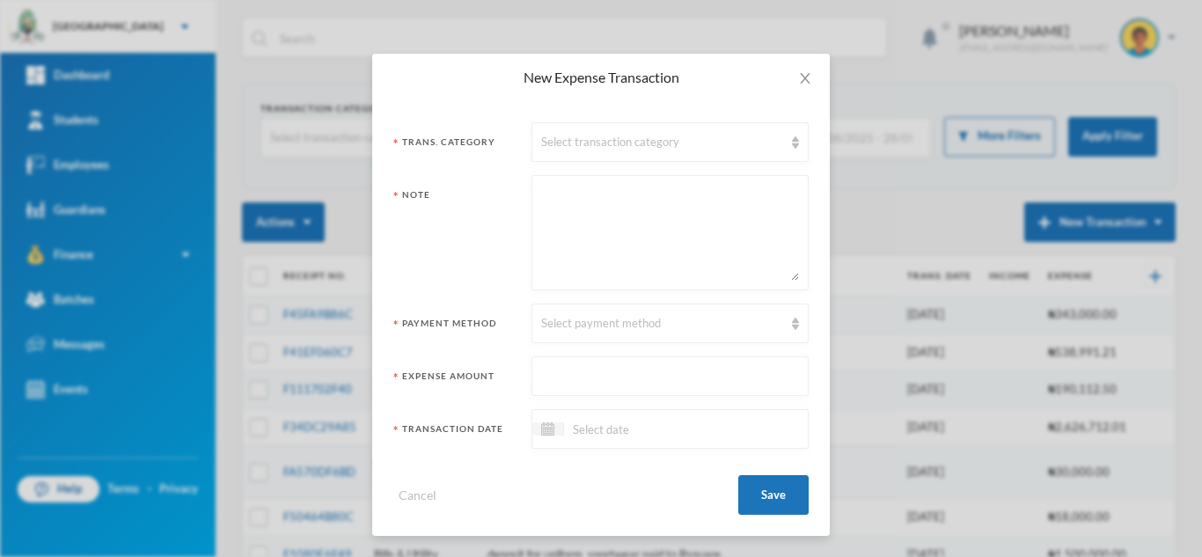
click at [576, 437] on input at bounding box center [638, 429] width 148 height 20
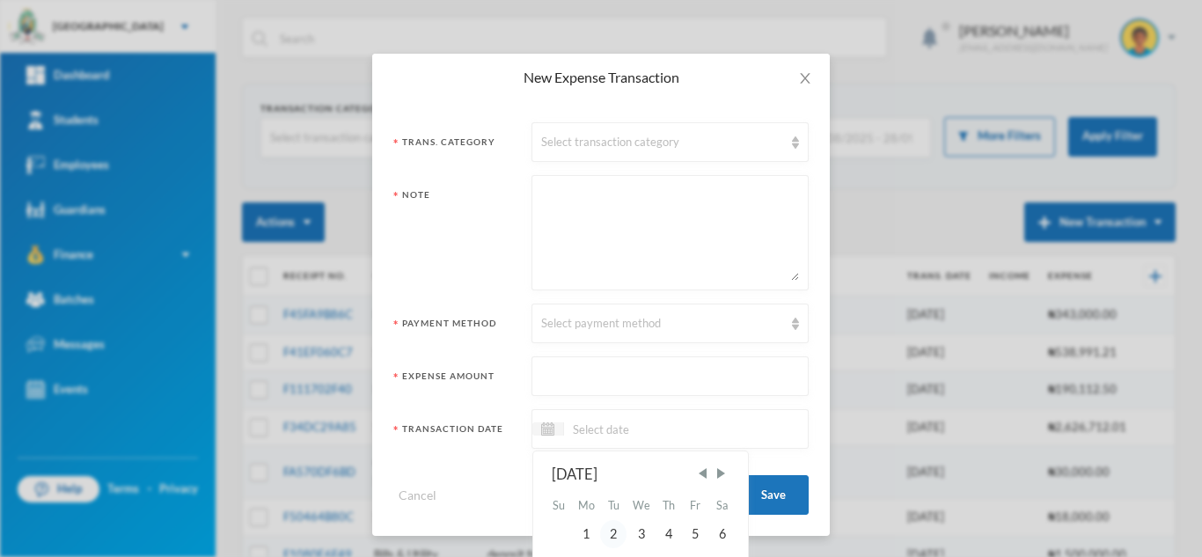
click at [613, 534] on div "2" at bounding box center [613, 534] width 26 height 28
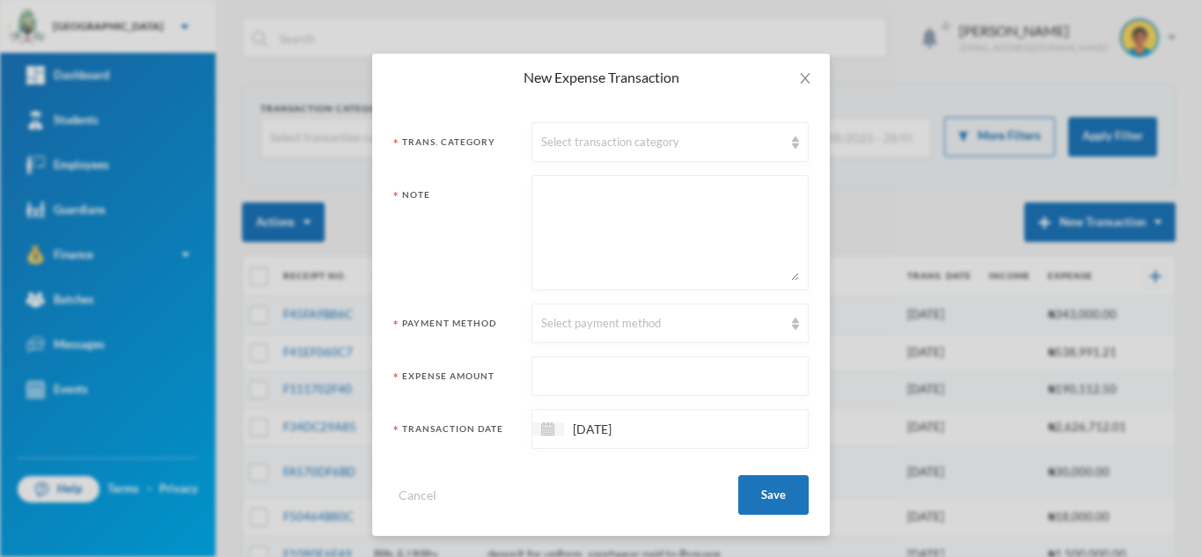
click at [580, 428] on input "[DATE]" at bounding box center [638, 429] width 148 height 20
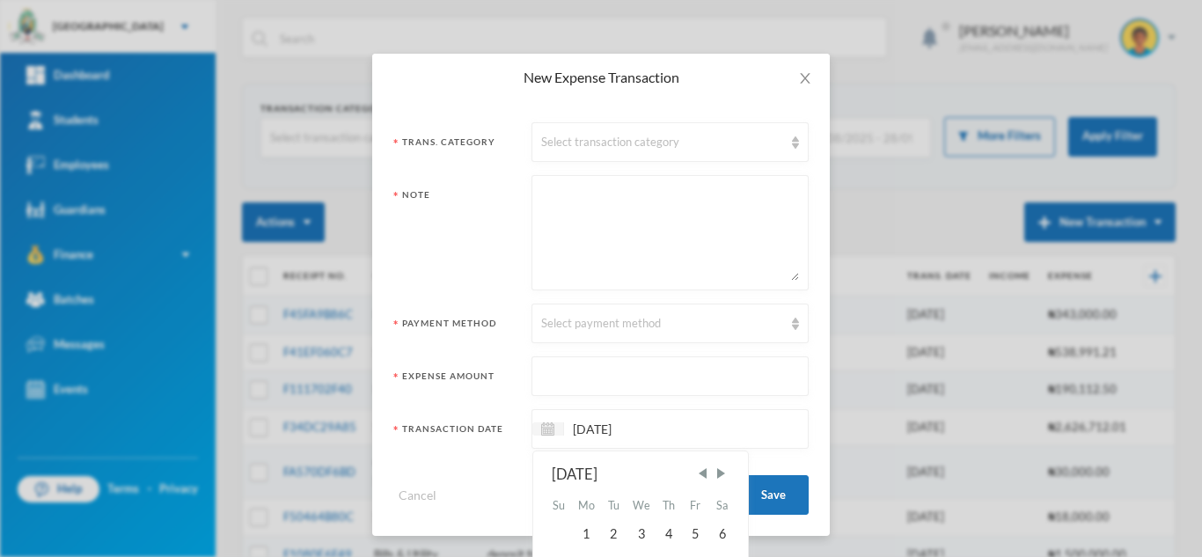
type input "[DATE]"
click at [581, 236] on textarea at bounding box center [670, 233] width 258 height 96
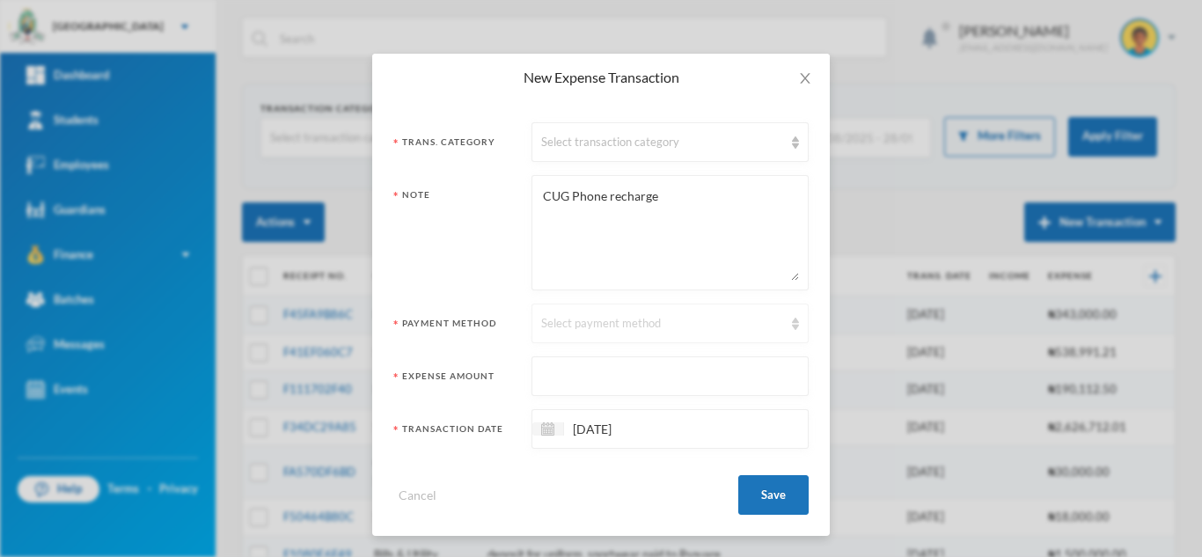
type textarea "CUG Phone recharge"
click at [629, 312] on div "Select payment method" at bounding box center [669, 324] width 277 height 40
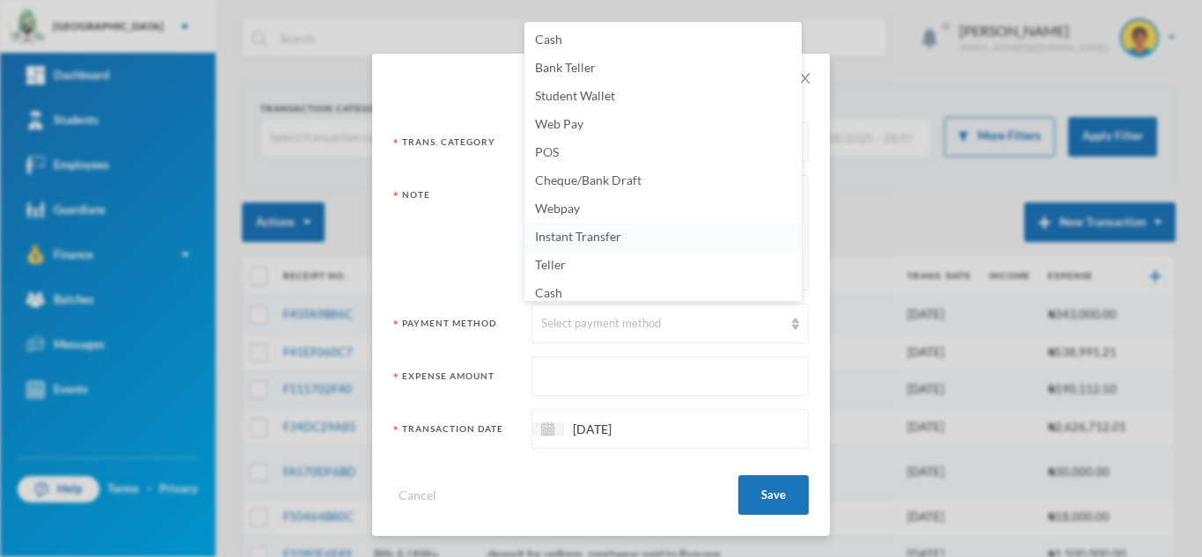
click at [611, 226] on li "Instant Transfer" at bounding box center [662, 237] width 277 height 28
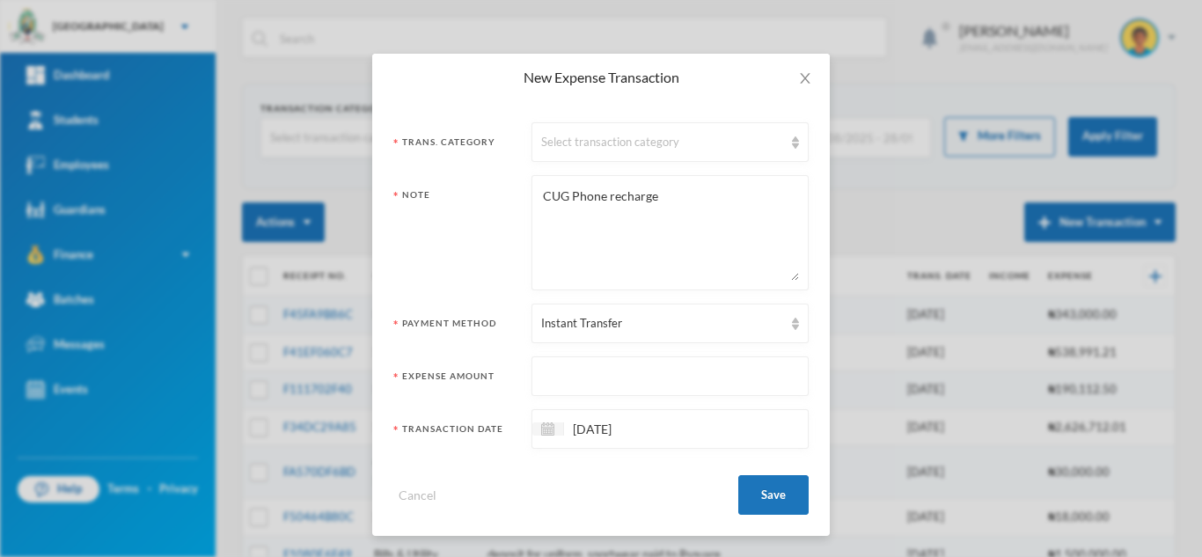
click at [596, 372] on input "text" at bounding box center [670, 377] width 258 height 40
type input "8000"
click at [564, 142] on div "Select transaction category" at bounding box center [662, 143] width 242 height 18
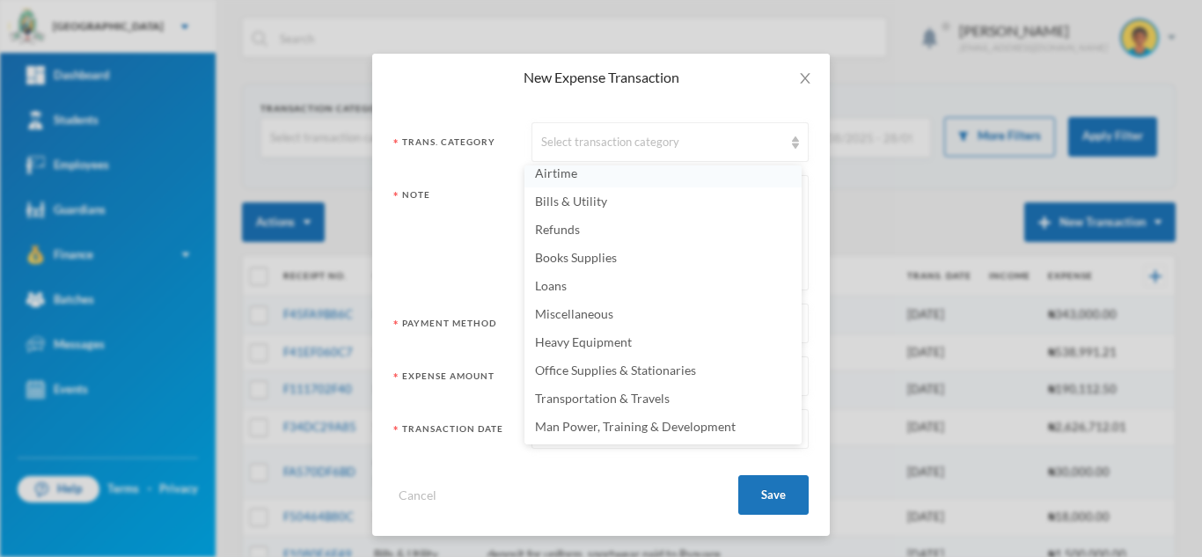
scroll to position [341, 0]
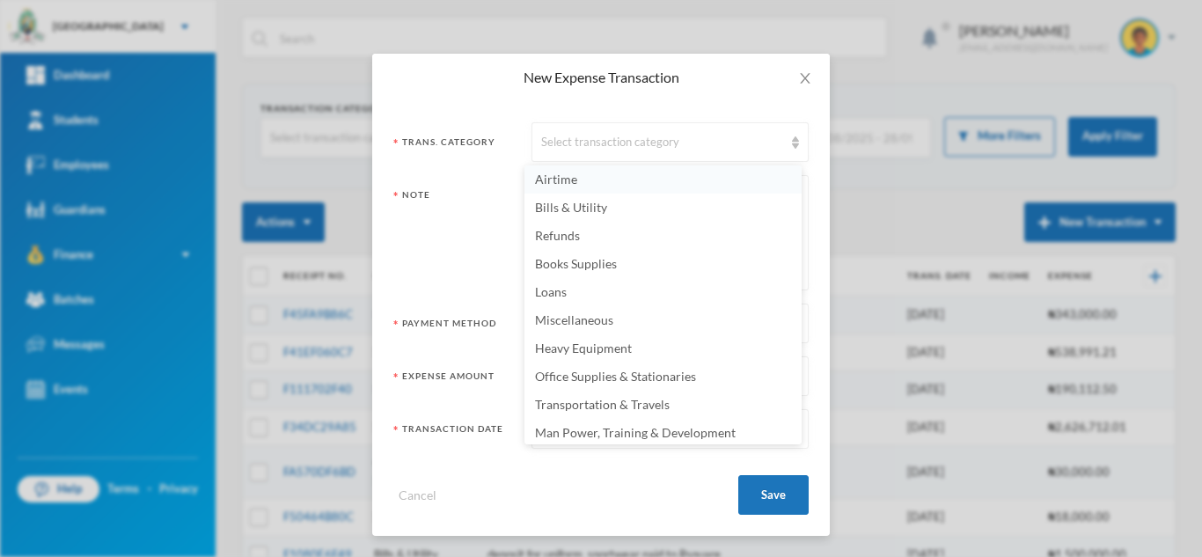
click at [571, 179] on span "Airtime" at bounding box center [556, 179] width 42 height 15
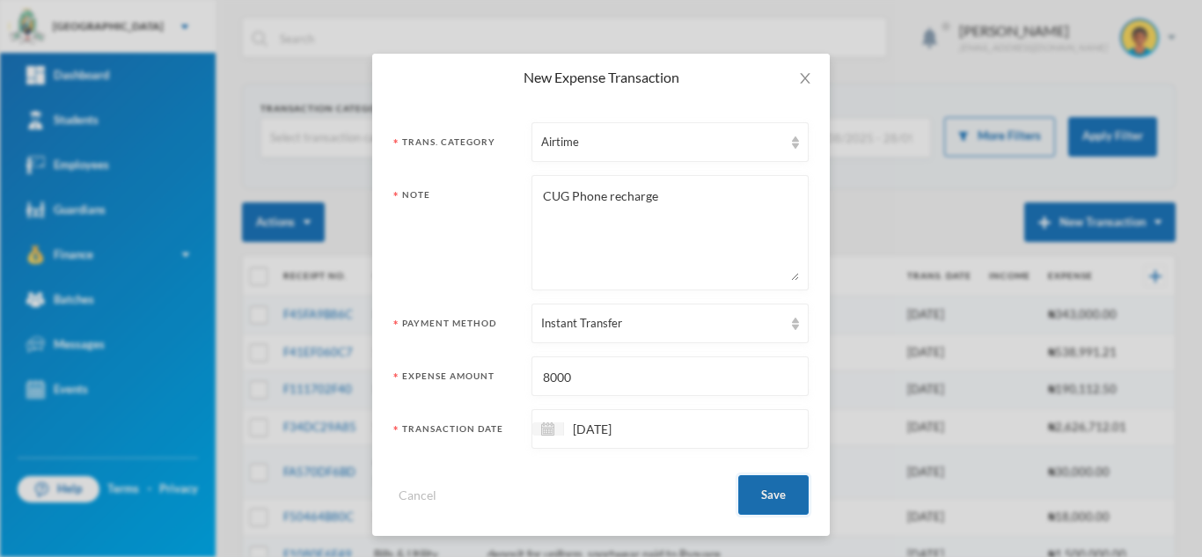
click at [772, 480] on button "Save" at bounding box center [773, 495] width 70 height 40
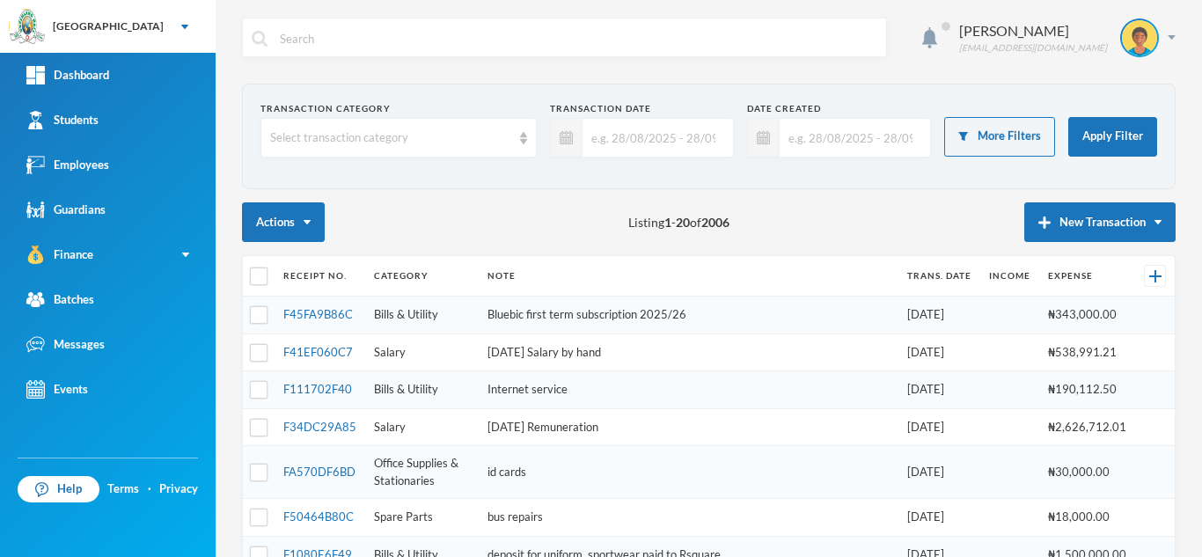
scroll to position [0, 0]
click at [1084, 216] on button "New Transaction" at bounding box center [1099, 222] width 151 height 40
click at [1089, 277] on button "Expense" at bounding box center [1116, 280] width 70 height 32
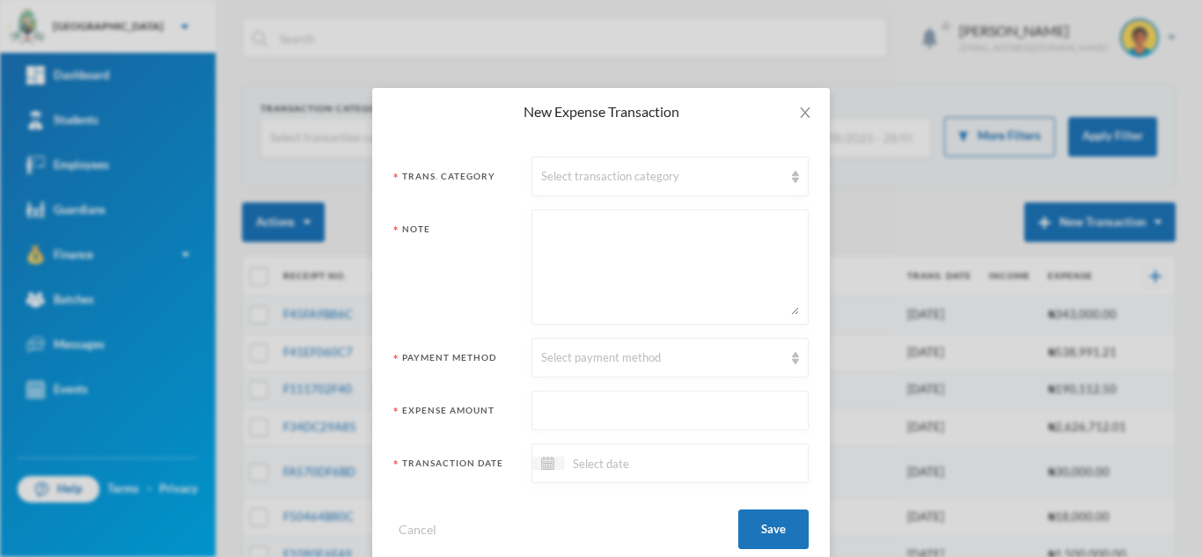
click at [561, 291] on textarea at bounding box center [670, 267] width 258 height 96
paste textarea "[PERSON_NAME] cooperative savings"
type textarea "[PERSON_NAME] cooperative savings"
click at [586, 363] on div "Select payment method" at bounding box center [662, 358] width 242 height 18
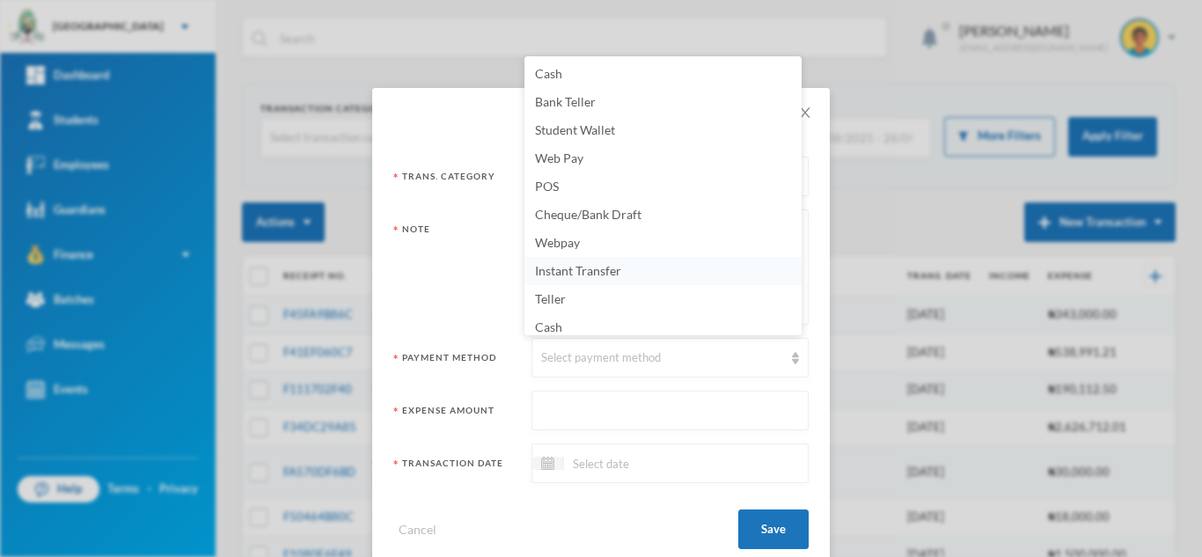
click at [614, 275] on span "Instant Transfer" at bounding box center [578, 270] width 86 height 15
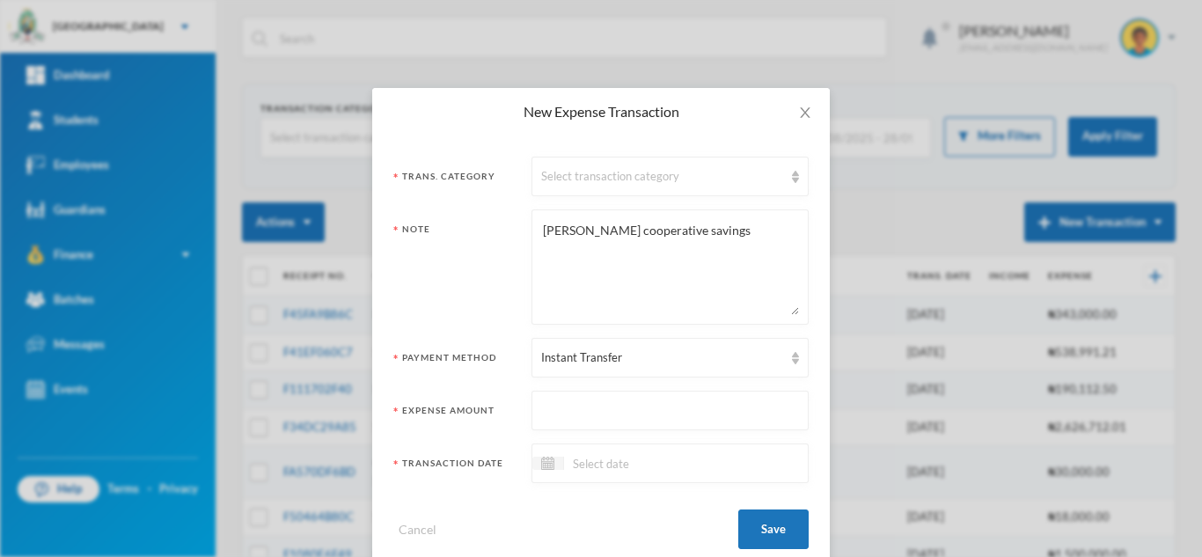
click at [647, 403] on input "text" at bounding box center [670, 411] width 258 height 40
type input "57000"
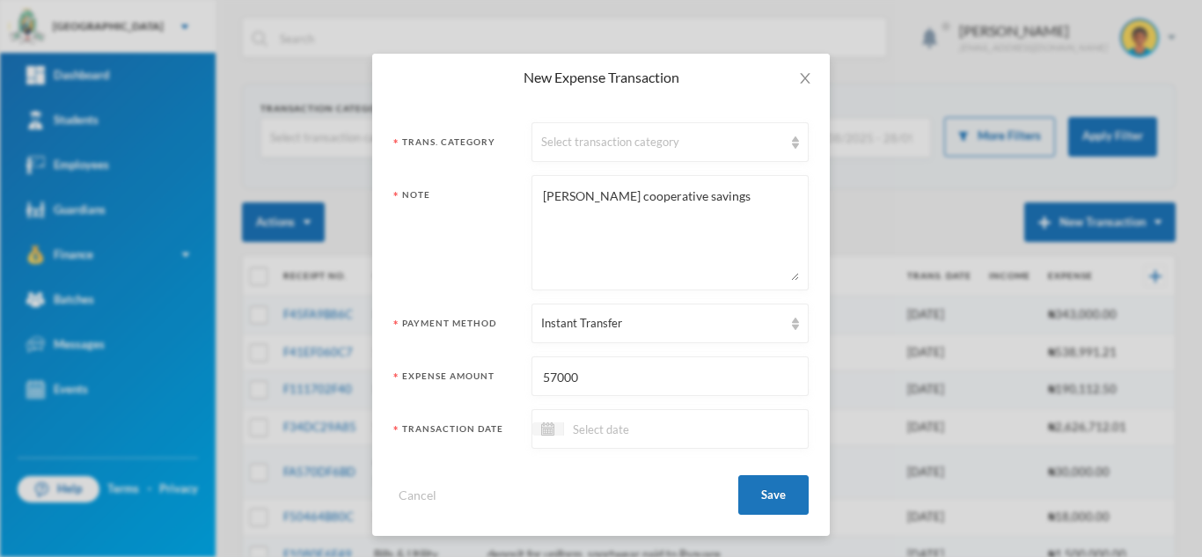
click at [587, 428] on input at bounding box center [638, 429] width 148 height 20
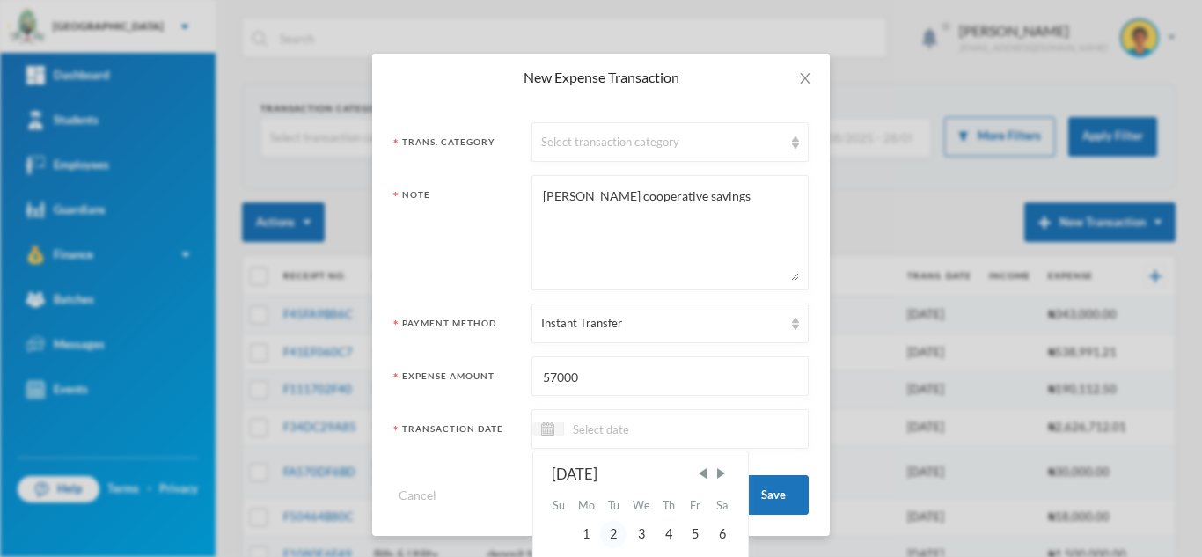
click at [606, 530] on div "2" at bounding box center [613, 534] width 26 height 28
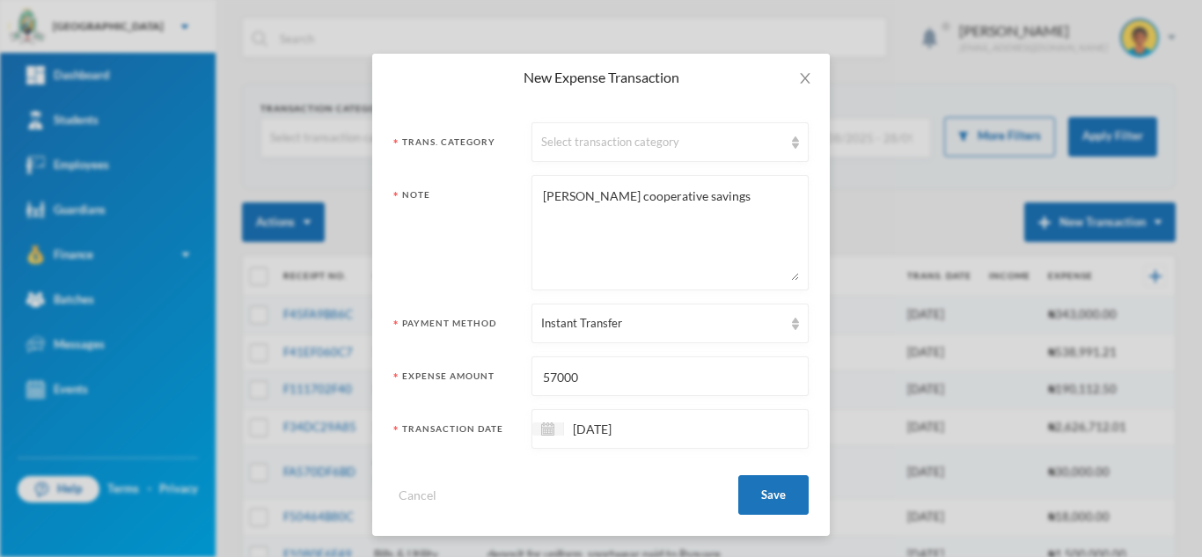
click at [577, 433] on input "[DATE]" at bounding box center [638, 429] width 148 height 20
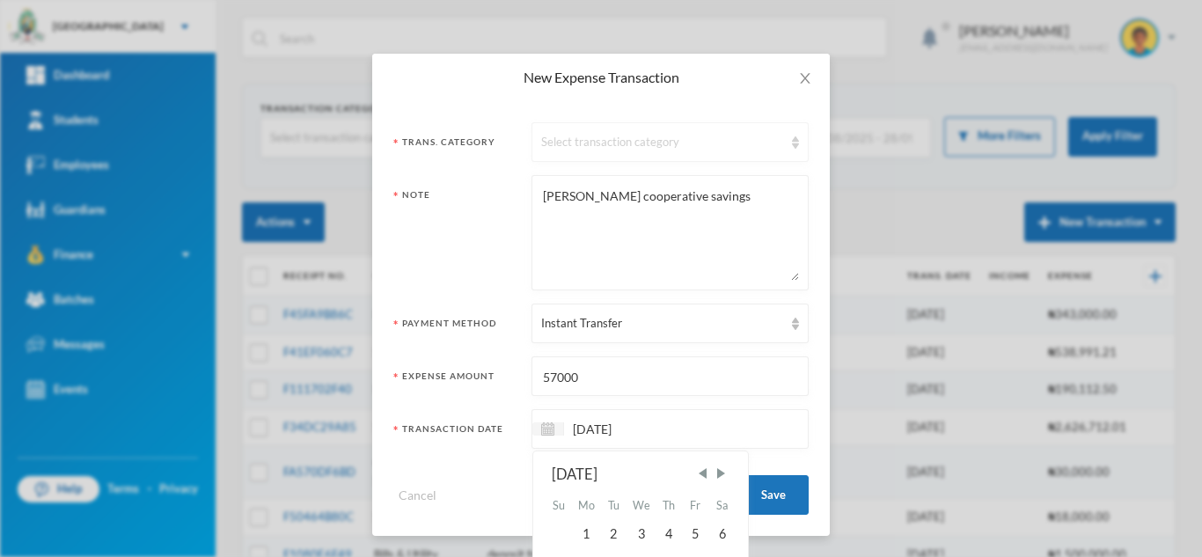
type input "[DATE]"
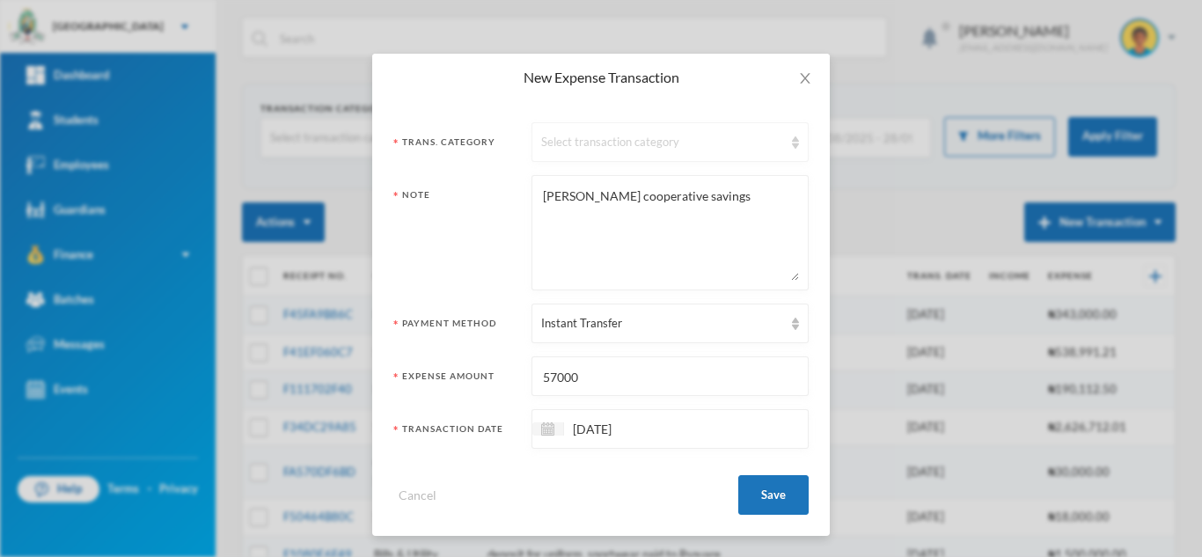
click at [631, 143] on div "Select transaction category" at bounding box center [662, 143] width 242 height 18
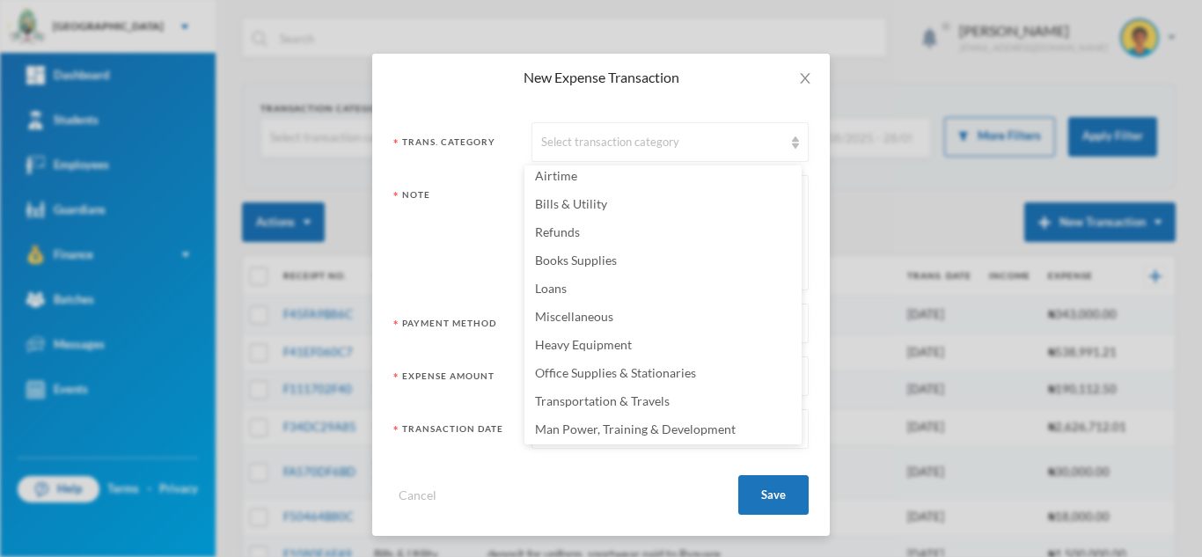
scroll to position [348, 0]
click at [805, 213] on div "Trans. Category Select transaction category Note [PERSON_NAME] cooperative savi…" at bounding box center [600, 318] width 457 height 435
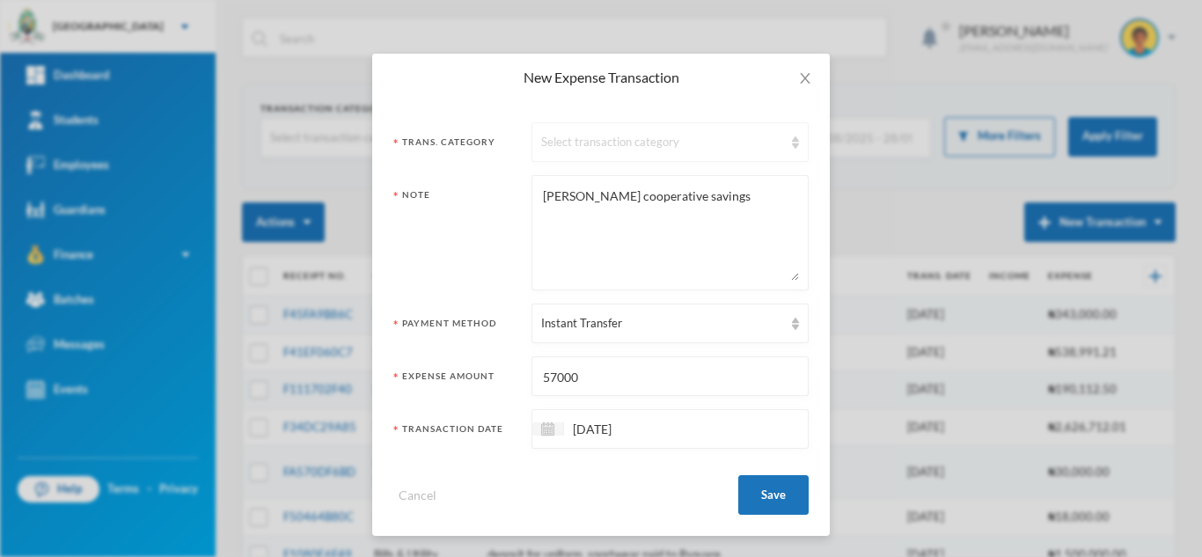
click at [606, 149] on div "Select transaction category" at bounding box center [662, 143] width 242 height 18
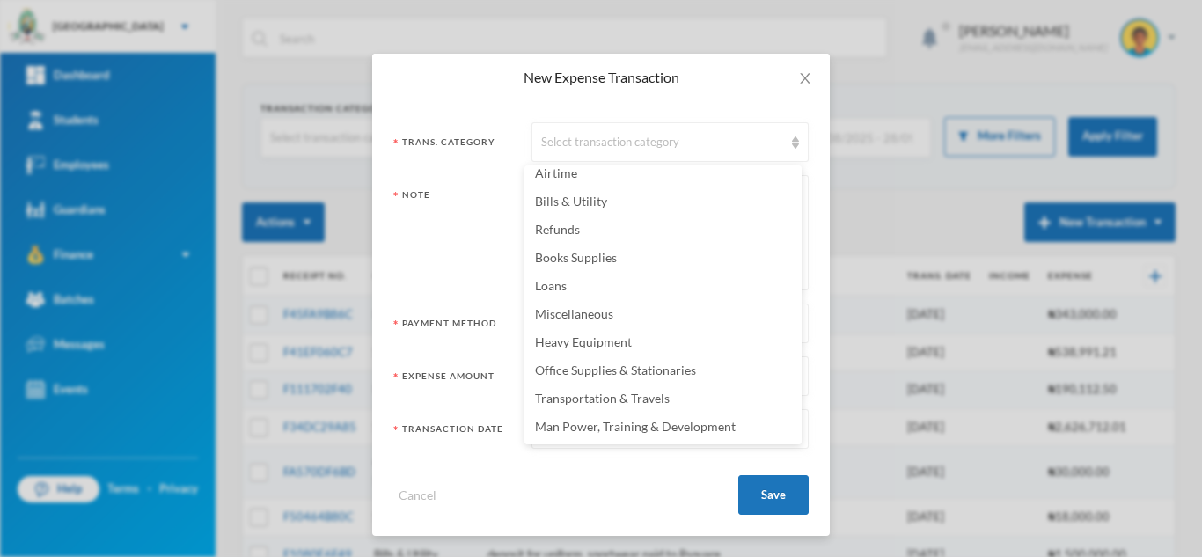
click at [435, 246] on div "Note" at bounding box center [455, 237] width 125 height 99
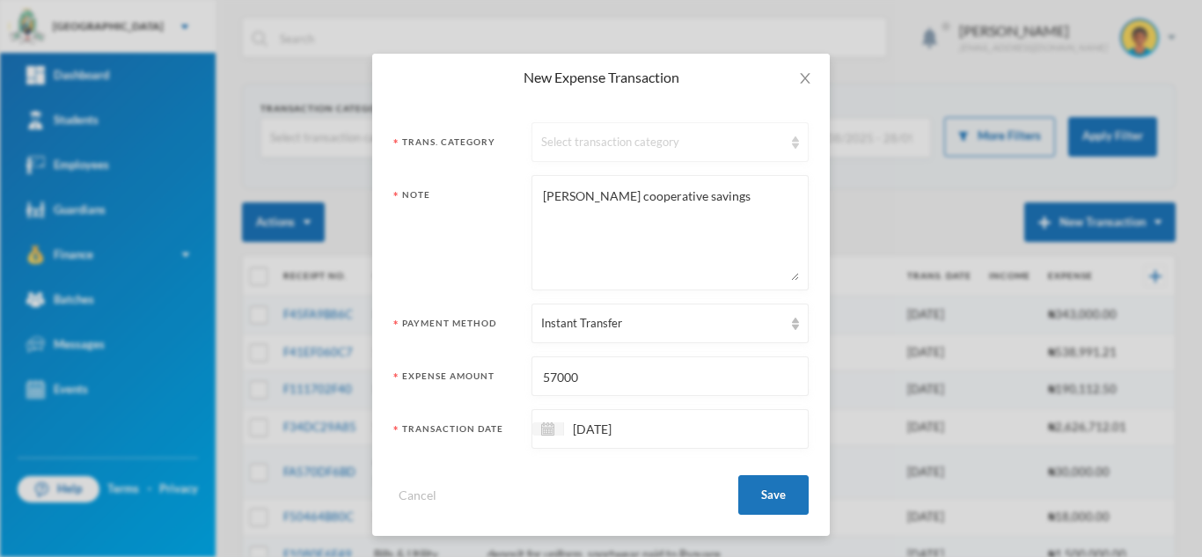
click at [611, 145] on div "Select transaction category" at bounding box center [662, 143] width 242 height 18
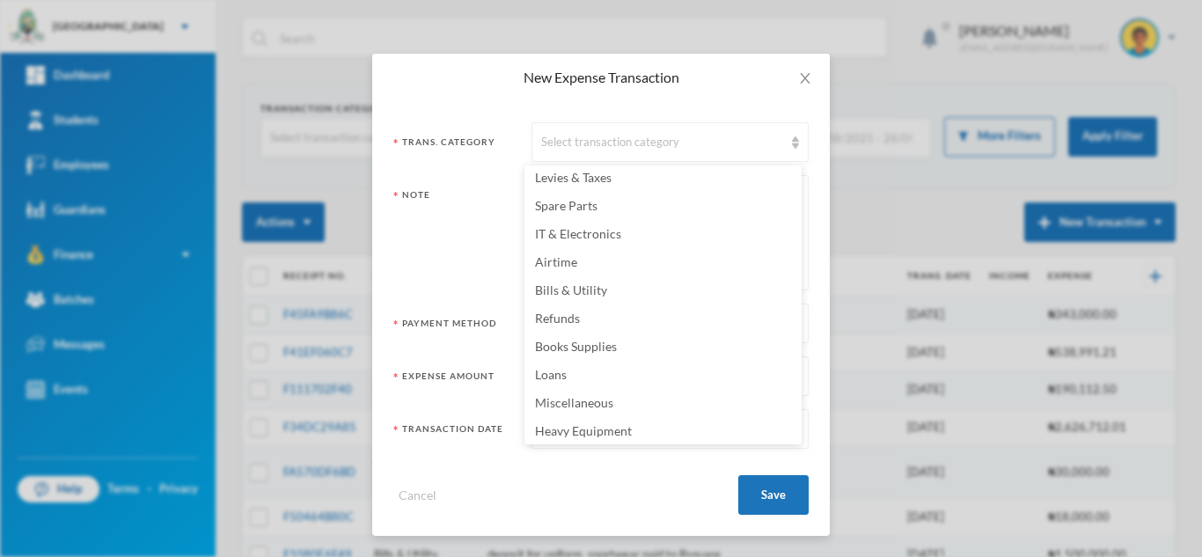
scroll to position [263, 0]
click at [694, 403] on li "Miscellaneous" at bounding box center [662, 398] width 277 height 28
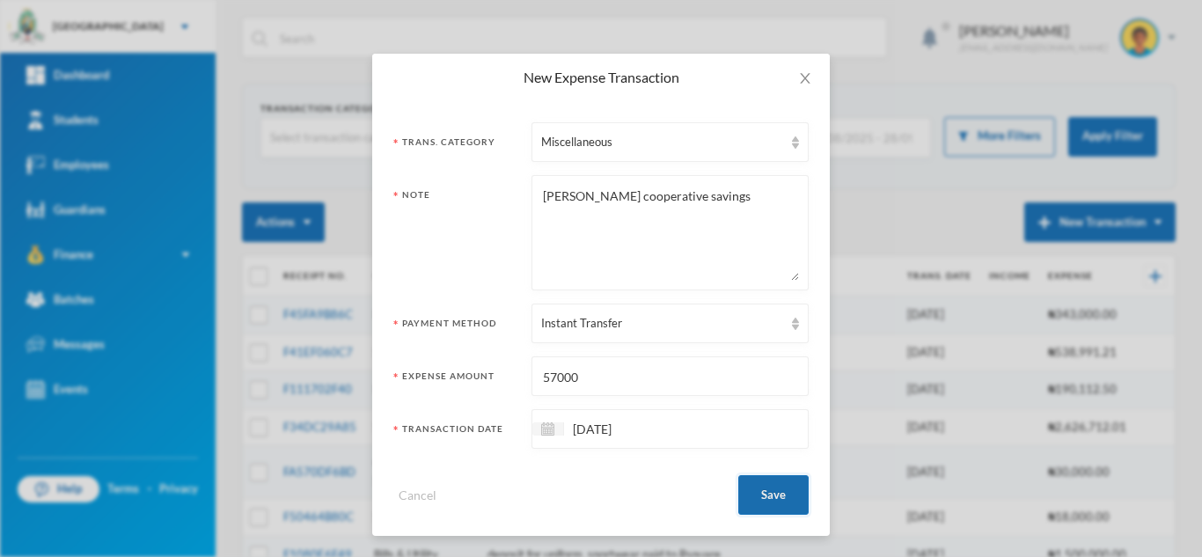
click at [756, 486] on button "Save" at bounding box center [773, 495] width 70 height 40
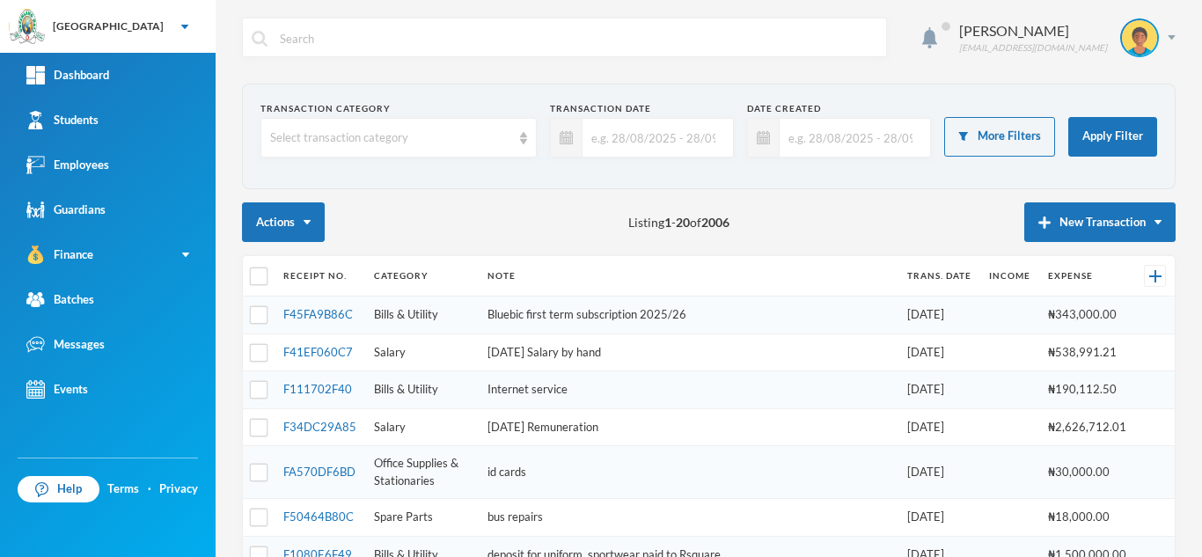
scroll to position [0, 0]
click at [1052, 227] on button "New Transaction" at bounding box center [1099, 222] width 151 height 40
click at [1080, 275] on div "Expense Income" at bounding box center [1117, 298] width 90 height 88
click at [1065, 230] on button "New Transaction" at bounding box center [1099, 222] width 151 height 40
click at [1093, 276] on button "Expense" at bounding box center [1116, 280] width 70 height 32
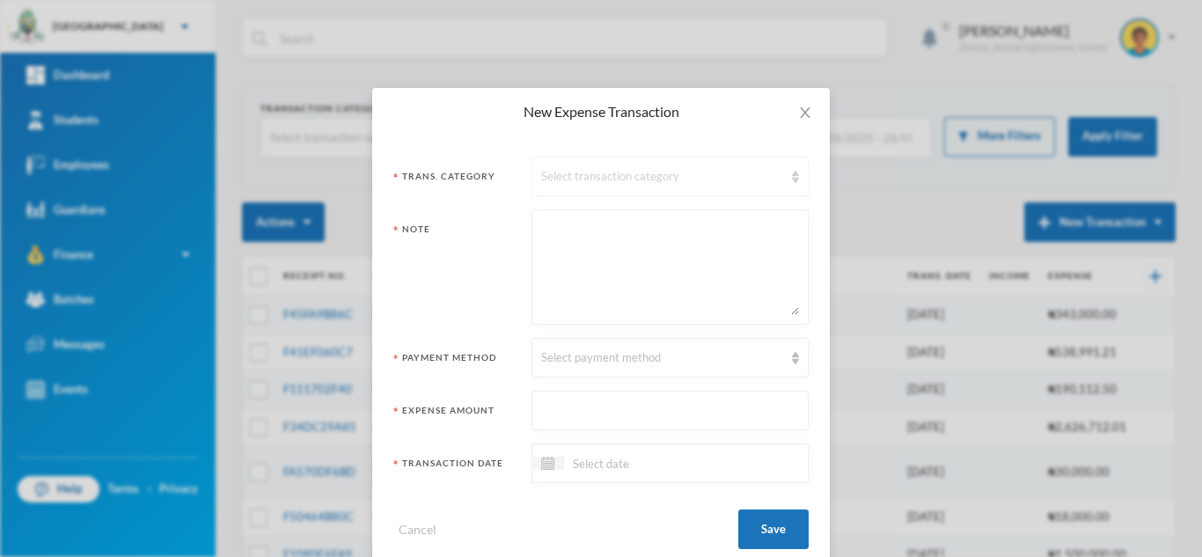
click at [649, 172] on div "Select transaction category" at bounding box center [662, 177] width 242 height 18
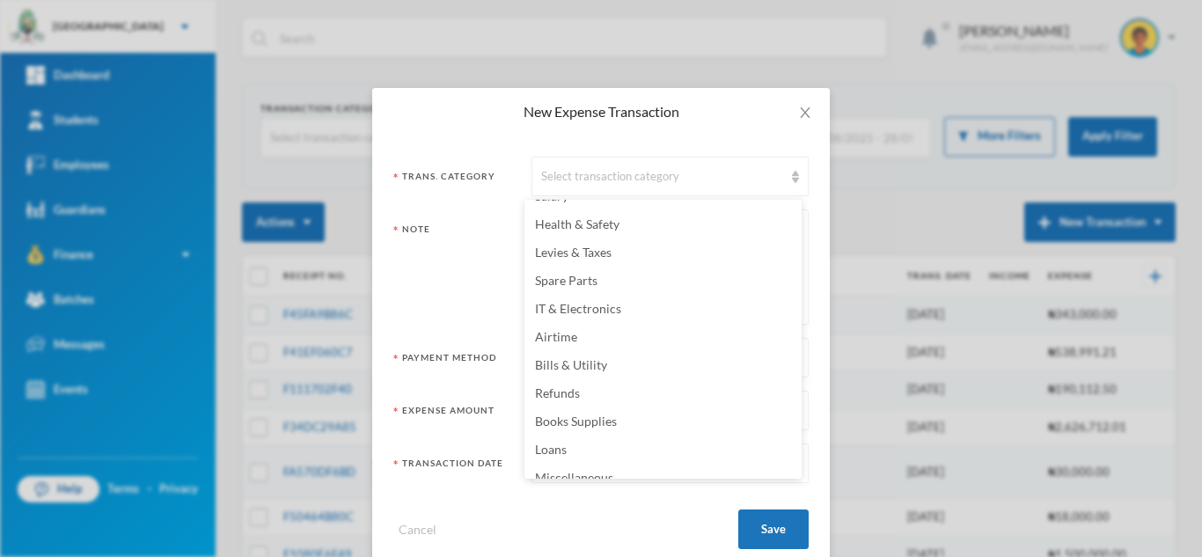
scroll to position [348, 0]
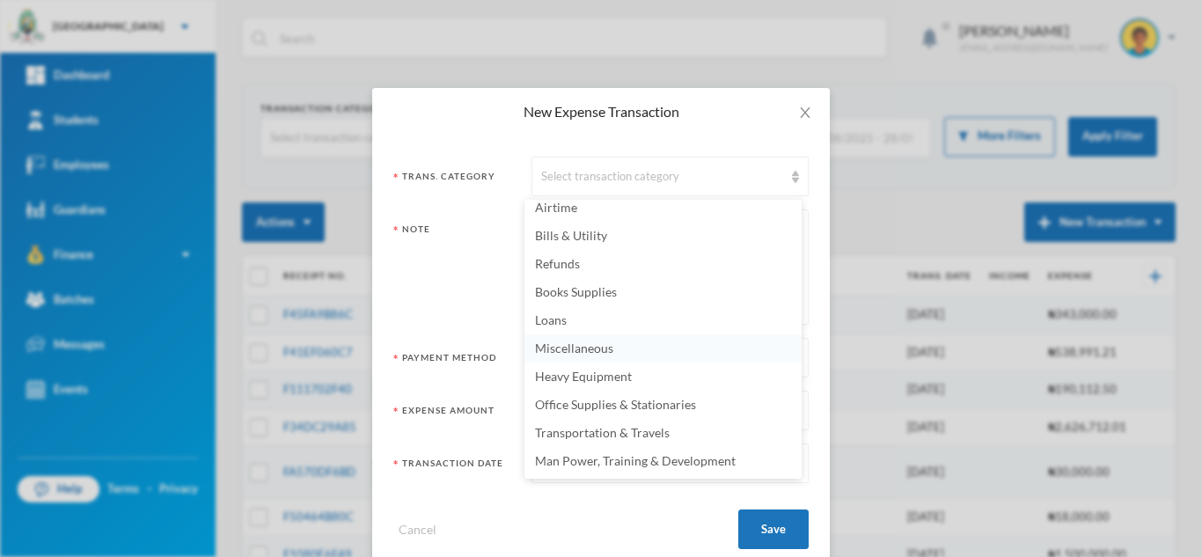
click at [609, 348] on span "Miscellaneous" at bounding box center [574, 347] width 78 height 15
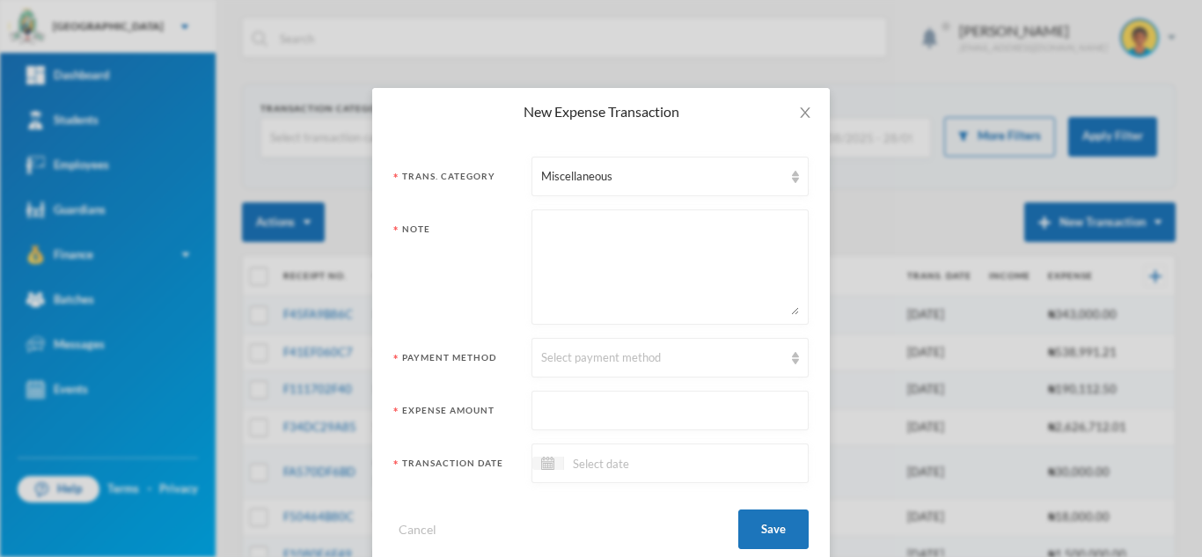
click at [613, 297] on textarea at bounding box center [670, 267] width 258 height 96
paste textarea "Valentine Gavo cooperative savings"
type textarea "Valentine Gavo cooperative savings"
click at [574, 417] on input "text" at bounding box center [670, 411] width 258 height 40
type input "180000"
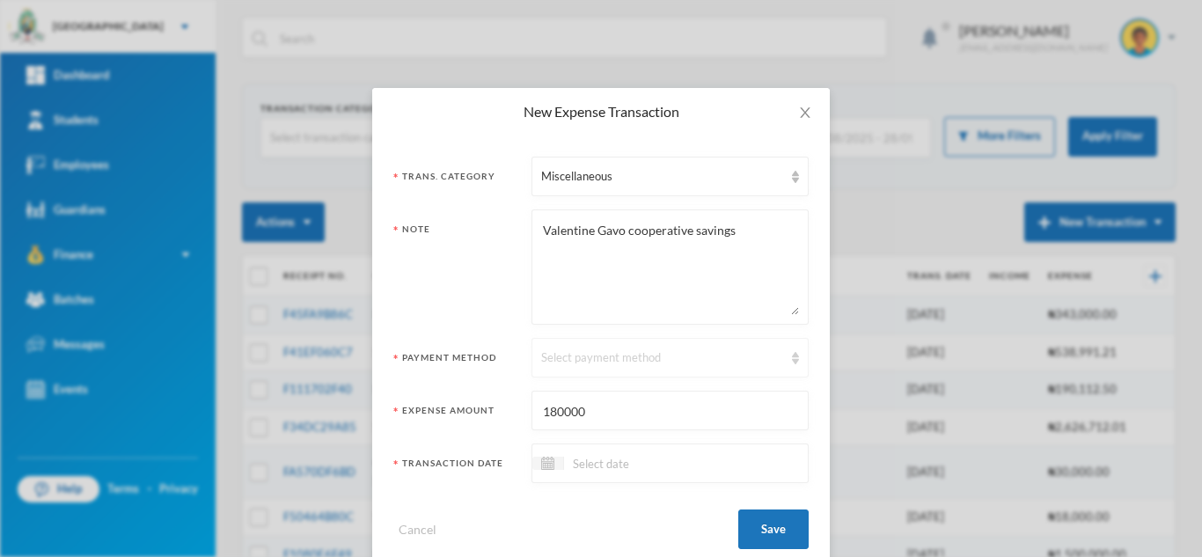
click at [611, 367] on div "Select payment method" at bounding box center [669, 358] width 277 height 40
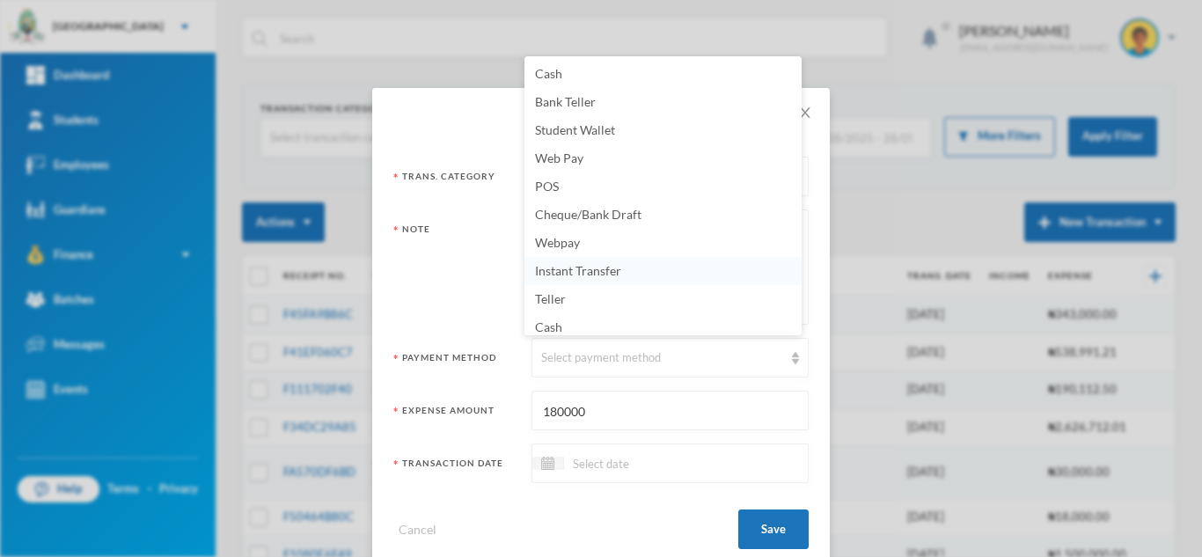
click at [660, 281] on li "Instant Transfer" at bounding box center [662, 271] width 277 height 28
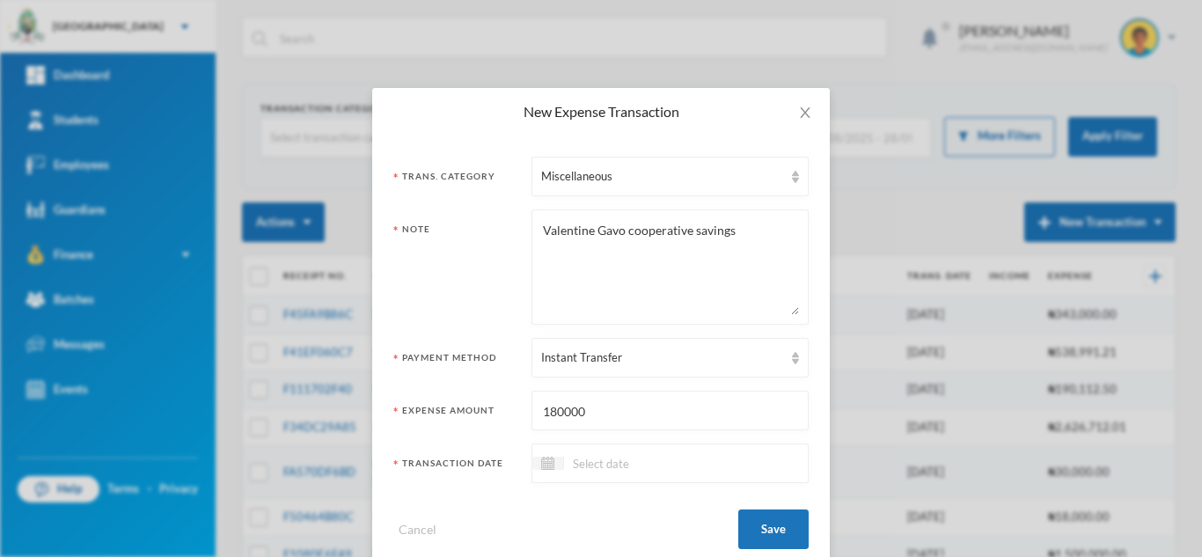
scroll to position [34, 0]
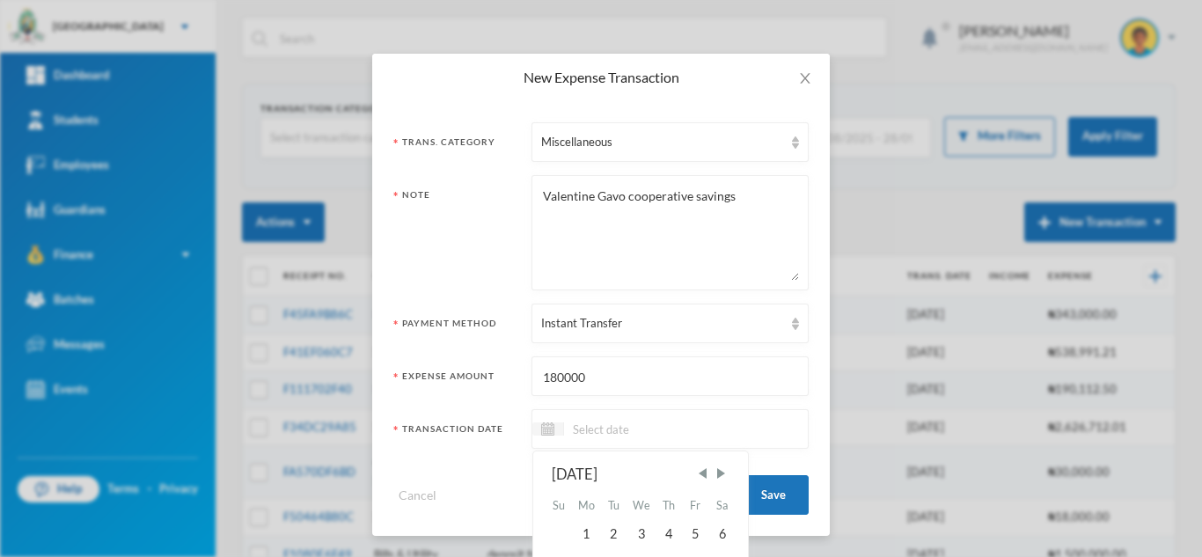
click at [602, 424] on input at bounding box center [638, 429] width 148 height 20
click at [607, 533] on div "2" at bounding box center [613, 534] width 26 height 28
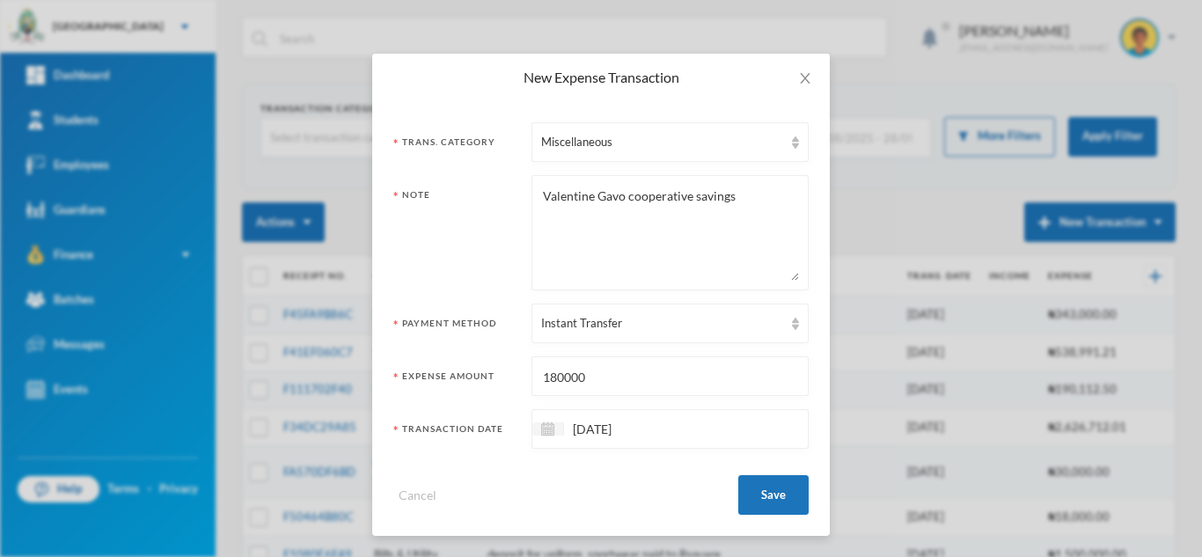
click at [579, 422] on input "[DATE]" at bounding box center [638, 429] width 148 height 20
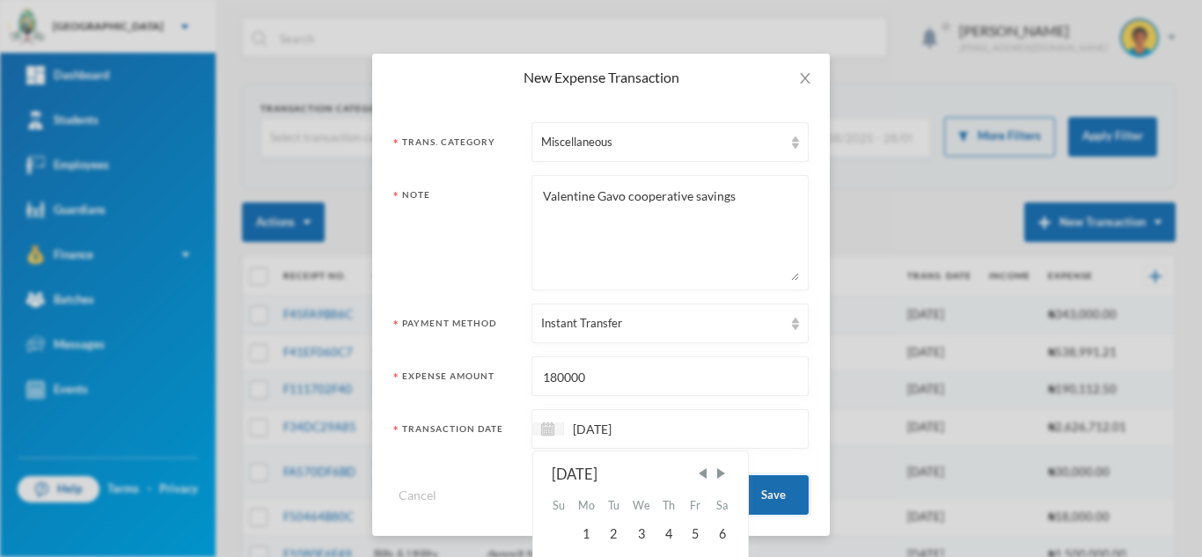
type input "[DATE]"
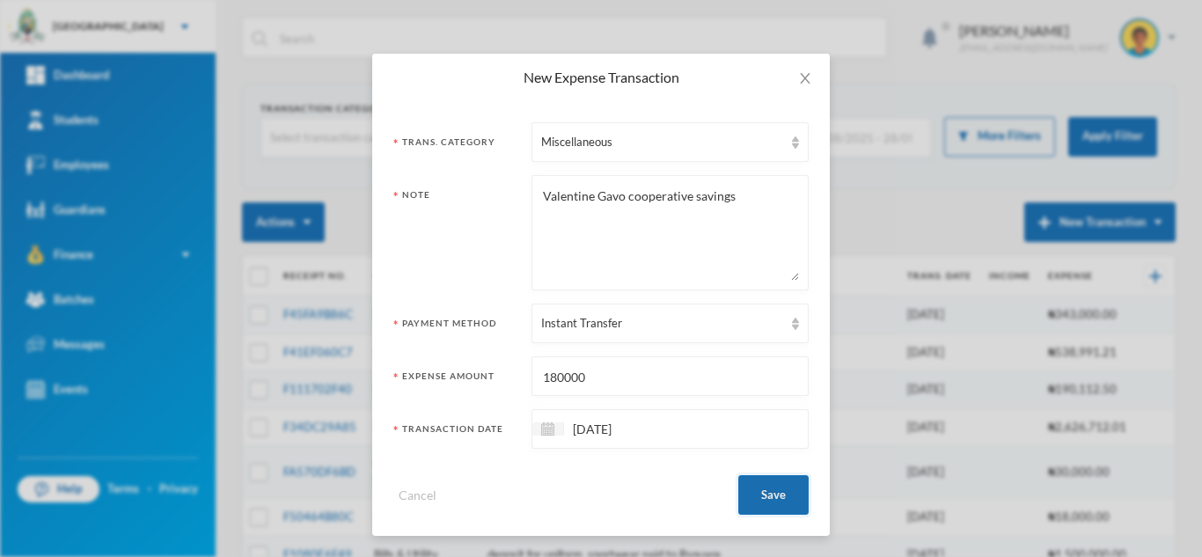
click at [774, 488] on button "Save" at bounding box center [773, 495] width 70 height 40
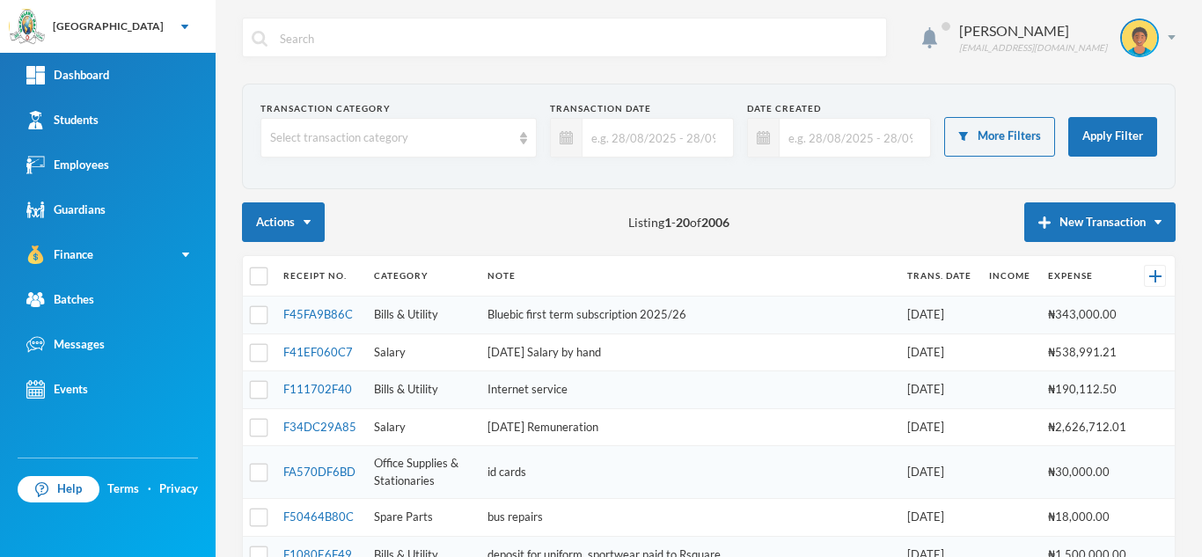
scroll to position [0, 0]
click at [1038, 216] on img "button" at bounding box center [1044, 222] width 12 height 12
click at [1043, 212] on button "New Transaction" at bounding box center [1099, 222] width 151 height 40
click at [1097, 269] on button "Expense" at bounding box center [1116, 280] width 70 height 32
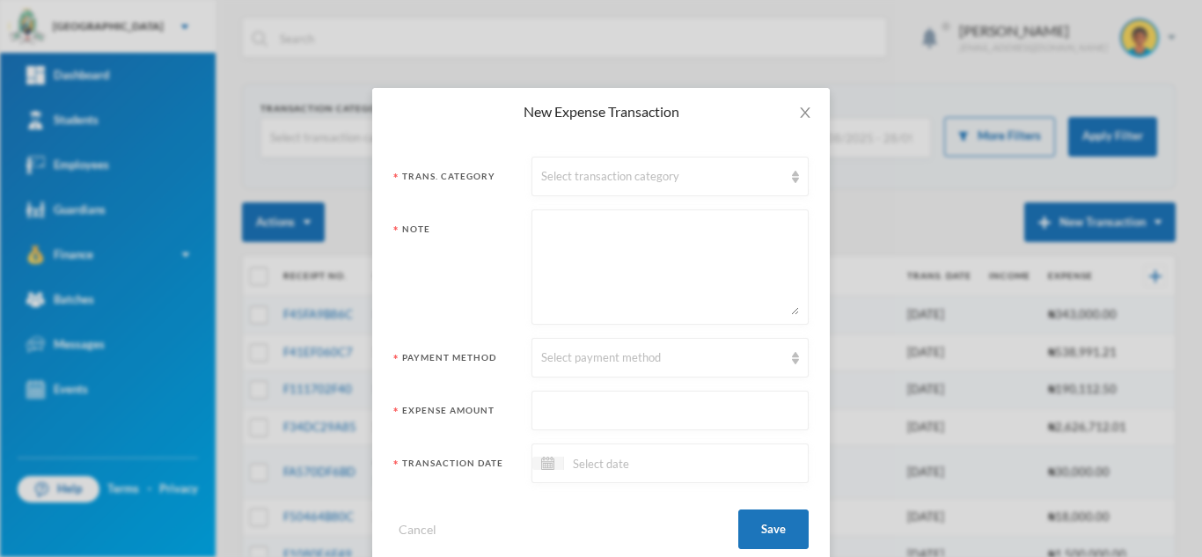
click at [604, 234] on textarea at bounding box center [670, 267] width 258 height 96
type textarea "salary by hand (finance coord and AED)"
click at [605, 368] on div "Select payment method" at bounding box center [669, 358] width 277 height 40
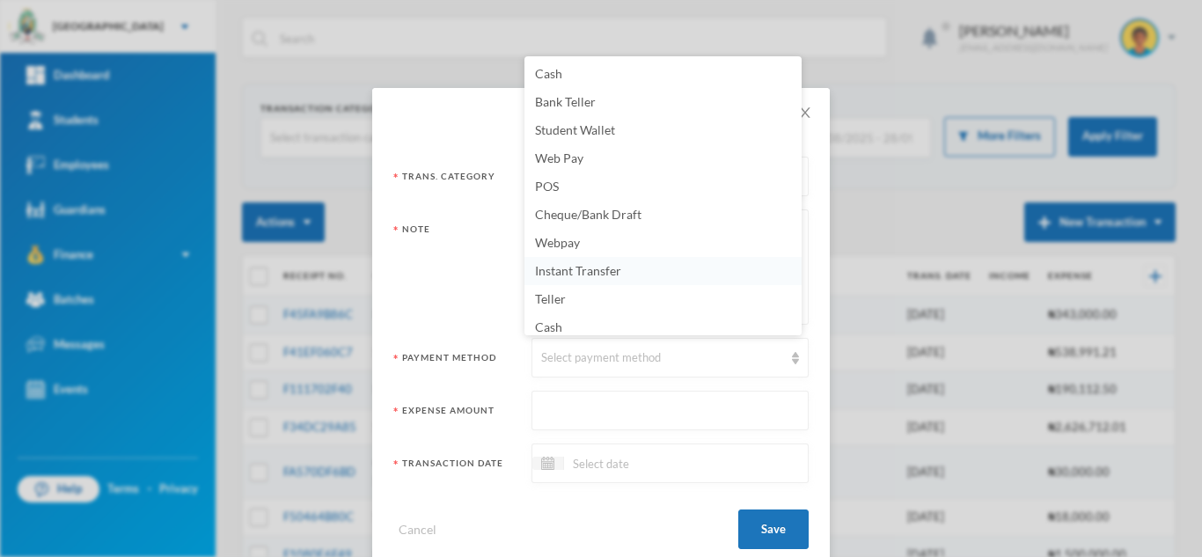
click at [632, 274] on li "Instant Transfer" at bounding box center [662, 271] width 277 height 28
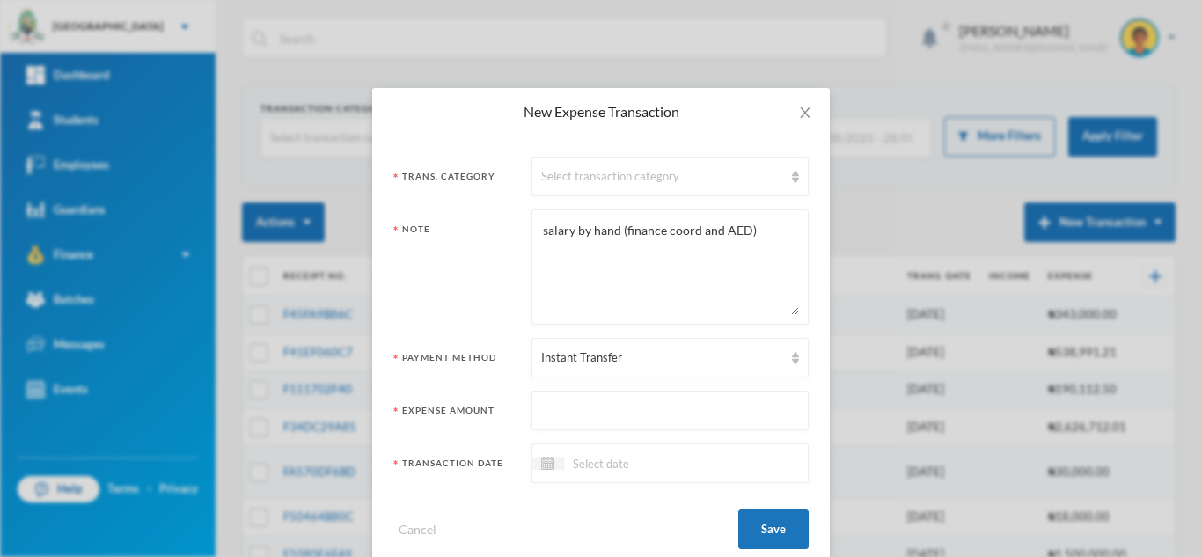
click at [595, 410] on input "text" at bounding box center [670, 411] width 258 height 40
type input "727500"
click at [630, 186] on div "Select transaction category" at bounding box center [669, 177] width 277 height 40
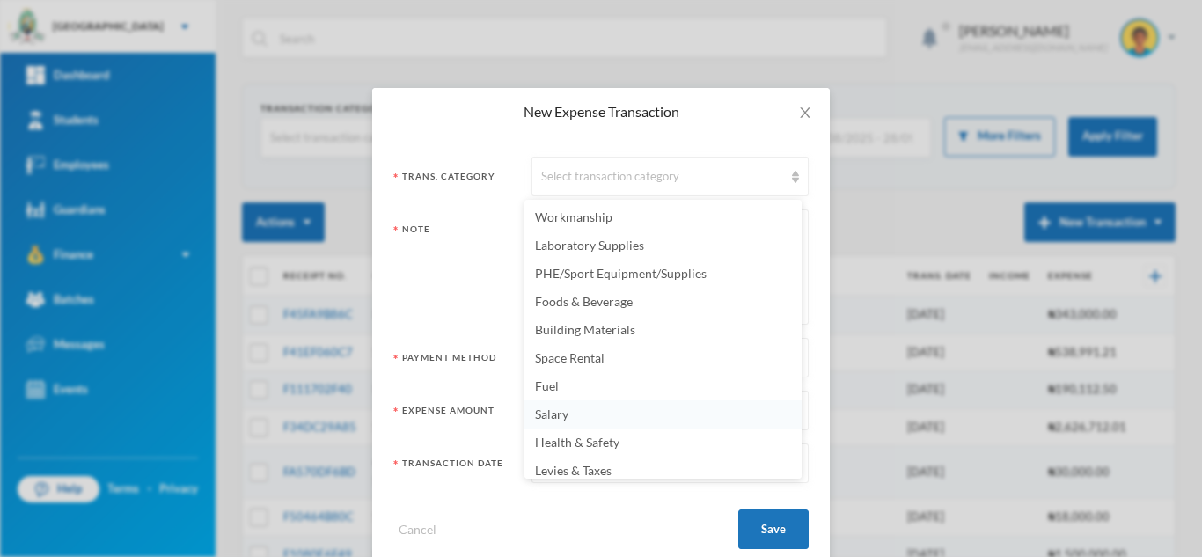
click at [589, 407] on li "Salary" at bounding box center [662, 414] width 277 height 28
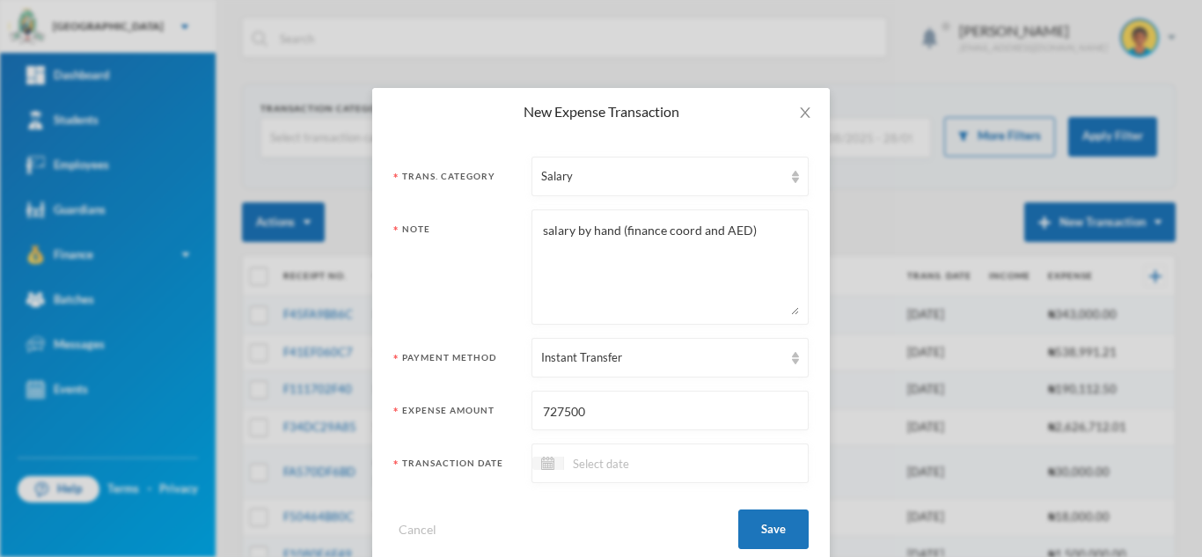
scroll to position [34, 0]
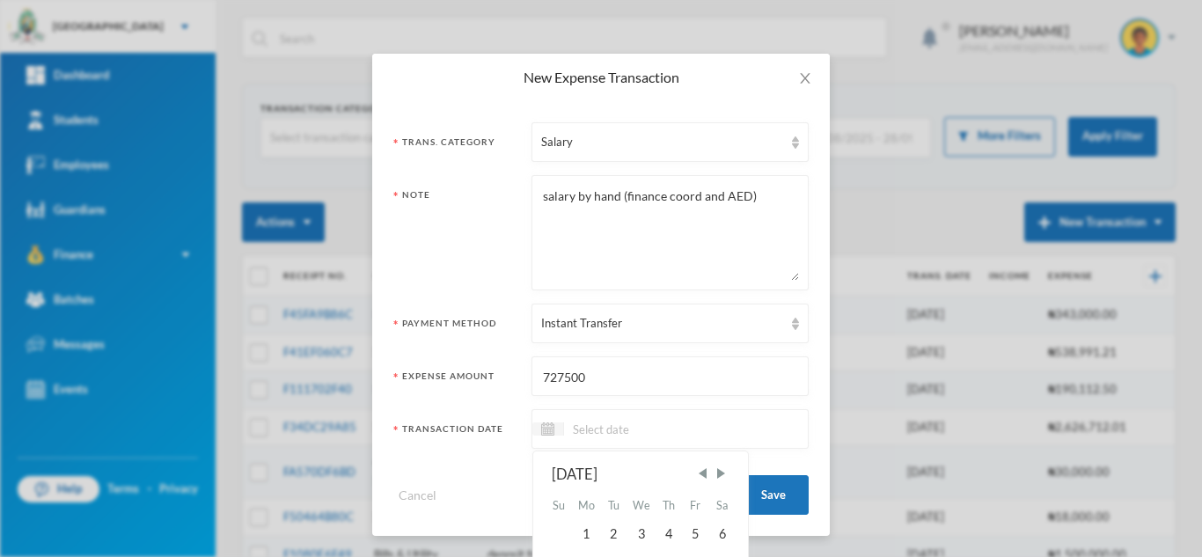
click at [610, 435] on input at bounding box center [638, 429] width 148 height 20
click at [611, 533] on div "2" at bounding box center [613, 534] width 26 height 28
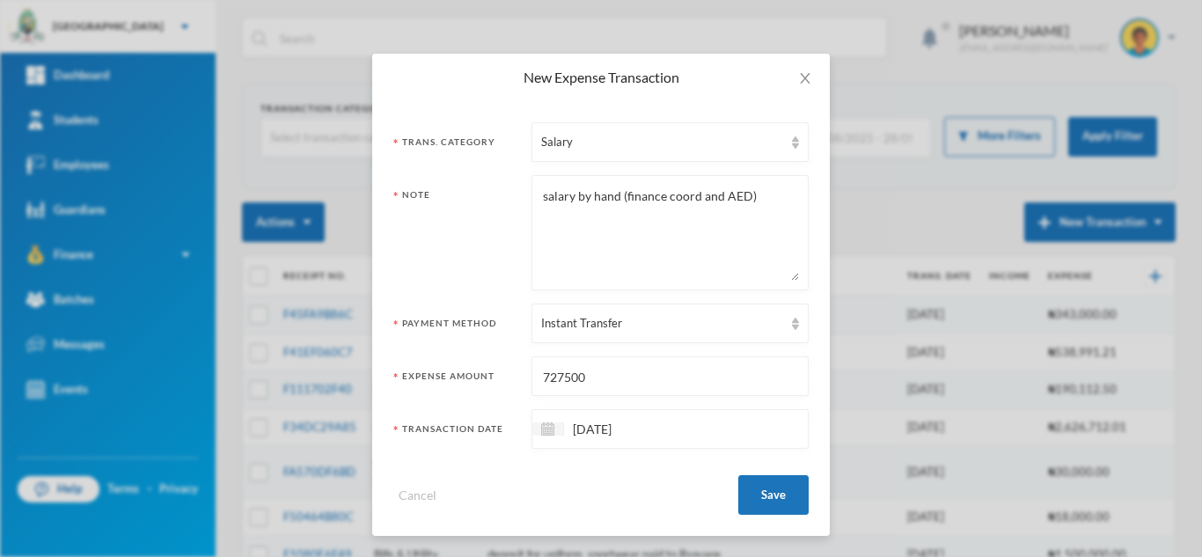
click at [577, 419] on input "[DATE]" at bounding box center [638, 429] width 148 height 20
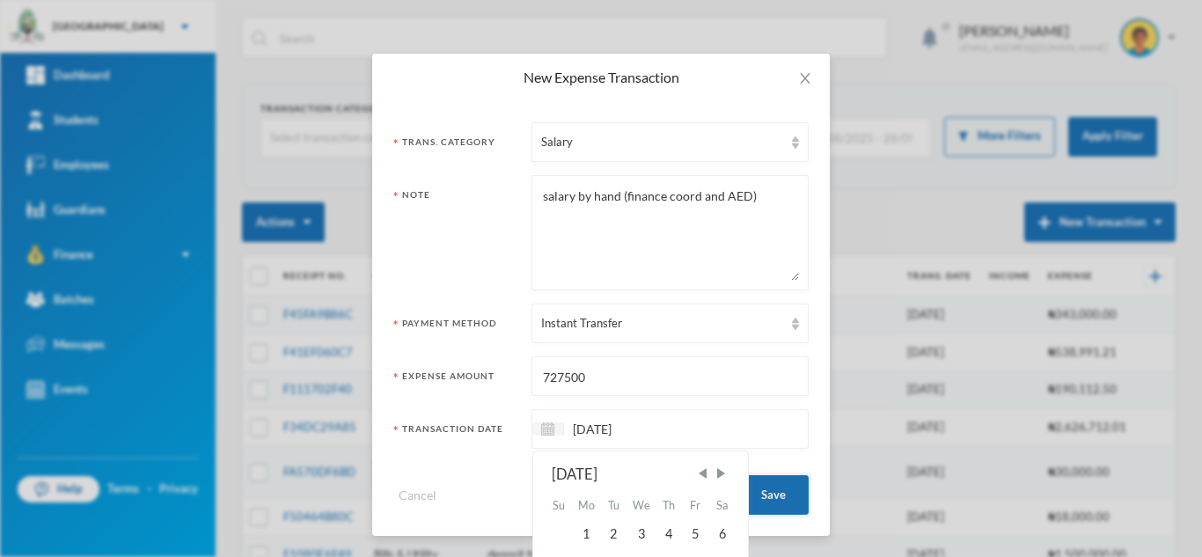
type input "[DATE]"
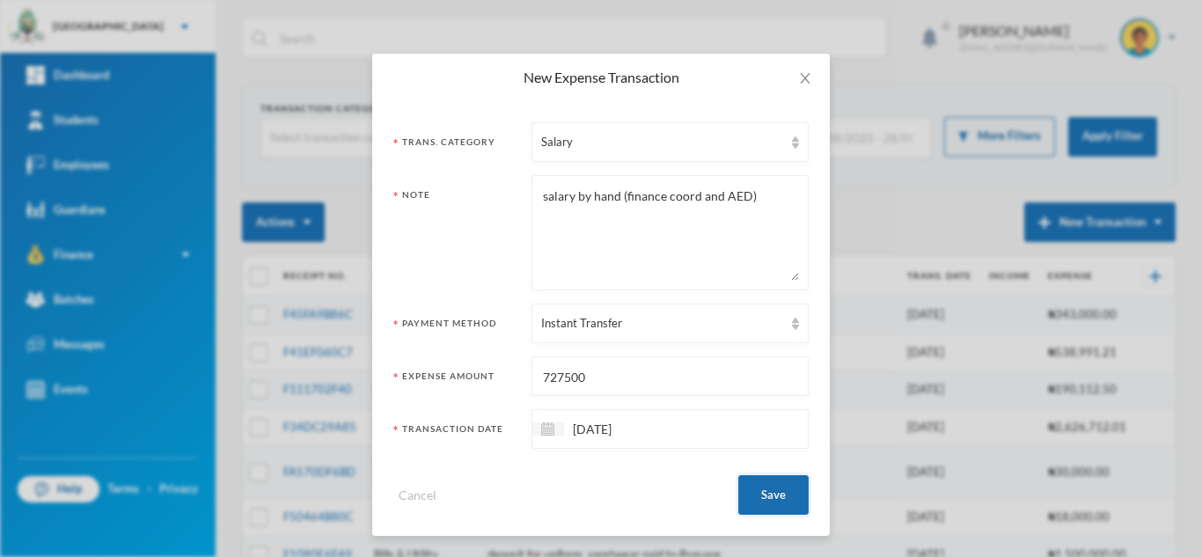
click at [760, 490] on button "Save" at bounding box center [773, 495] width 70 height 40
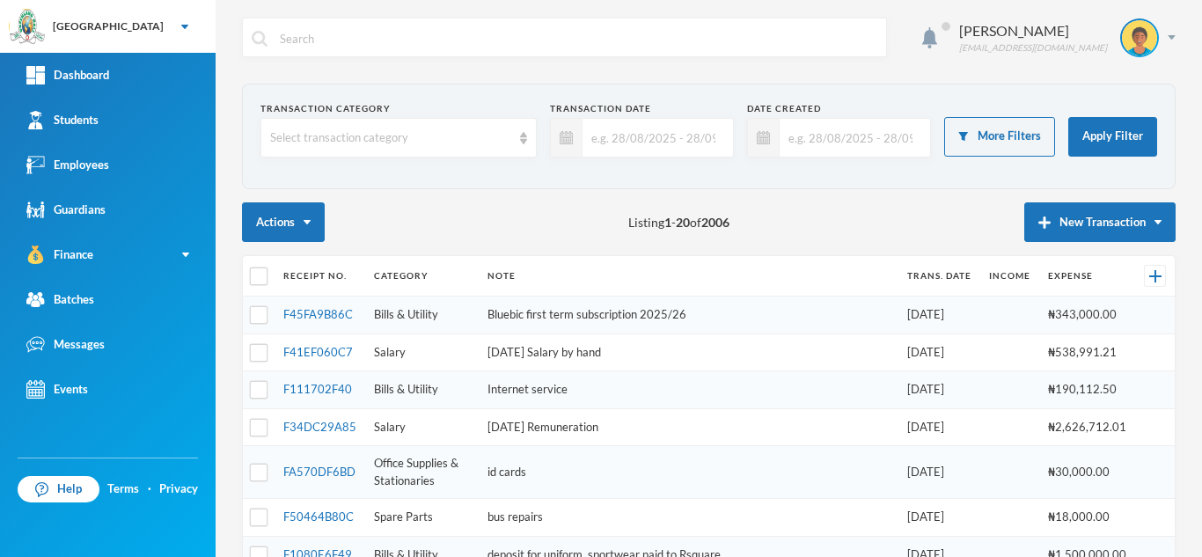
scroll to position [0, 0]
click at [1038, 222] on img "button" at bounding box center [1044, 222] width 12 height 12
click at [1116, 278] on button "Expense" at bounding box center [1116, 280] width 70 height 32
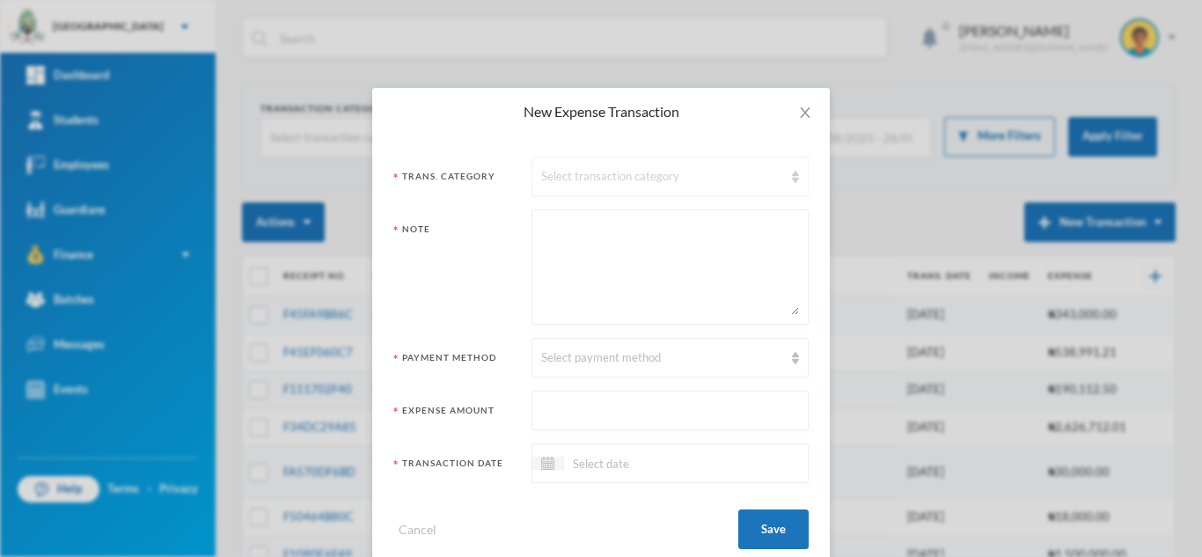
click at [603, 174] on div "Select transaction category" at bounding box center [662, 177] width 242 height 18
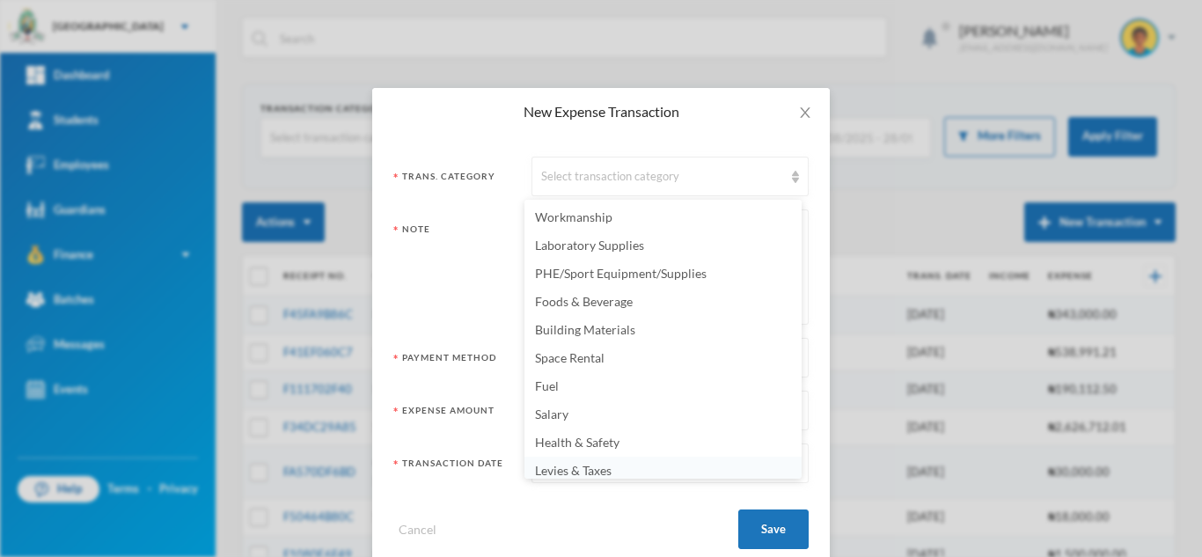
scroll to position [6, 0]
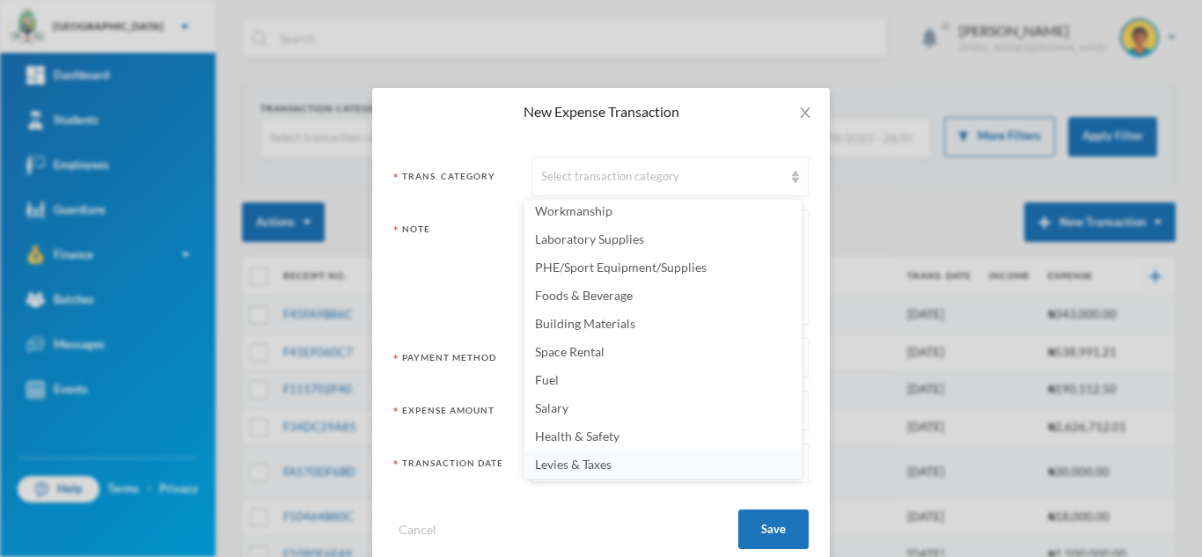
click at [551, 466] on span "Levies & Taxes" at bounding box center [573, 464] width 77 height 15
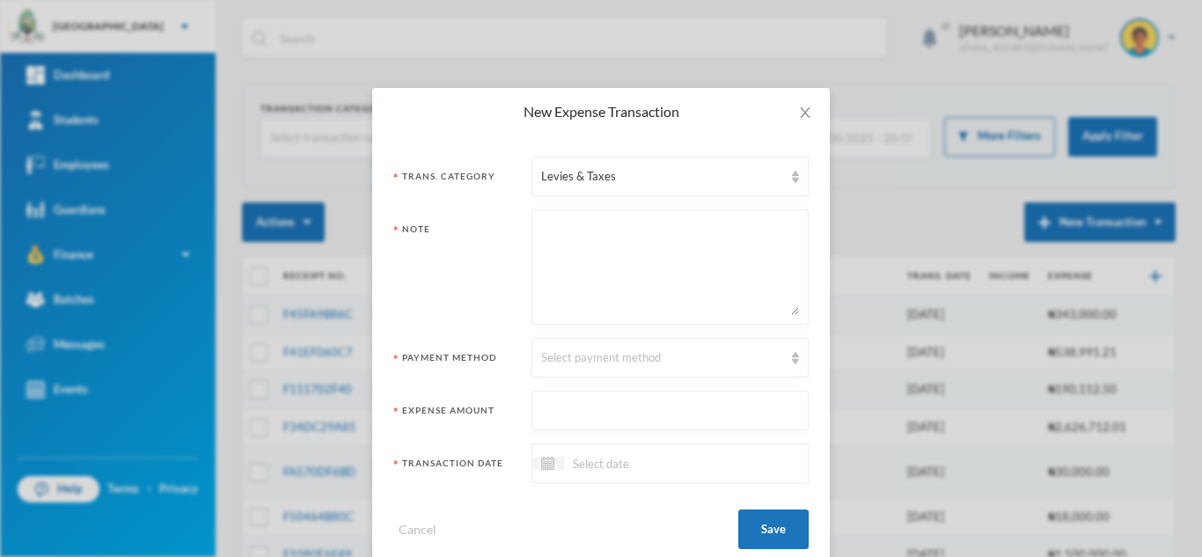
click at [563, 299] on textarea at bounding box center [670, 267] width 258 height 96
click at [581, 404] on input "text" at bounding box center [670, 411] width 258 height 40
paste input "₦54,210.32"
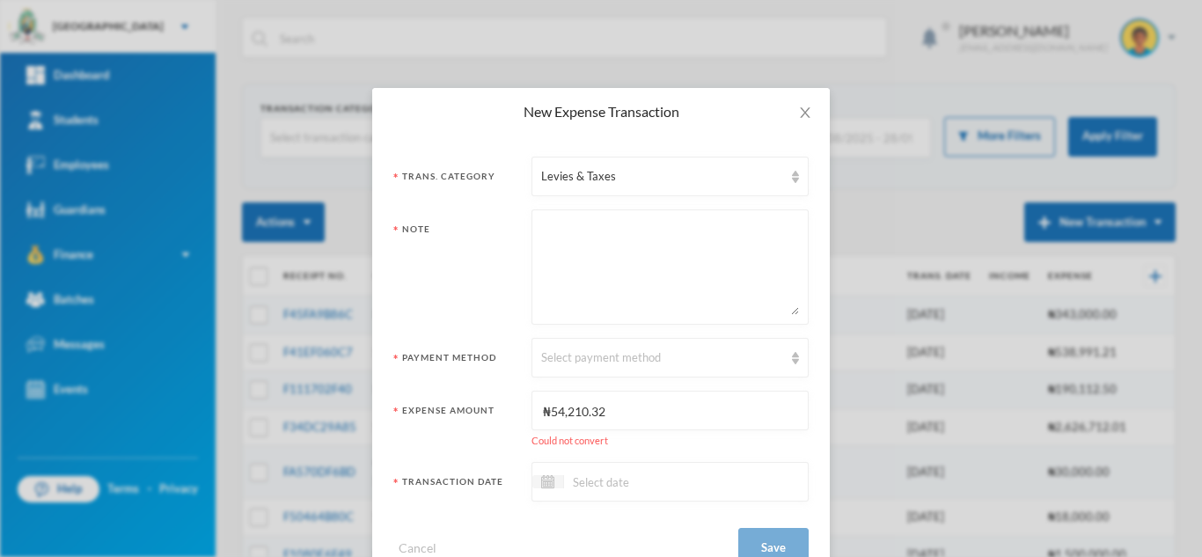
type input "₦54,210.32"
click at [594, 251] on textarea at bounding box center [670, 267] width 258 height 96
type textarea "PAYE [DATE]"
click at [545, 404] on input "₦54,210.32" at bounding box center [670, 411] width 258 height 40
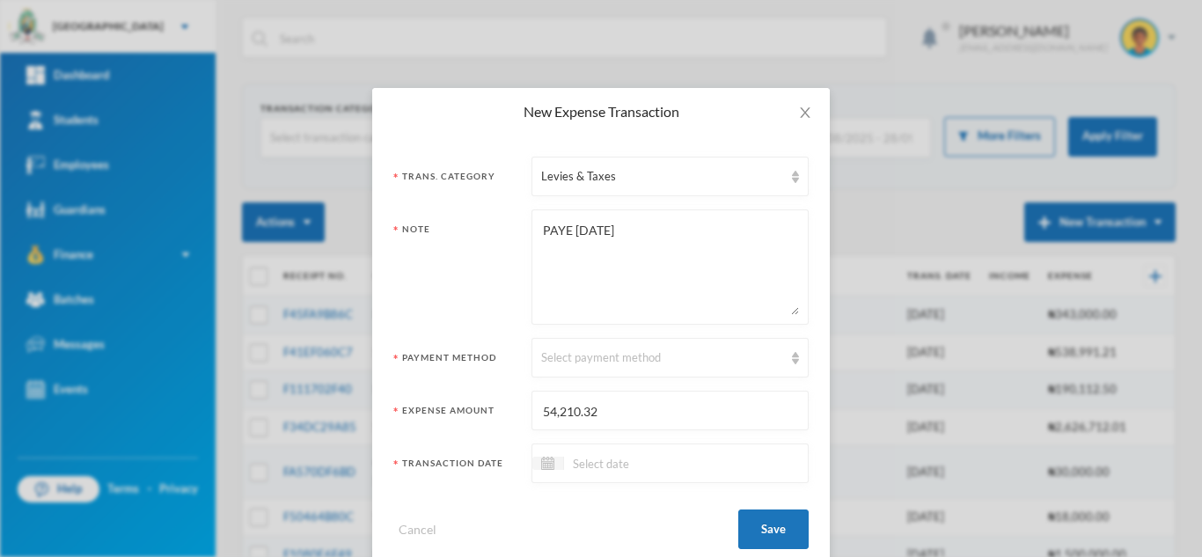
type input "54,210.32"
click at [640, 460] on input at bounding box center [638, 463] width 148 height 20
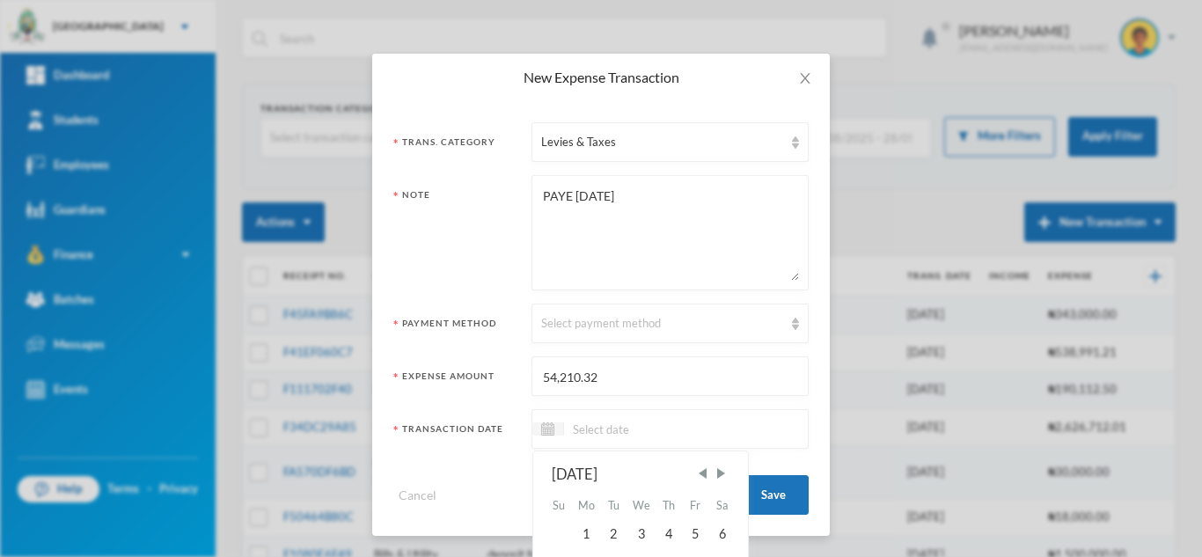
click at [692, 422] on input at bounding box center [638, 429] width 148 height 20
click at [605, 534] on div "2" at bounding box center [613, 534] width 26 height 28
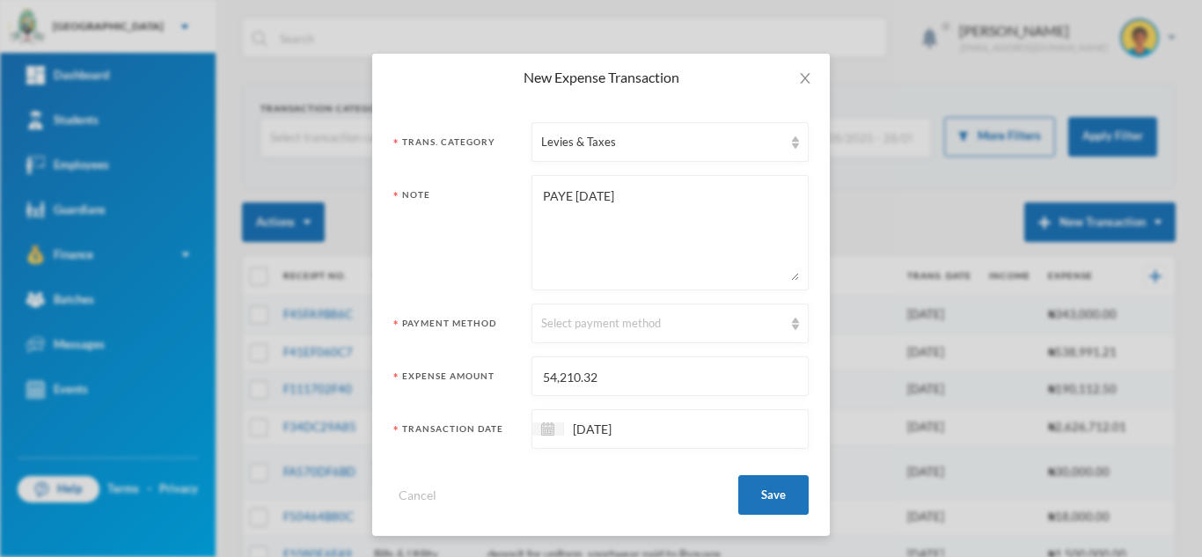
click at [578, 428] on input "[DATE]" at bounding box center [638, 429] width 148 height 20
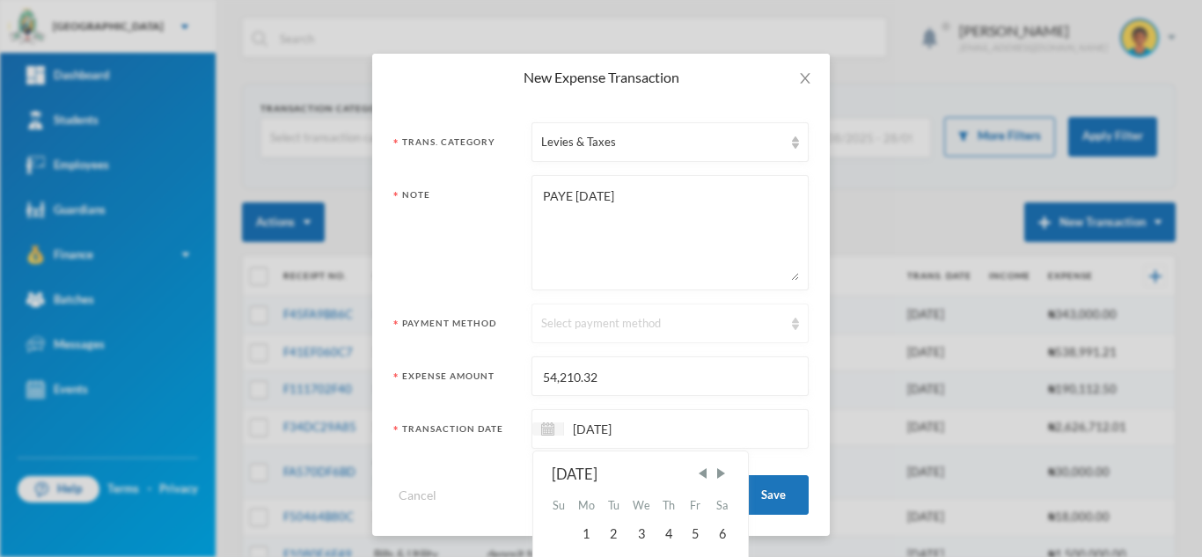
type input "[DATE]"
click at [685, 331] on div "Select payment method" at bounding box center [662, 324] width 242 height 18
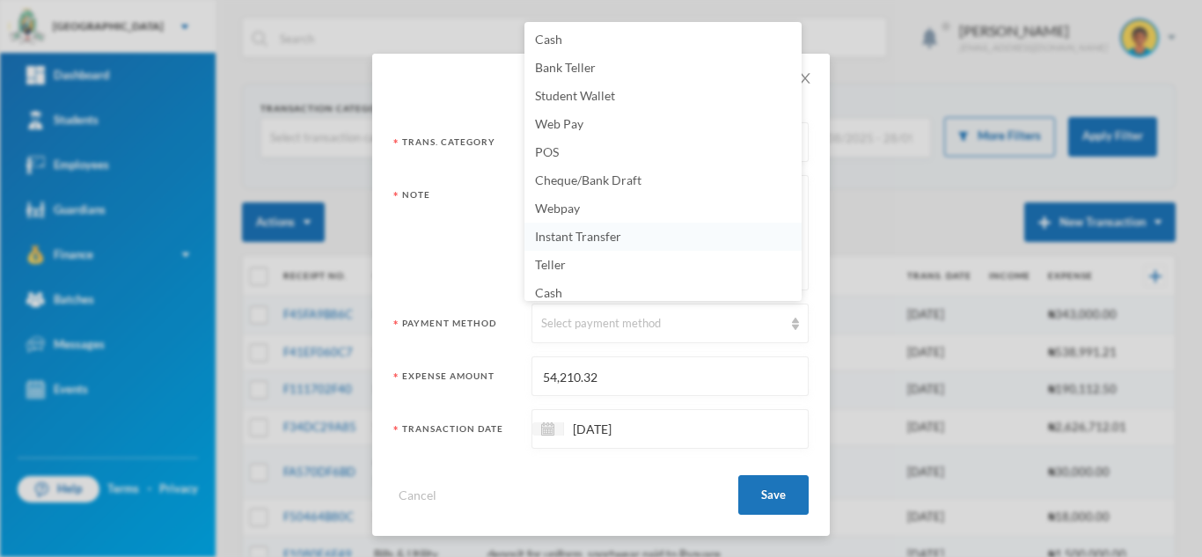
click at [683, 243] on li "Instant Transfer" at bounding box center [662, 237] width 277 height 28
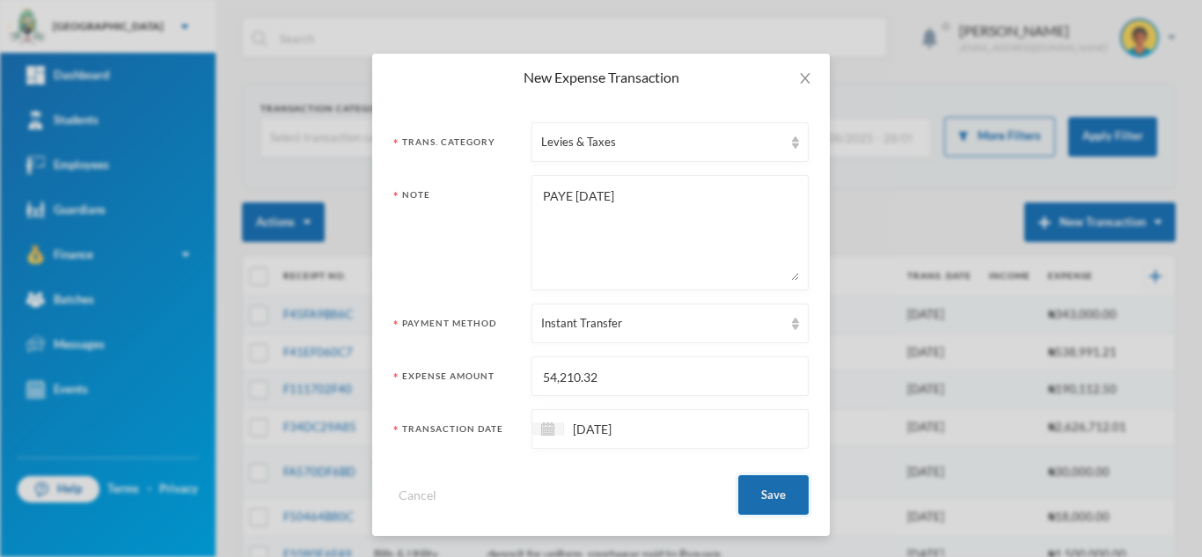
click at [742, 489] on button "Save" at bounding box center [773, 495] width 70 height 40
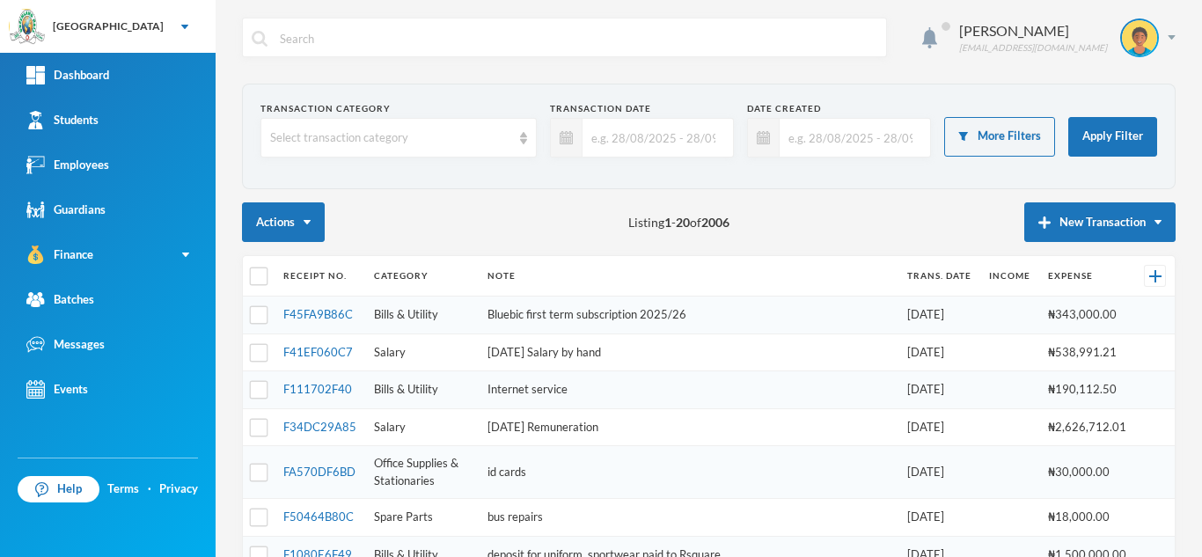
scroll to position [0, 0]
click at [1057, 239] on button "New Transaction" at bounding box center [1099, 222] width 151 height 40
click at [1057, 232] on button "New Transaction" at bounding box center [1099, 222] width 151 height 40
click at [1089, 284] on button "Expense" at bounding box center [1116, 280] width 70 height 32
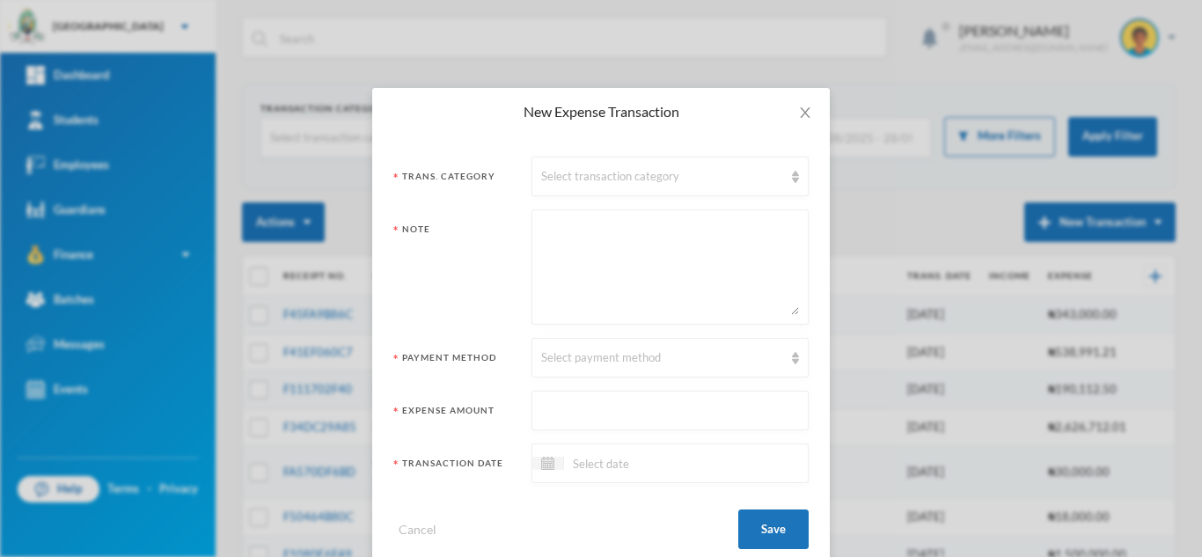
click at [516, 229] on div "Note" at bounding box center [600, 266] width 415 height 115
click at [563, 238] on textarea at bounding box center [670, 267] width 258 height 96
type textarea "[DATE] Cooperative savings and loans"
click at [604, 415] on input "text" at bounding box center [670, 411] width 258 height 40
type input "221850"
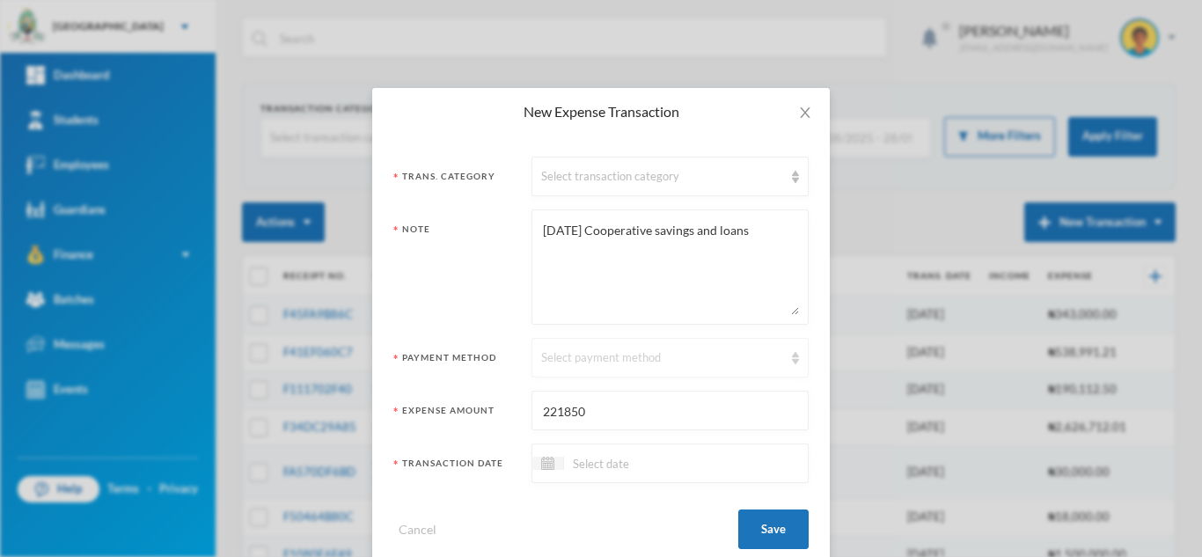
click at [633, 370] on div "Select payment method" at bounding box center [669, 358] width 277 height 40
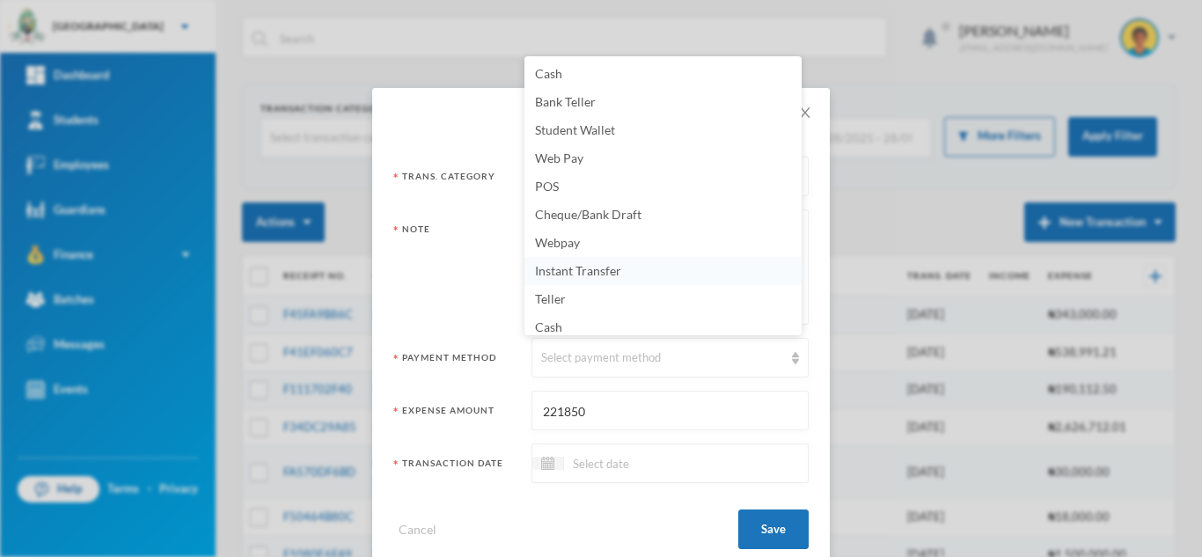
click at [617, 265] on span "Instant Transfer" at bounding box center [578, 270] width 86 height 15
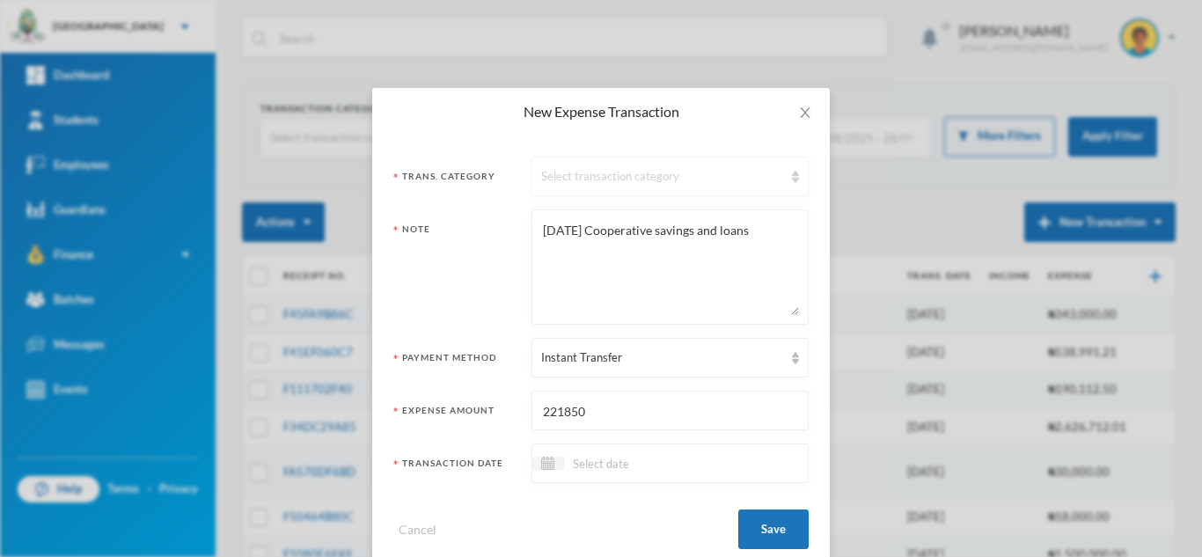
click at [618, 172] on div "Select transaction category" at bounding box center [662, 177] width 242 height 18
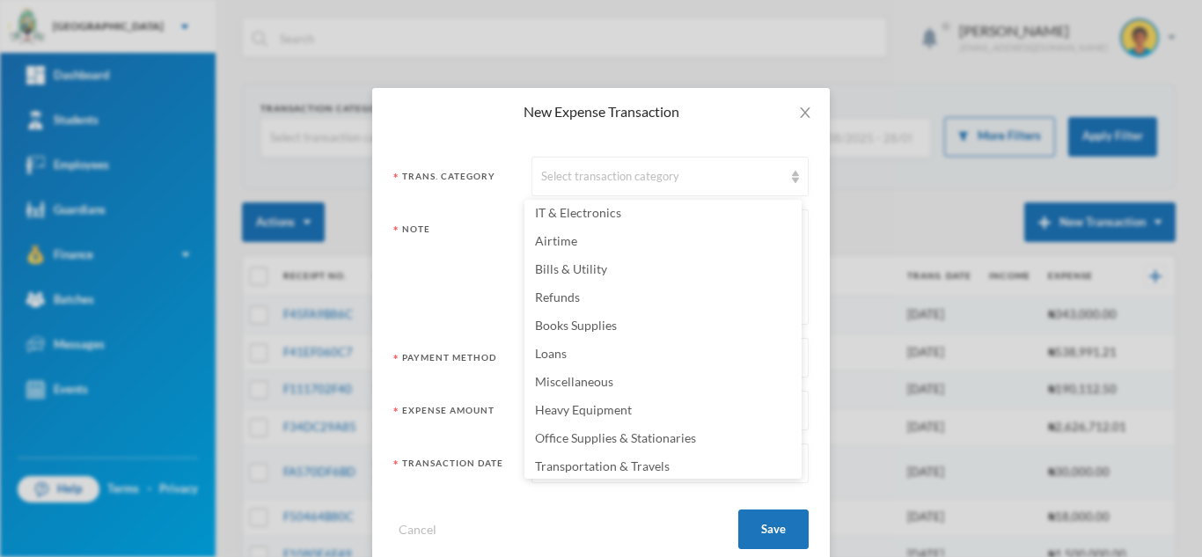
scroll to position [348, 0]
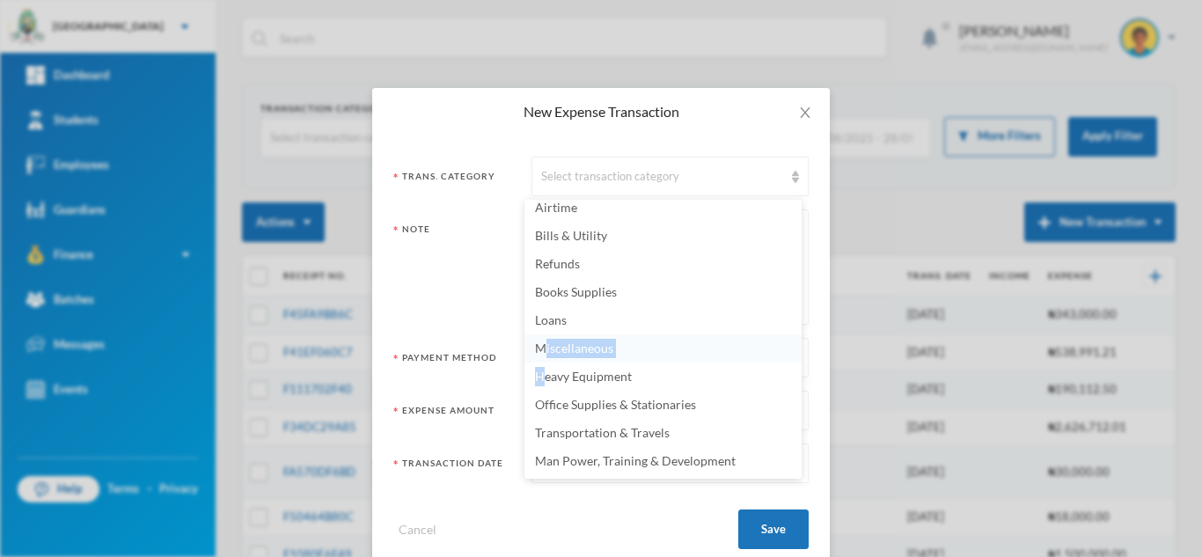
drag, startPoint x: 541, startPoint y: 376, endPoint x: 545, endPoint y: 338, distance: 38.0
click at [545, 338] on ul "Workmanship Laboratory Supplies PHE/Sport Equipment/Supplies Foods & Beverage B…" at bounding box center [662, 339] width 277 height 279
click at [546, 347] on span "Miscellaneous" at bounding box center [574, 347] width 78 height 15
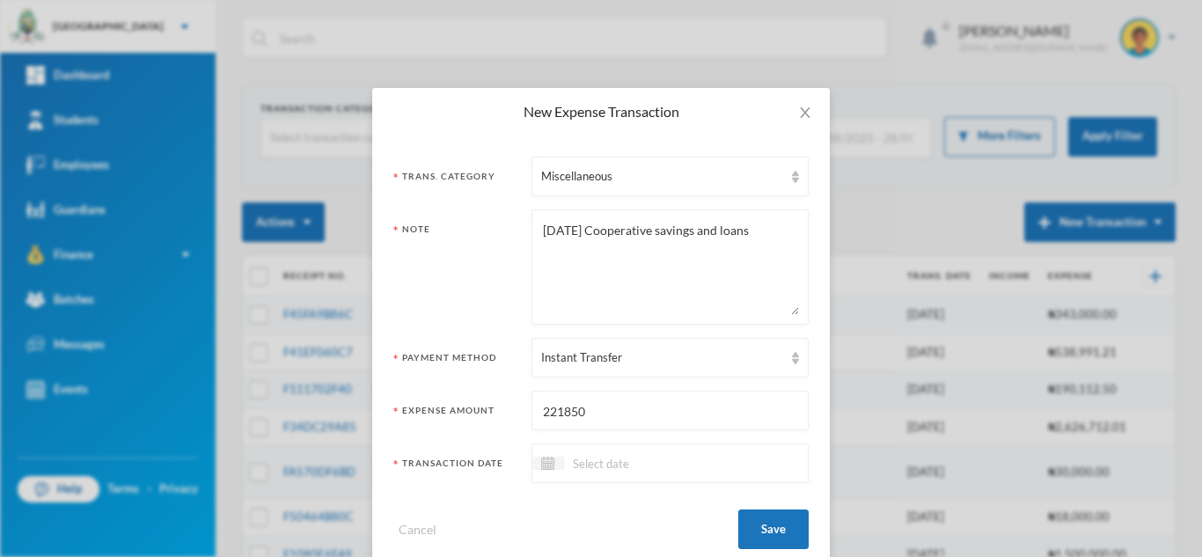
click at [650, 467] on input at bounding box center [638, 463] width 148 height 20
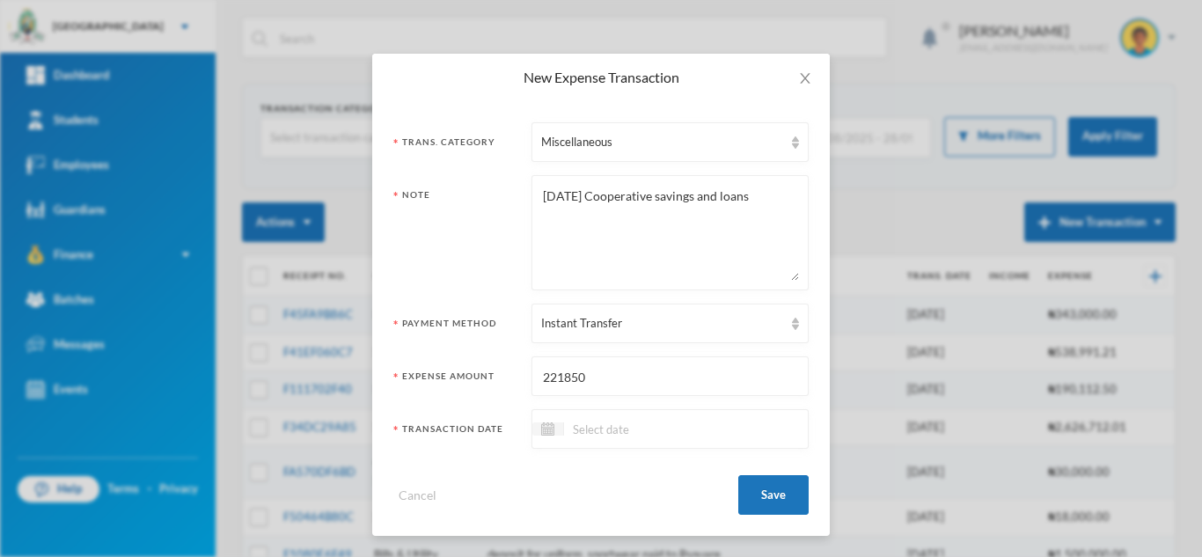
click at [598, 436] on input at bounding box center [638, 429] width 148 height 20
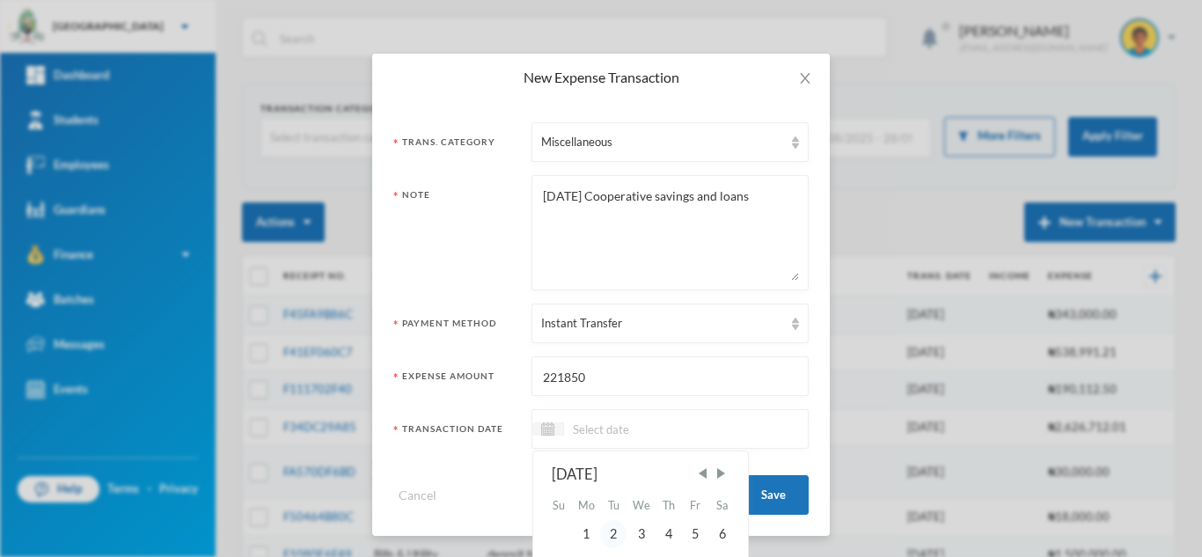
click at [600, 540] on div "2" at bounding box center [613, 534] width 26 height 28
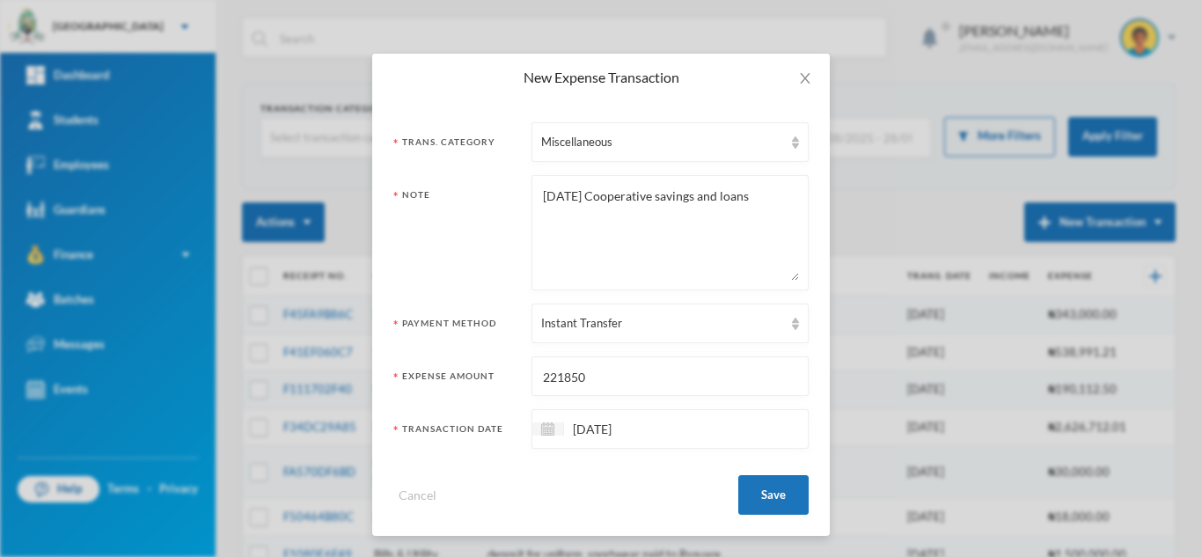
click at [575, 424] on input "[DATE]" at bounding box center [638, 429] width 148 height 20
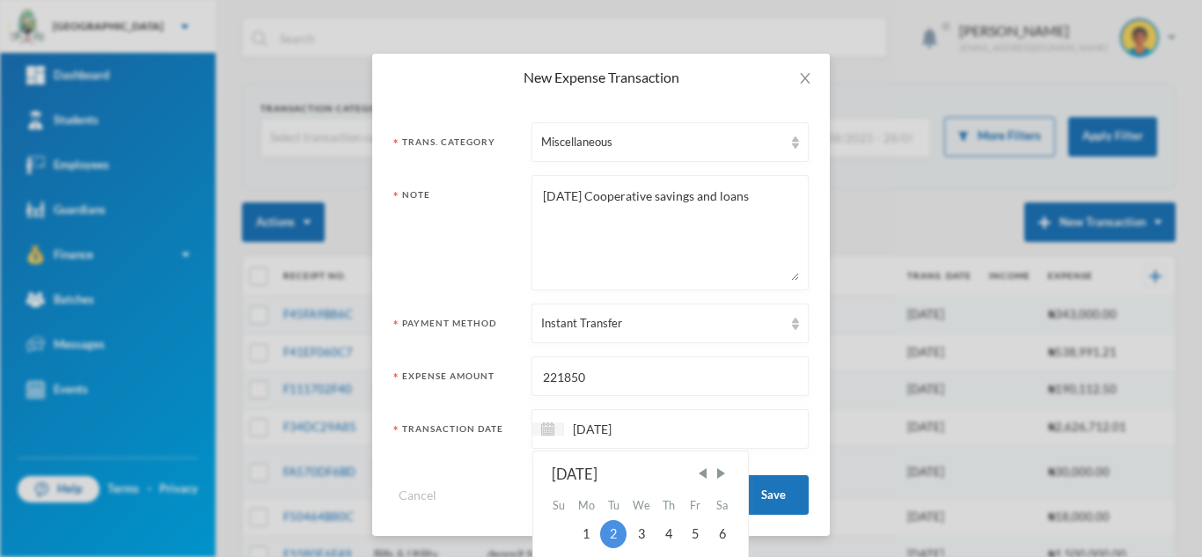
click at [576, 425] on input "[DATE]" at bounding box center [638, 429] width 148 height 20
type input "[DATE]"
click at [761, 490] on button "Save" at bounding box center [773, 495] width 70 height 40
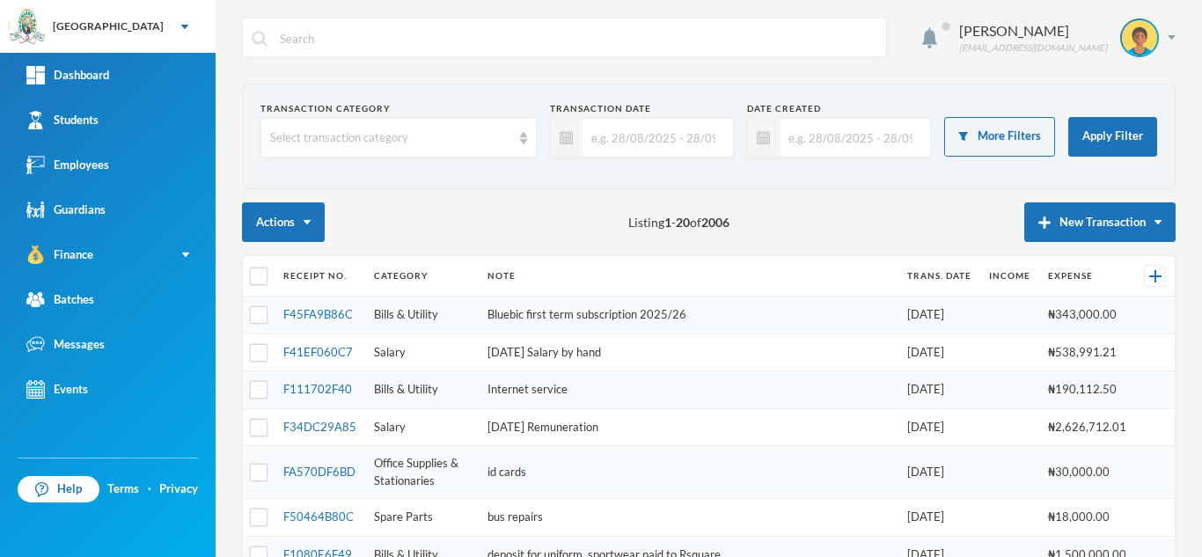
scroll to position [0, 0]
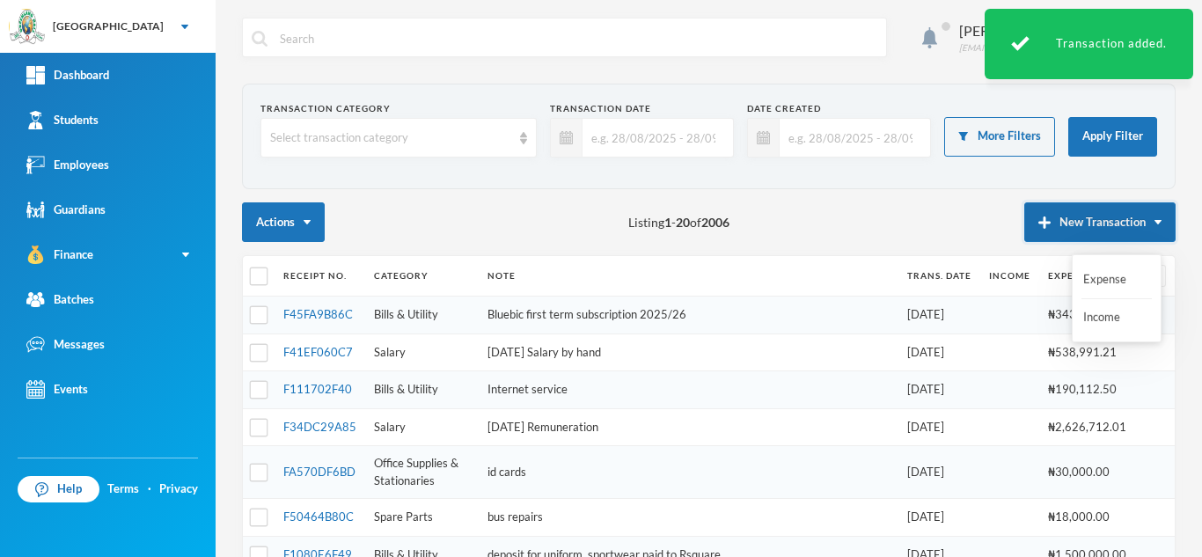
click at [1065, 217] on button "New Transaction" at bounding box center [1099, 222] width 151 height 40
click at [1065, 223] on button "New Transaction" at bounding box center [1099, 222] width 151 height 40
click at [1097, 282] on button "Expense" at bounding box center [1116, 280] width 70 height 32
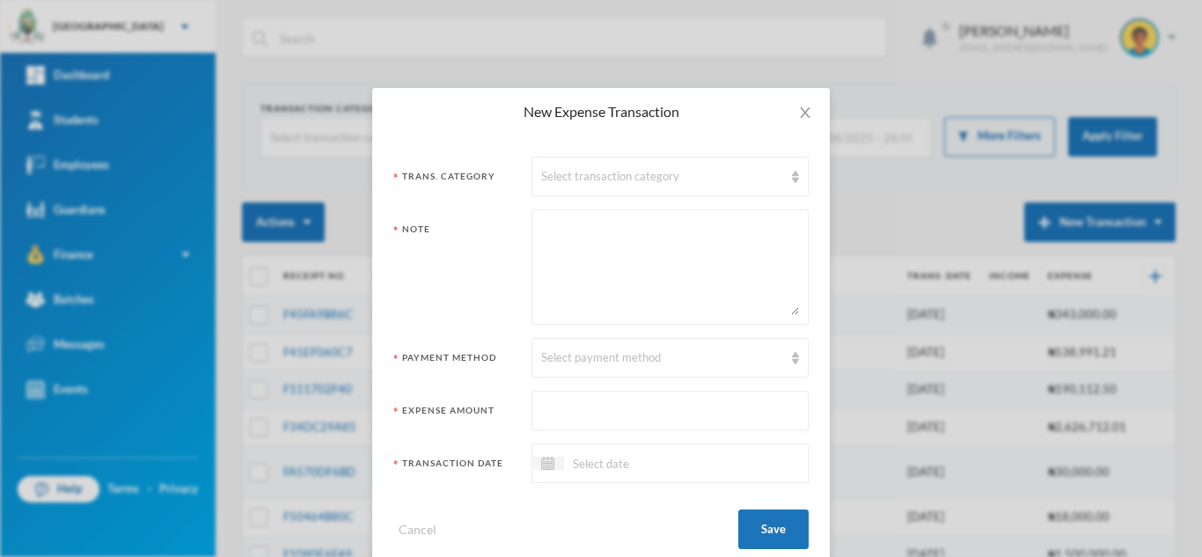
click at [553, 252] on textarea at bounding box center [670, 267] width 258 height 96
type textarea "s"
type textarea "Special scheme and socials [DATE]"
click at [650, 357] on div "Select payment method" at bounding box center [662, 358] width 242 height 18
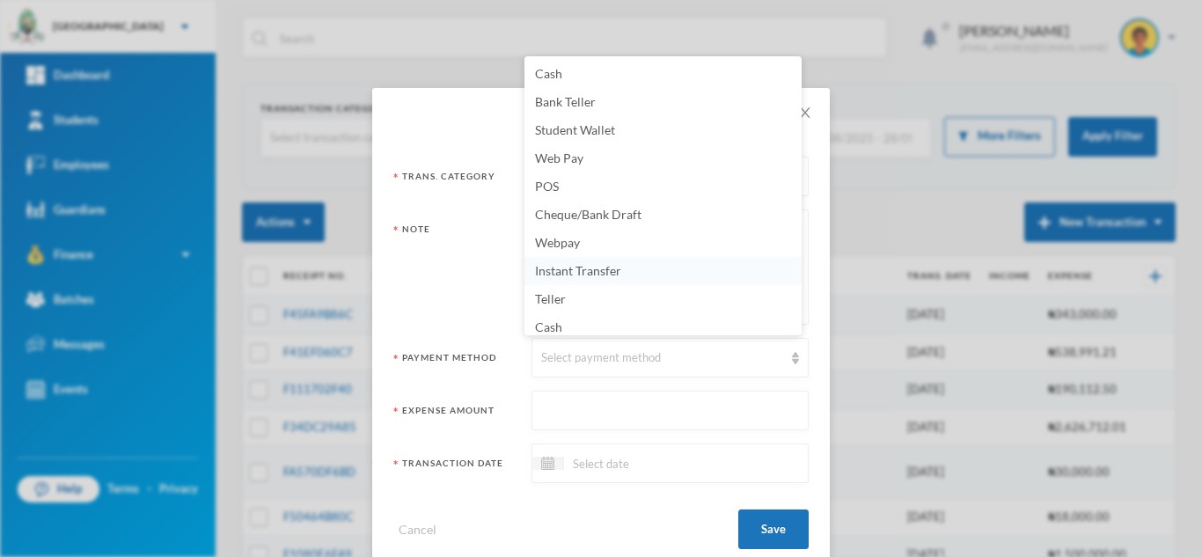
click at [643, 277] on li "Instant Transfer" at bounding box center [662, 271] width 277 height 28
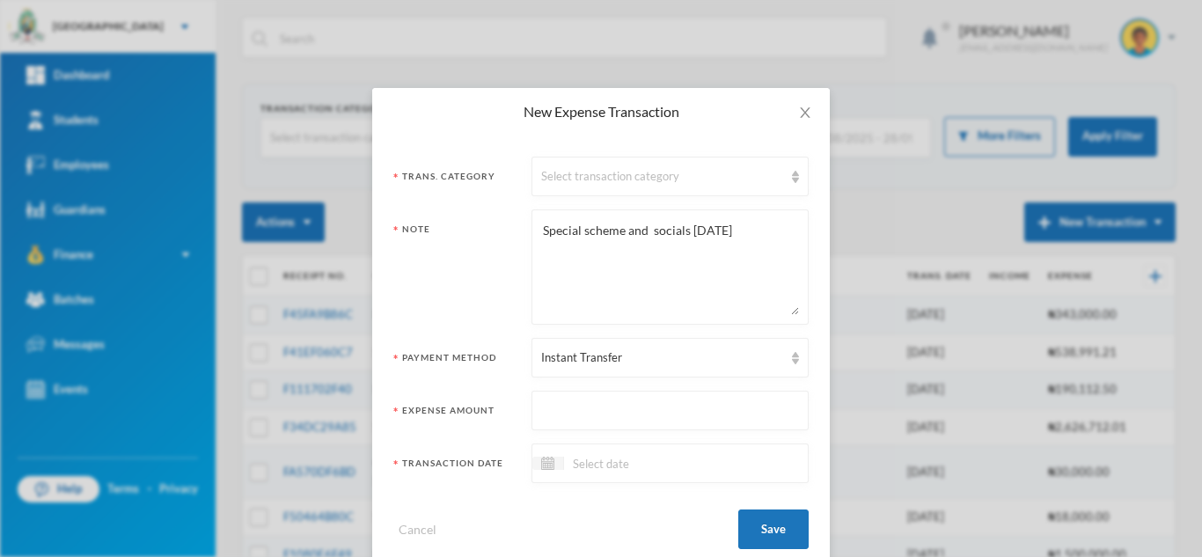
click at [637, 399] on input "text" at bounding box center [670, 411] width 258 height 40
type input "39000"
click at [596, 471] on input at bounding box center [638, 463] width 148 height 20
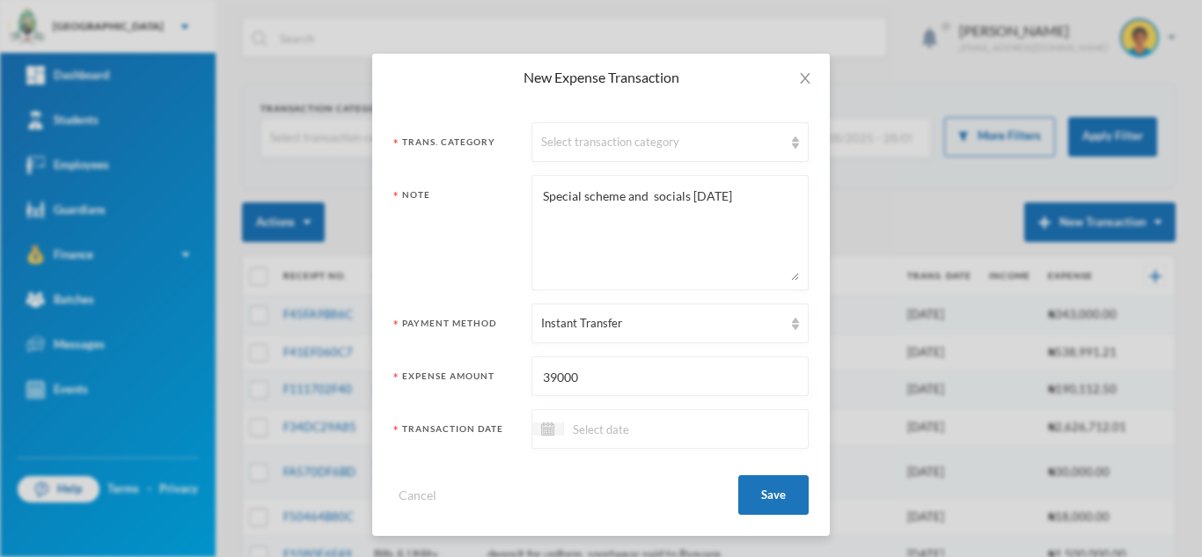
click at [693, 413] on div at bounding box center [669, 429] width 277 height 40
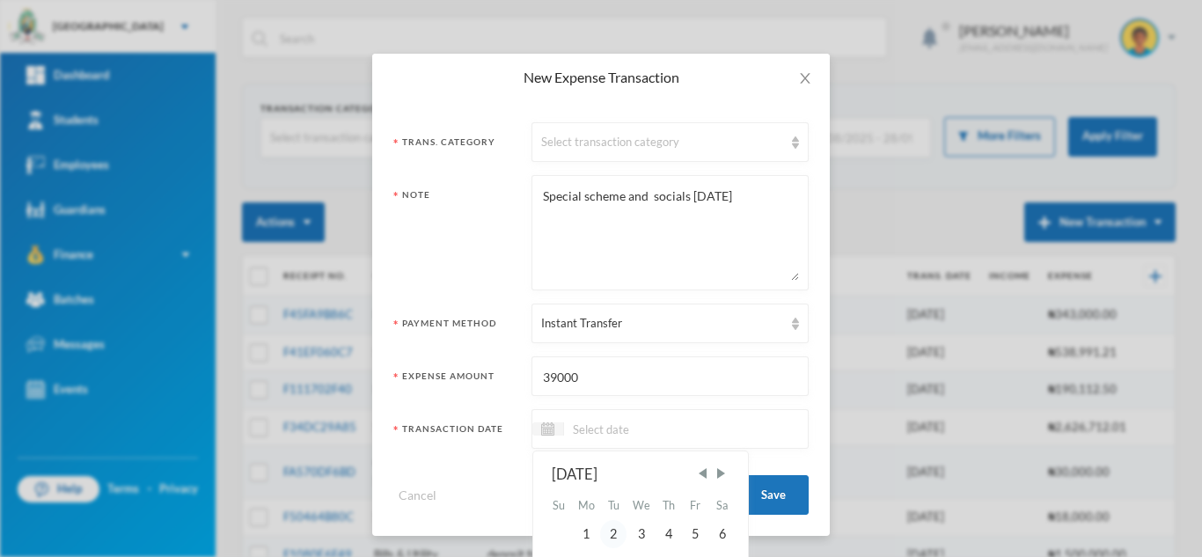
click at [610, 541] on div "2" at bounding box center [613, 534] width 26 height 28
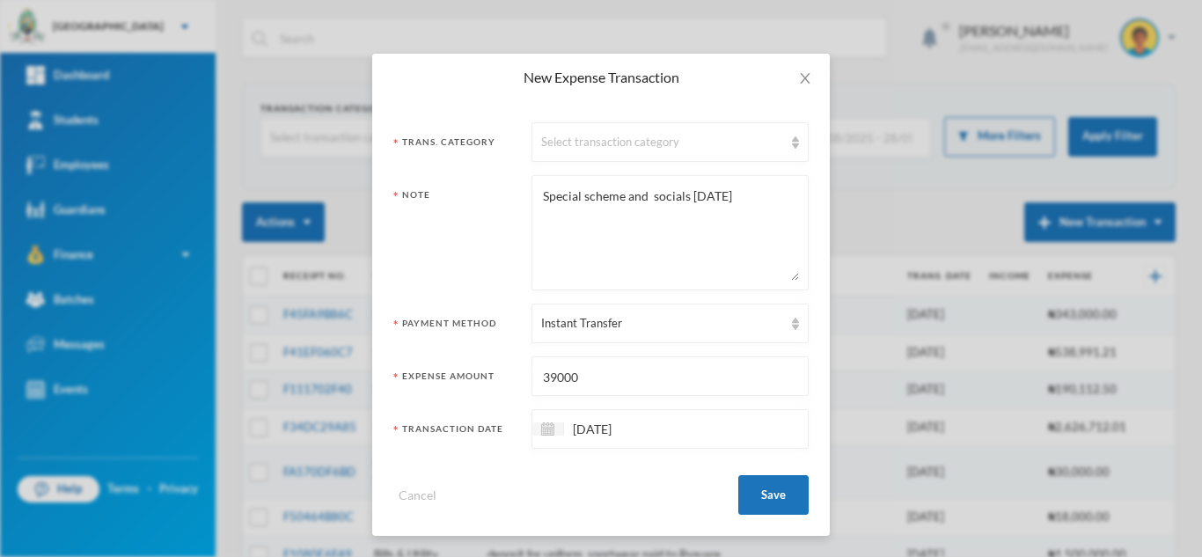
click at [580, 428] on input "[DATE]" at bounding box center [638, 429] width 148 height 20
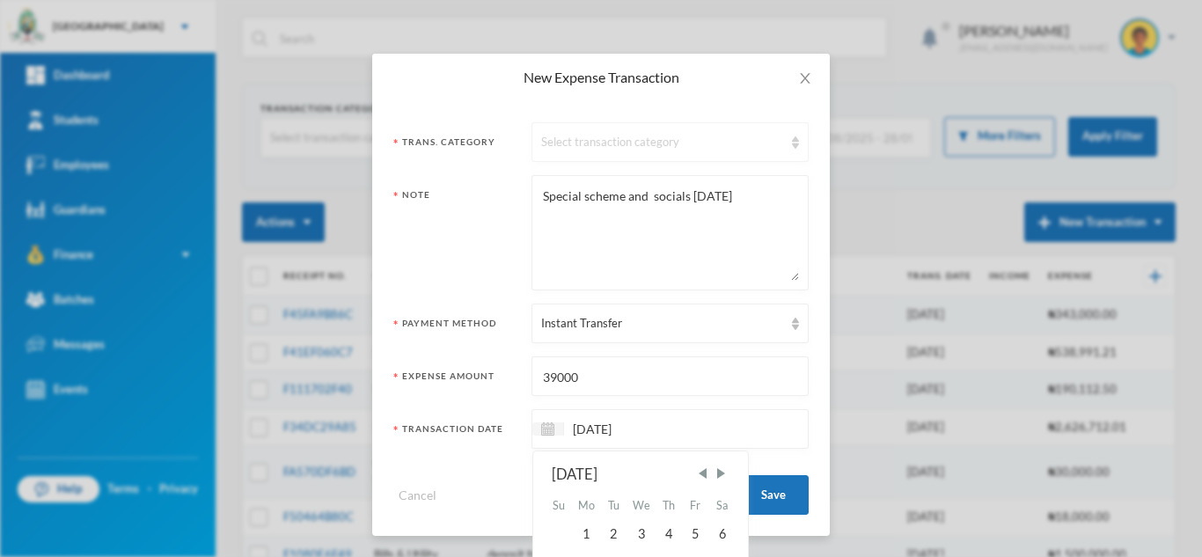
type input "[DATE]"
click at [626, 143] on div "Select transaction category" at bounding box center [662, 143] width 242 height 18
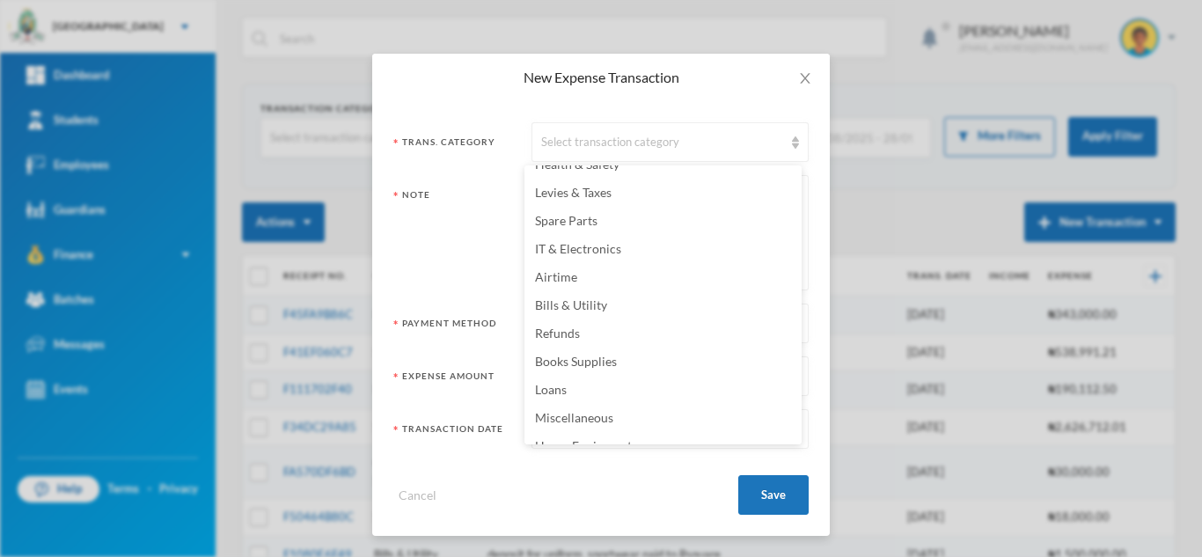
scroll to position [325, 0]
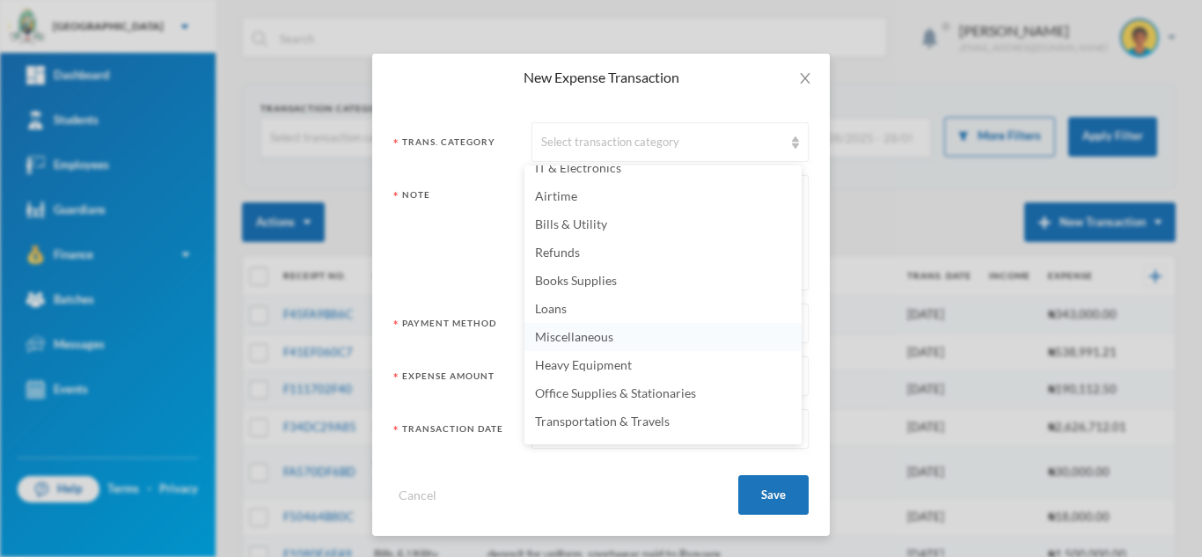
click at [596, 335] on span "Miscellaneous" at bounding box center [574, 336] width 78 height 15
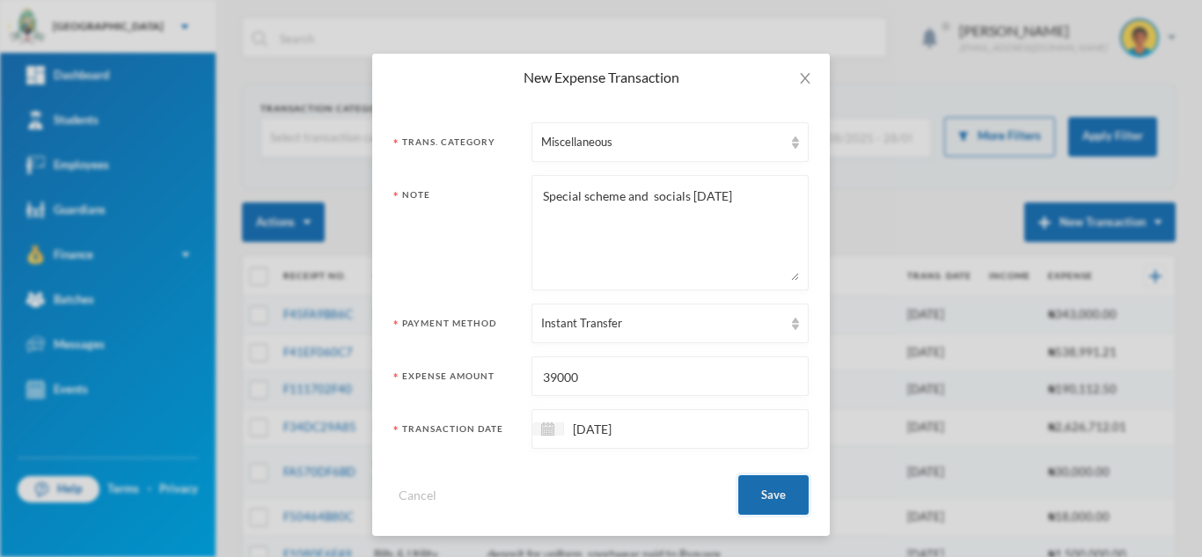
click at [757, 490] on button "Save" at bounding box center [773, 495] width 70 height 40
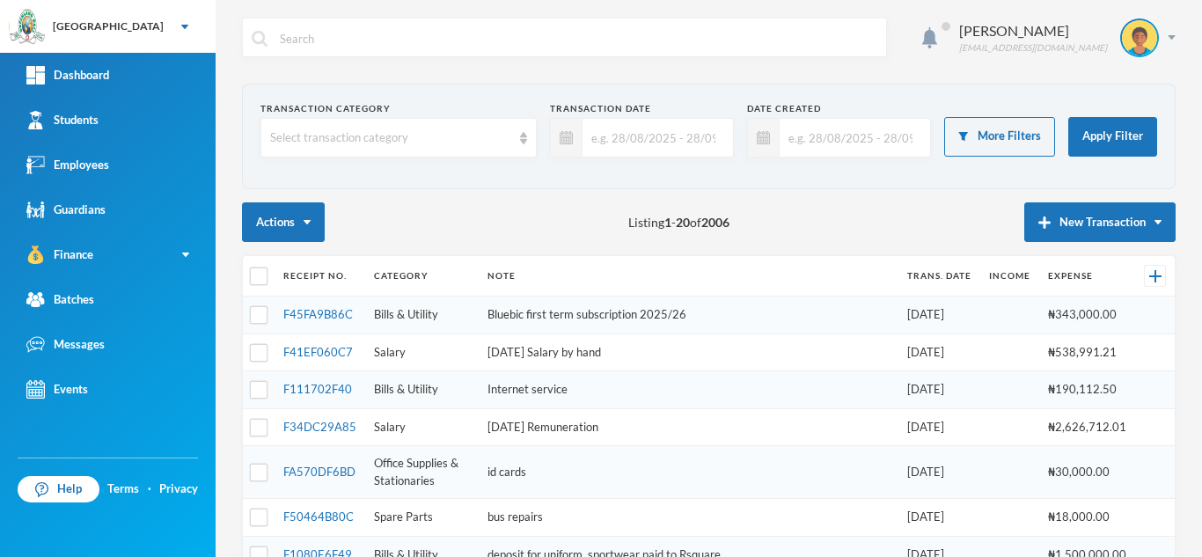
scroll to position [0, 0]
click at [1119, 215] on button "New Transaction" at bounding box center [1099, 222] width 151 height 40
click at [1089, 278] on button "Expense" at bounding box center [1116, 280] width 70 height 32
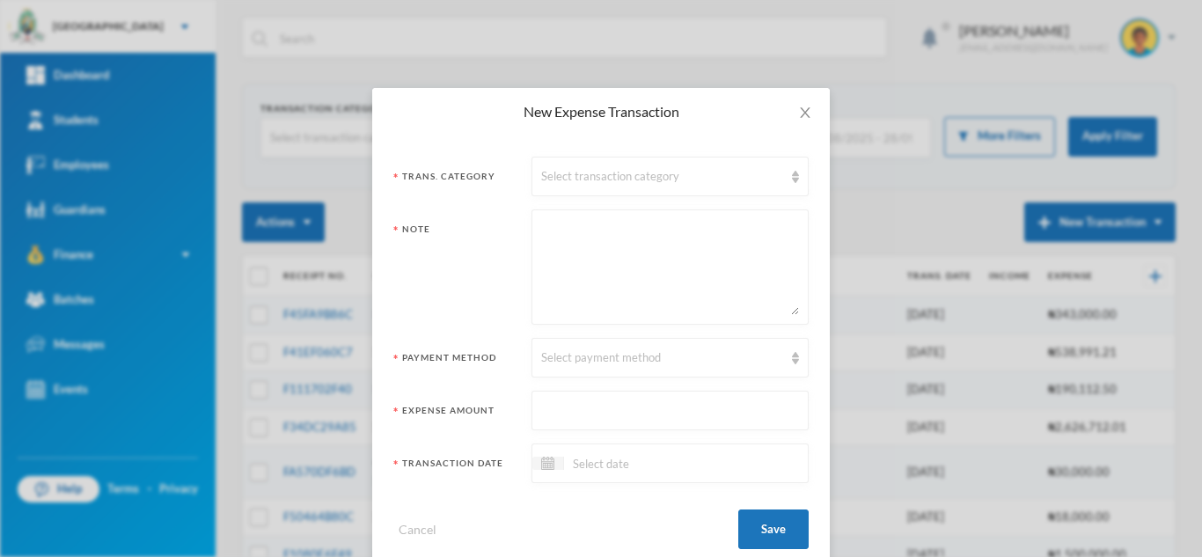
click at [610, 255] on textarea at bounding box center [670, 267] width 258 height 96
type textarea "CDL [DATE]"
click at [585, 360] on div "Select payment method" at bounding box center [662, 358] width 242 height 18
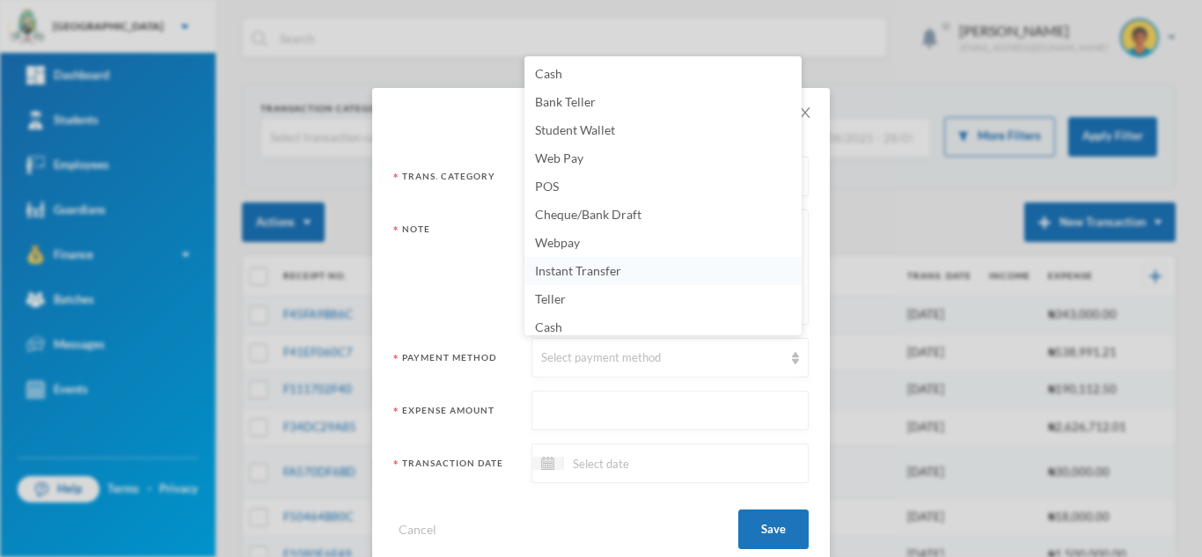
click at [589, 280] on li "Instant Transfer" at bounding box center [662, 271] width 277 height 28
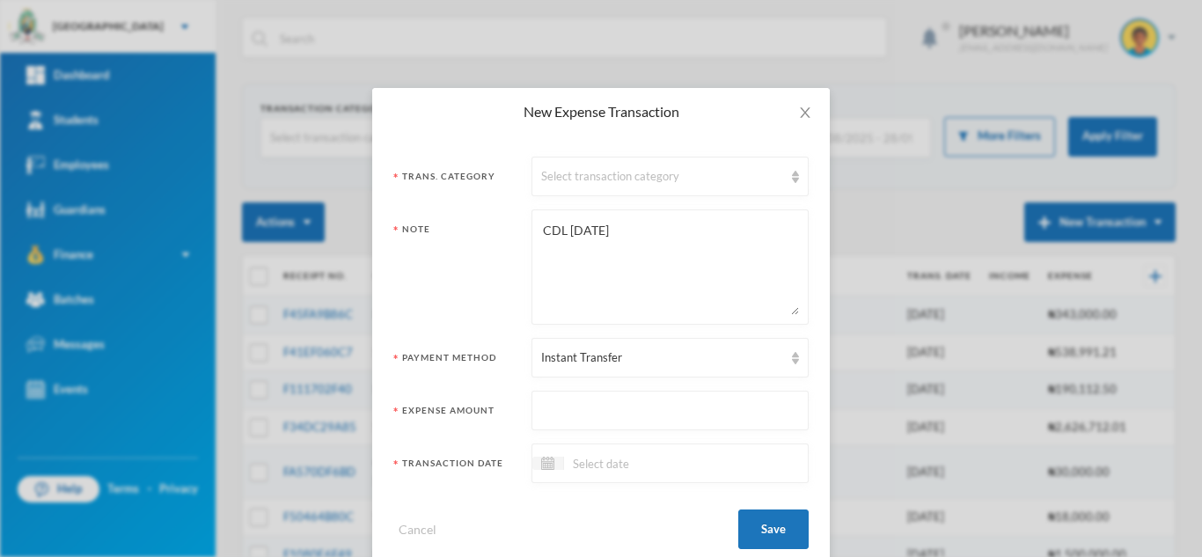
click at [575, 403] on input "text" at bounding box center [670, 411] width 258 height 40
type input "3800"
click at [598, 176] on div "Select transaction category" at bounding box center [662, 177] width 242 height 18
drag, startPoint x: 803, startPoint y: 238, endPoint x: 782, endPoint y: 403, distance: 165.9
click at [782, 403] on div "Trans. Category Select transaction category Note CDL [DATE] Payment Method Inst…" at bounding box center [600, 352] width 457 height 435
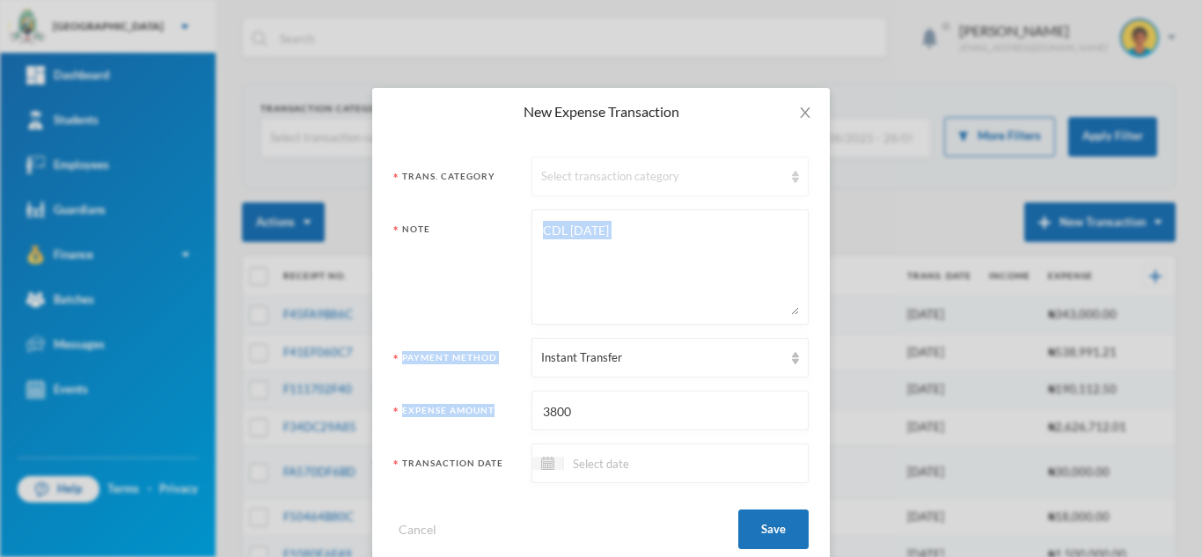
click at [729, 184] on div "Select transaction category" at bounding box center [662, 177] width 242 height 18
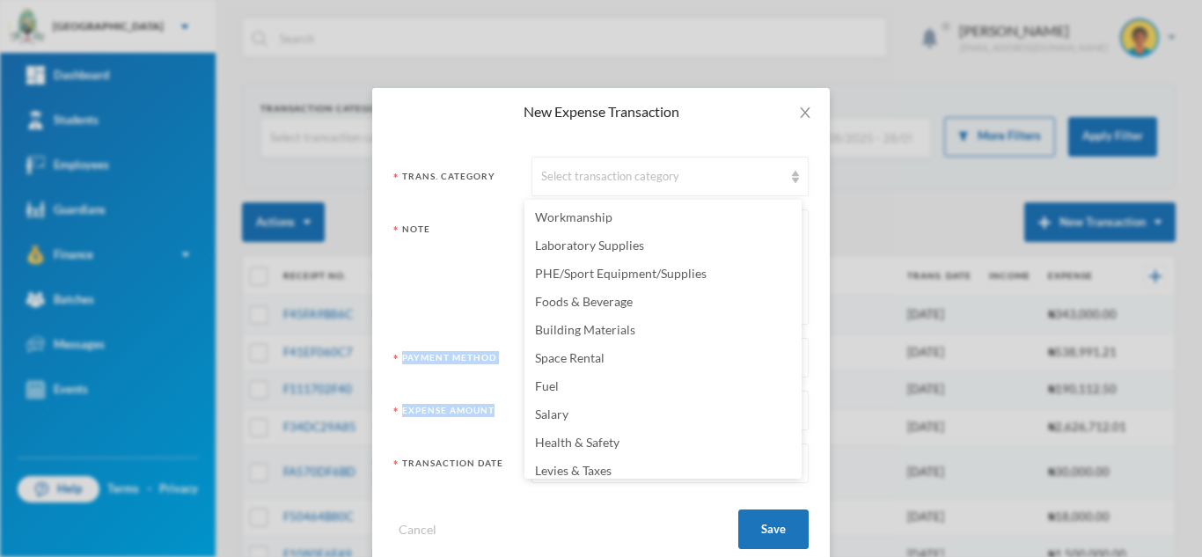
scroll to position [348, 0]
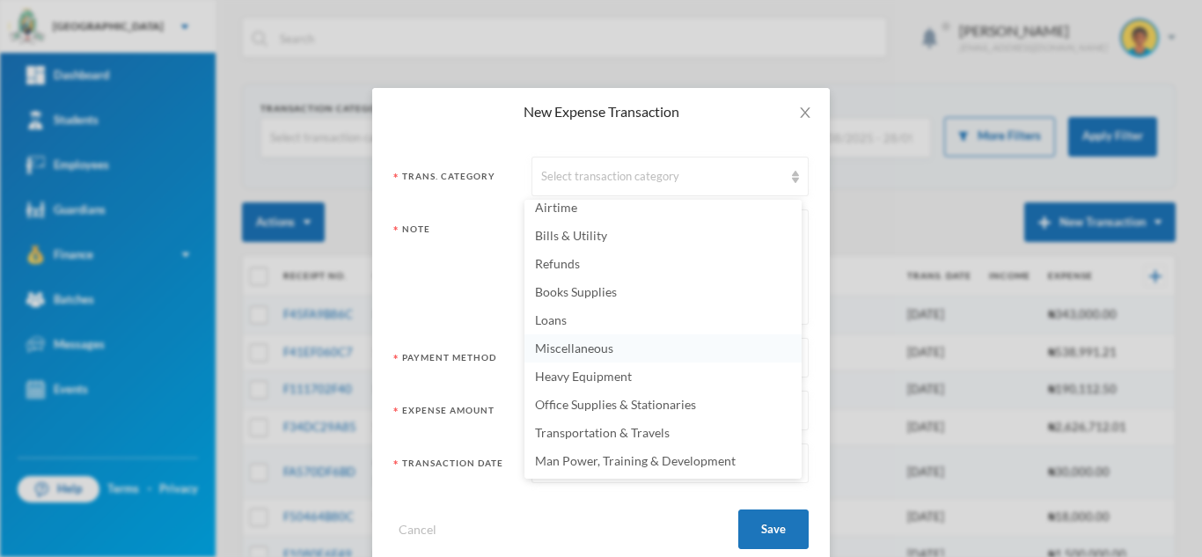
click at [626, 360] on li "Miscellaneous" at bounding box center [662, 348] width 277 height 28
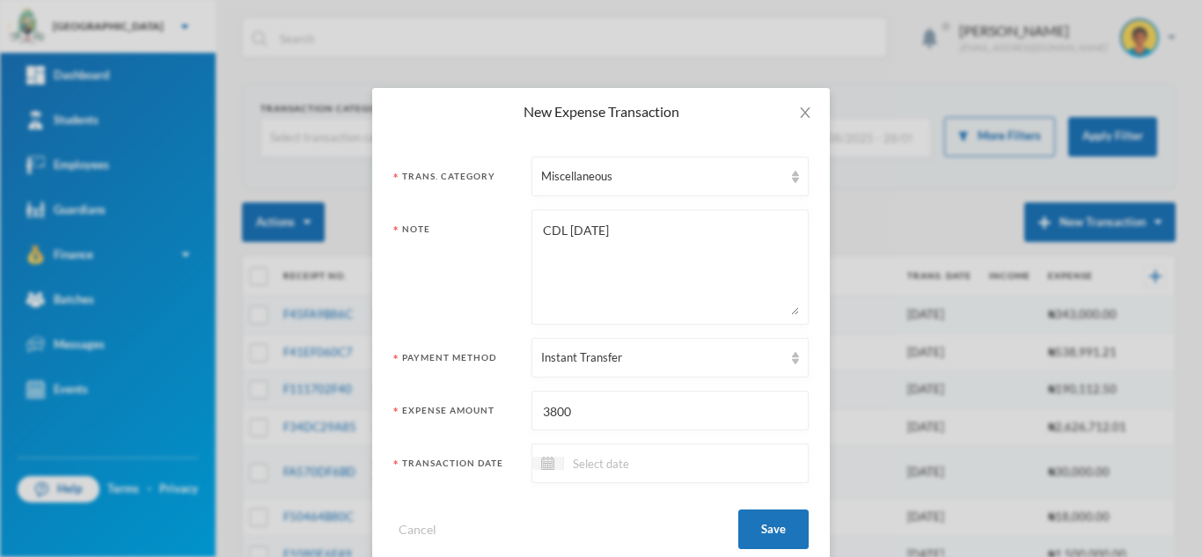
click at [626, 468] on input at bounding box center [638, 463] width 148 height 20
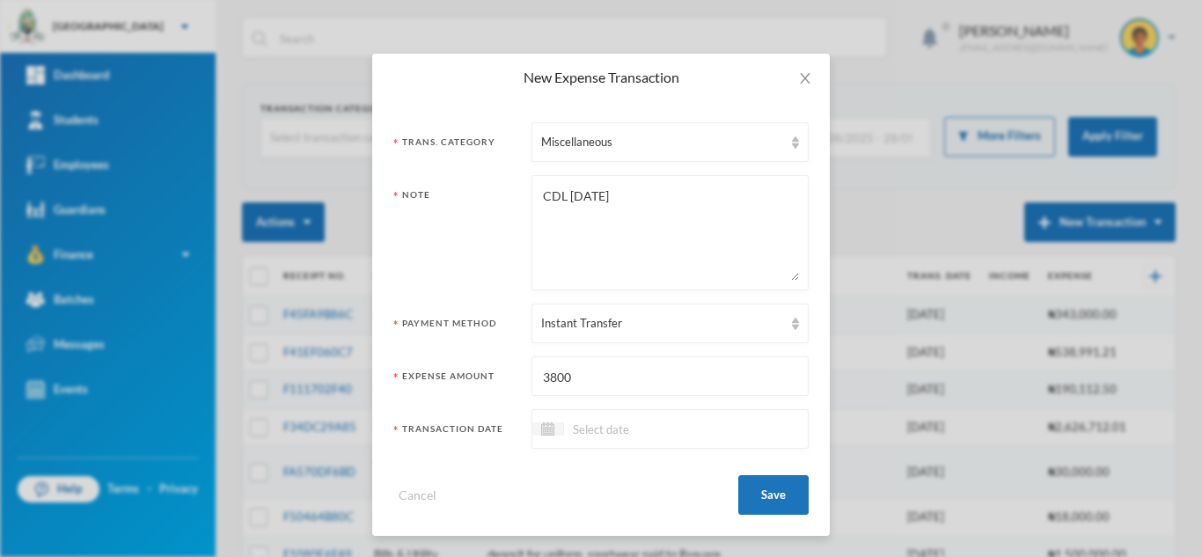
click at [624, 442] on div at bounding box center [669, 429] width 277 height 40
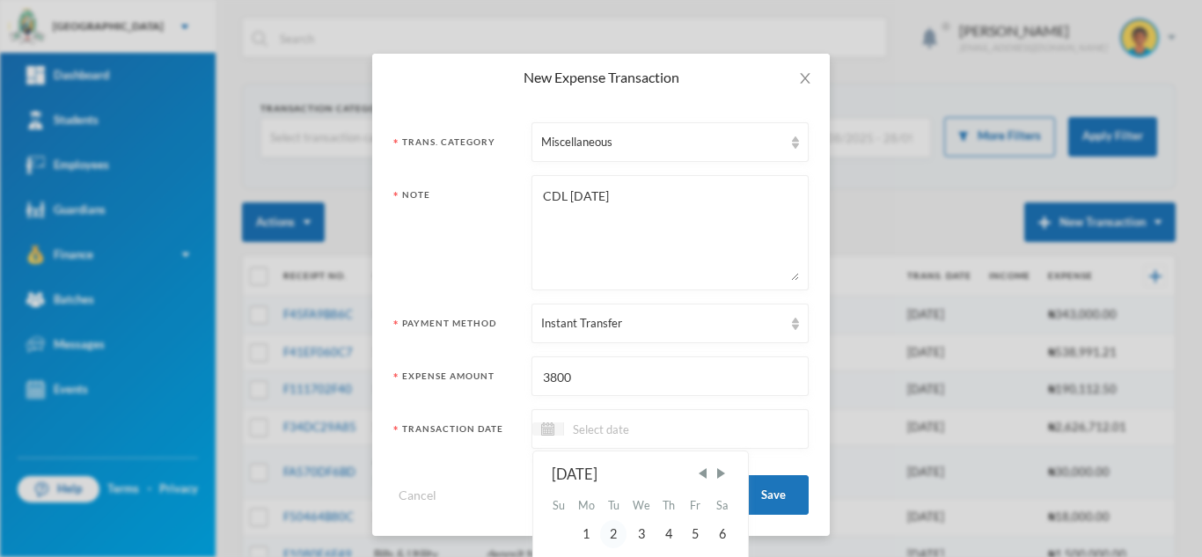
click at [610, 526] on div "2" at bounding box center [613, 534] width 26 height 28
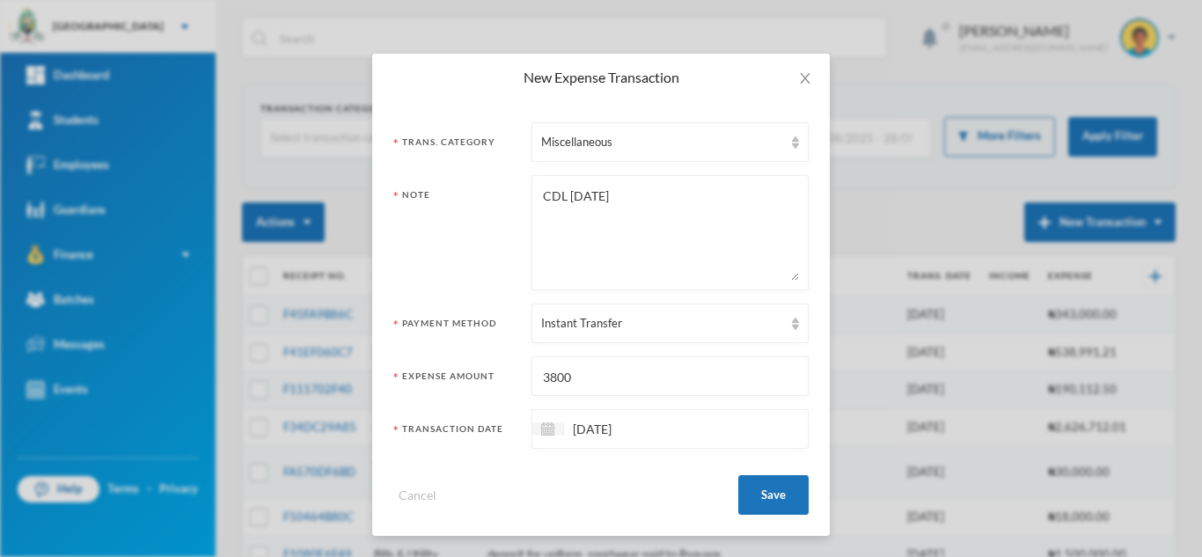
click at [581, 421] on input "[DATE]" at bounding box center [638, 429] width 148 height 20
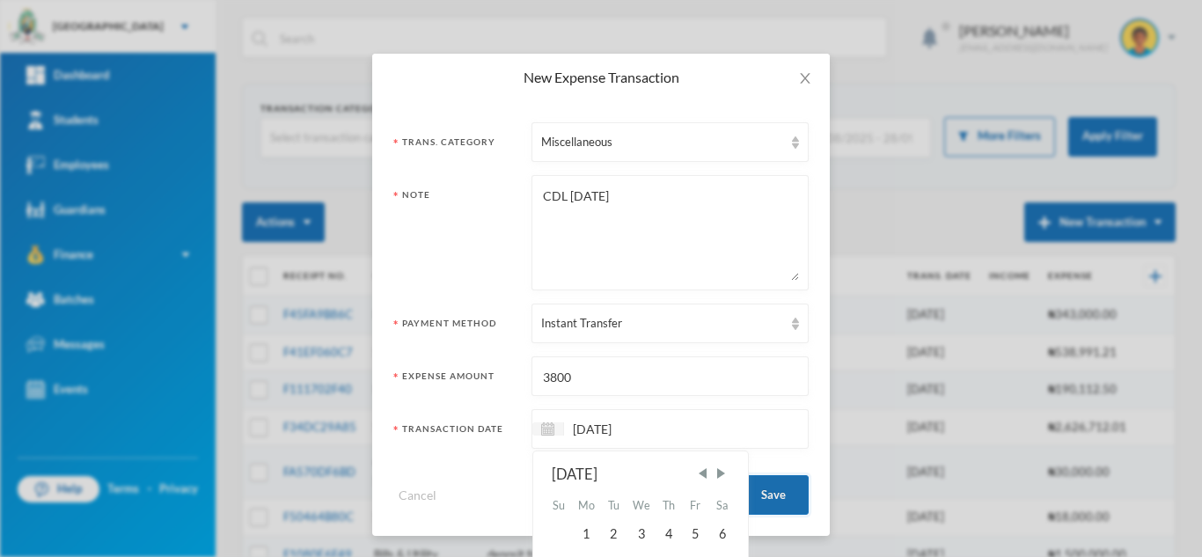
type input "[DATE]"
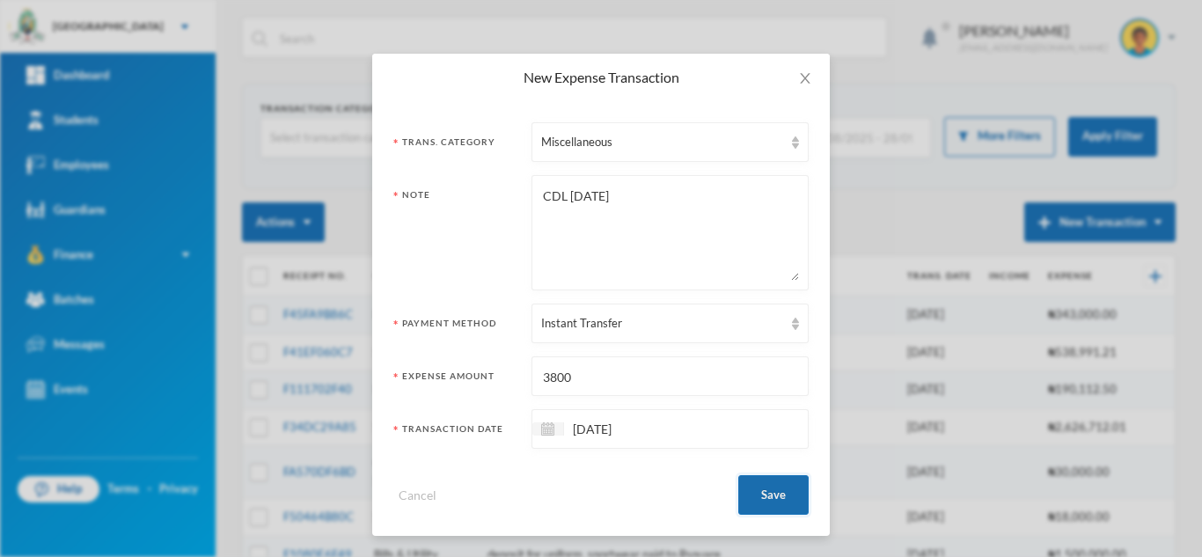
click at [777, 495] on button "Save" at bounding box center [773, 495] width 70 height 40
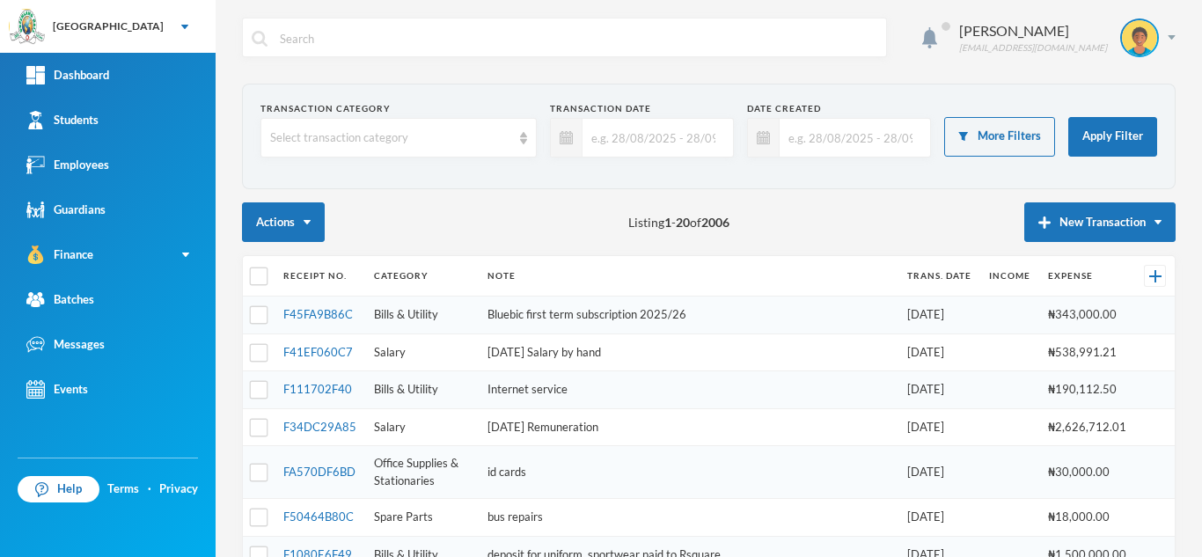
scroll to position [0, 0]
